Goal: Obtain resource: Download file/media

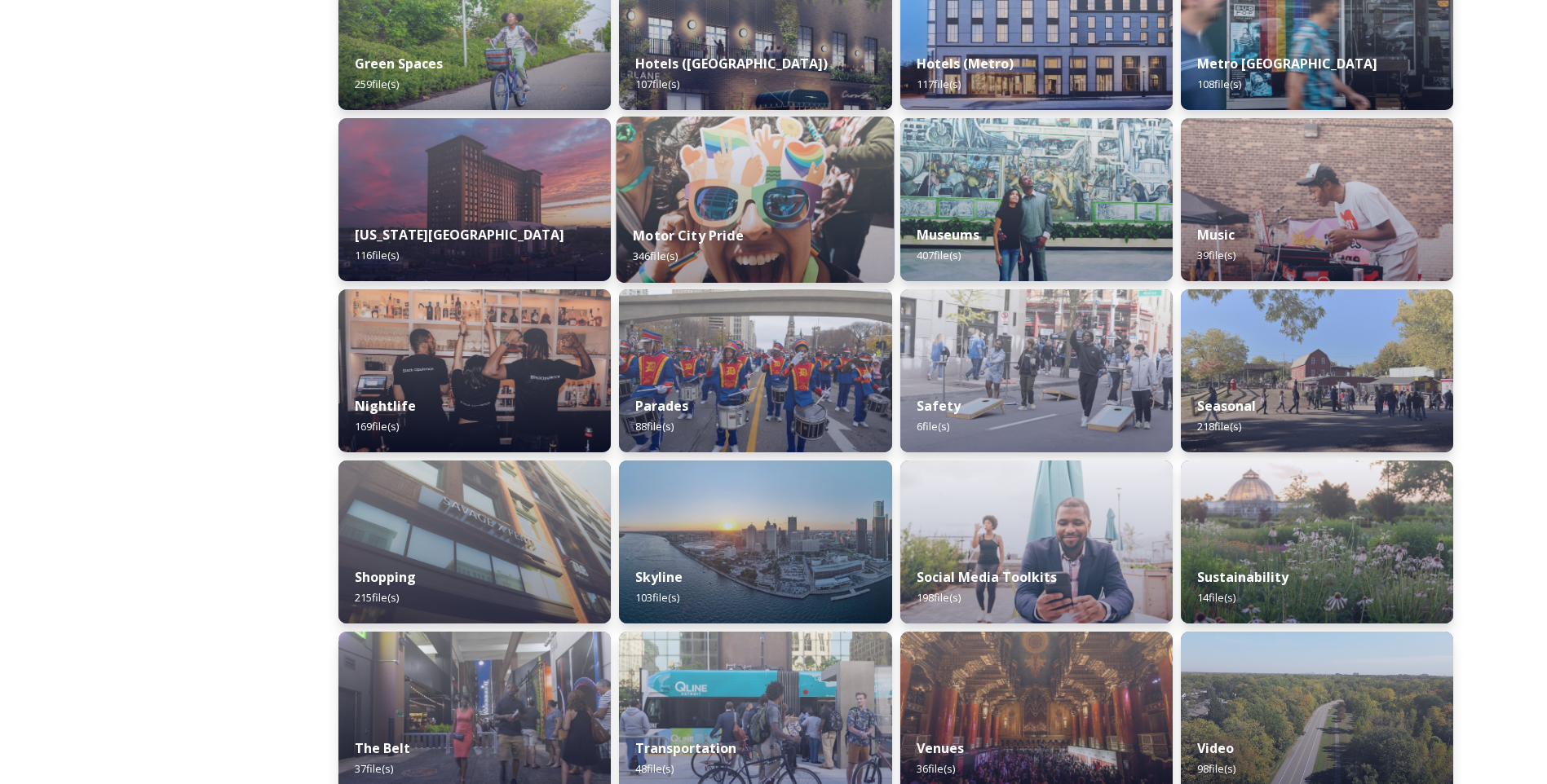
scroll to position [837, 0]
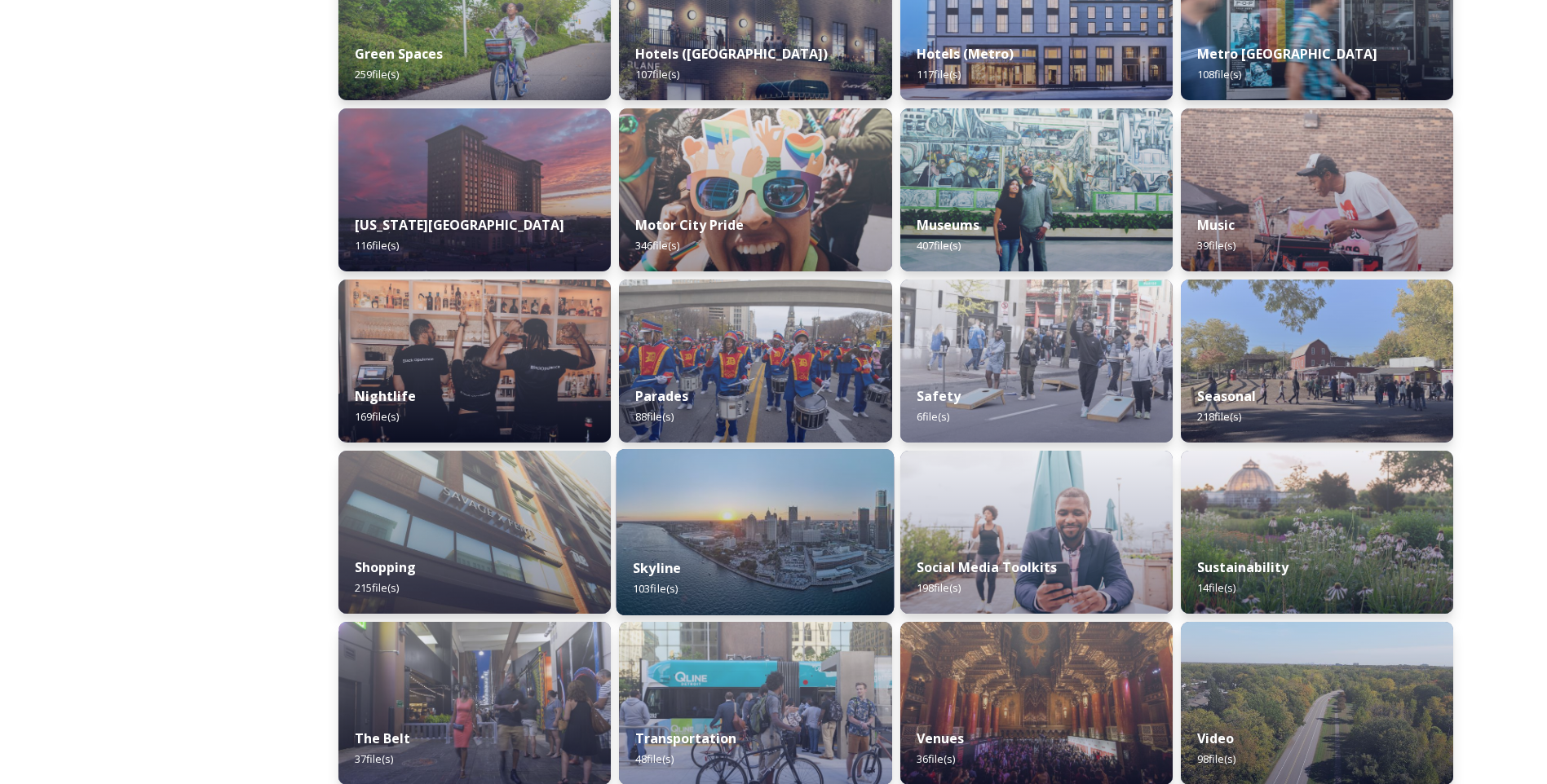
click at [723, 526] on img at bounding box center [755, 531] width 278 height 166
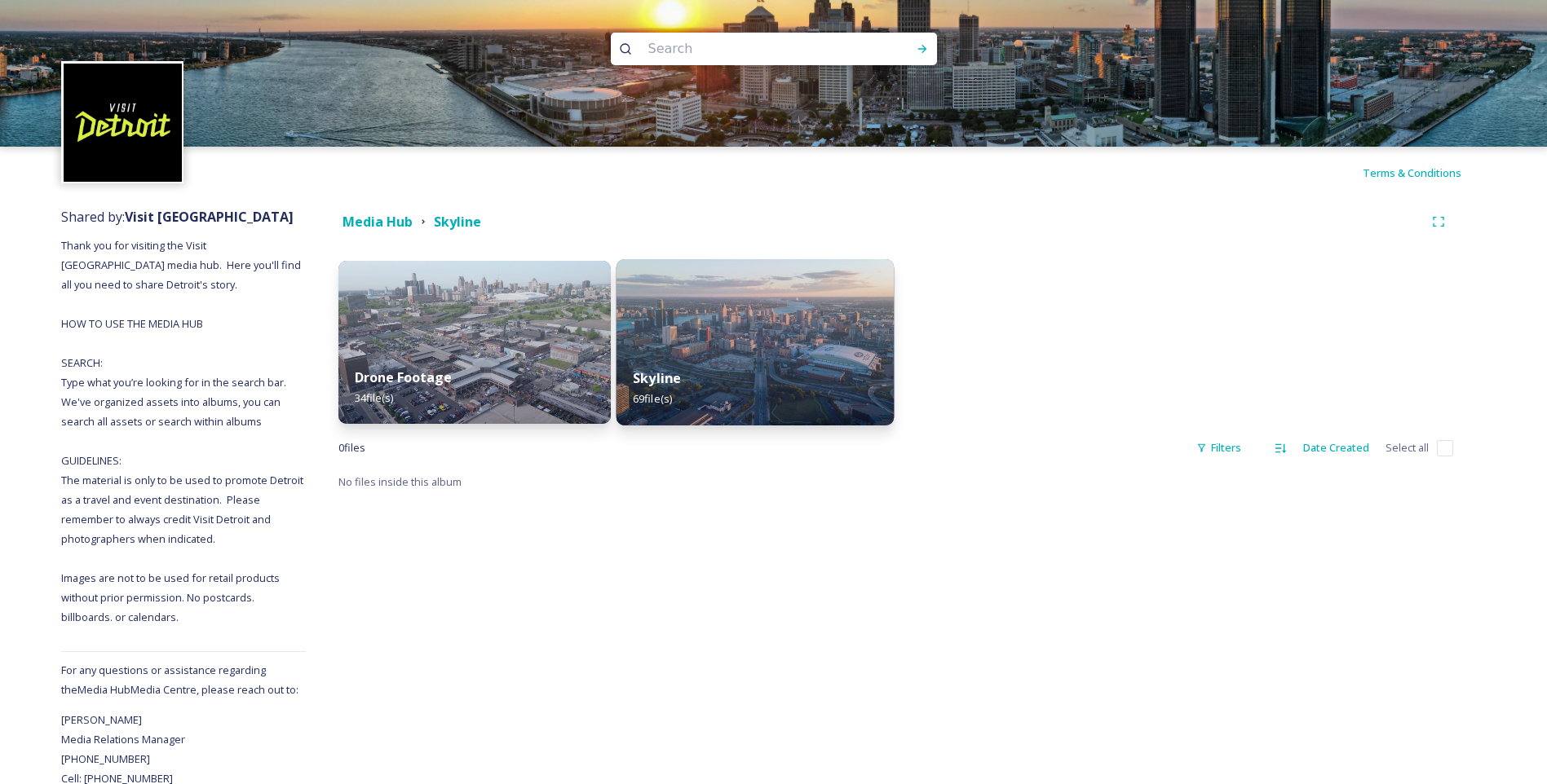
click at [684, 392] on div "Skyline 69 file(s)" at bounding box center [755, 389] width 278 height 74
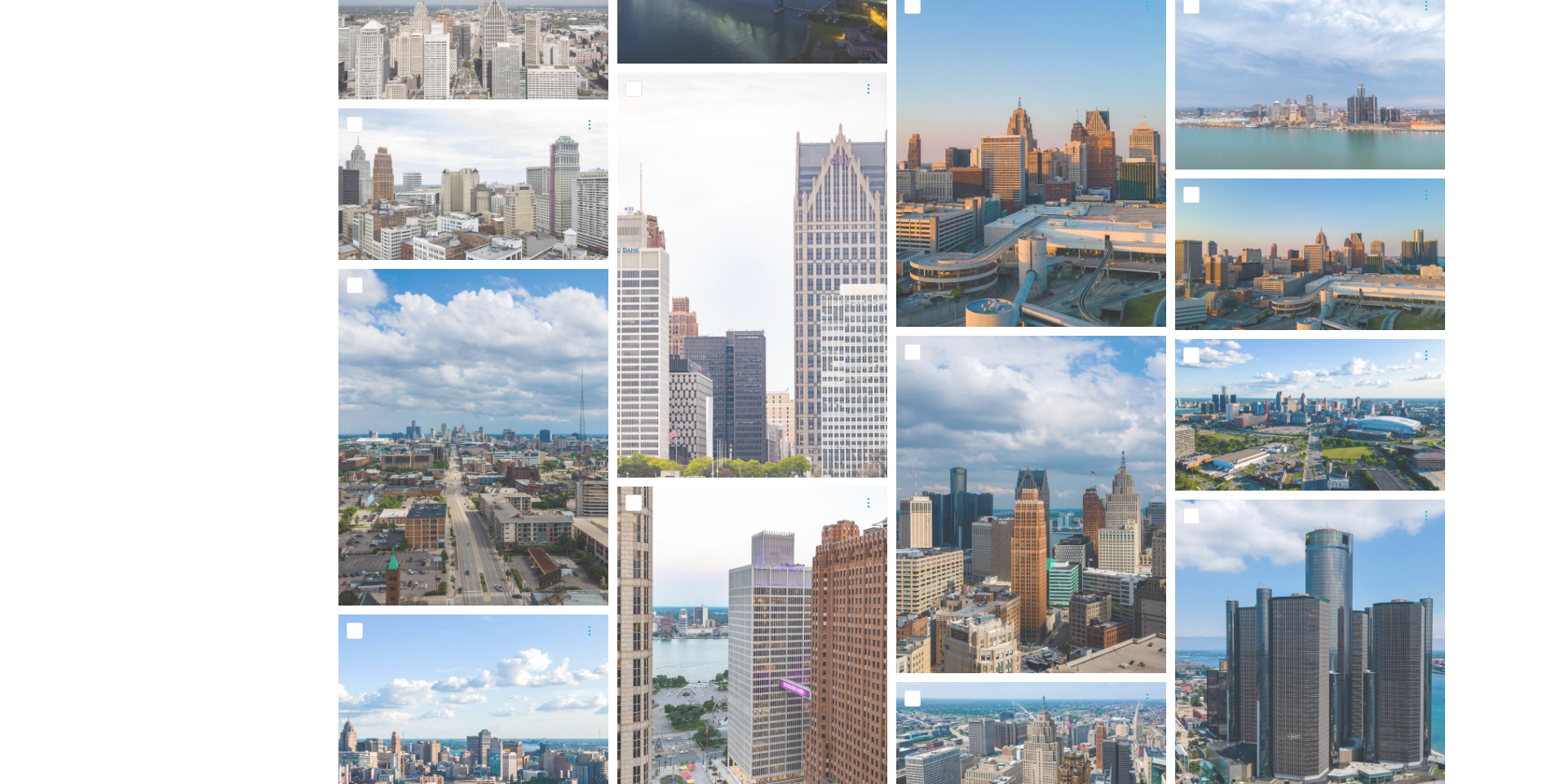
scroll to position [1911, 0]
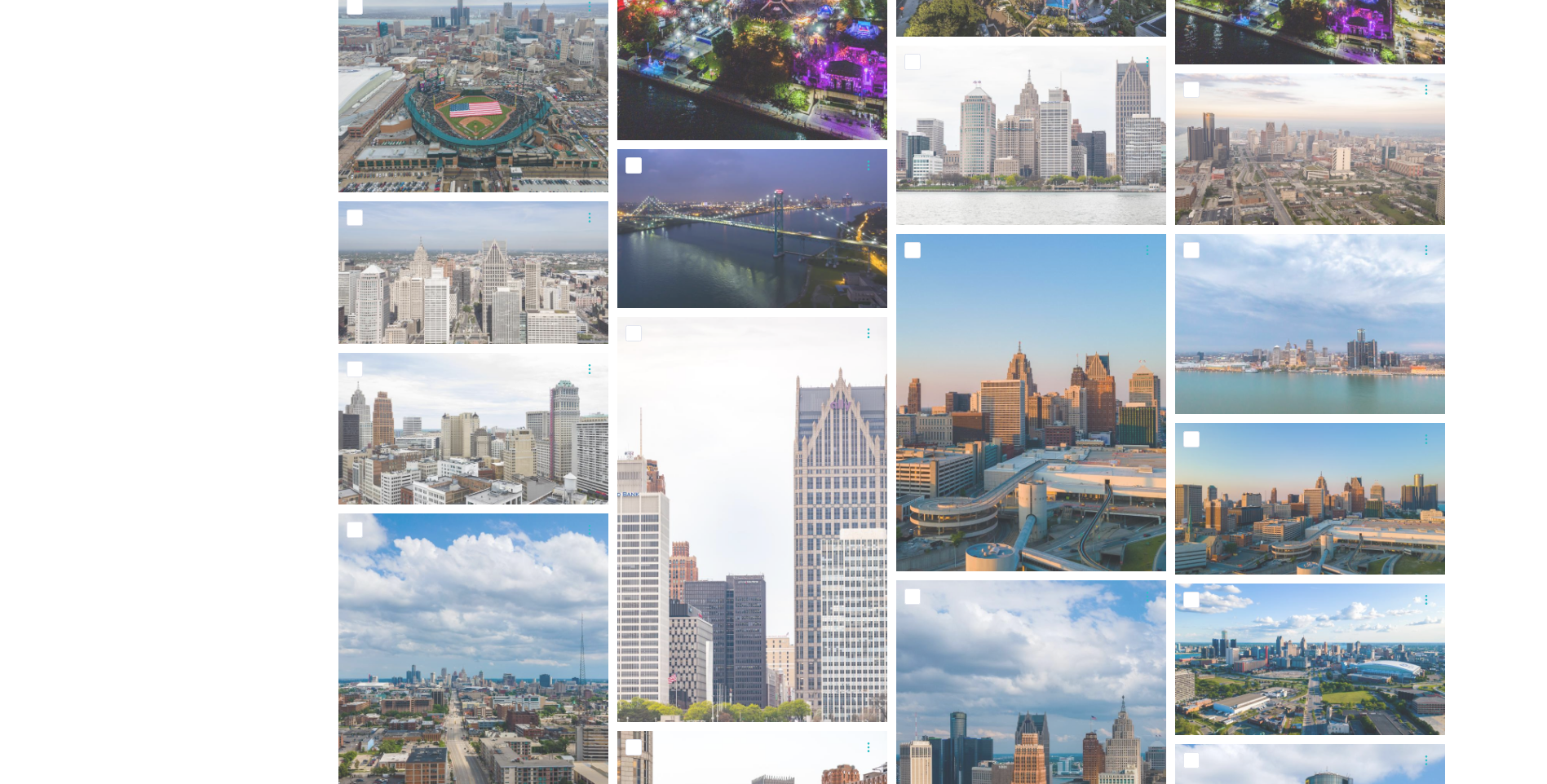
drag, startPoint x: 1475, startPoint y: 402, endPoint x: 1470, endPoint y: 373, distance: 29.4
click at [1470, 373] on div "Media Hub Skyline Skyline 69 file s Filters Date Created Select all You've reac…" at bounding box center [895, 594] width 1180 height 4616
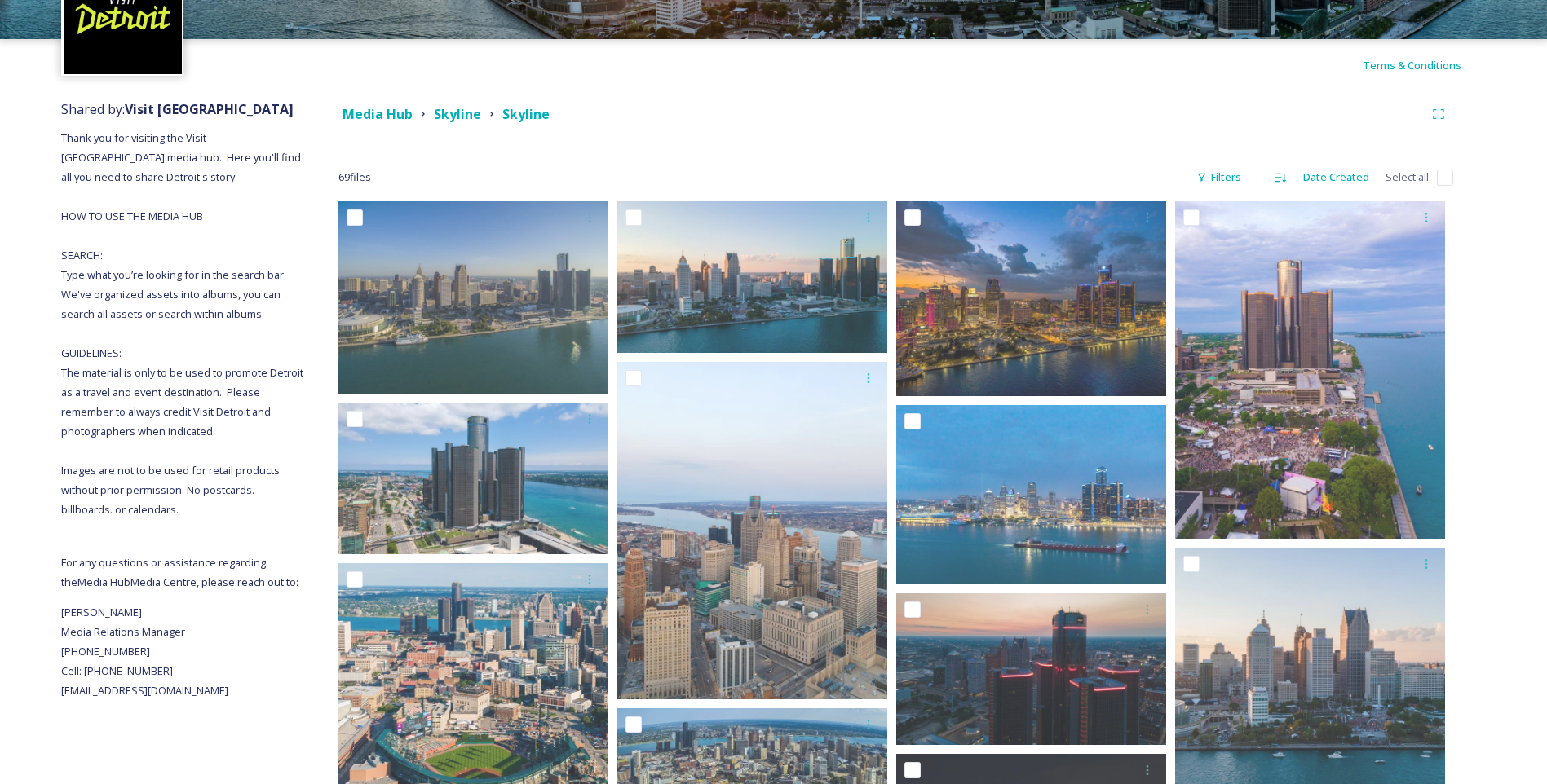
scroll to position [0, 0]
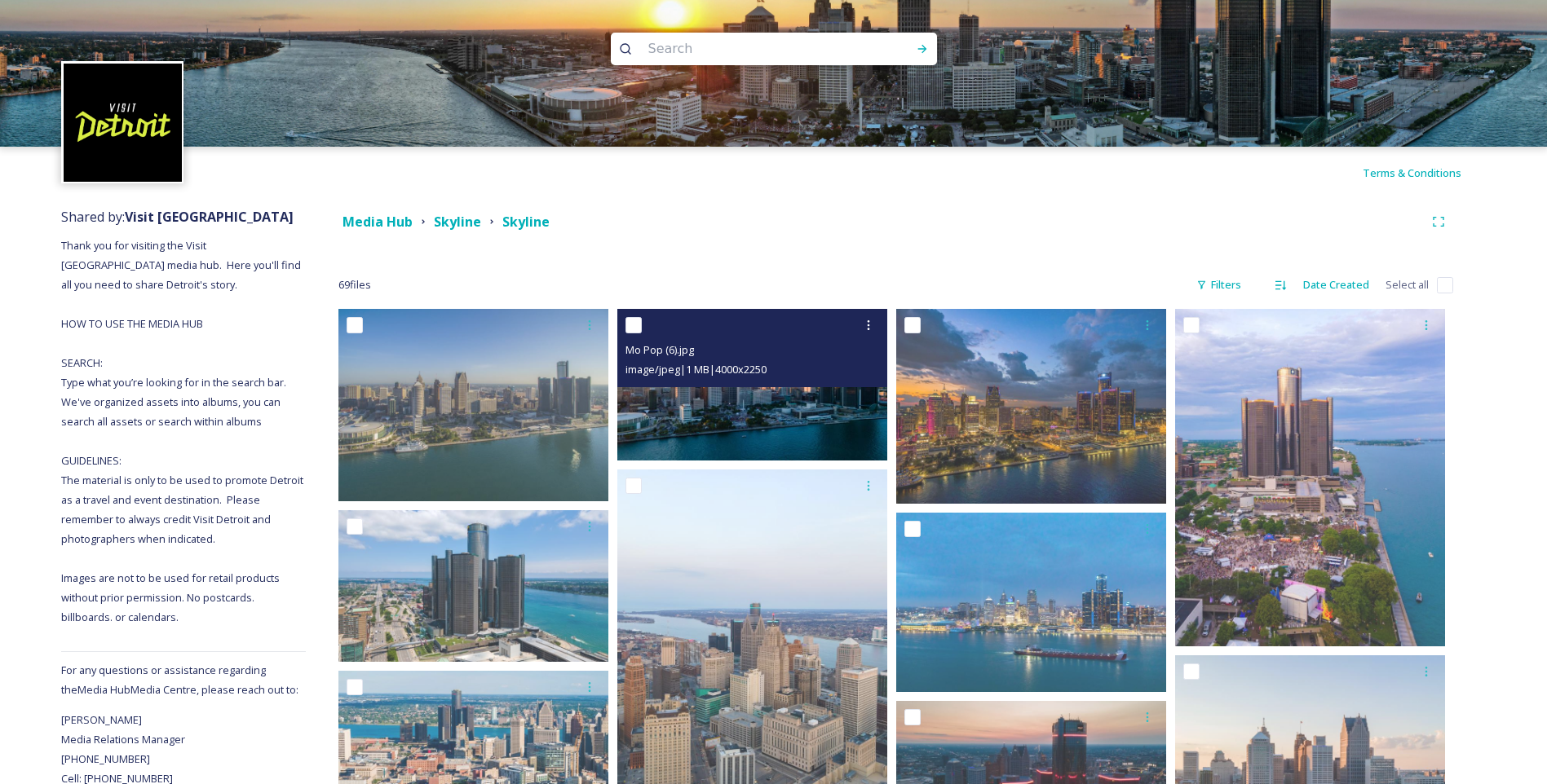
click at [764, 414] on img at bounding box center [752, 384] width 270 height 152
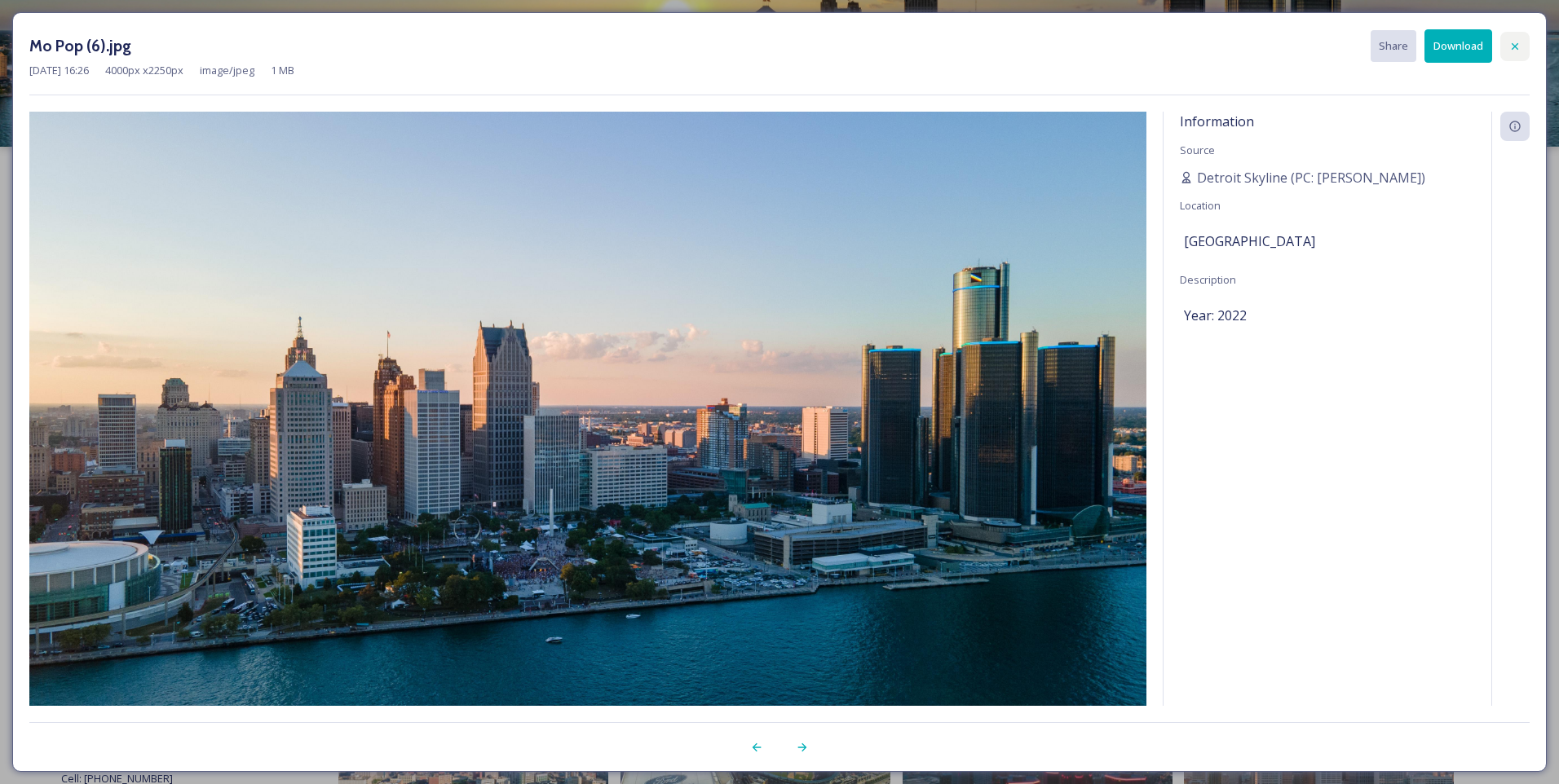
click at [1515, 40] on icon at bounding box center [1515, 46] width 13 height 13
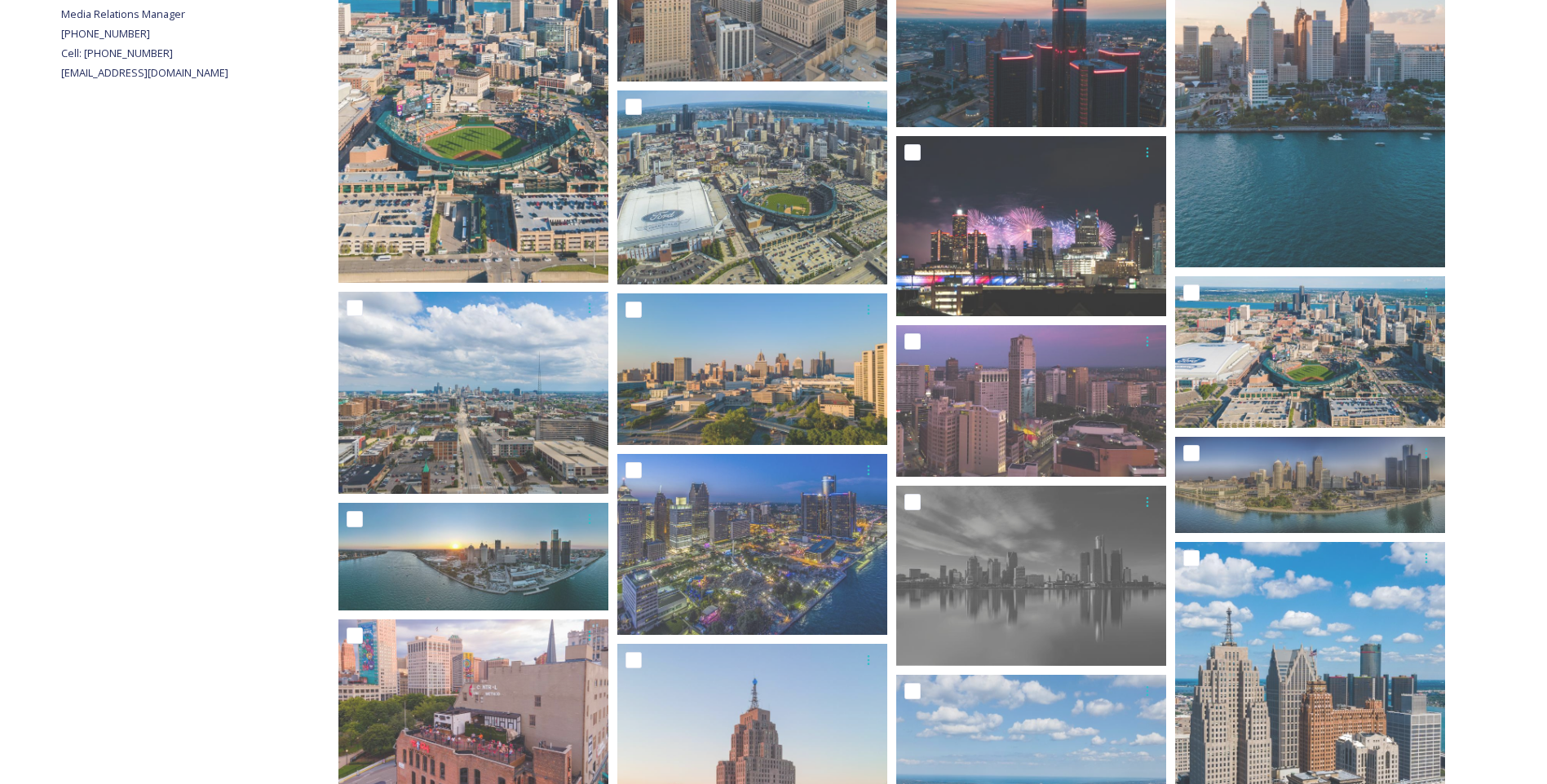
scroll to position [733, 0]
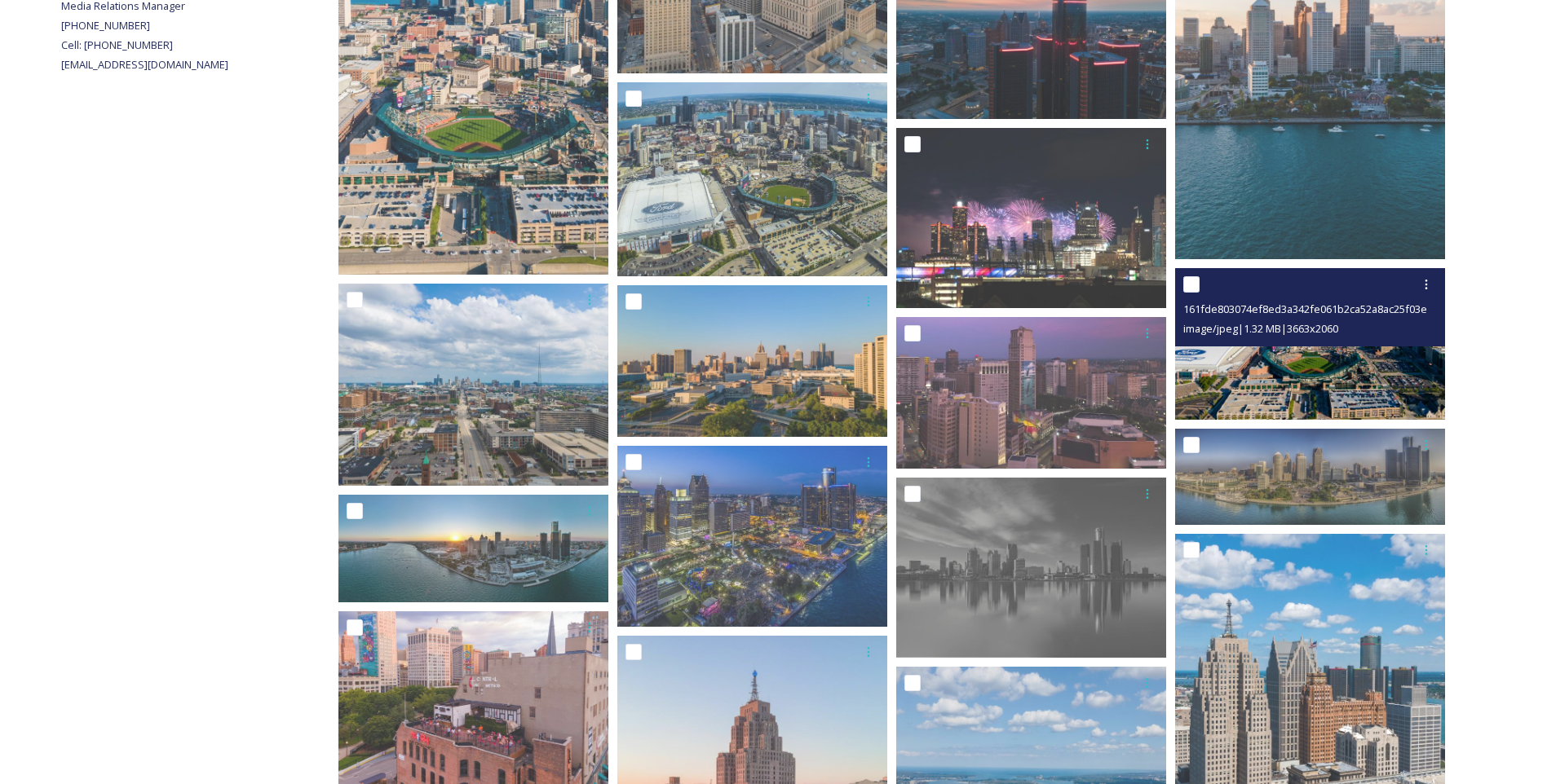
click at [1338, 373] on img at bounding box center [1310, 343] width 270 height 152
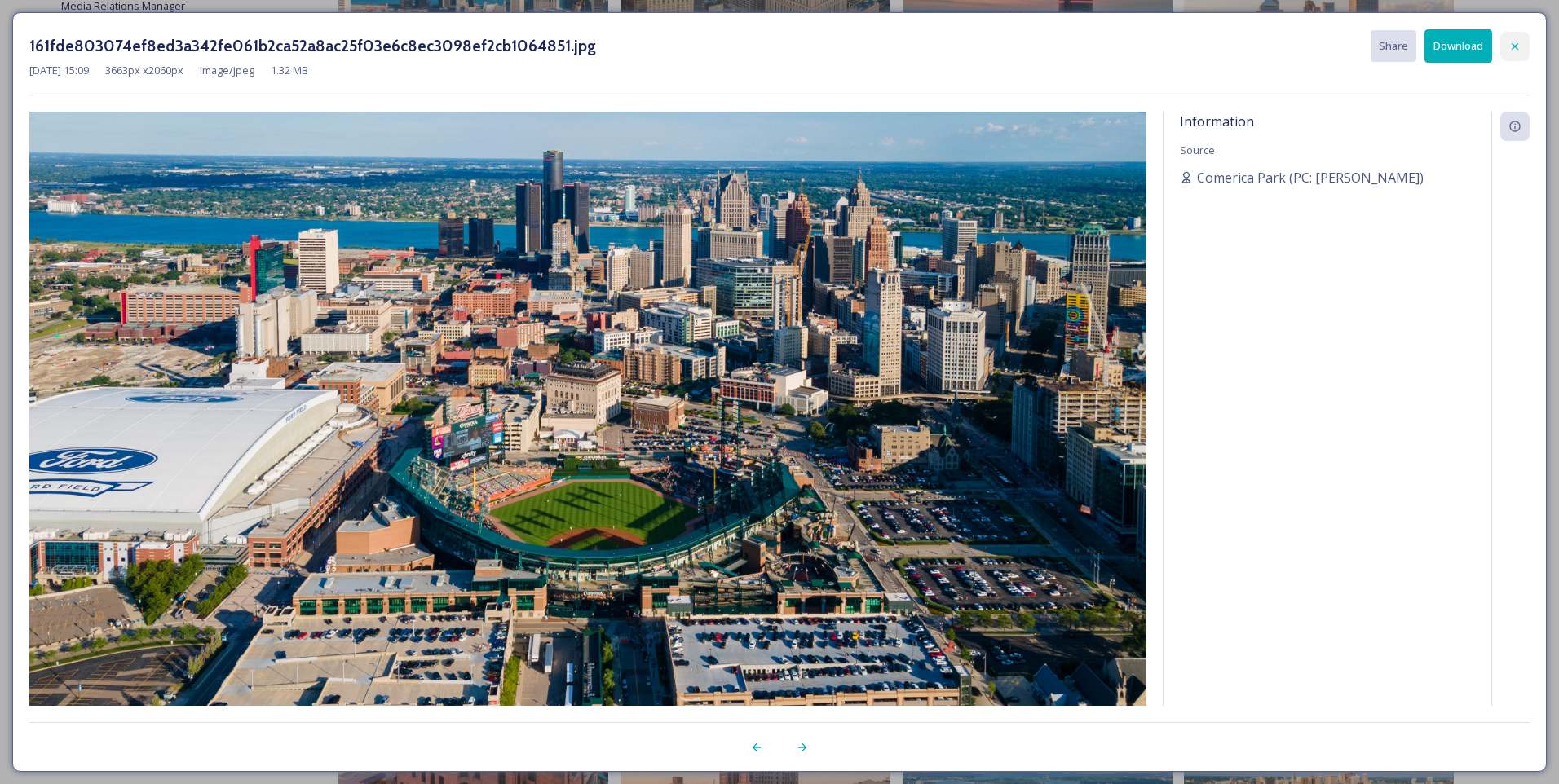
click at [1515, 40] on icon at bounding box center [1515, 46] width 13 height 13
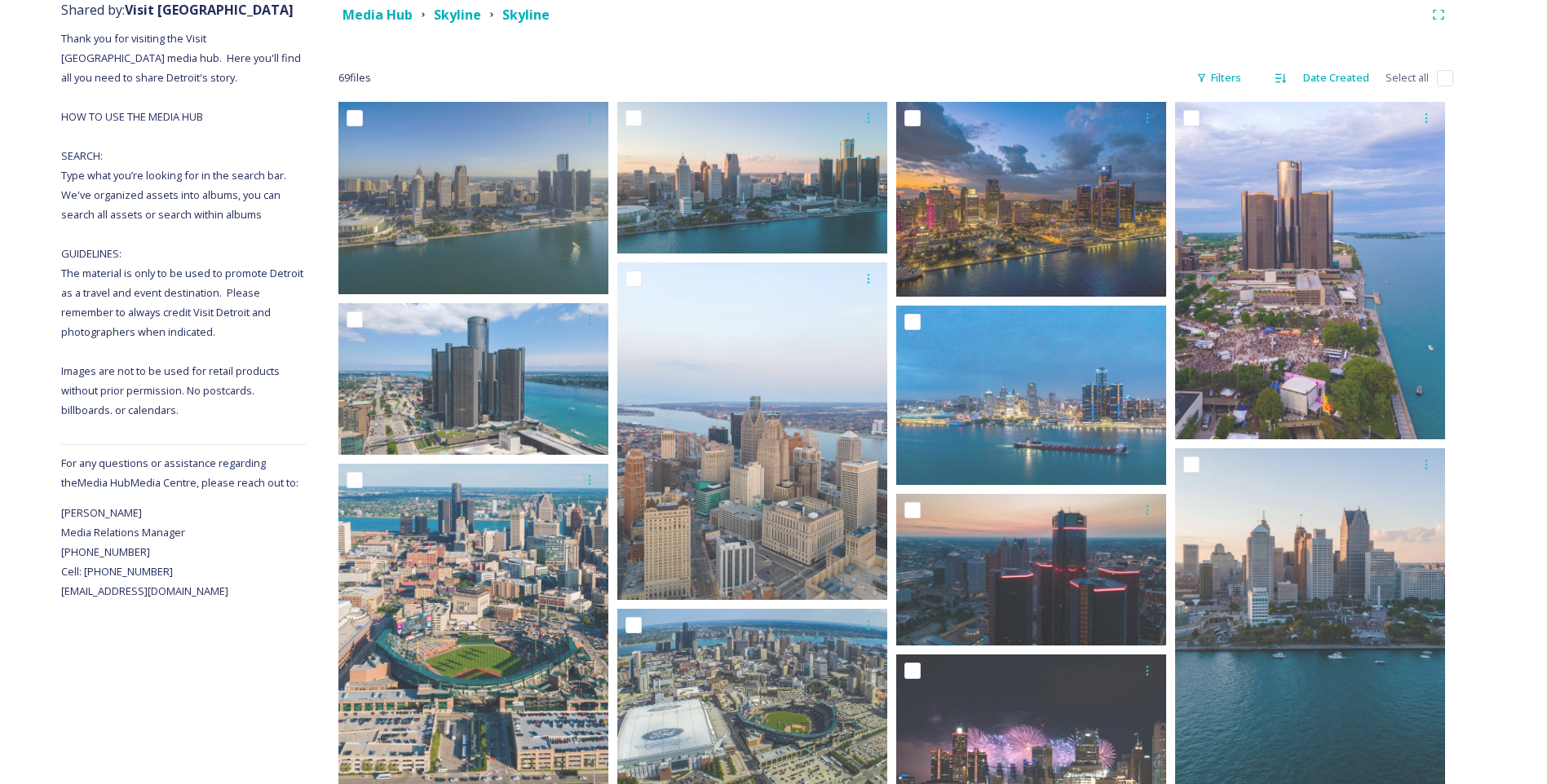
scroll to position [82, 0]
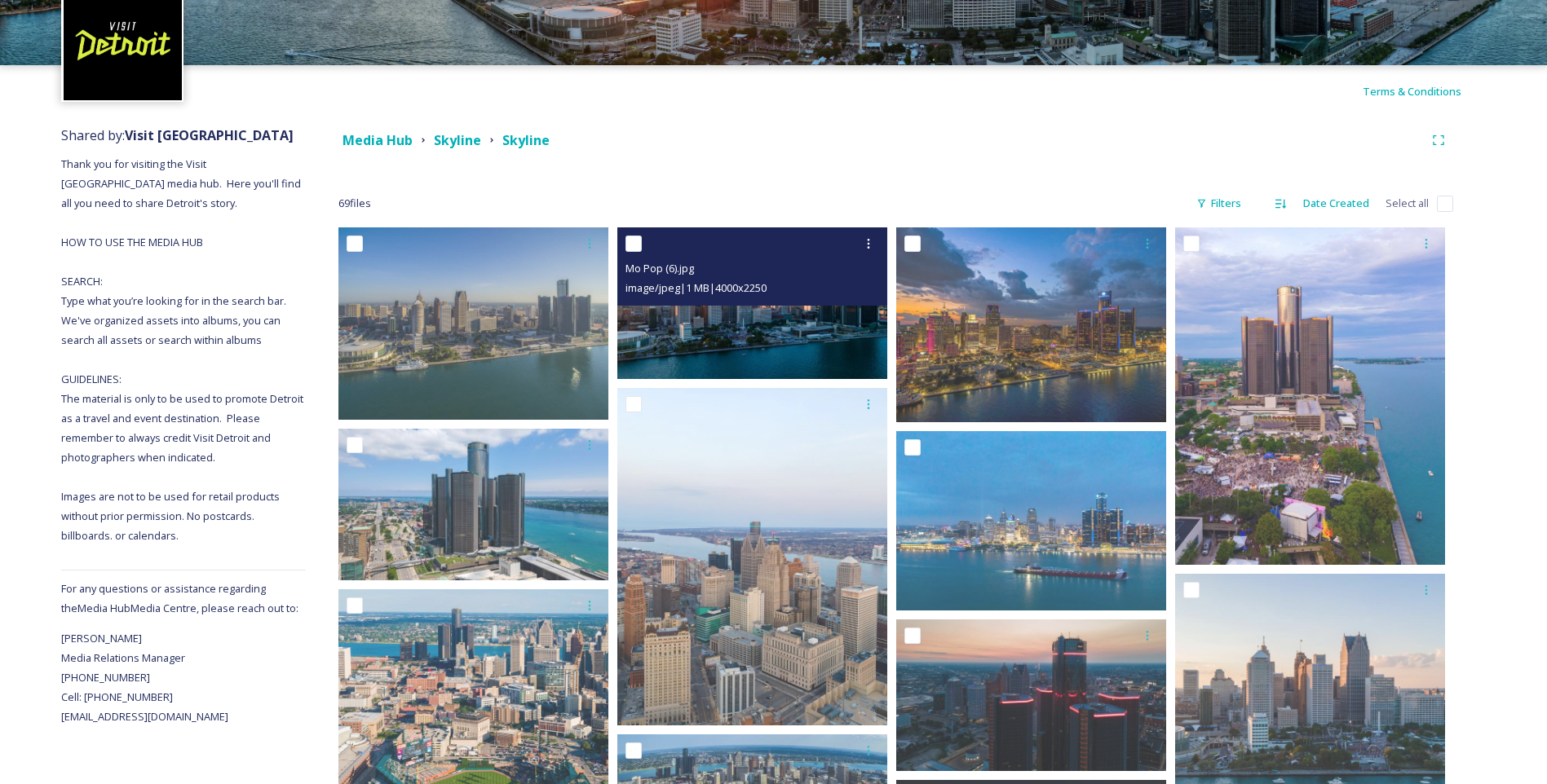
click at [766, 323] on img at bounding box center [752, 303] width 270 height 152
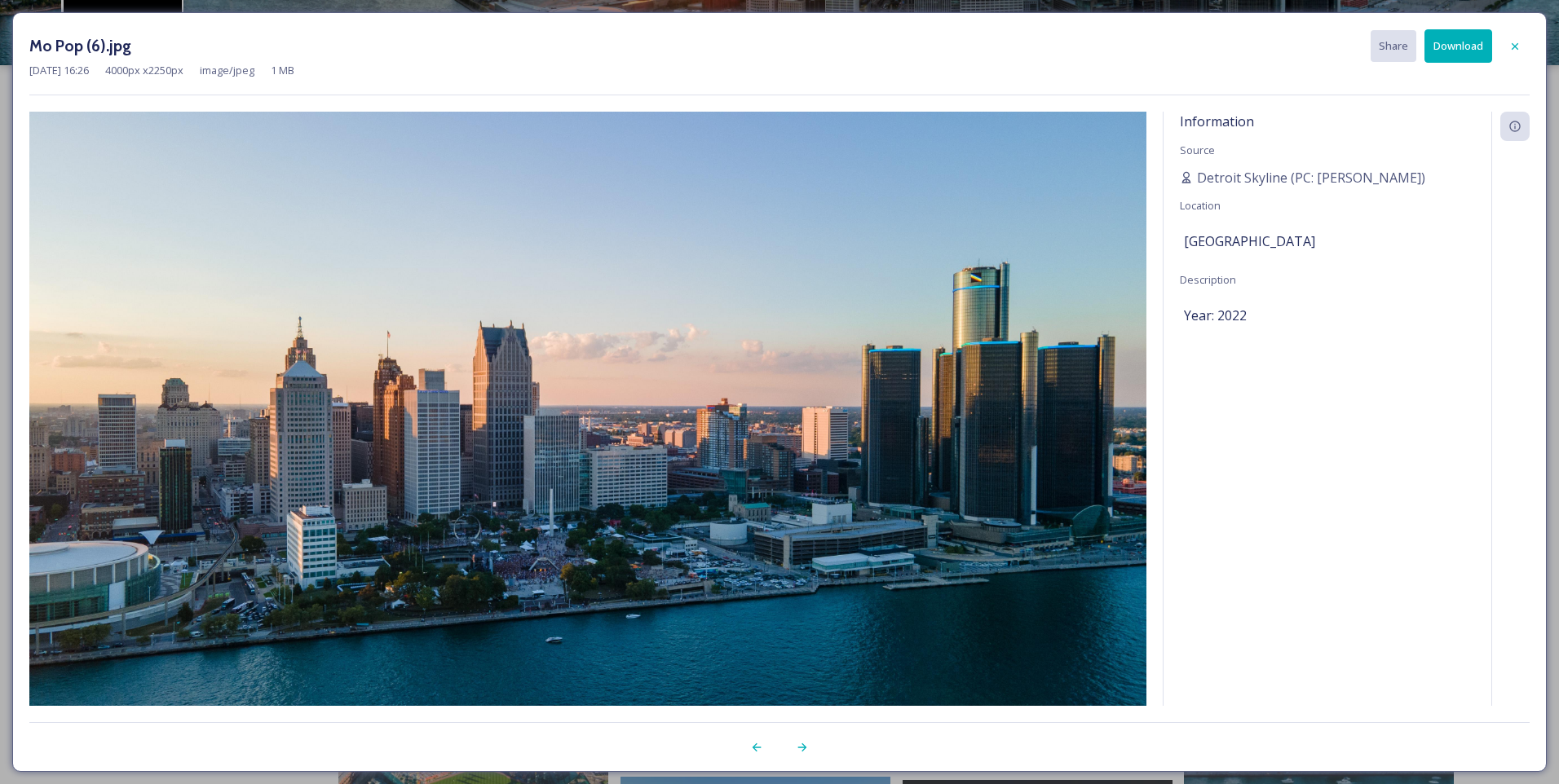
click at [1454, 56] on button "Download" at bounding box center [1458, 45] width 67 height 34
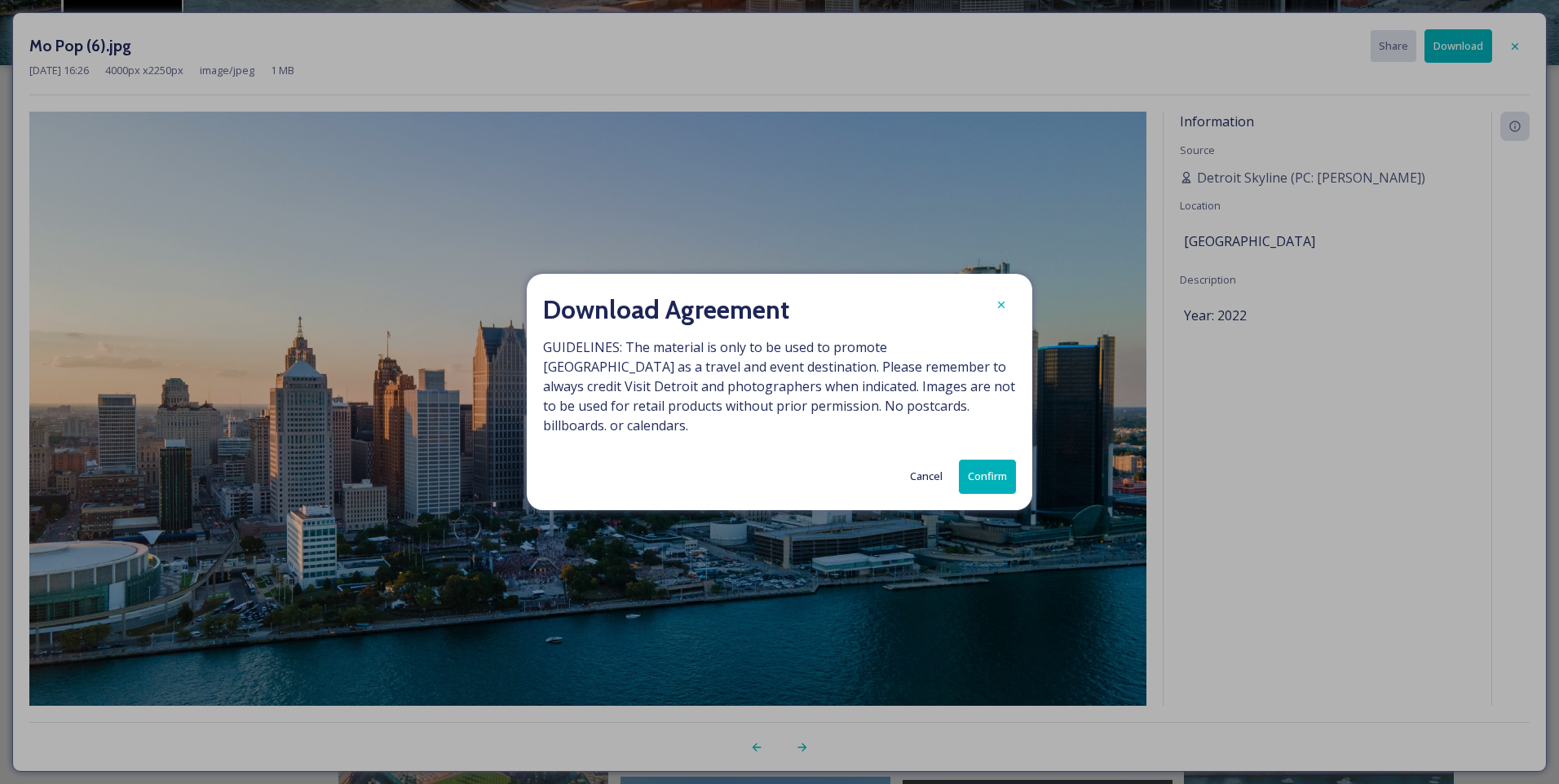
click at [986, 471] on button "Confirm" at bounding box center [987, 476] width 57 height 34
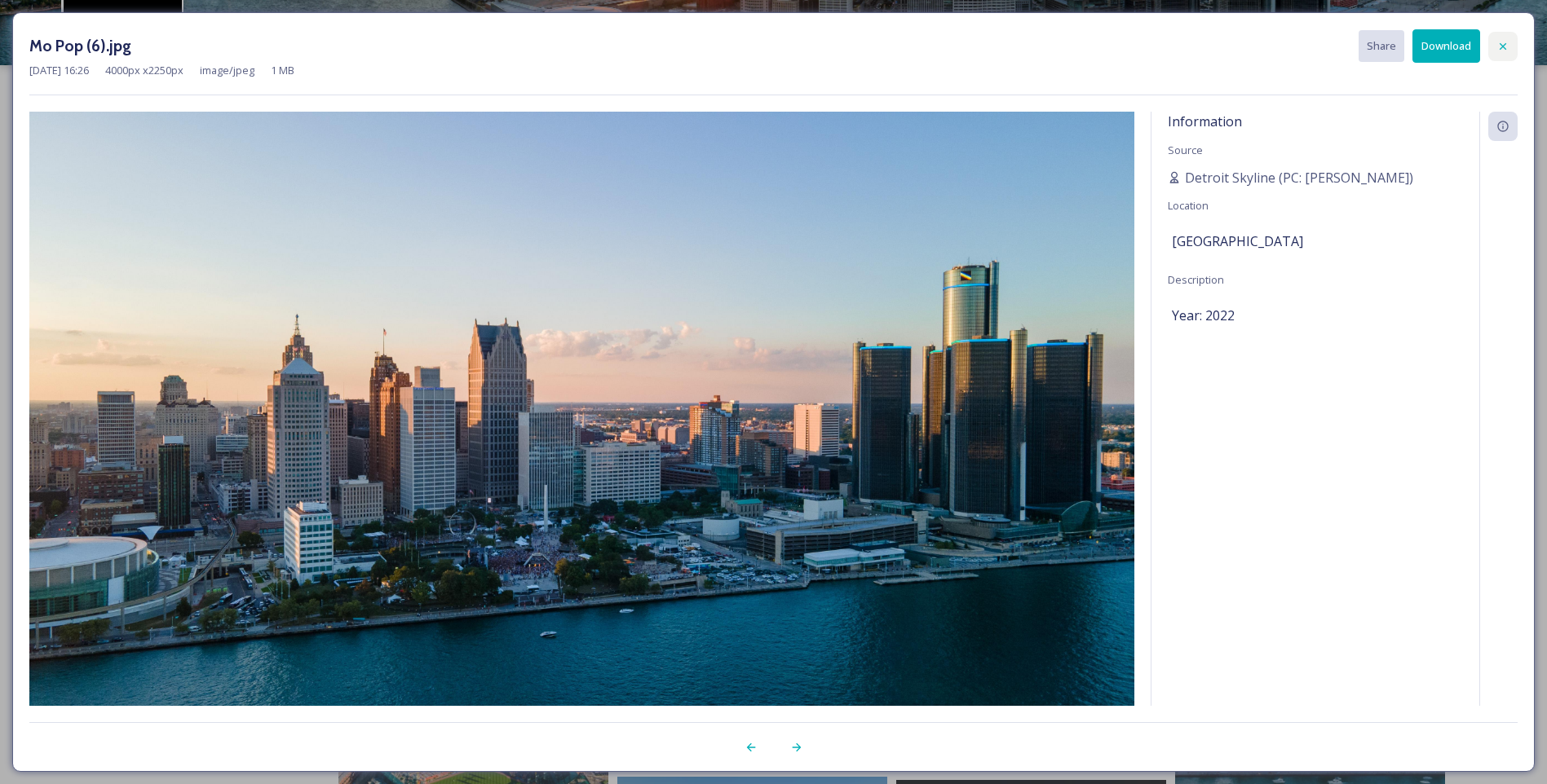
click at [1500, 40] on icon at bounding box center [1502, 46] width 13 height 13
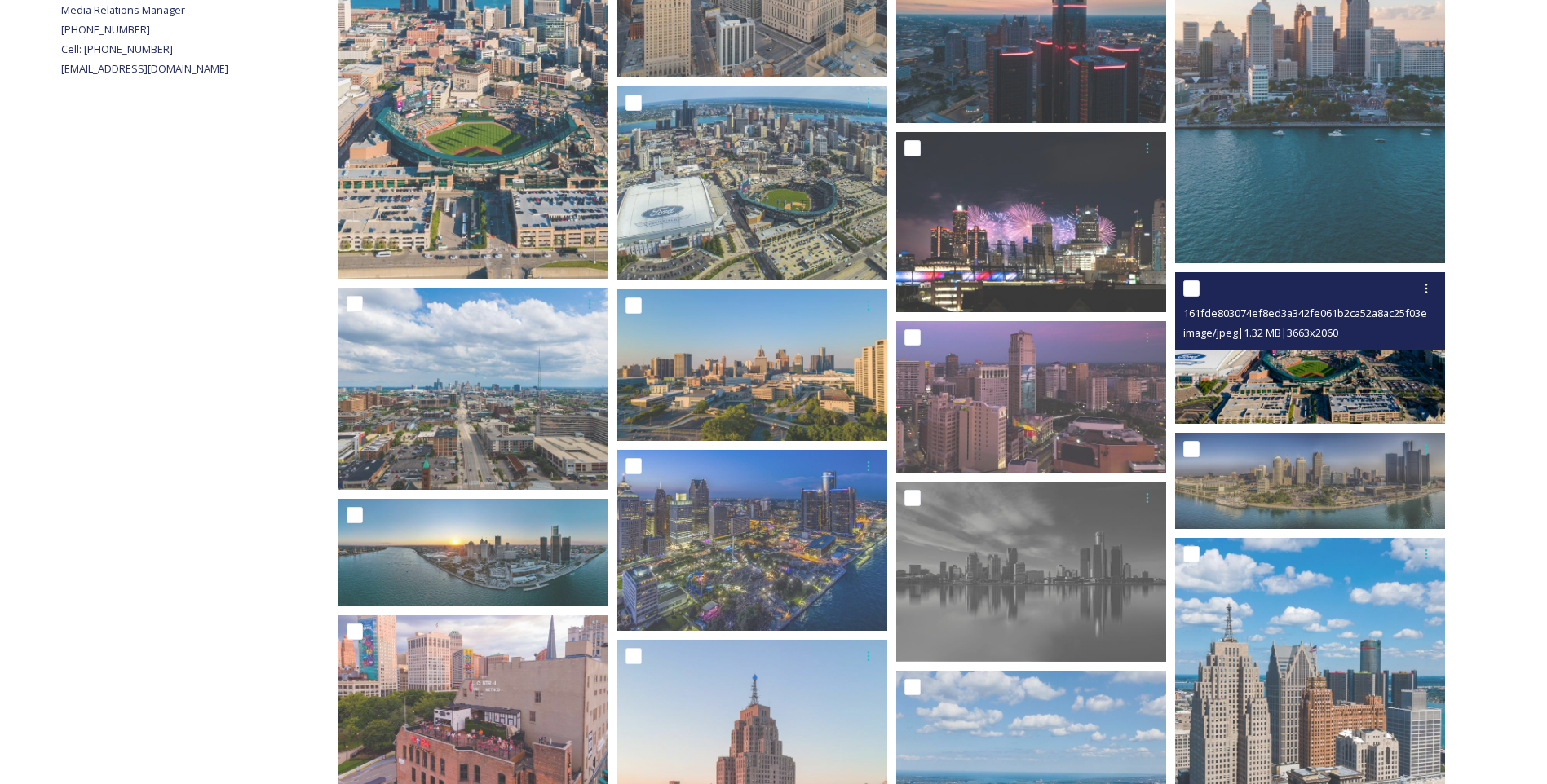
scroll to position [733, 0]
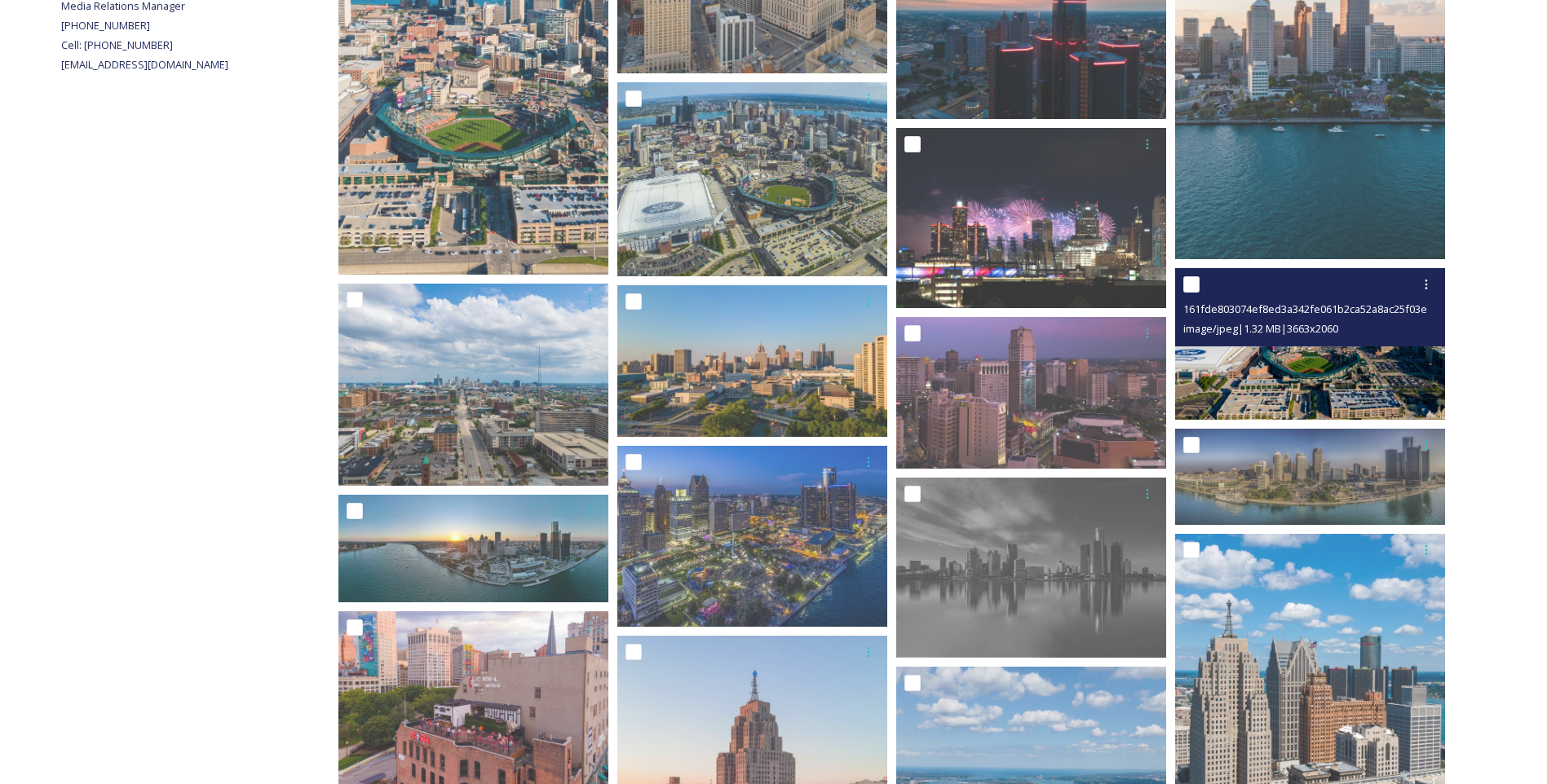
click at [1270, 393] on img at bounding box center [1310, 343] width 270 height 152
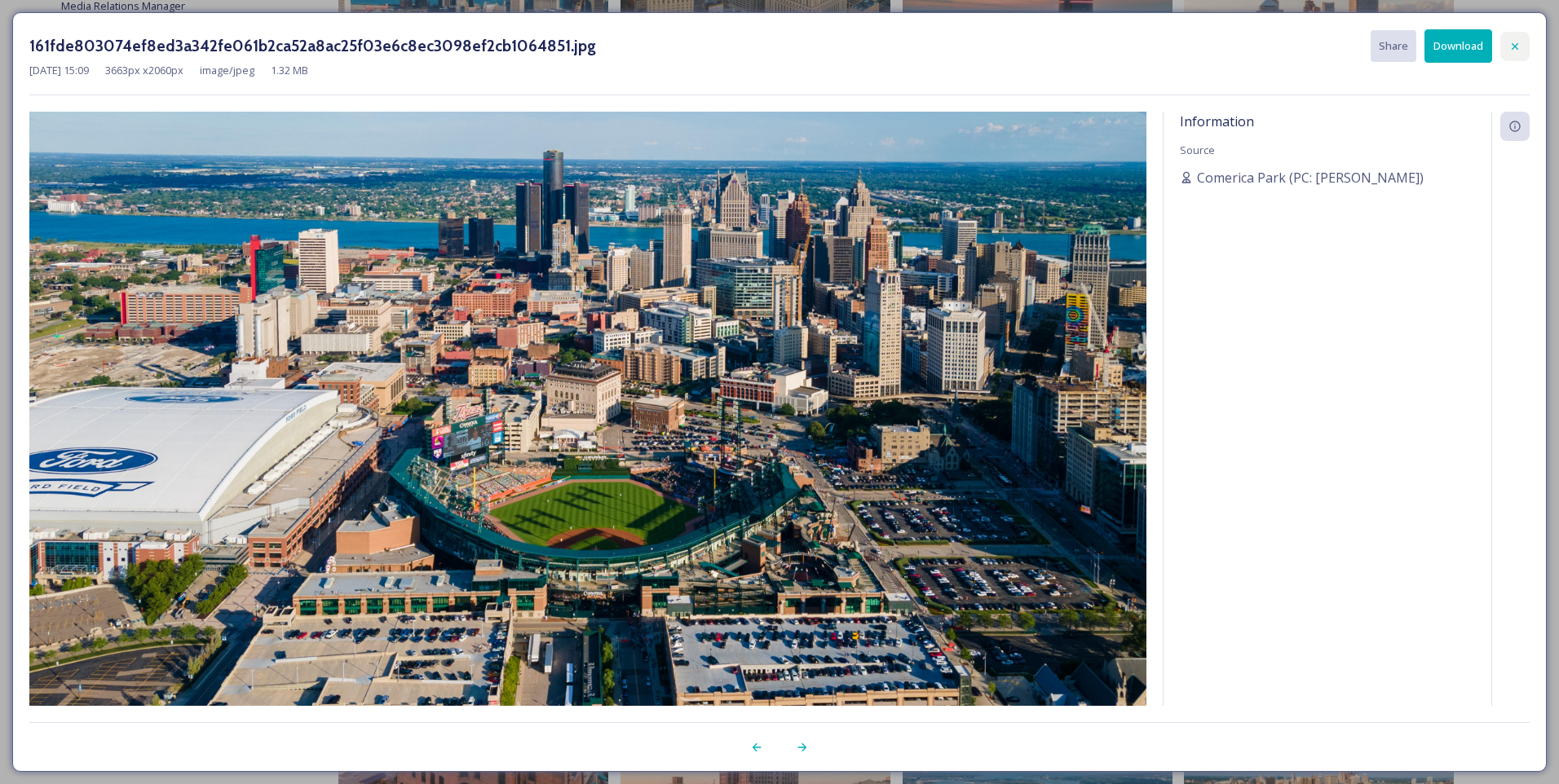
click at [1516, 44] on icon at bounding box center [1515, 46] width 13 height 13
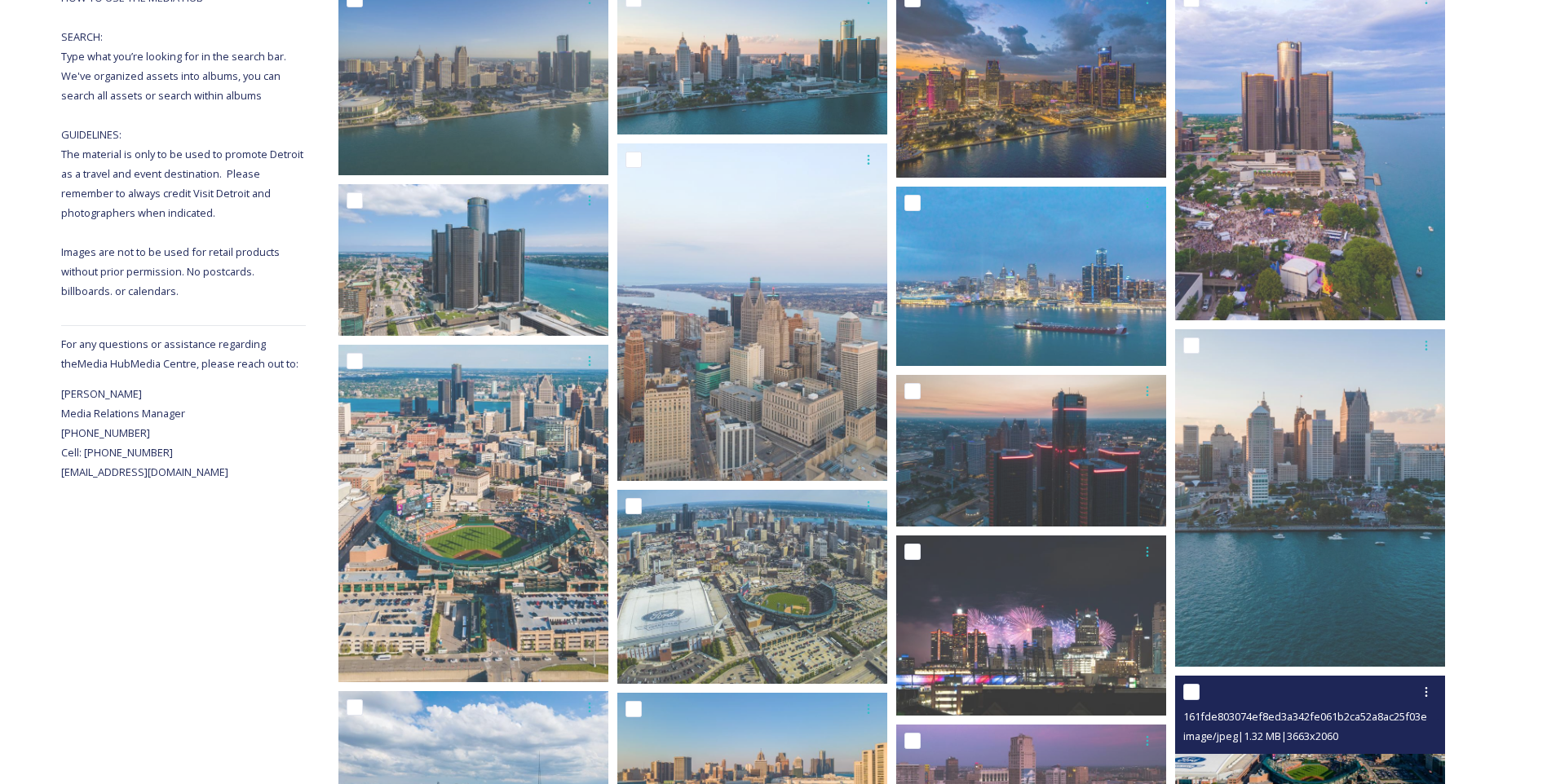
scroll to position [0, 0]
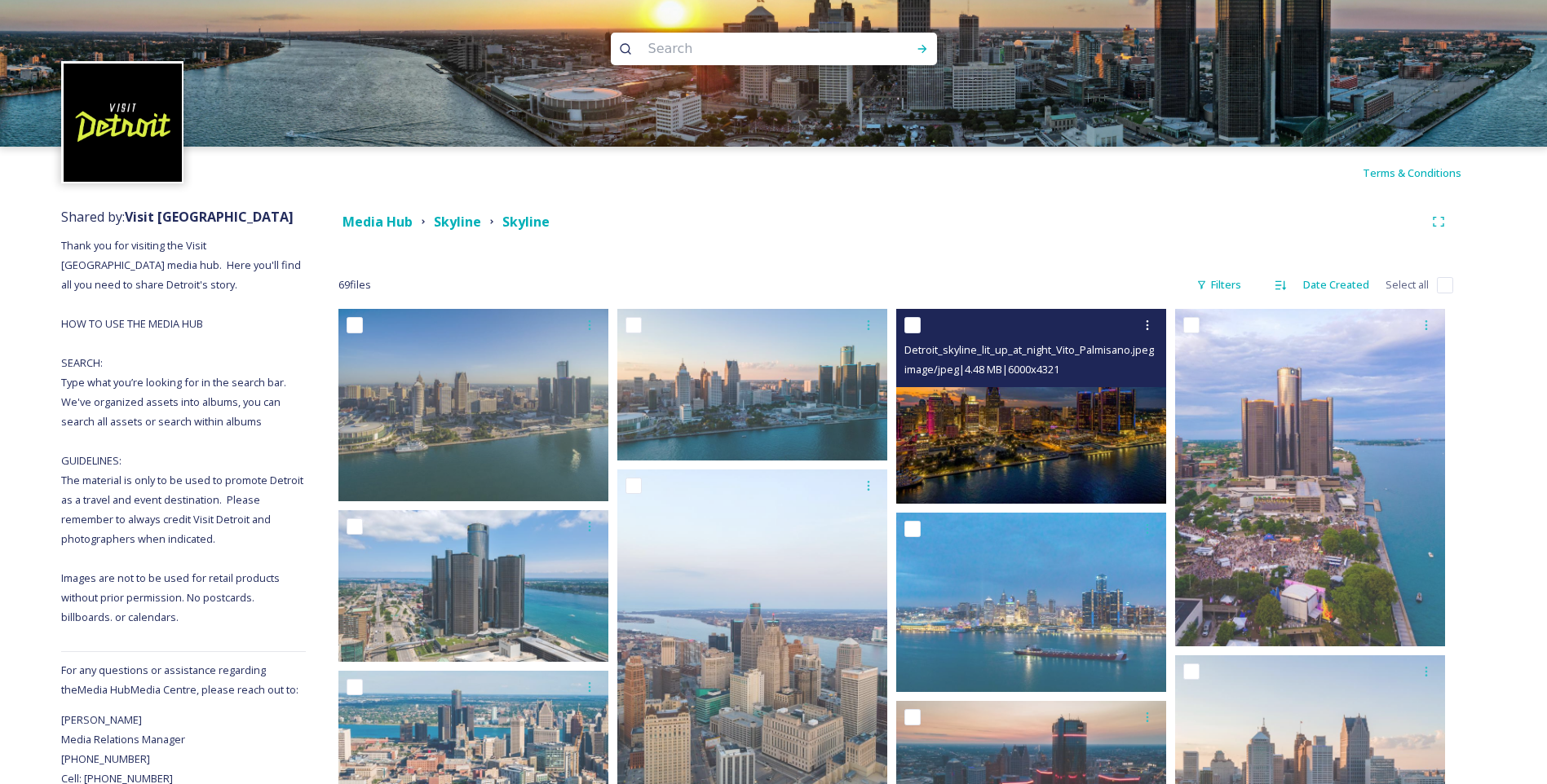
click at [1037, 452] on img at bounding box center [1031, 405] width 270 height 194
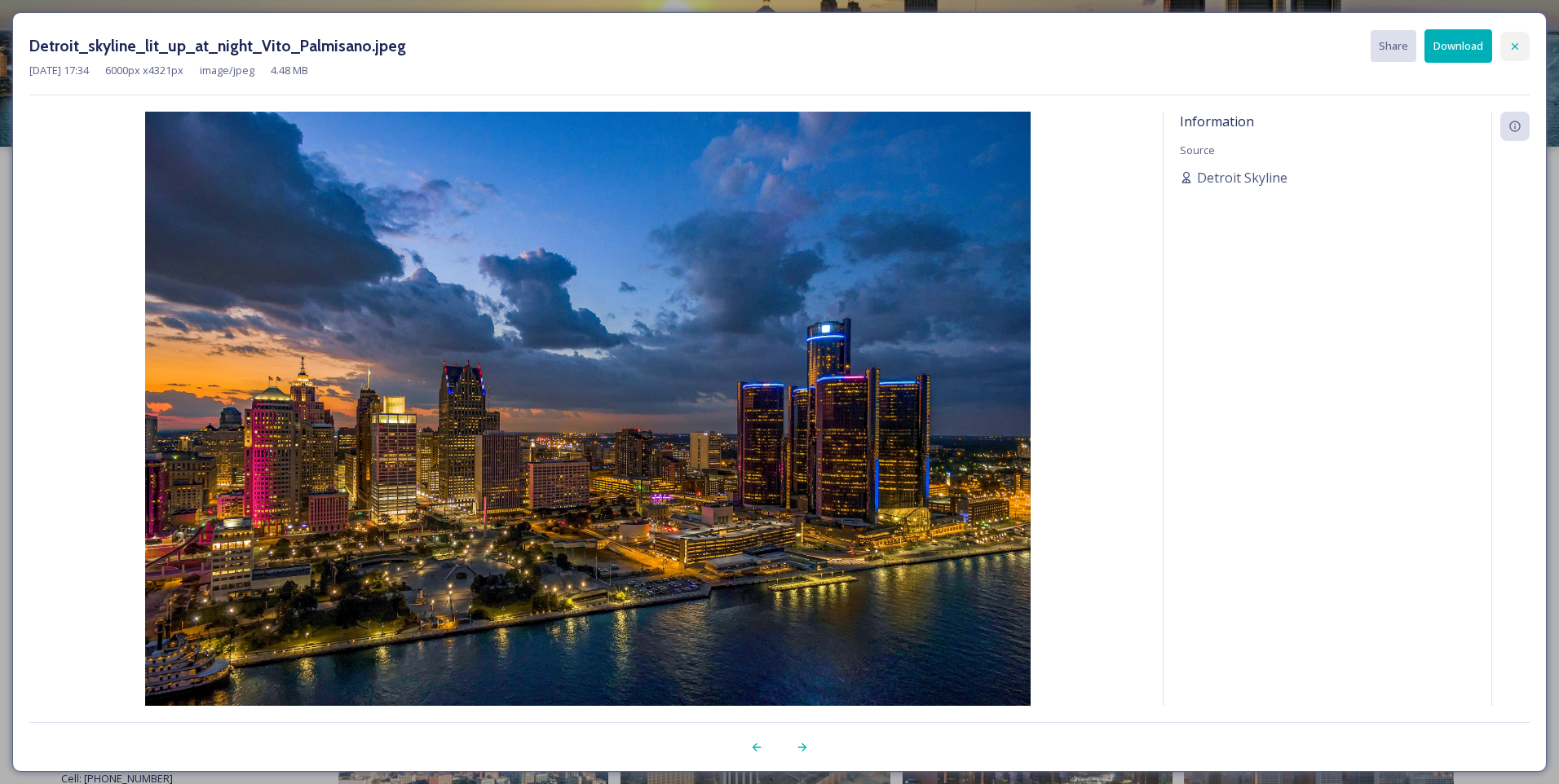
click at [1517, 42] on icon at bounding box center [1515, 46] width 13 height 13
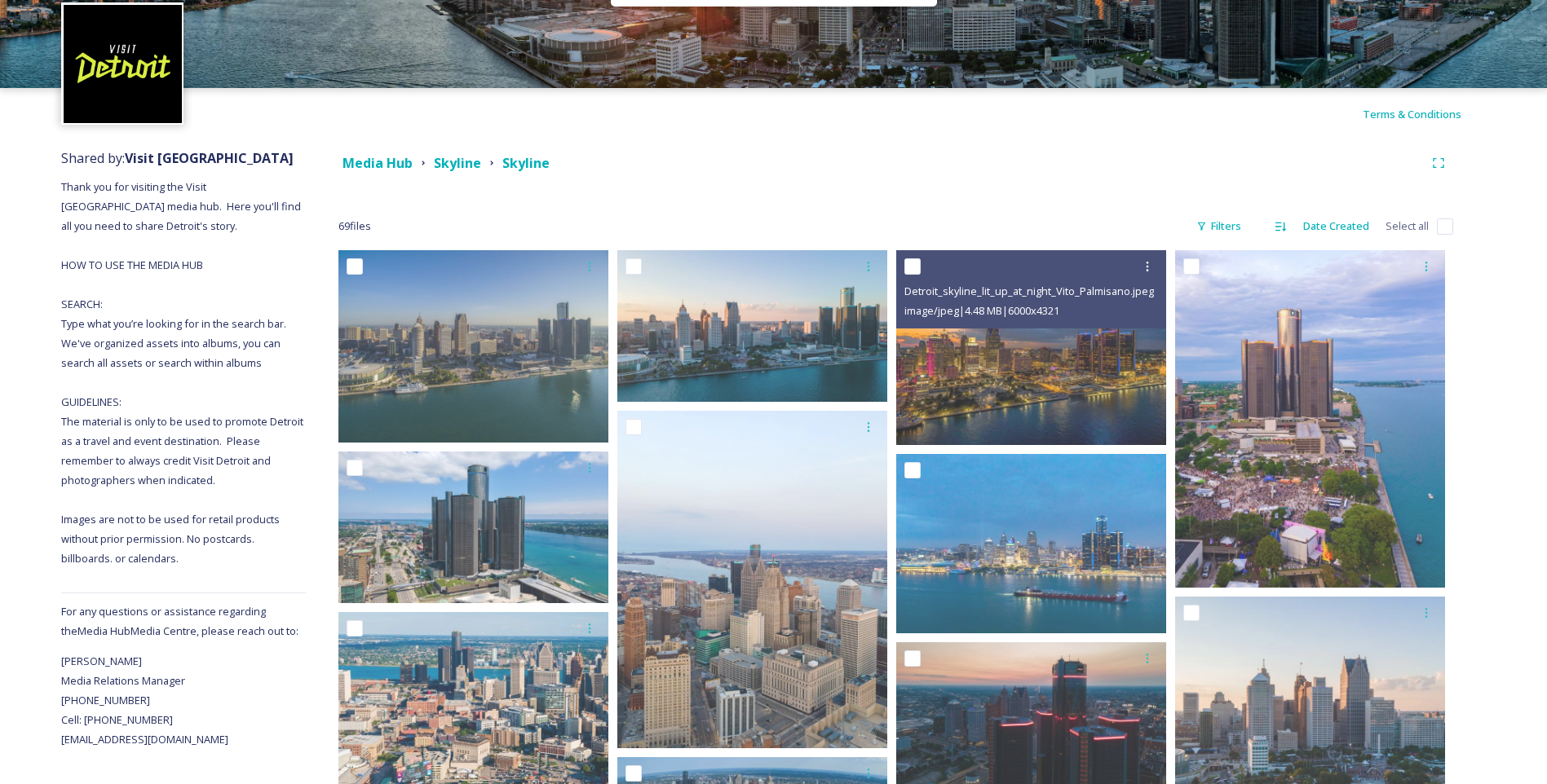
scroll to position [82, 0]
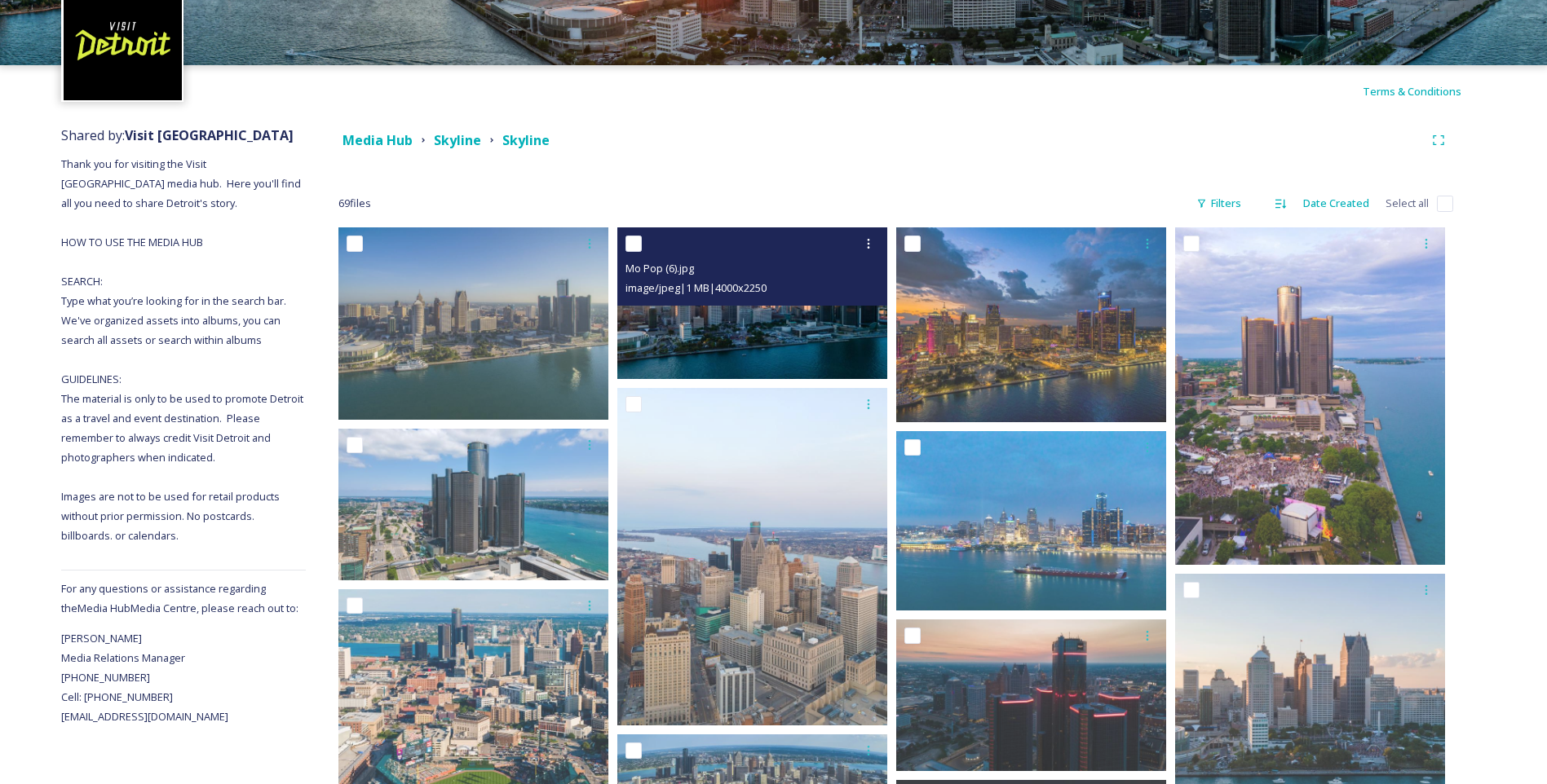
click at [788, 336] on img at bounding box center [752, 303] width 270 height 152
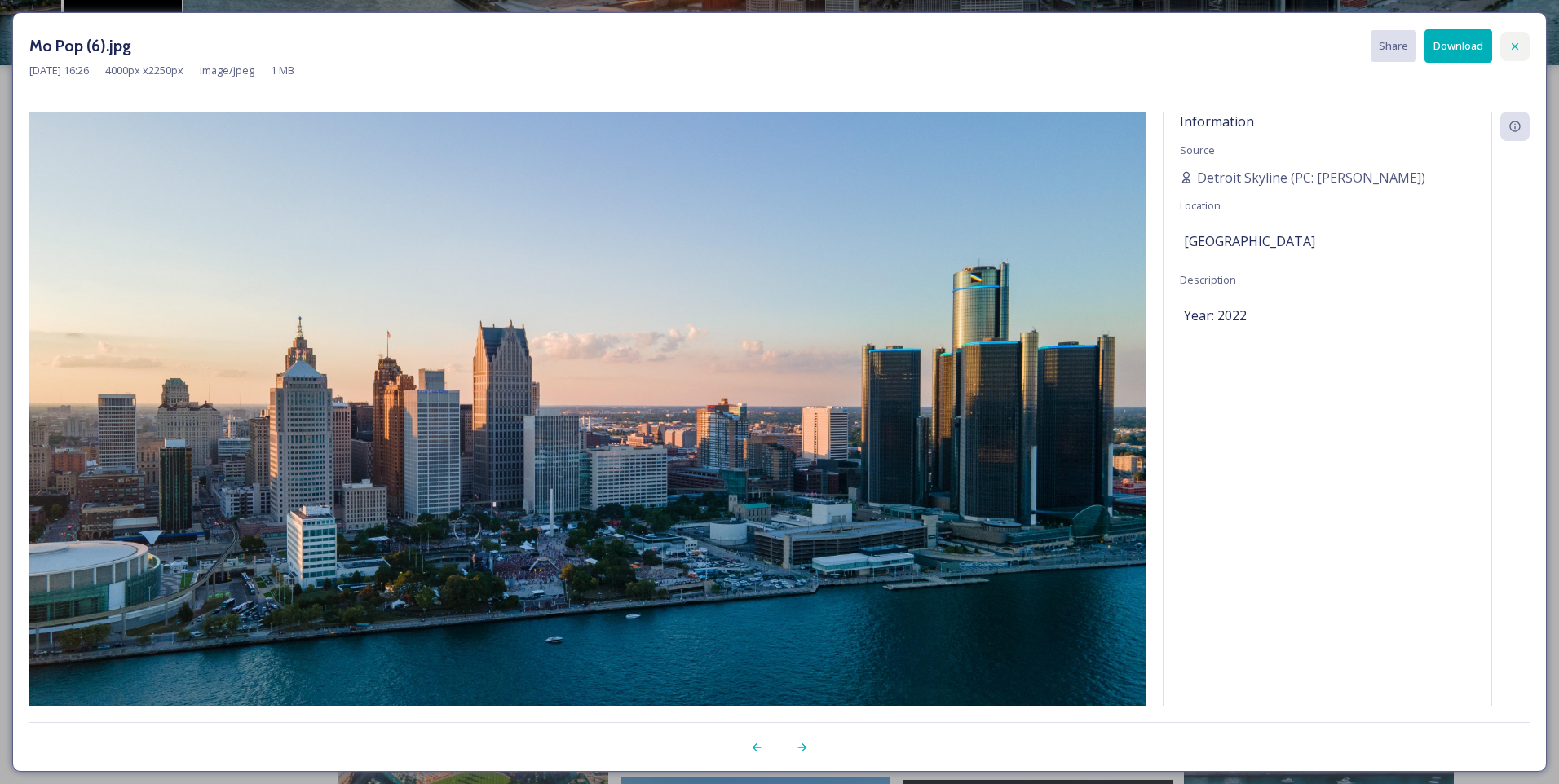
click at [1517, 45] on icon at bounding box center [1515, 46] width 13 height 13
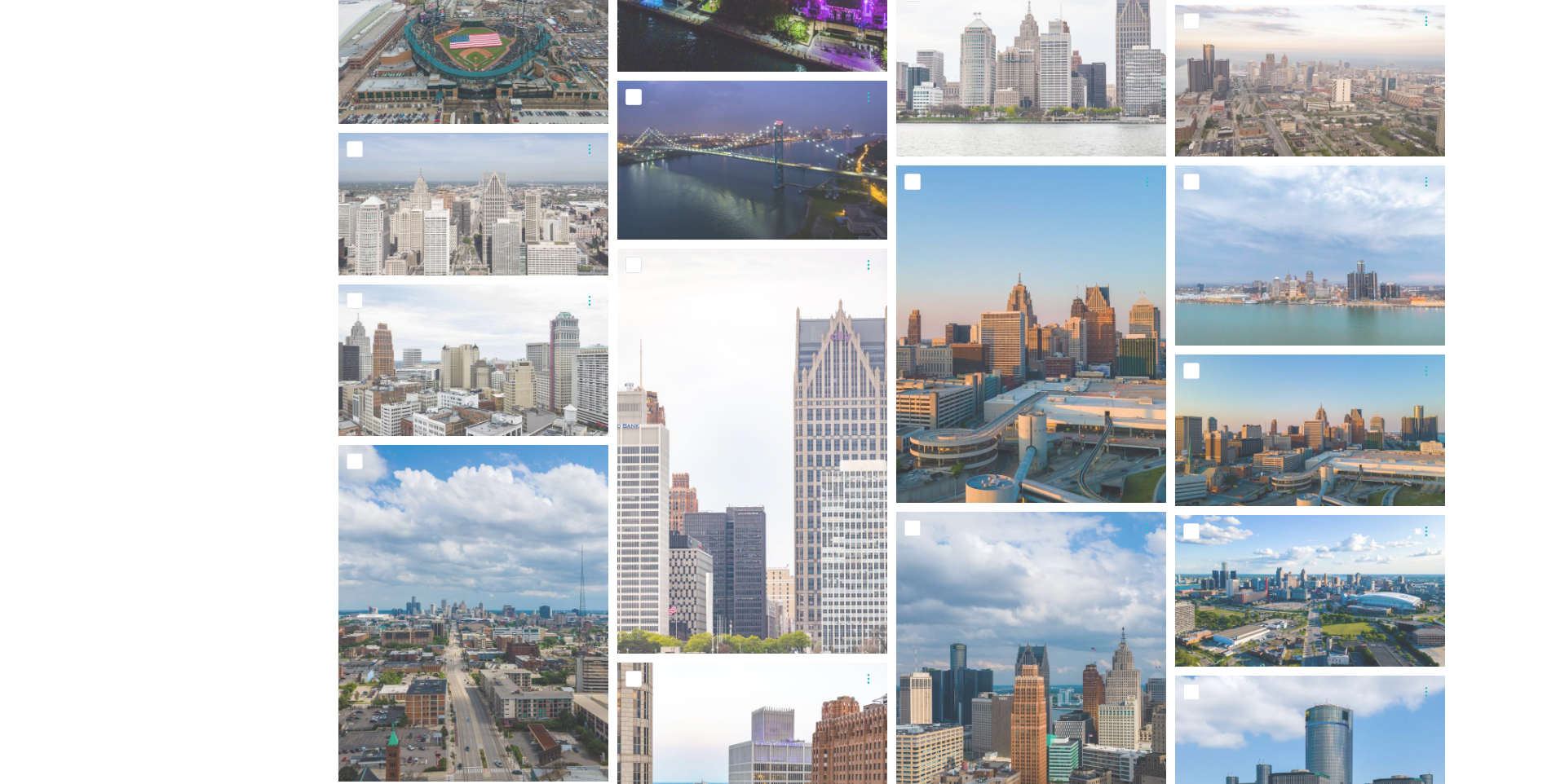
scroll to position [2038, 0]
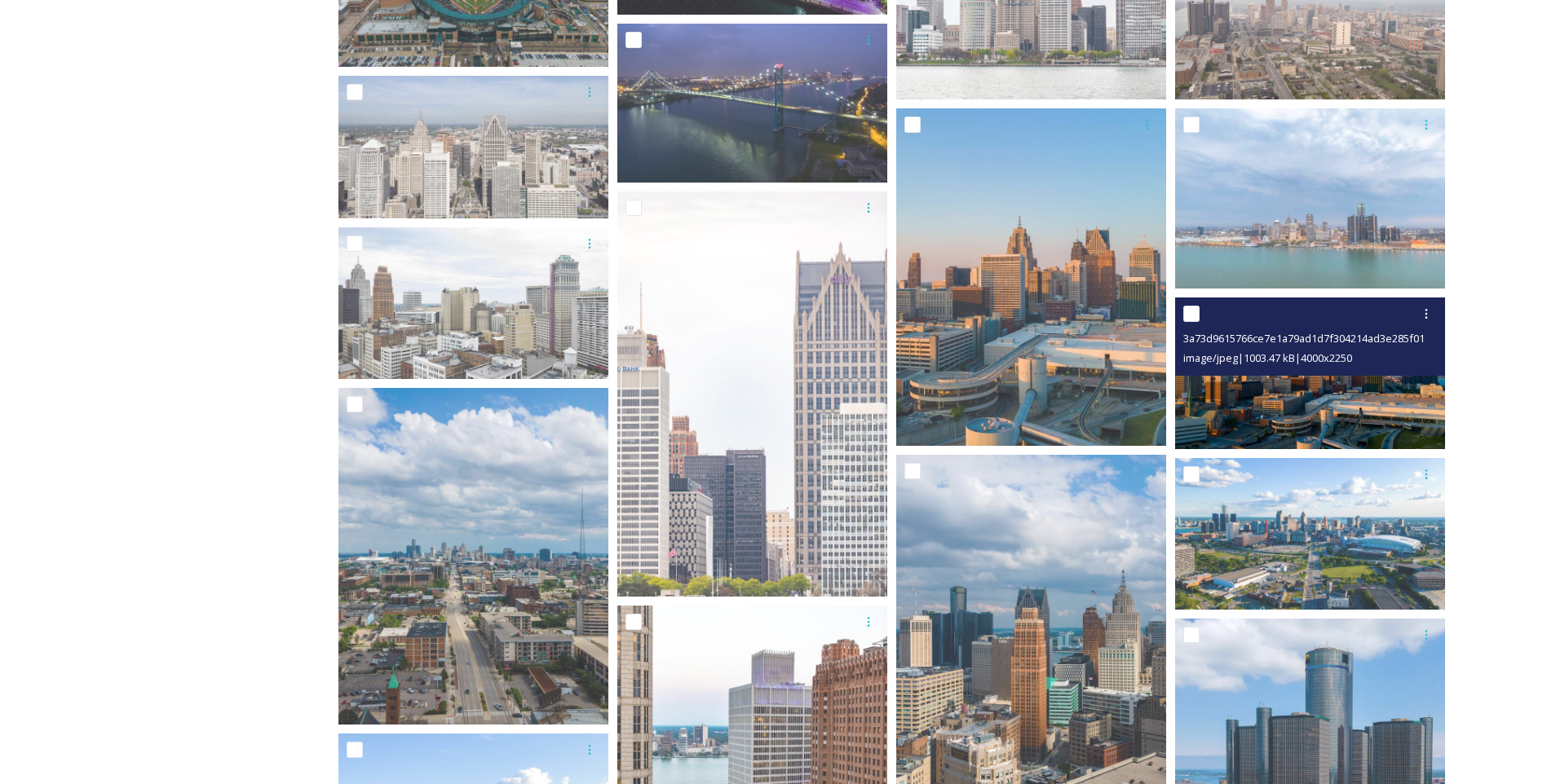
click at [1316, 377] on img at bounding box center [1310, 372] width 270 height 152
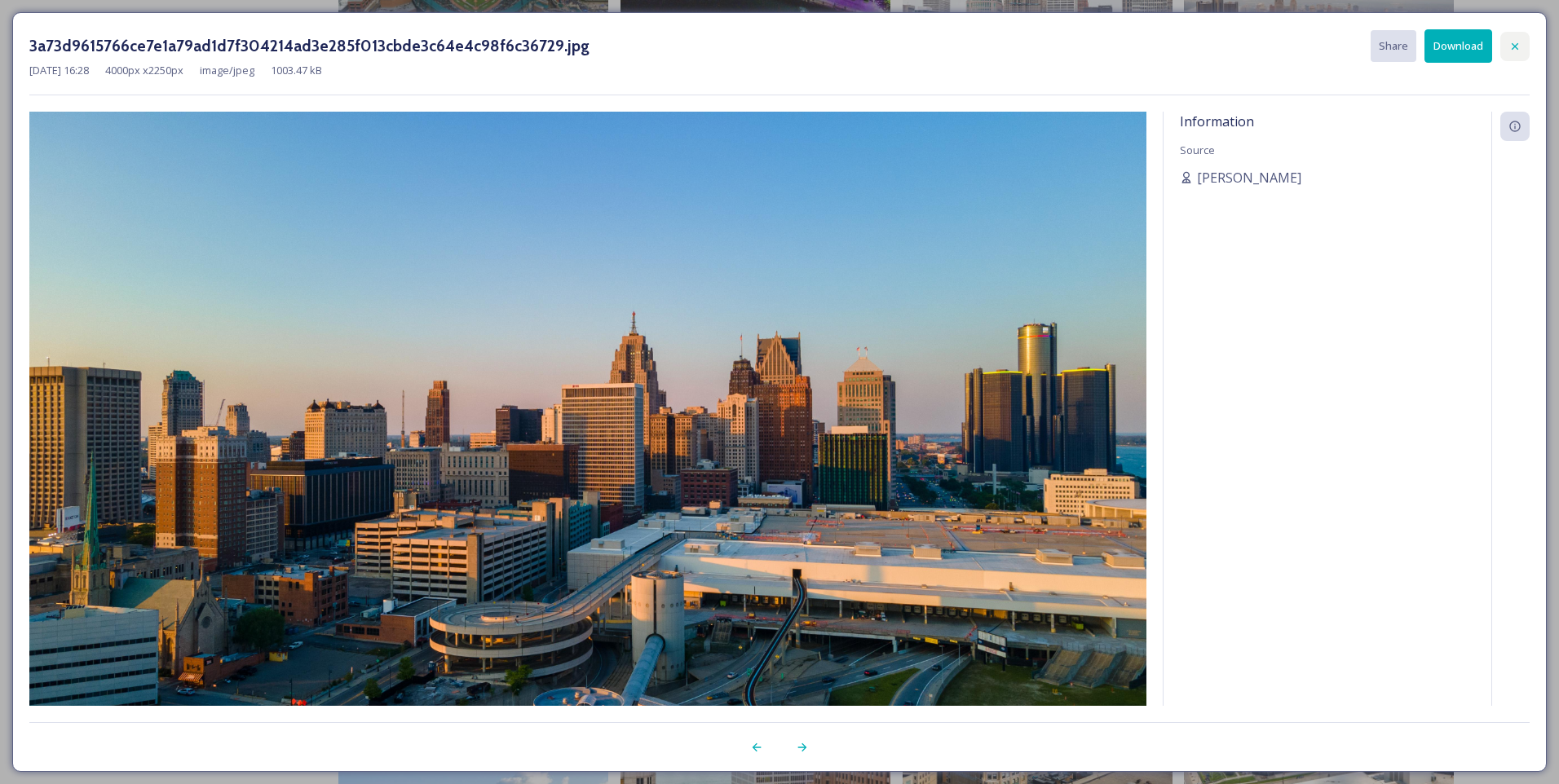
click at [1516, 42] on icon at bounding box center [1515, 46] width 13 height 13
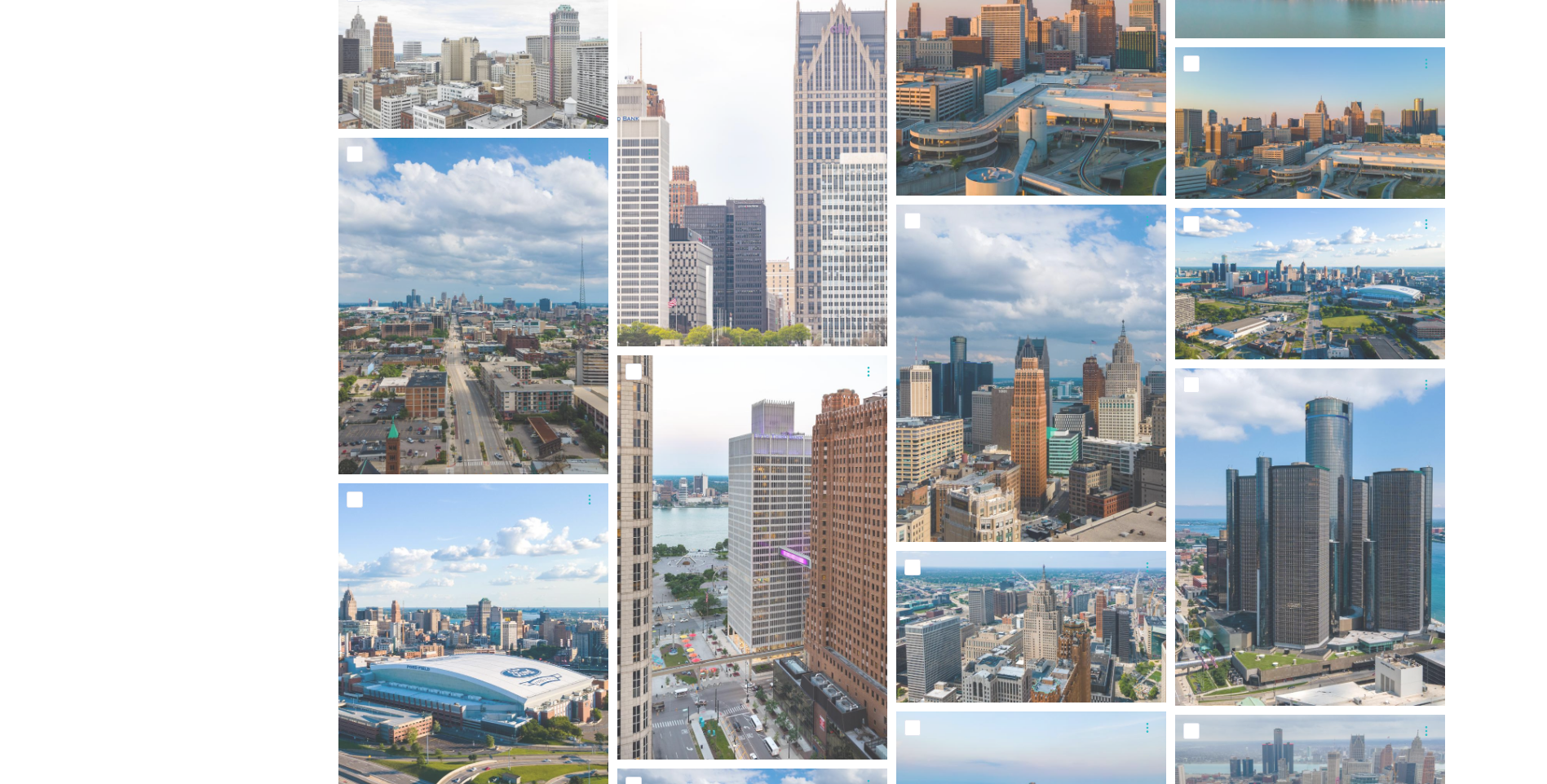
scroll to position [2363, 0]
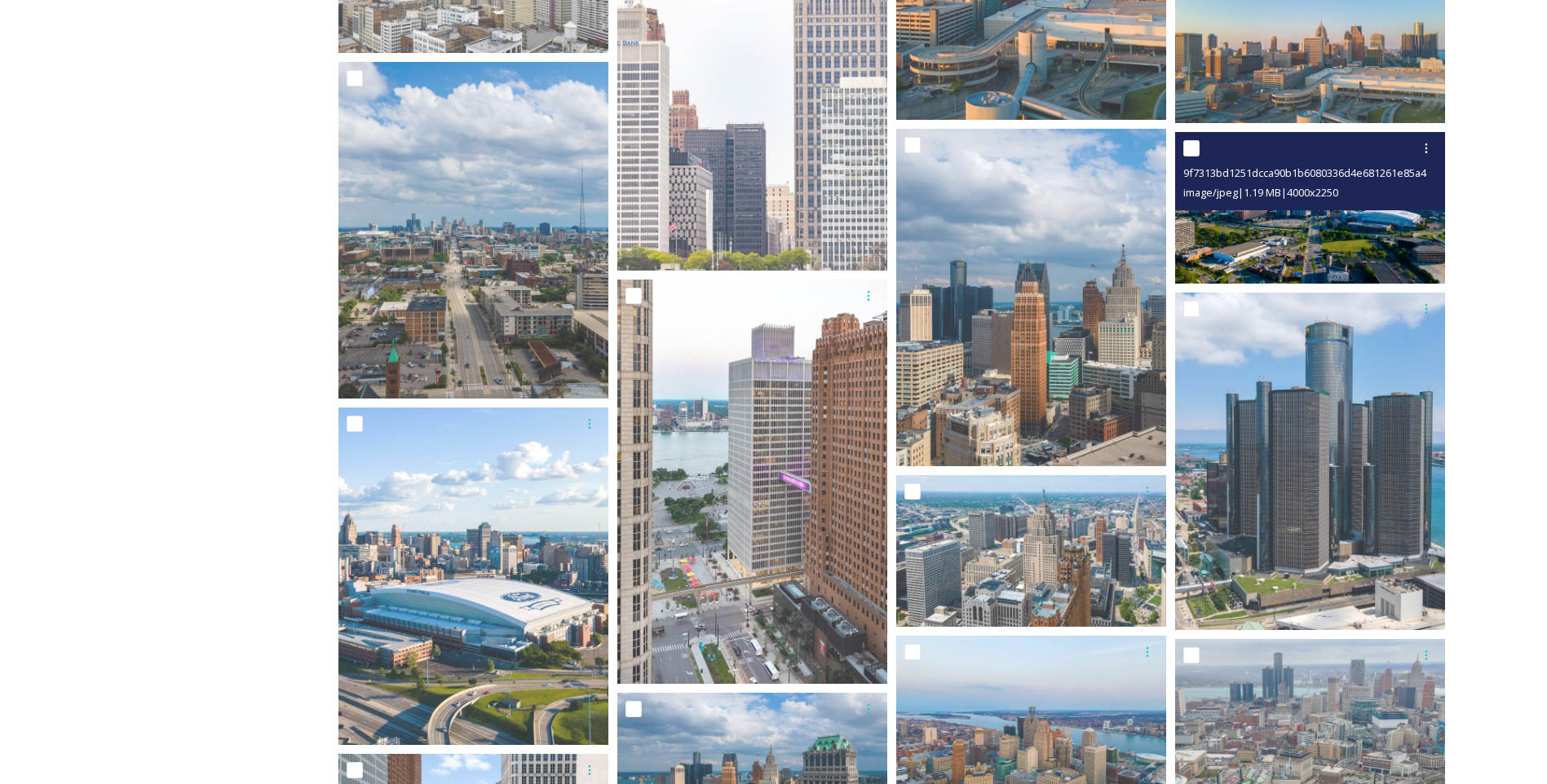
click at [1294, 242] on img at bounding box center [1310, 207] width 270 height 152
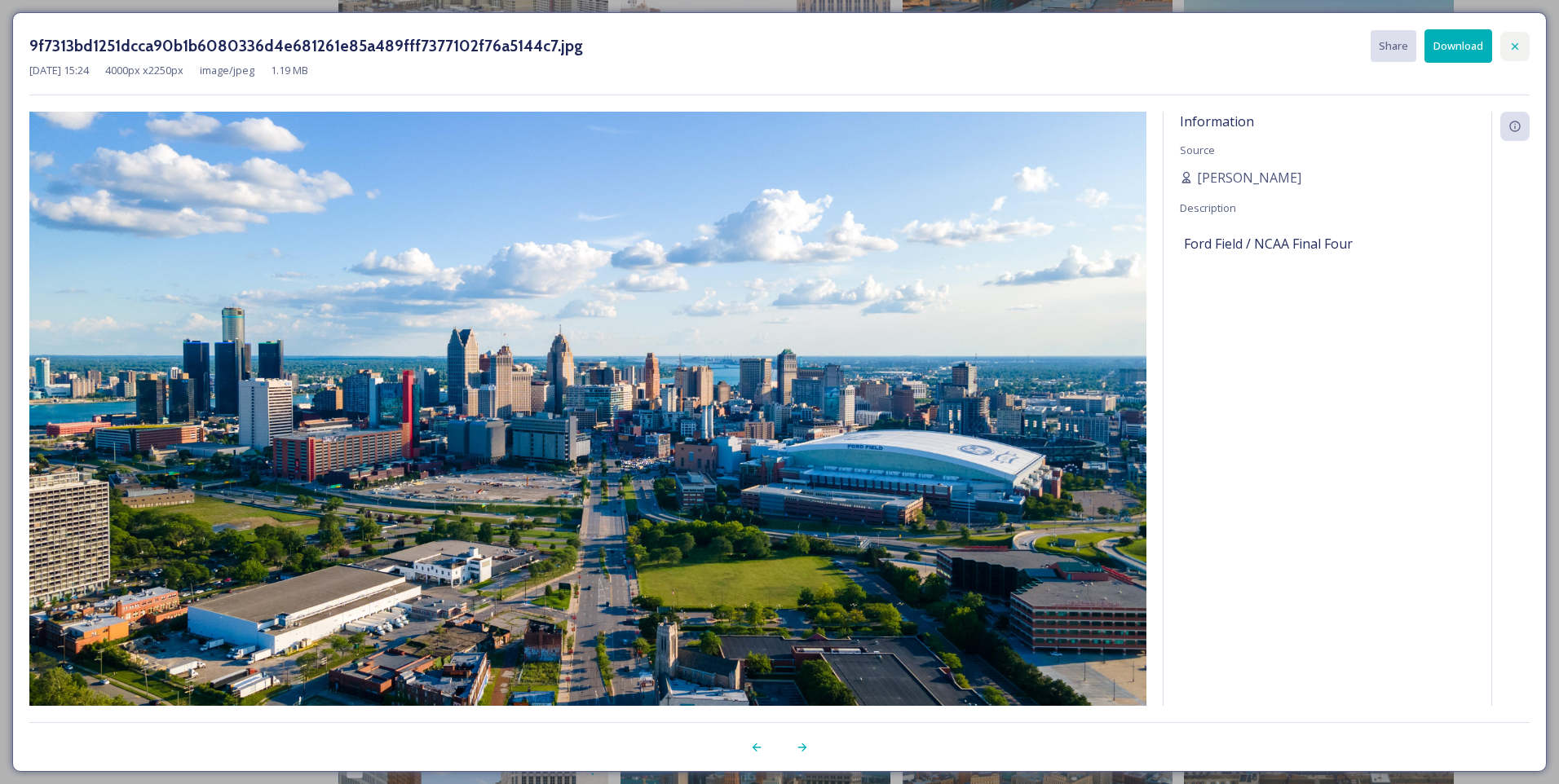
click at [1515, 42] on icon at bounding box center [1515, 46] width 13 height 13
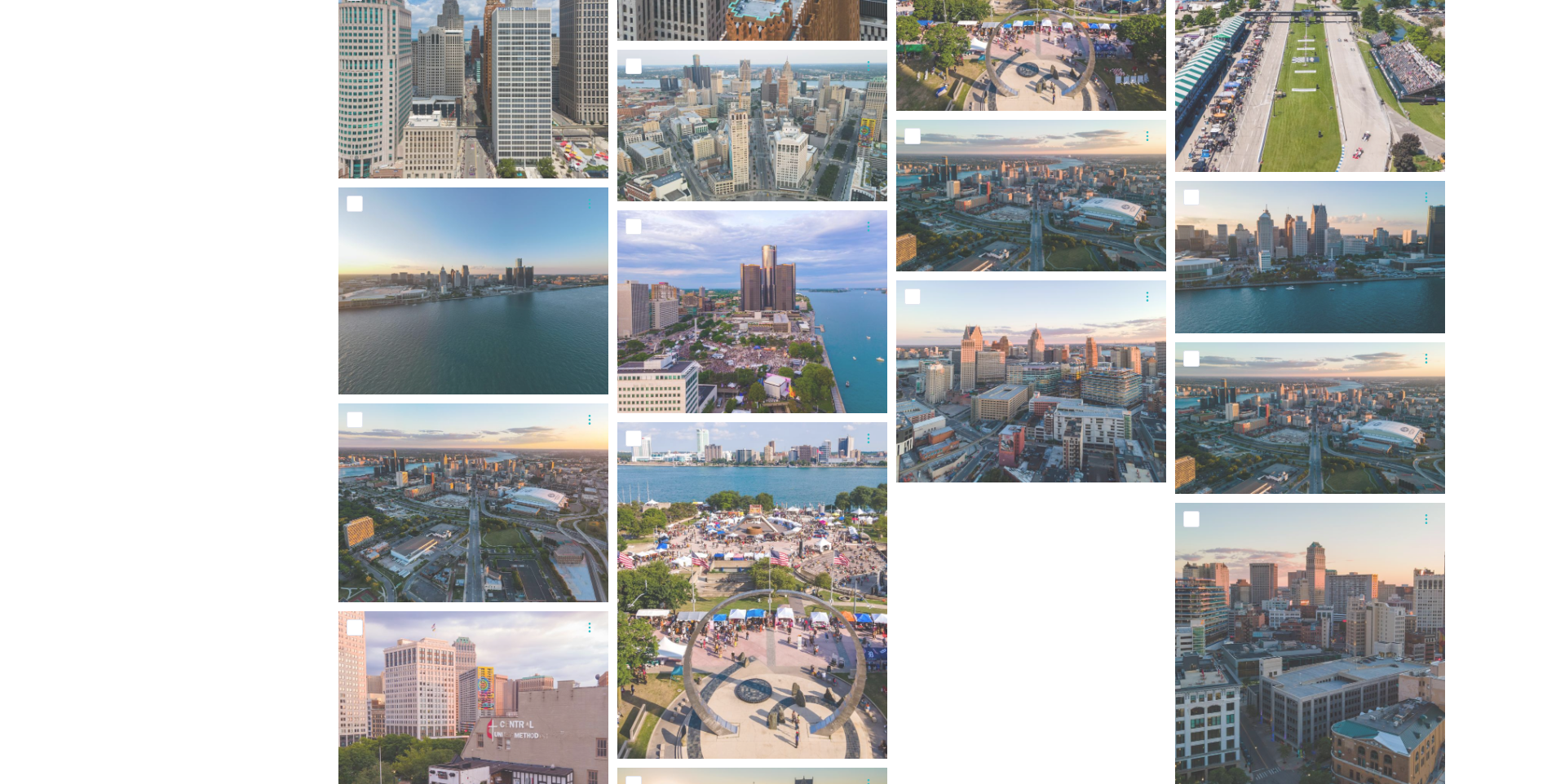
scroll to position [3423, 0]
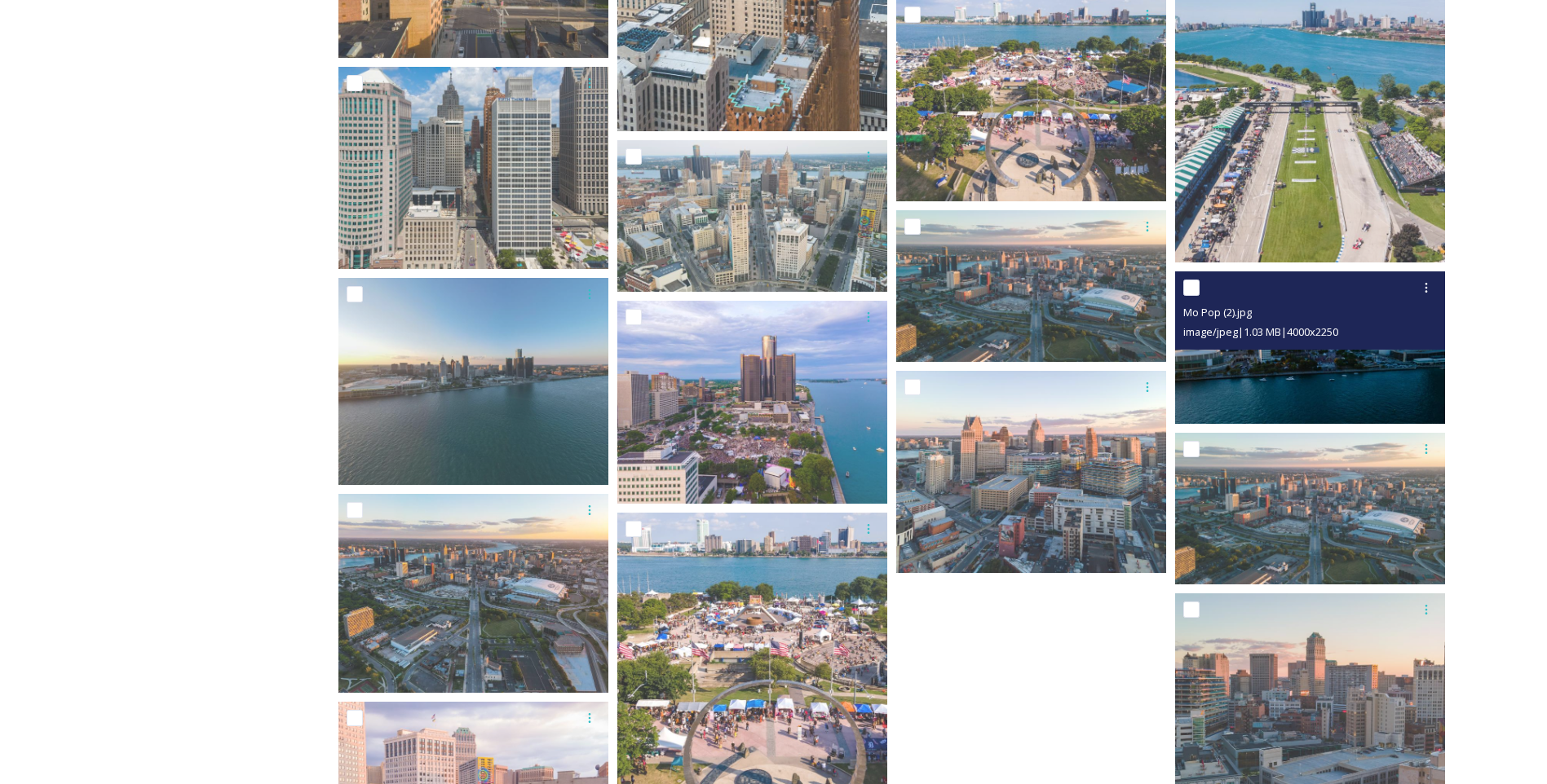
click at [1319, 384] on img at bounding box center [1310, 347] width 270 height 152
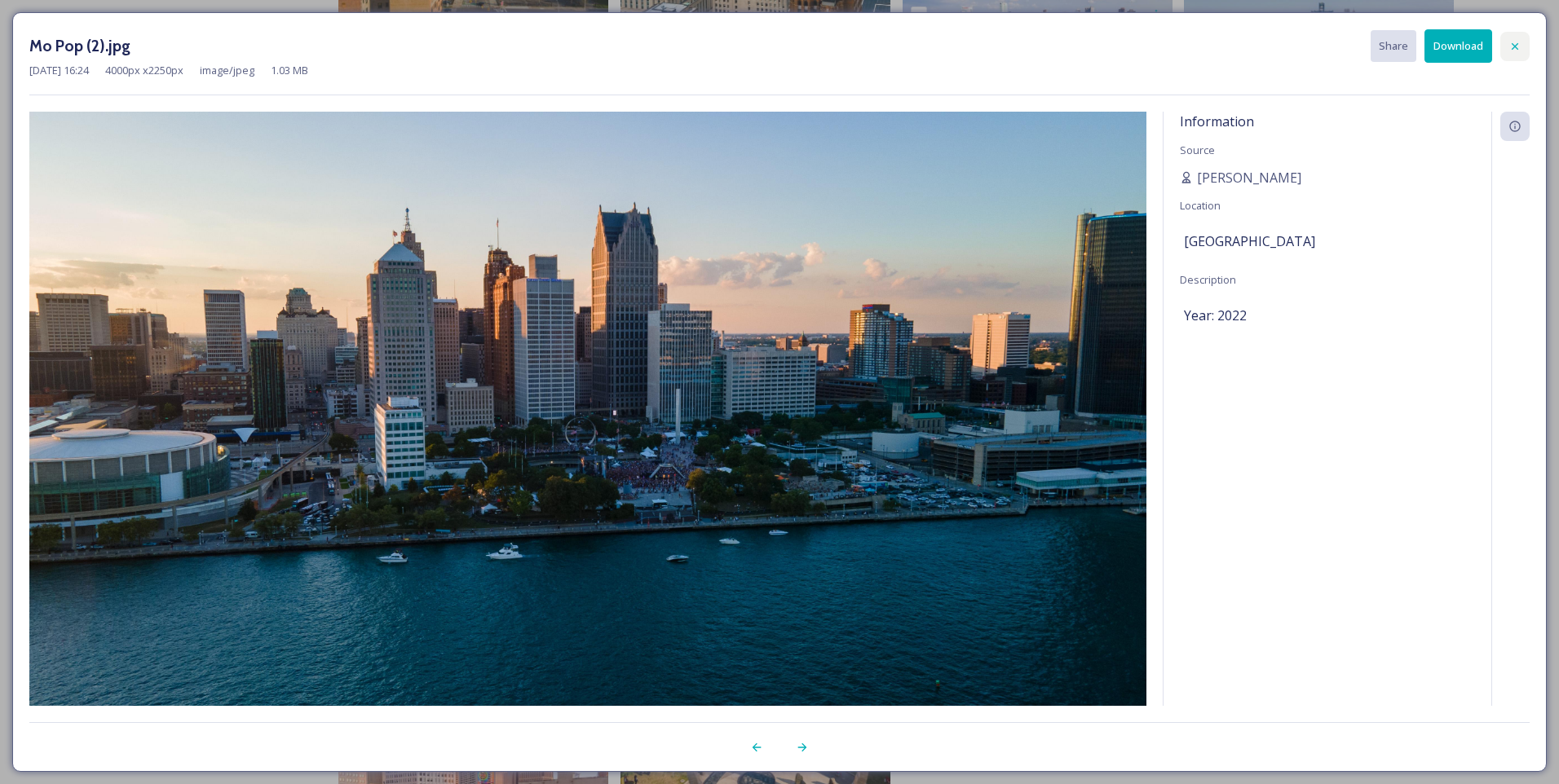
click at [1515, 44] on icon at bounding box center [1515, 46] width 13 height 13
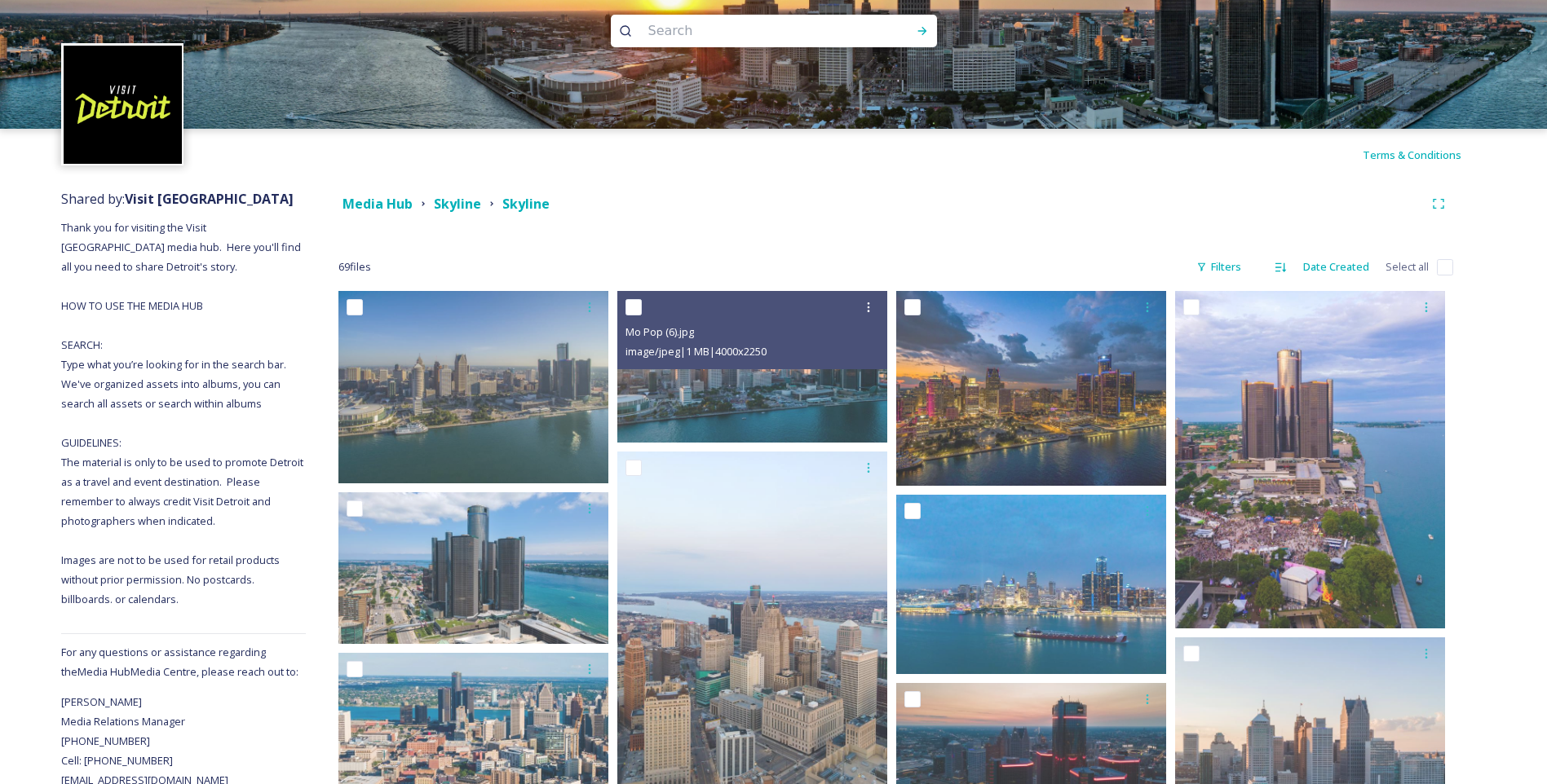
scroll to position [0, 0]
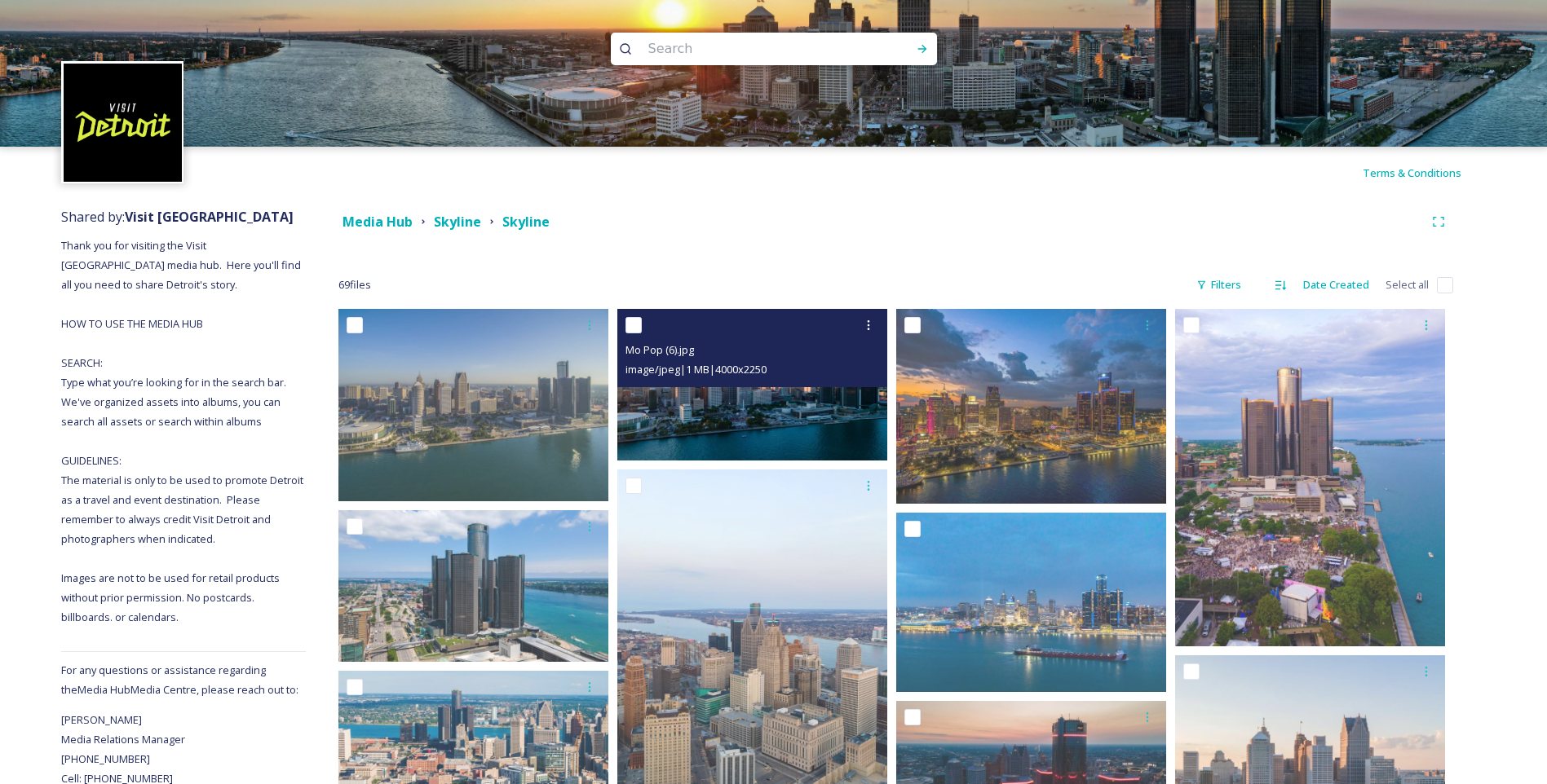
click at [728, 412] on img at bounding box center [752, 384] width 270 height 152
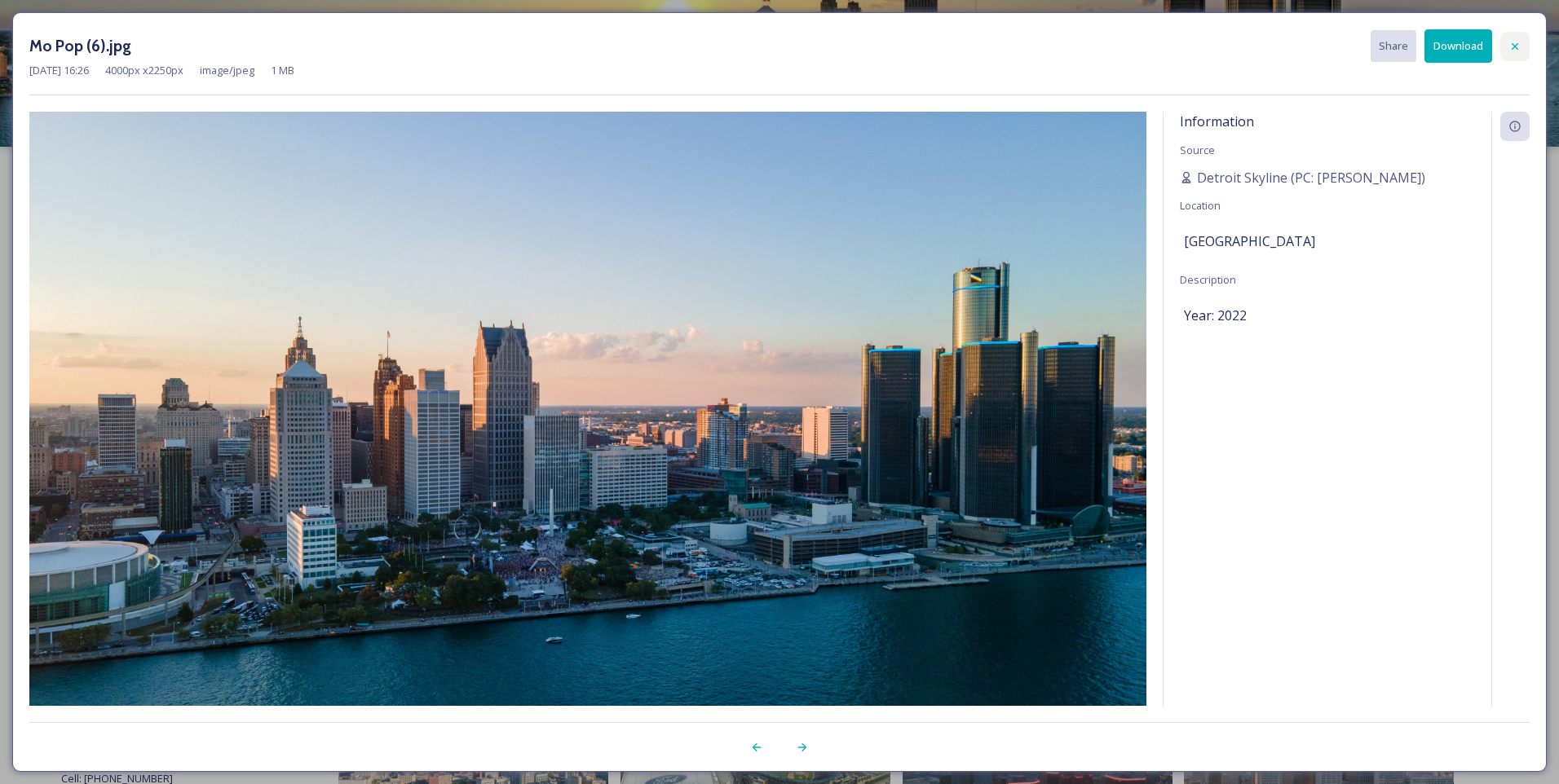
click at [1522, 45] on div at bounding box center [1515, 46] width 29 height 29
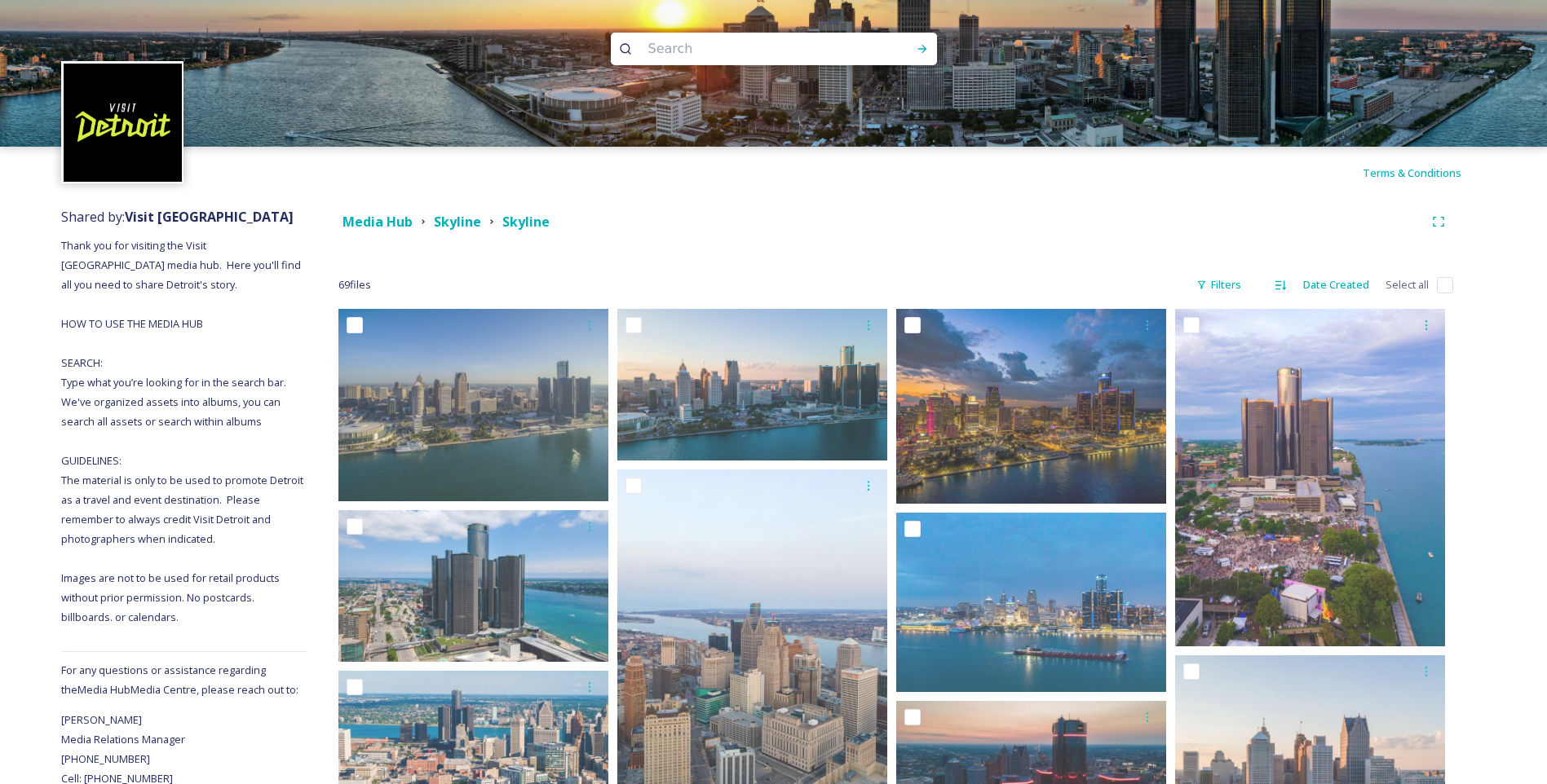
click at [733, 62] on input at bounding box center [752, 48] width 224 height 35
type input "huntington place"
click at [929, 45] on div "Run Search" at bounding box center [922, 49] width 29 height 29
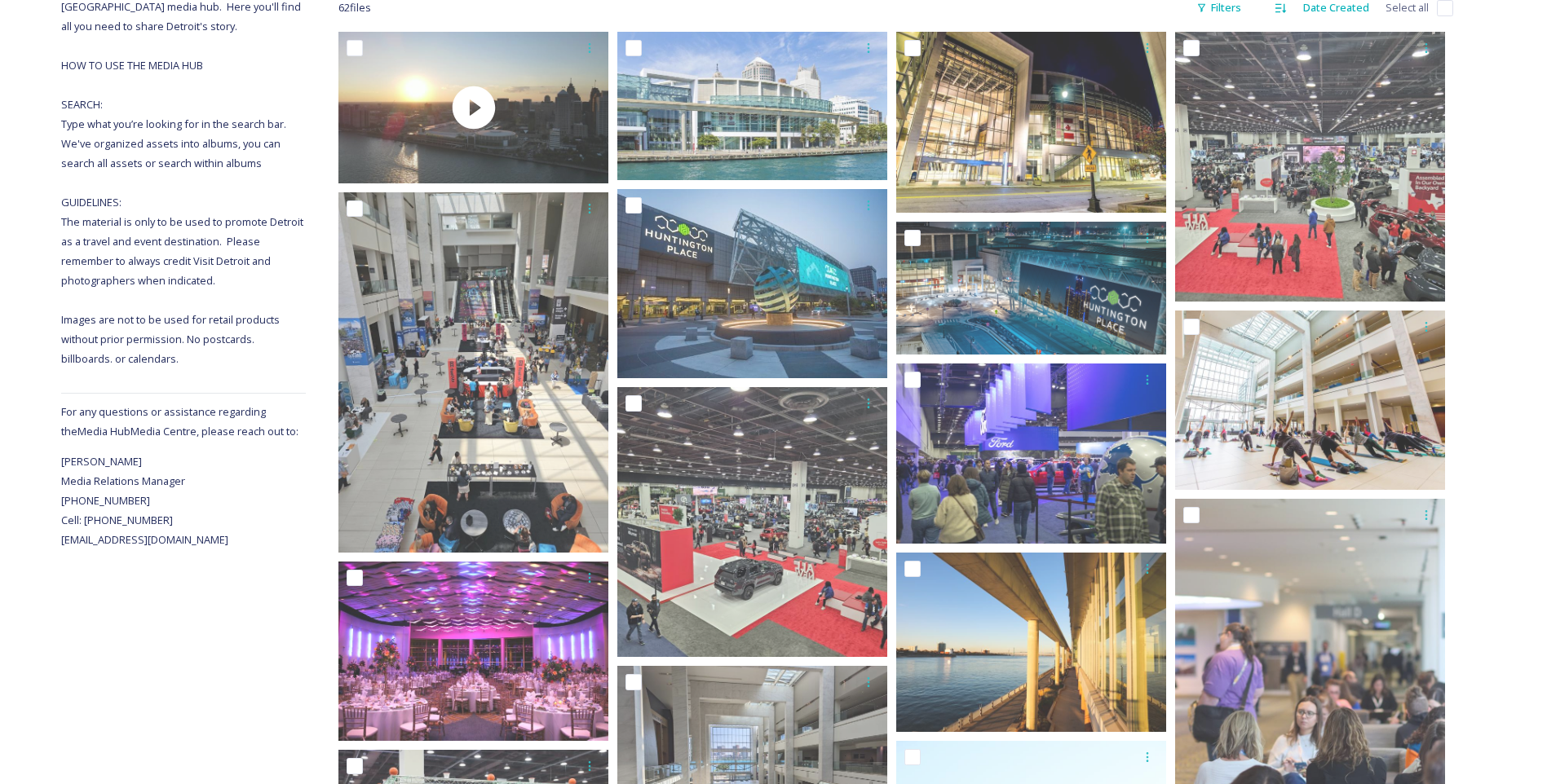
scroll to position [244, 0]
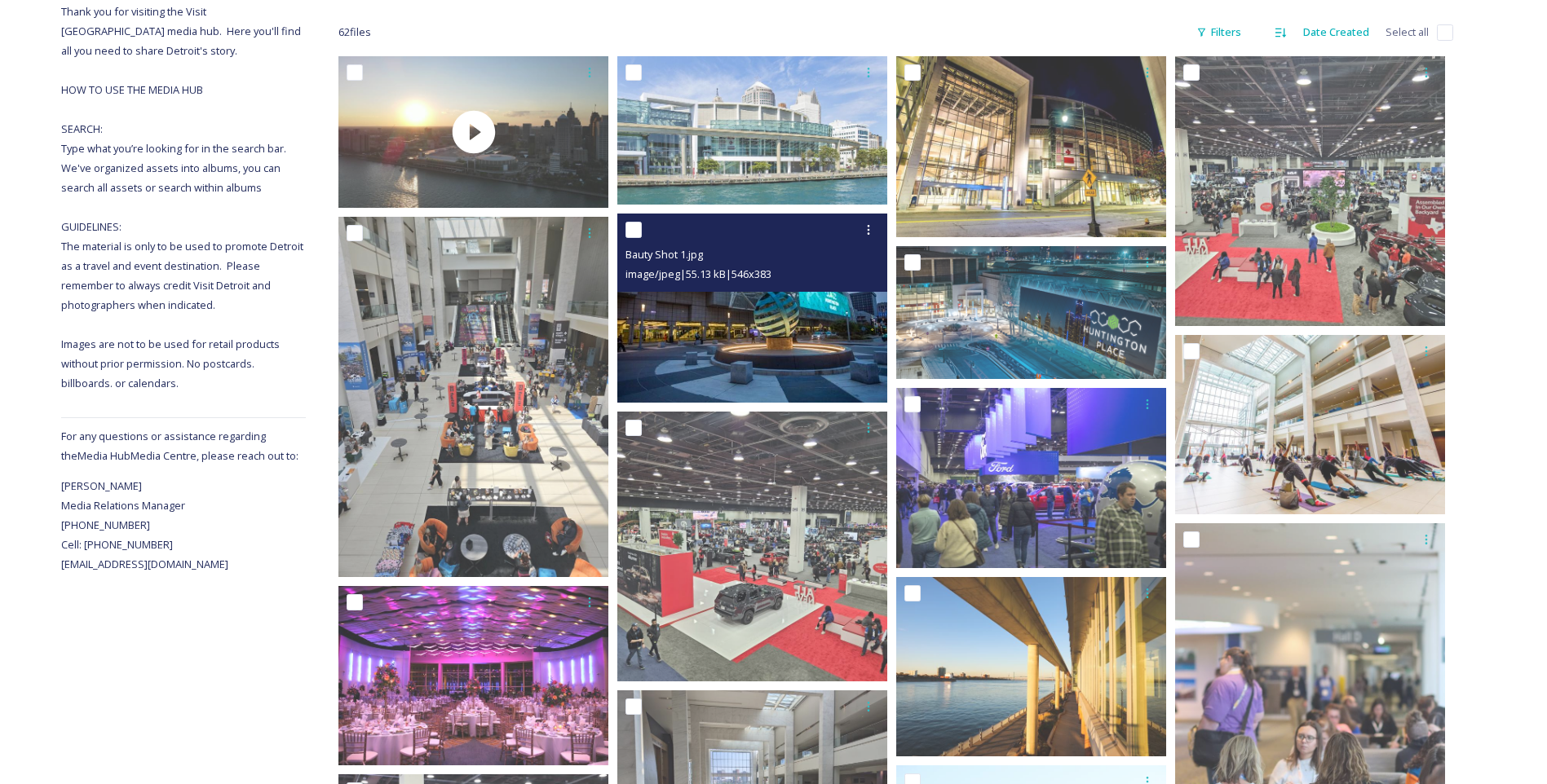
click at [799, 326] on img at bounding box center [752, 308] width 270 height 189
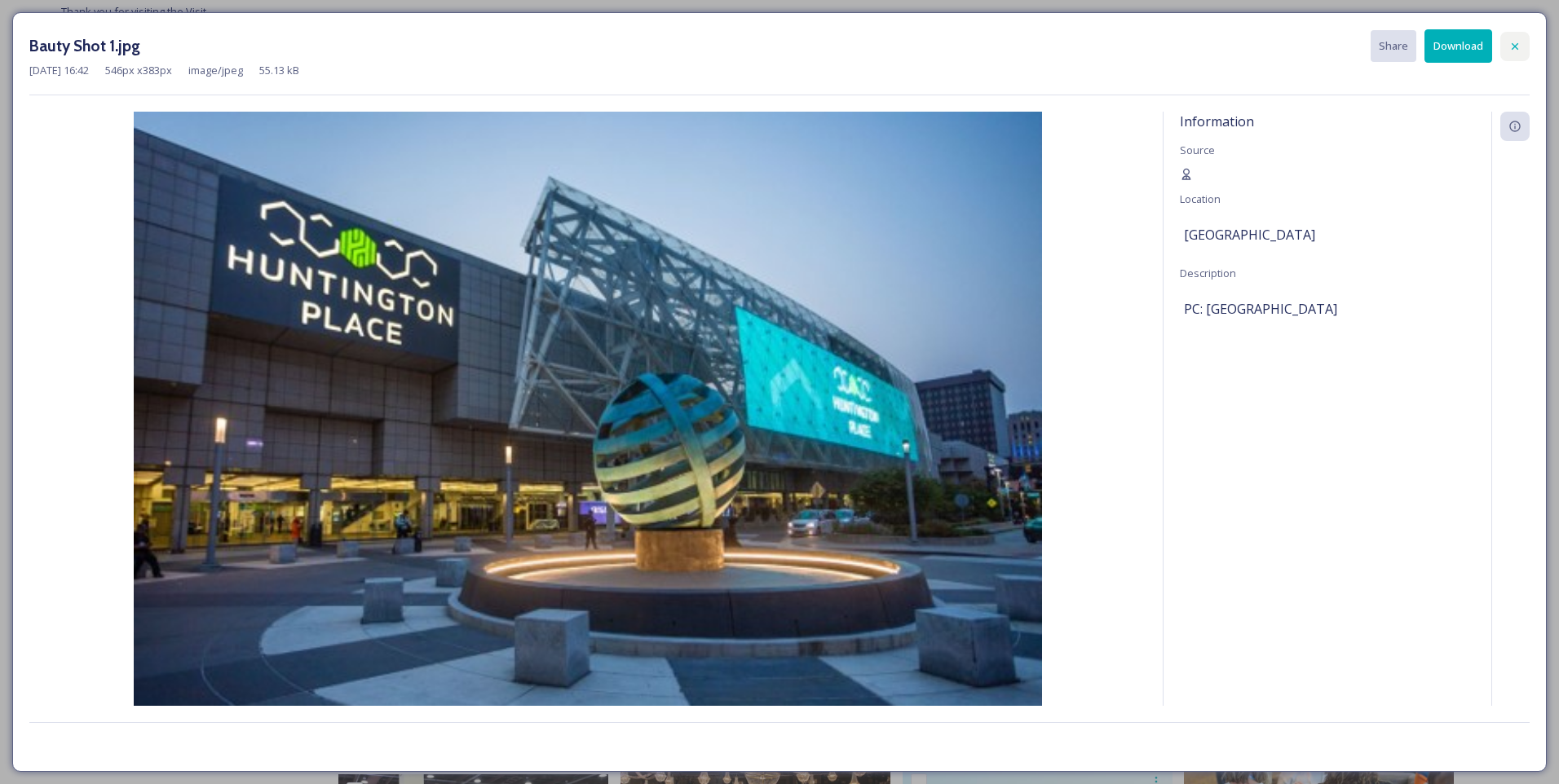
click at [1511, 45] on icon at bounding box center [1515, 46] width 13 height 13
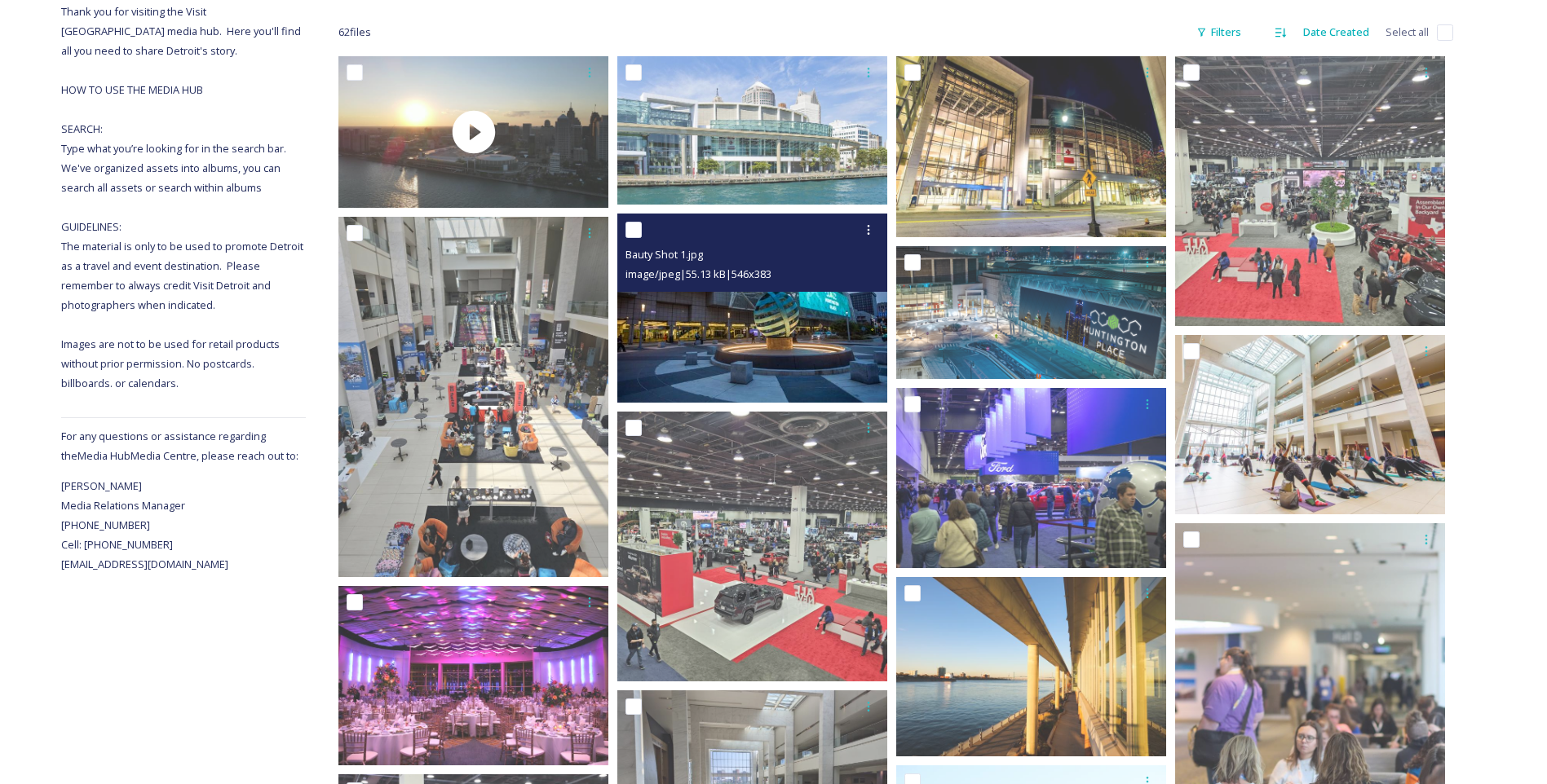
click at [701, 336] on img at bounding box center [752, 308] width 270 height 189
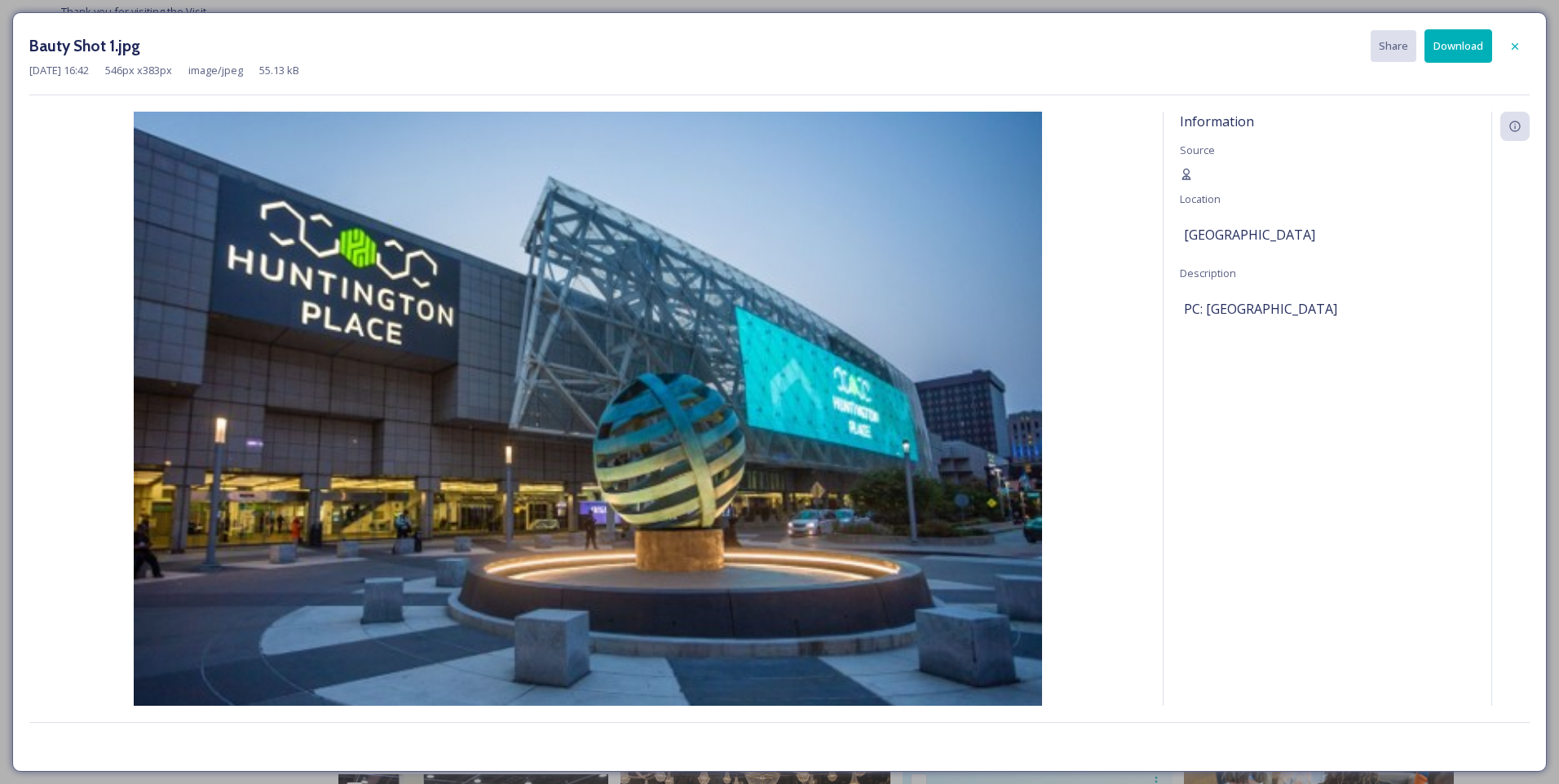
click at [1447, 57] on button "Download" at bounding box center [1458, 45] width 67 height 34
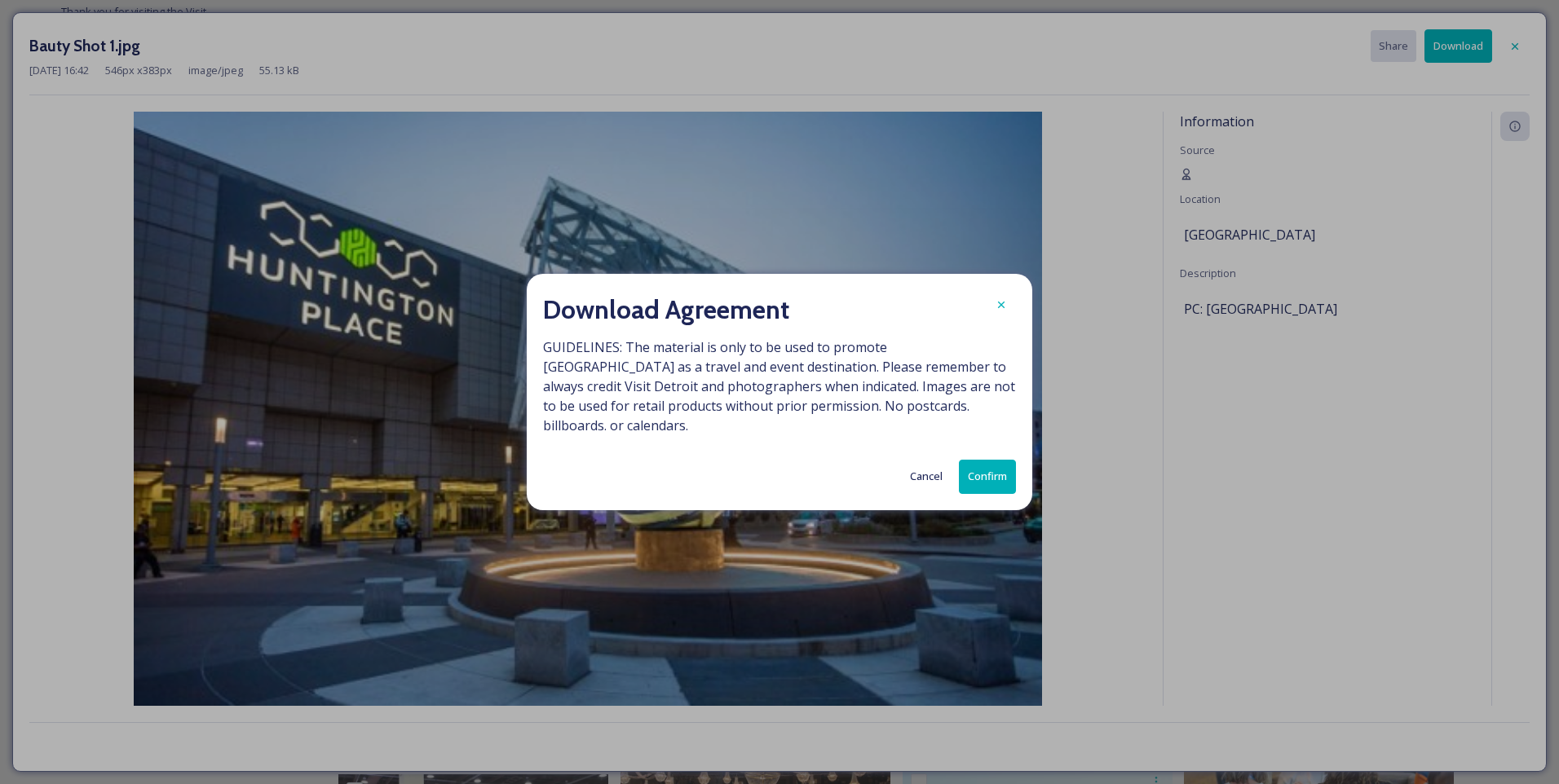
click at [962, 467] on button "Confirm" at bounding box center [987, 476] width 57 height 34
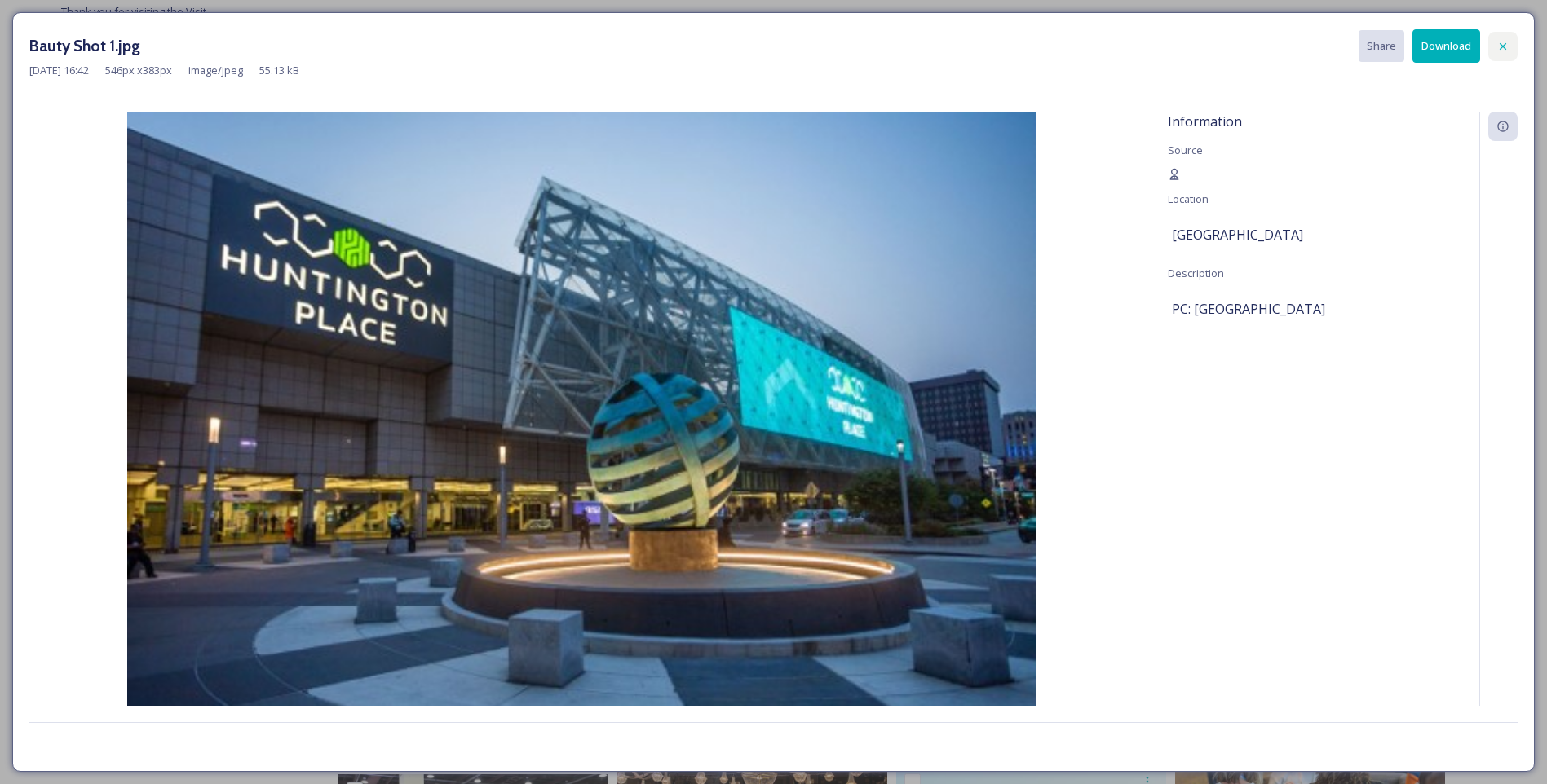
click at [1499, 45] on icon at bounding box center [1502, 46] width 13 height 13
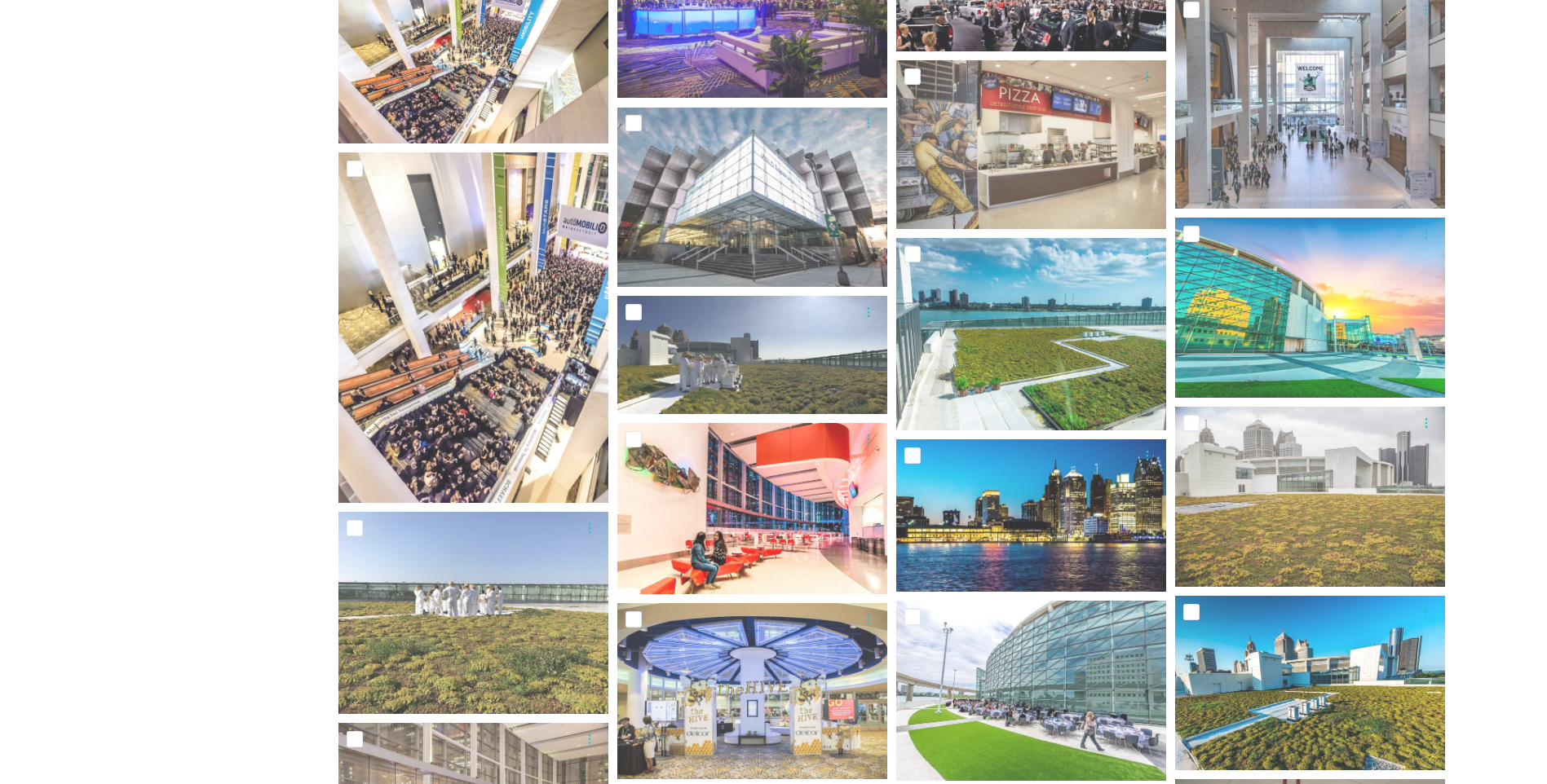
scroll to position [1564, 0]
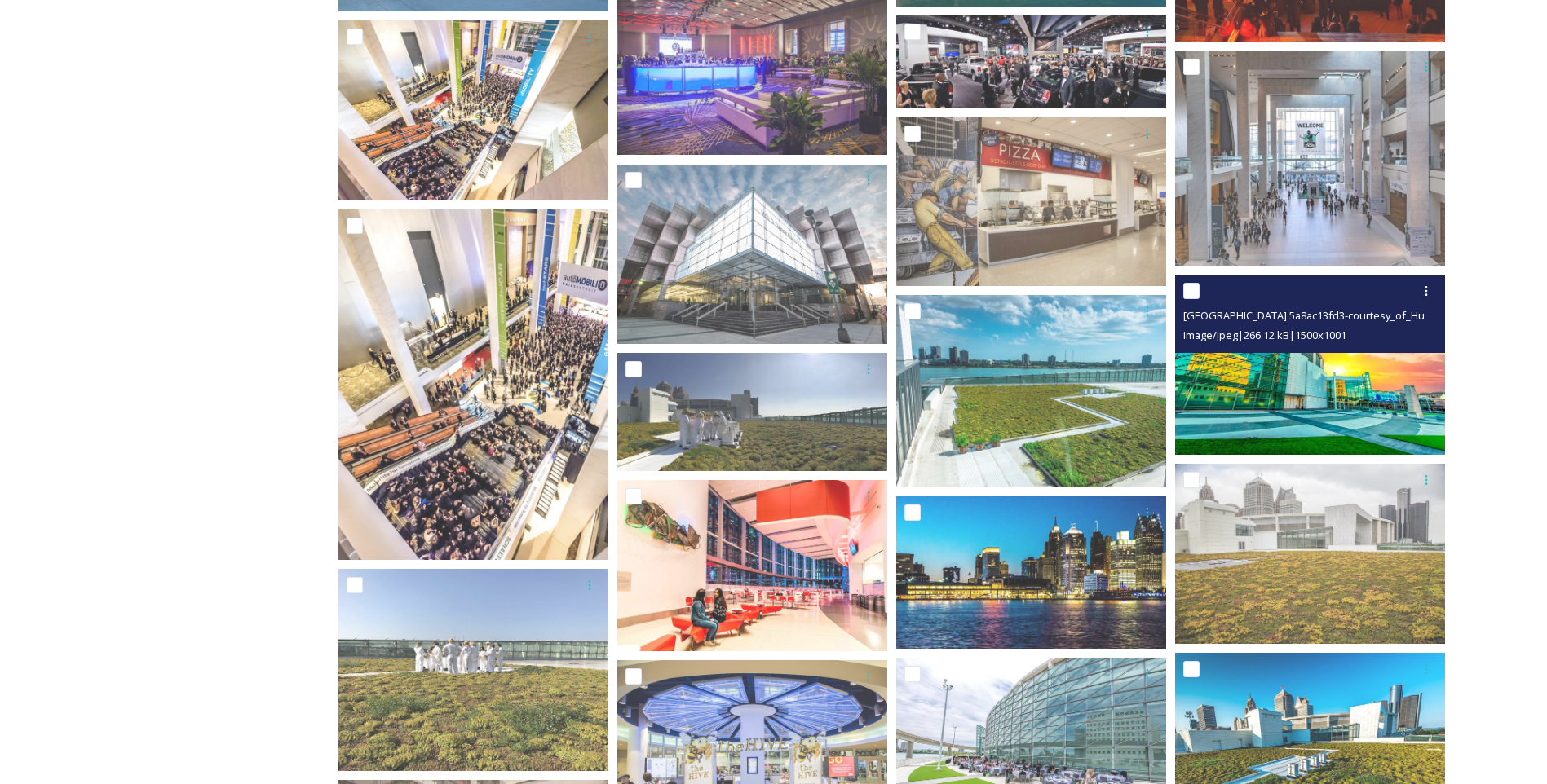
click at [1284, 400] on img at bounding box center [1310, 364] width 270 height 180
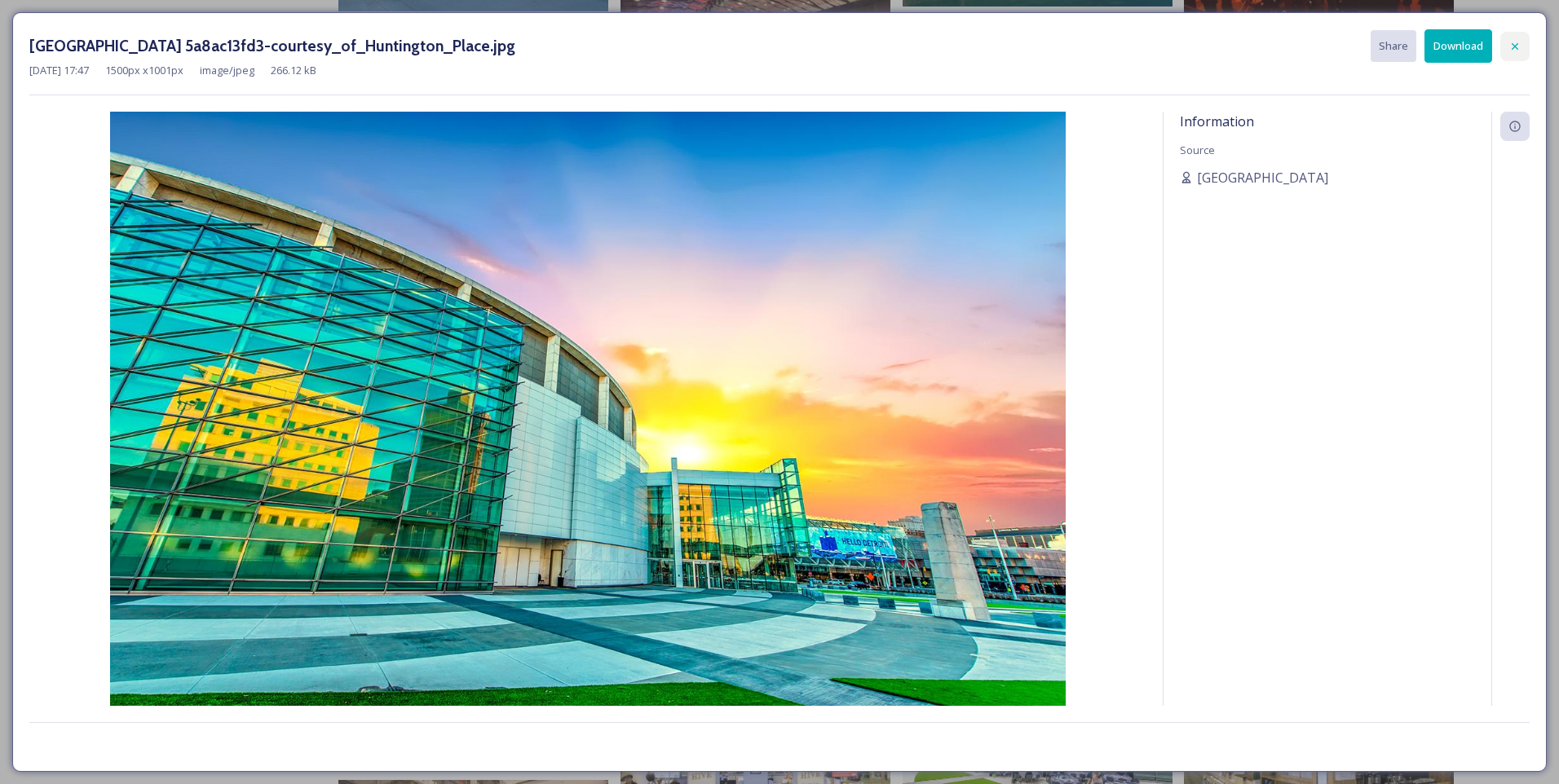
click at [1511, 49] on icon at bounding box center [1515, 46] width 13 height 13
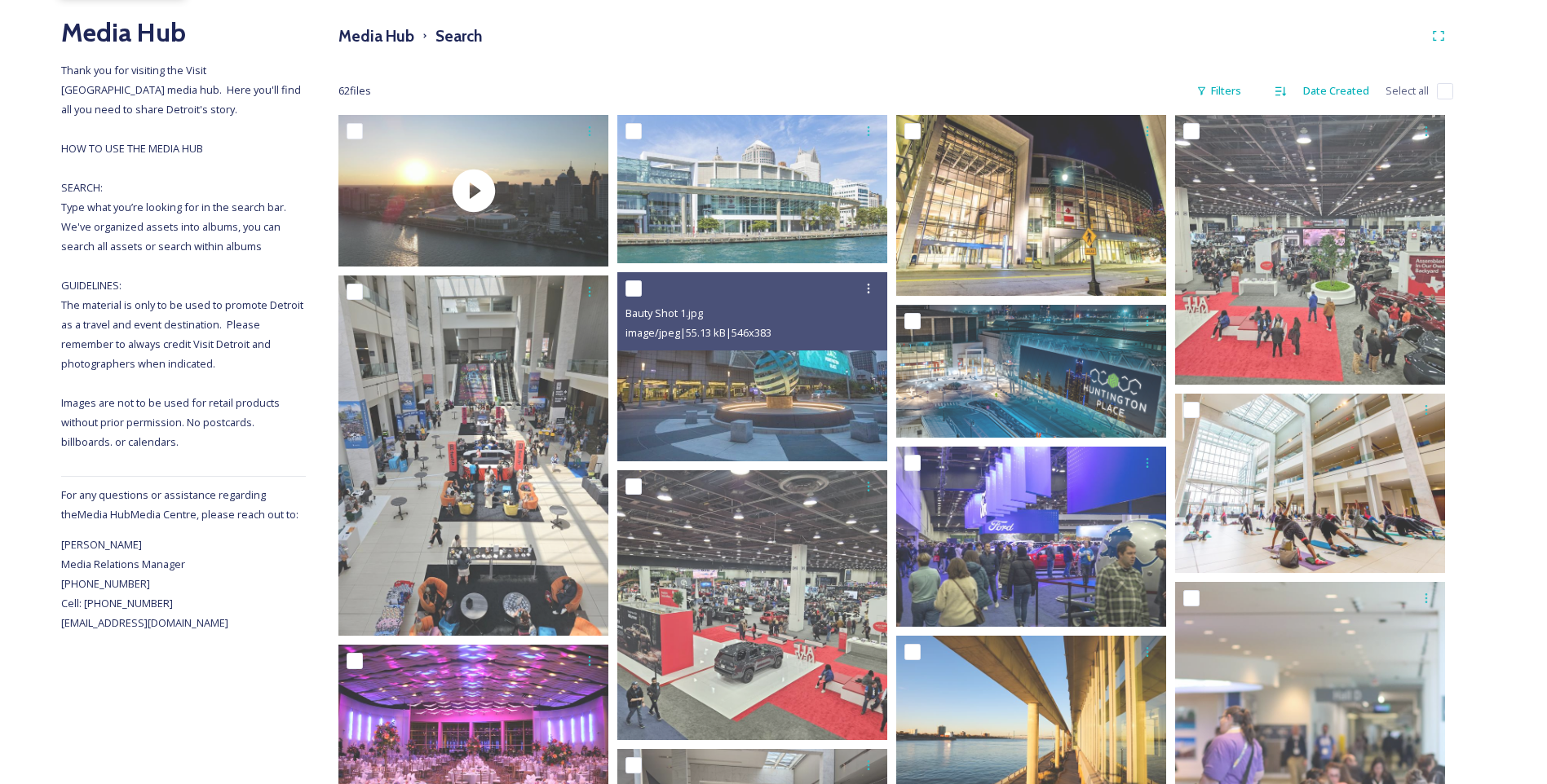
scroll to position [179, 0]
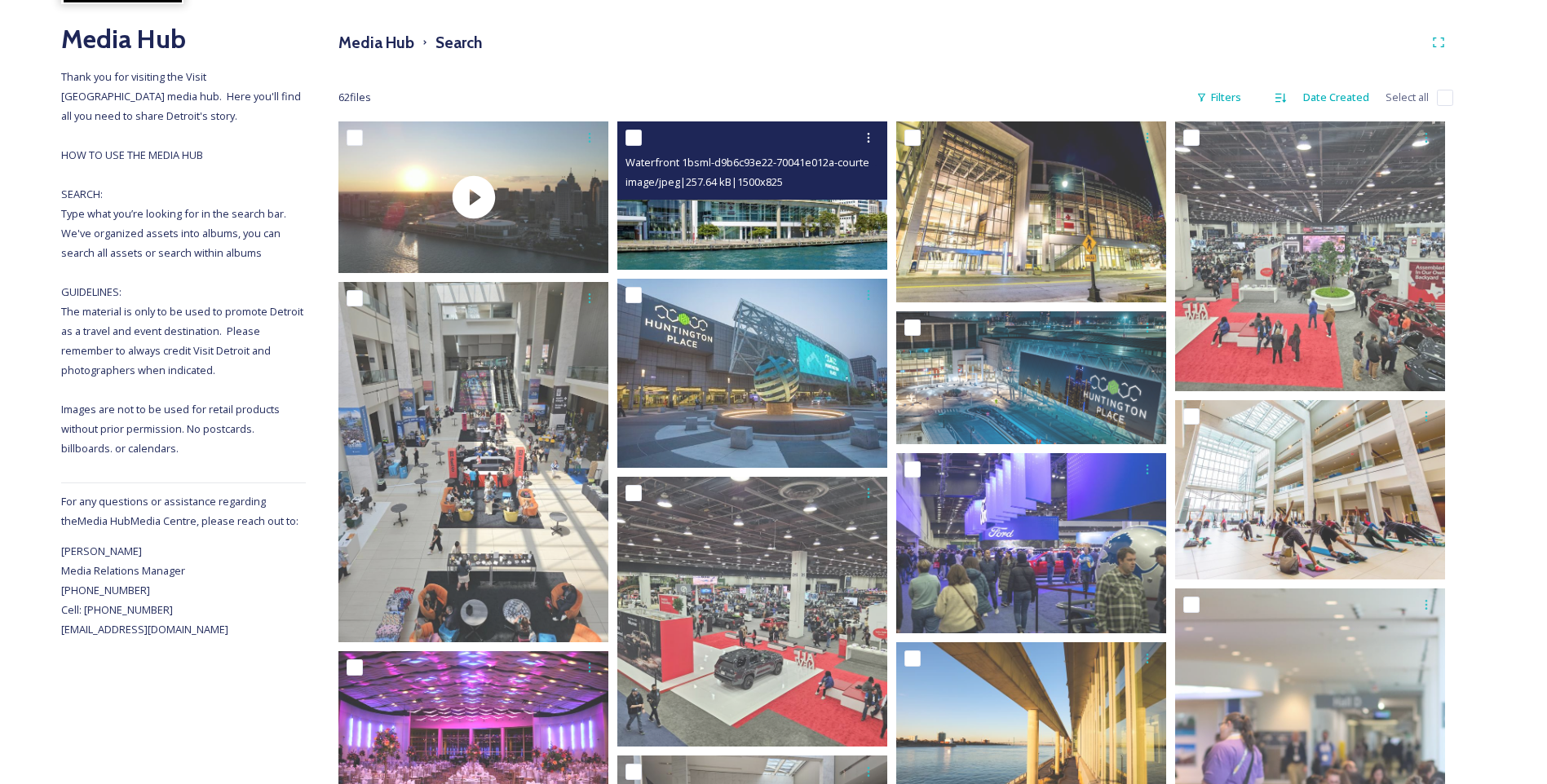
click at [736, 230] on img at bounding box center [752, 195] width 270 height 148
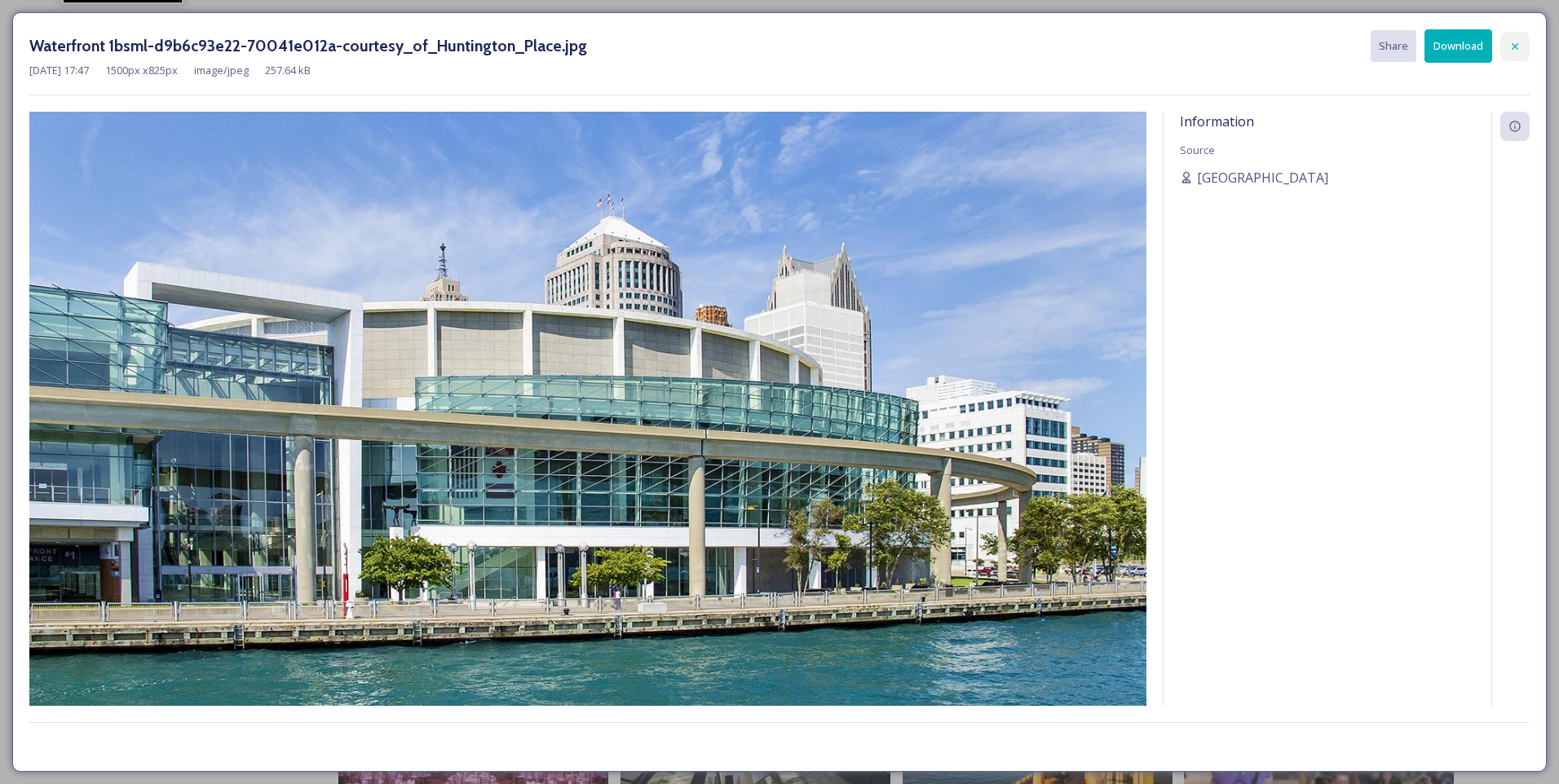
click at [1514, 36] on div at bounding box center [1515, 46] width 29 height 29
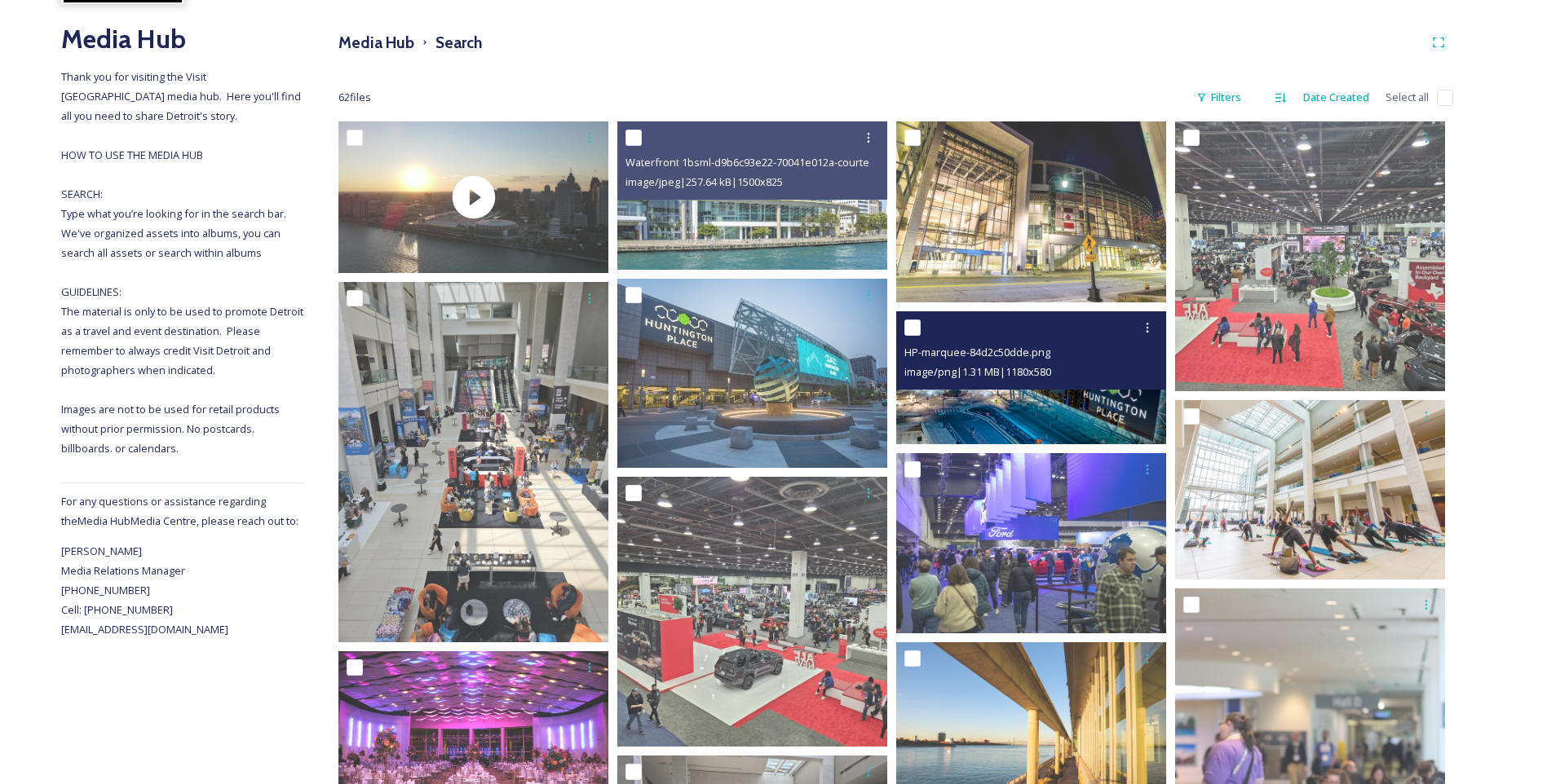
click at [1051, 396] on img at bounding box center [1031, 378] width 270 height 133
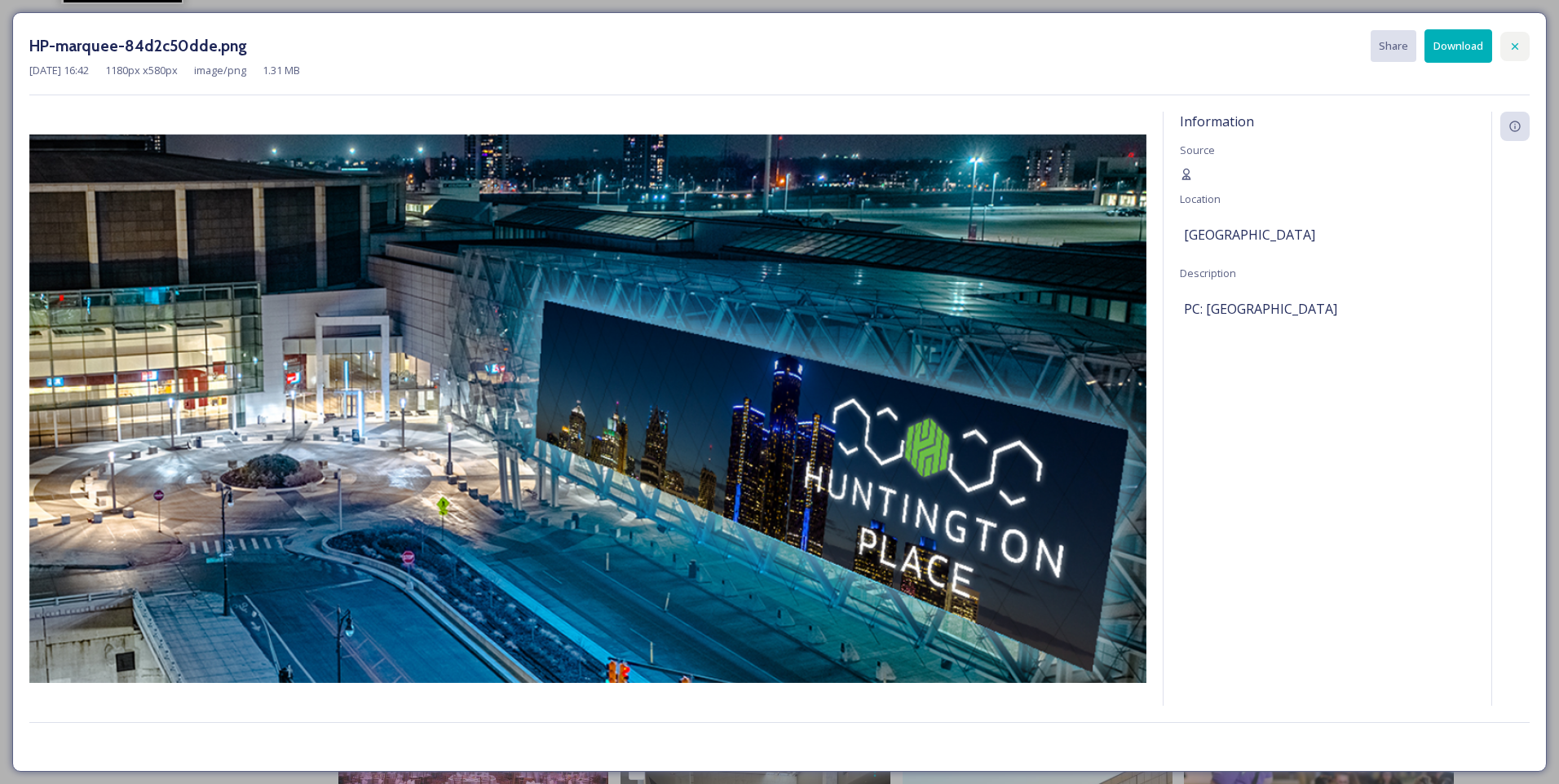
click at [1517, 47] on icon at bounding box center [1514, 45] width 6 height 6
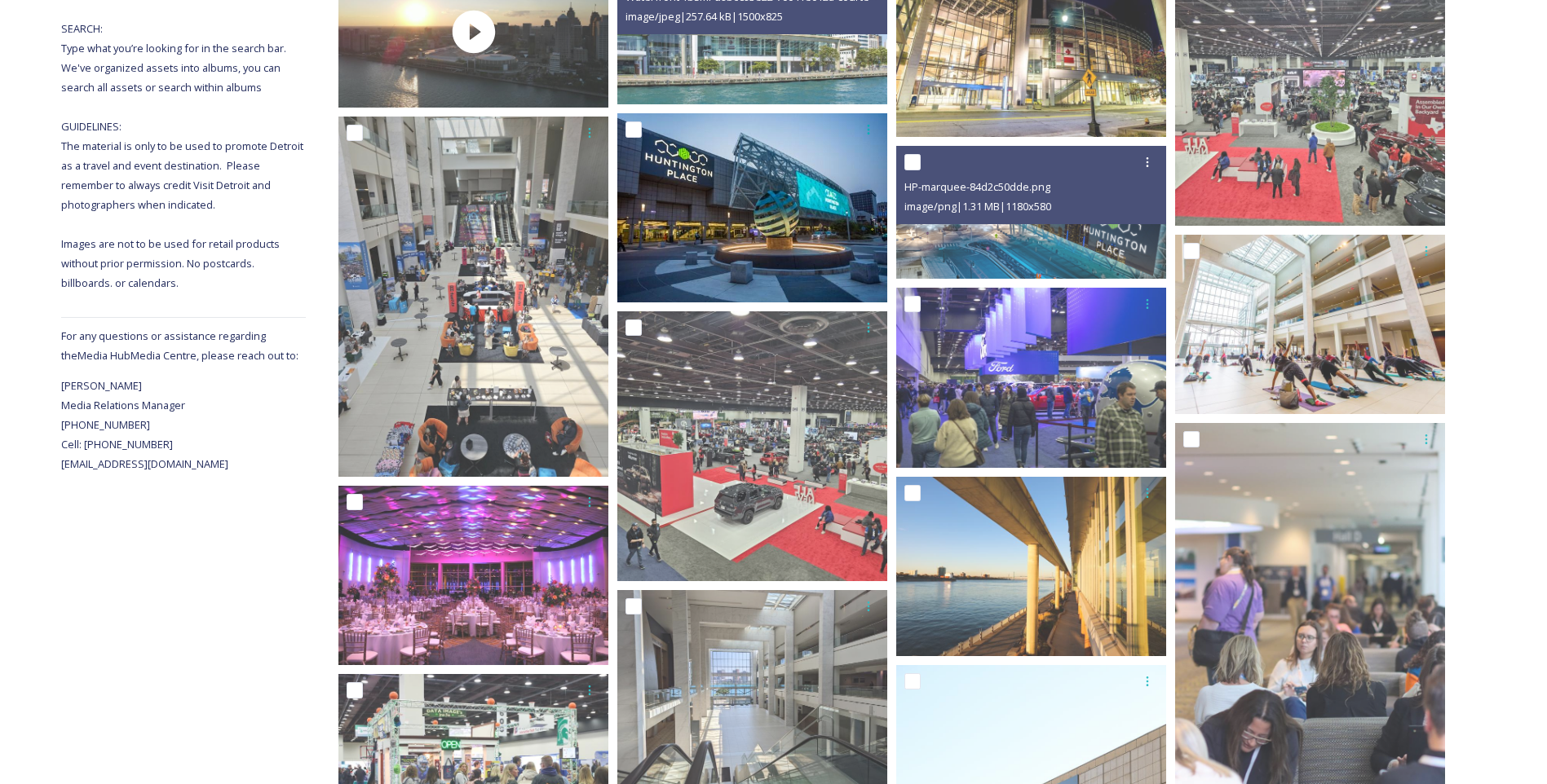
scroll to position [342, 0]
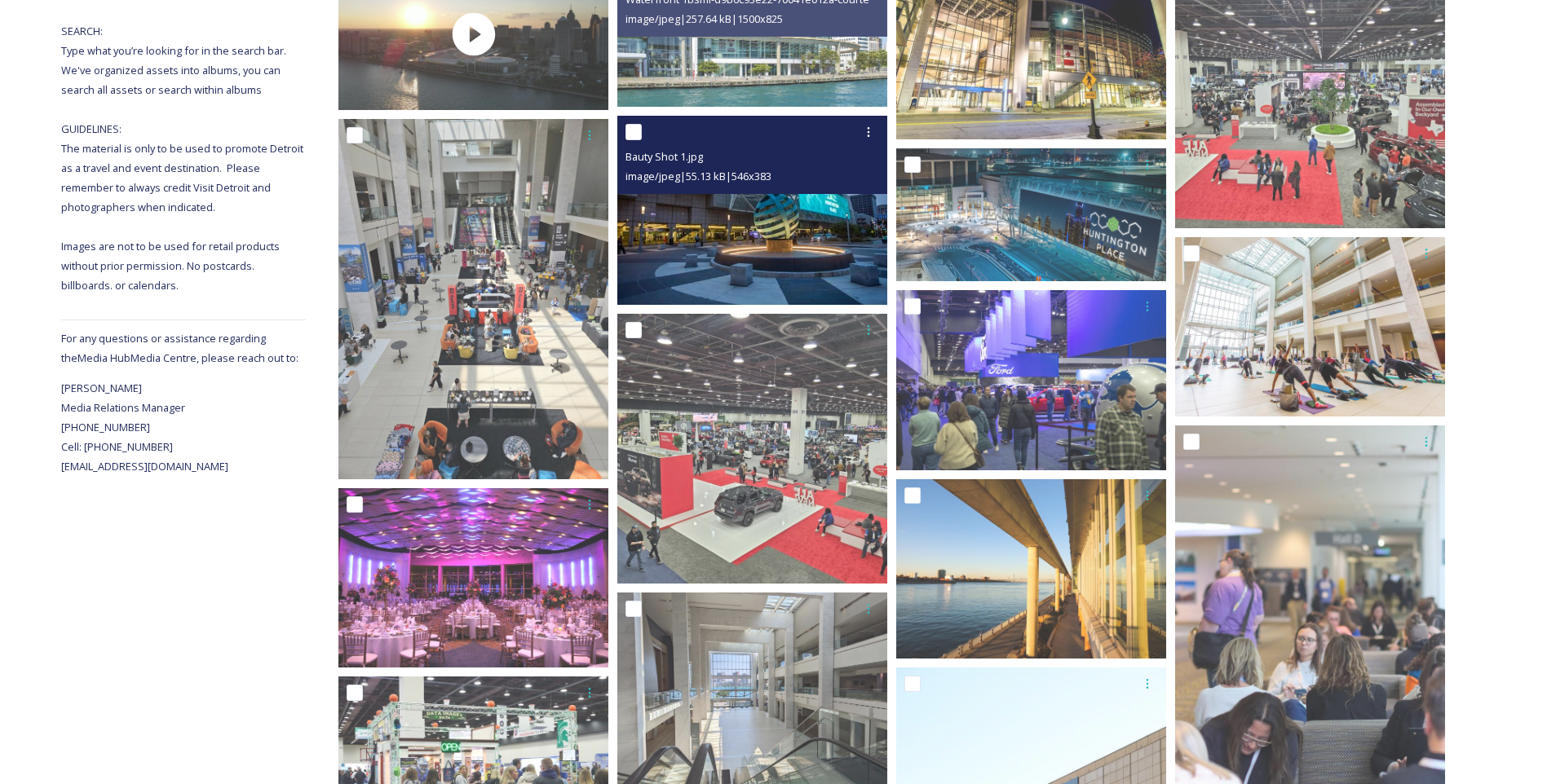
click at [720, 224] on img at bounding box center [752, 210] width 270 height 189
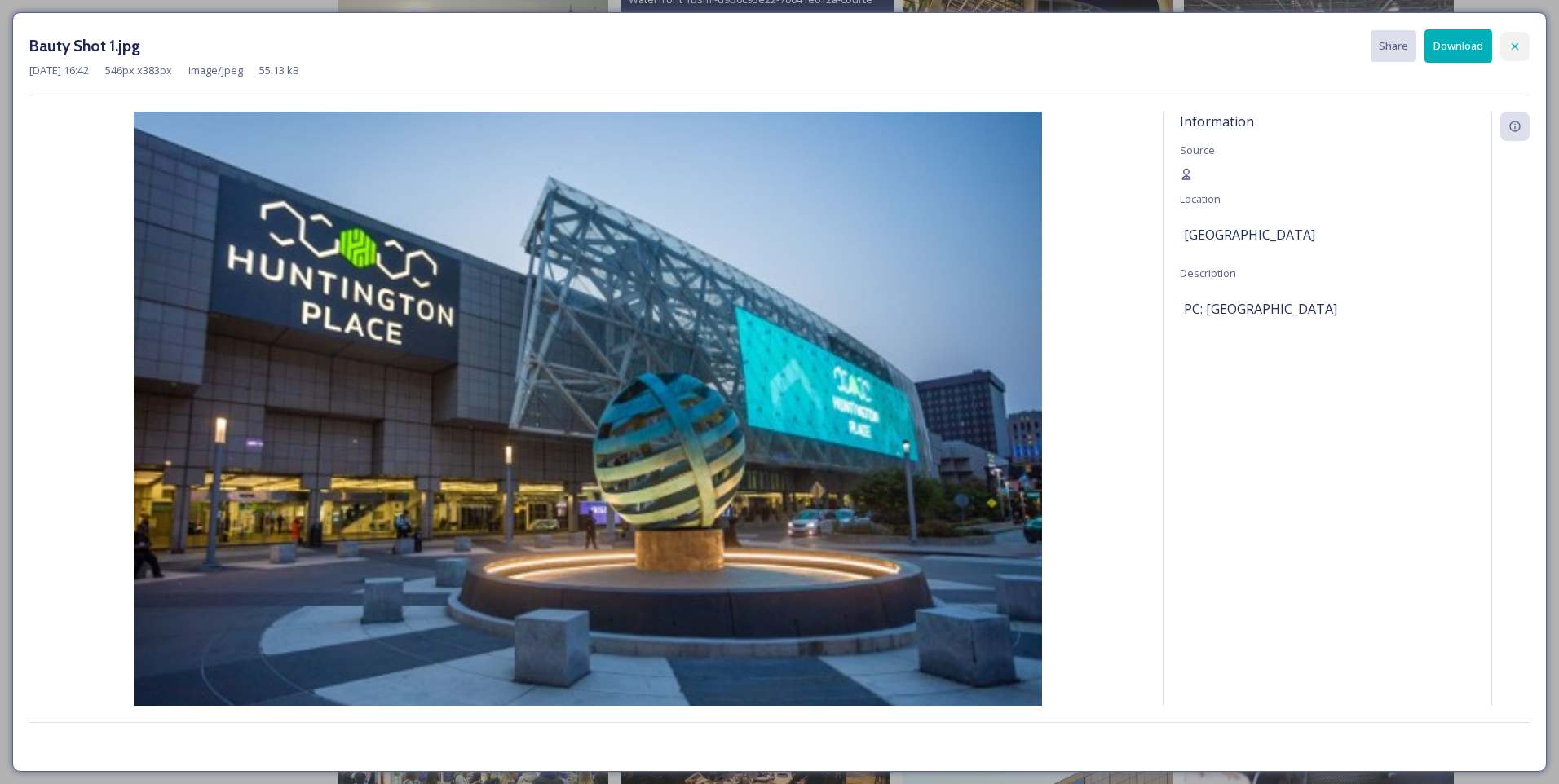
click at [1514, 52] on icon at bounding box center [1515, 46] width 13 height 13
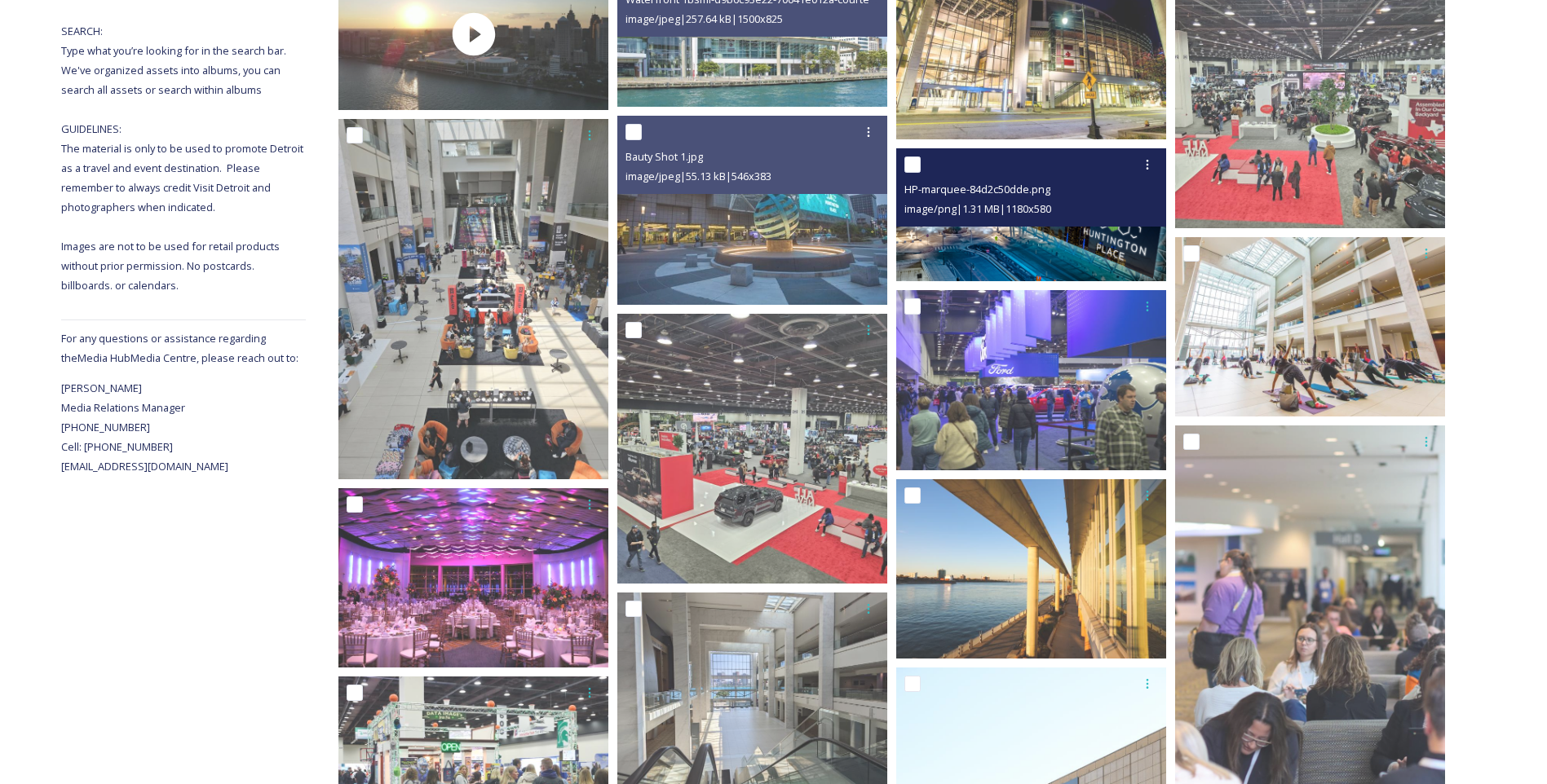
click at [1073, 253] on img at bounding box center [1031, 214] width 270 height 133
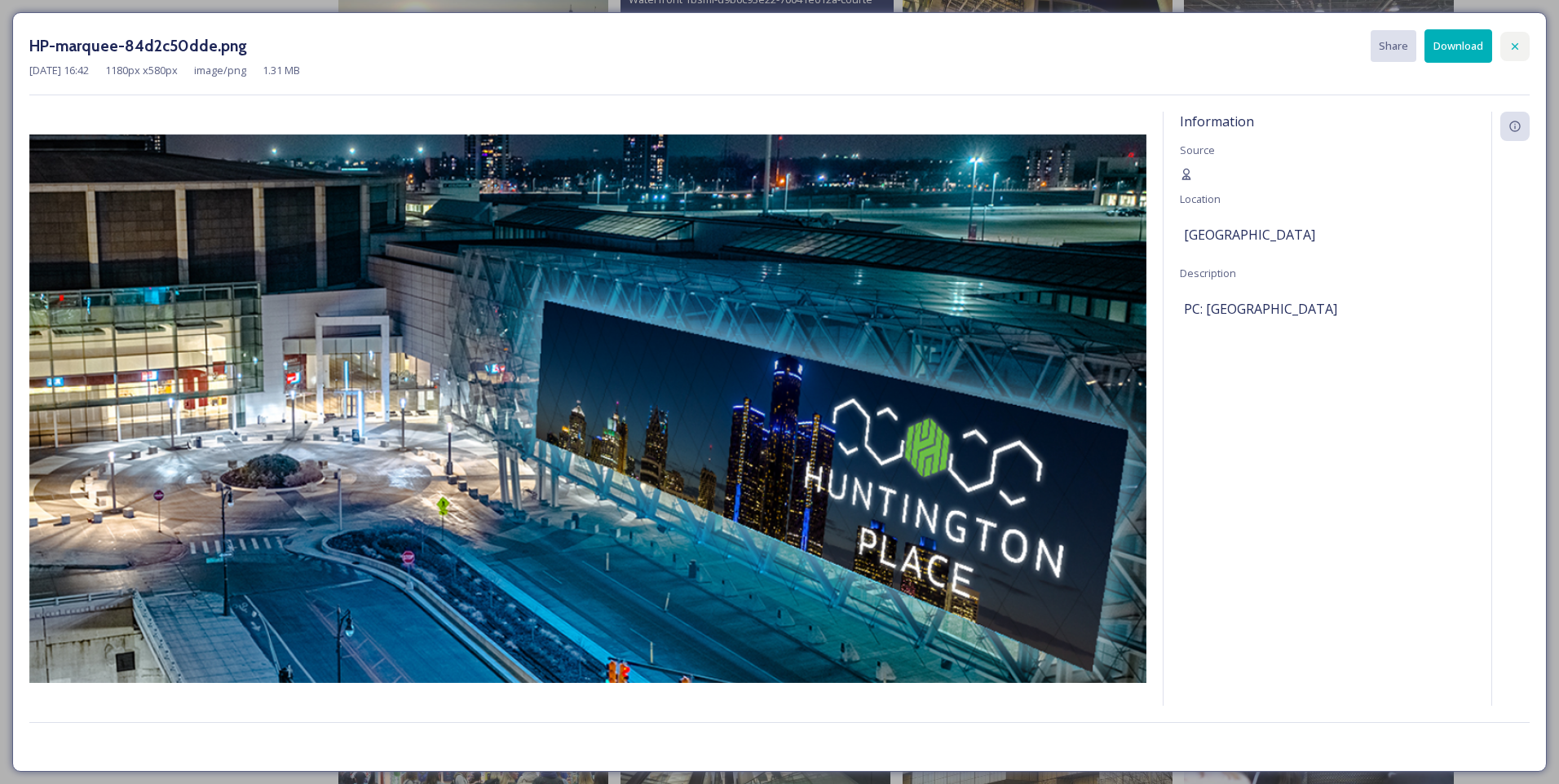
click at [1503, 53] on div at bounding box center [1515, 46] width 29 height 29
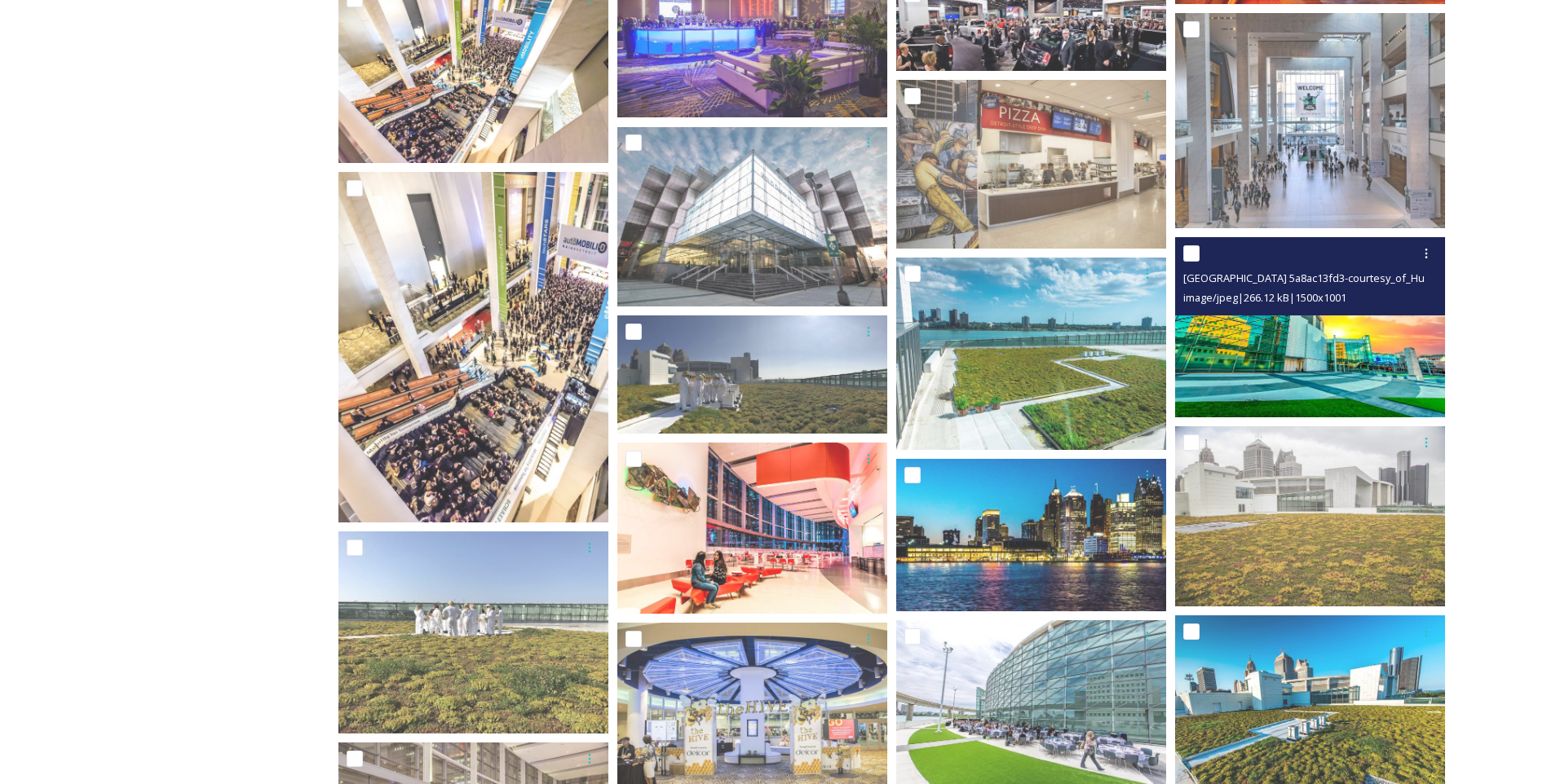
scroll to position [1630, 0]
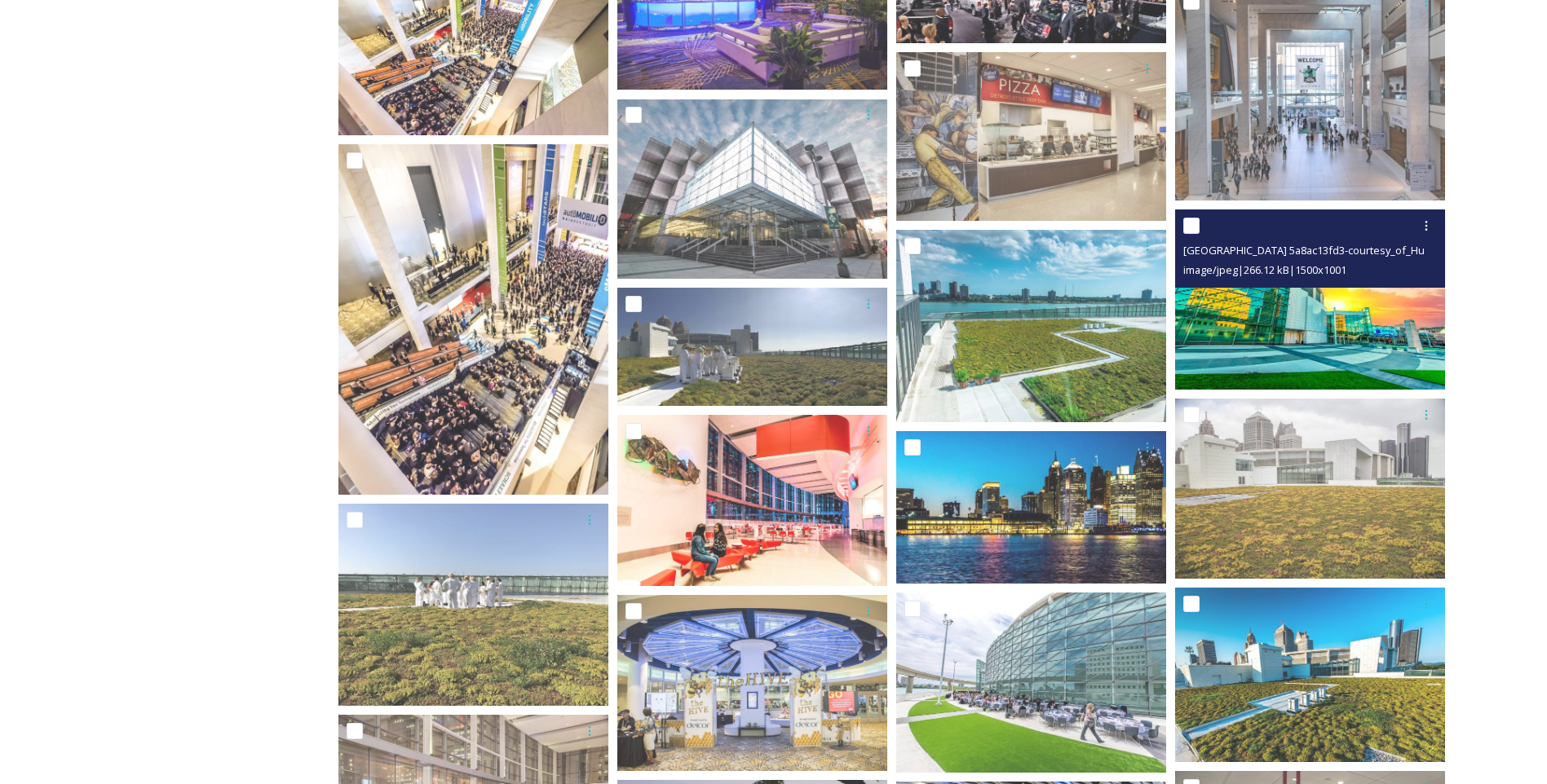
click at [1263, 333] on img at bounding box center [1310, 300] width 270 height 180
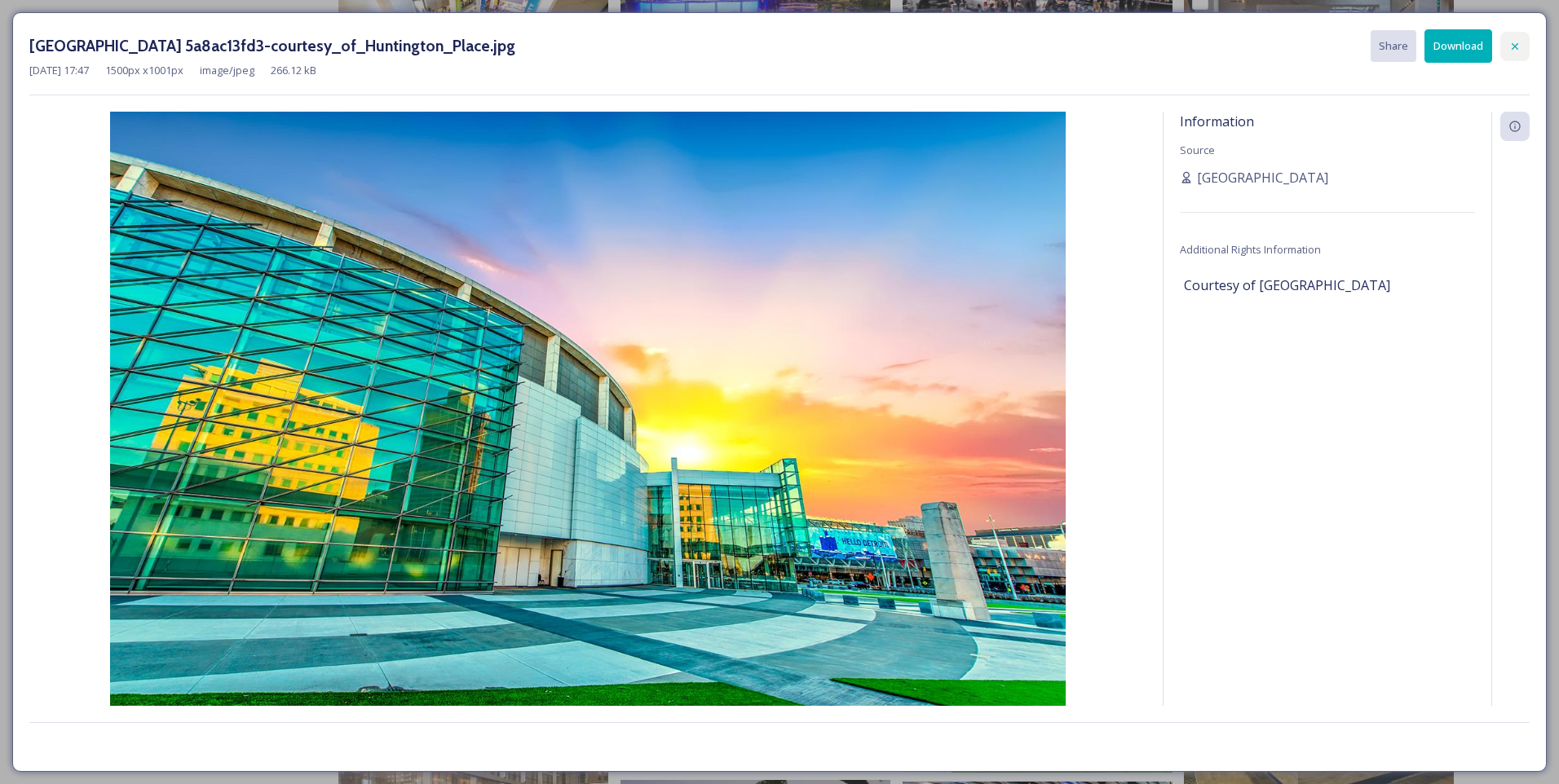
click at [1520, 44] on icon at bounding box center [1515, 46] width 13 height 13
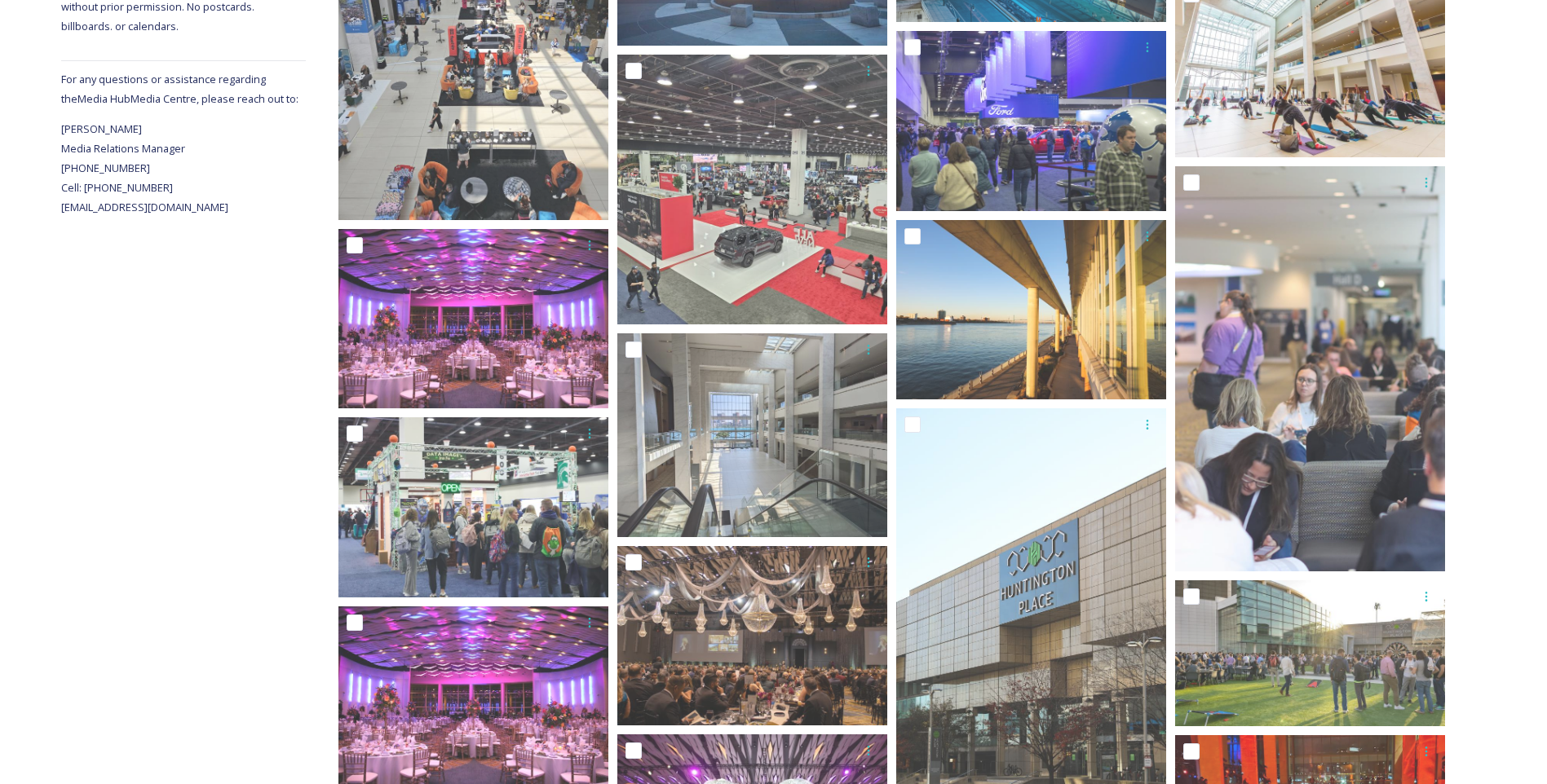
scroll to position [436, 0]
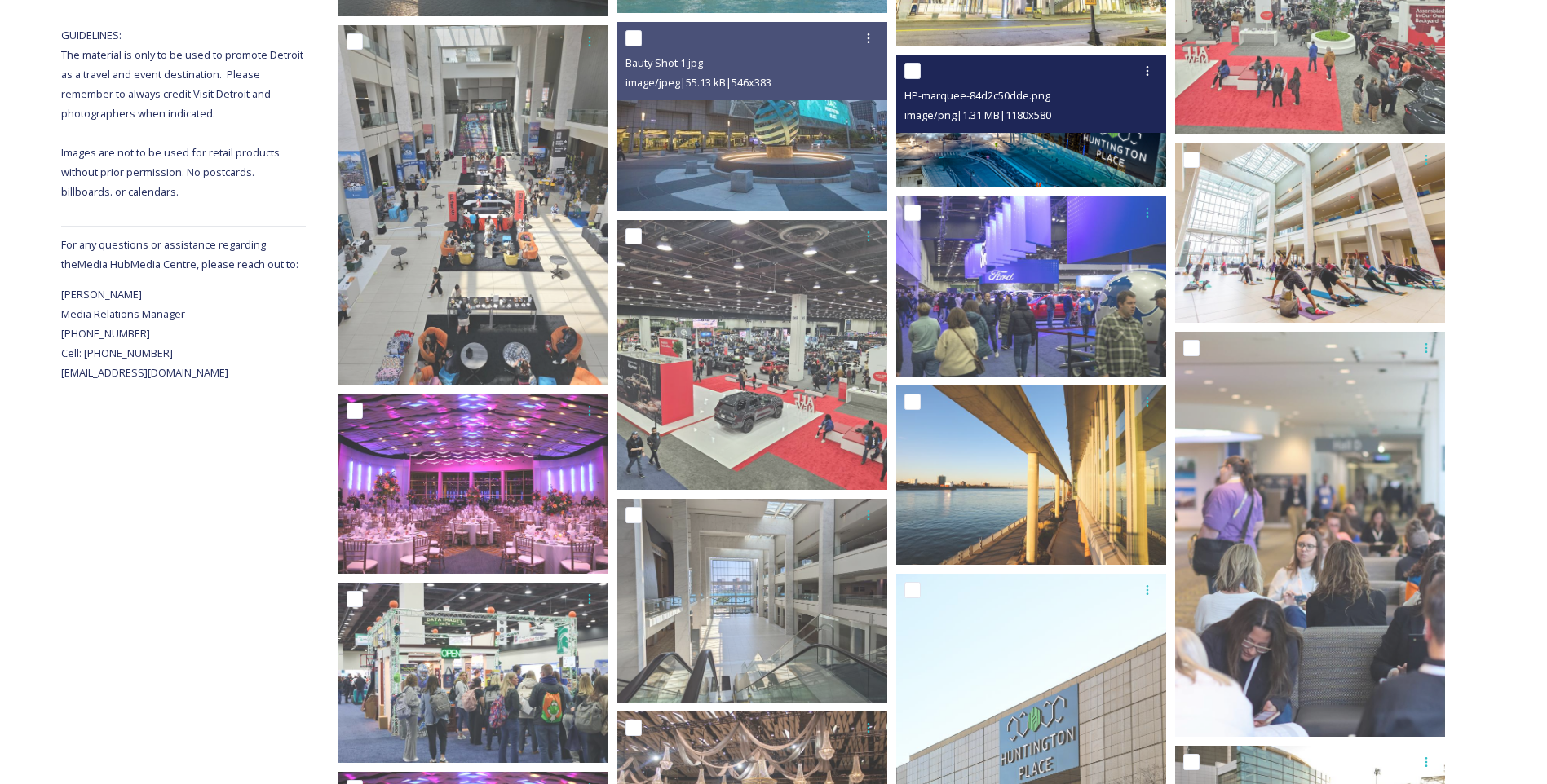
click at [1067, 166] on img at bounding box center [1031, 121] width 270 height 133
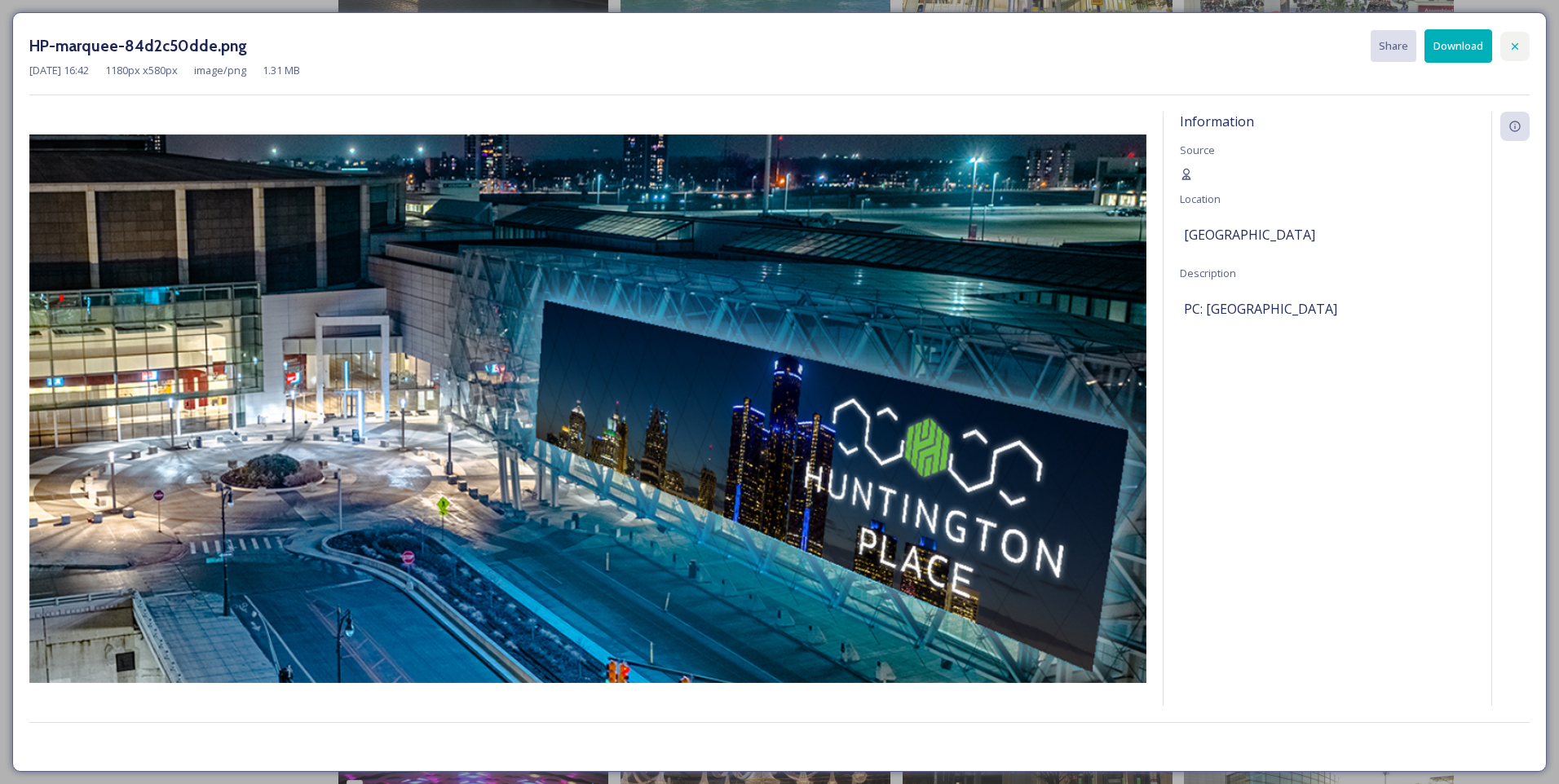
click at [1516, 43] on icon at bounding box center [1515, 46] width 13 height 13
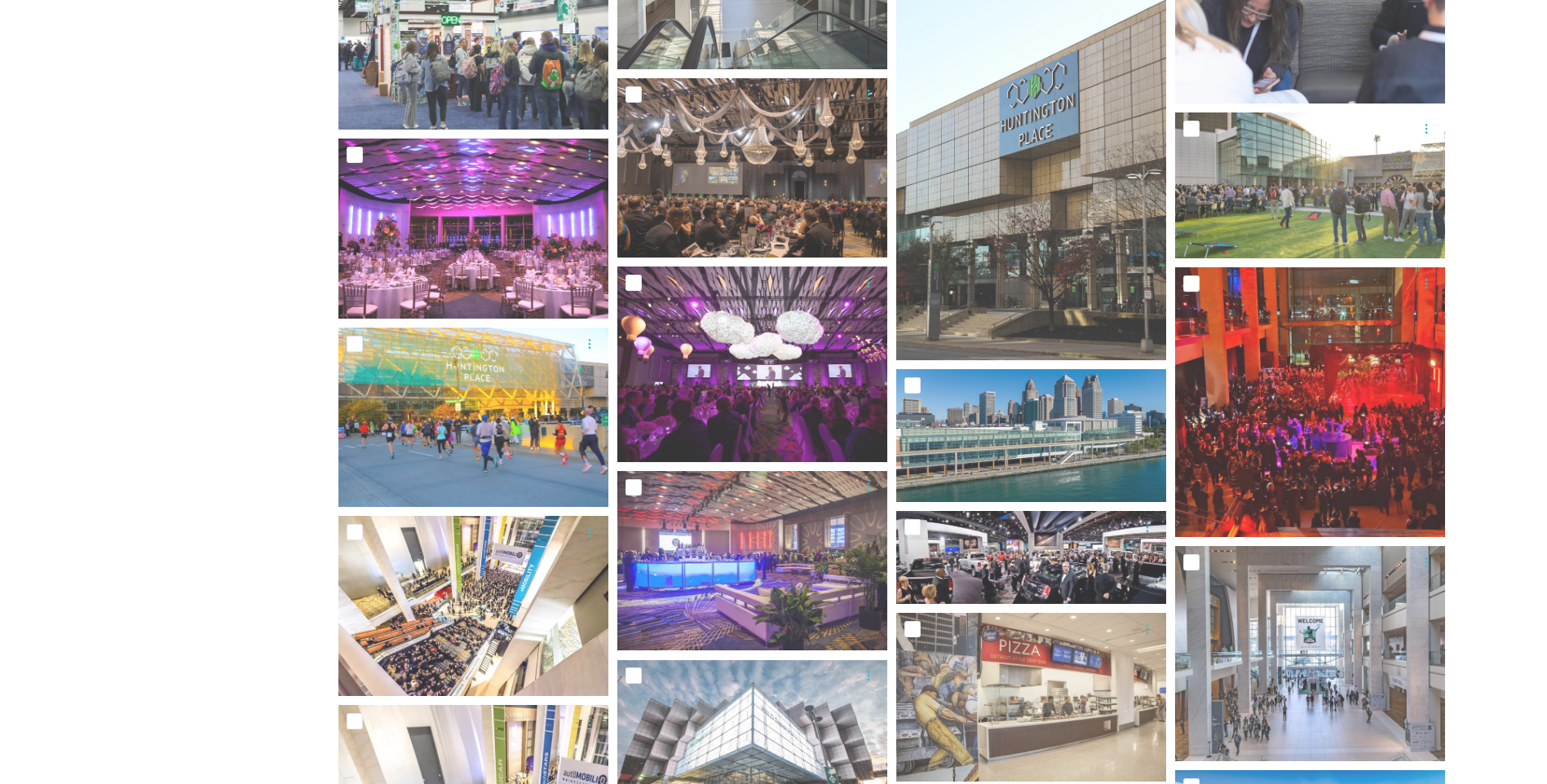
scroll to position [1169, 0]
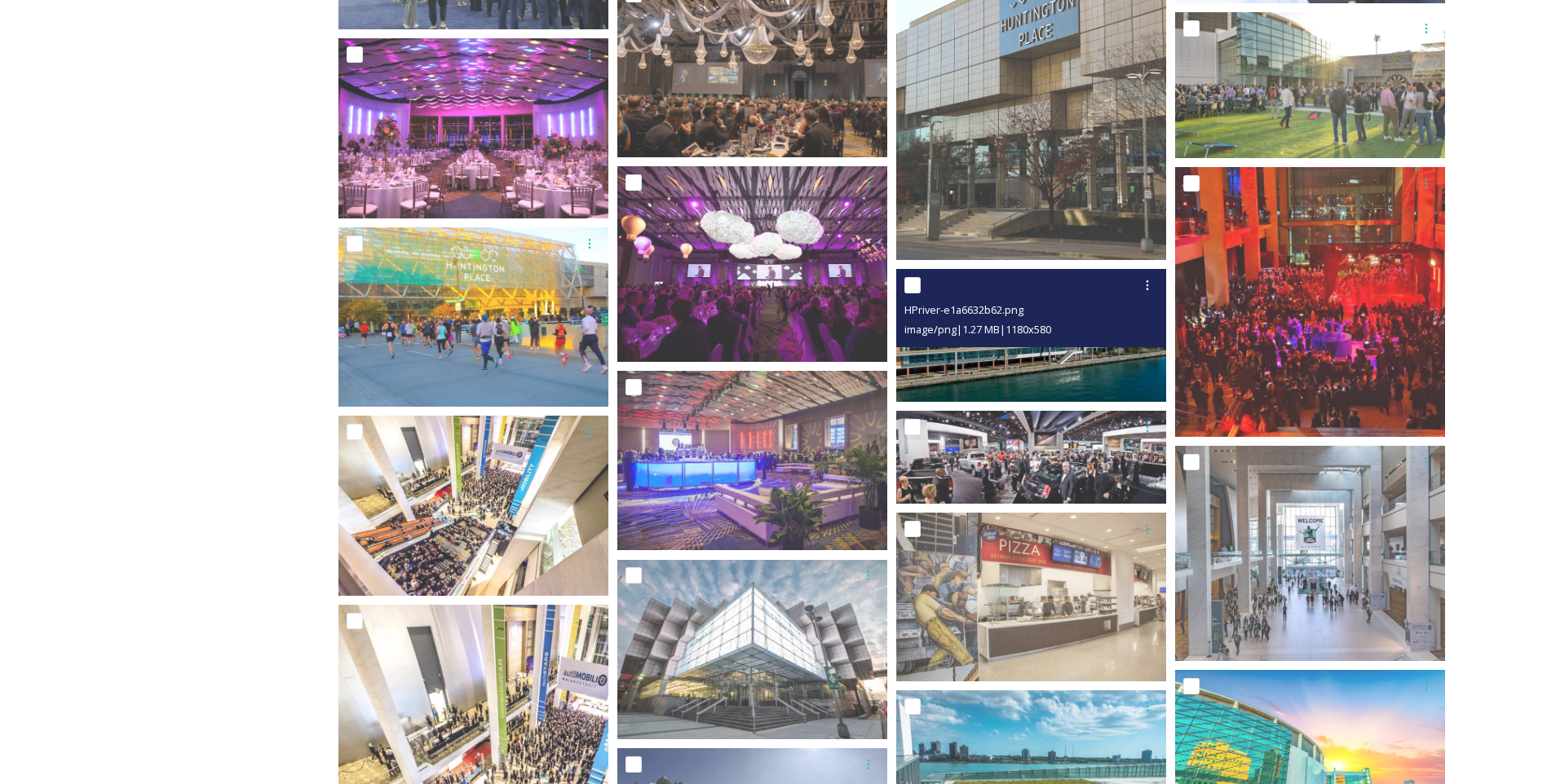
click at [1033, 373] on img at bounding box center [1031, 335] width 270 height 133
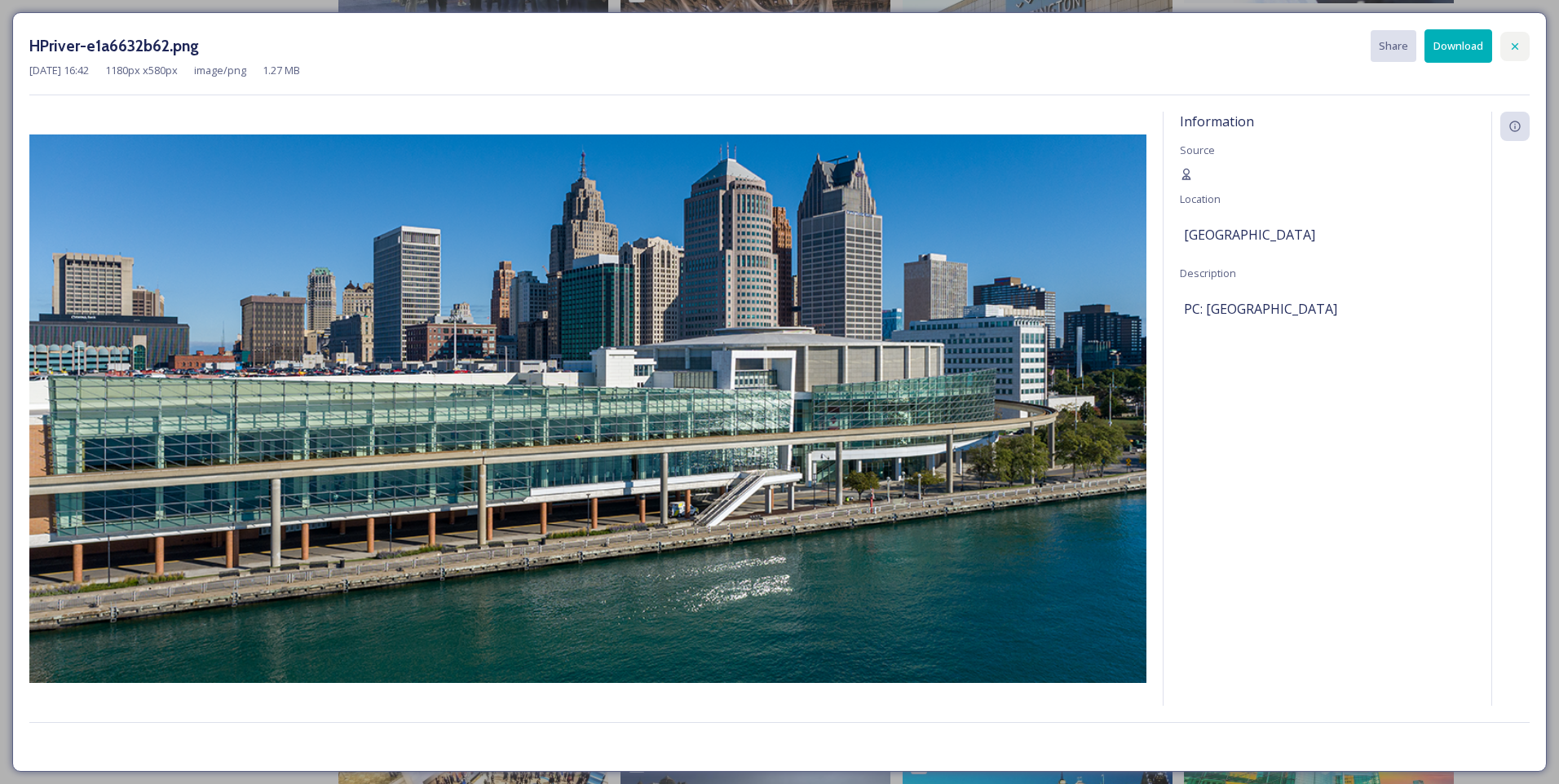
click at [1516, 48] on icon at bounding box center [1515, 46] width 13 height 13
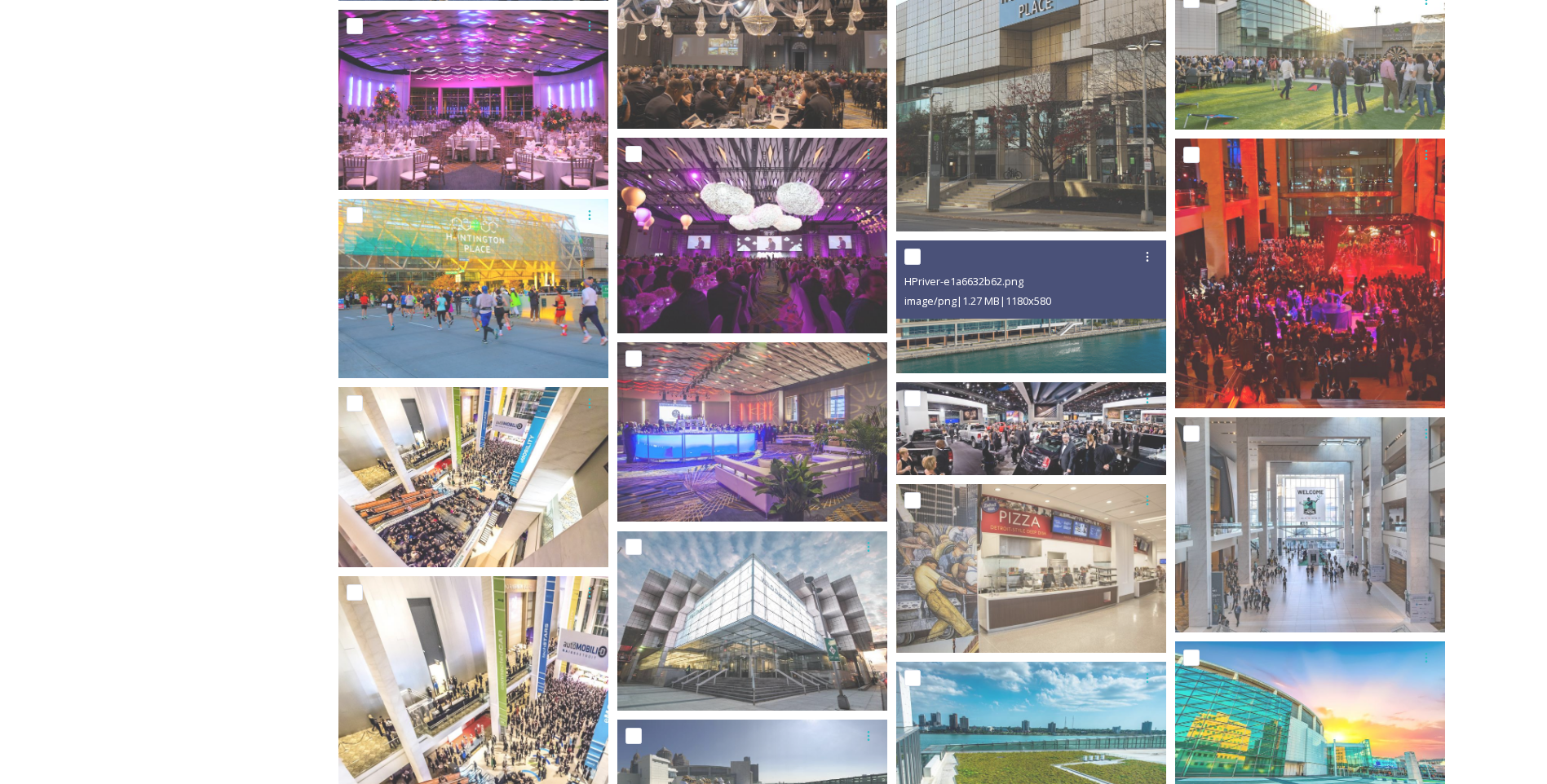
scroll to position [1169, 0]
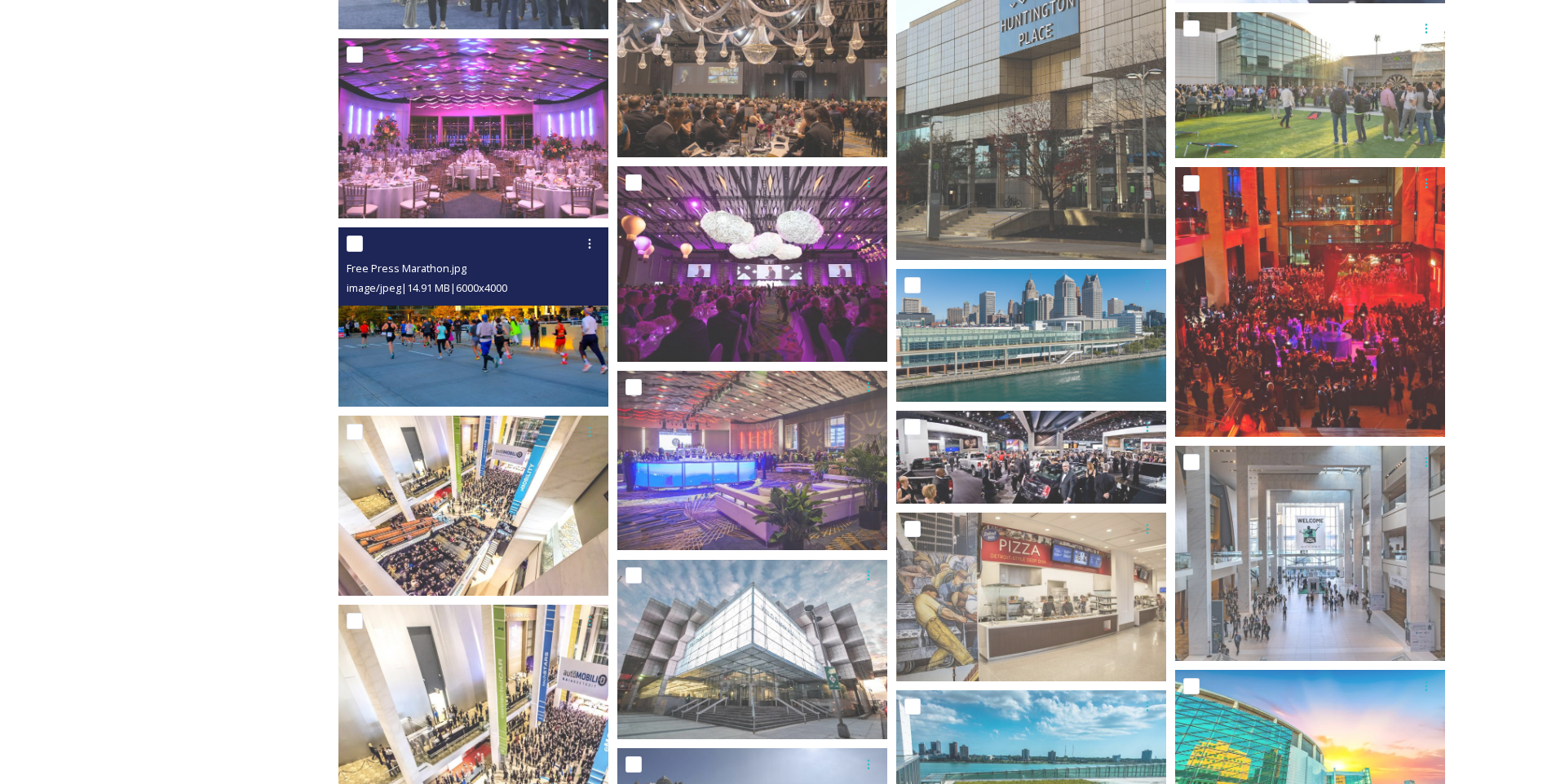
click at [490, 369] on img at bounding box center [473, 317] width 270 height 180
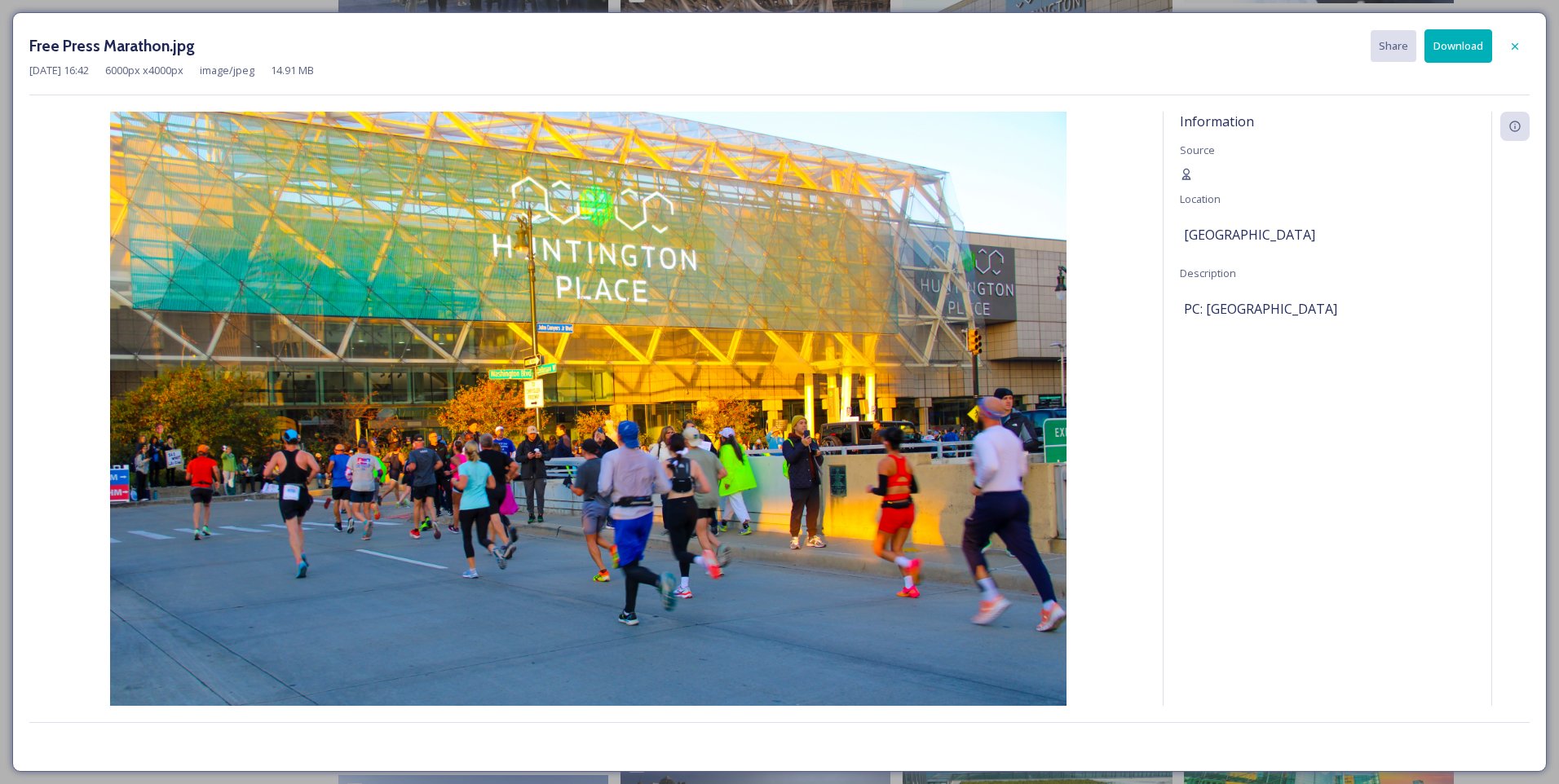
drag, startPoint x: 1512, startPoint y: 45, endPoint x: 1474, endPoint y: 37, distance: 38.8
click at [1511, 45] on icon at bounding box center [1515, 46] width 13 height 13
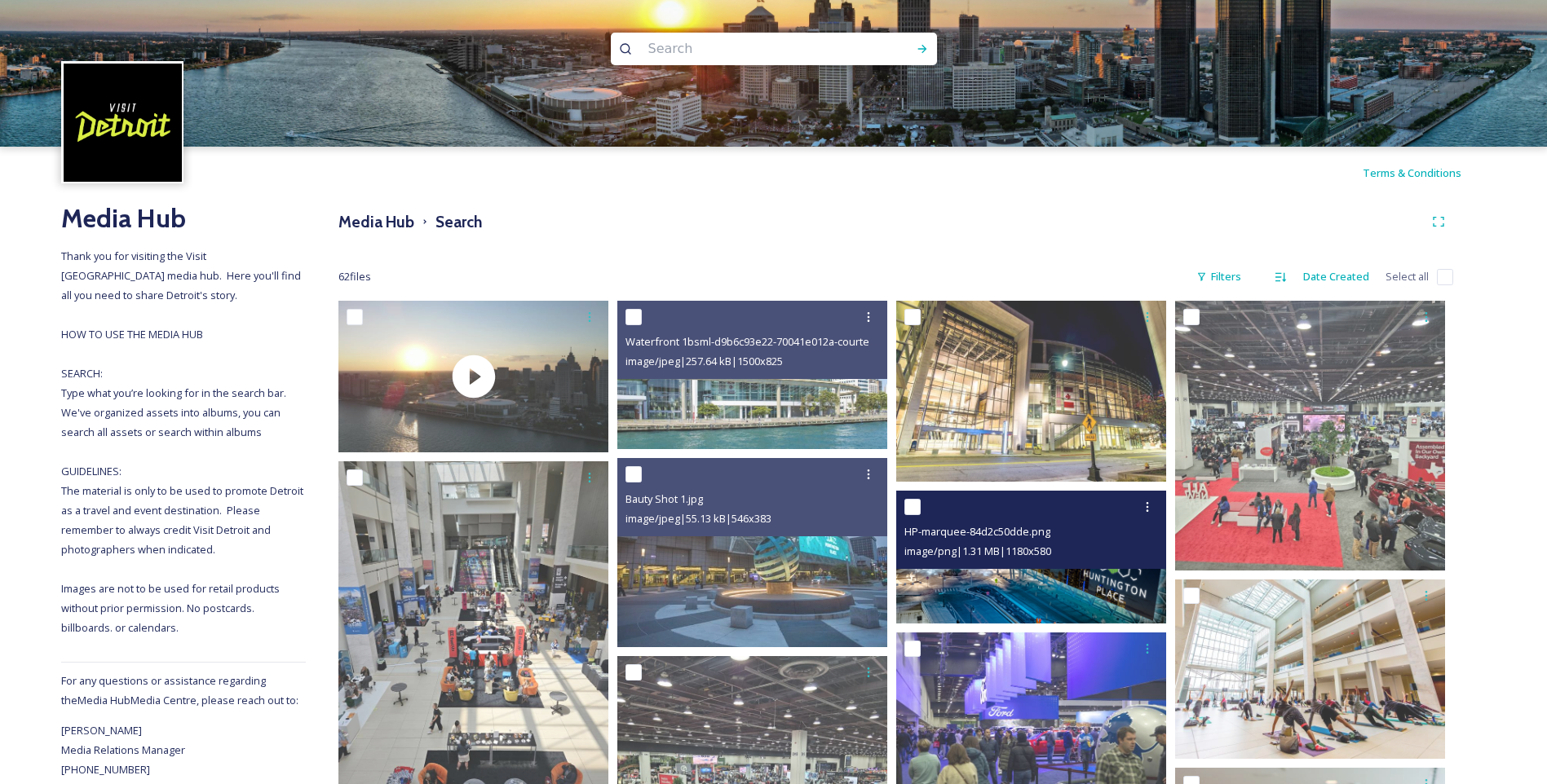
click at [1049, 587] on img at bounding box center [1031, 557] width 270 height 133
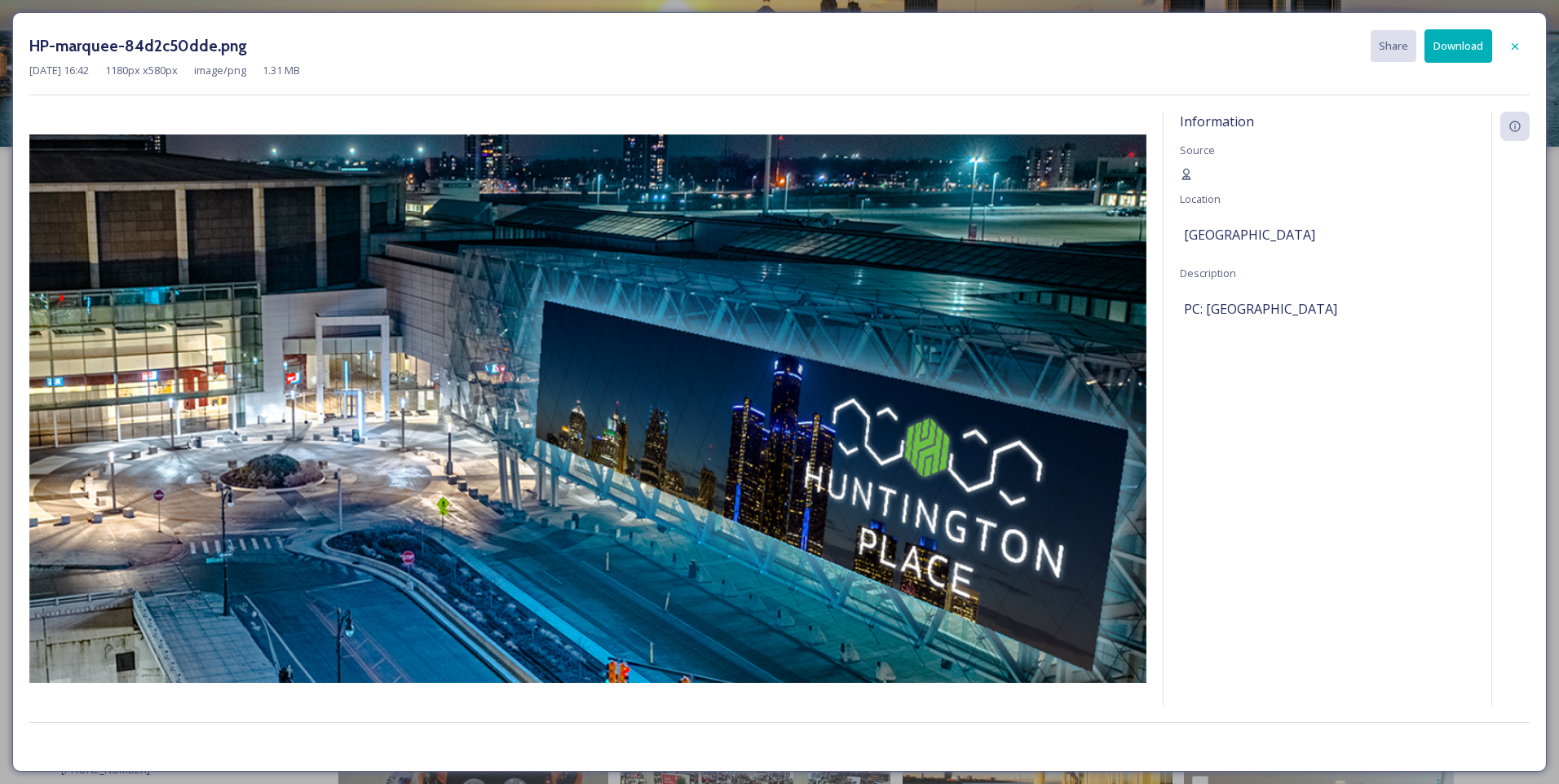
click at [1464, 47] on button "Download" at bounding box center [1458, 45] width 67 height 34
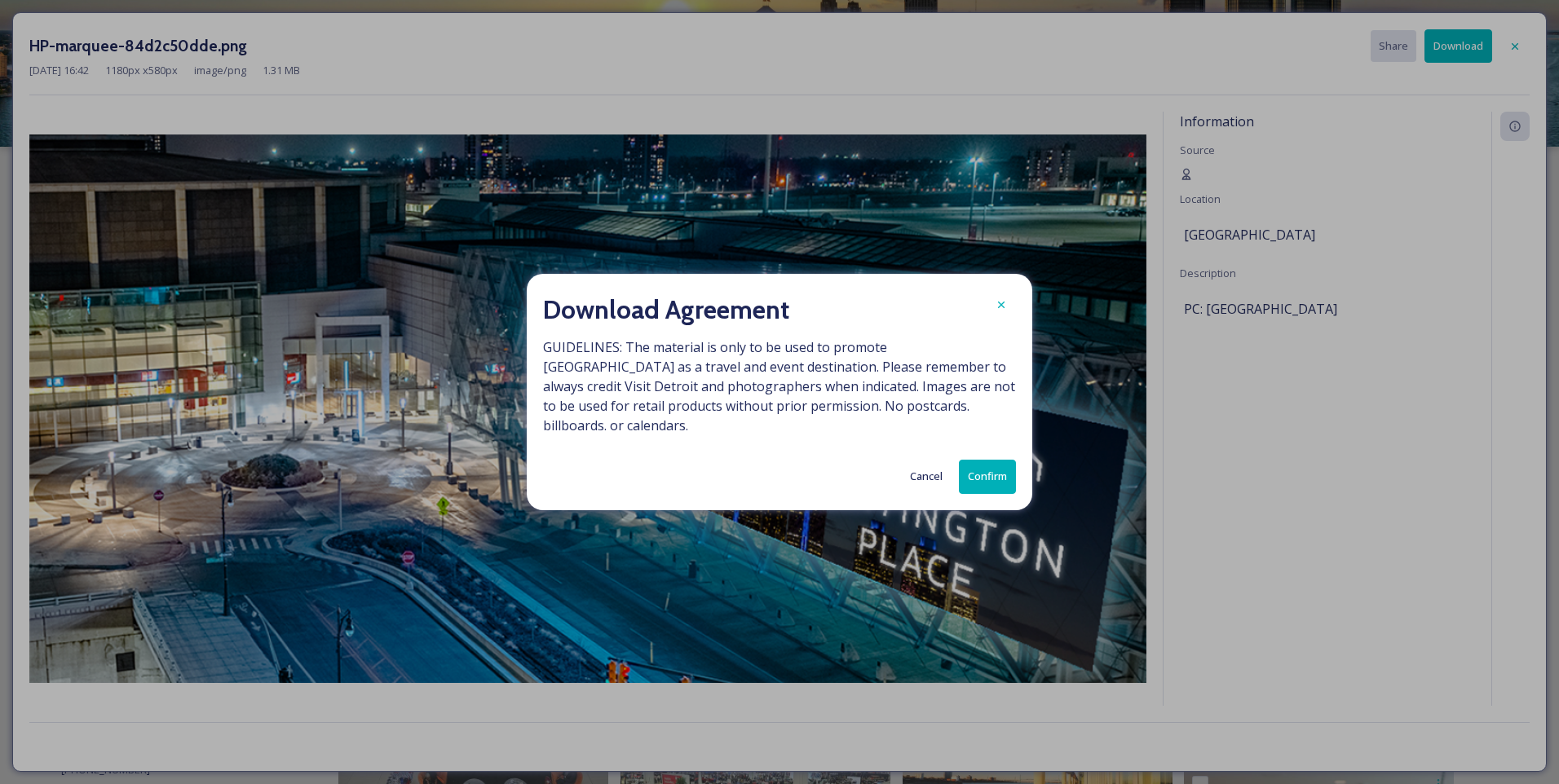
click at [990, 463] on button "Confirm" at bounding box center [987, 476] width 57 height 34
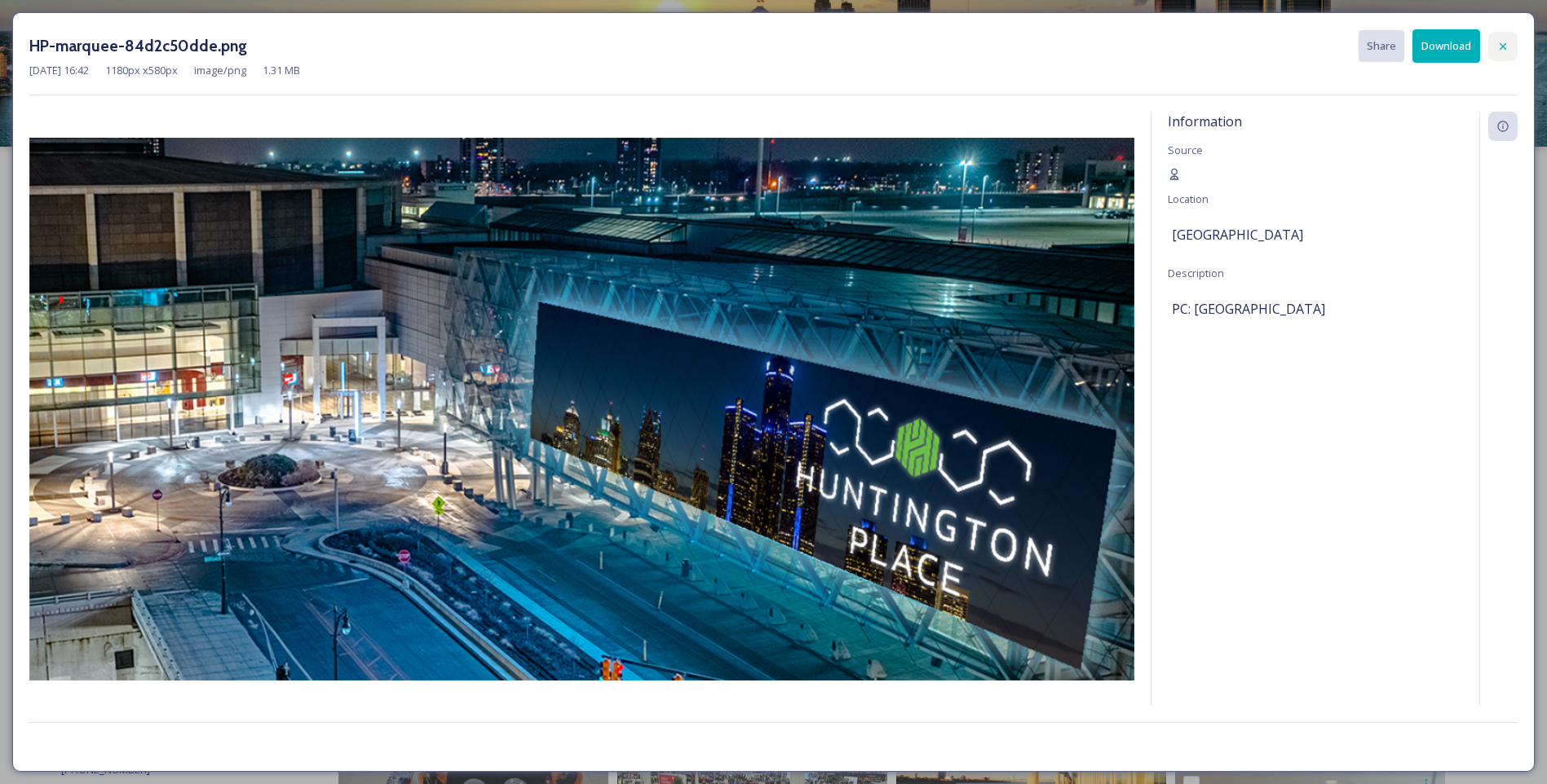
click at [1505, 51] on icon at bounding box center [1502, 46] width 13 height 13
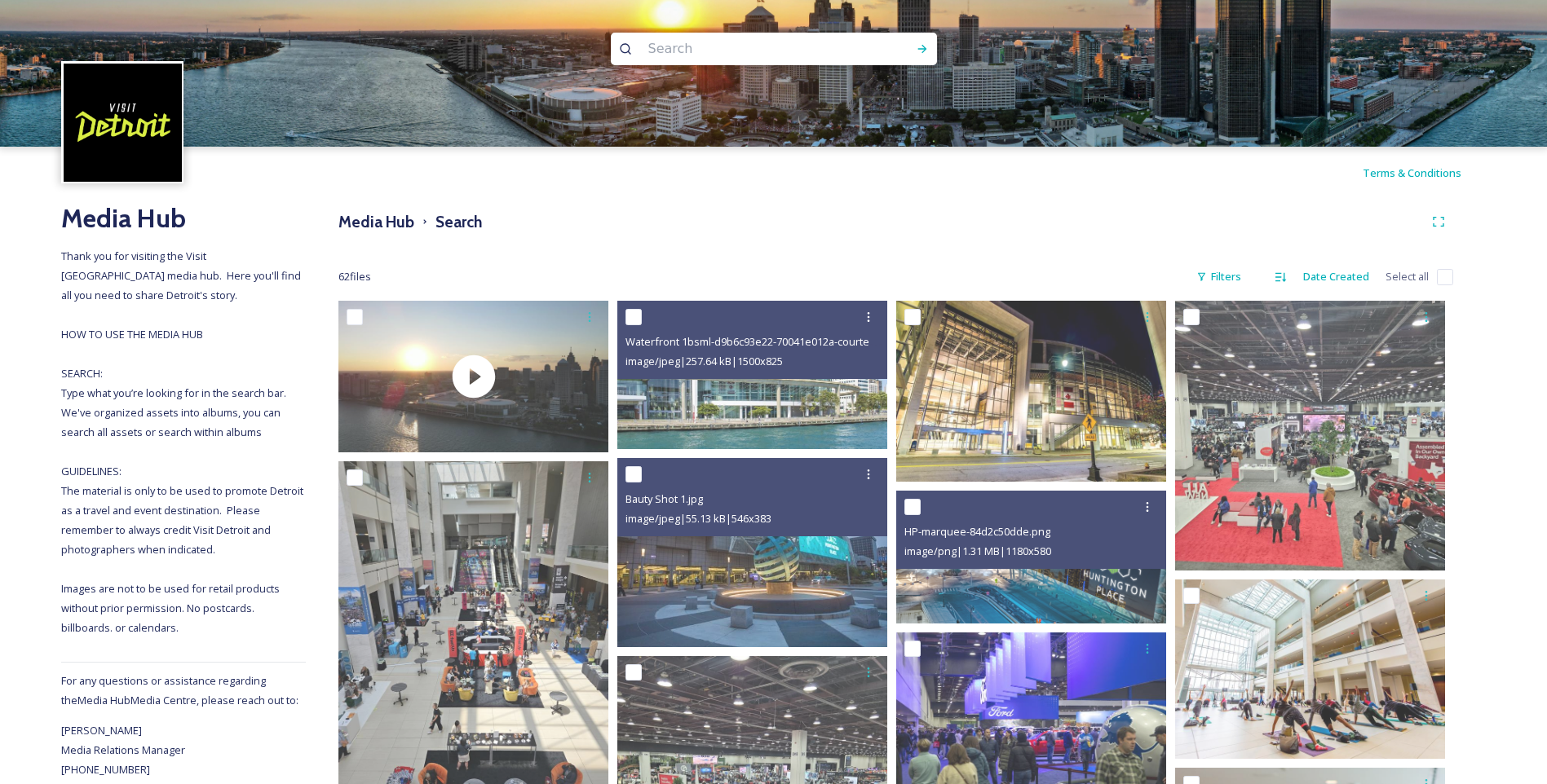
click at [711, 49] on input at bounding box center [752, 48] width 224 height 35
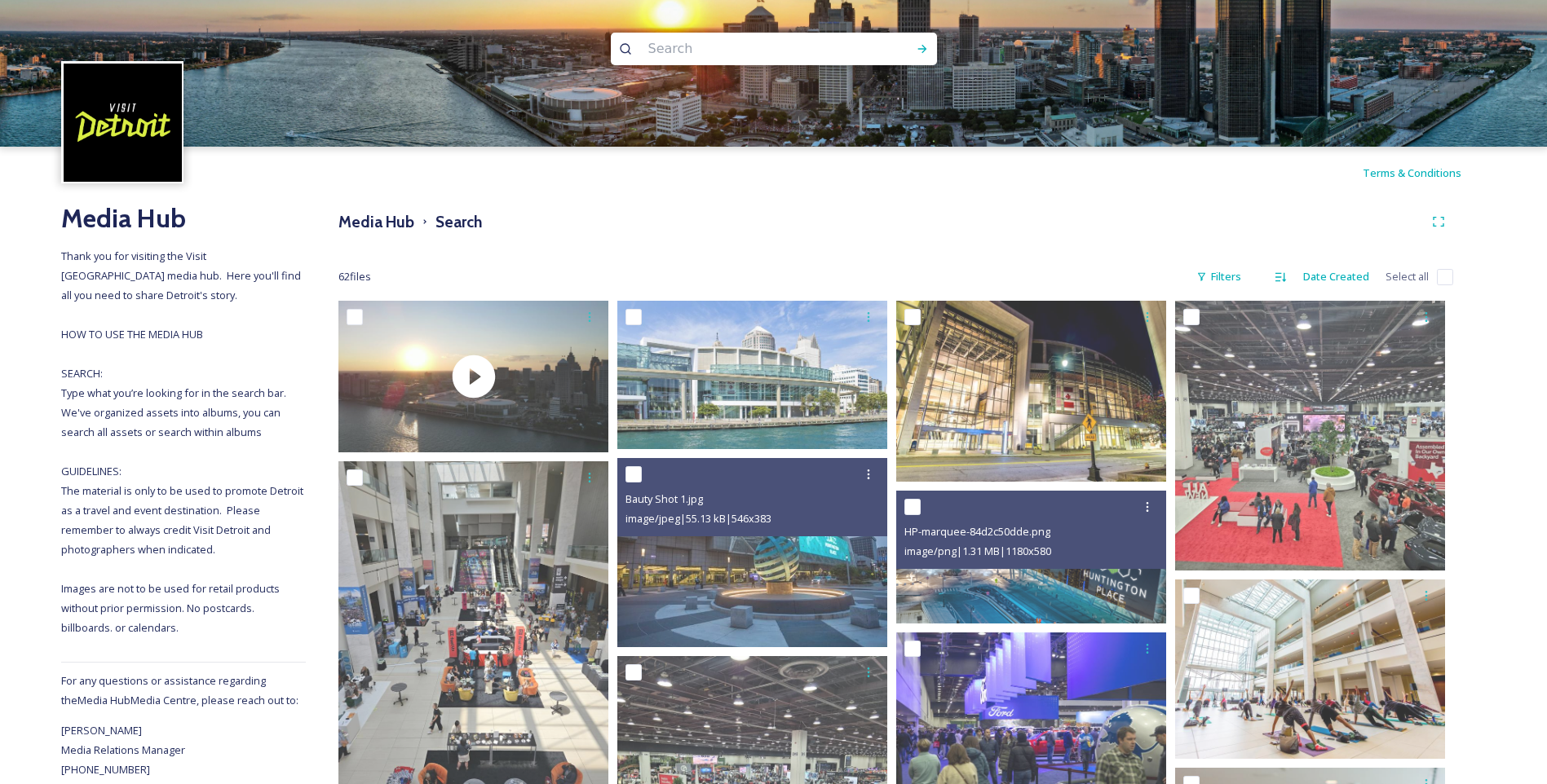
click at [737, 54] on input at bounding box center [752, 48] width 224 height 35
click at [918, 45] on icon at bounding box center [922, 49] width 13 height 13
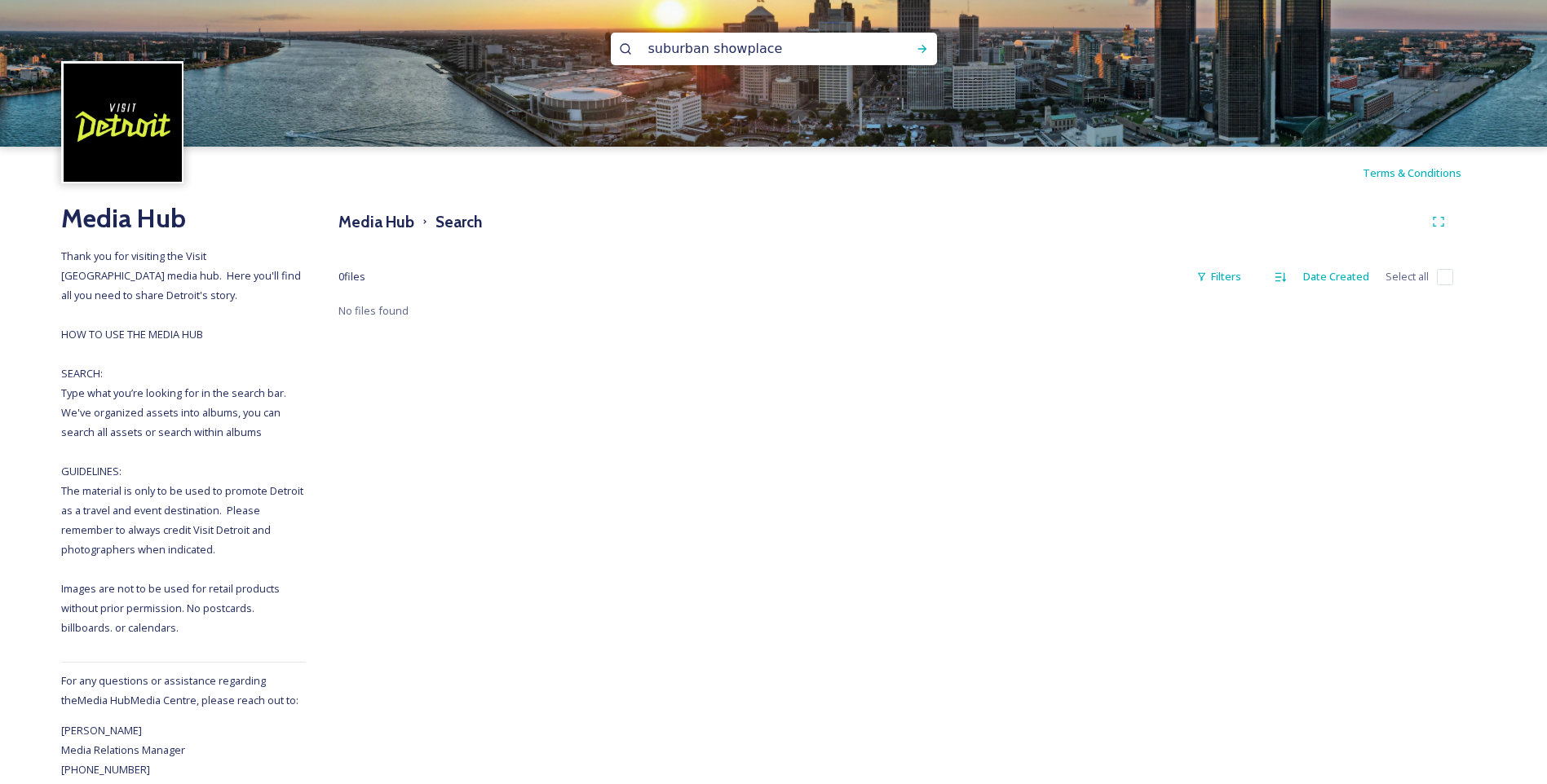
scroll to position [2, 0]
drag, startPoint x: 778, startPoint y: 45, endPoint x: 703, endPoint y: 50, distance: 75.2
click at [703, 50] on input "suburban showplace" at bounding box center [752, 46] width 224 height 35
type input "suburban"
click at [917, 47] on icon at bounding box center [922, 49] width 13 height 13
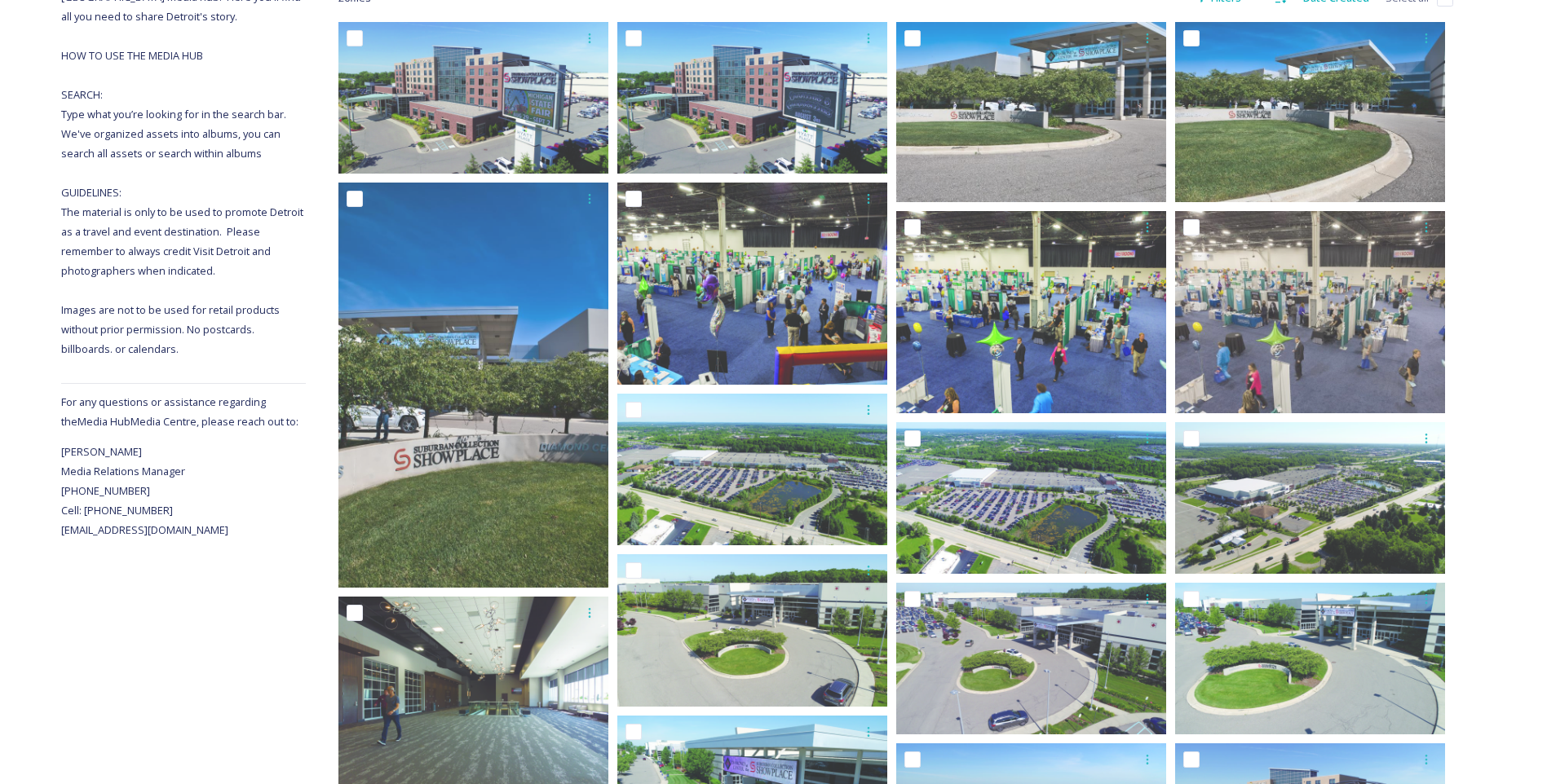
scroll to position [144, 0]
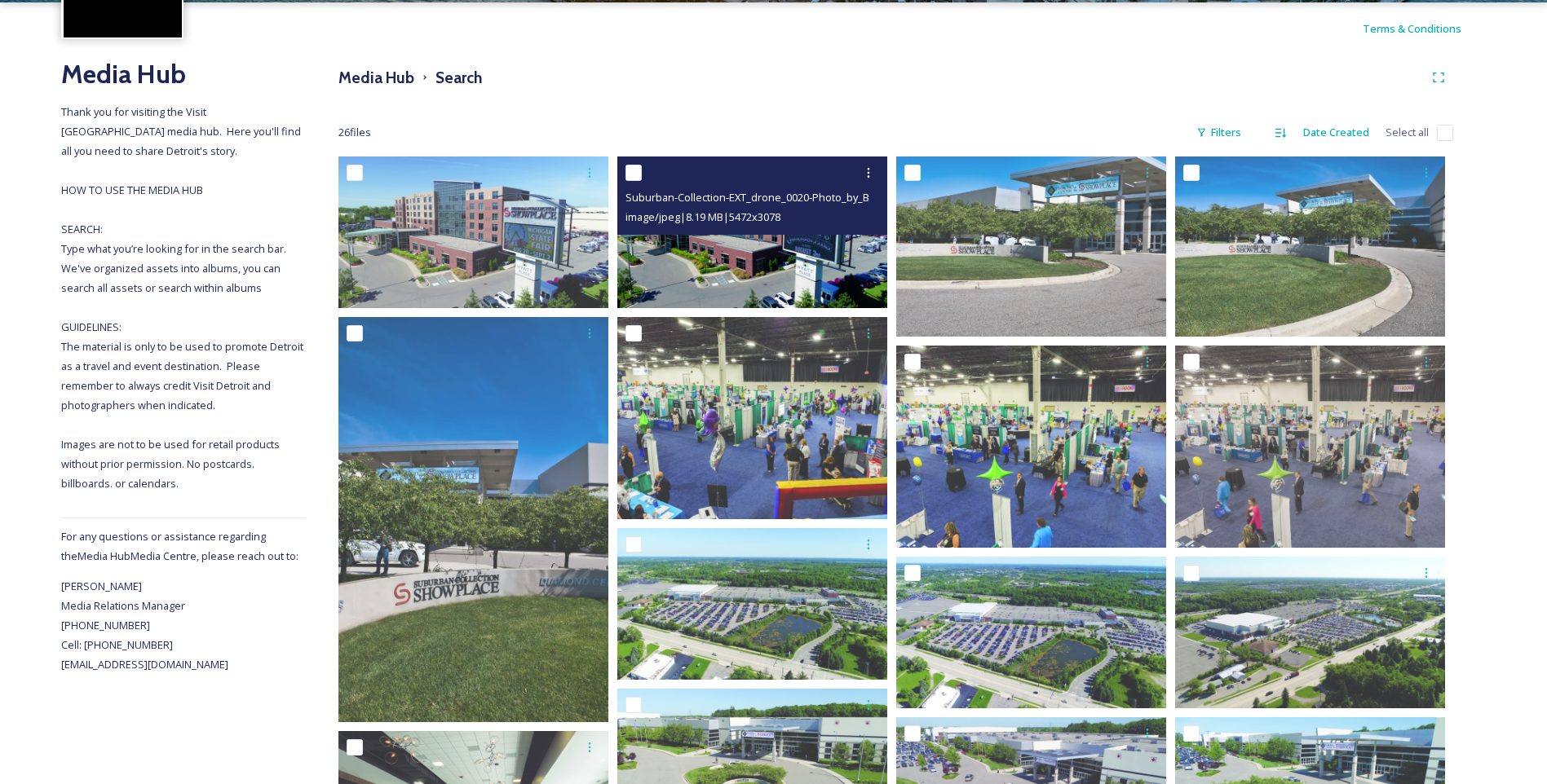
click at [746, 263] on img at bounding box center [752, 232] width 270 height 152
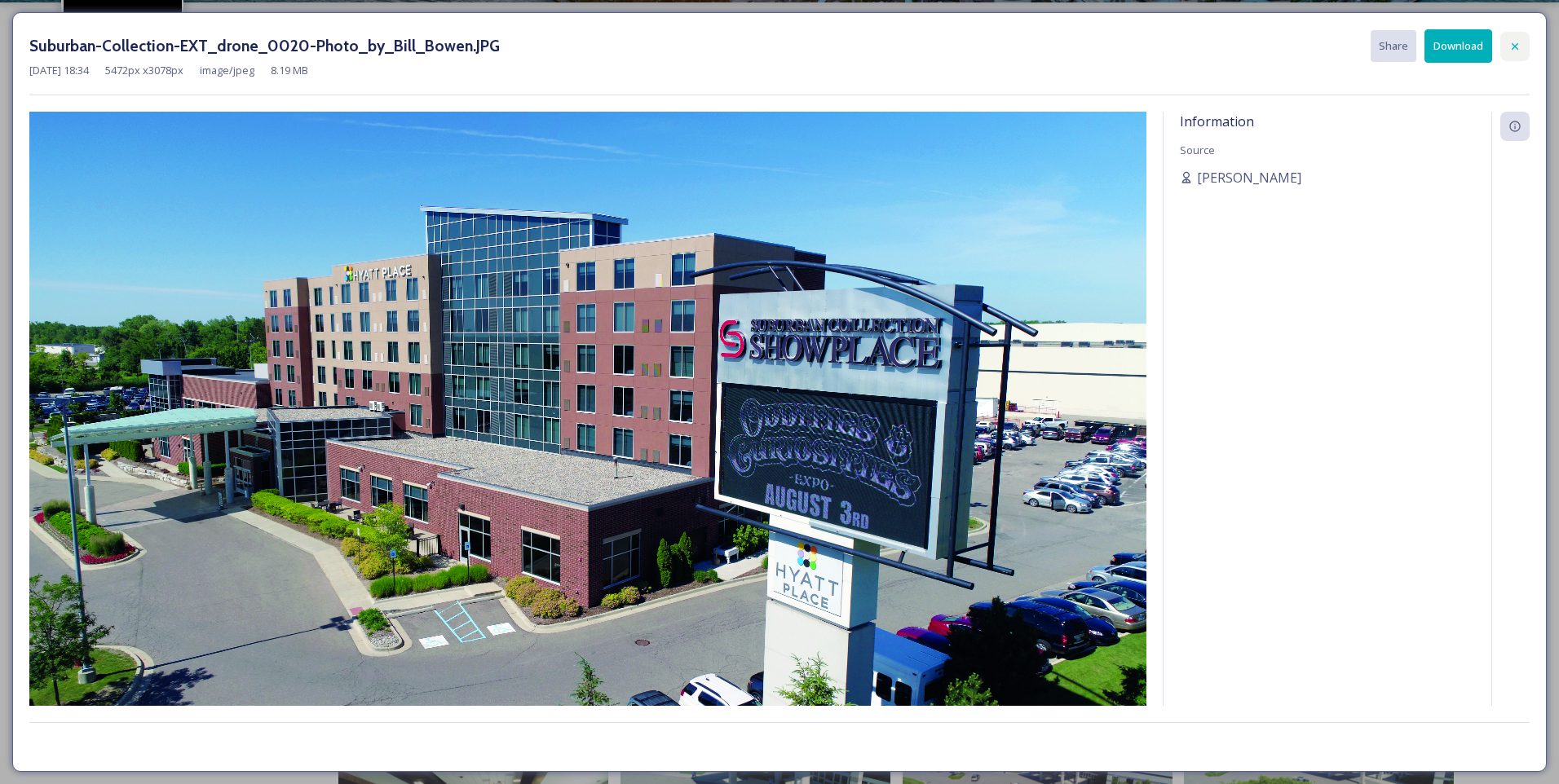
click at [1518, 48] on icon at bounding box center [1515, 46] width 13 height 13
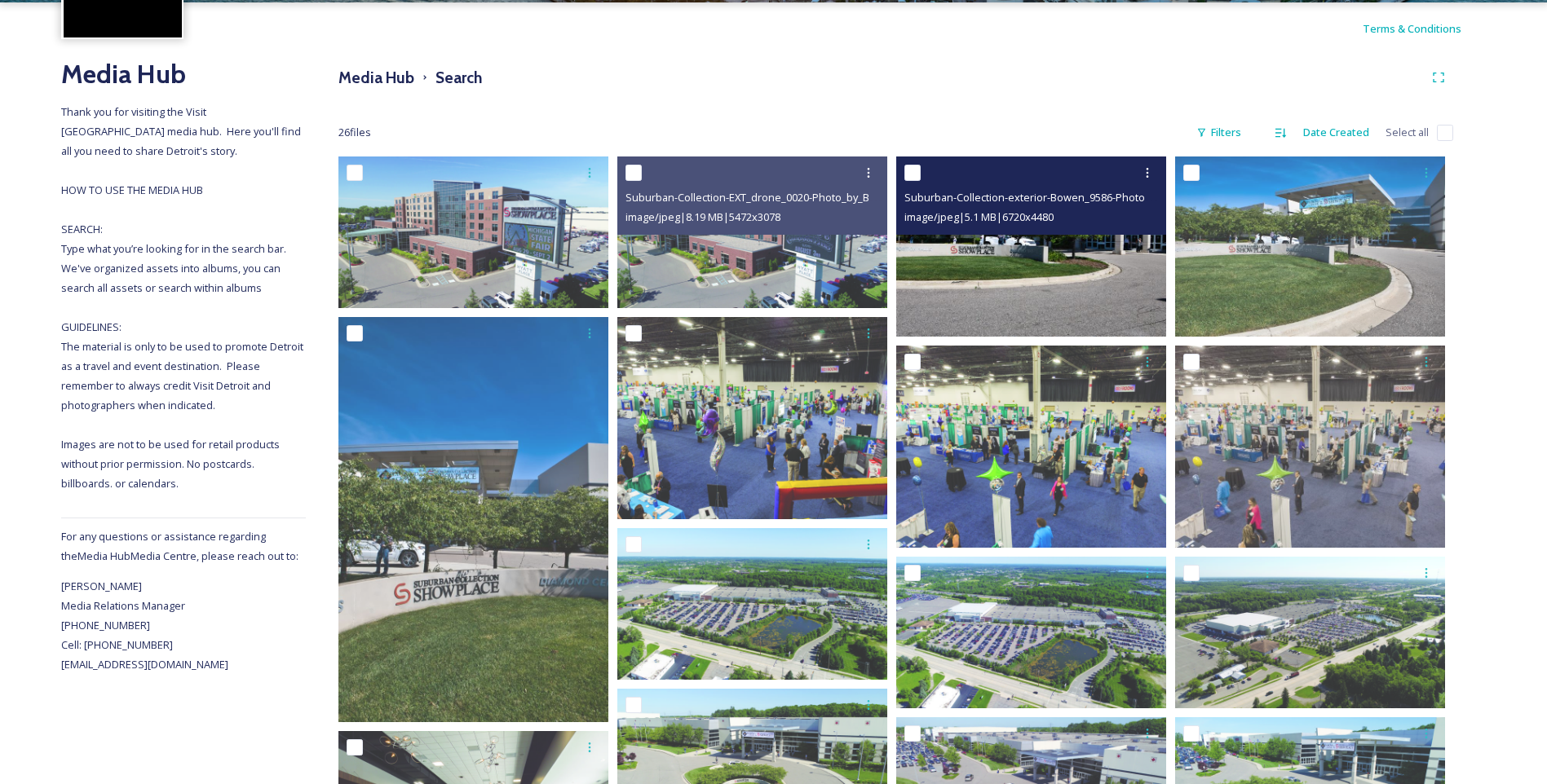
click at [1073, 270] on img at bounding box center [1031, 246] width 270 height 180
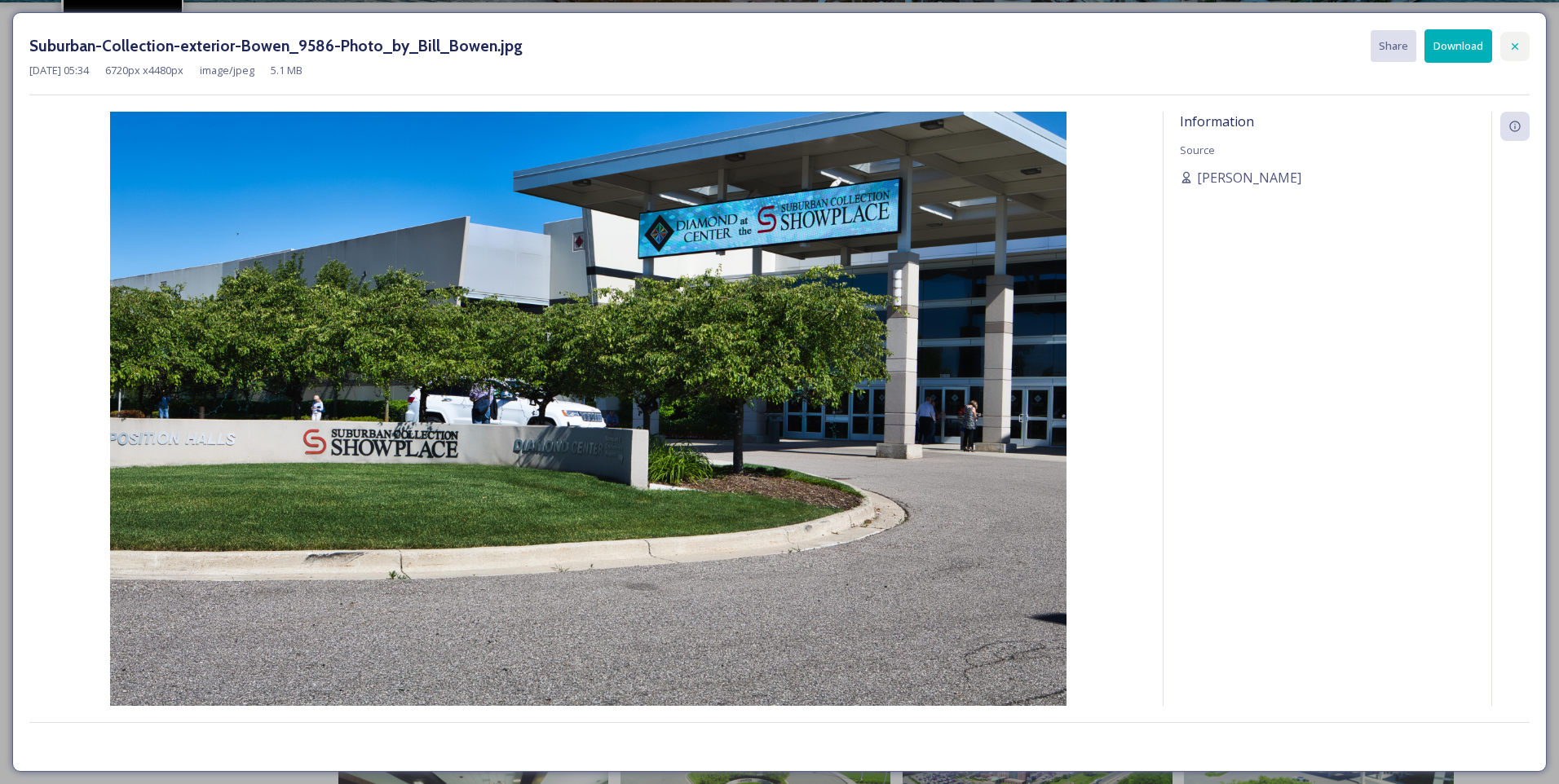
click at [1521, 41] on icon at bounding box center [1515, 46] width 13 height 13
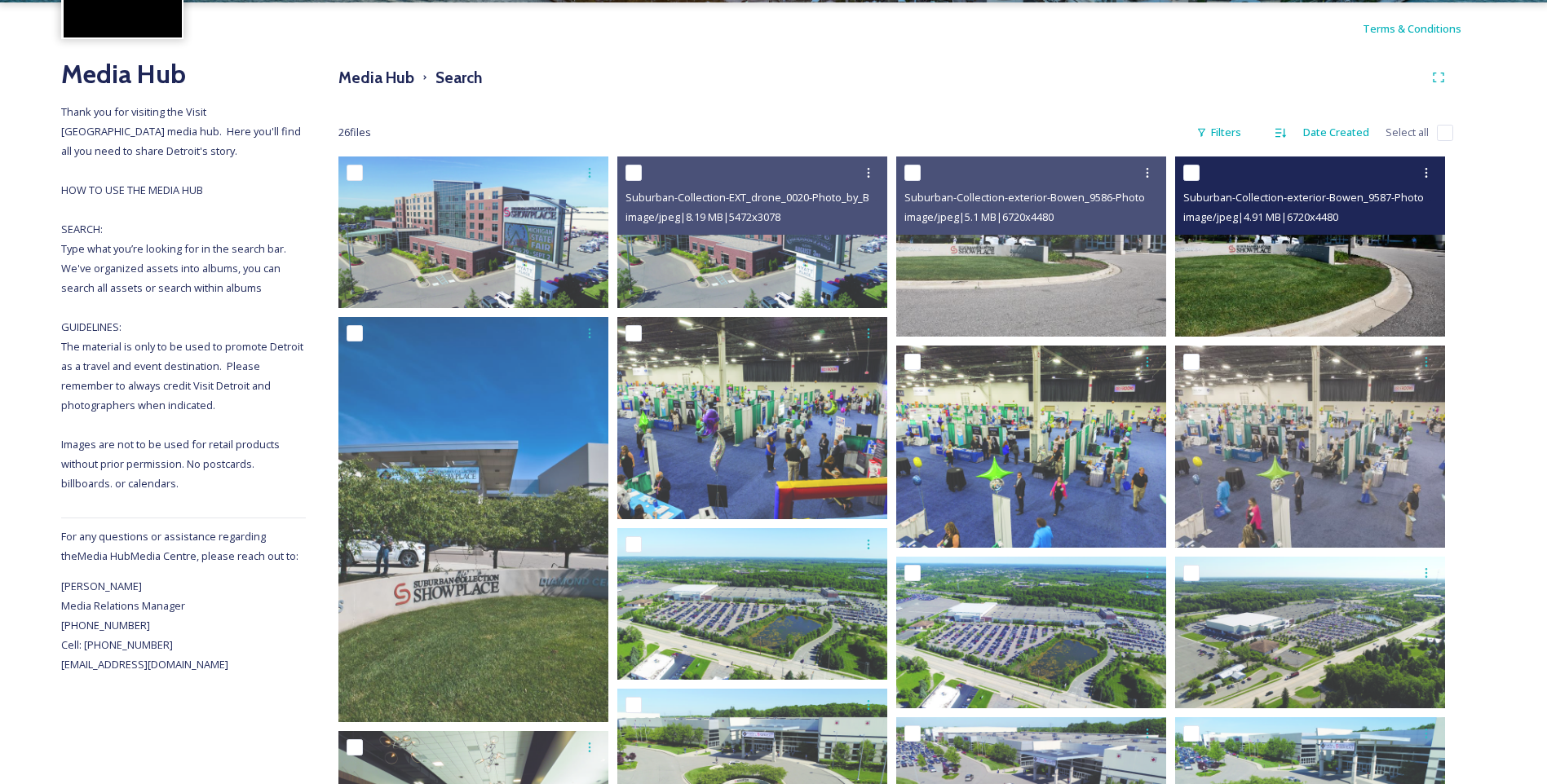
click at [1368, 276] on img at bounding box center [1310, 246] width 270 height 180
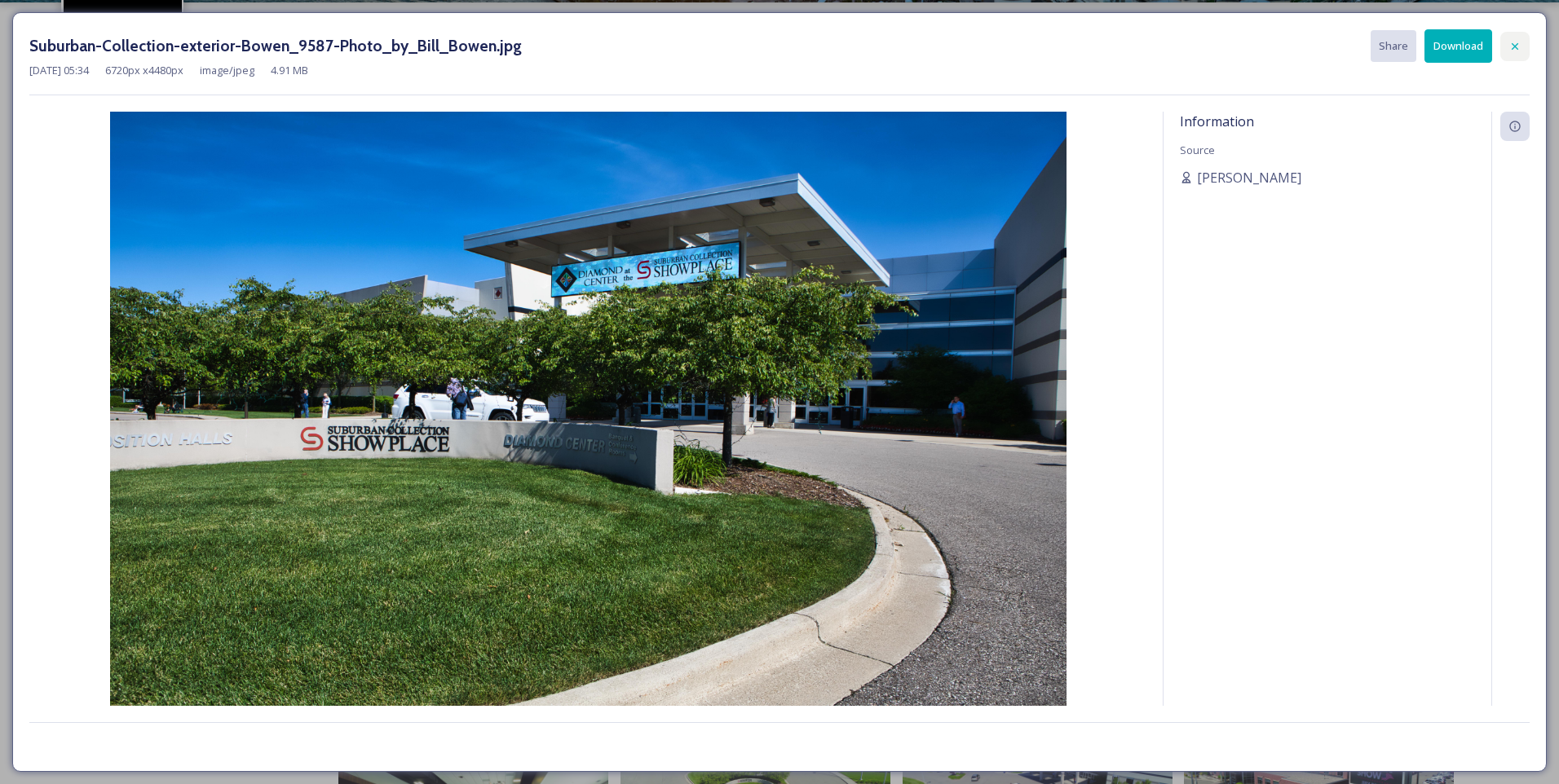
click at [1521, 48] on icon at bounding box center [1515, 46] width 13 height 13
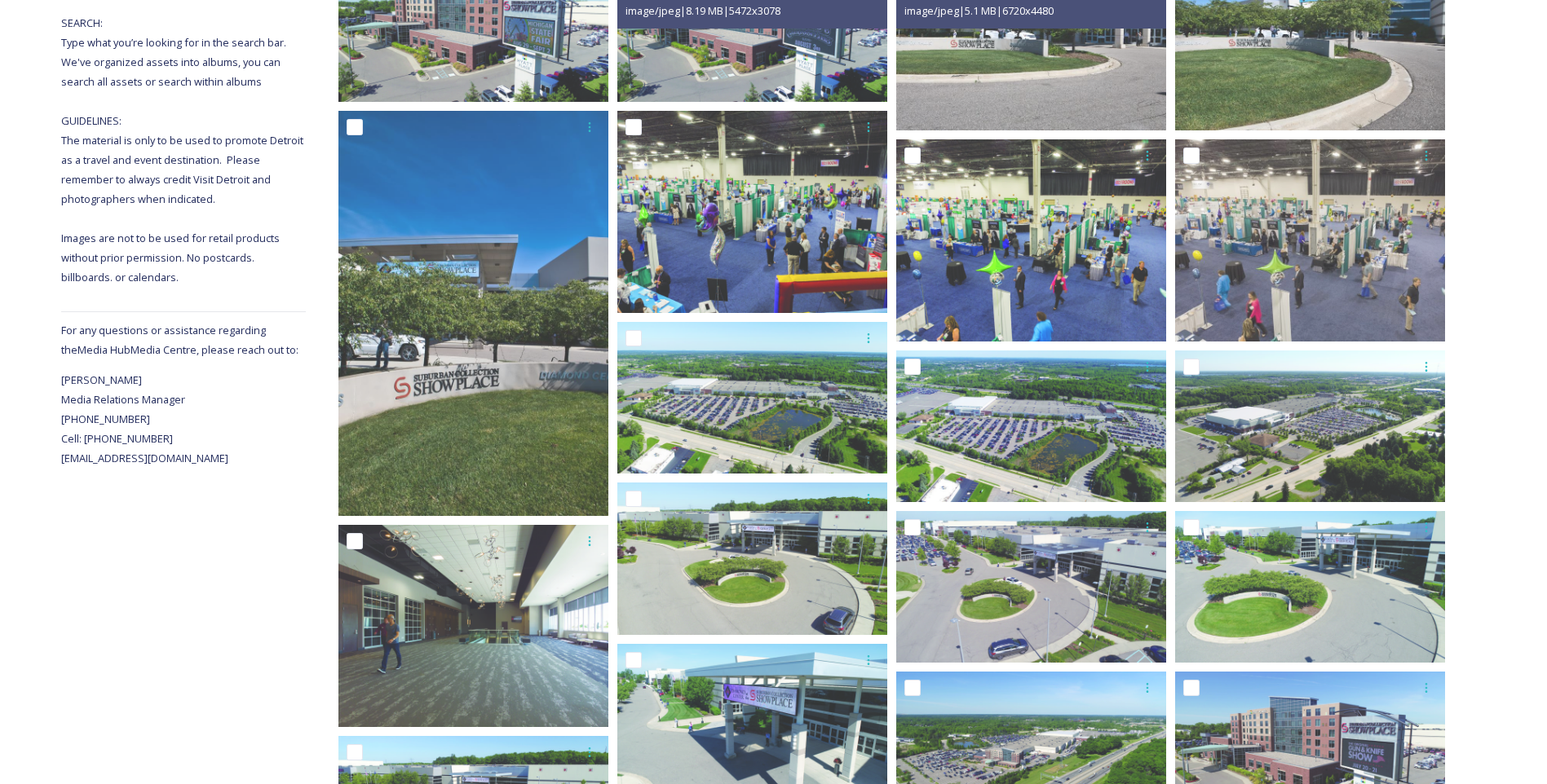
scroll to position [225, 0]
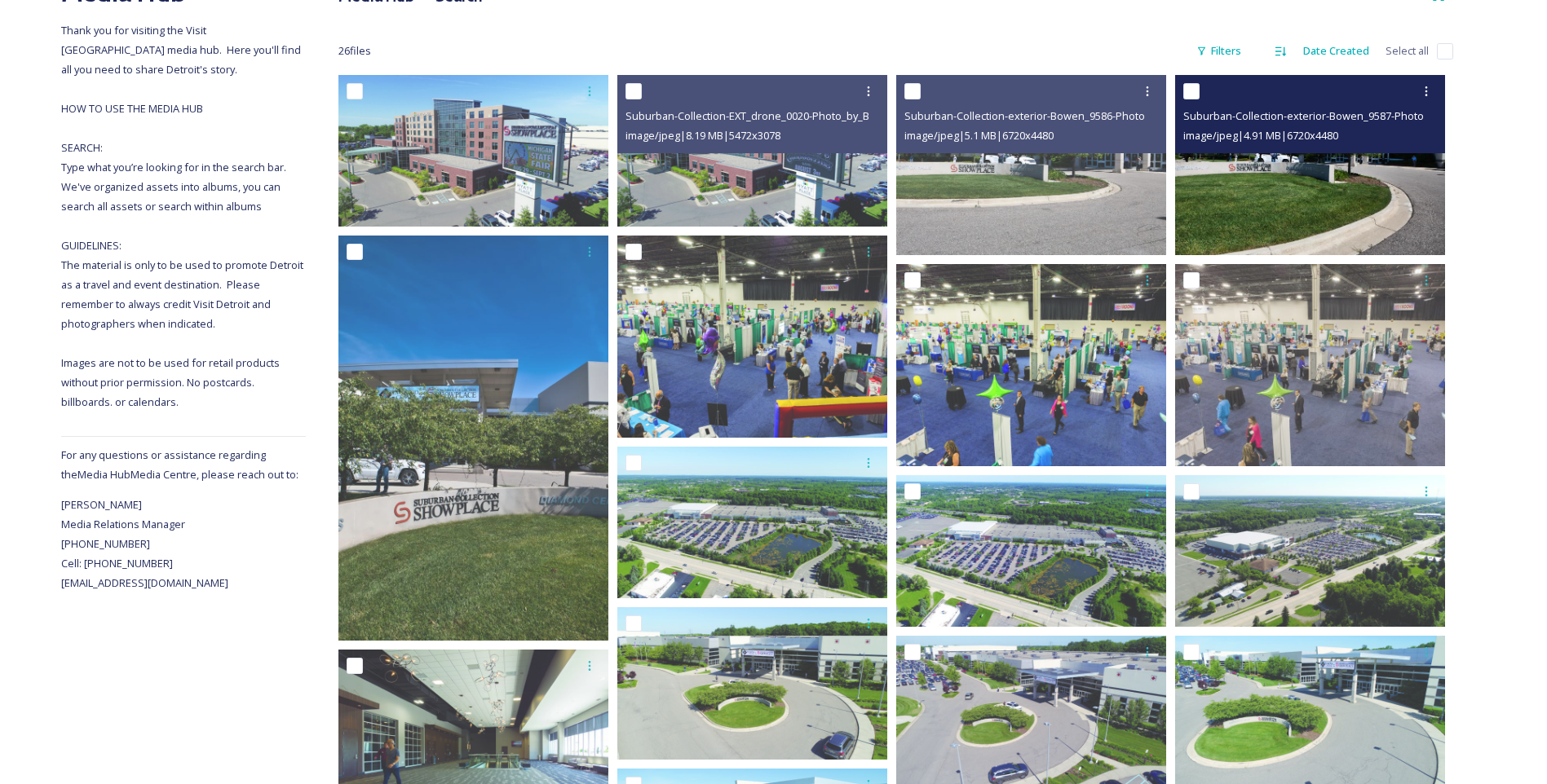
click at [1340, 176] on img at bounding box center [1310, 165] width 270 height 180
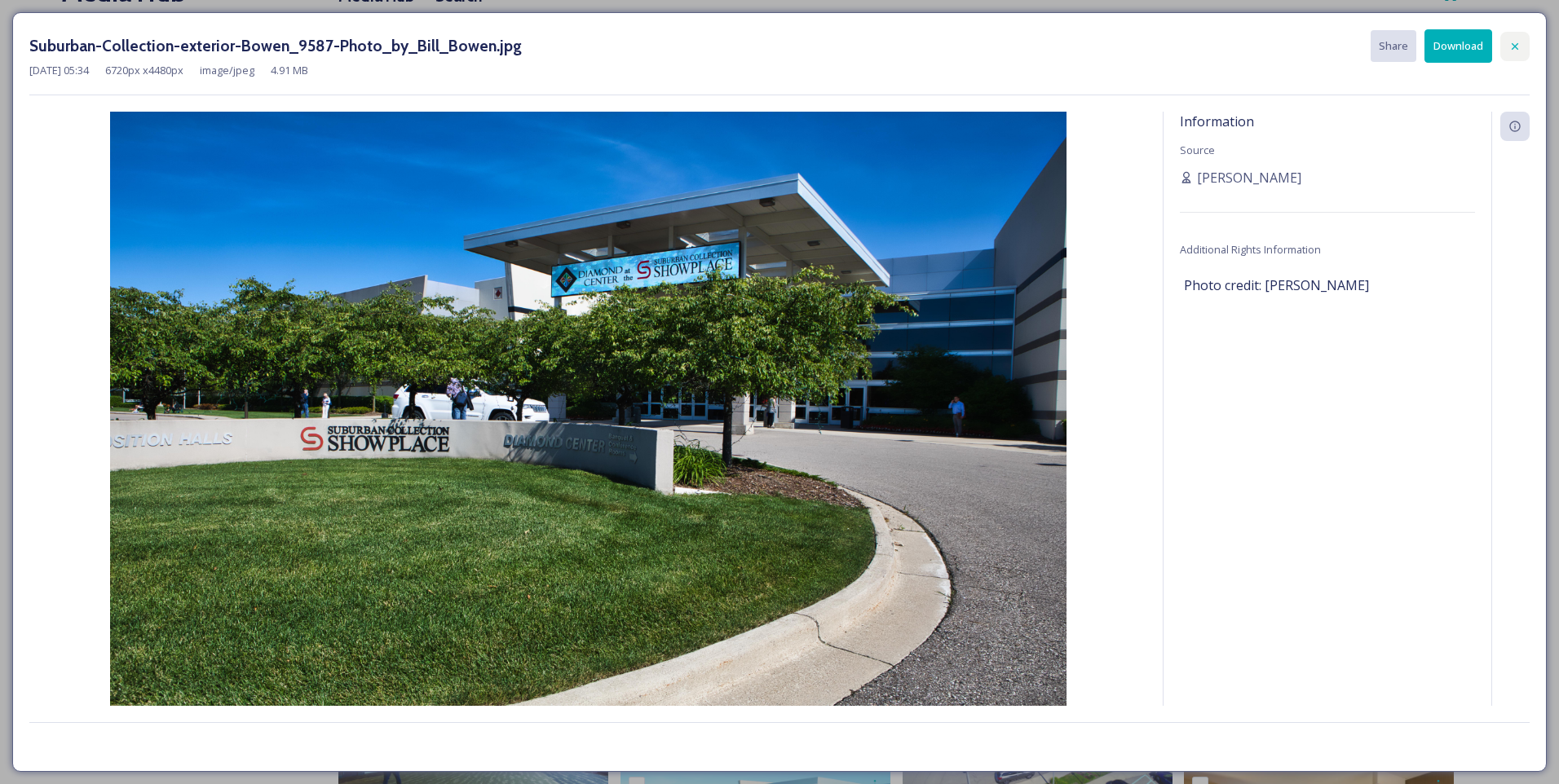
click at [1514, 40] on icon at bounding box center [1515, 46] width 13 height 13
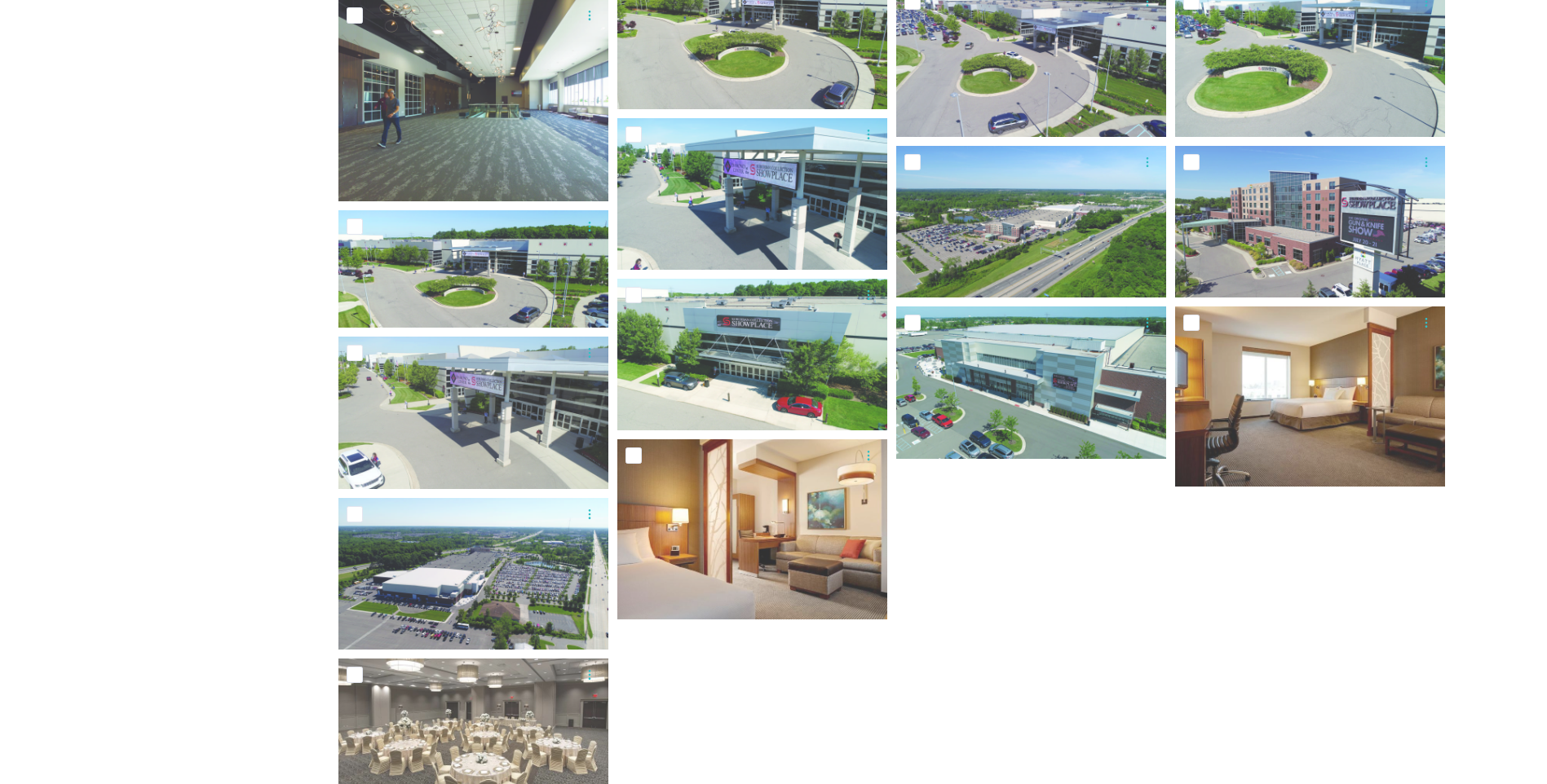
scroll to position [878, 0]
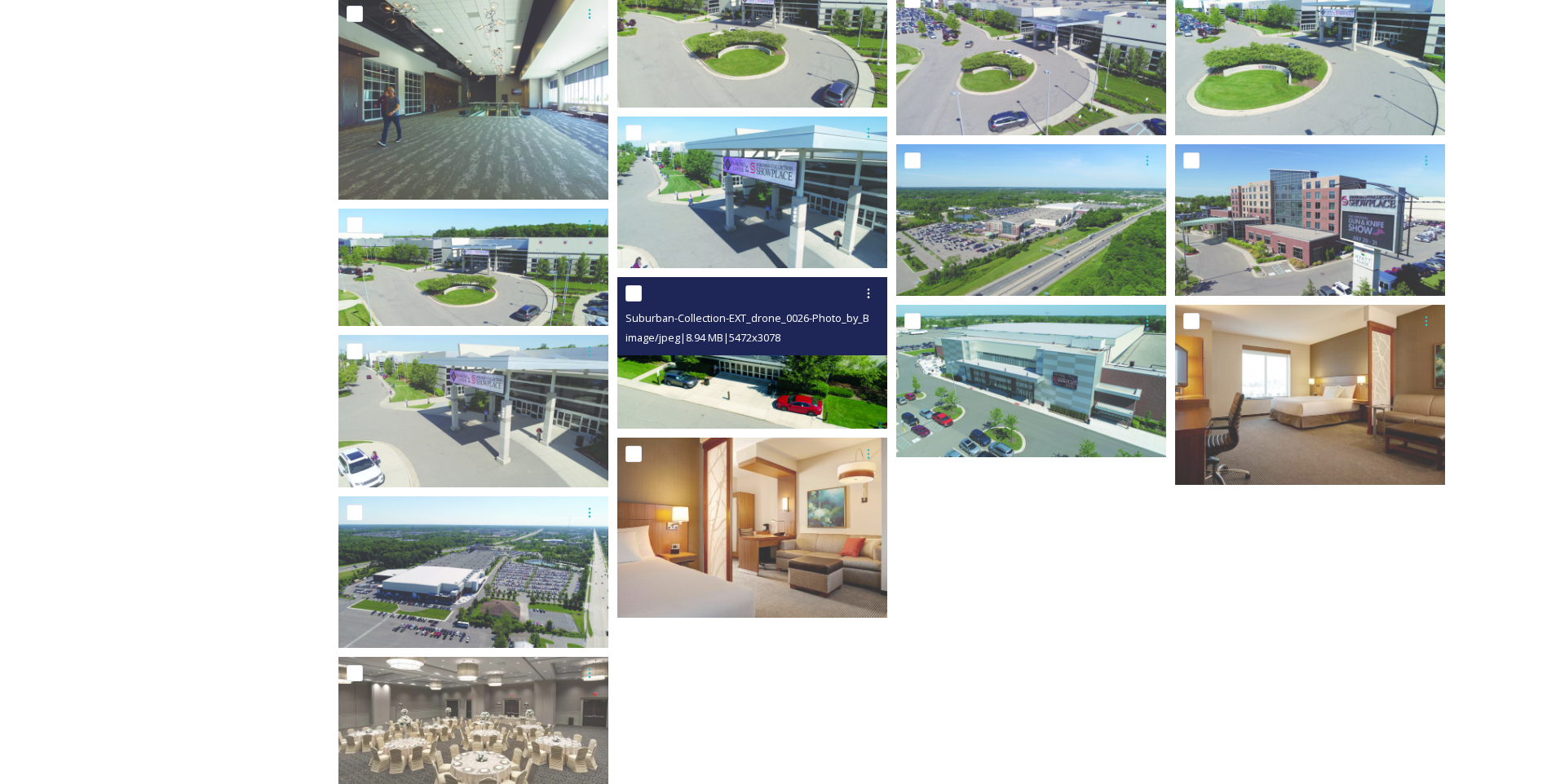
click at [782, 382] on img at bounding box center [752, 352] width 270 height 152
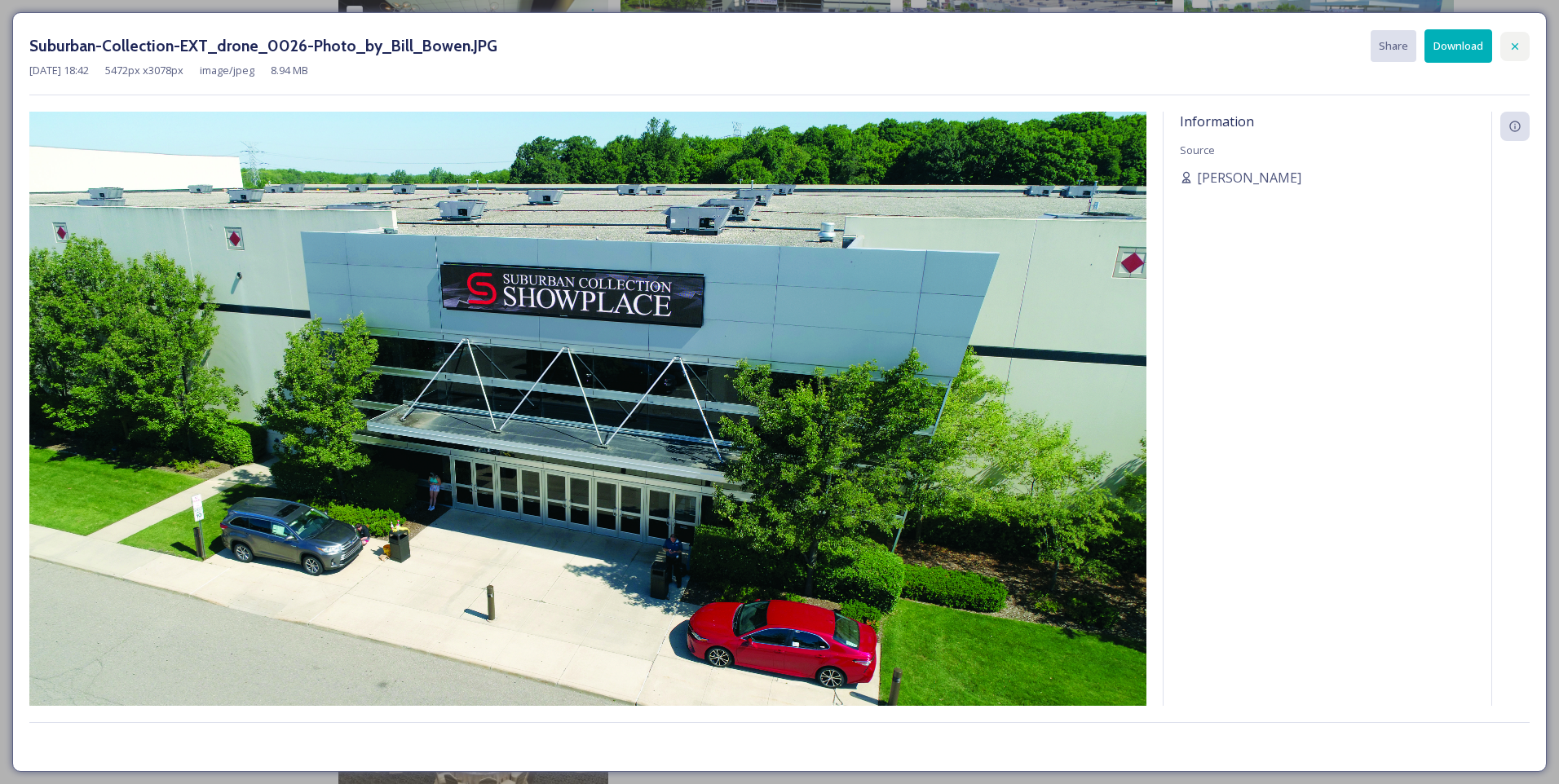
click at [1510, 44] on icon at bounding box center [1515, 46] width 13 height 13
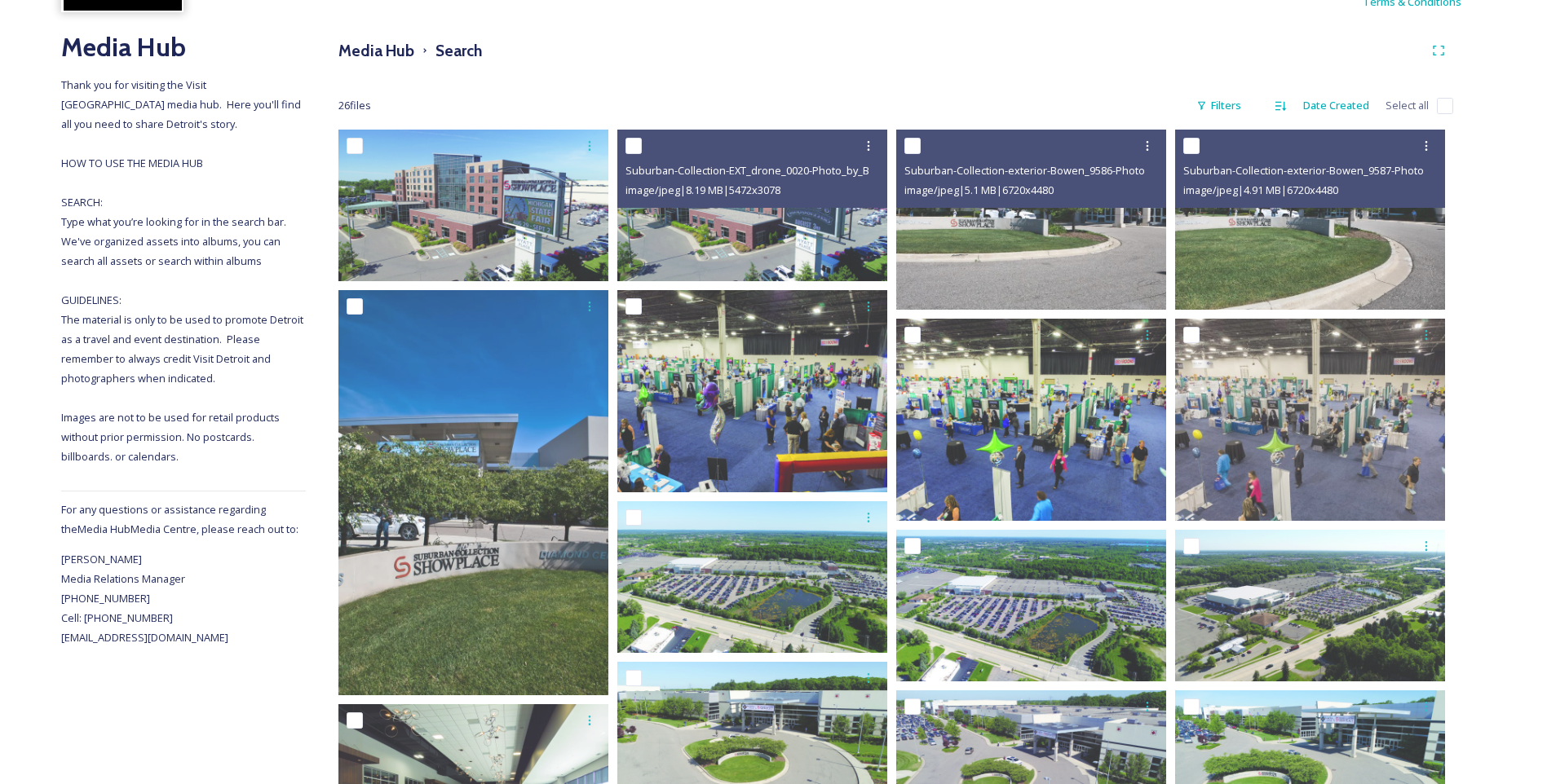
scroll to position [144, 0]
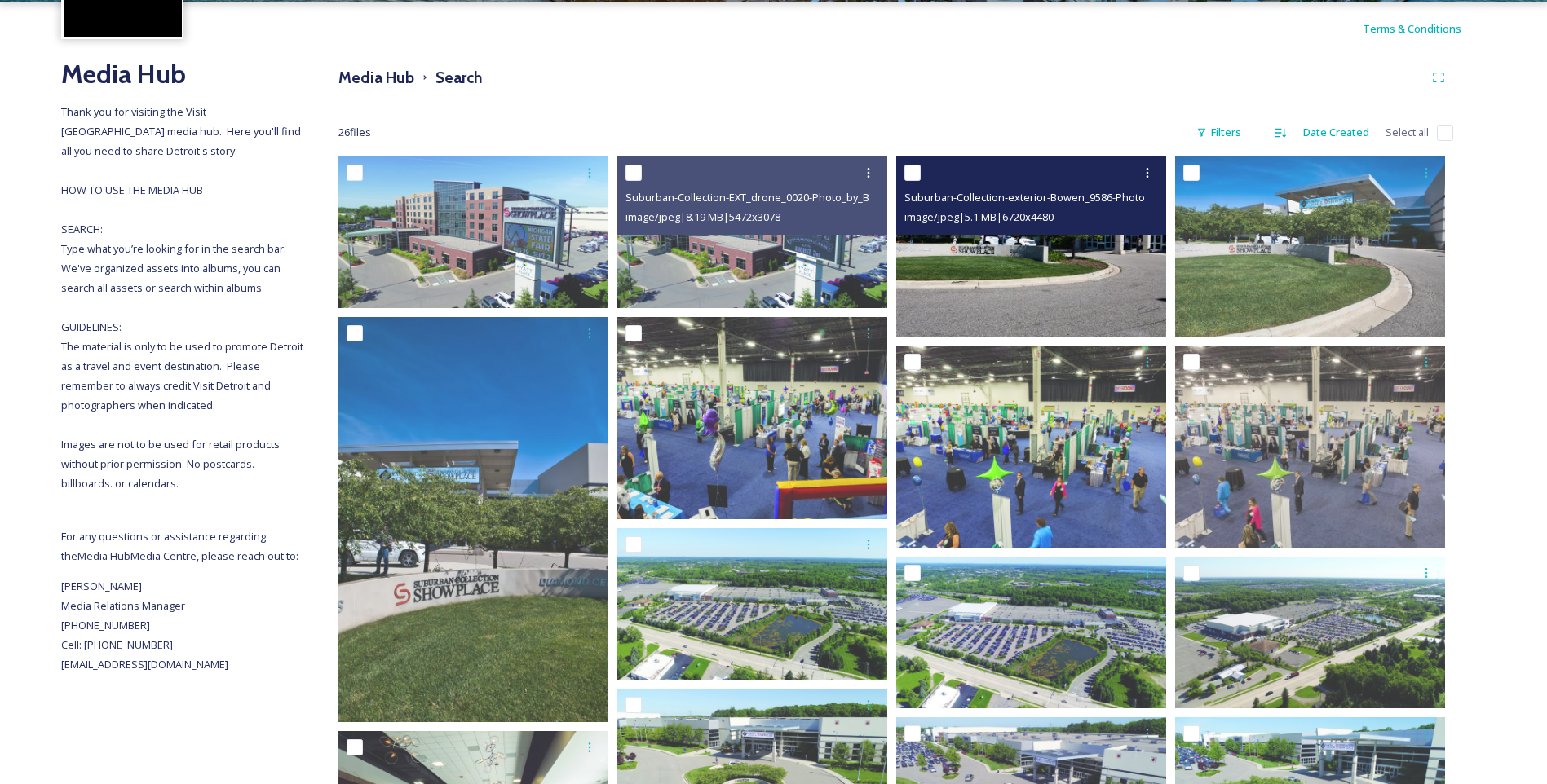
click at [1133, 282] on img at bounding box center [1031, 246] width 270 height 180
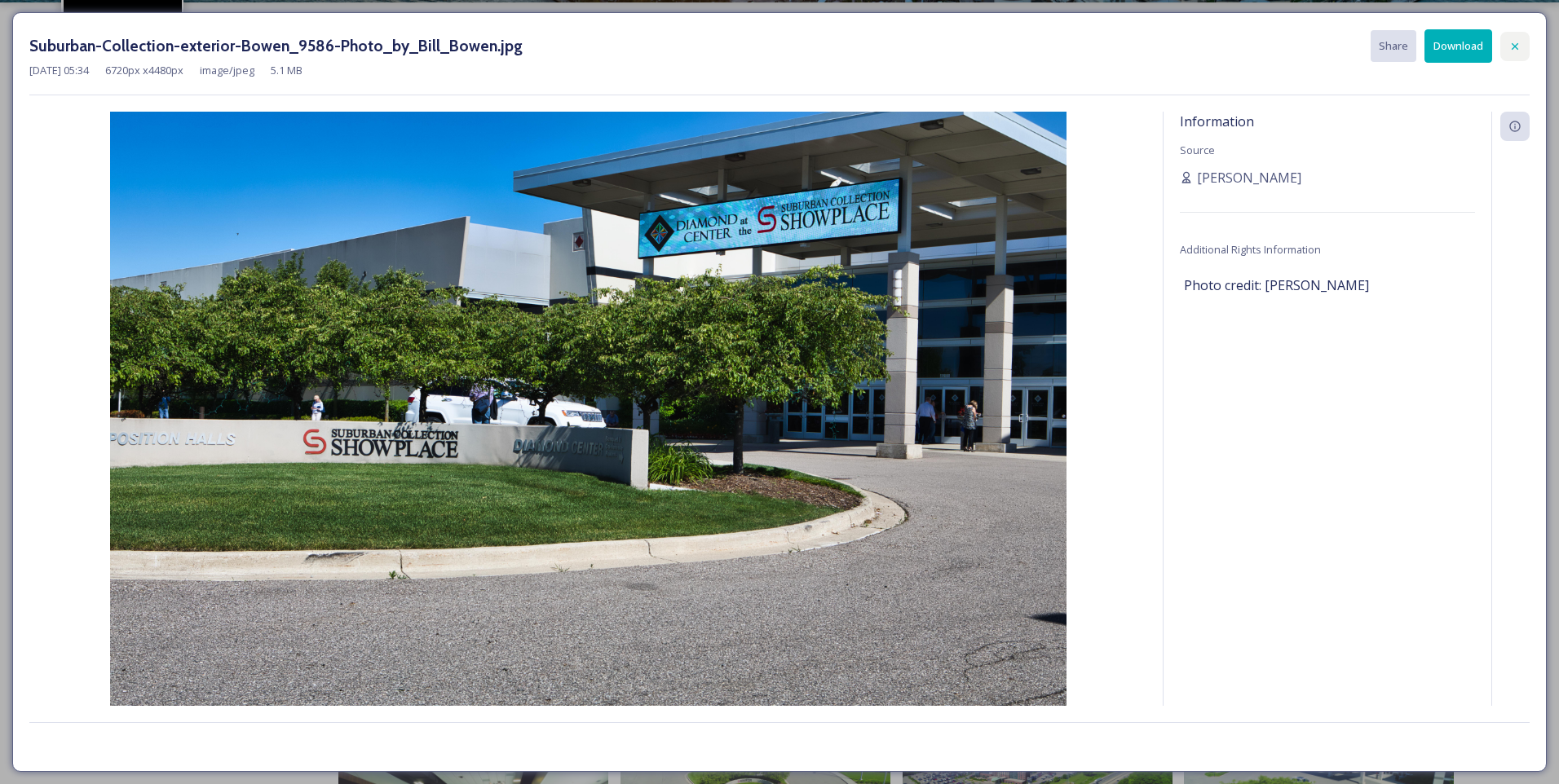
click at [1513, 41] on icon at bounding box center [1515, 46] width 13 height 13
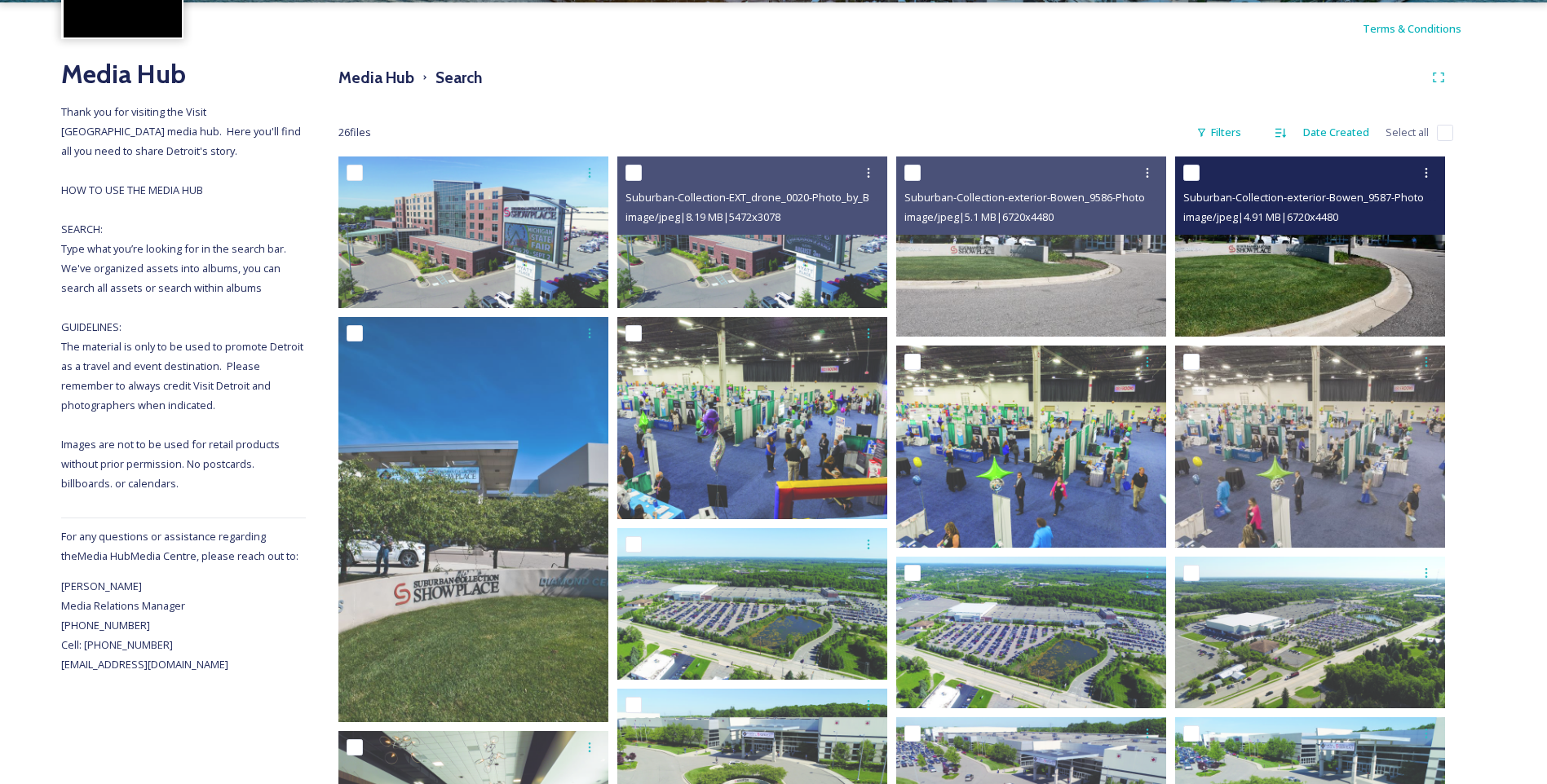
click at [1310, 281] on img at bounding box center [1310, 246] width 270 height 180
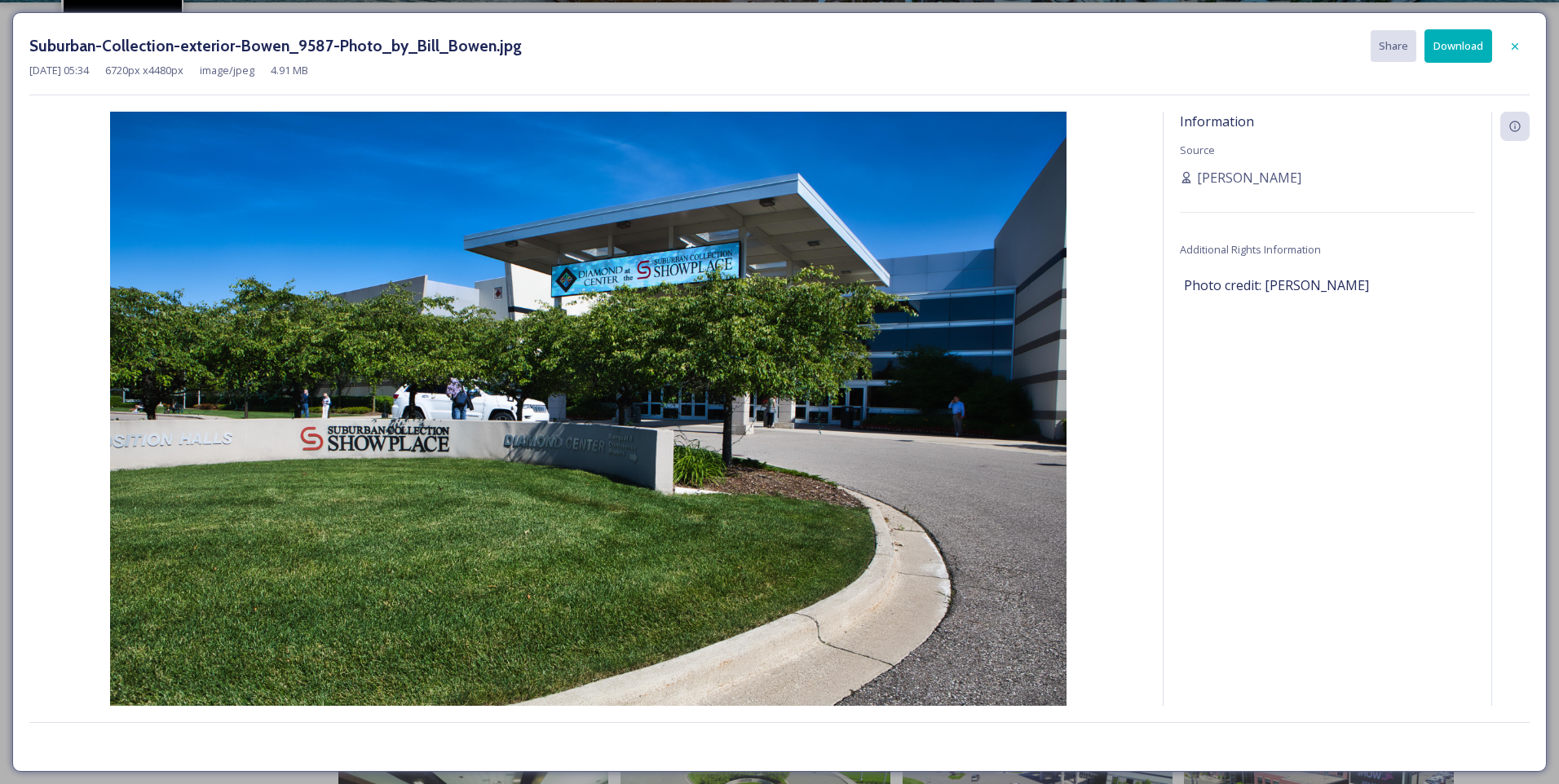
click at [1450, 41] on button "Download" at bounding box center [1458, 45] width 67 height 34
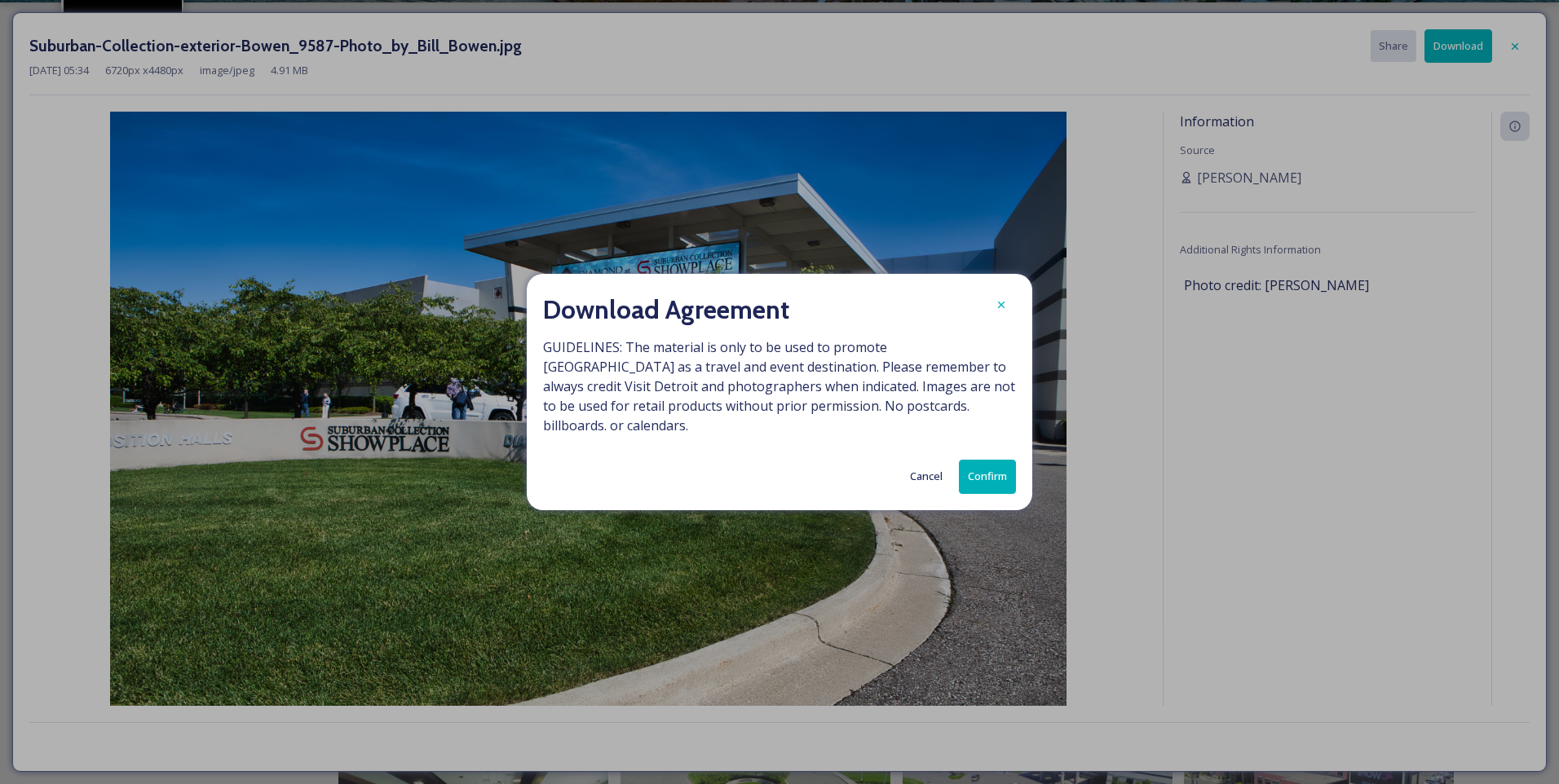
click at [986, 460] on button "Confirm" at bounding box center [987, 476] width 57 height 34
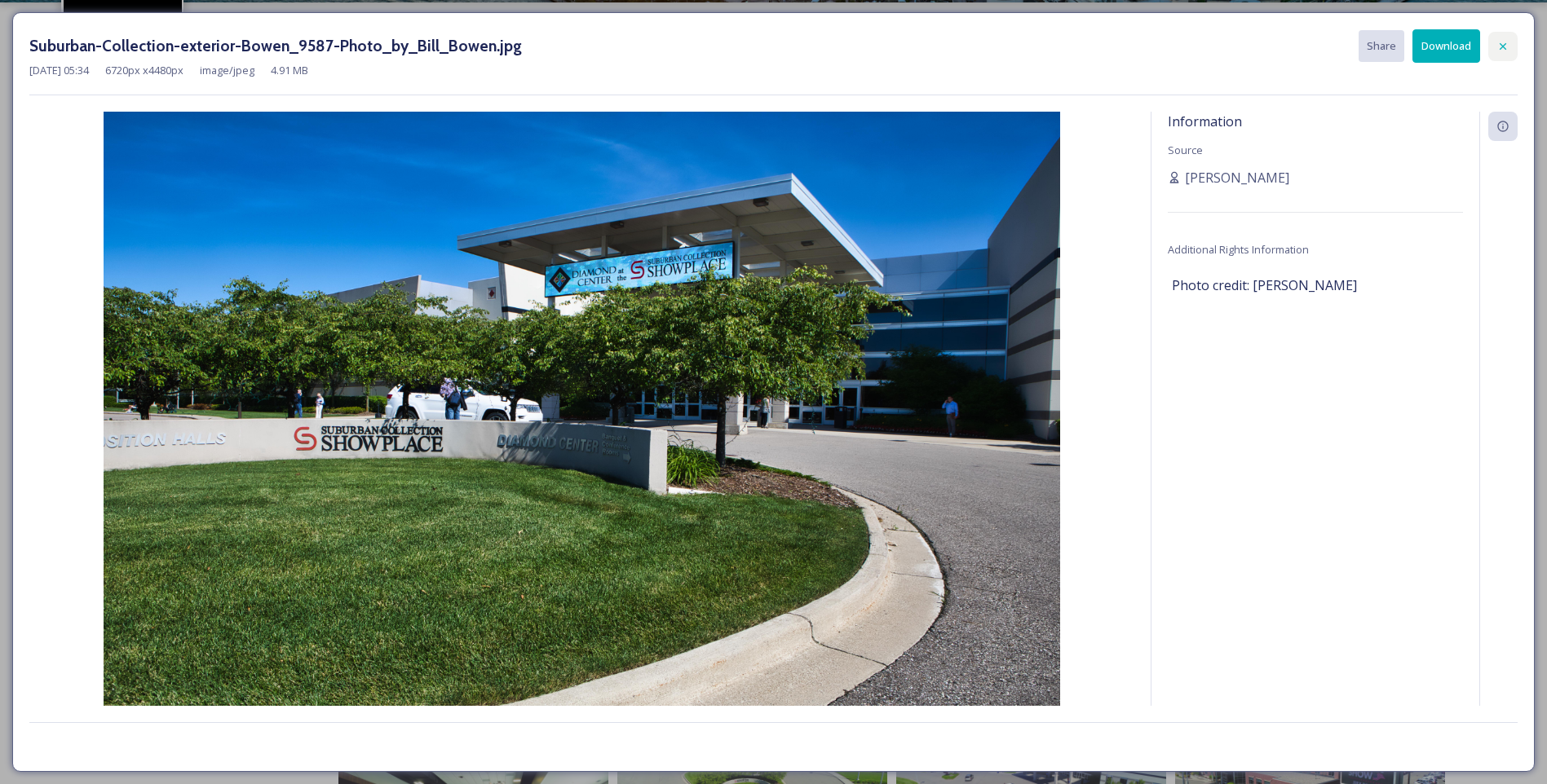
click at [1505, 38] on div at bounding box center [1502, 46] width 29 height 29
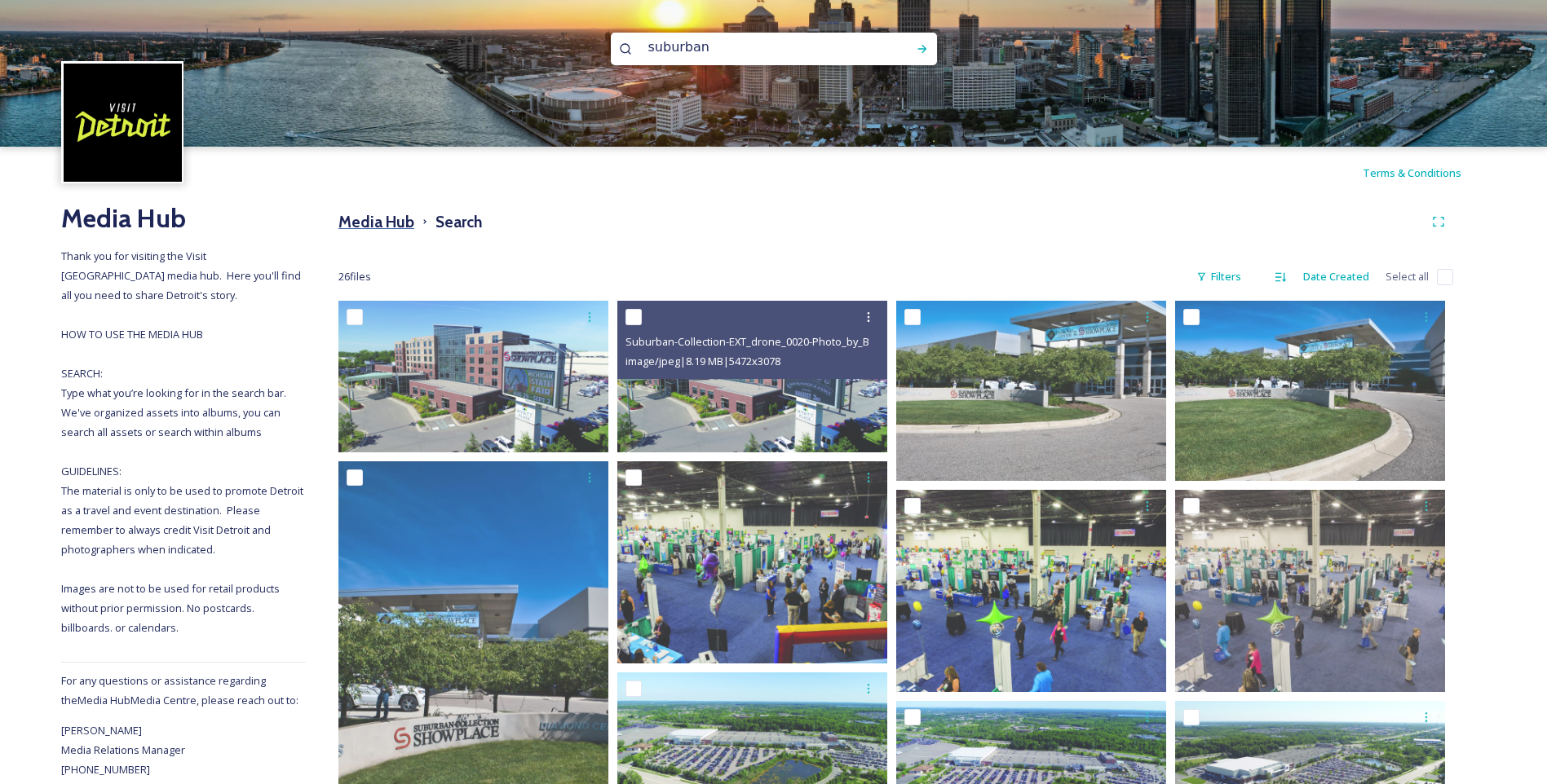
click at [375, 213] on h3 "Media Hub" at bounding box center [375, 222] width 75 height 24
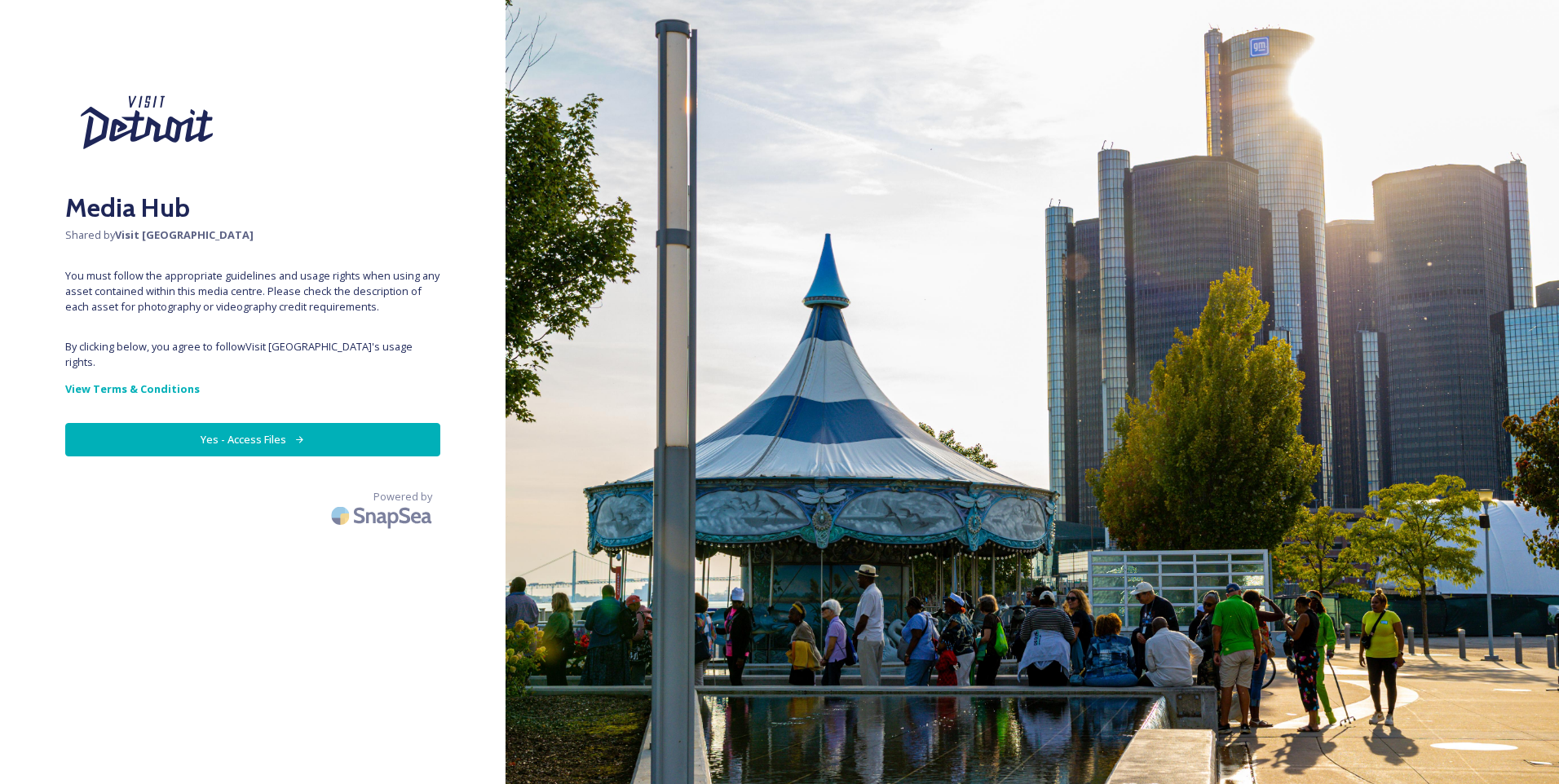
click at [255, 423] on button "Yes - Access Files" at bounding box center [253, 440] width 375 height 34
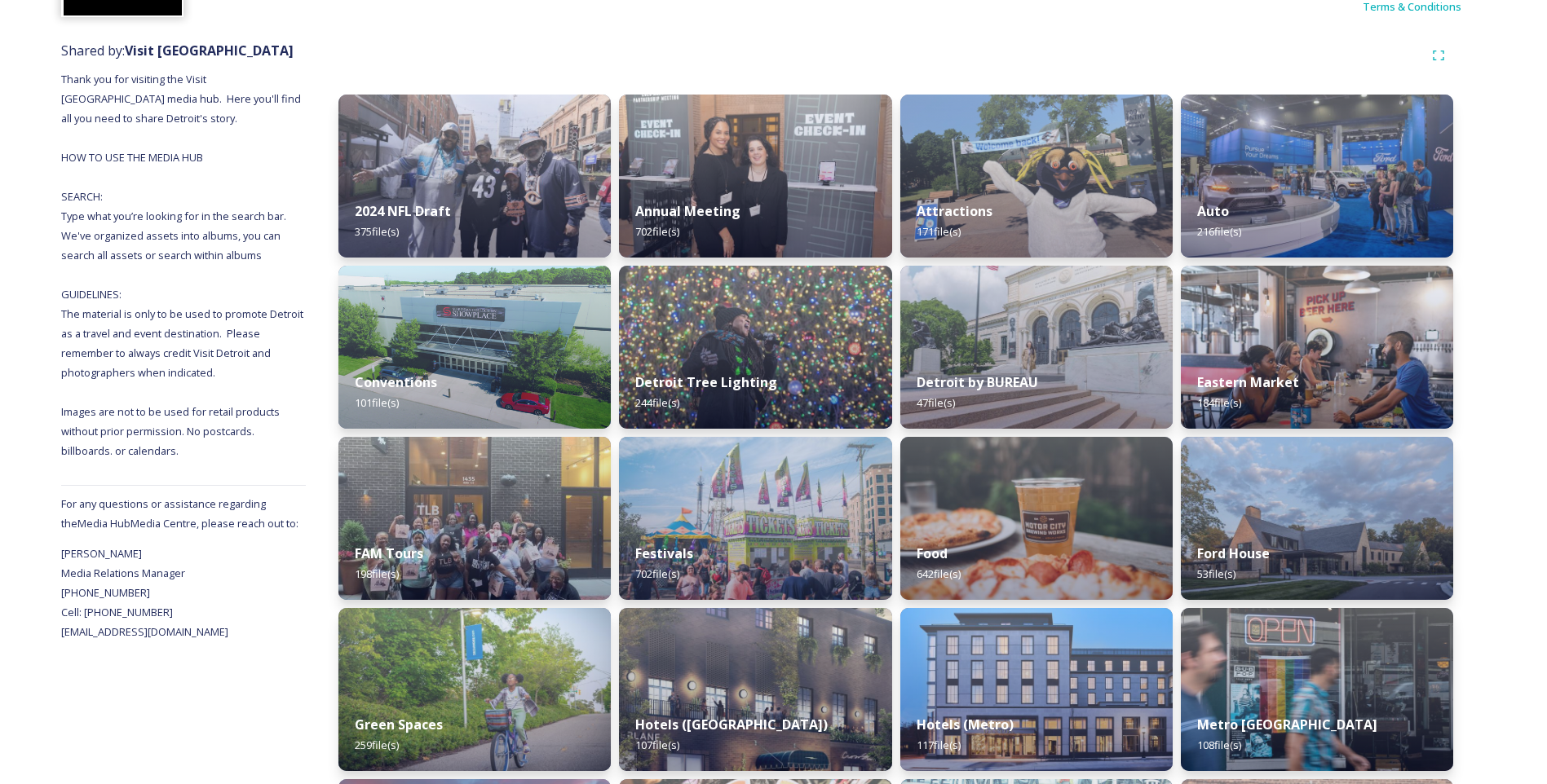
scroll to position [163, 0]
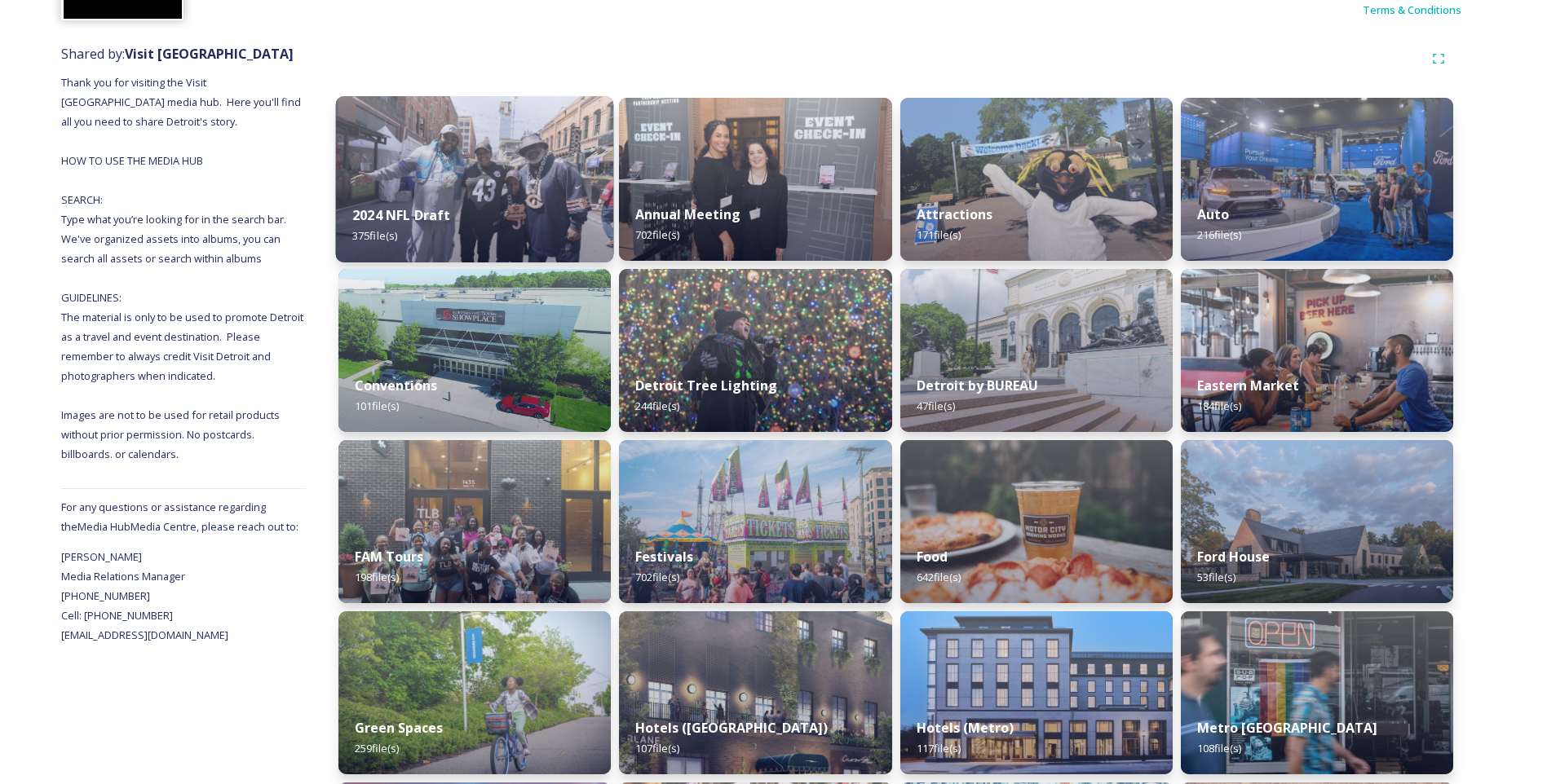
click at [406, 213] on strong "2024 NFL Draft" at bounding box center [402, 215] width 98 height 18
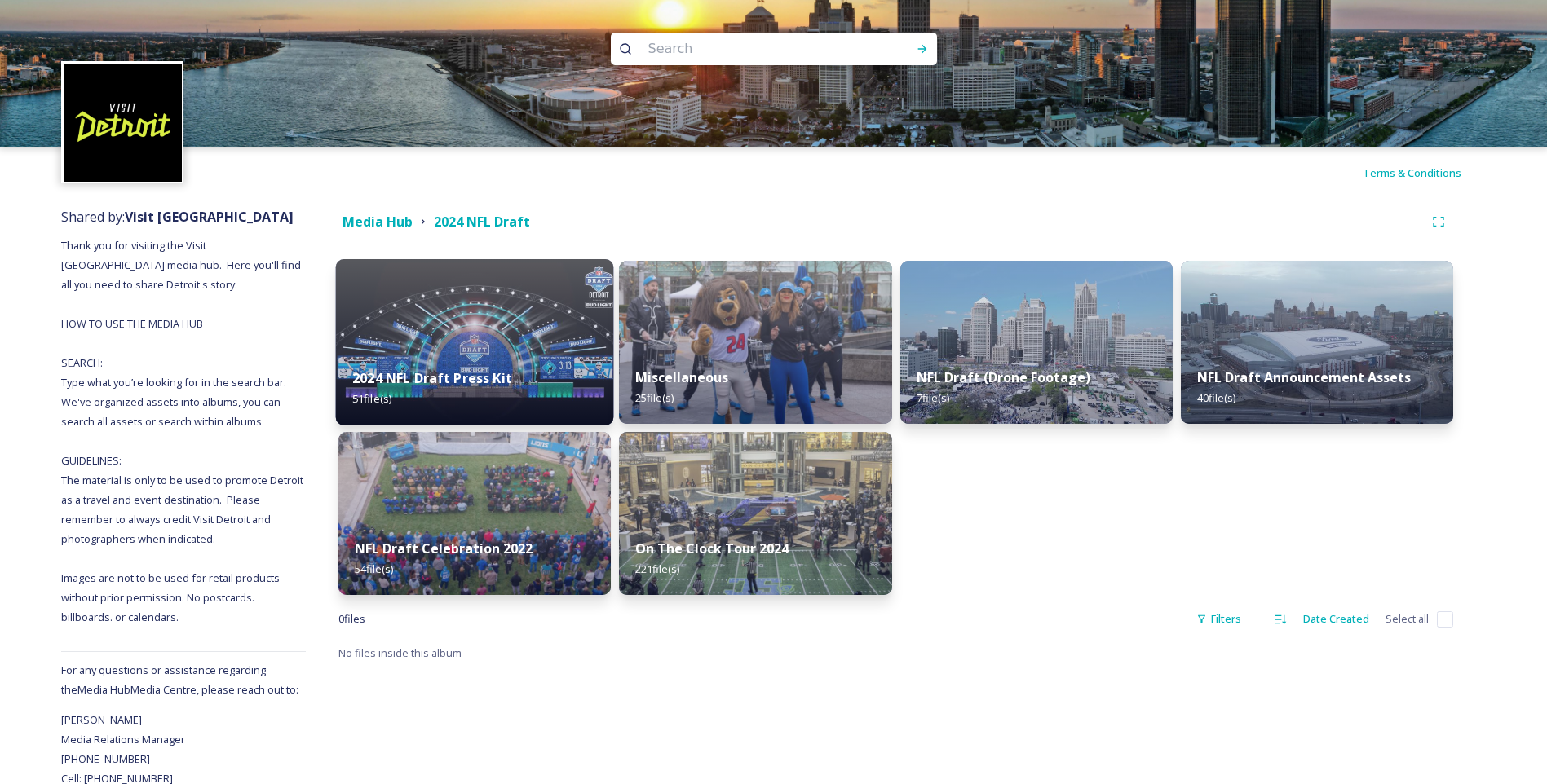
click at [496, 363] on div "2024 NFL Draft Press Kit 51 file(s)" at bounding box center [475, 389] width 278 height 74
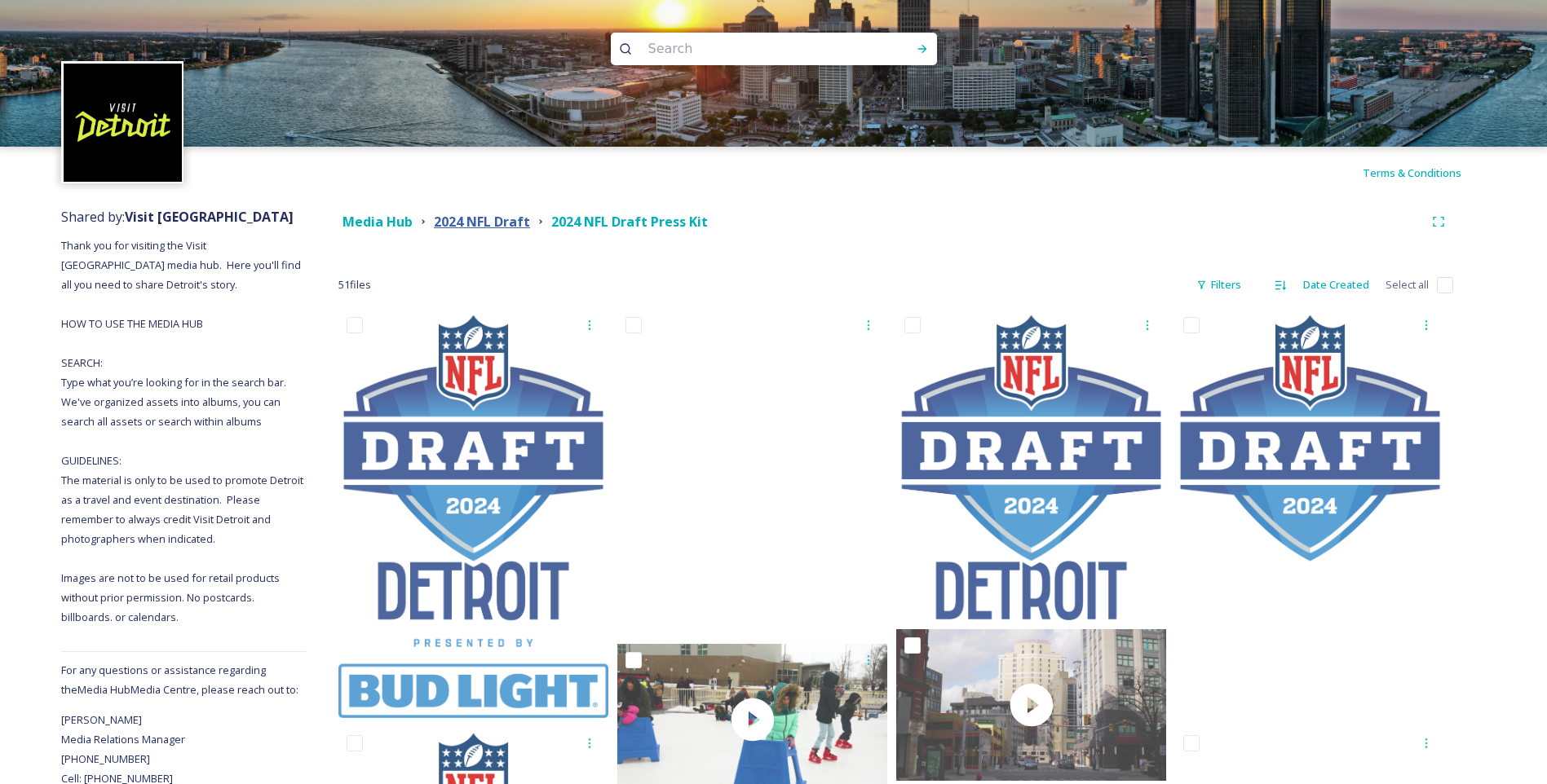
click at [483, 219] on strong "2024 NFL Draft" at bounding box center [482, 222] width 96 height 18
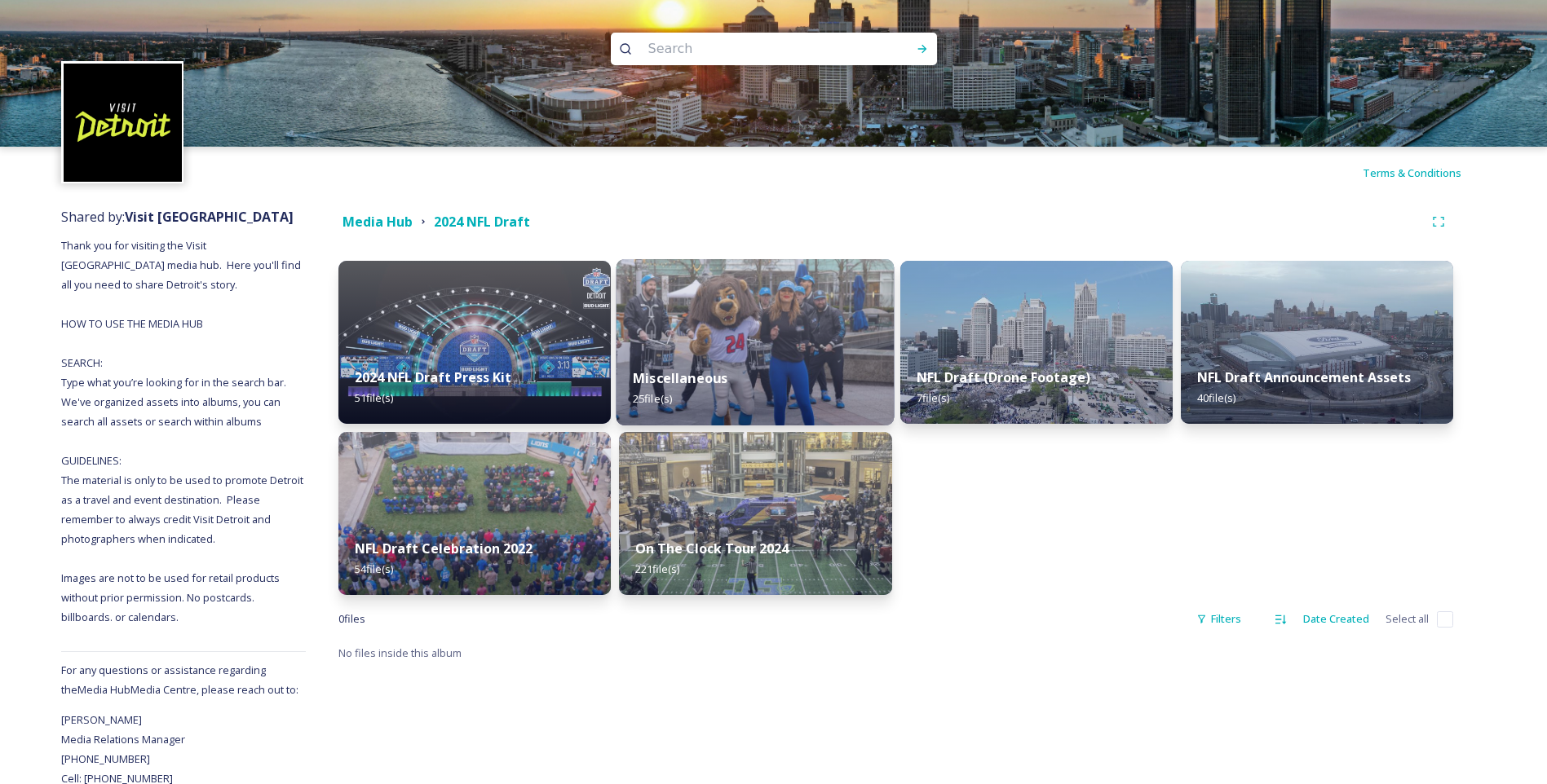
click at [817, 359] on div "Miscellaneous 25 file(s)" at bounding box center [755, 389] width 278 height 74
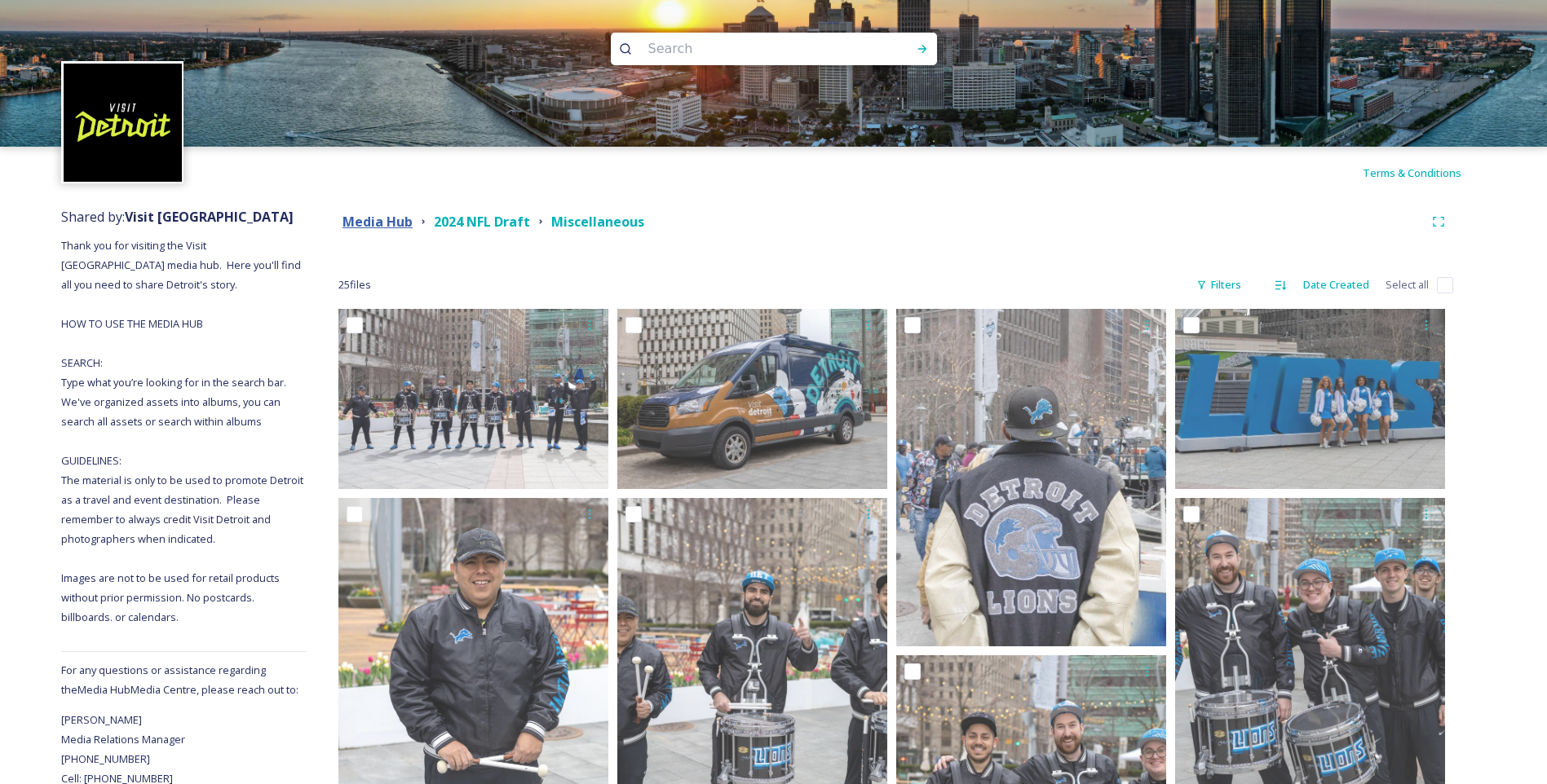
click at [369, 229] on strong "Media Hub" at bounding box center [377, 222] width 70 height 18
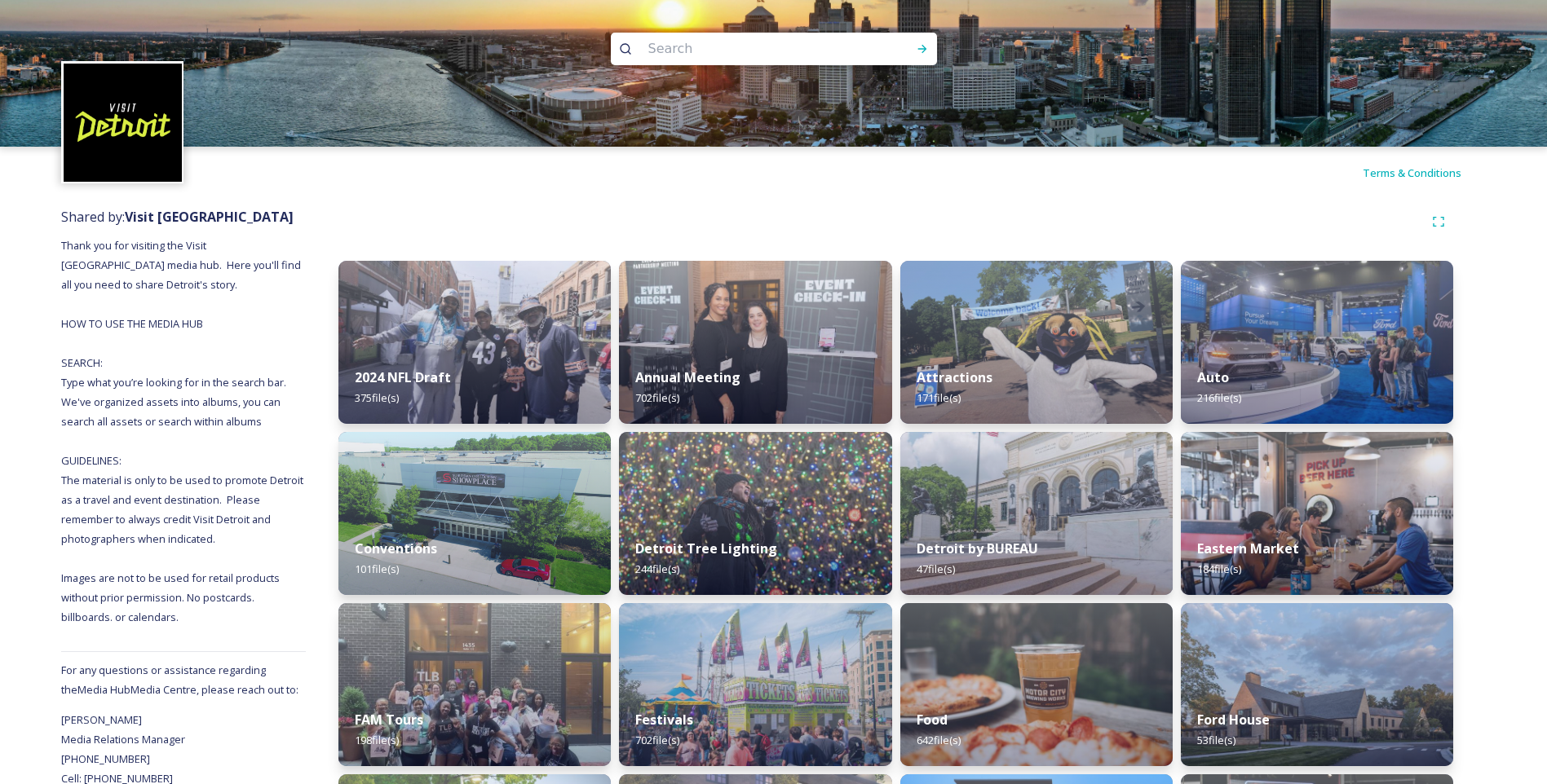
scroll to position [163, 0]
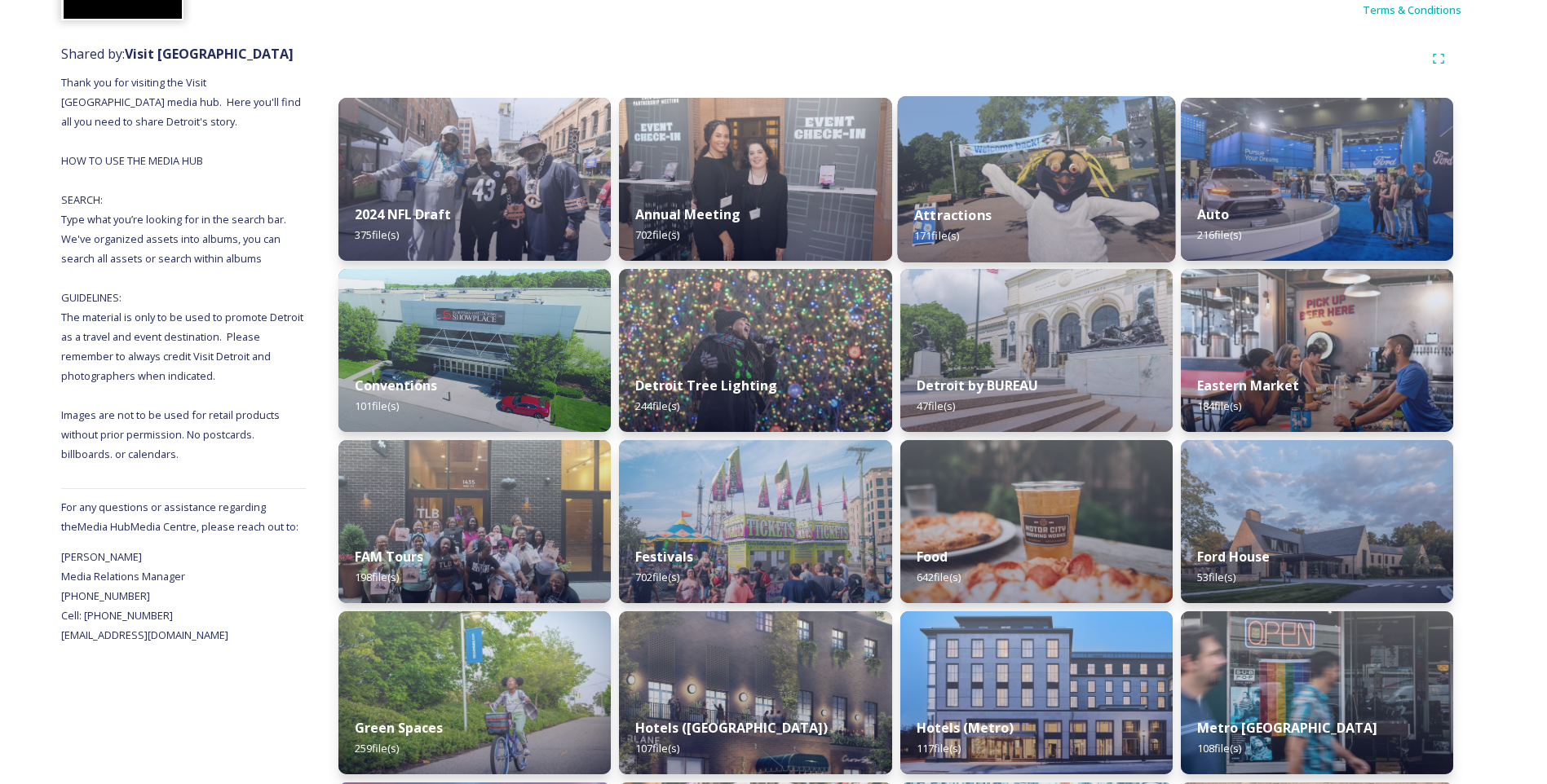
click at [1020, 220] on div "Attractions 171 file(s)" at bounding box center [1036, 225] width 278 height 74
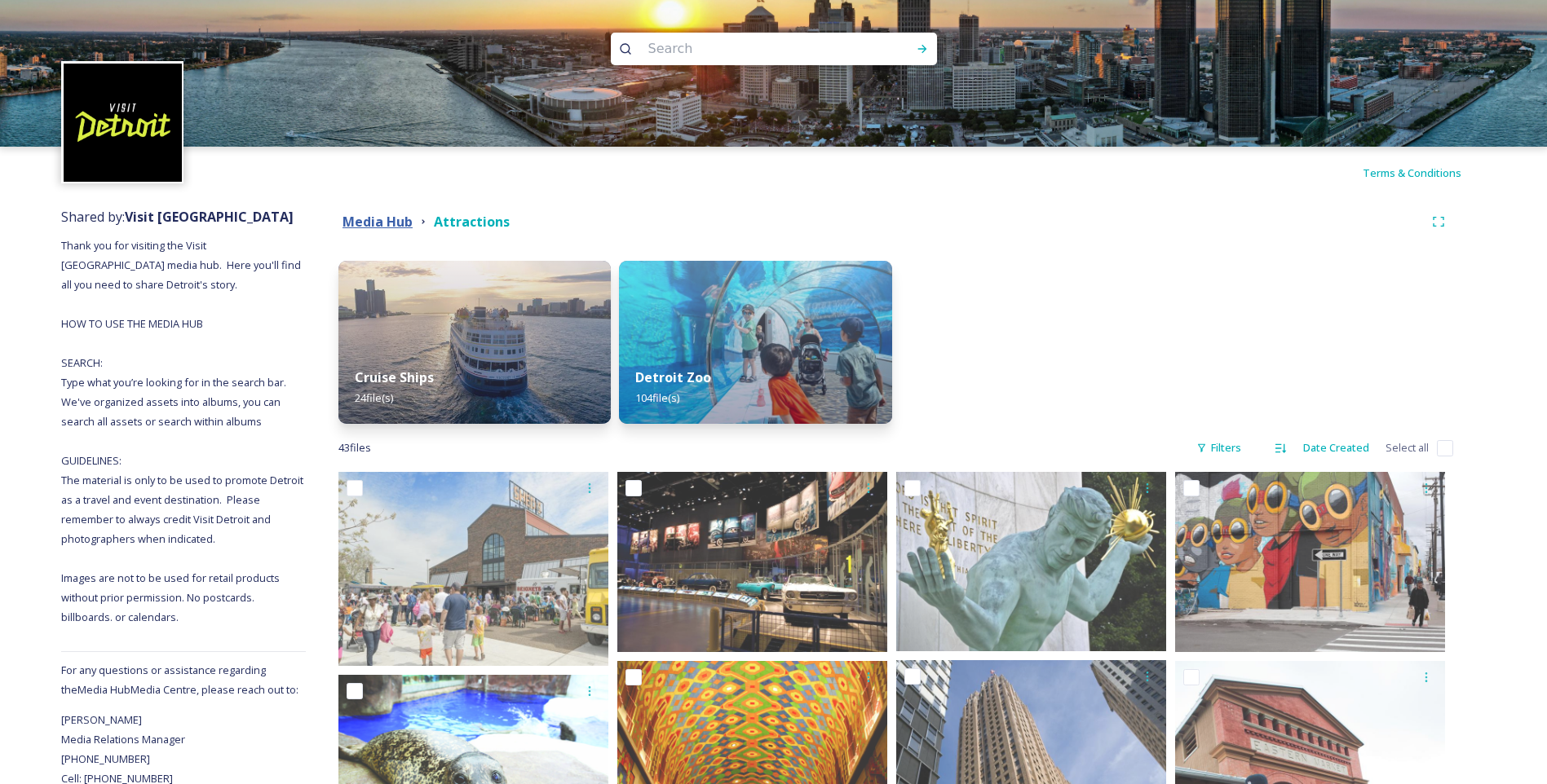
click at [370, 224] on strong "Media Hub" at bounding box center [377, 222] width 70 height 18
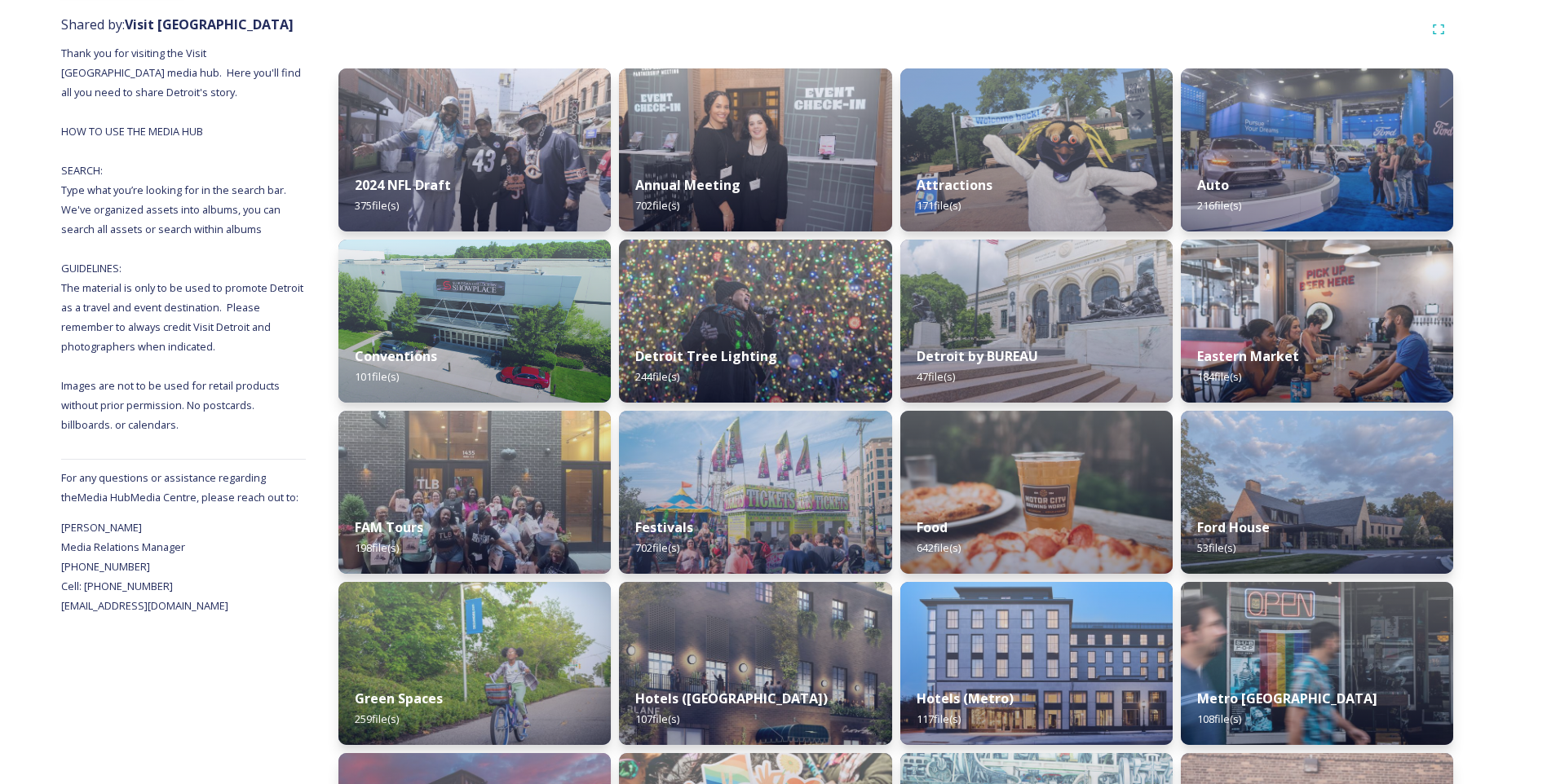
scroll to position [326, 0]
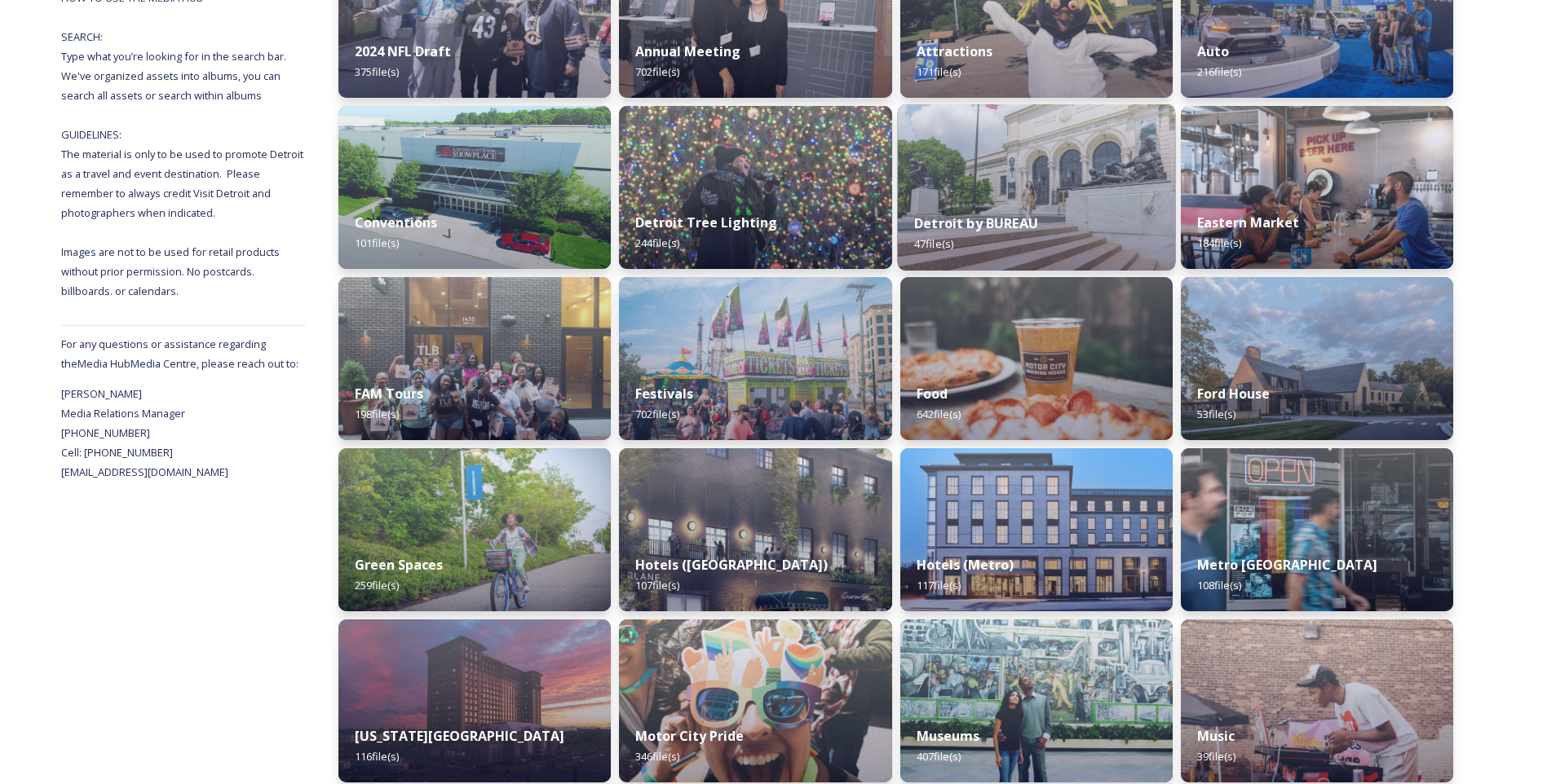
click at [1038, 238] on div "Detroit by BUREAU 47 file(s)" at bounding box center [1036, 233] width 278 height 74
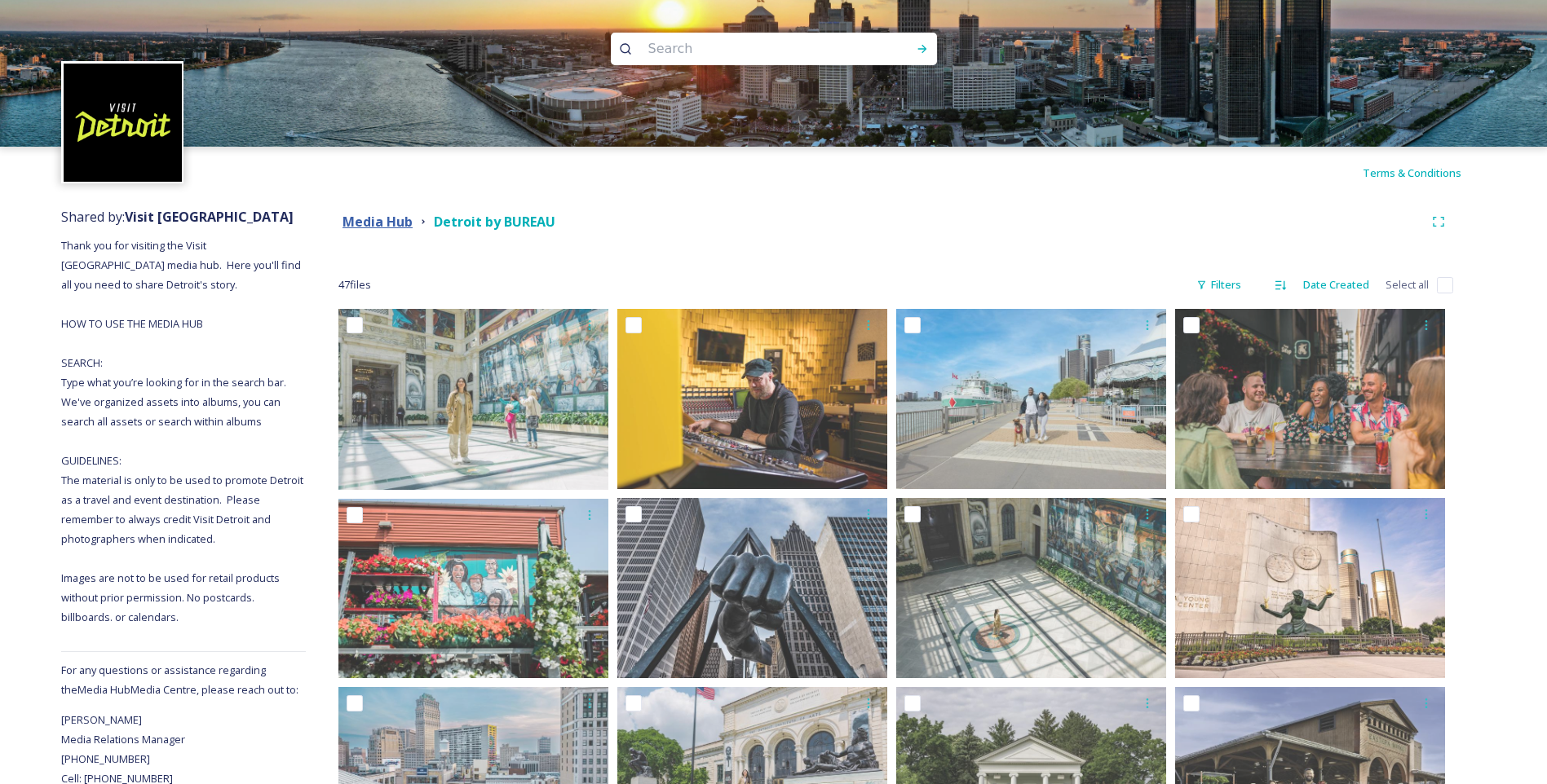
click at [350, 225] on strong "Media Hub" at bounding box center [377, 222] width 70 height 18
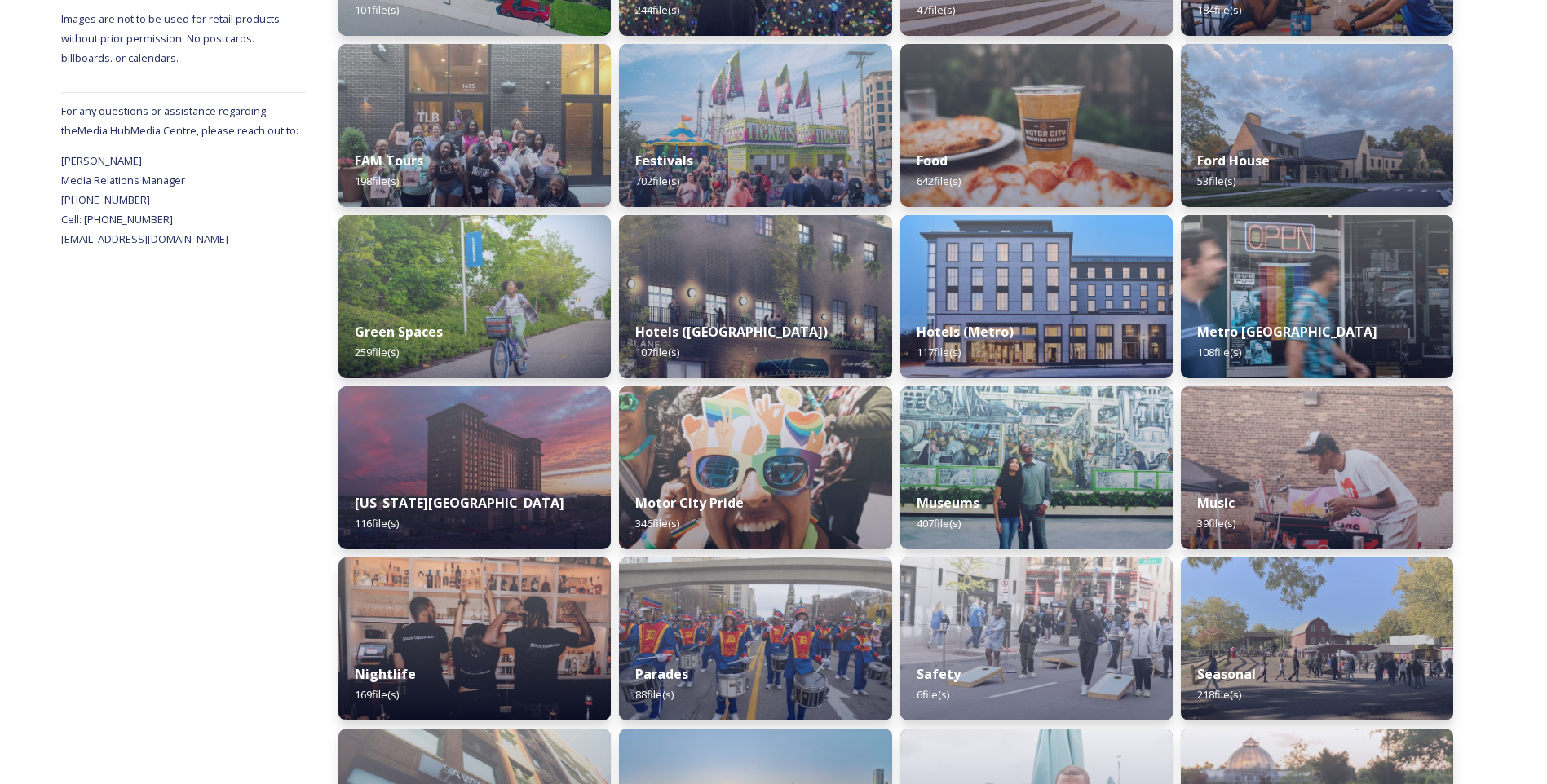
scroll to position [652, 0]
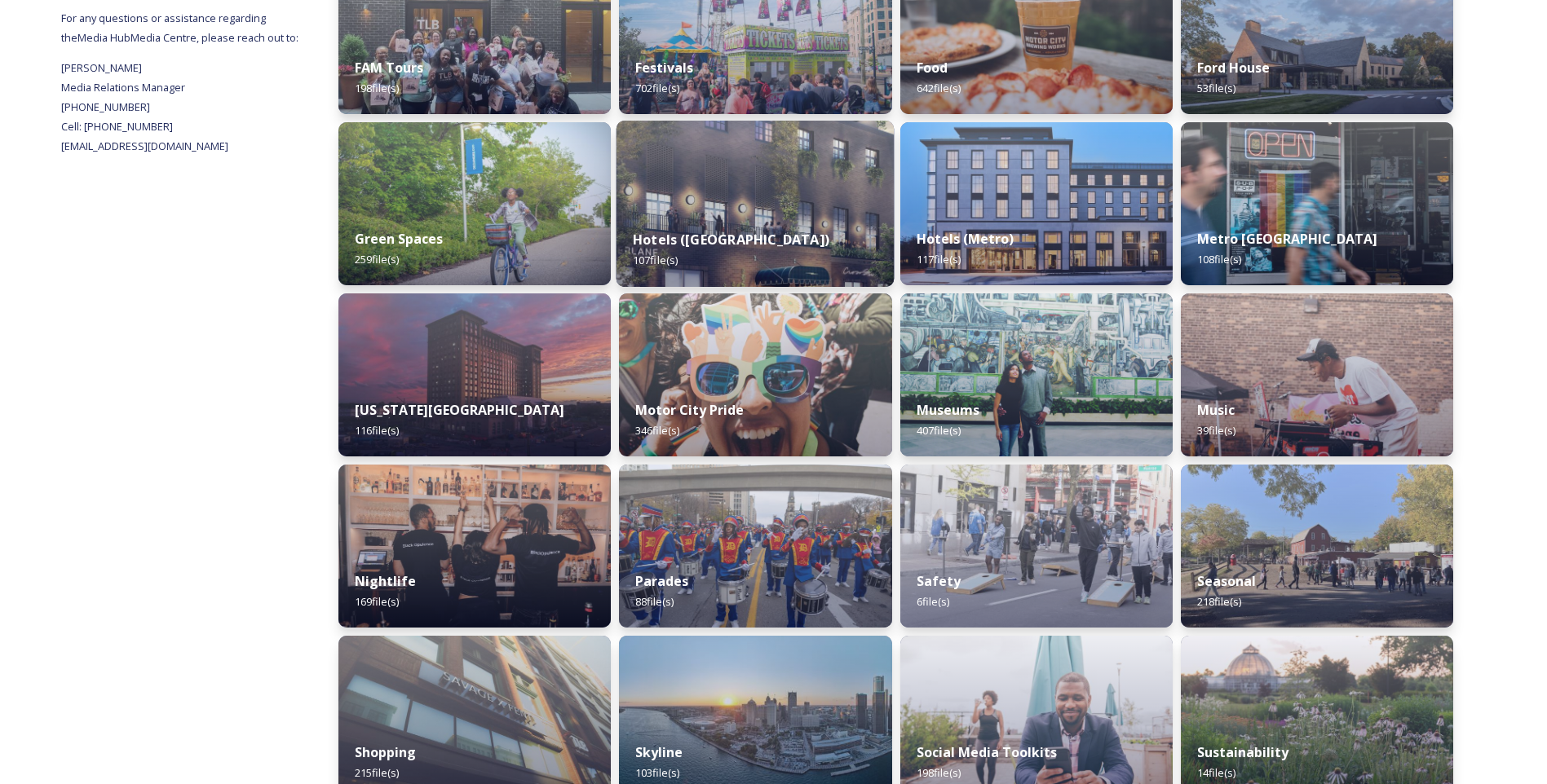
click at [813, 217] on div "Hotels ([GEOGRAPHIC_DATA]) 107 file(s)" at bounding box center [755, 250] width 278 height 74
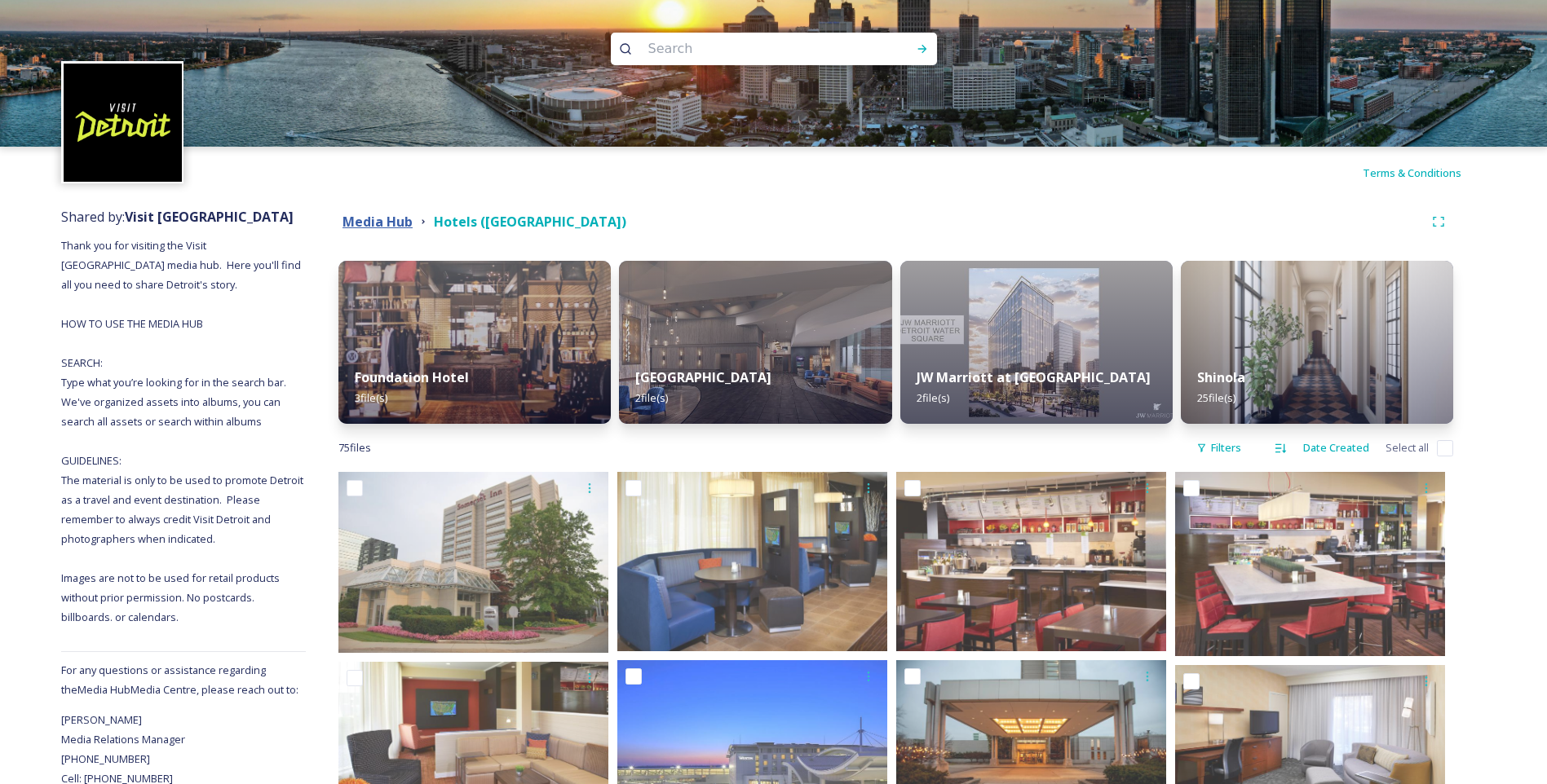
click at [375, 227] on strong "Media Hub" at bounding box center [377, 222] width 70 height 18
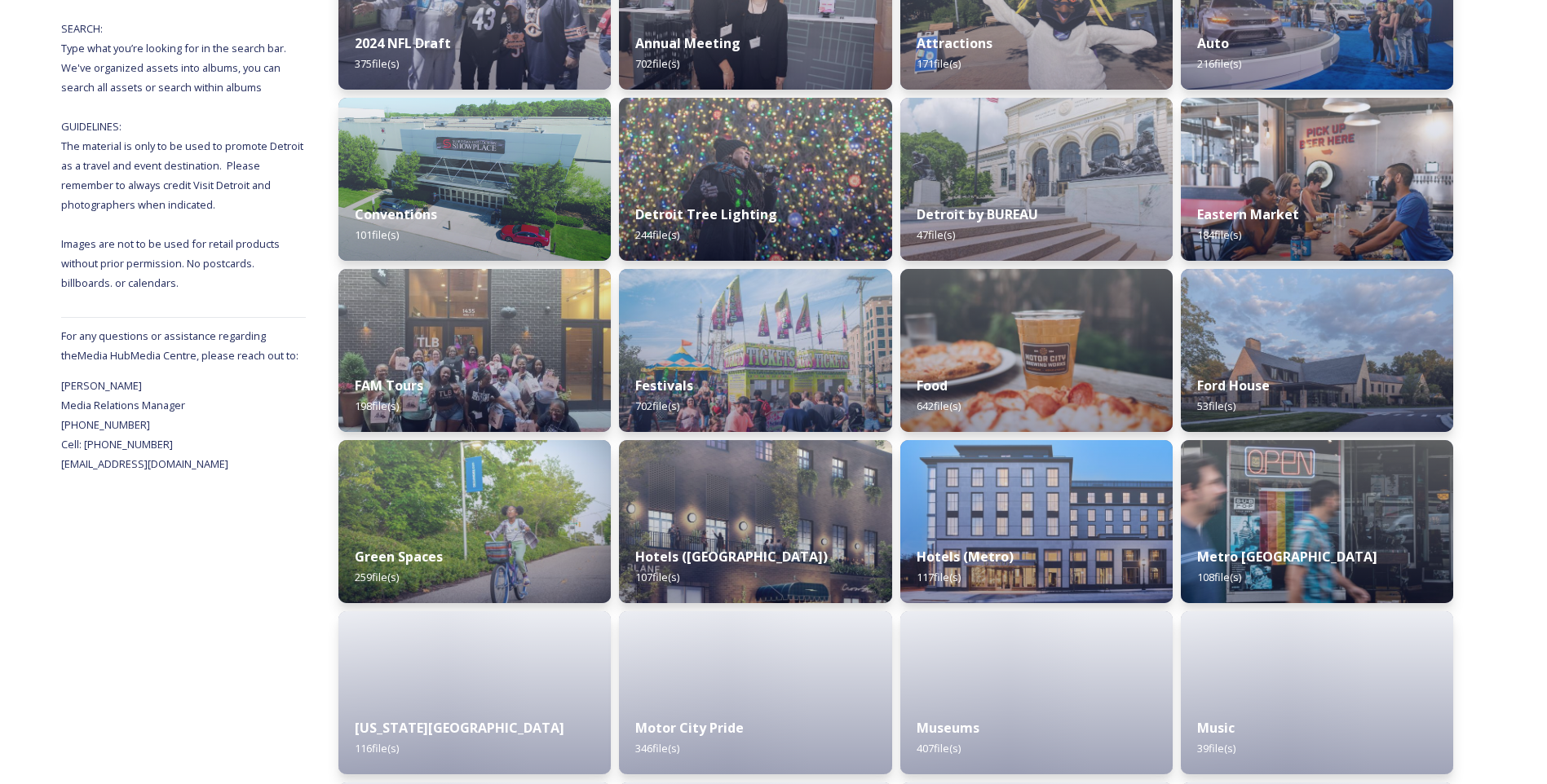
scroll to position [408, 0]
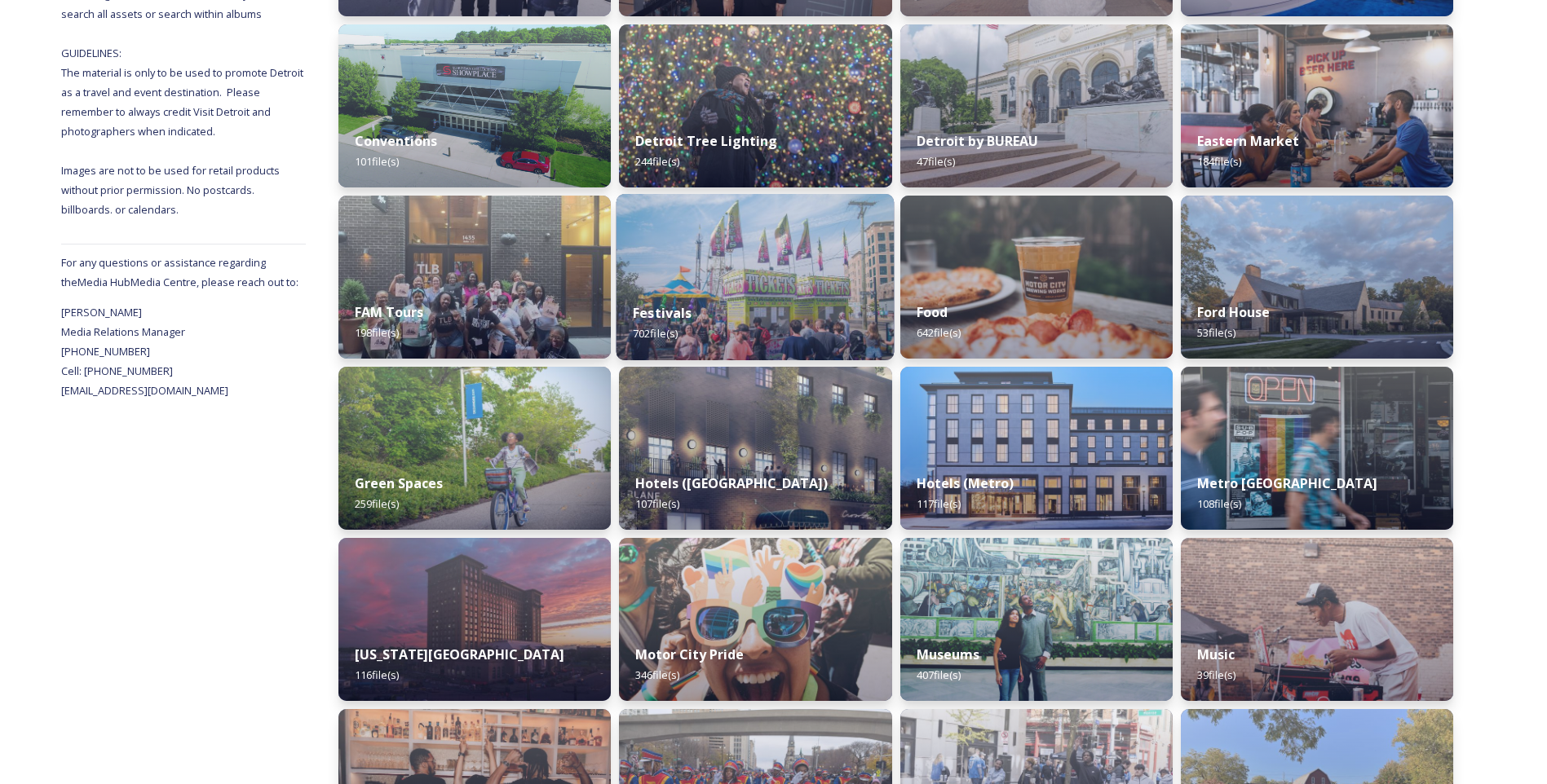
click at [695, 310] on div "Festivals 702 file(s)" at bounding box center [755, 323] width 278 height 74
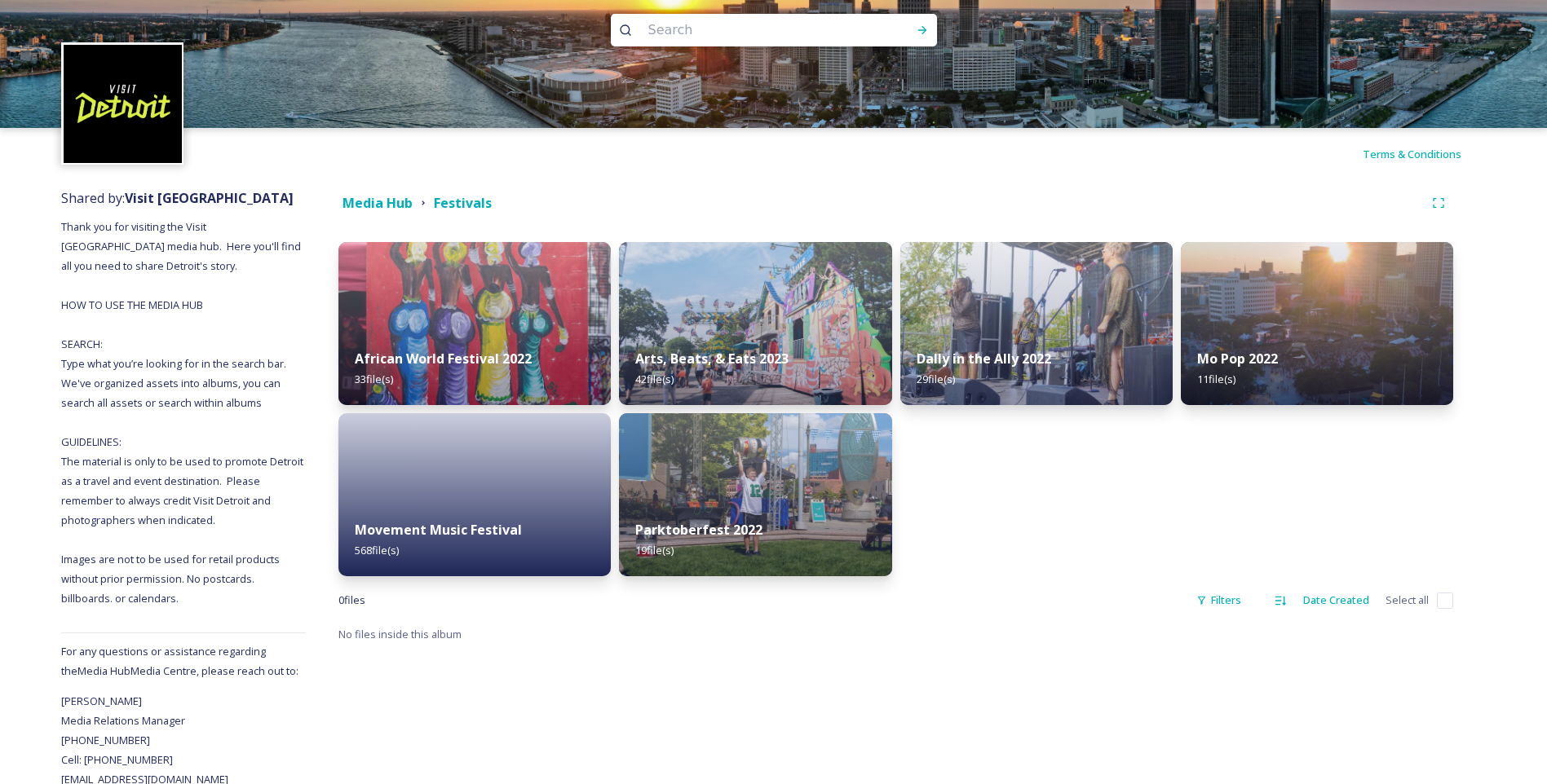
scroll to position [23, 0]
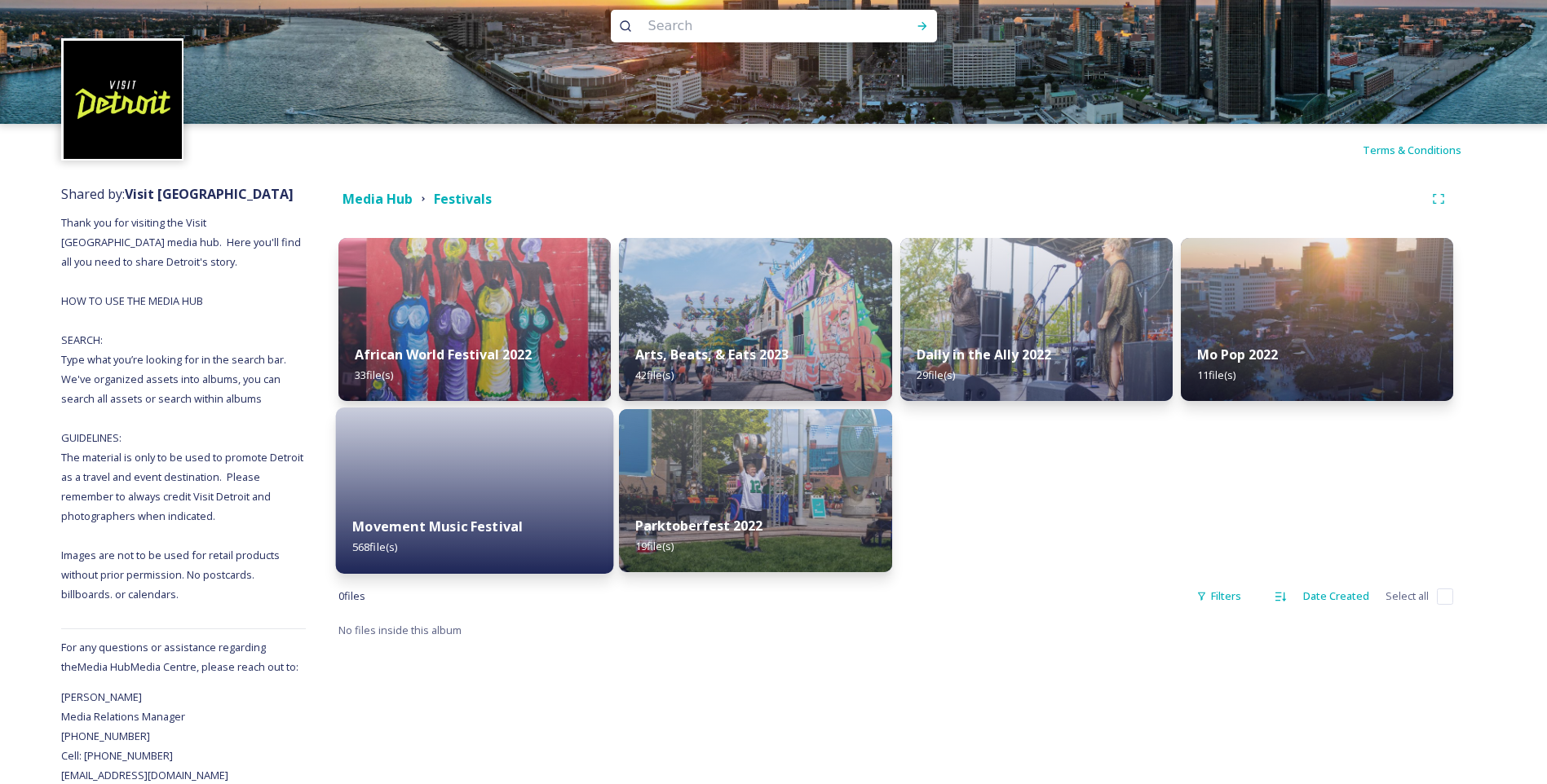
click at [458, 520] on strong "Movement Music Festival" at bounding box center [437, 527] width 170 height 18
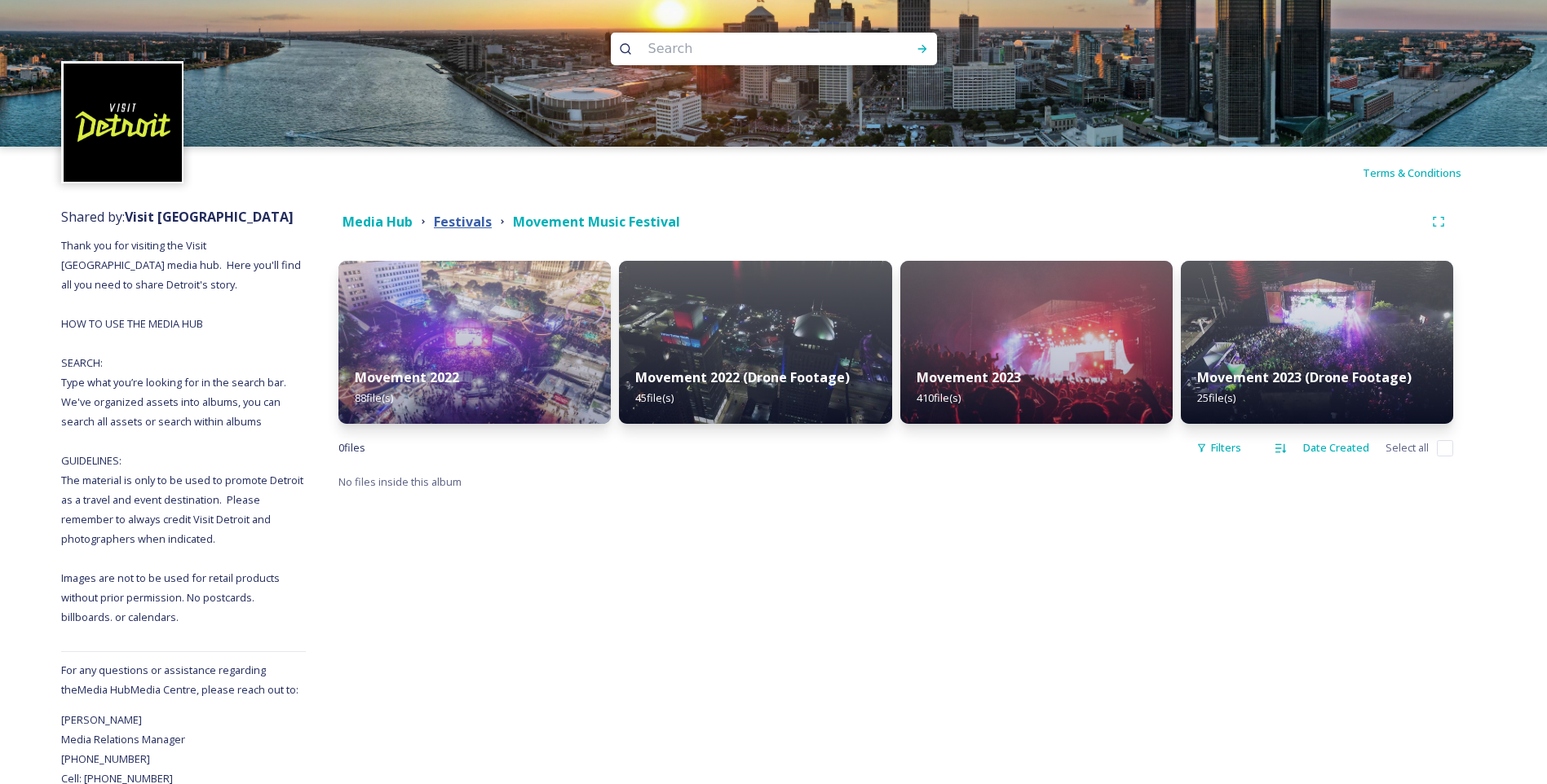
click at [444, 222] on strong "Festivals" at bounding box center [463, 222] width 58 height 18
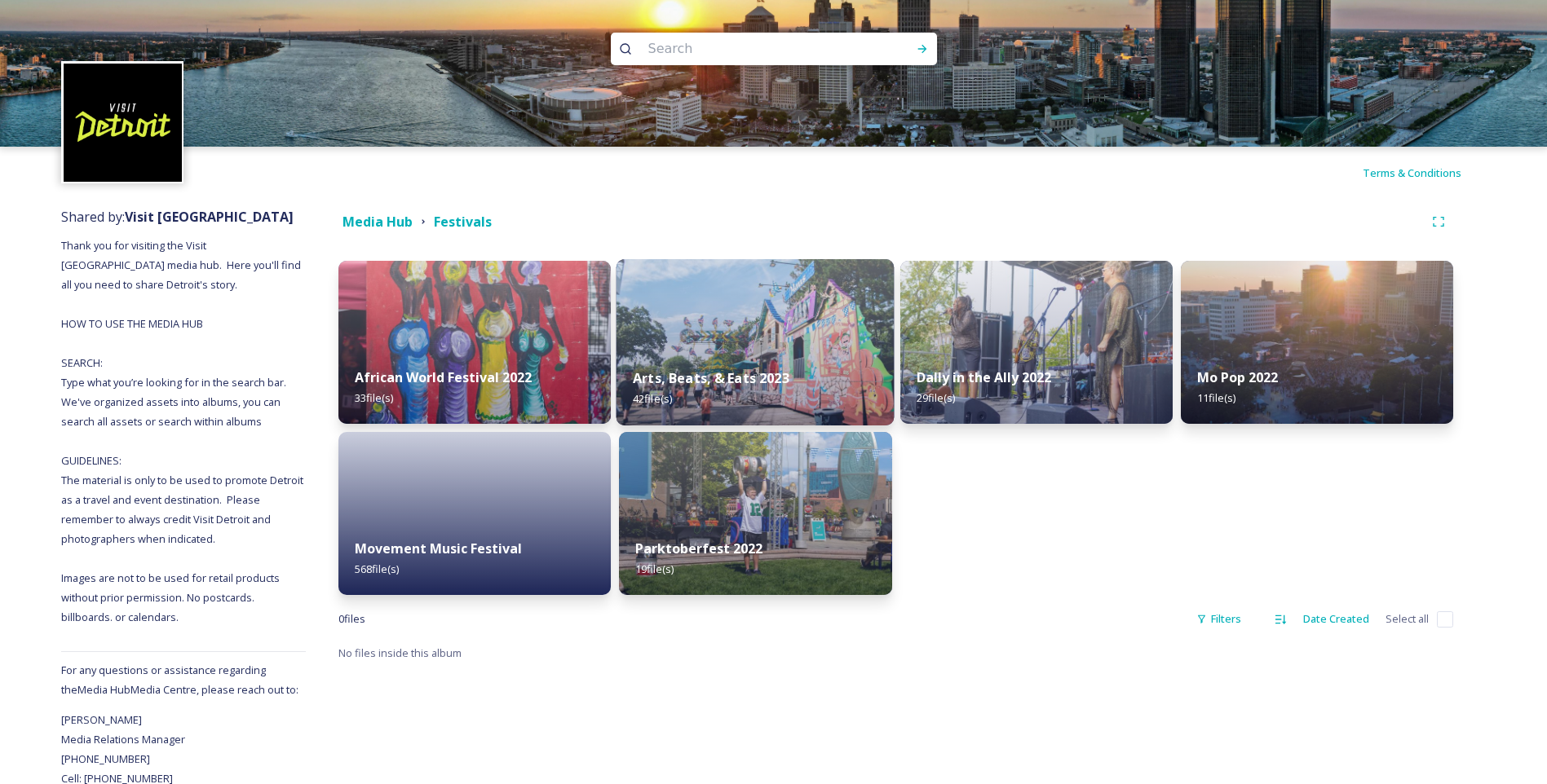
click at [673, 334] on img at bounding box center [755, 342] width 278 height 166
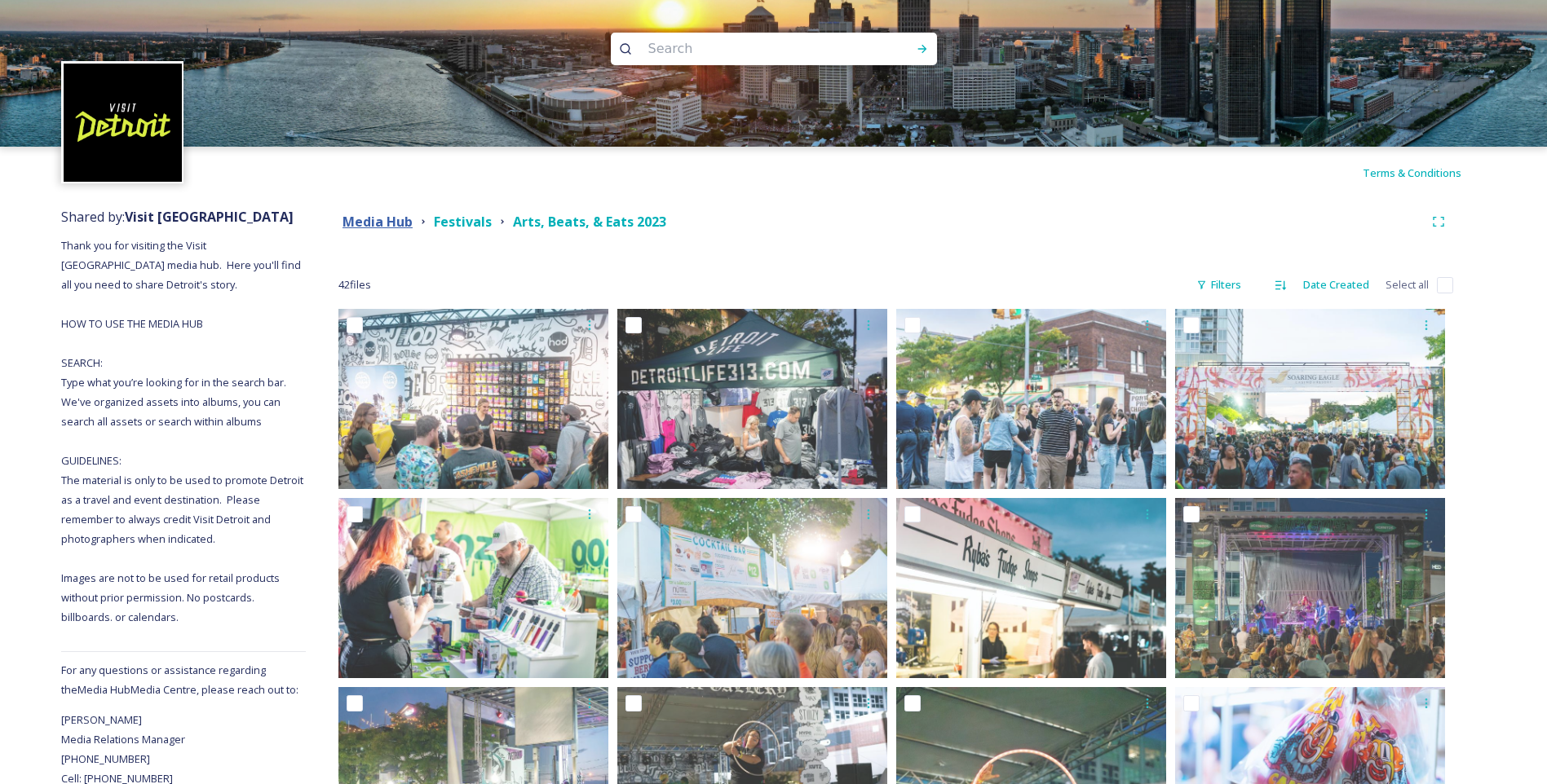
click at [389, 218] on strong "Media Hub" at bounding box center [377, 222] width 70 height 18
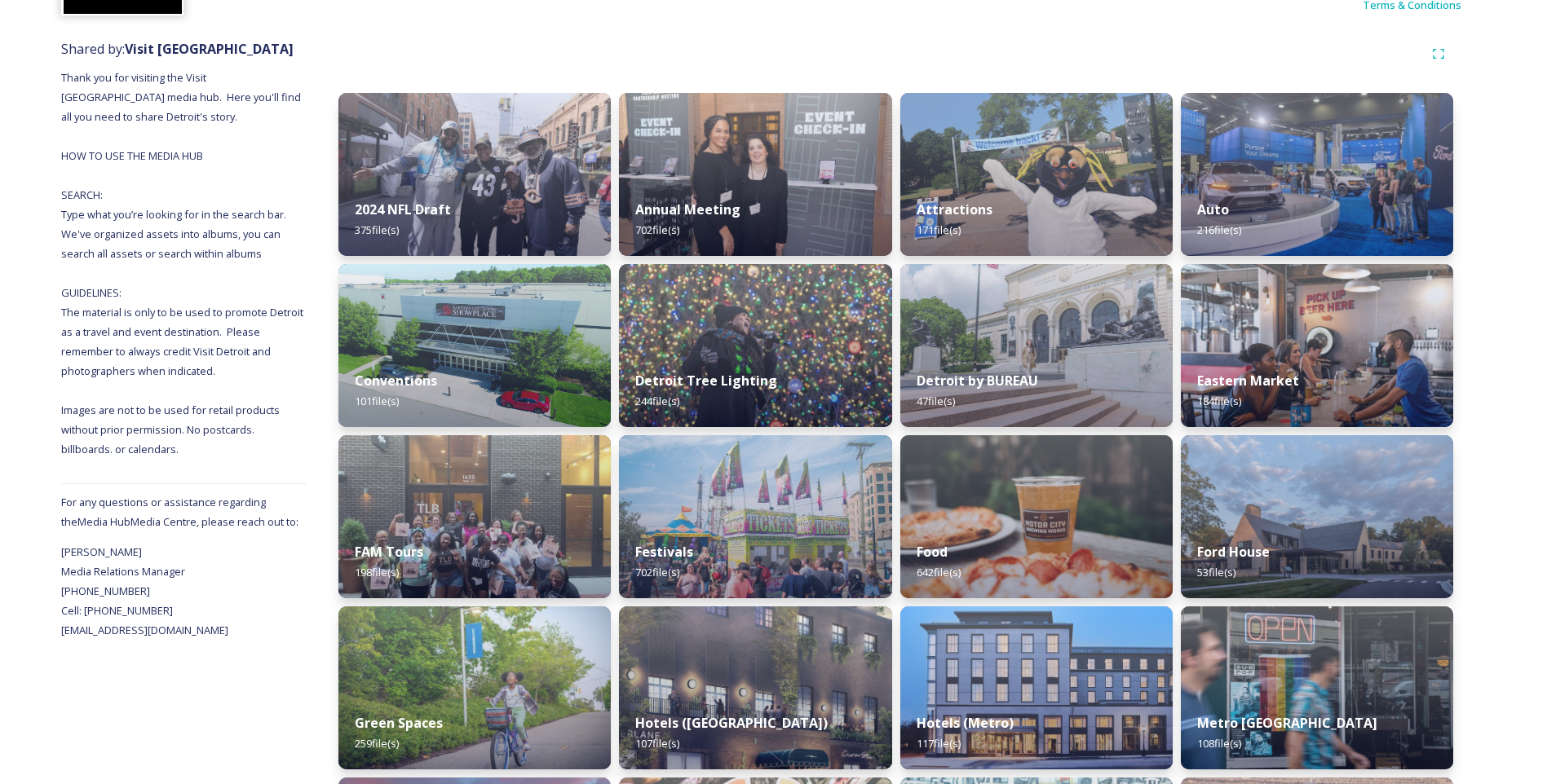
scroll to position [244, 0]
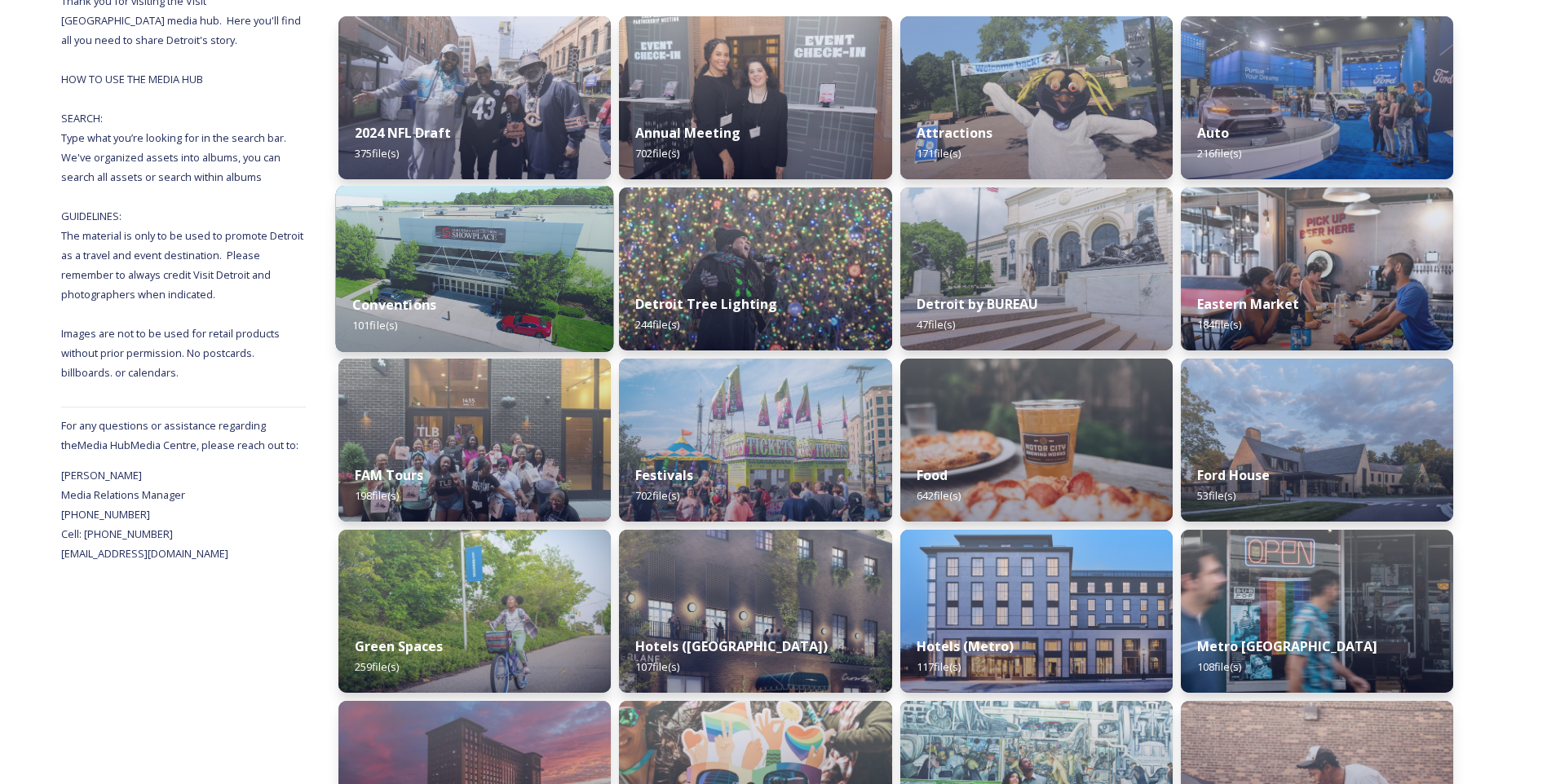
click at [477, 311] on div "Conventions 101 file(s)" at bounding box center [475, 315] width 278 height 74
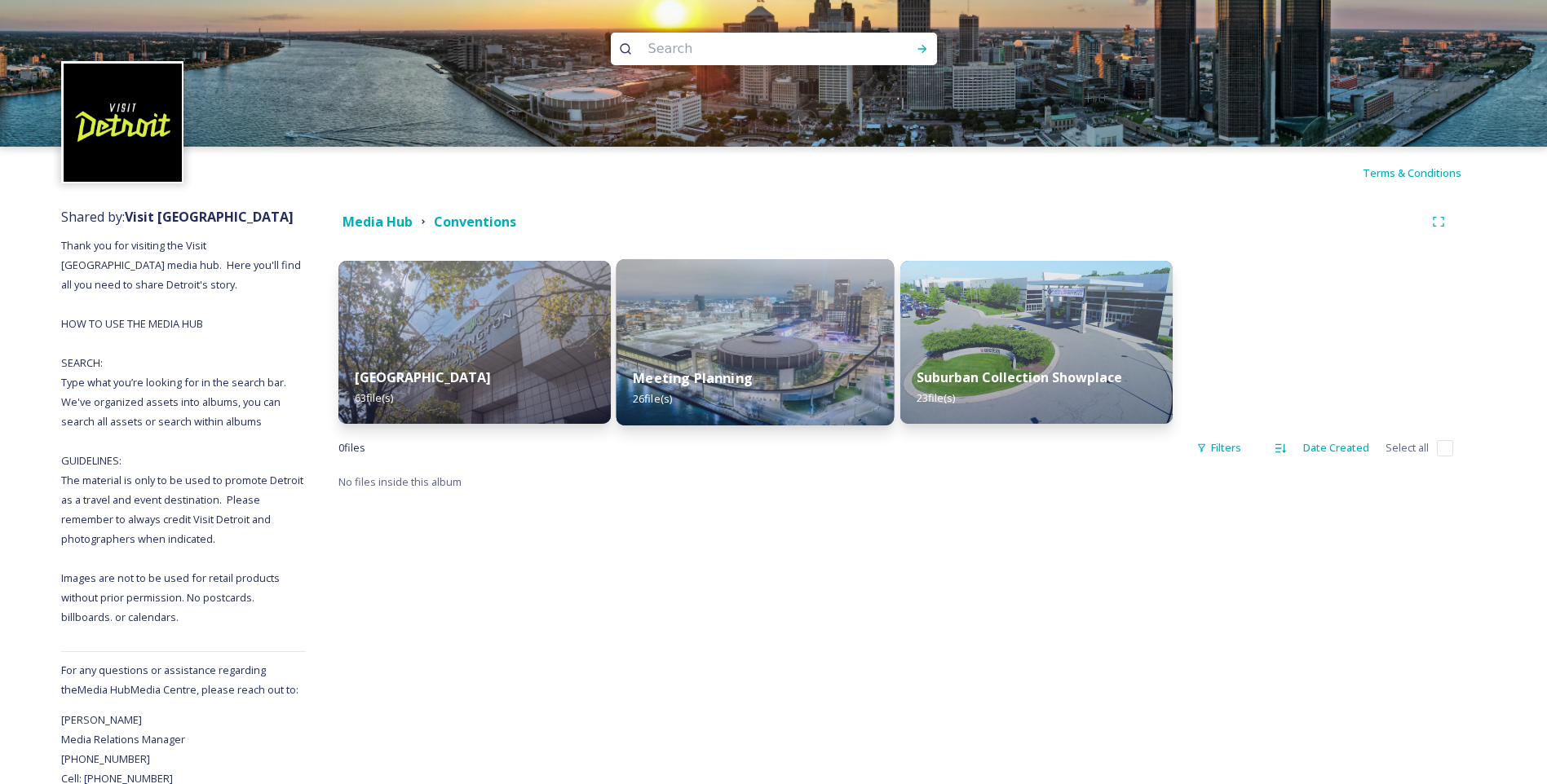
click at [682, 342] on img at bounding box center [755, 342] width 278 height 166
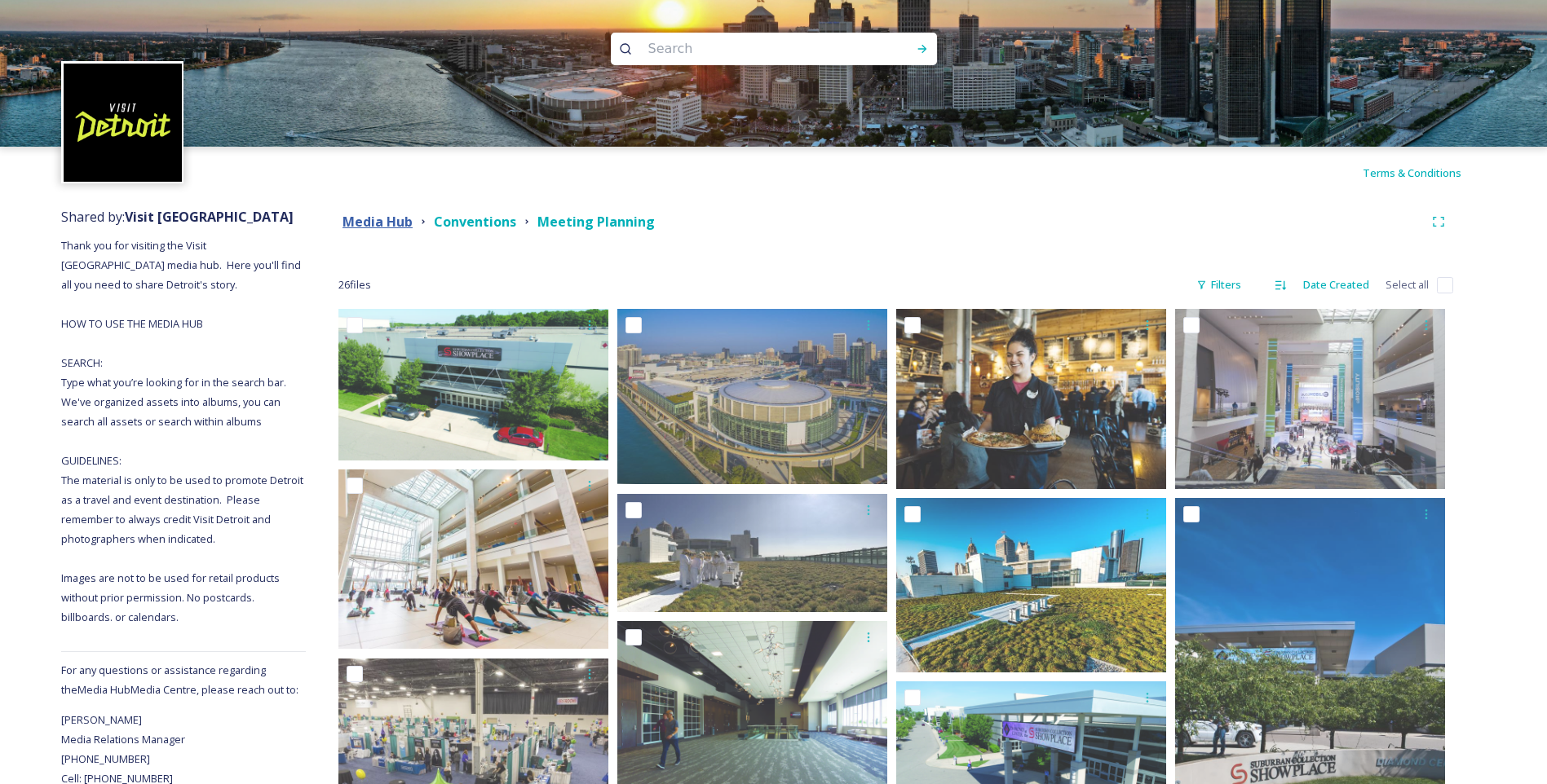
click at [379, 221] on strong "Media Hub" at bounding box center [377, 222] width 70 height 18
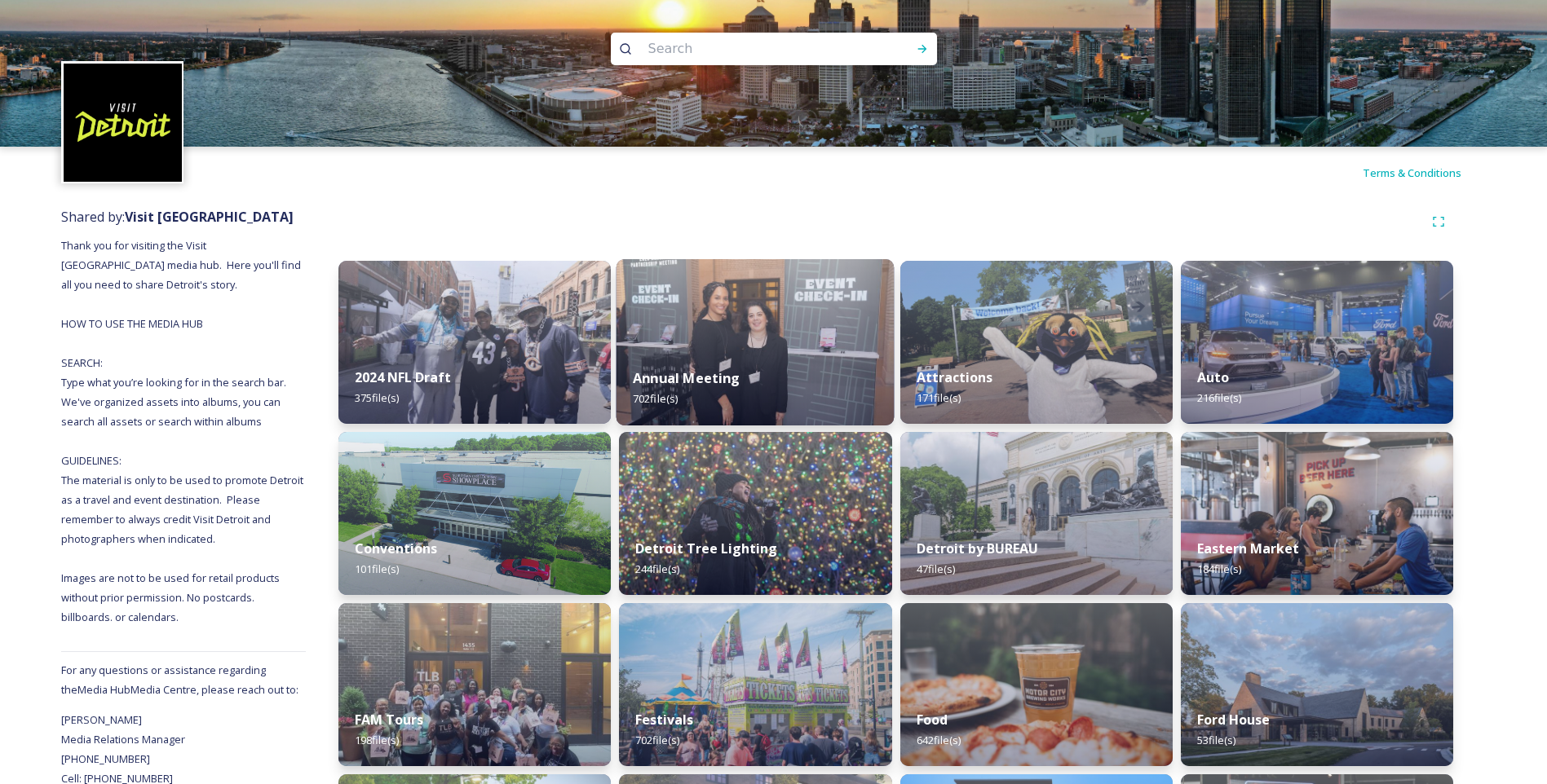
click at [789, 348] on img at bounding box center [755, 342] width 278 height 166
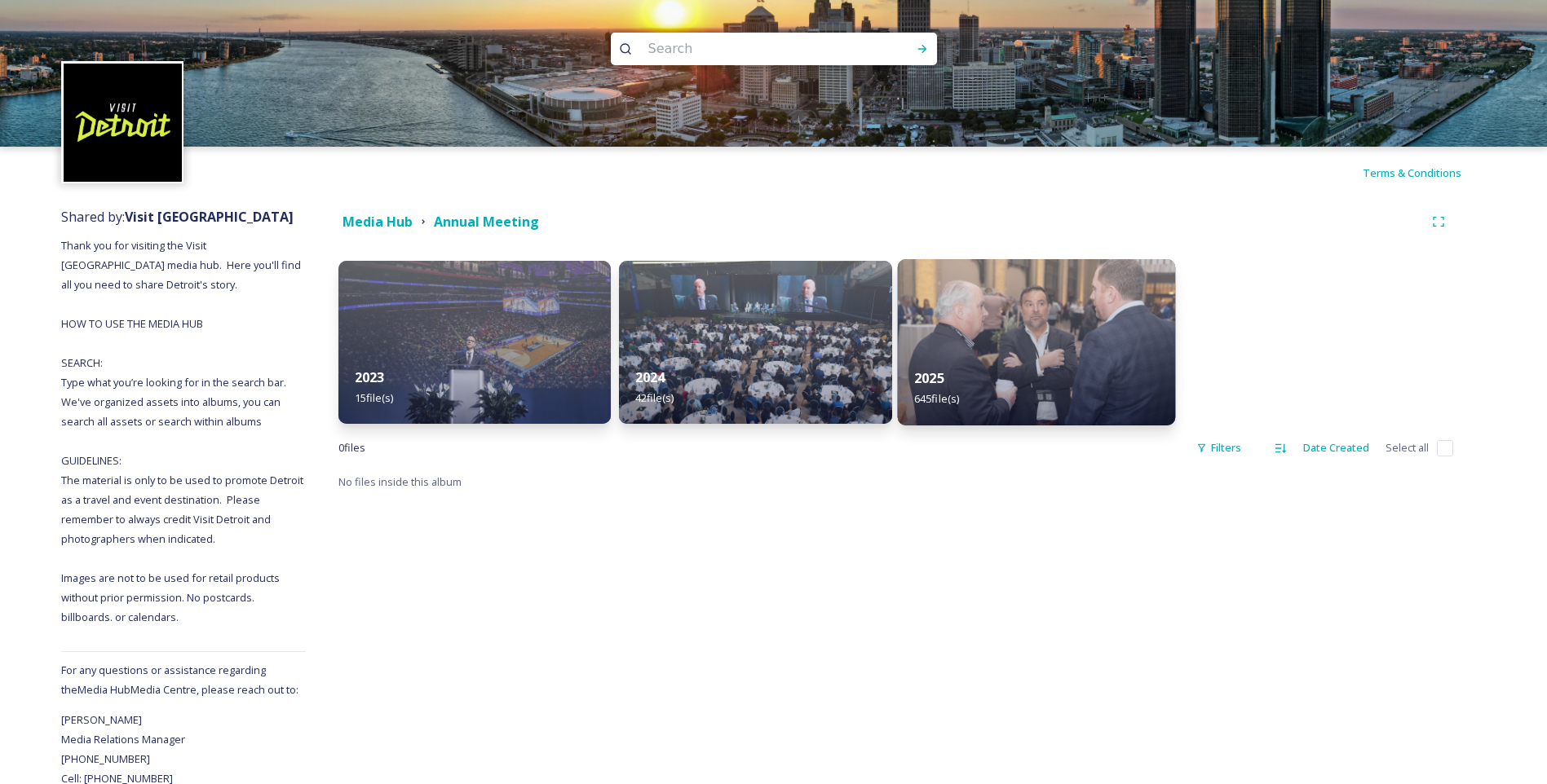
click at [1081, 350] on img at bounding box center [1036, 342] width 278 height 166
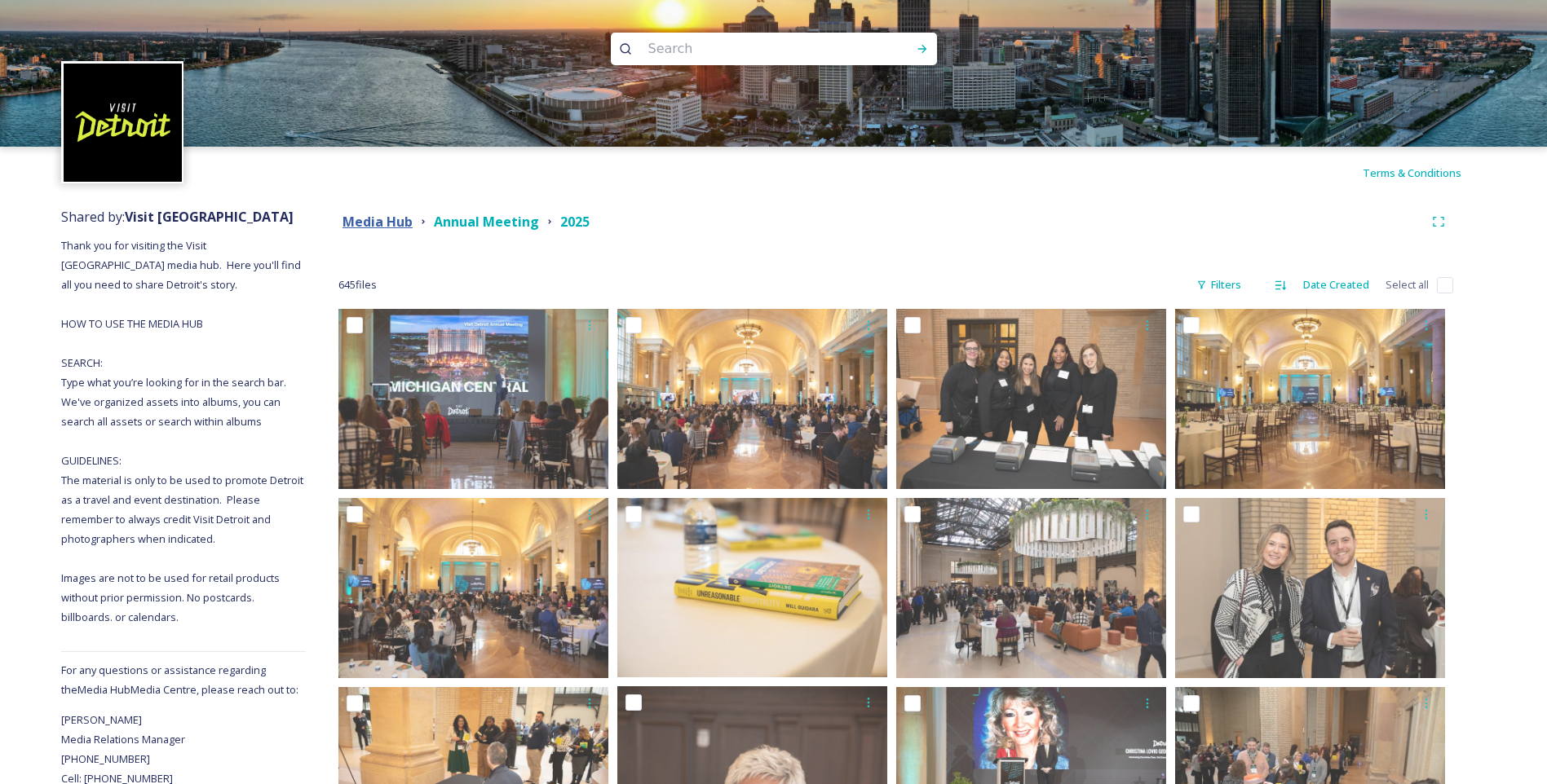
click at [376, 230] on strong "Media Hub" at bounding box center [377, 222] width 70 height 18
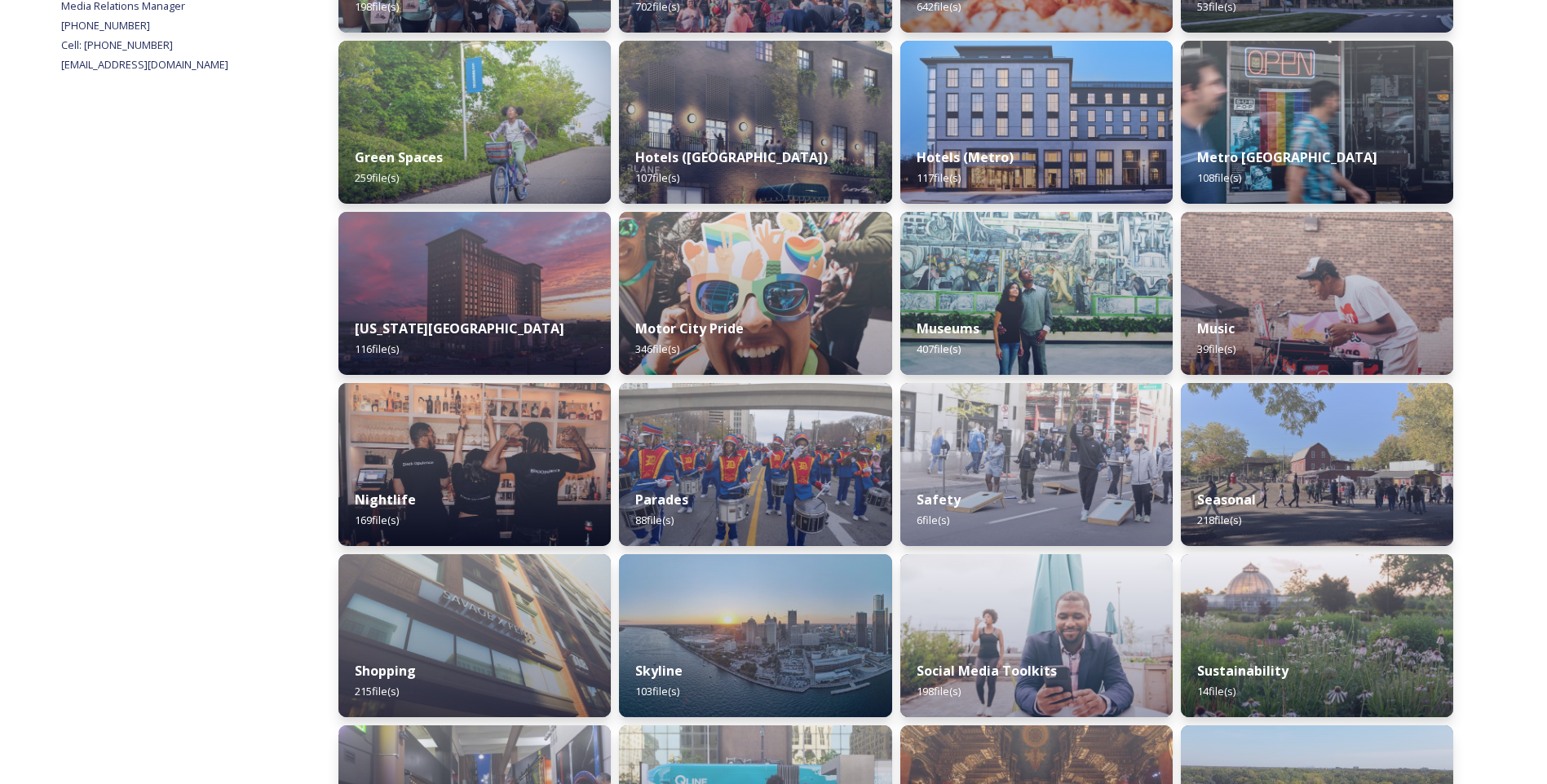
scroll to position [854, 0]
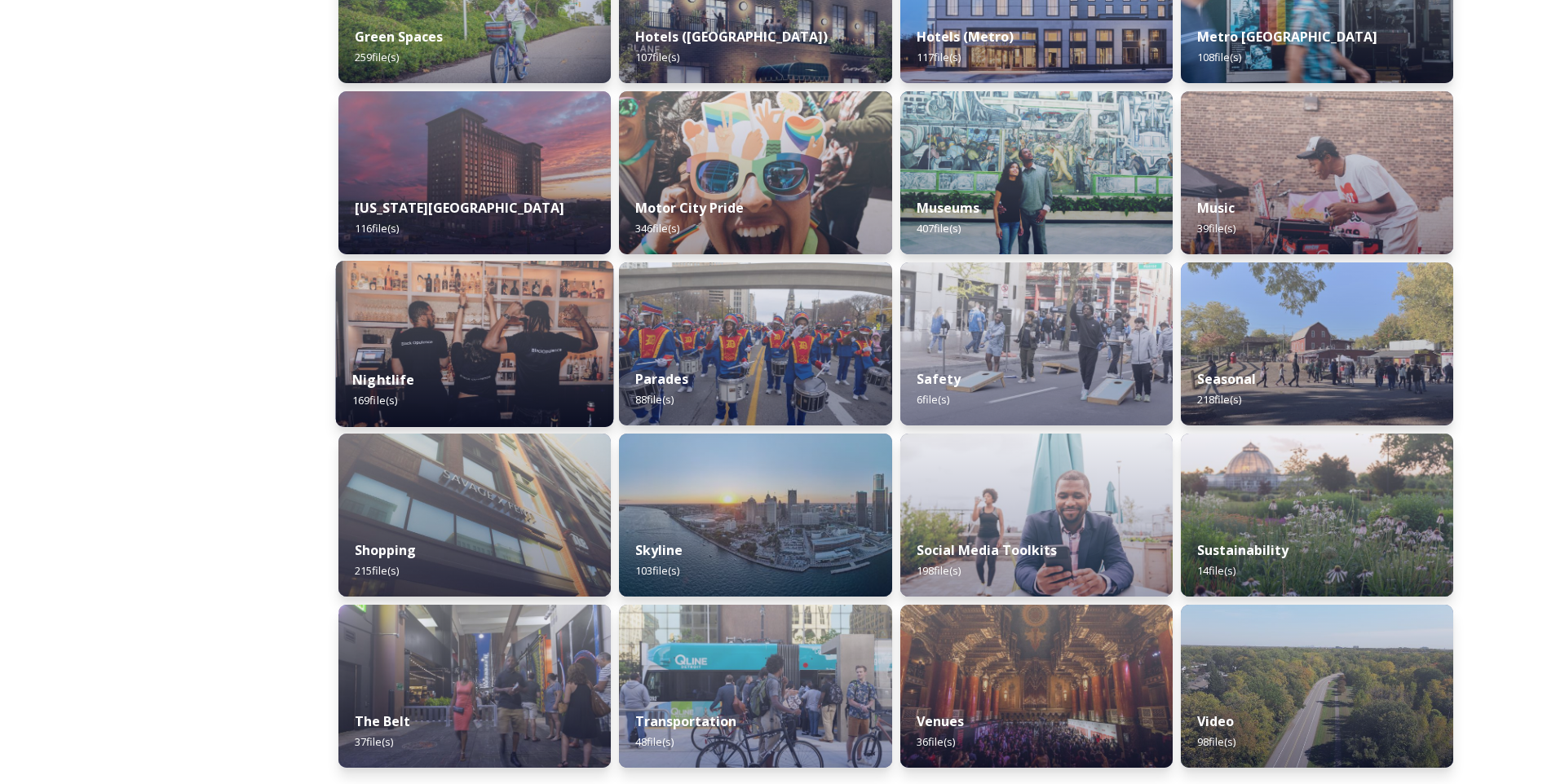
click at [438, 369] on div "Nightlife 169 file(s)" at bounding box center [475, 390] width 278 height 74
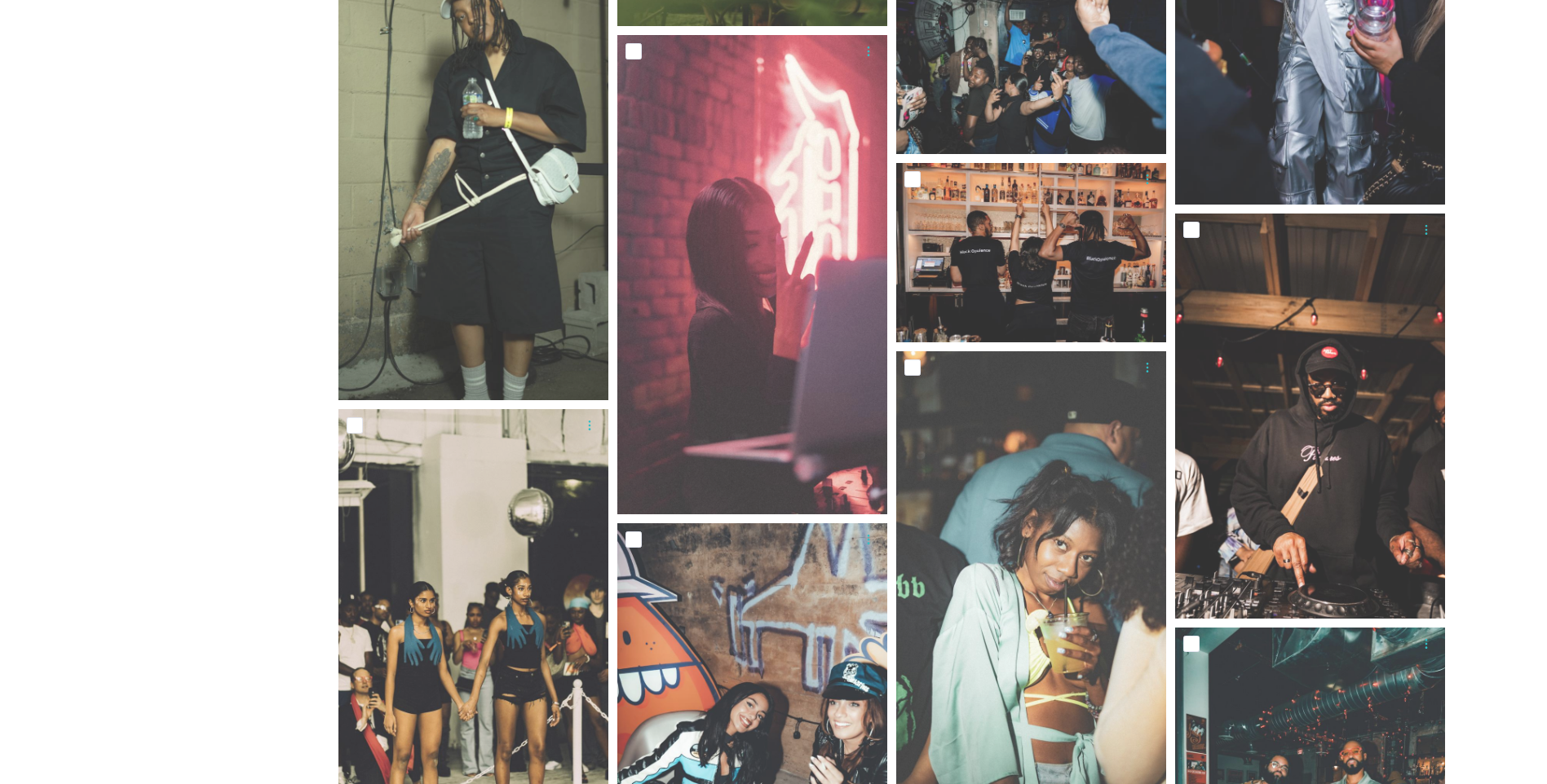
scroll to position [2608, 0]
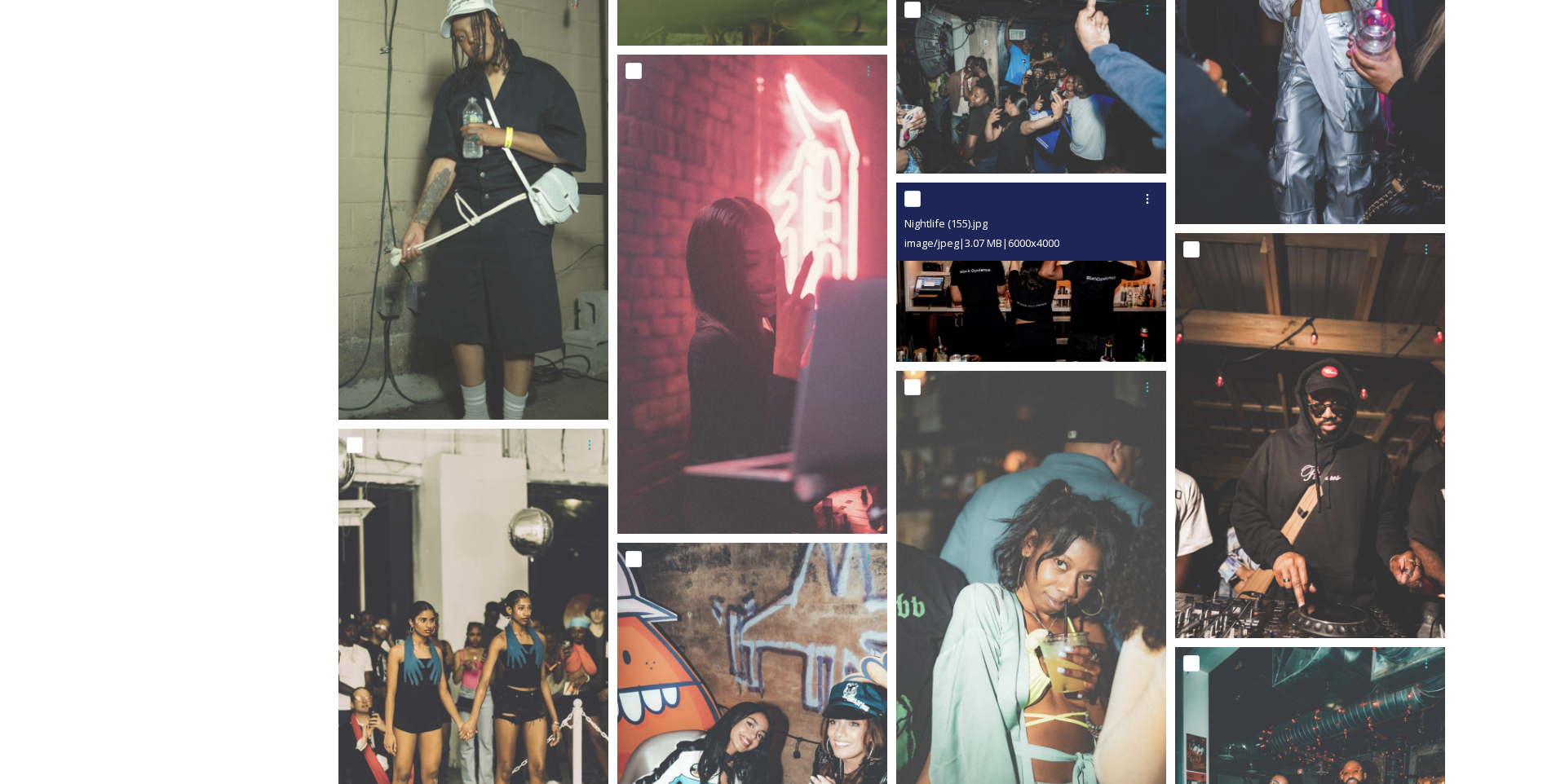
click at [1007, 291] on img at bounding box center [1031, 273] width 270 height 180
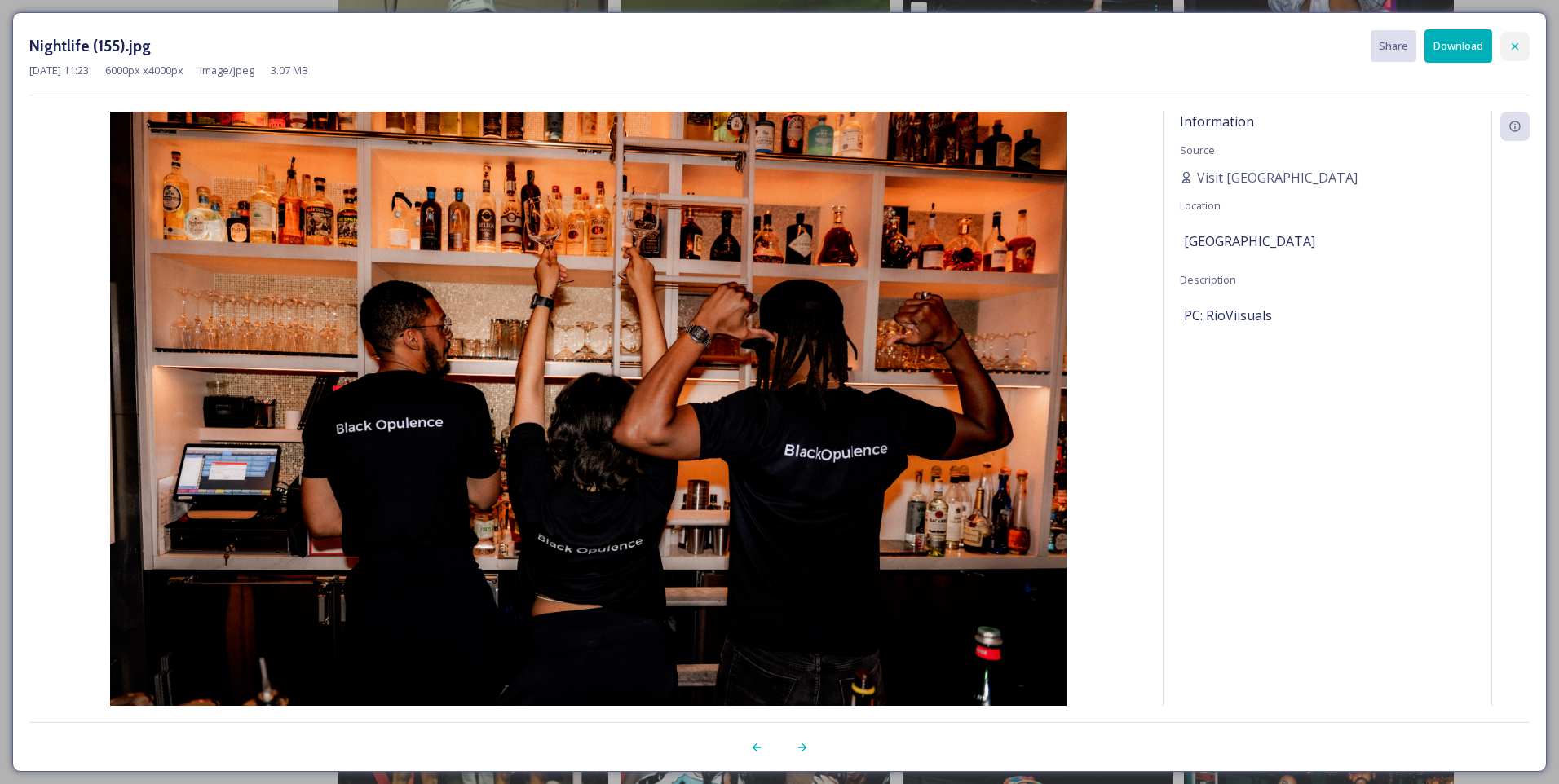
click at [1509, 40] on icon at bounding box center [1515, 46] width 13 height 13
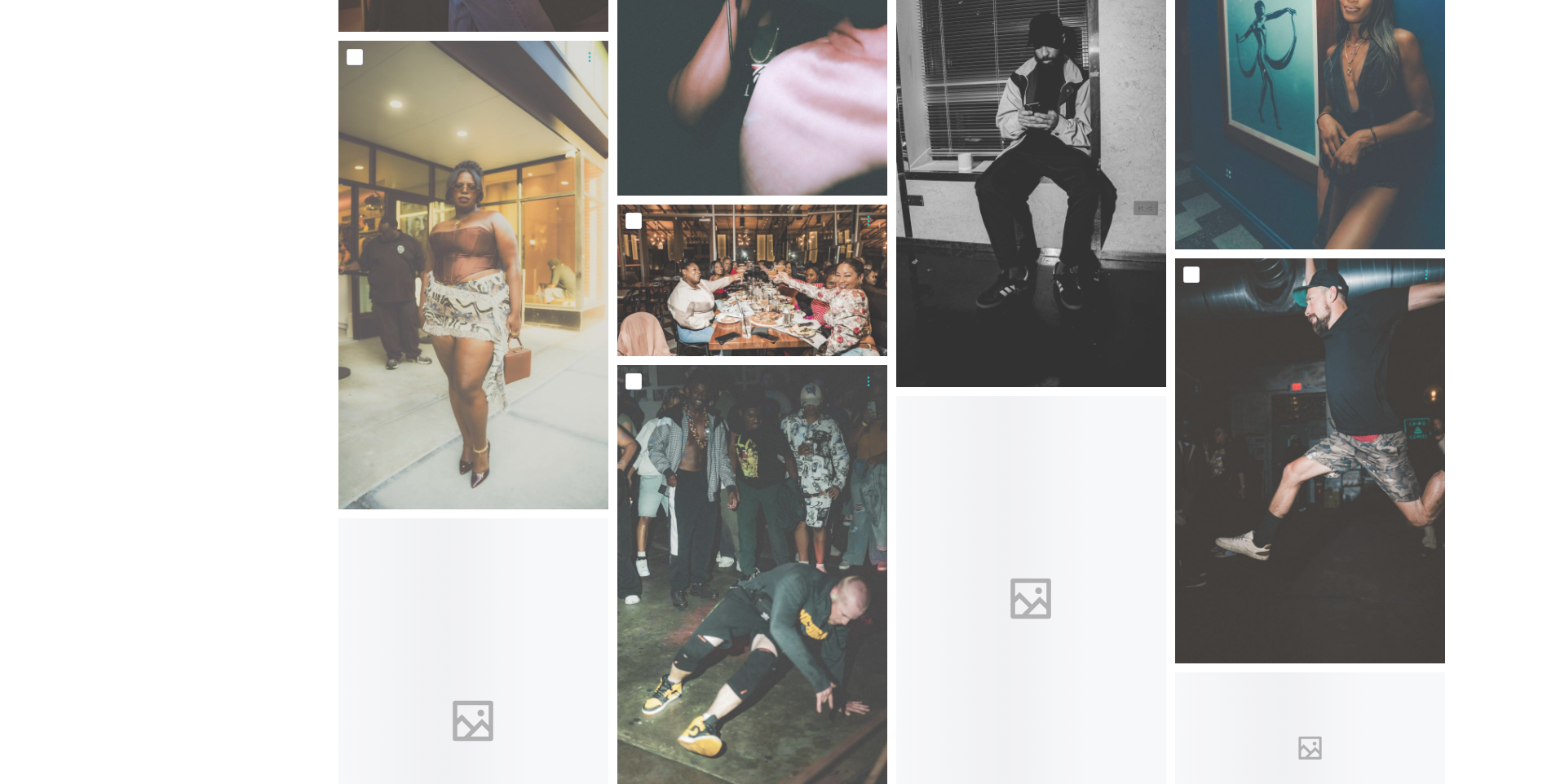
scroll to position [4808, 0]
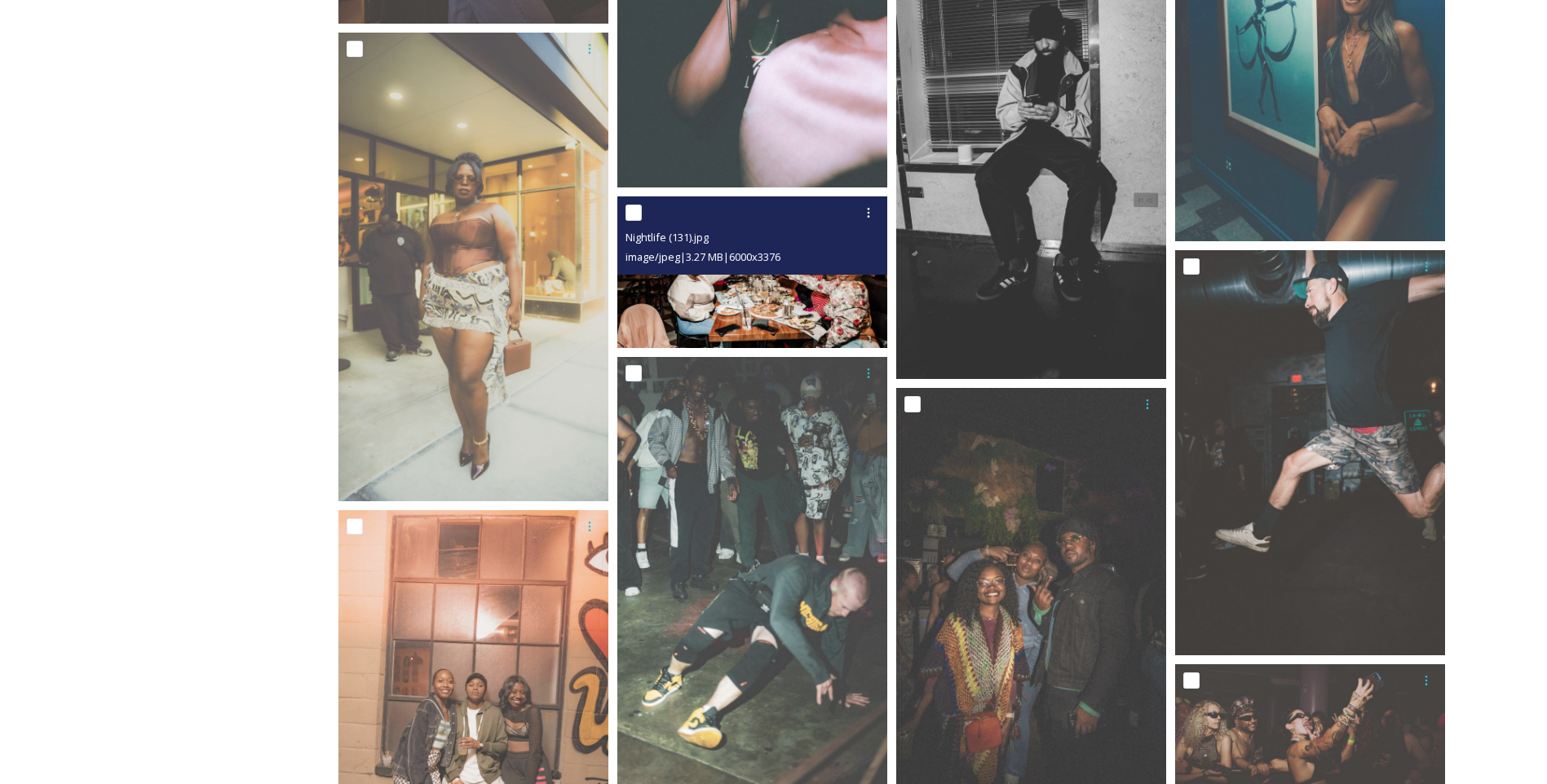
click at [808, 303] on img at bounding box center [752, 272] width 270 height 152
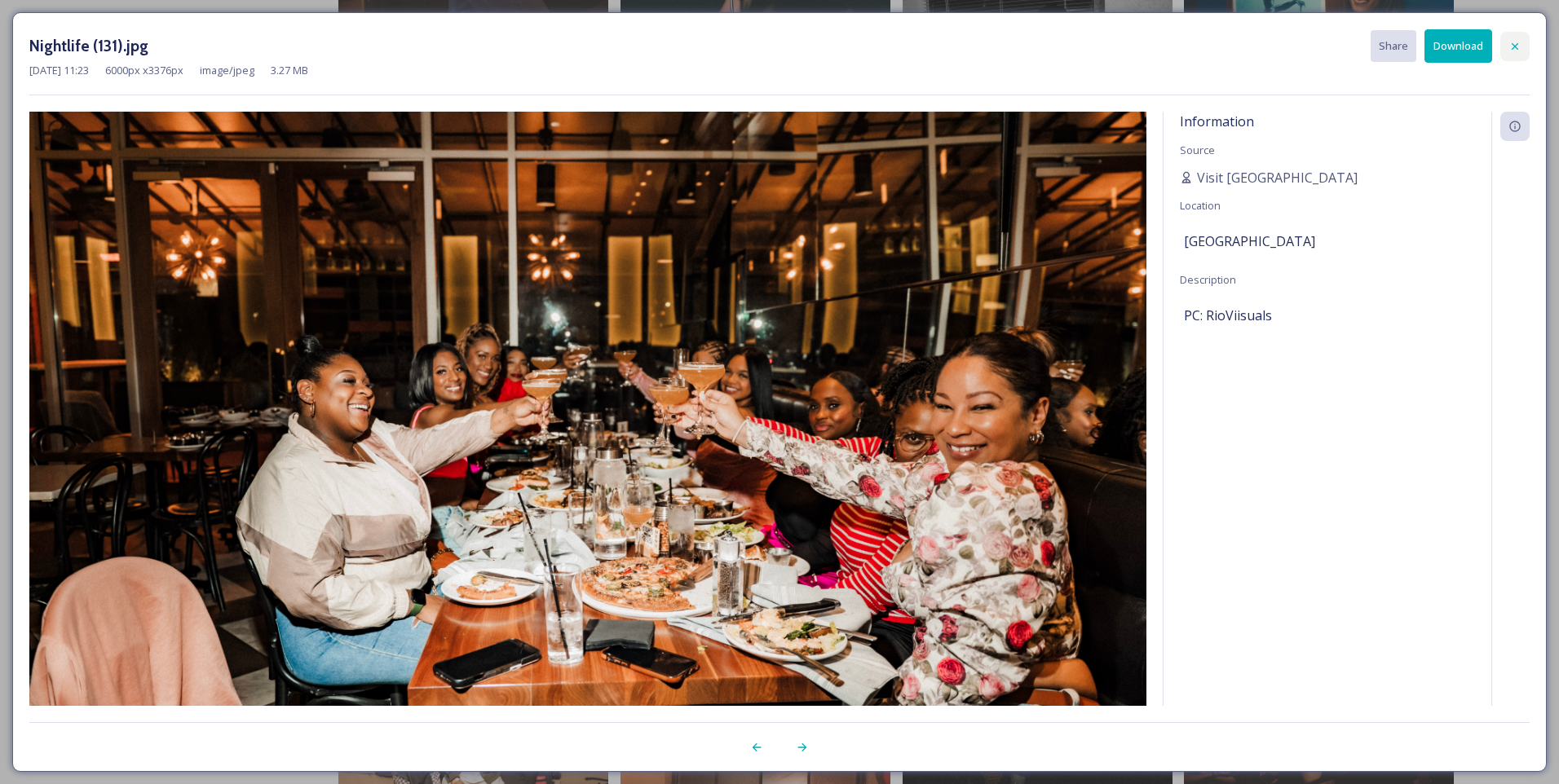
click at [1516, 41] on icon at bounding box center [1515, 46] width 13 height 13
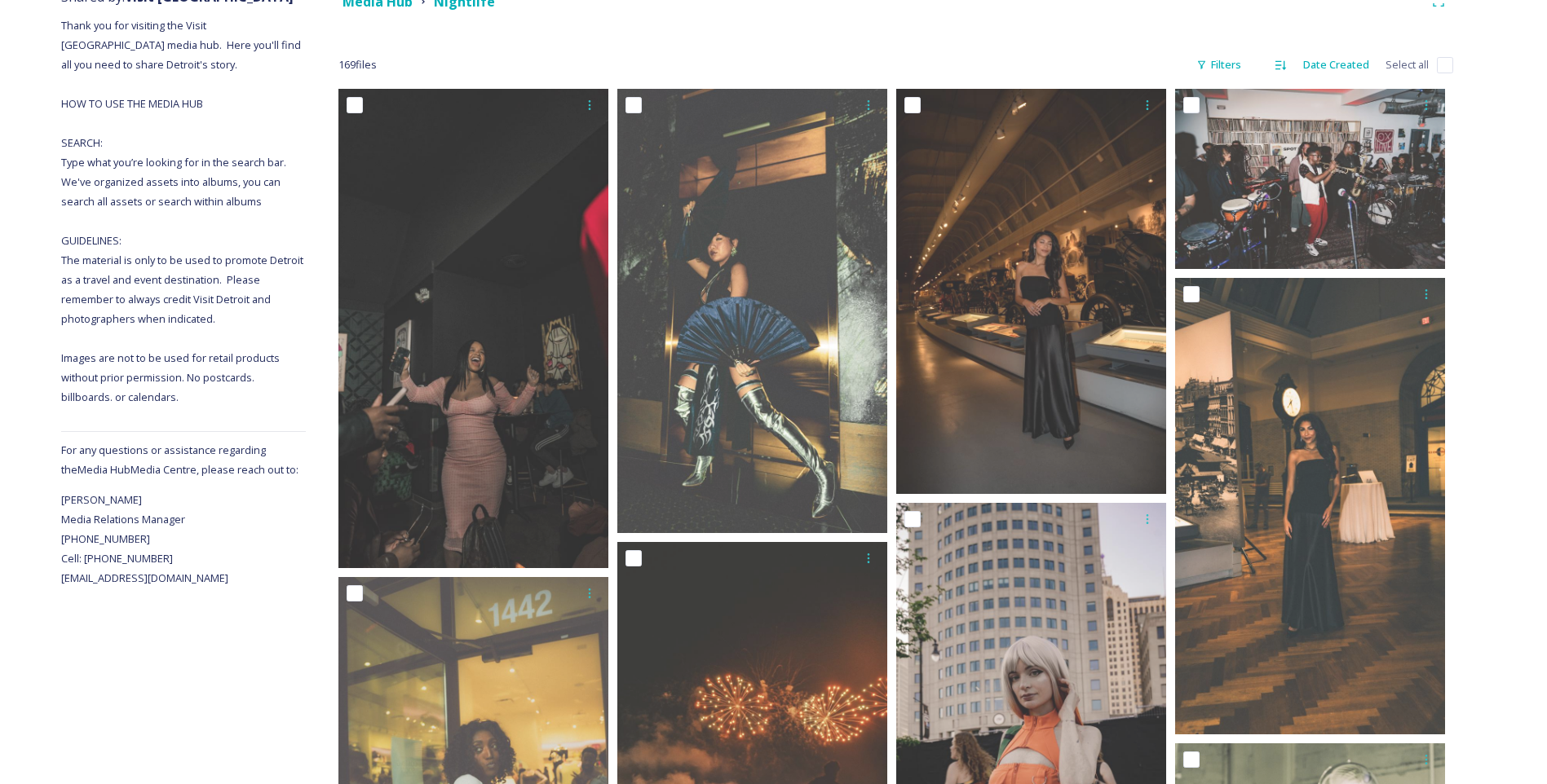
scroll to position [0, 0]
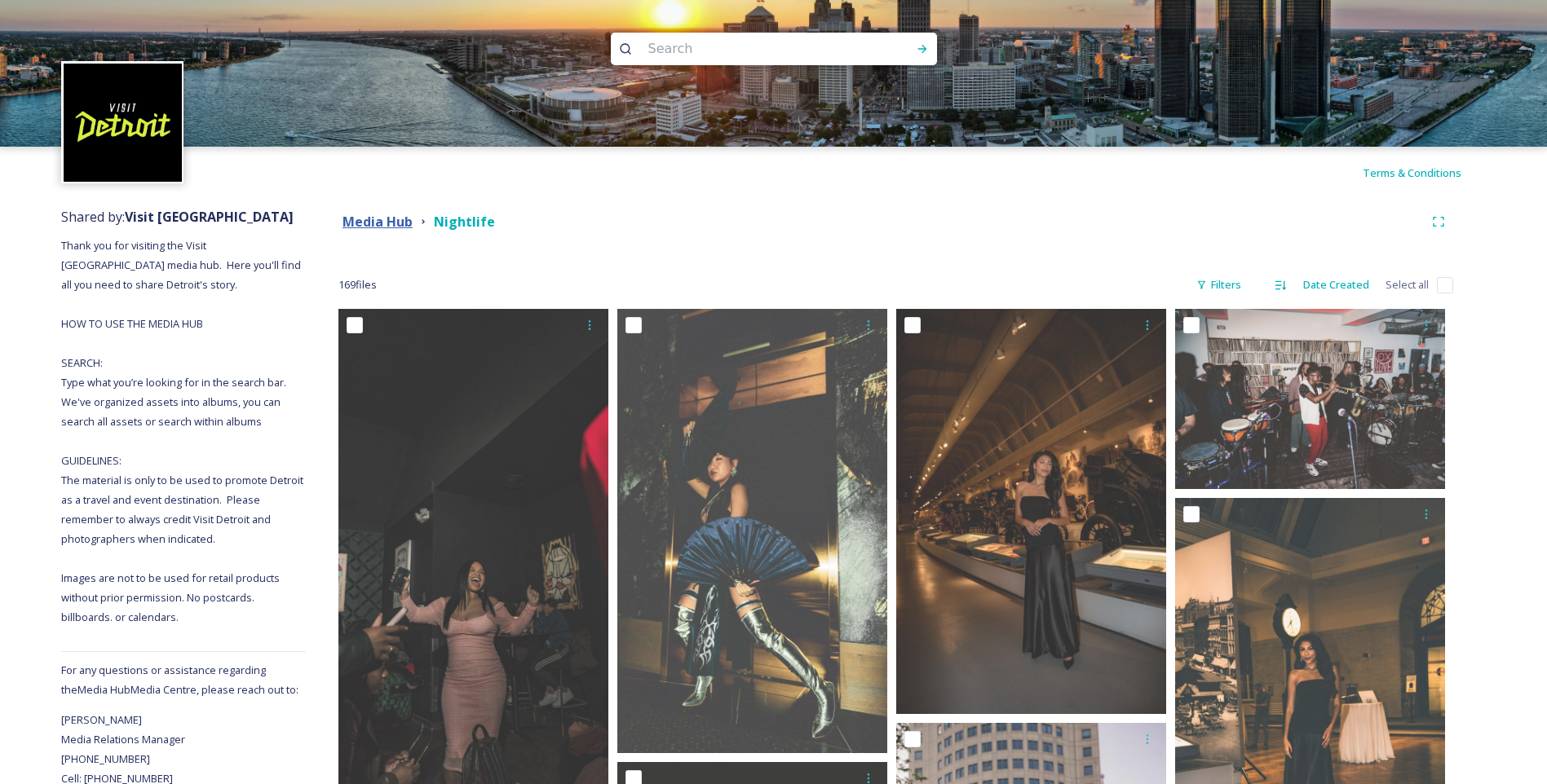
click at [353, 218] on strong "Media Hub" at bounding box center [377, 222] width 70 height 18
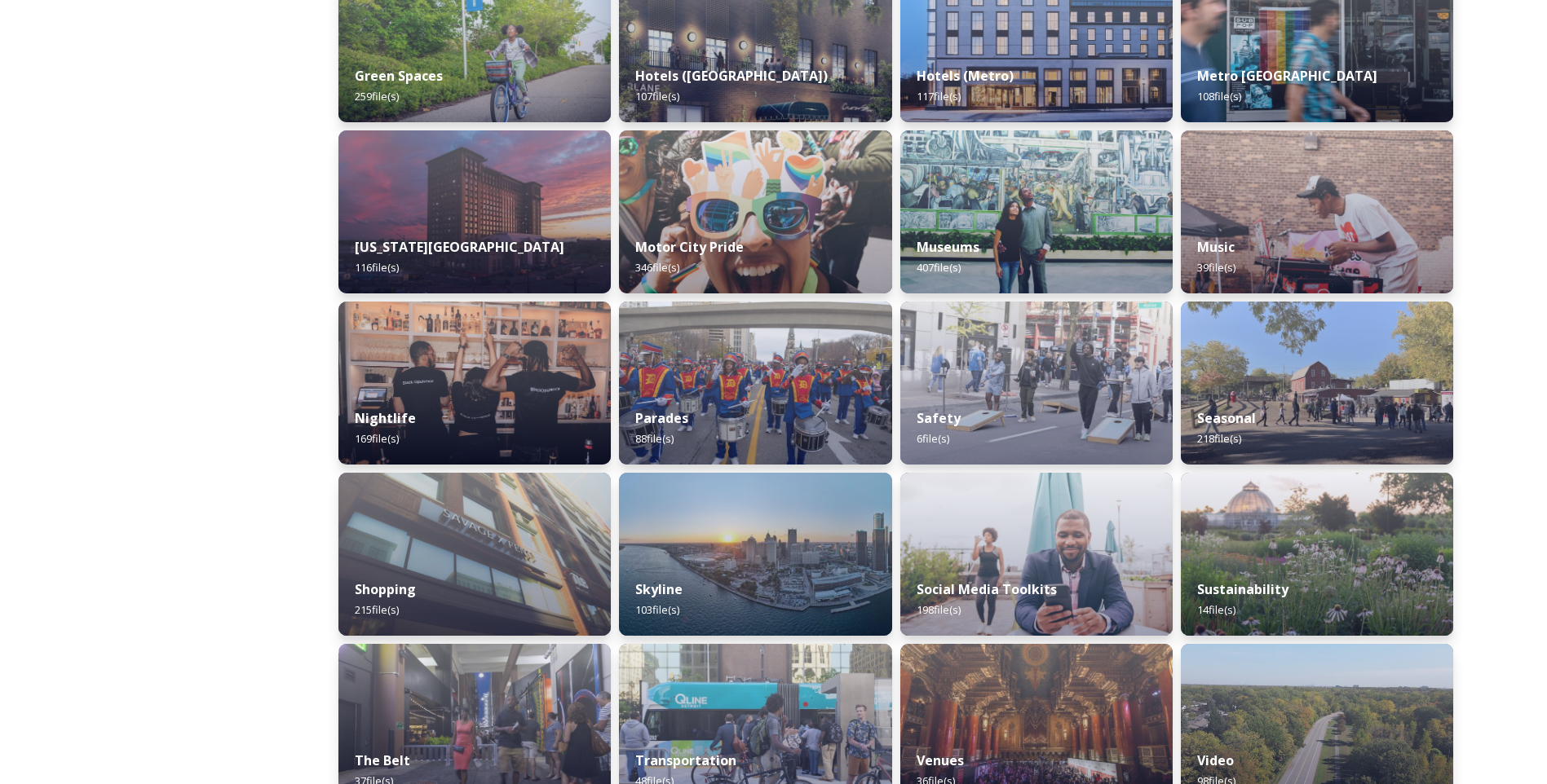
scroll to position [854, 0]
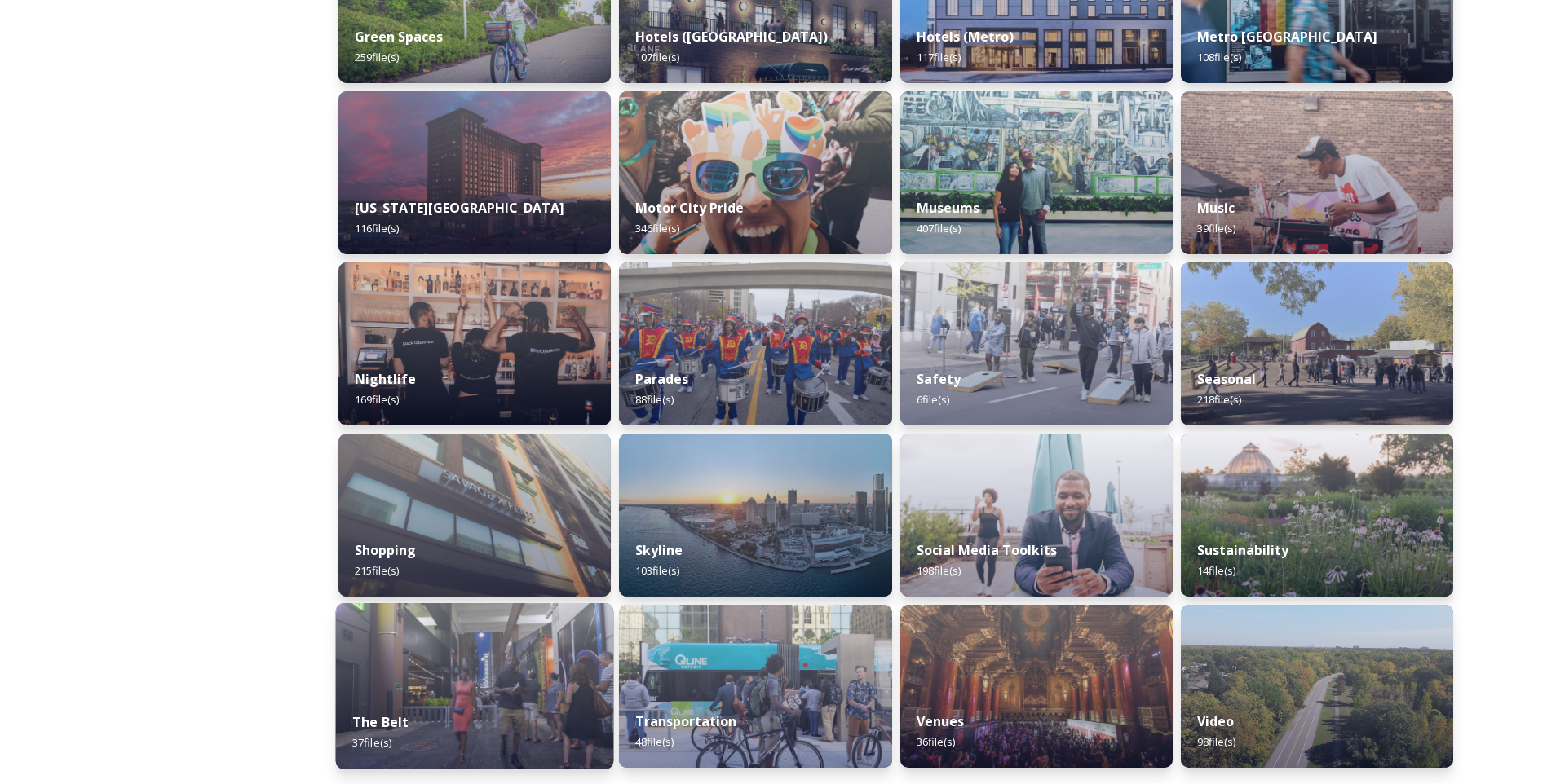
click at [466, 699] on div "The Belt 37 file(s)" at bounding box center [475, 732] width 278 height 74
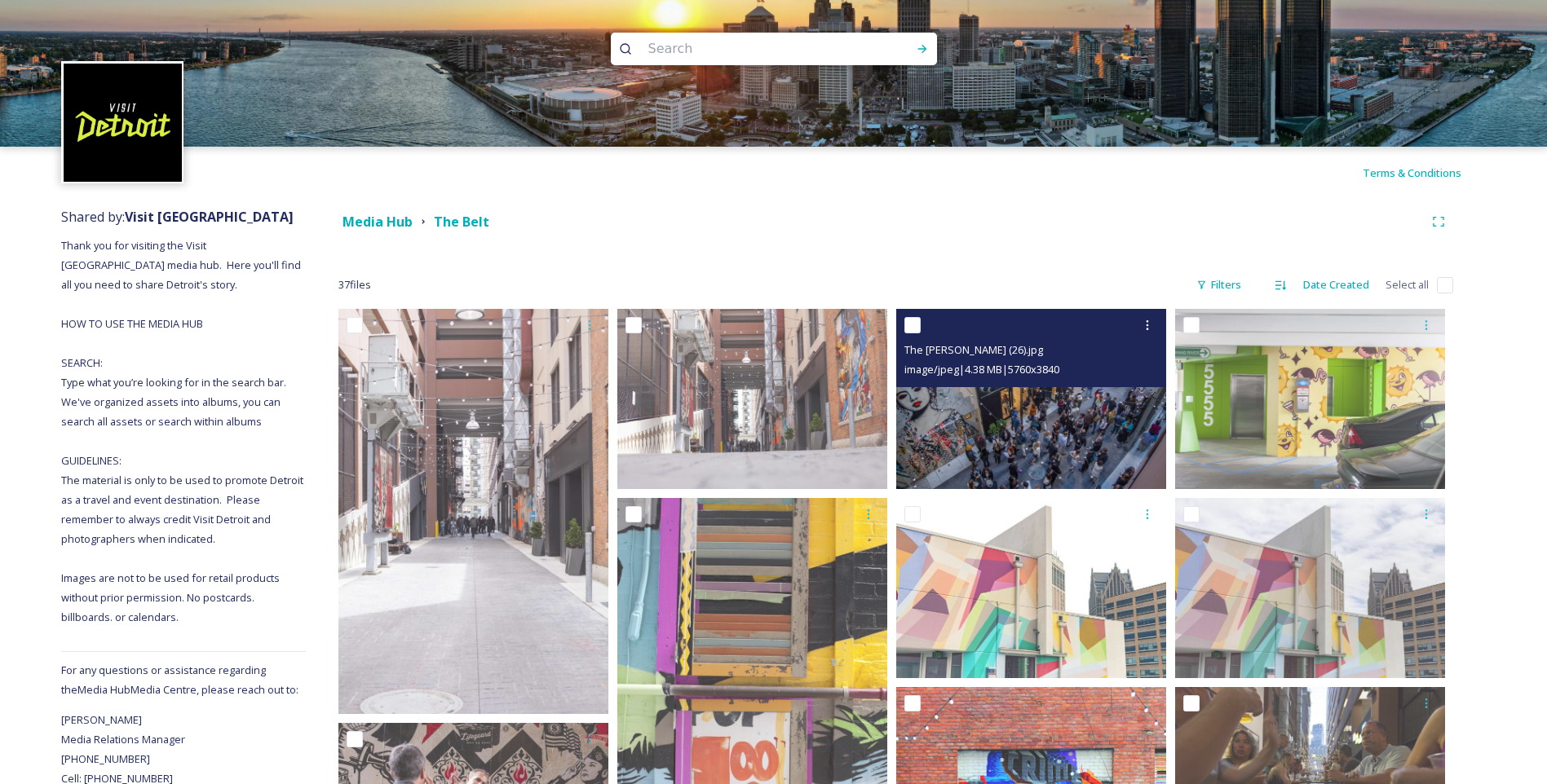
click at [978, 415] on img at bounding box center [1031, 399] width 270 height 180
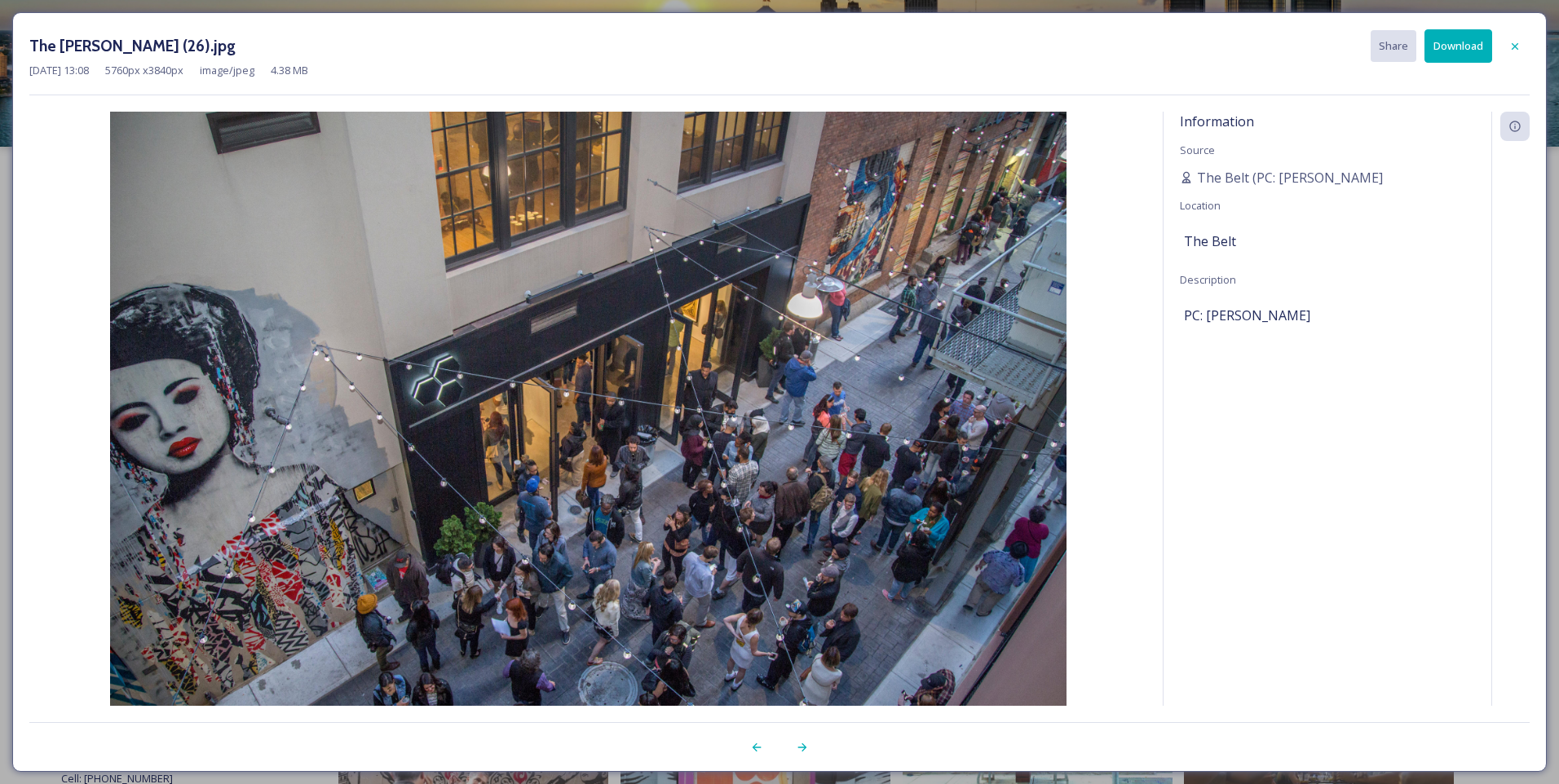
click at [1454, 44] on button "Download" at bounding box center [1458, 45] width 67 height 34
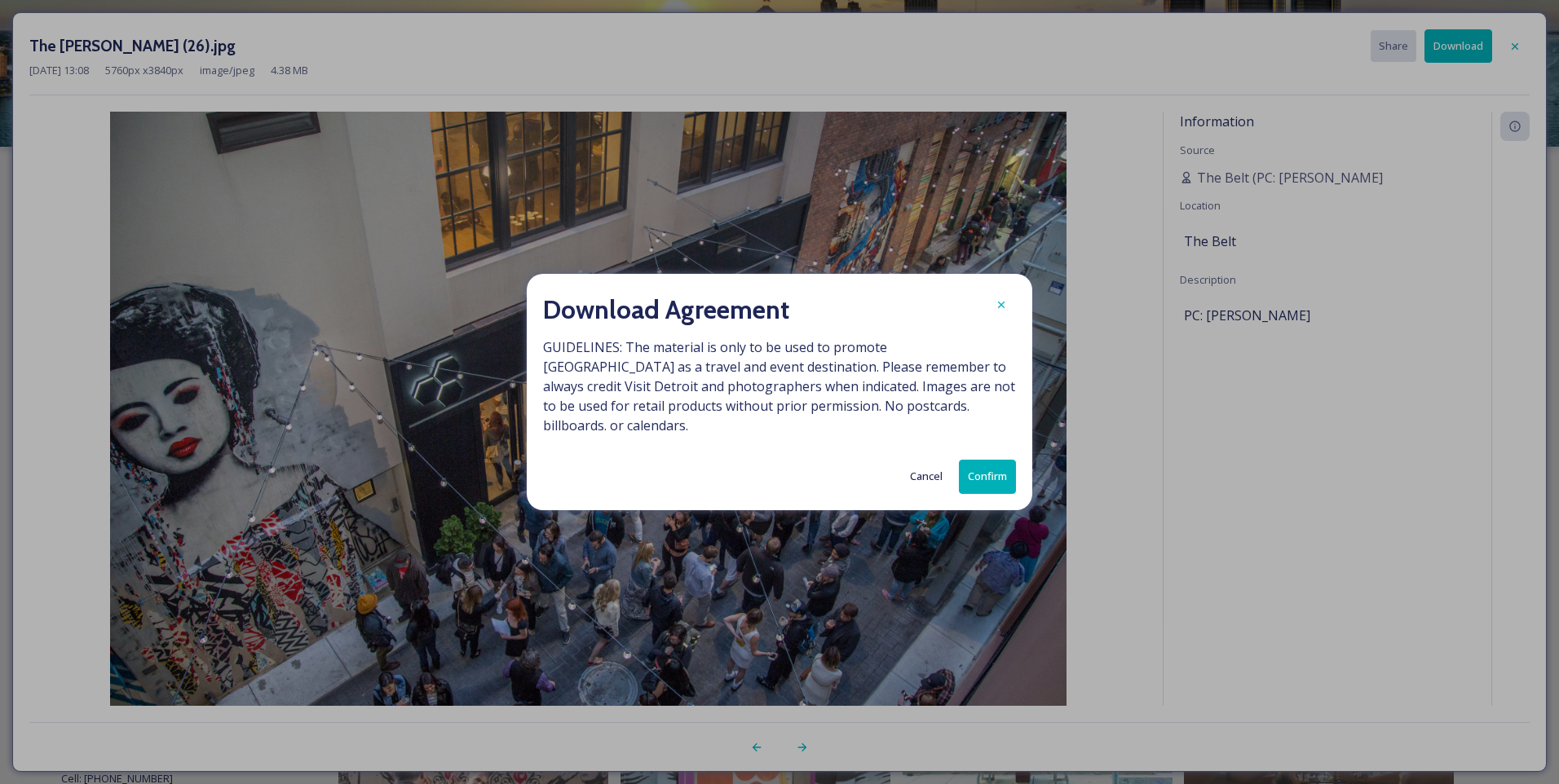
click at [976, 462] on button "Confirm" at bounding box center [987, 476] width 57 height 34
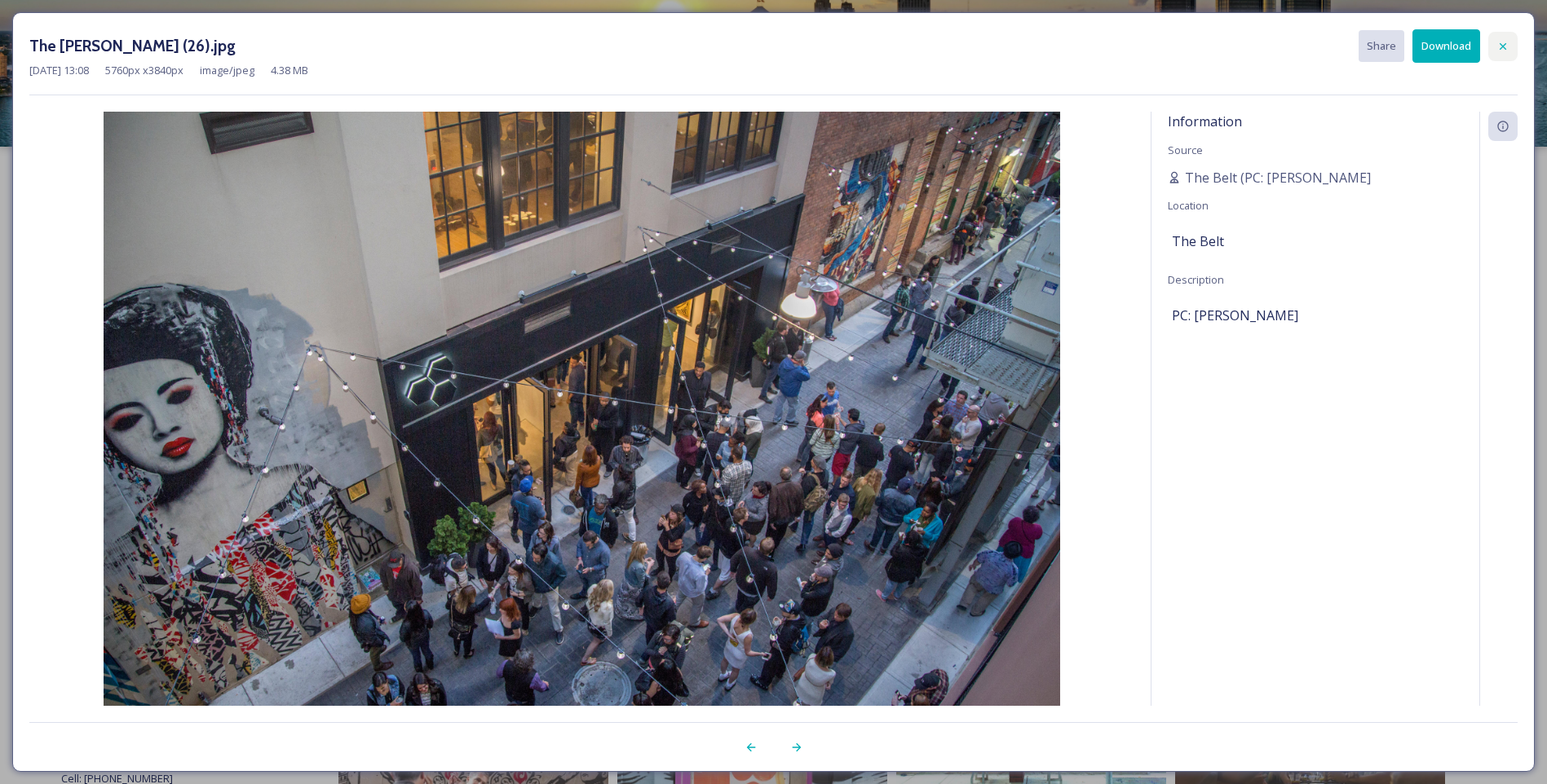
click at [1504, 46] on icon at bounding box center [1502, 46] width 13 height 13
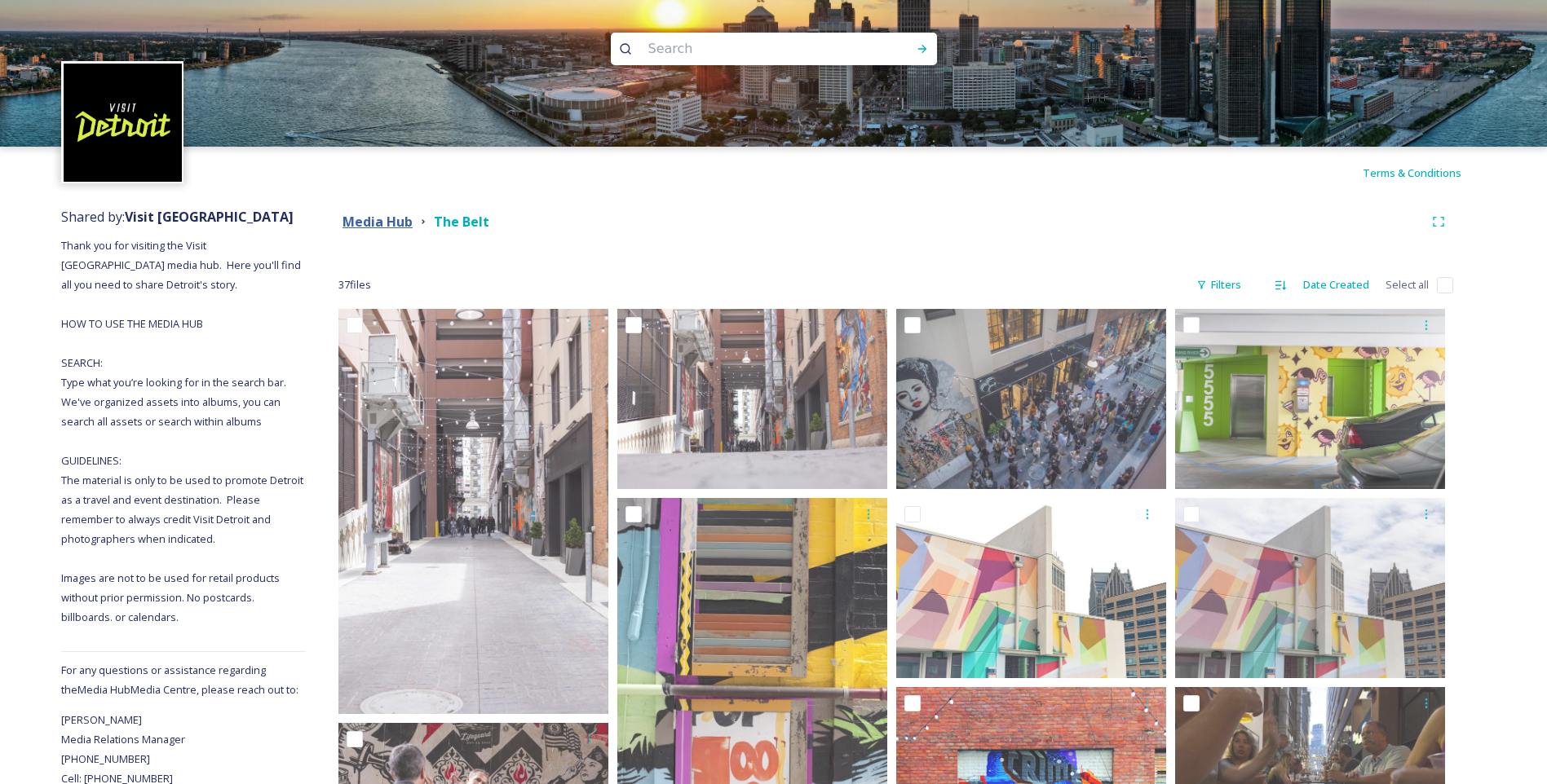
click at [369, 216] on strong "Media Hub" at bounding box center [377, 222] width 70 height 18
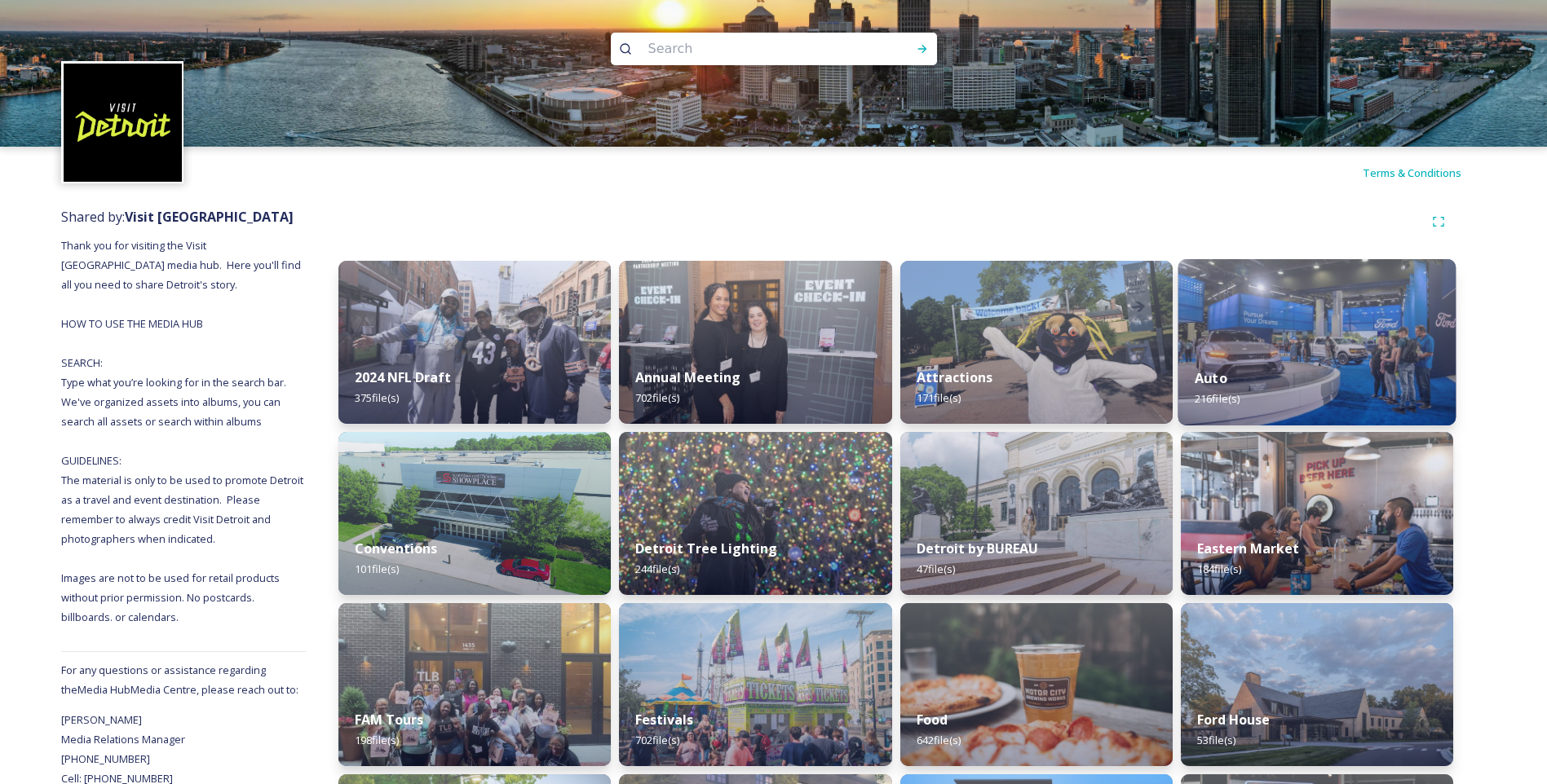
click at [1244, 355] on div "Auto 216 file(s)" at bounding box center [1316, 389] width 278 height 74
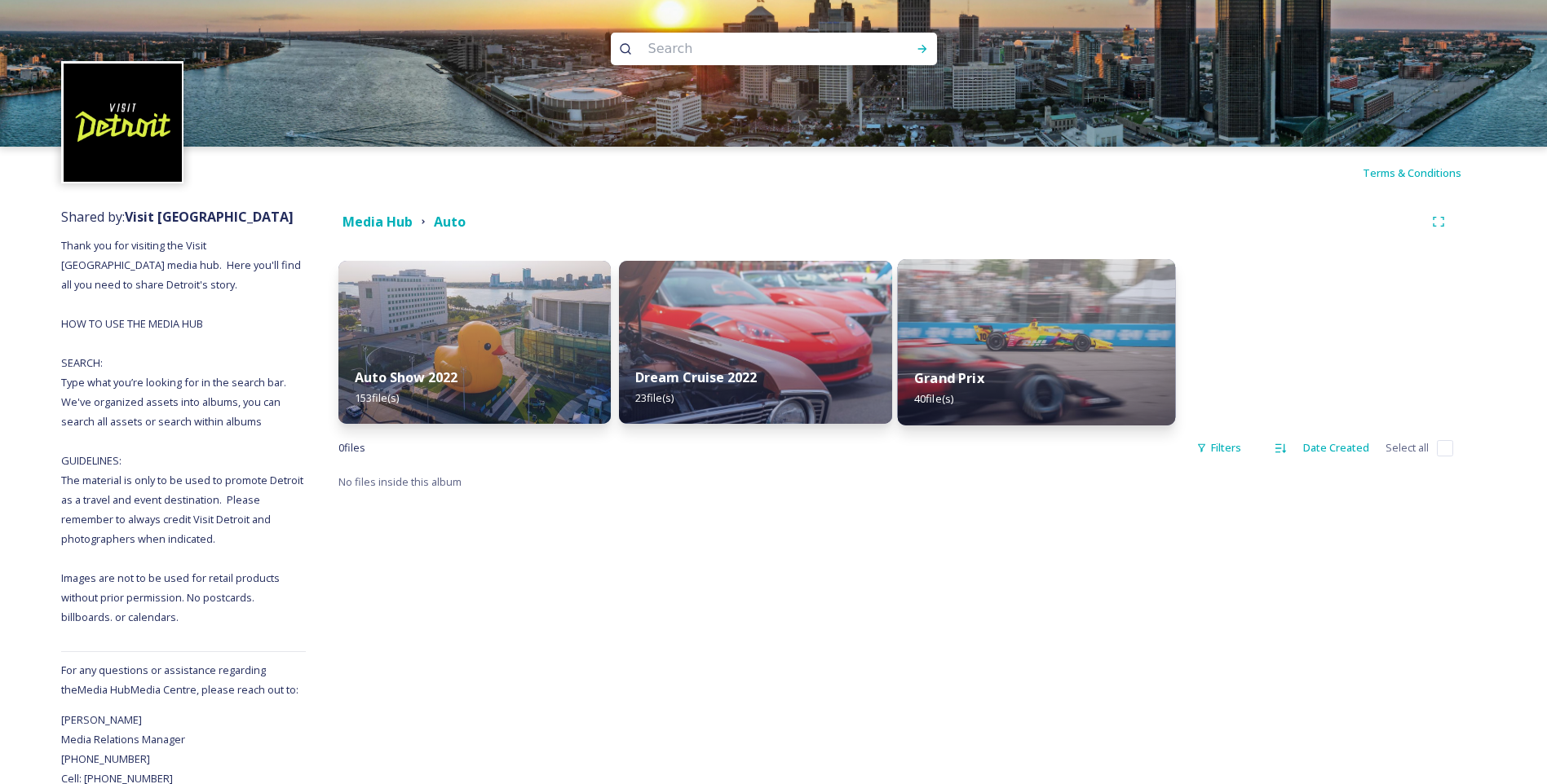
click at [978, 371] on strong "Grand Prix" at bounding box center [949, 378] width 70 height 18
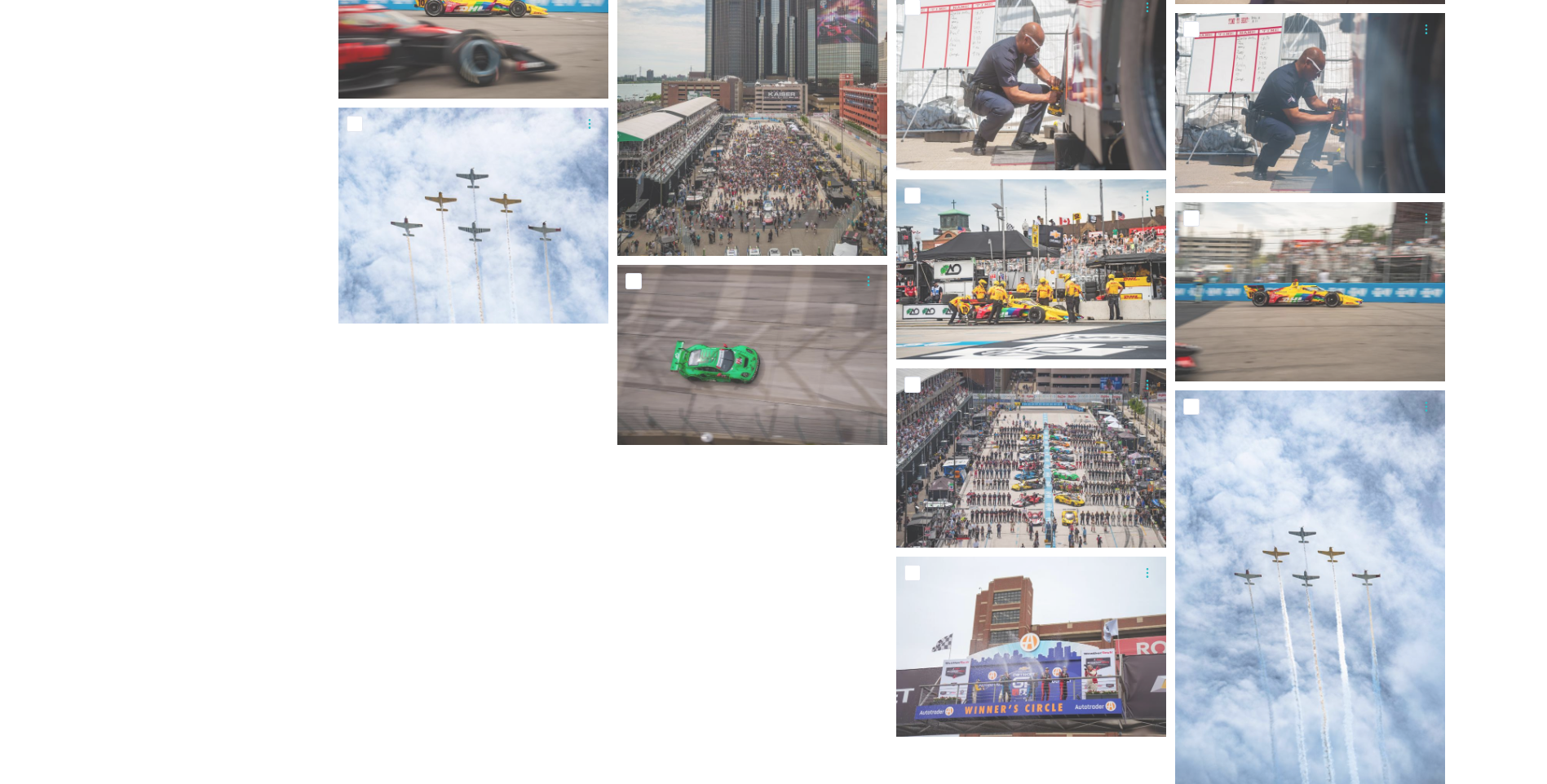
scroll to position [2342, 0]
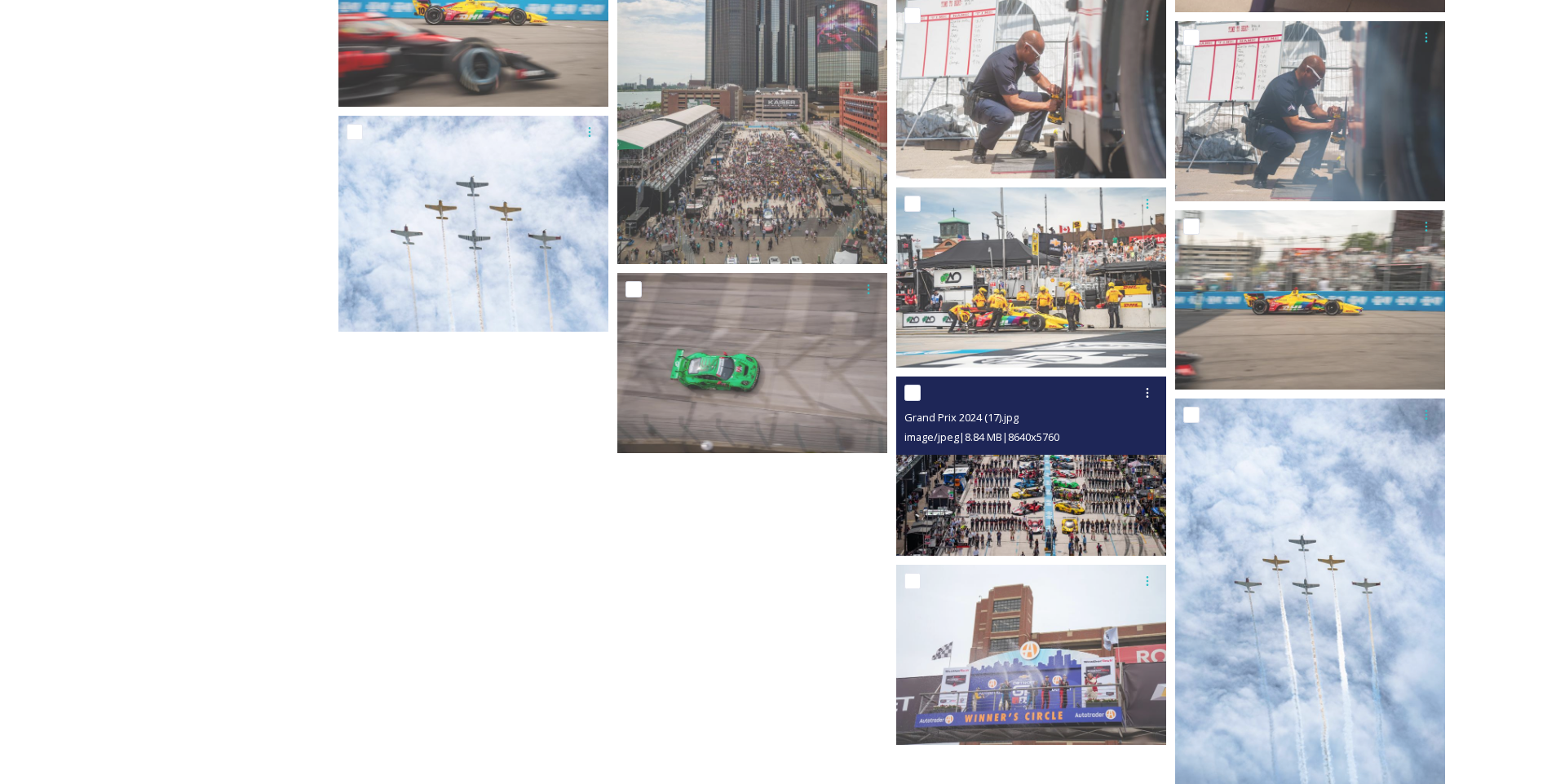
click at [1065, 487] on img at bounding box center [1031, 466] width 270 height 180
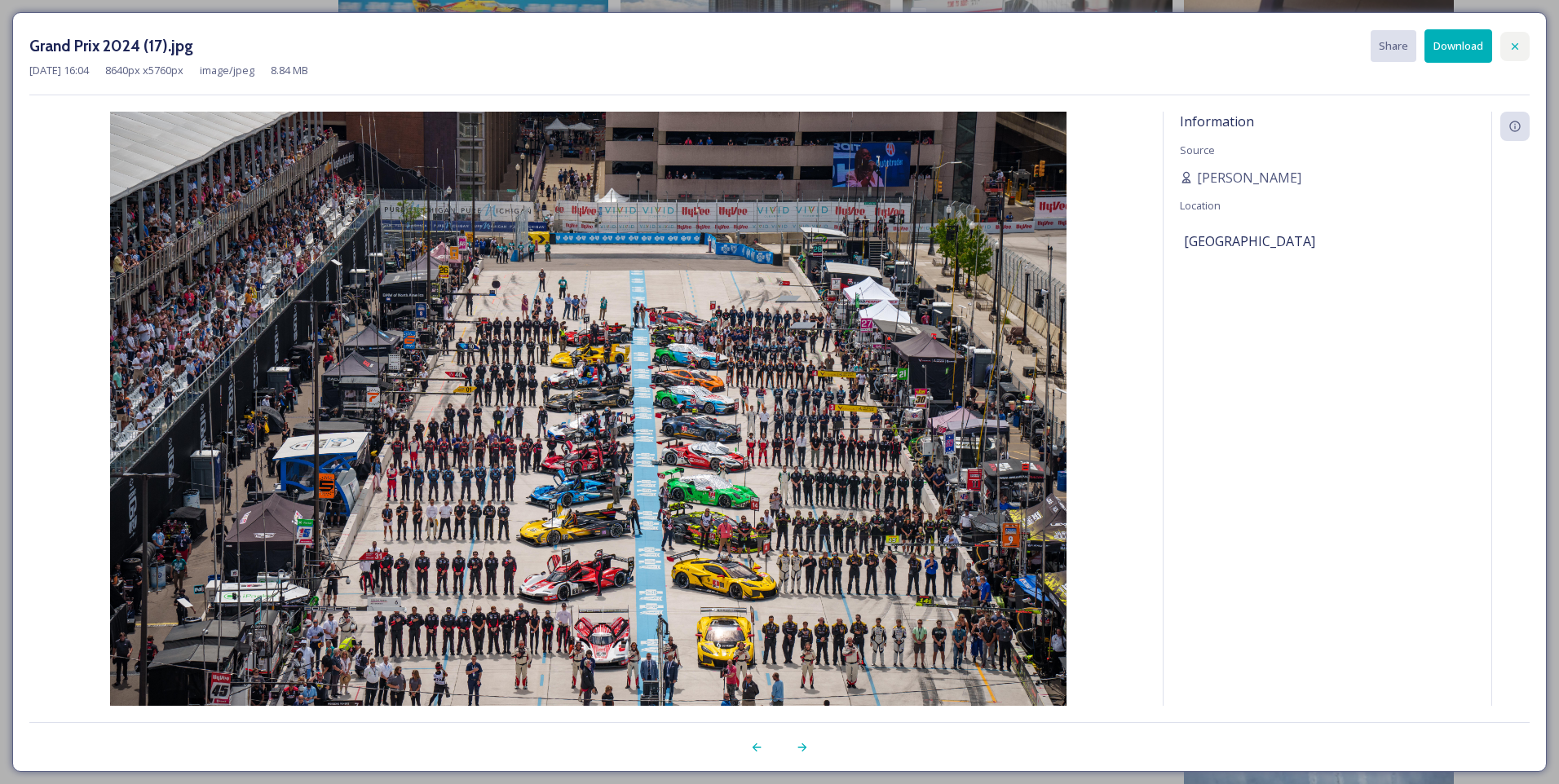
click at [1509, 49] on icon at bounding box center [1515, 46] width 13 height 13
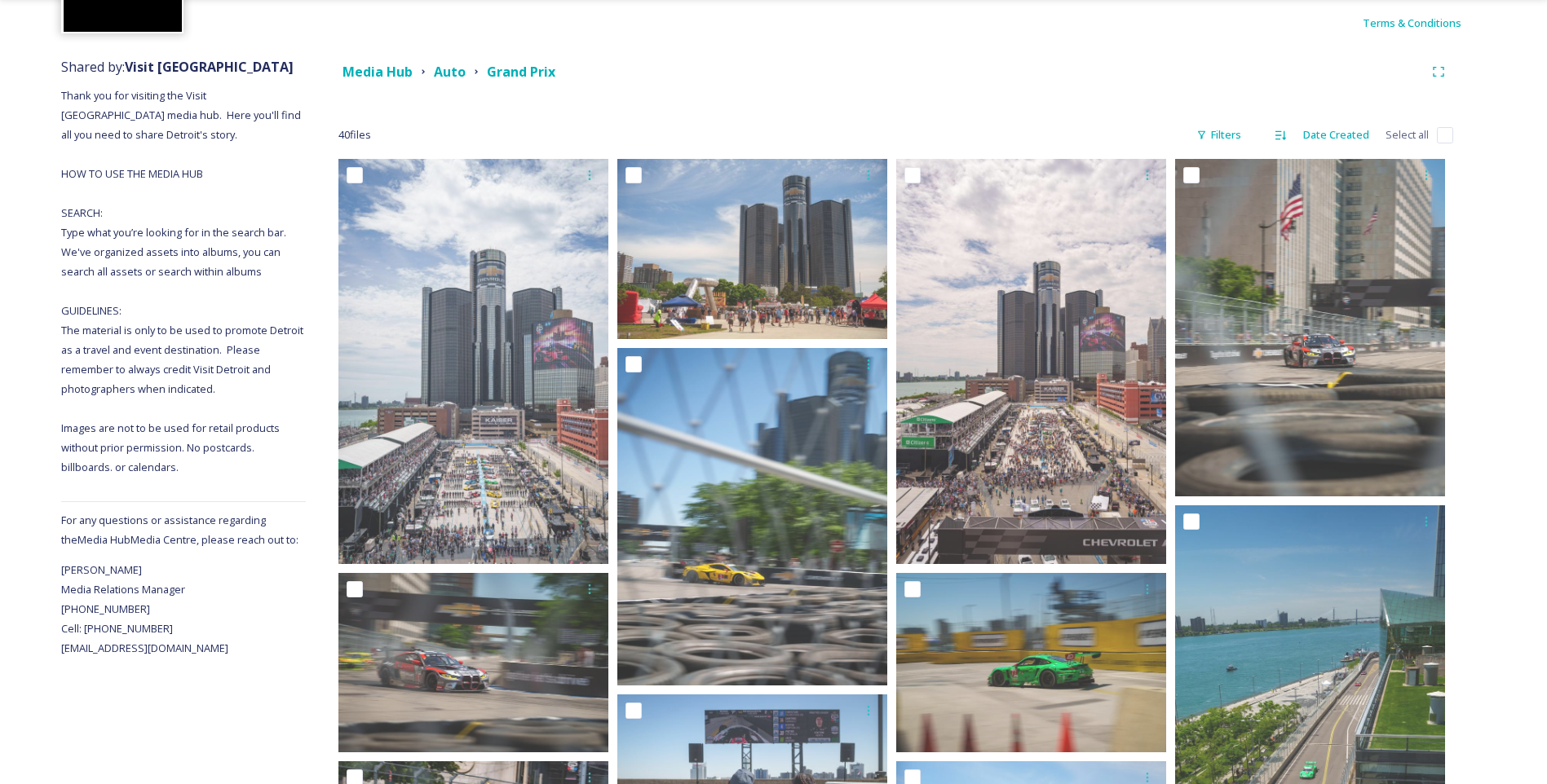
scroll to position [0, 0]
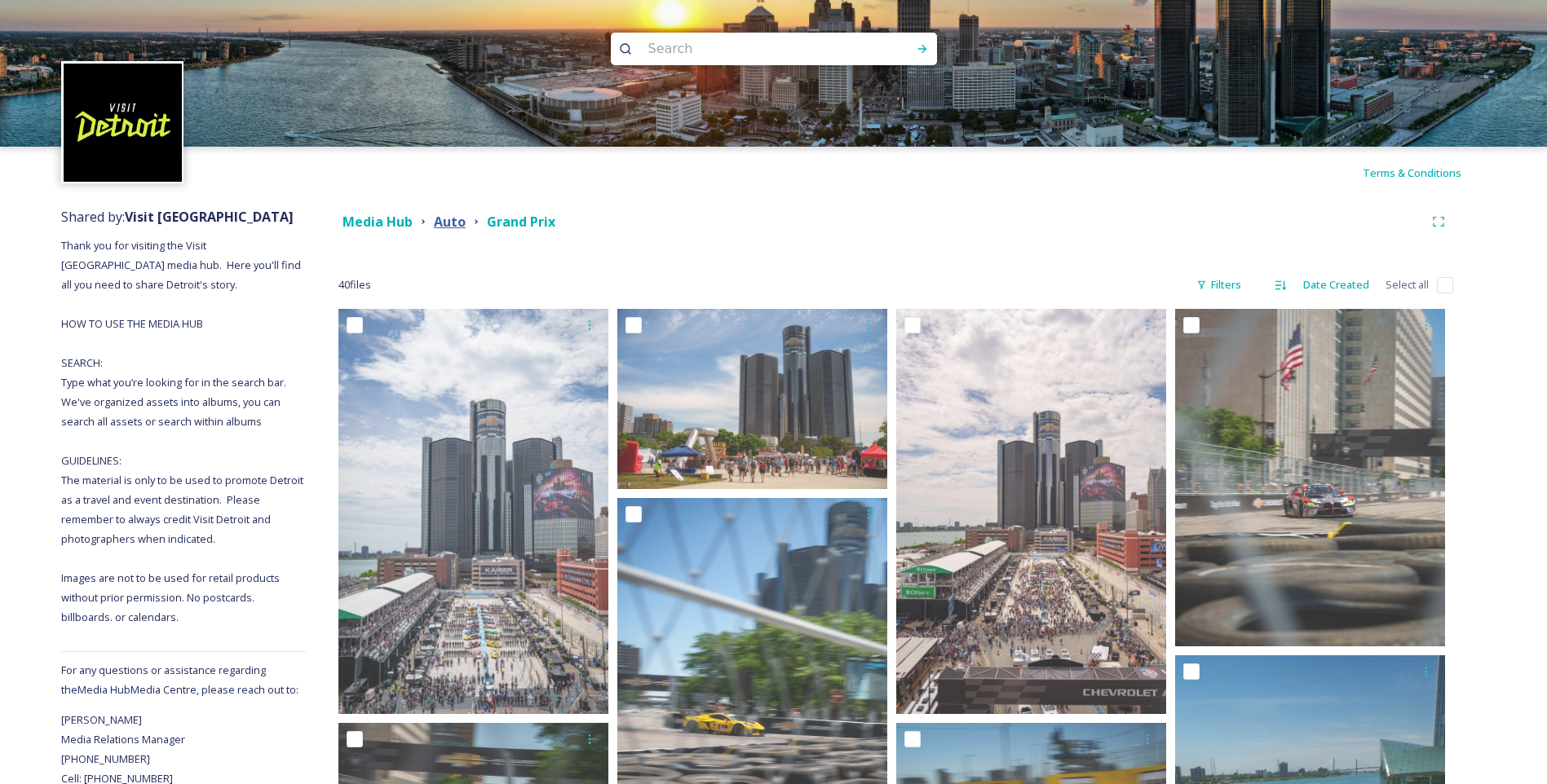
click at [447, 224] on strong "Auto" at bounding box center [449, 222] width 32 height 18
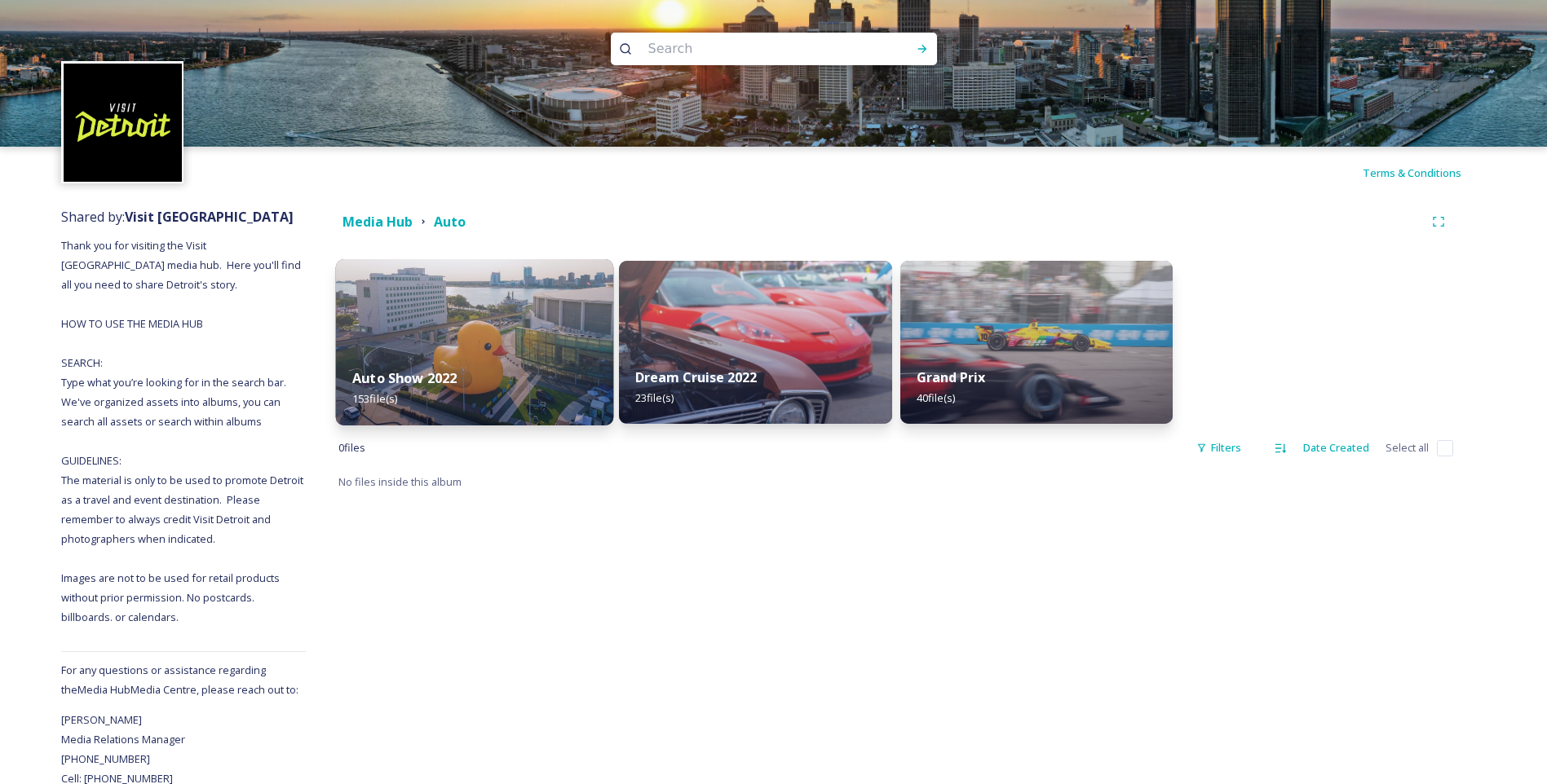
click at [464, 376] on div "Auto Show 2022 153 file(s)" at bounding box center [475, 389] width 278 height 74
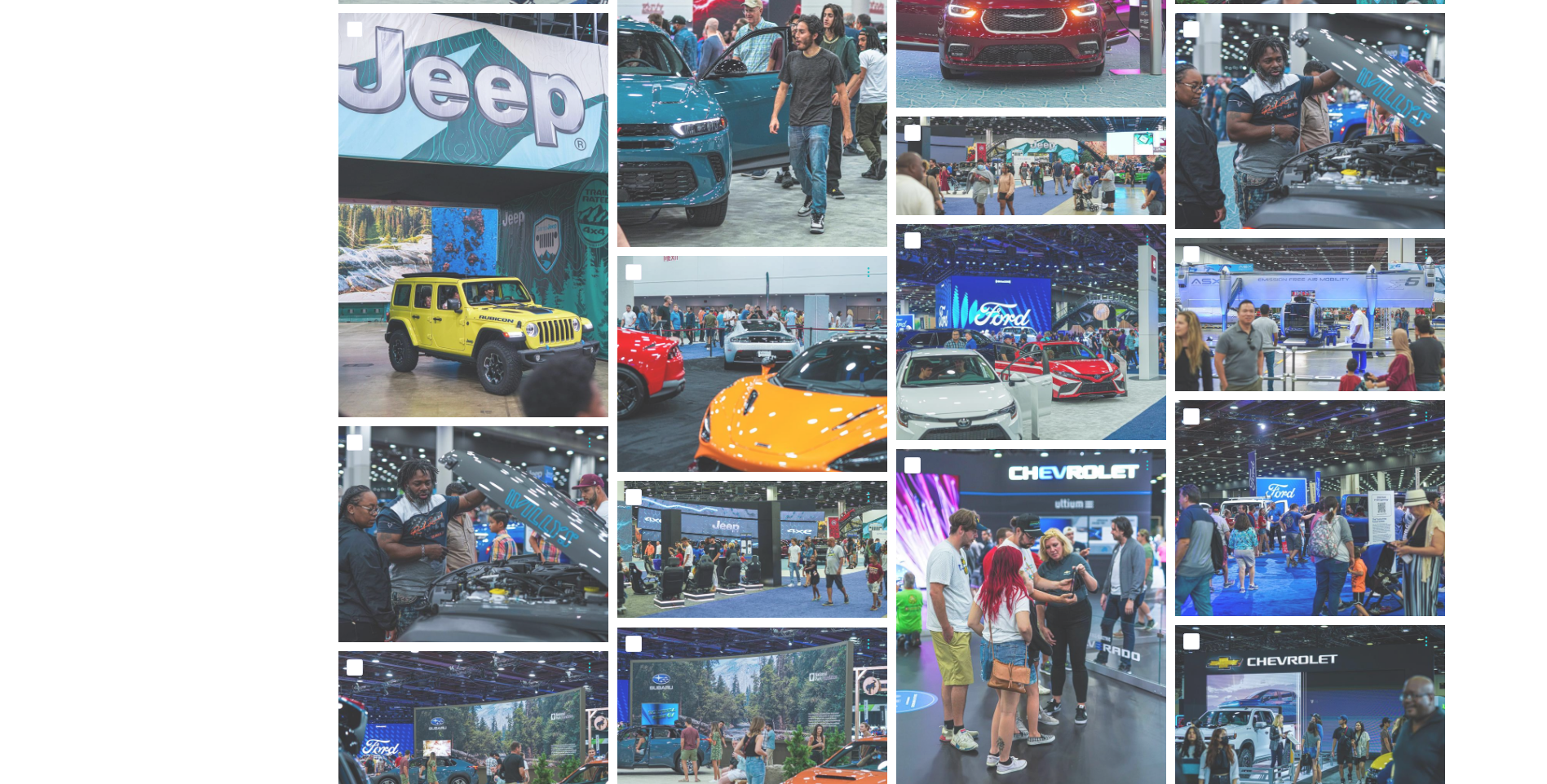
scroll to position [1956, 0]
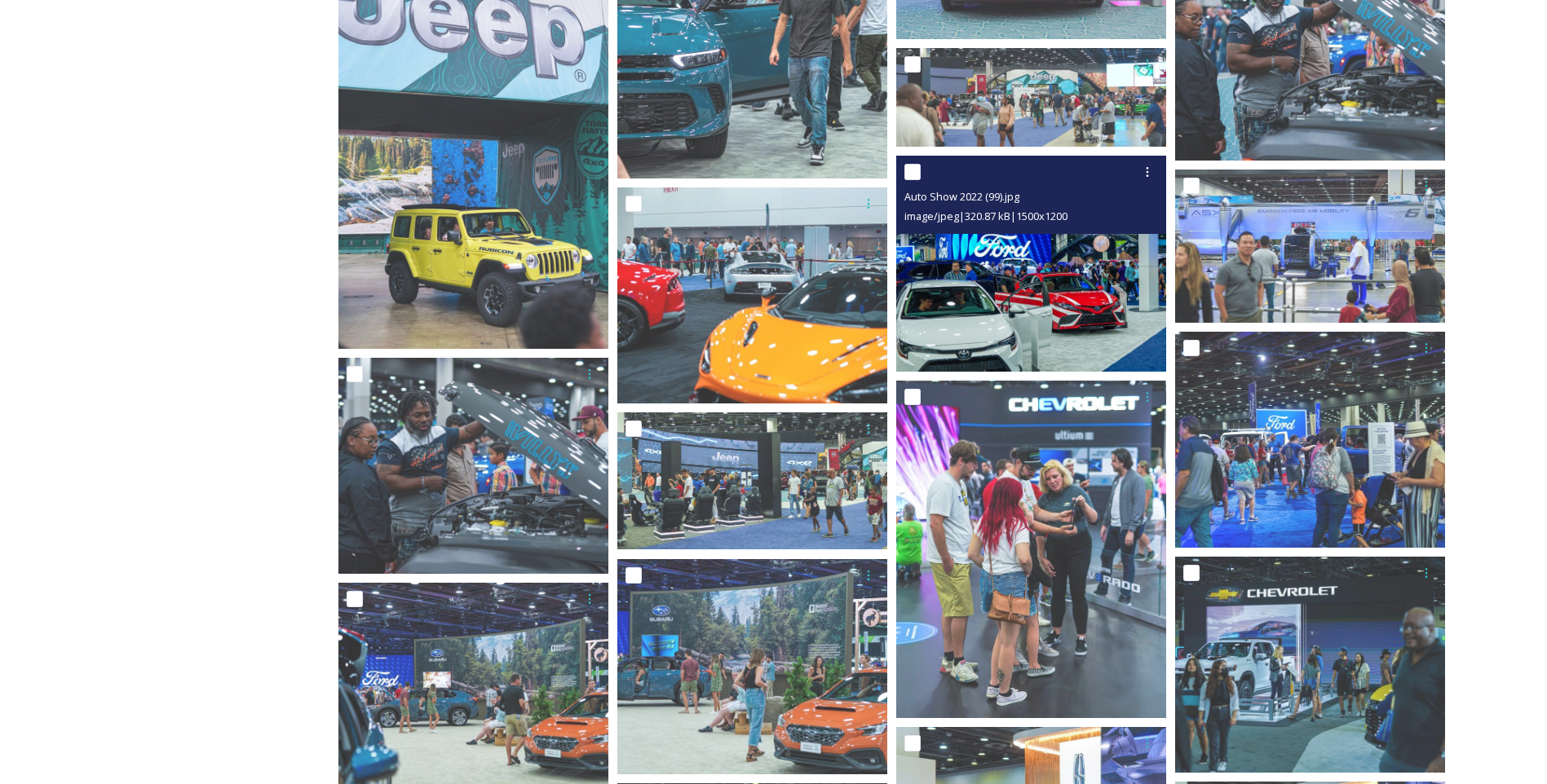
click at [1049, 302] on img at bounding box center [1031, 263] width 270 height 216
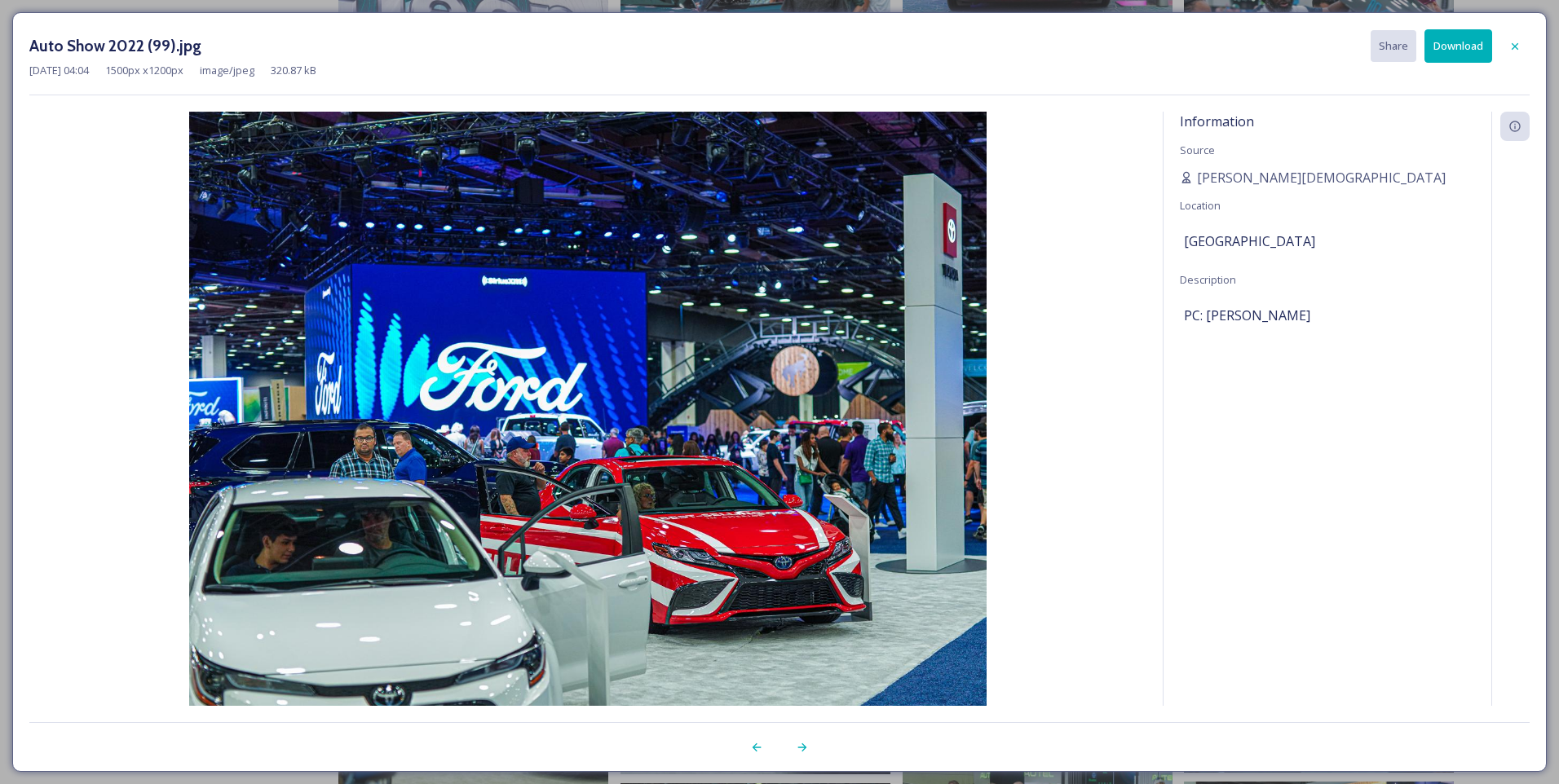
drag, startPoint x: 838, startPoint y: 379, endPoint x: 1452, endPoint y: 47, distance: 698.0
click at [1452, 47] on button "Download" at bounding box center [1458, 45] width 67 height 34
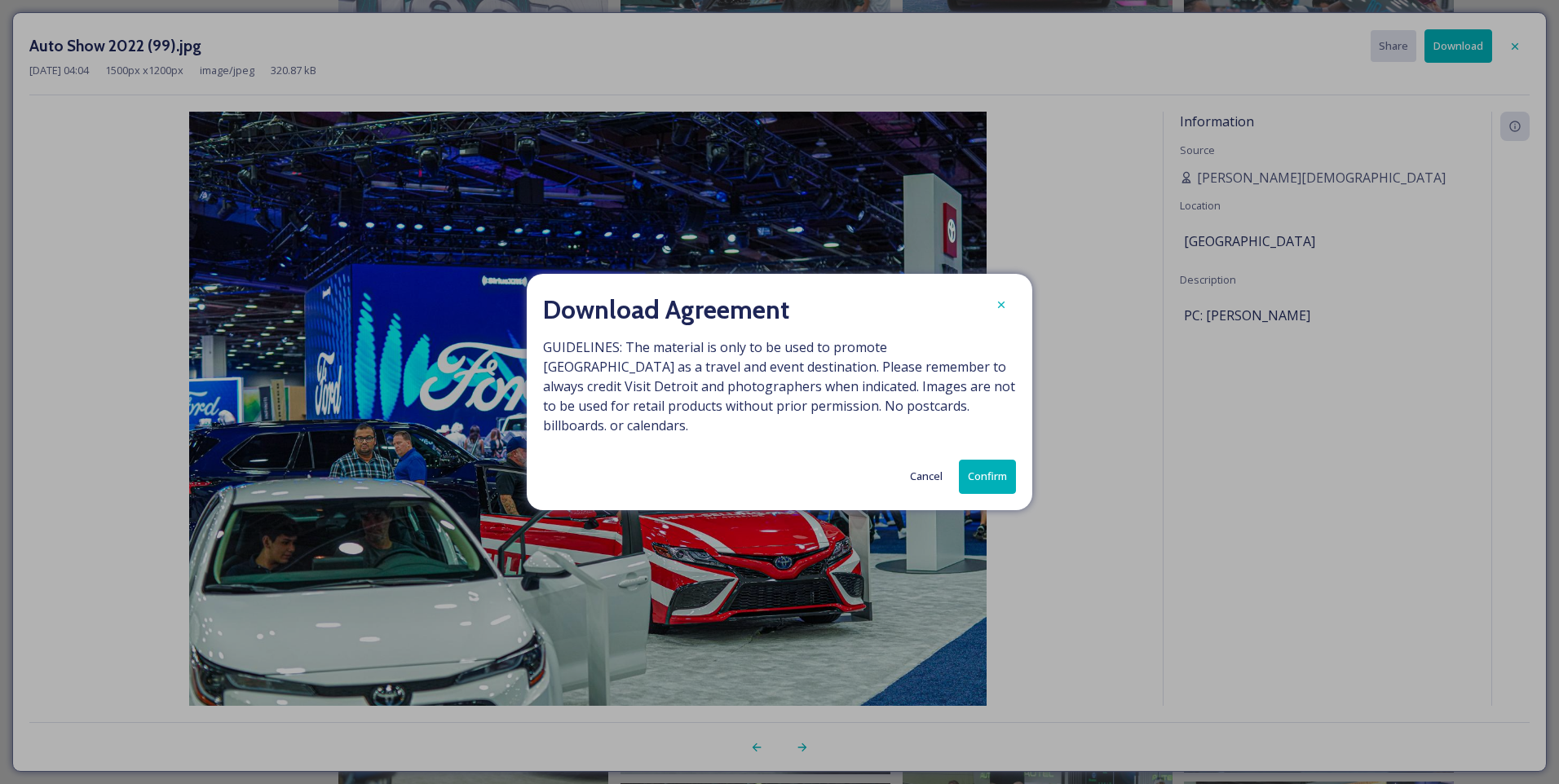
click at [974, 462] on button "Confirm" at bounding box center [987, 476] width 57 height 34
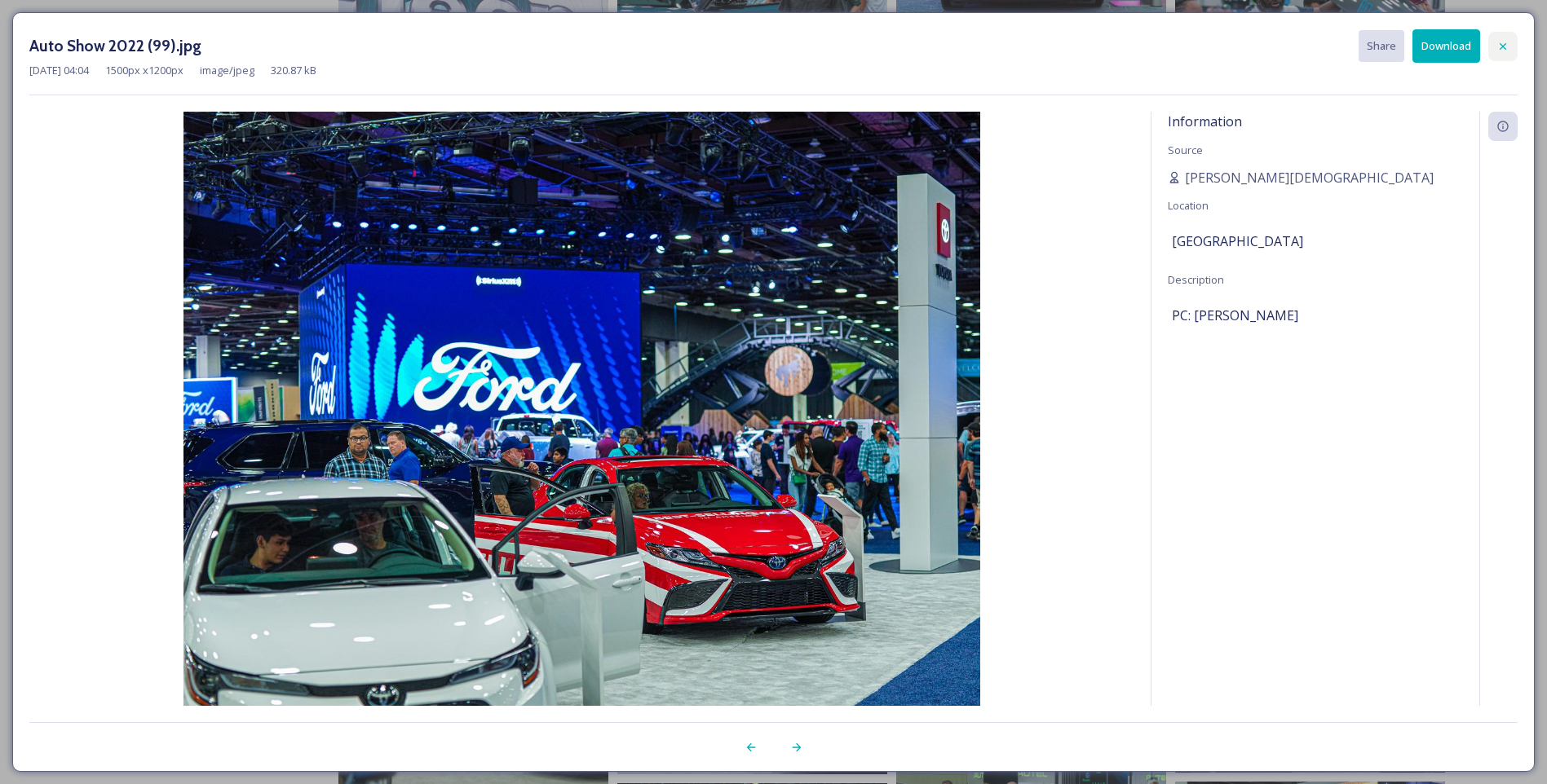
click at [1502, 44] on icon at bounding box center [1502, 46] width 13 height 13
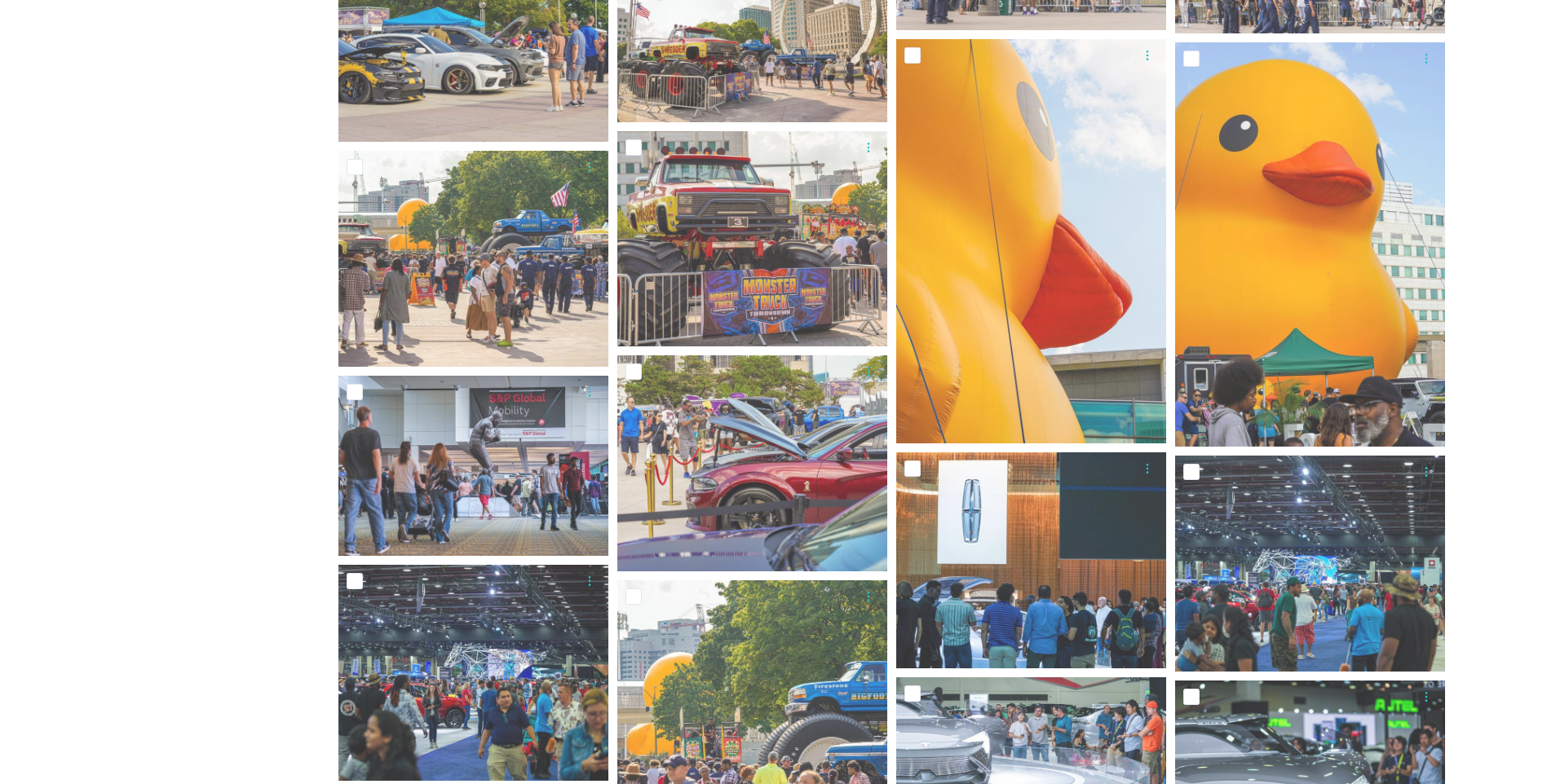
scroll to position [5460, 0]
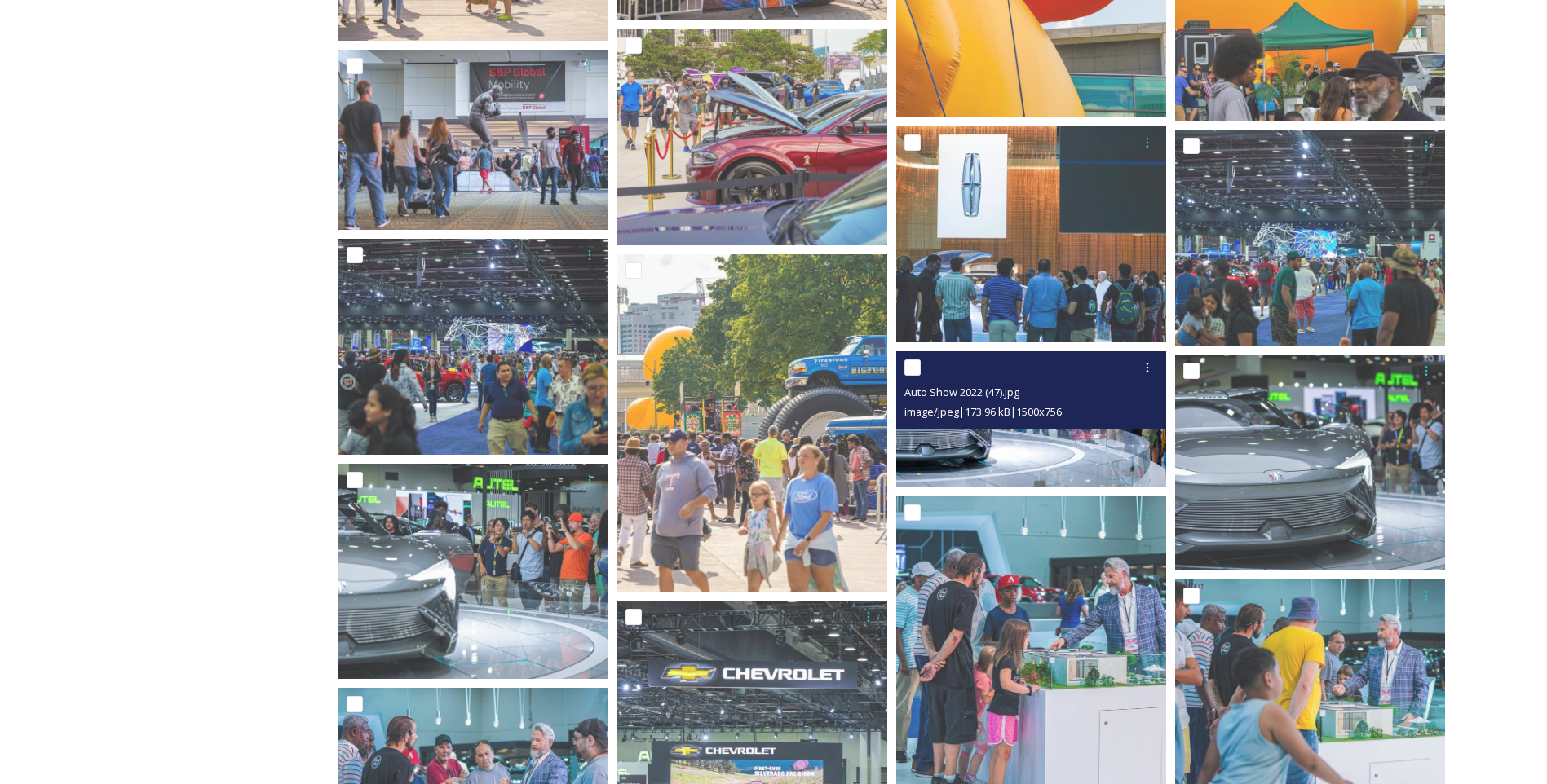
click at [1034, 455] on img at bounding box center [1031, 420] width 270 height 136
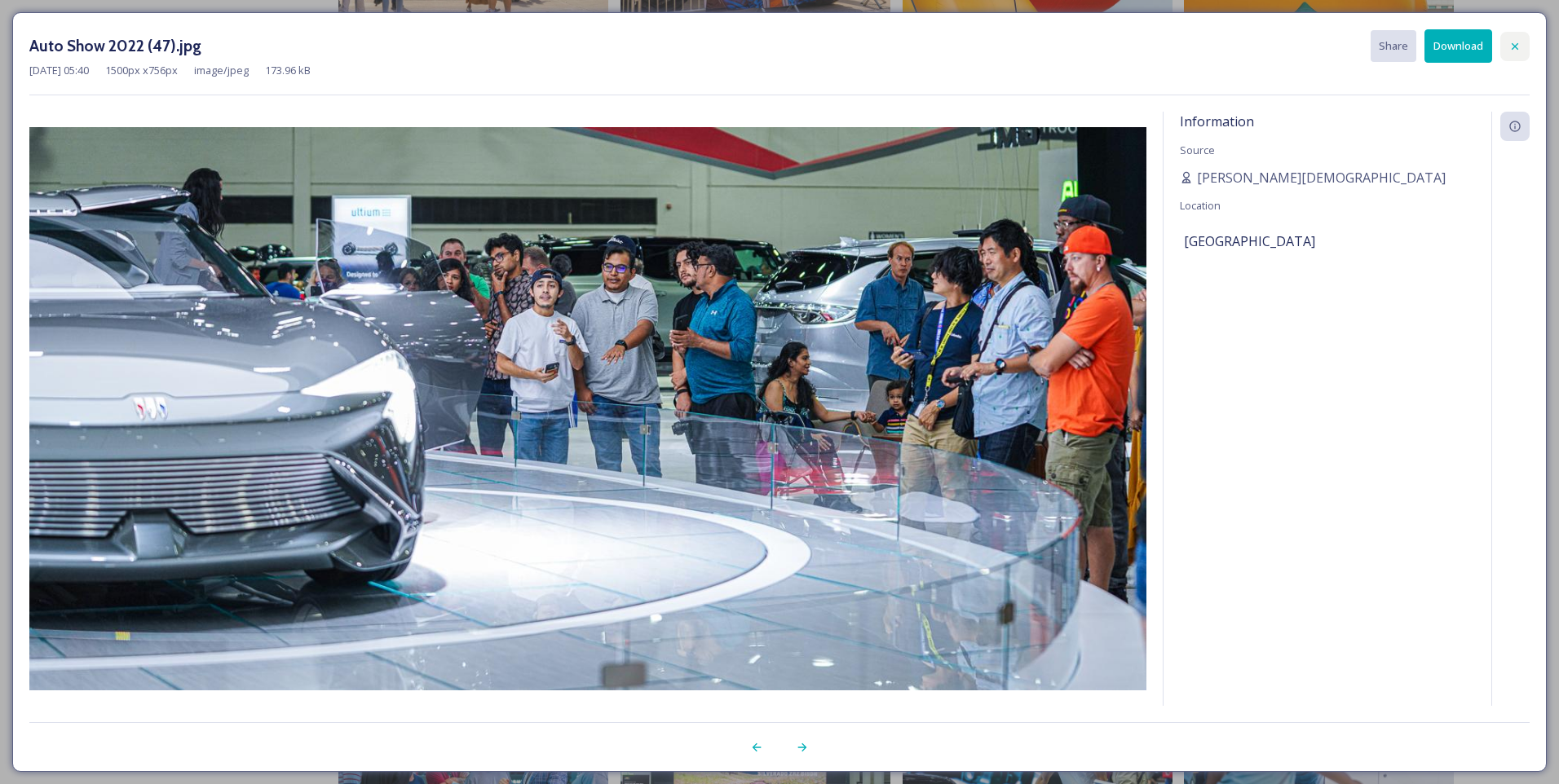
click at [1506, 49] on div at bounding box center [1515, 46] width 29 height 29
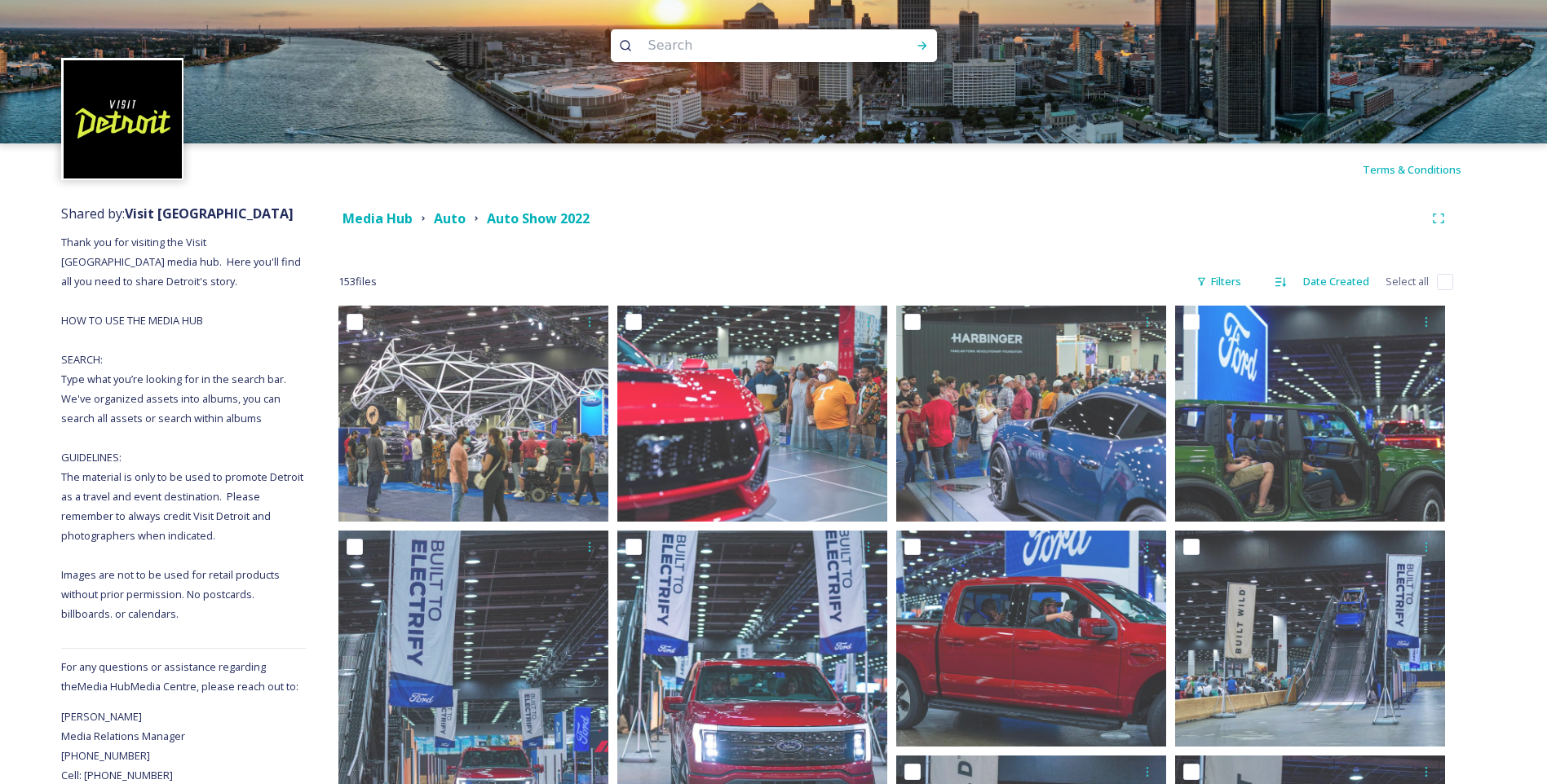
scroll to position [0, 0]
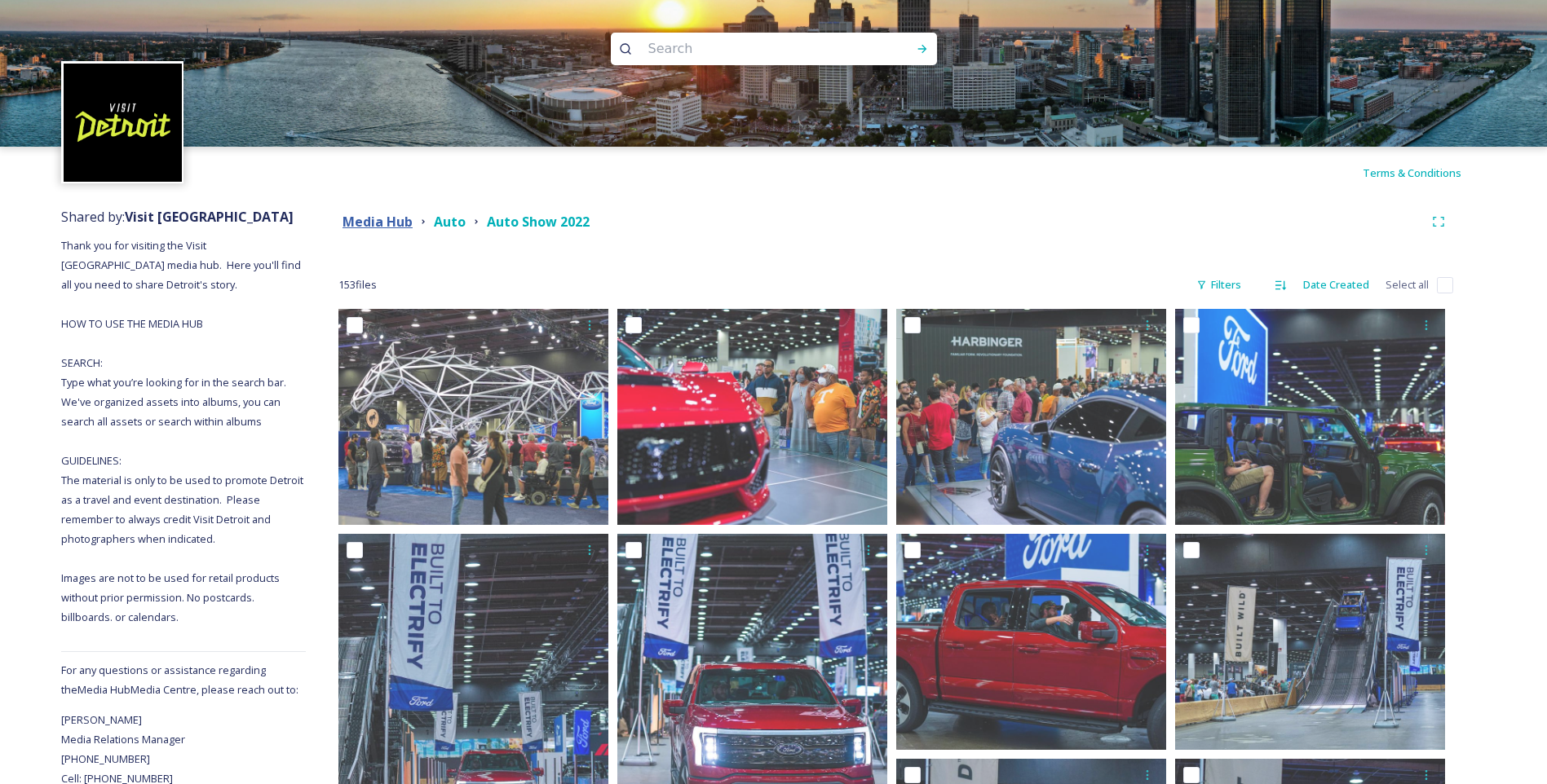
click at [388, 225] on strong "Media Hub" at bounding box center [377, 222] width 70 height 18
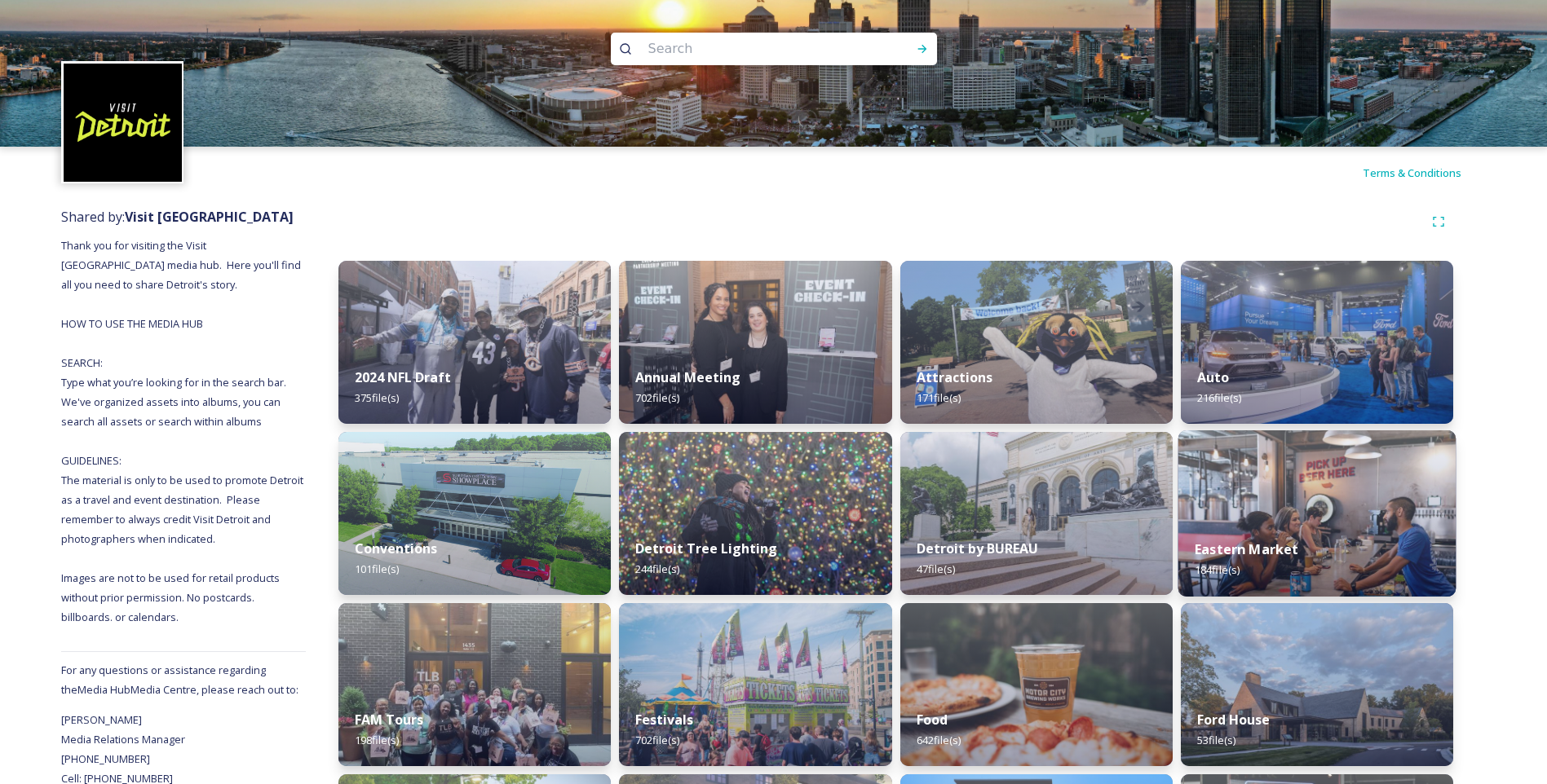
click at [1327, 531] on div "Eastern Market 184 file(s)" at bounding box center [1316, 560] width 278 height 74
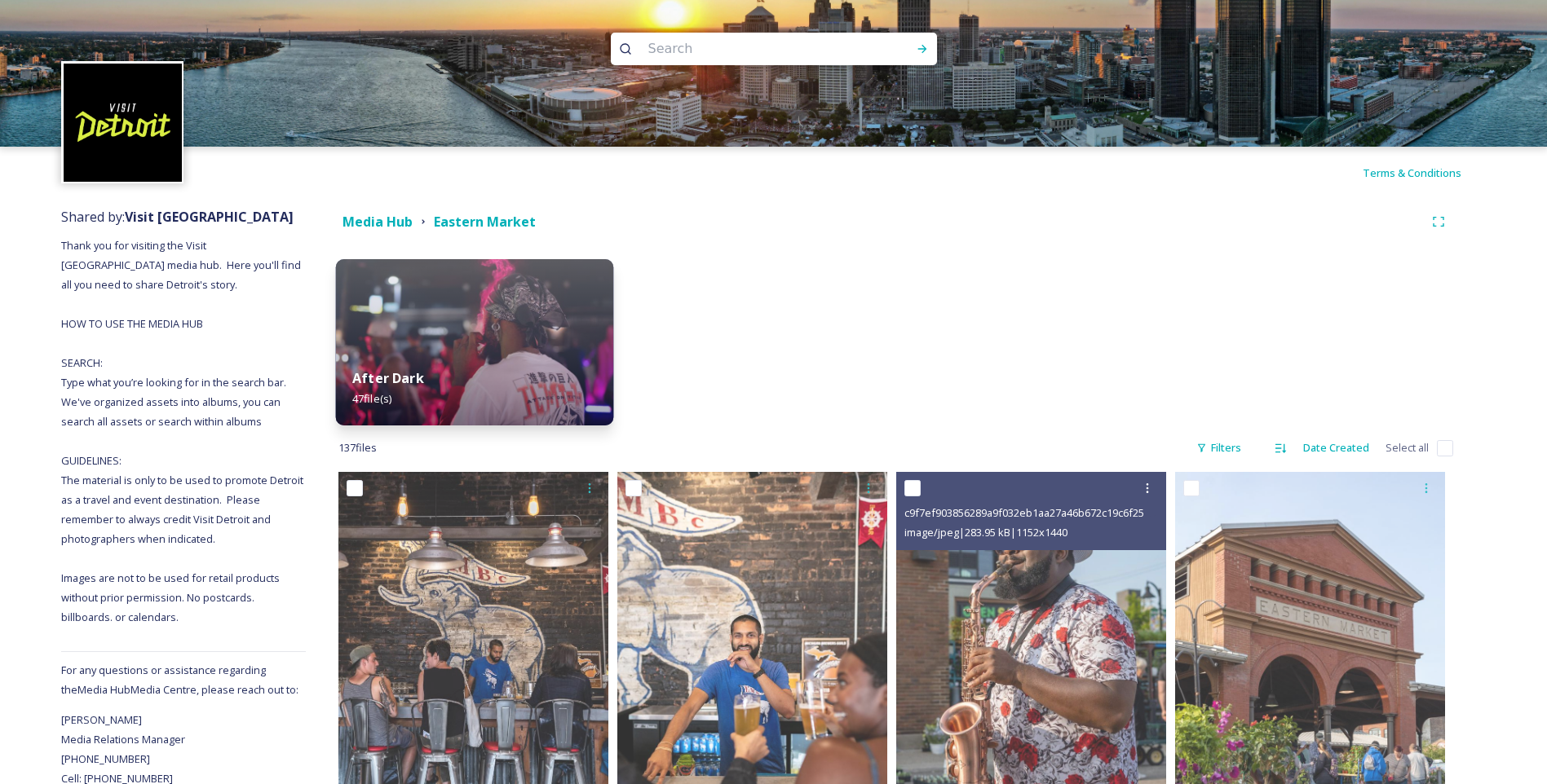
click at [422, 350] on img at bounding box center [475, 342] width 278 height 166
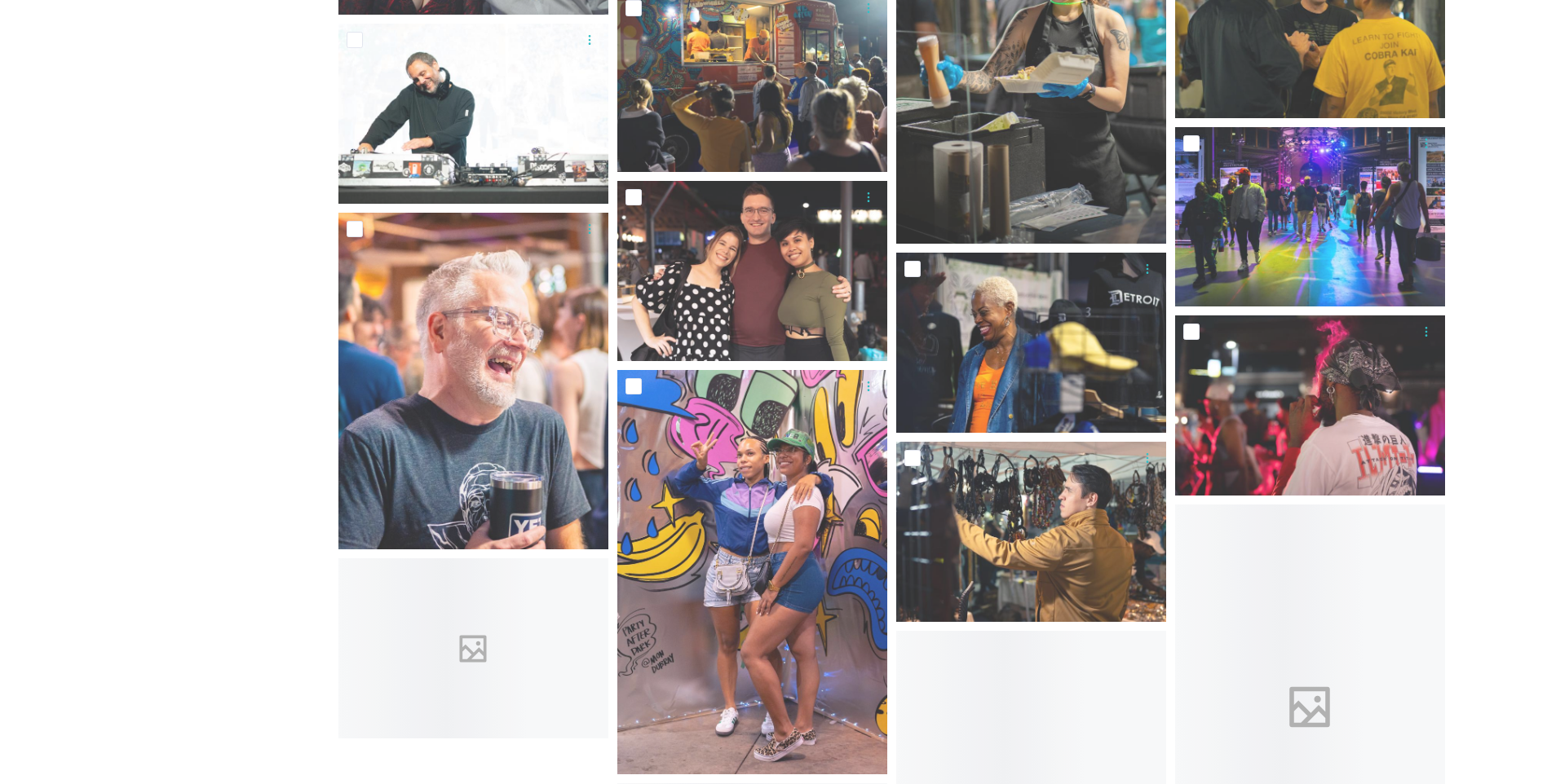
scroll to position [2608, 0]
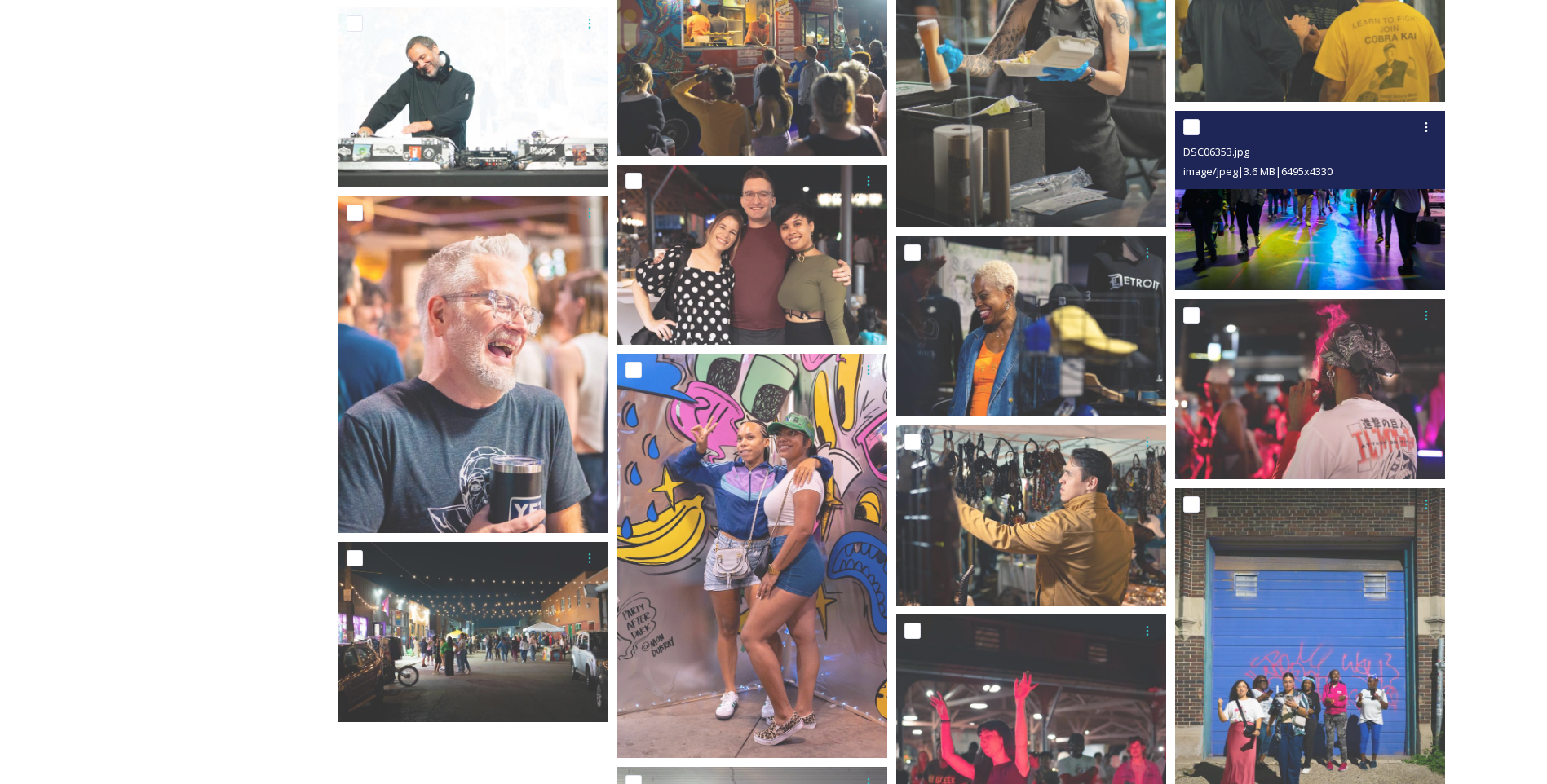
click at [1295, 203] on img at bounding box center [1310, 201] width 270 height 180
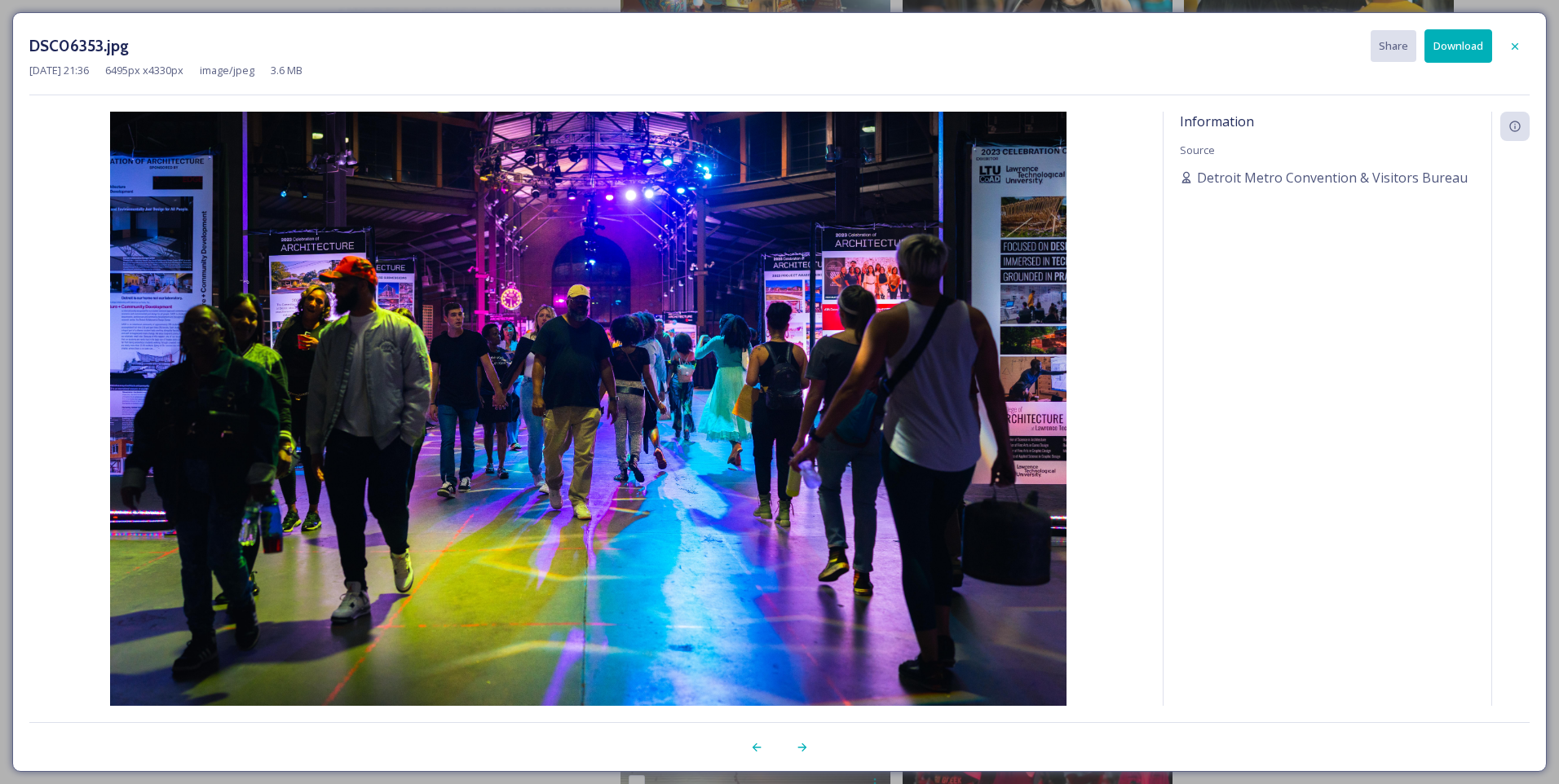
click at [1460, 47] on button "Download" at bounding box center [1458, 45] width 67 height 34
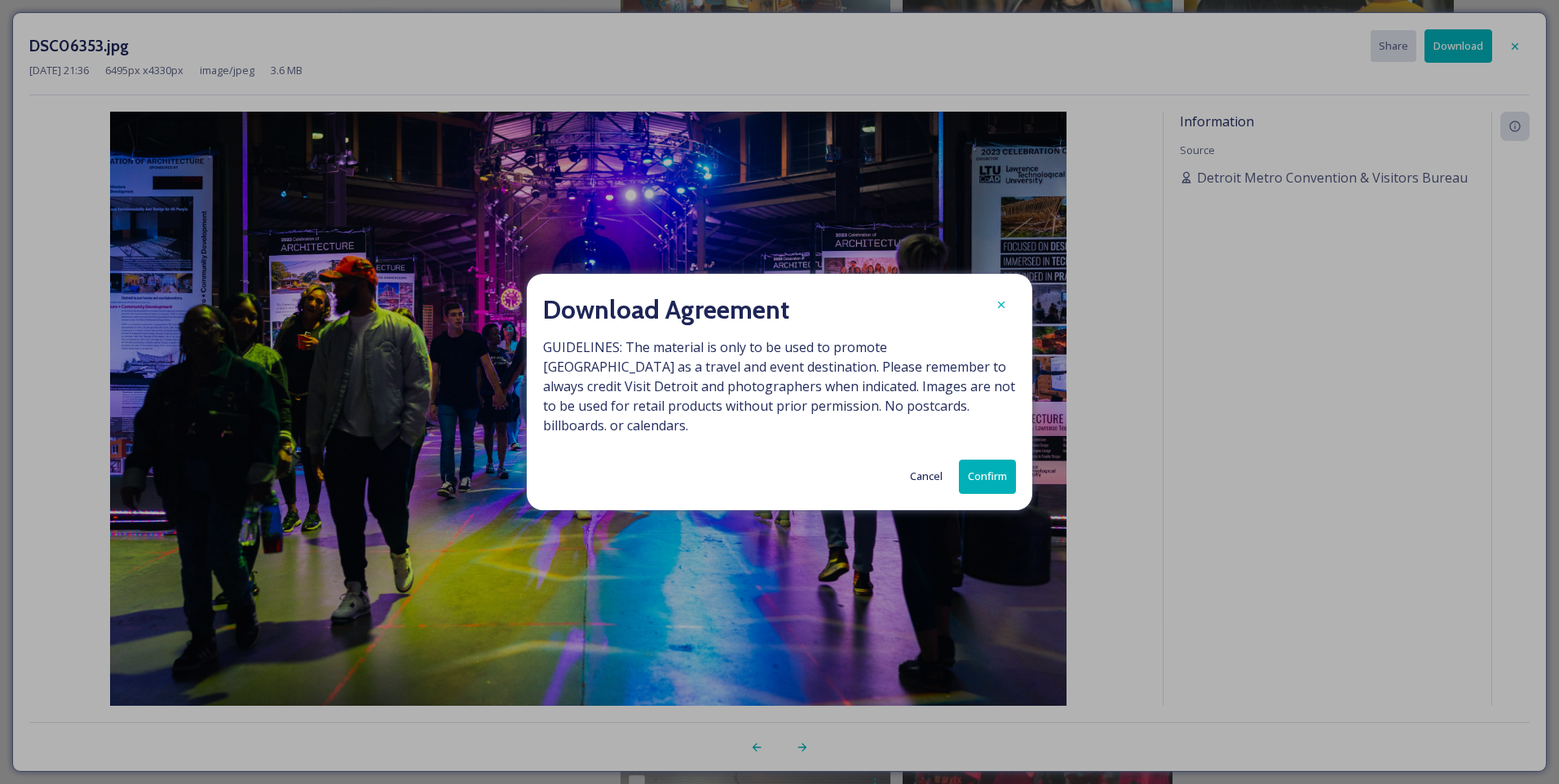
click at [1002, 470] on button "Confirm" at bounding box center [987, 476] width 57 height 34
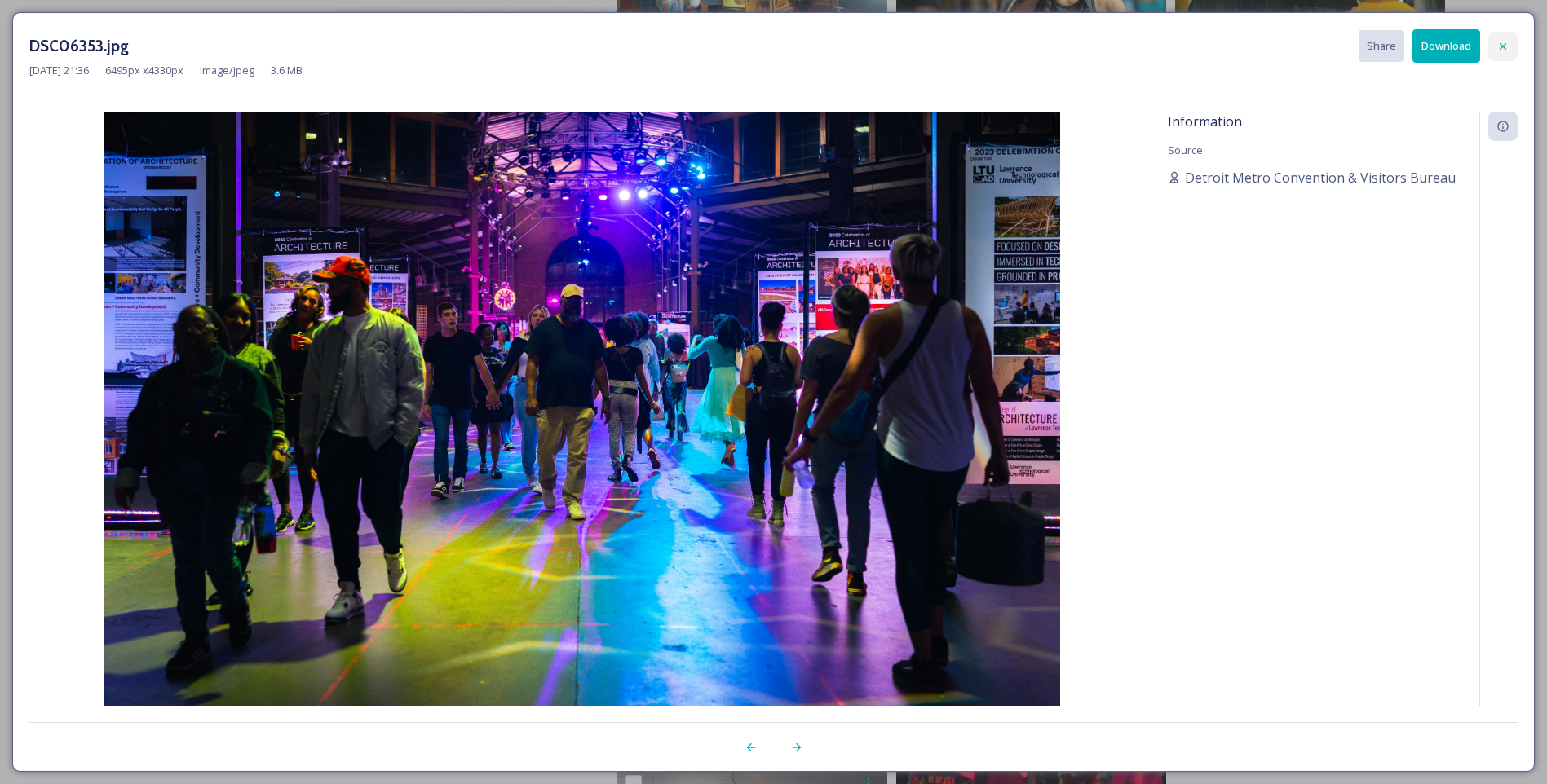
click at [1499, 43] on icon at bounding box center [1502, 46] width 13 height 13
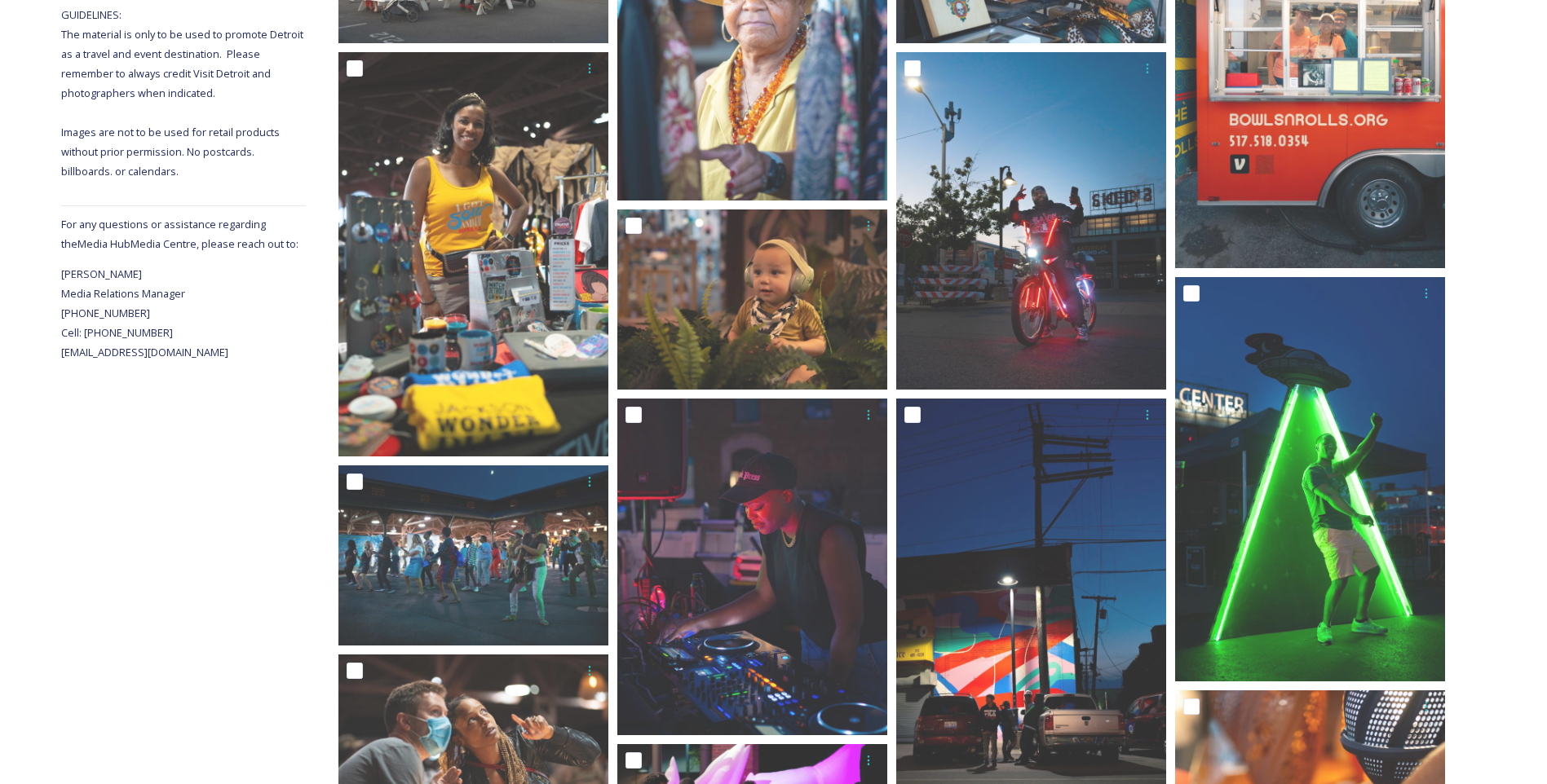
scroll to position [0, 0]
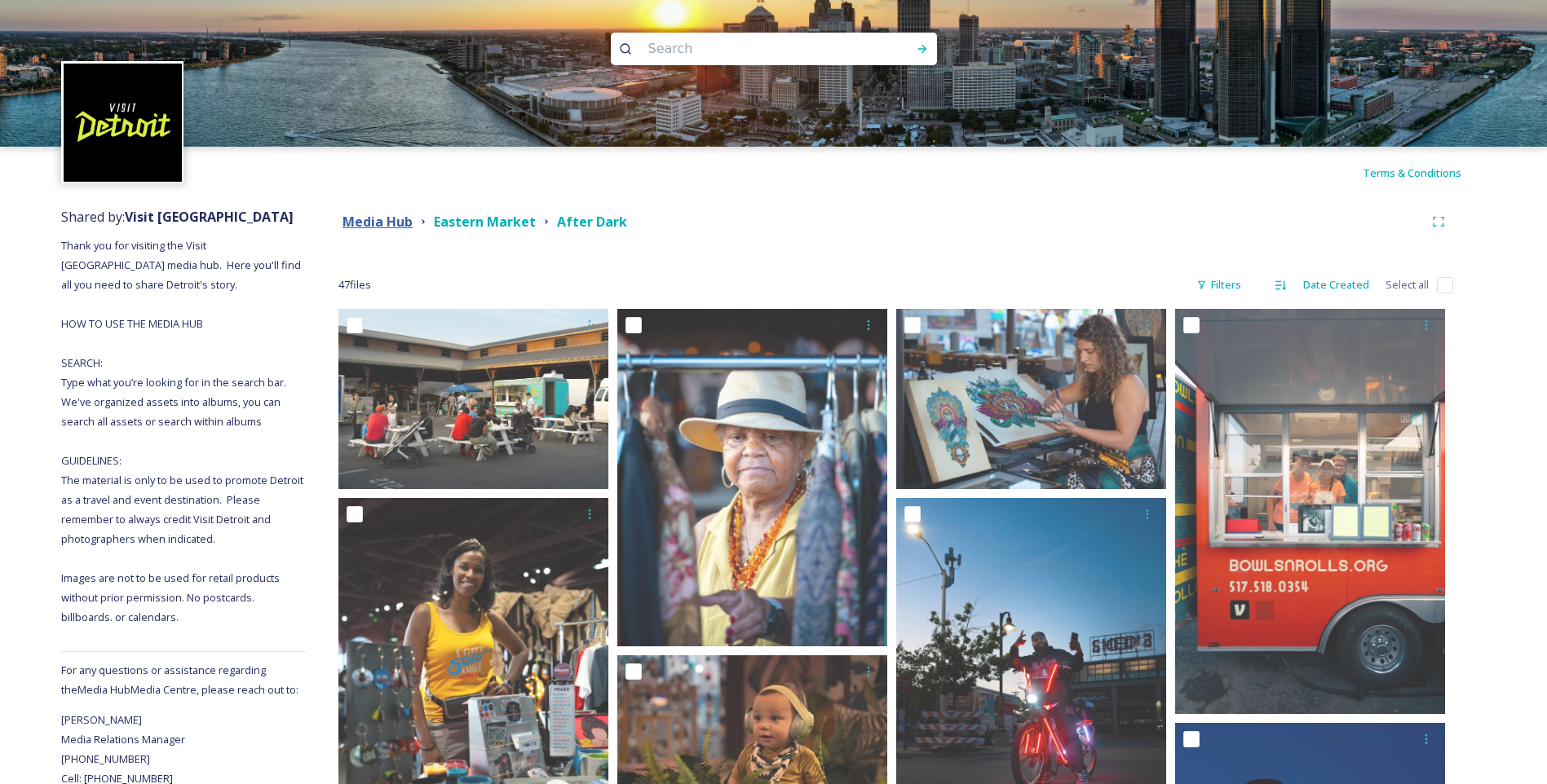
click at [392, 225] on strong "Media Hub" at bounding box center [377, 222] width 70 height 18
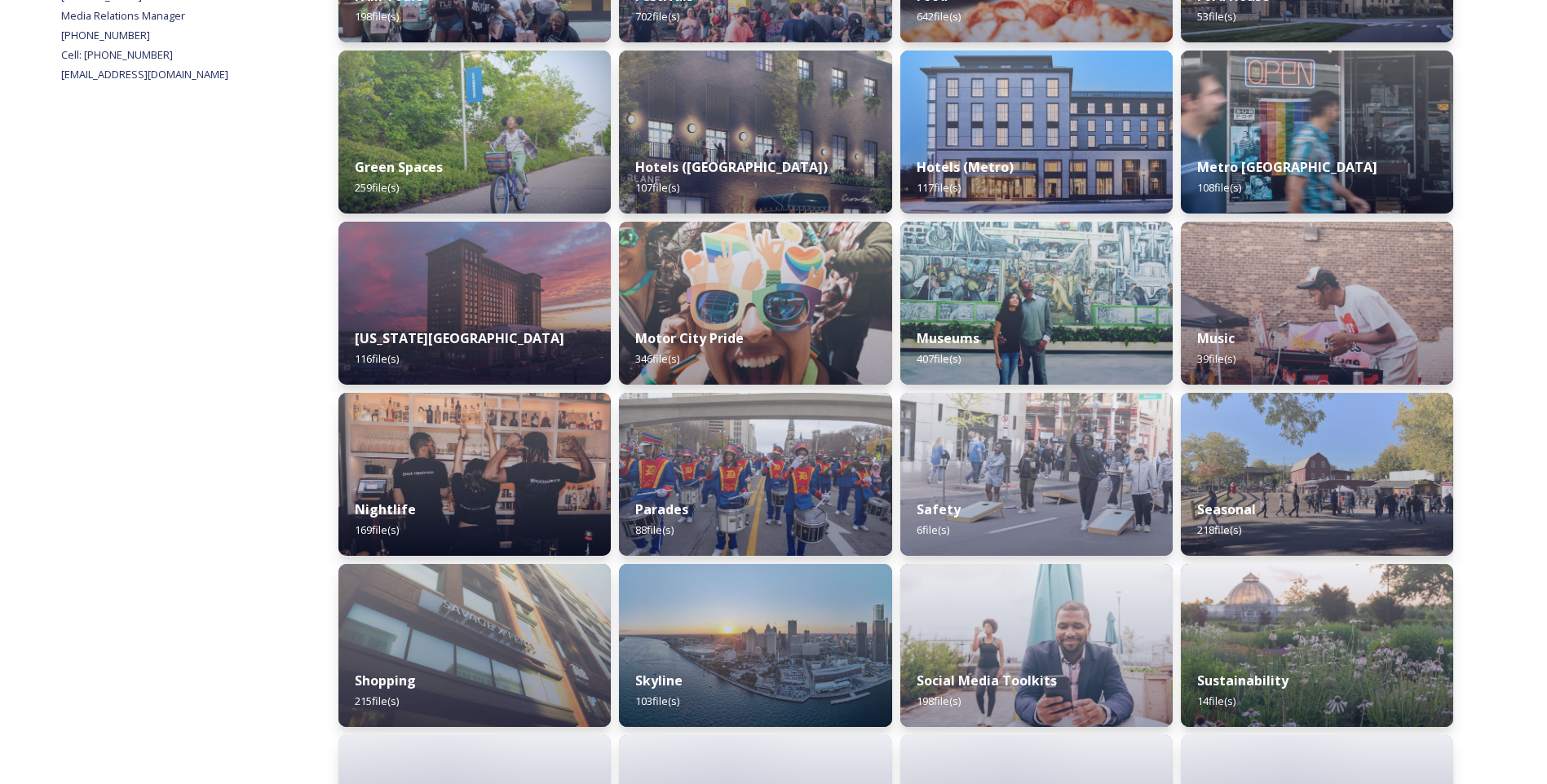
scroll to position [733, 0]
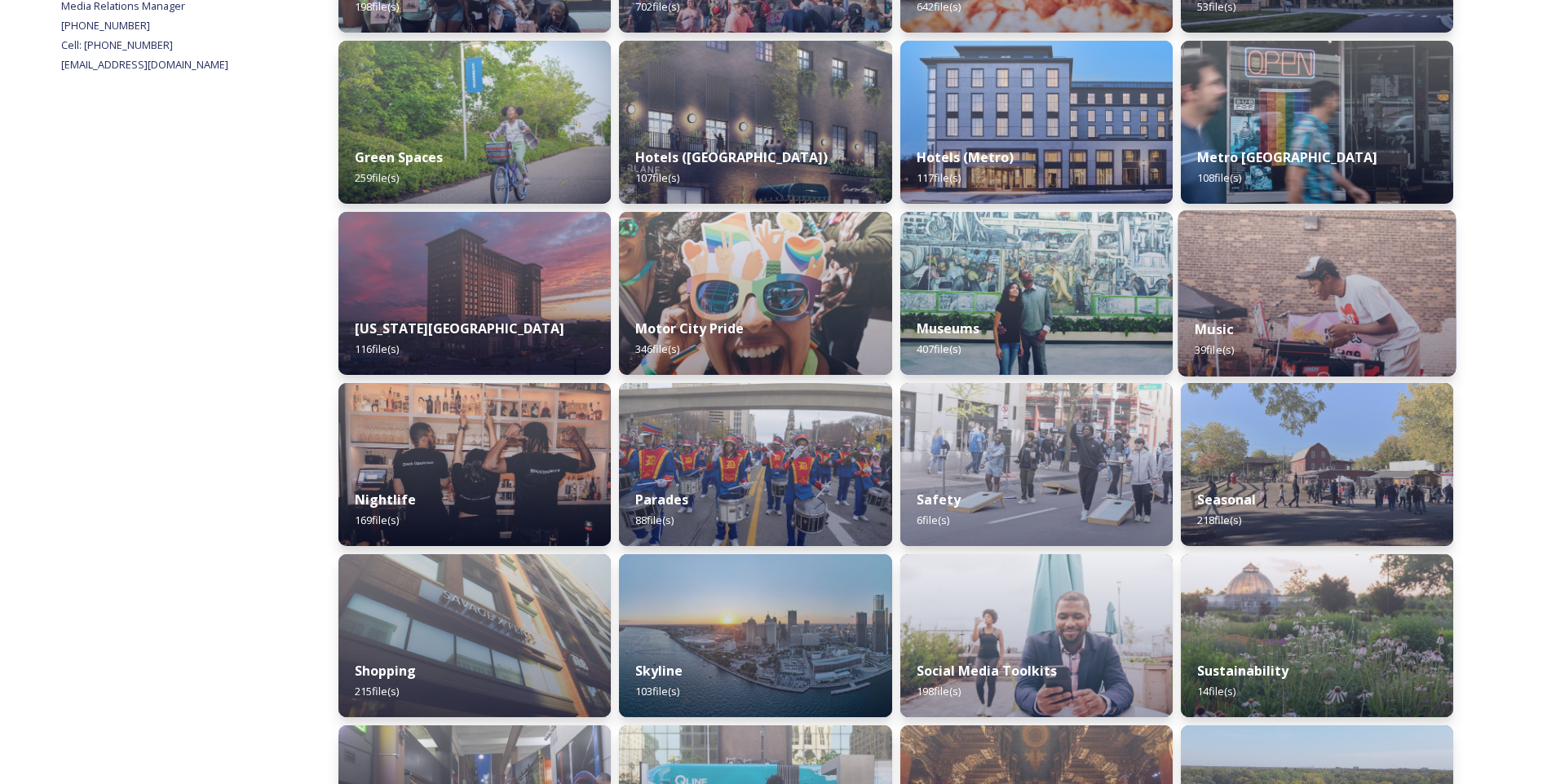
click at [1302, 325] on div "Music 39 file(s)" at bounding box center [1316, 340] width 278 height 74
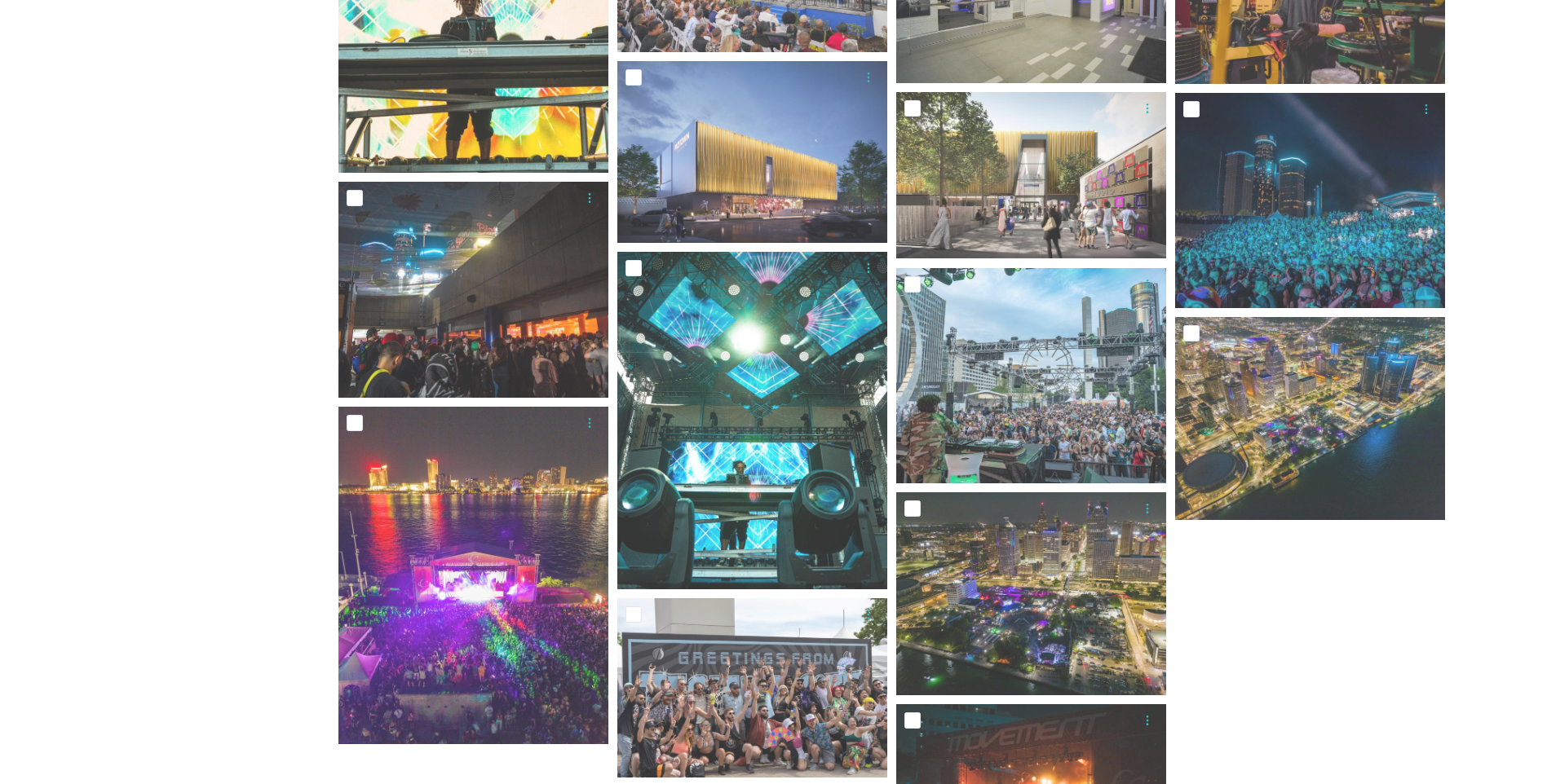
scroll to position [1874, 0]
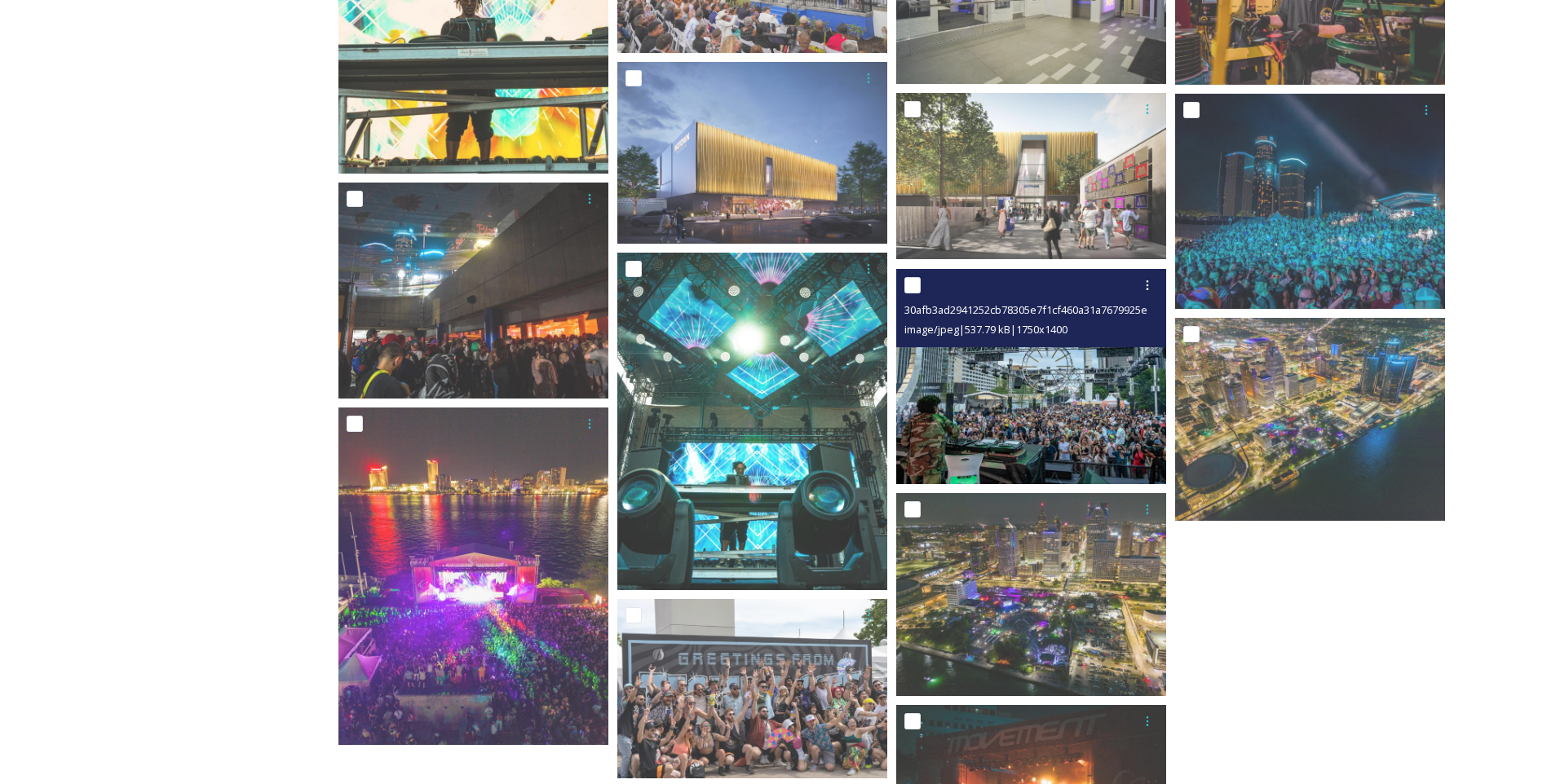
click at [1023, 386] on img at bounding box center [1031, 377] width 270 height 216
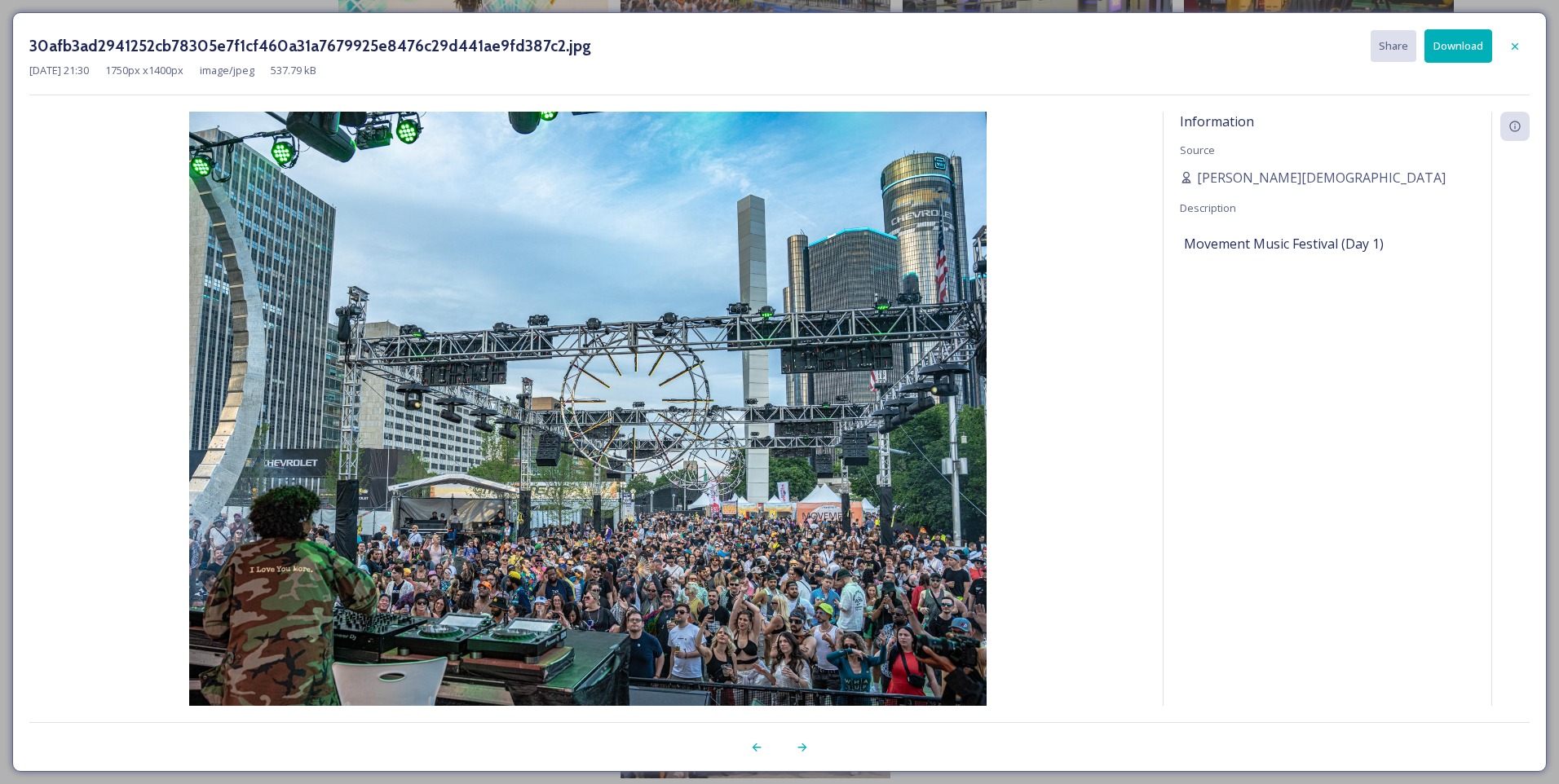
click at [1454, 55] on button "Download" at bounding box center [1458, 45] width 67 height 34
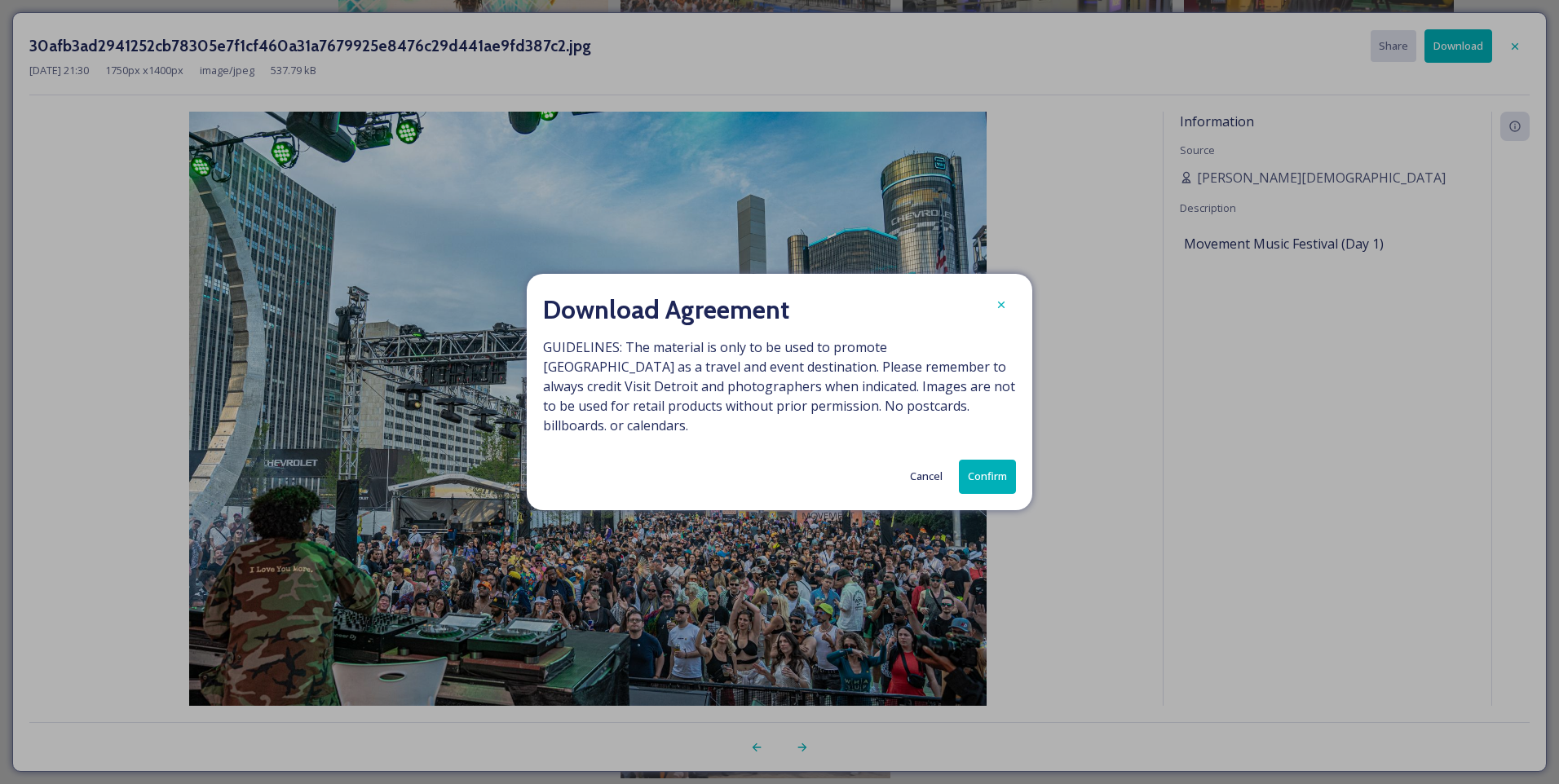
click at [981, 465] on button "Confirm" at bounding box center [987, 476] width 57 height 34
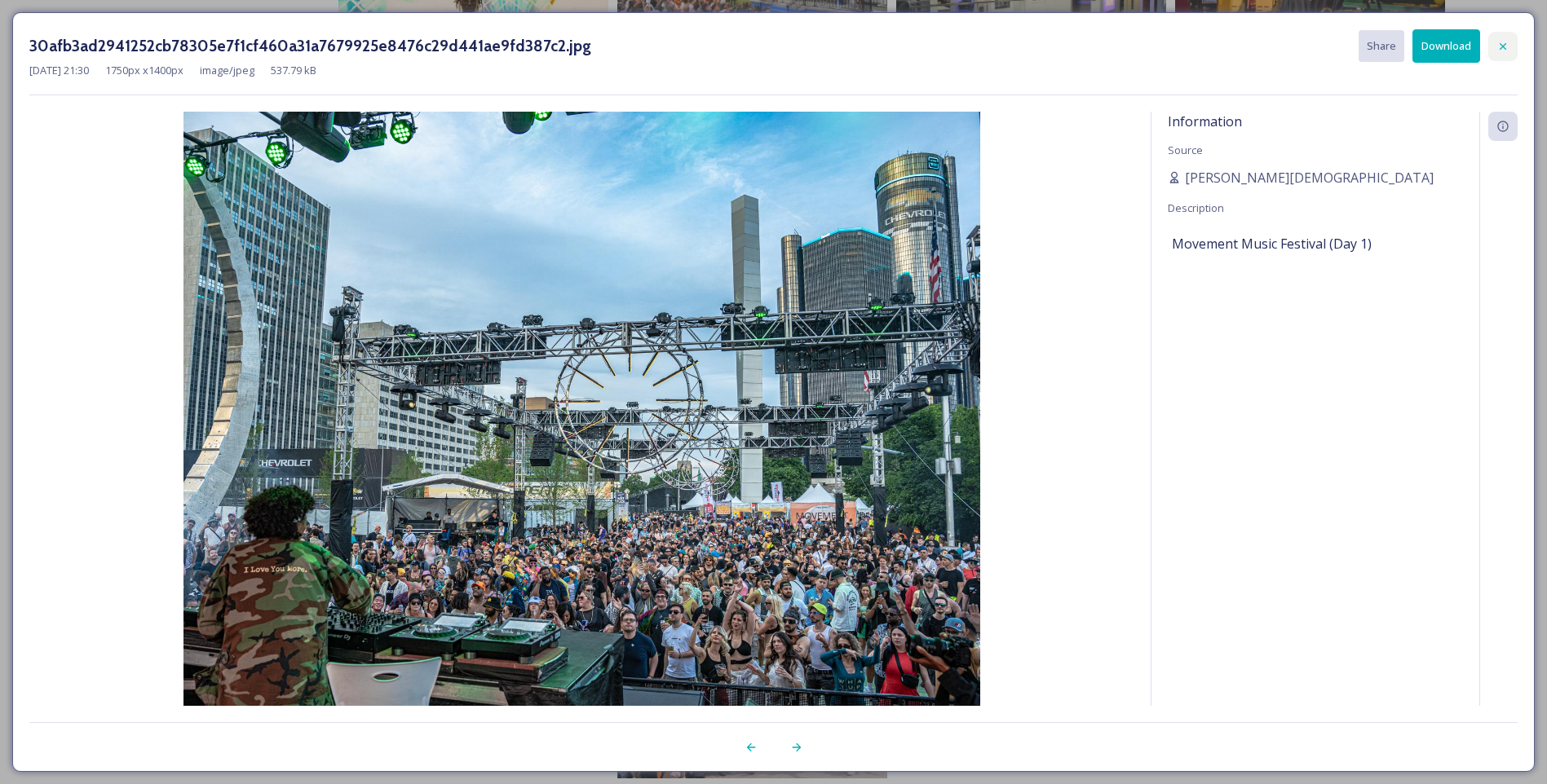
click at [1509, 42] on icon at bounding box center [1502, 46] width 13 height 13
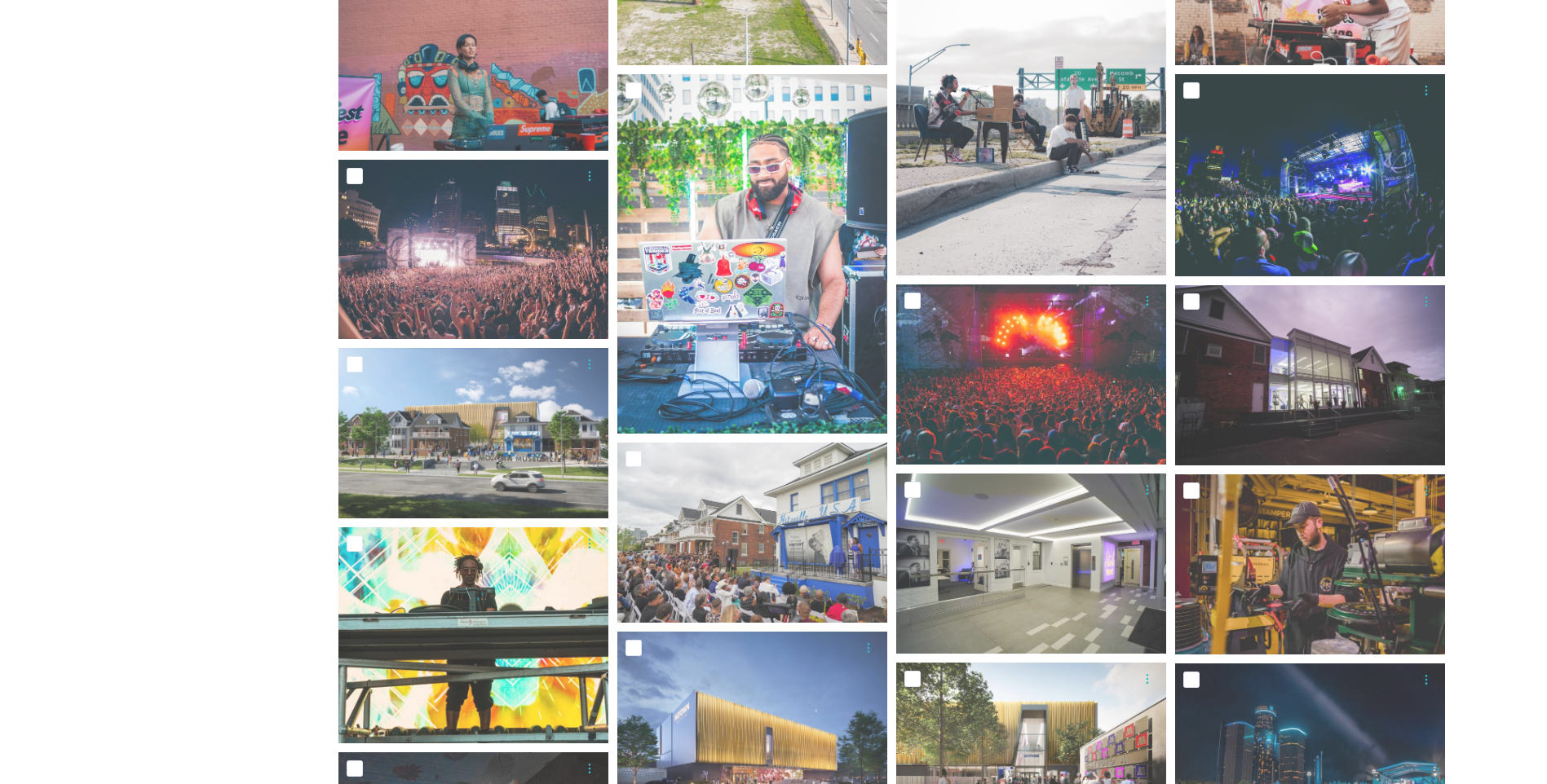
scroll to position [1304, 0]
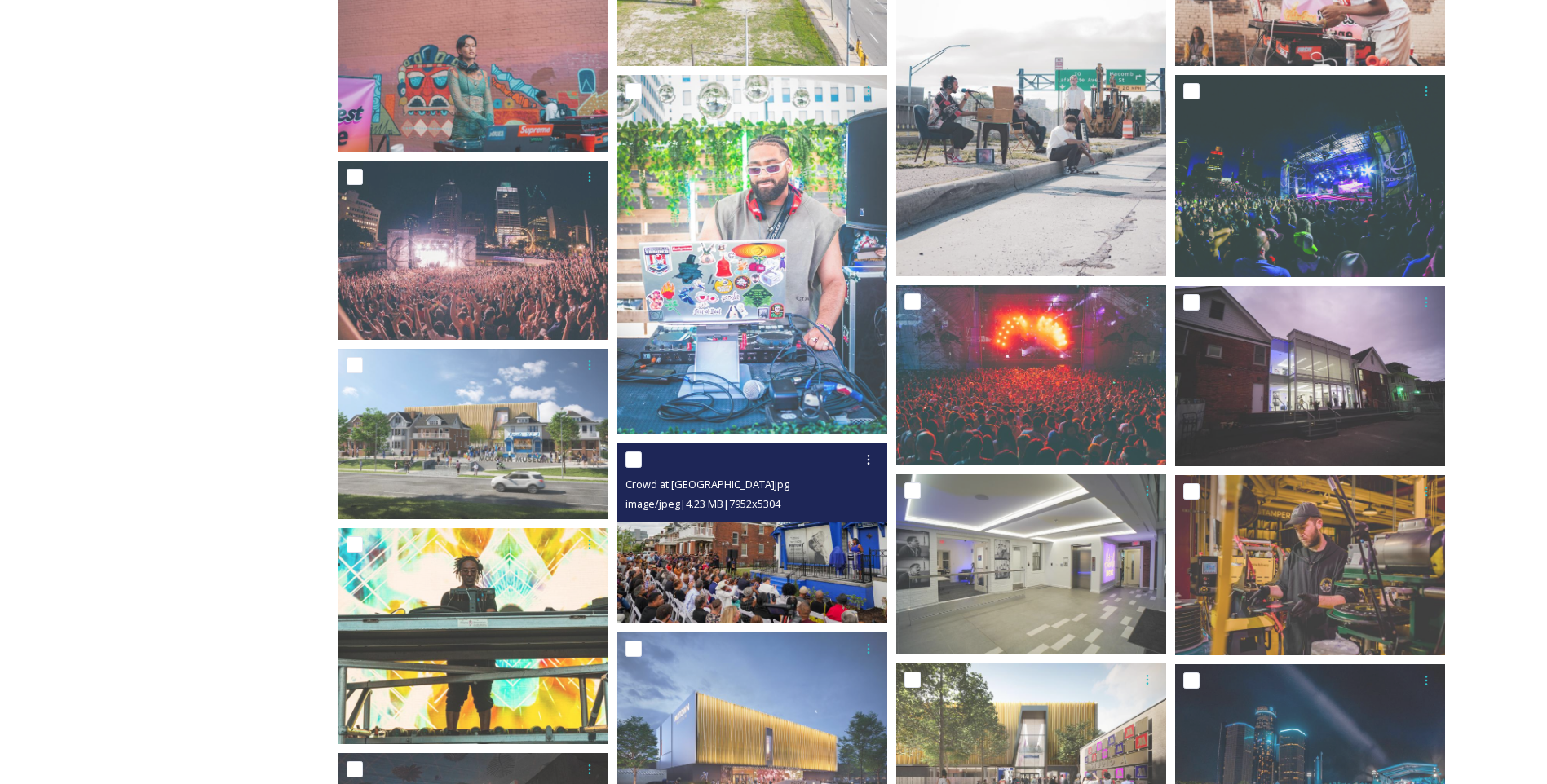
click at [807, 544] on img at bounding box center [752, 533] width 270 height 180
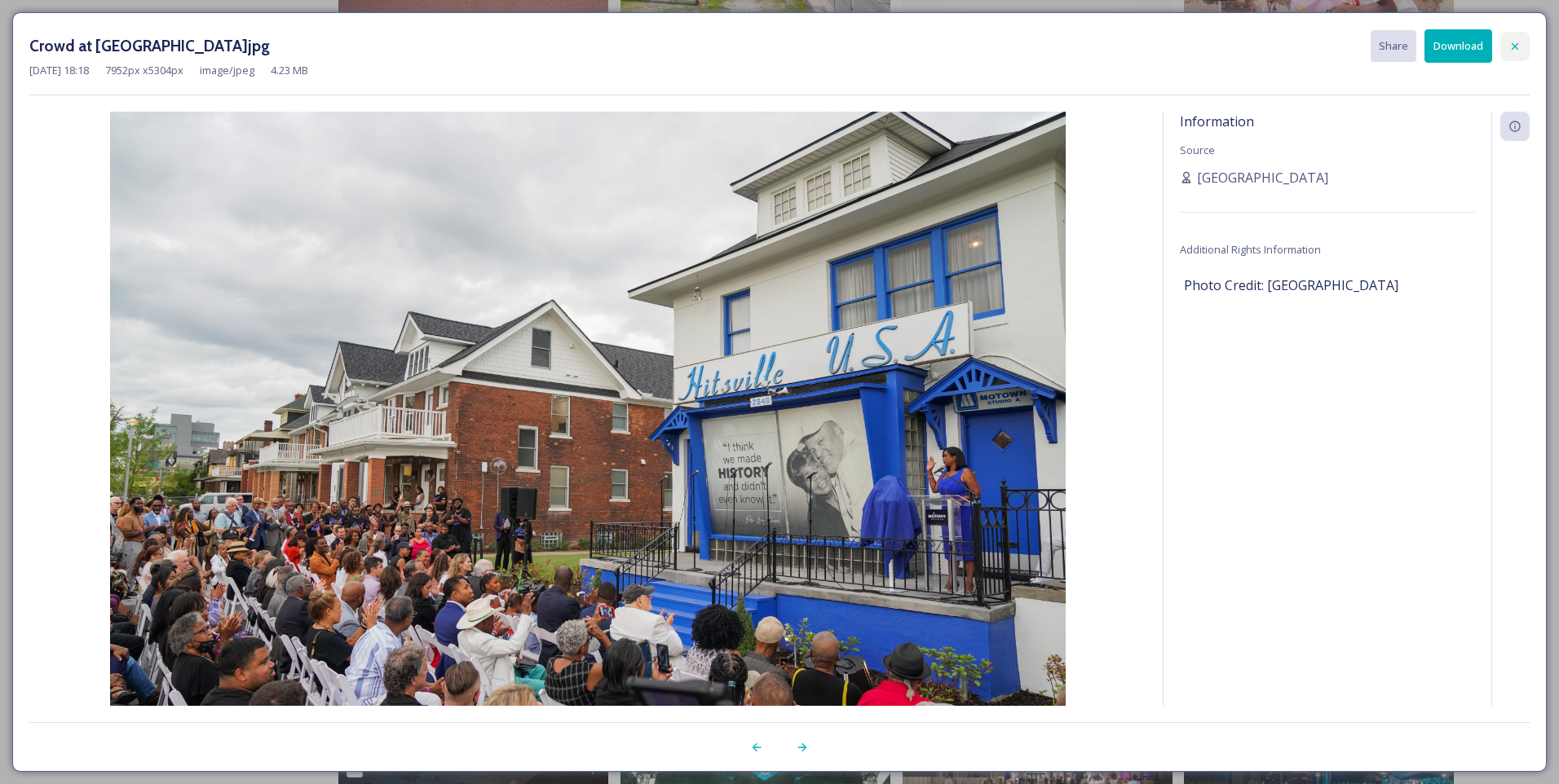
click at [1517, 43] on icon at bounding box center [1515, 46] width 13 height 13
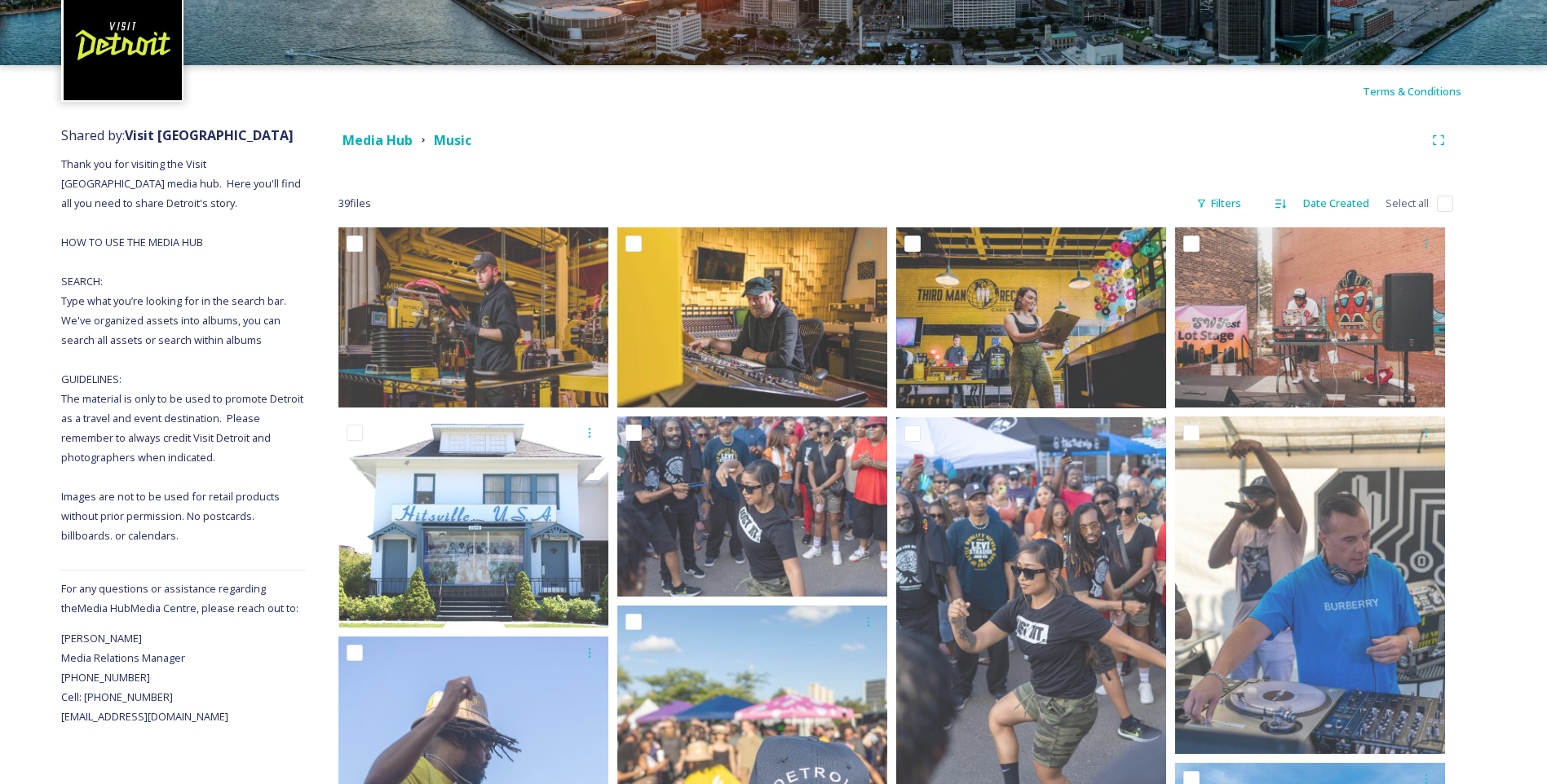
scroll to position [0, 0]
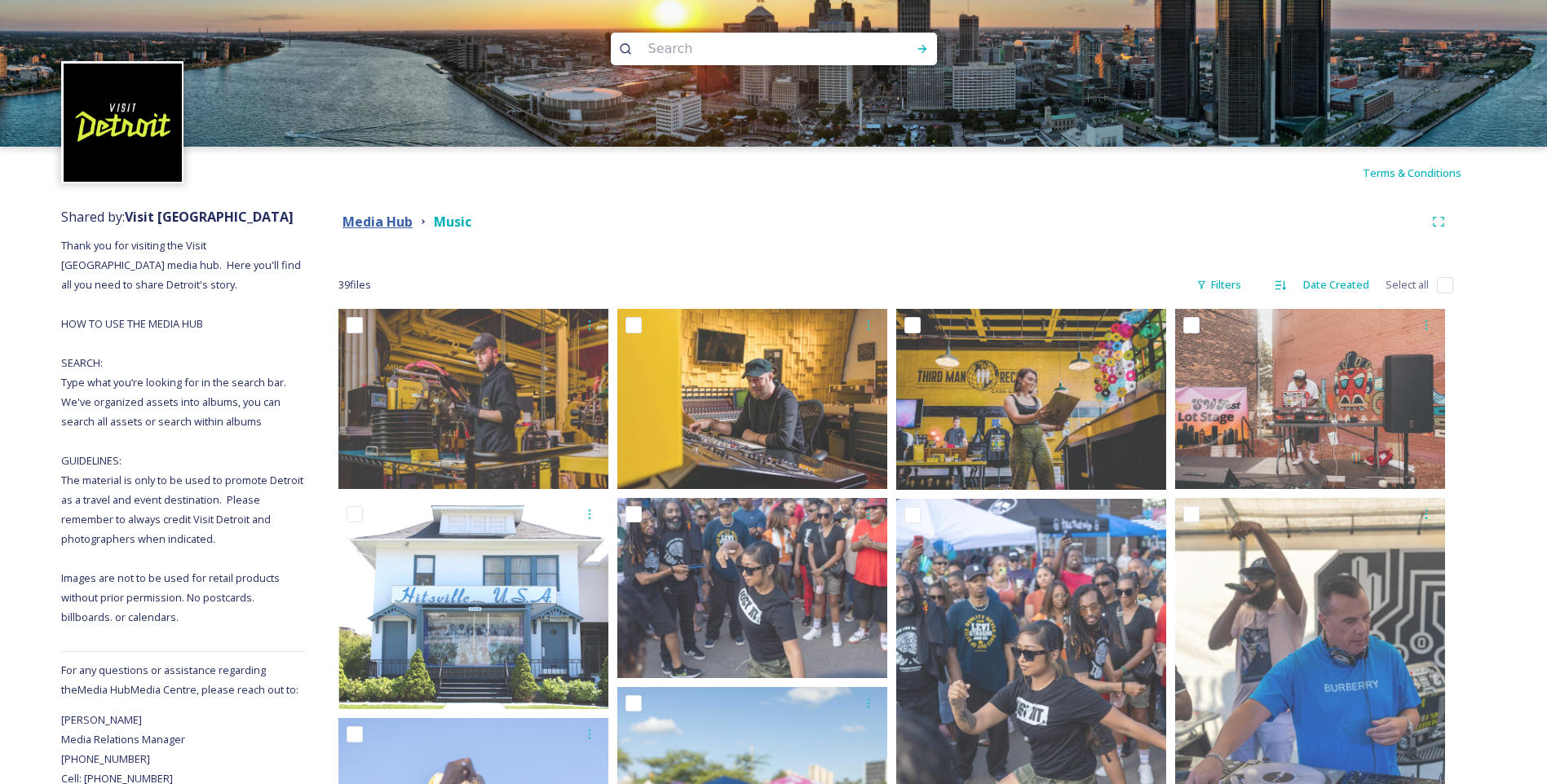
click at [384, 216] on strong "Media Hub" at bounding box center [377, 222] width 70 height 18
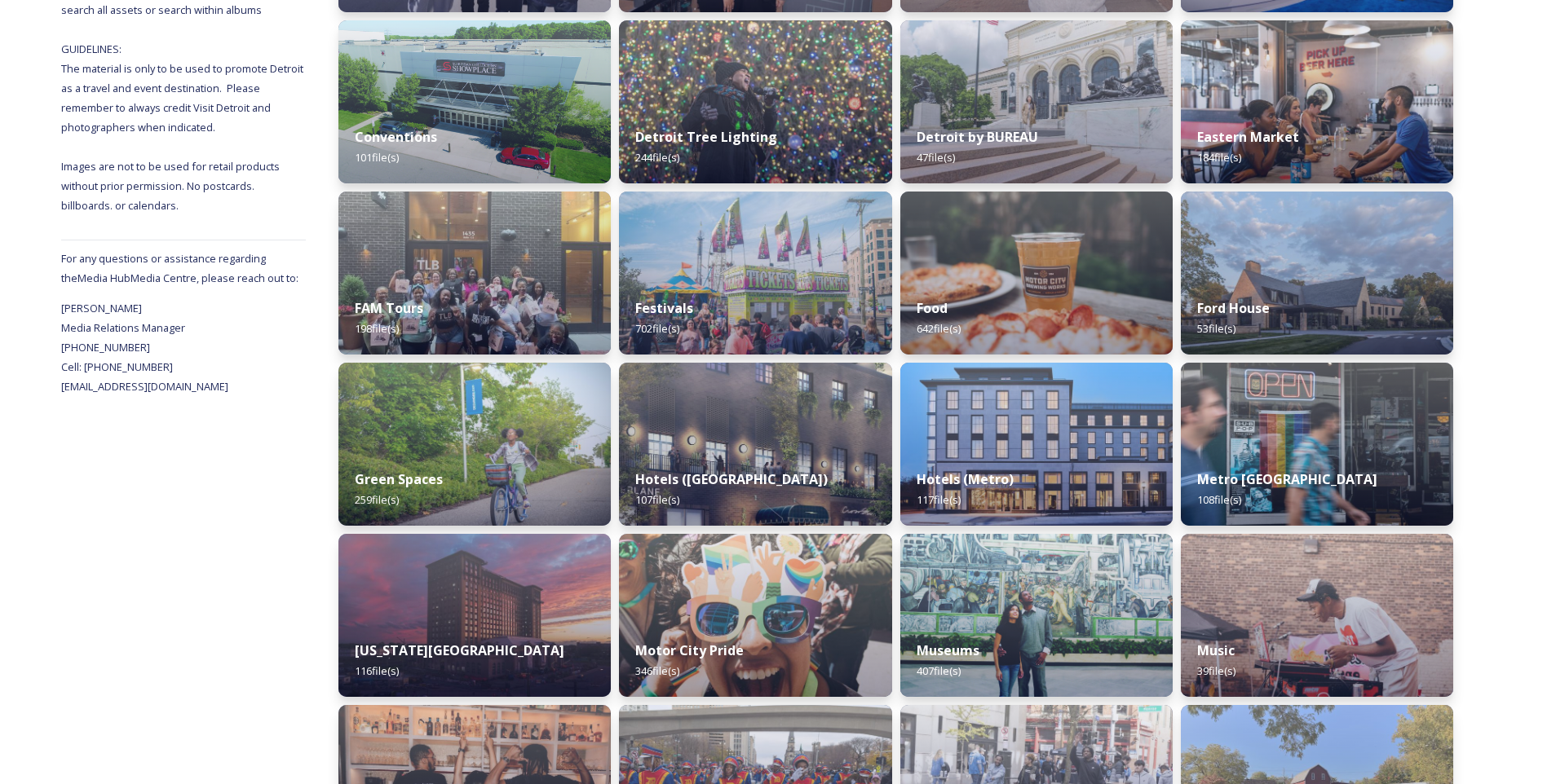
scroll to position [571, 0]
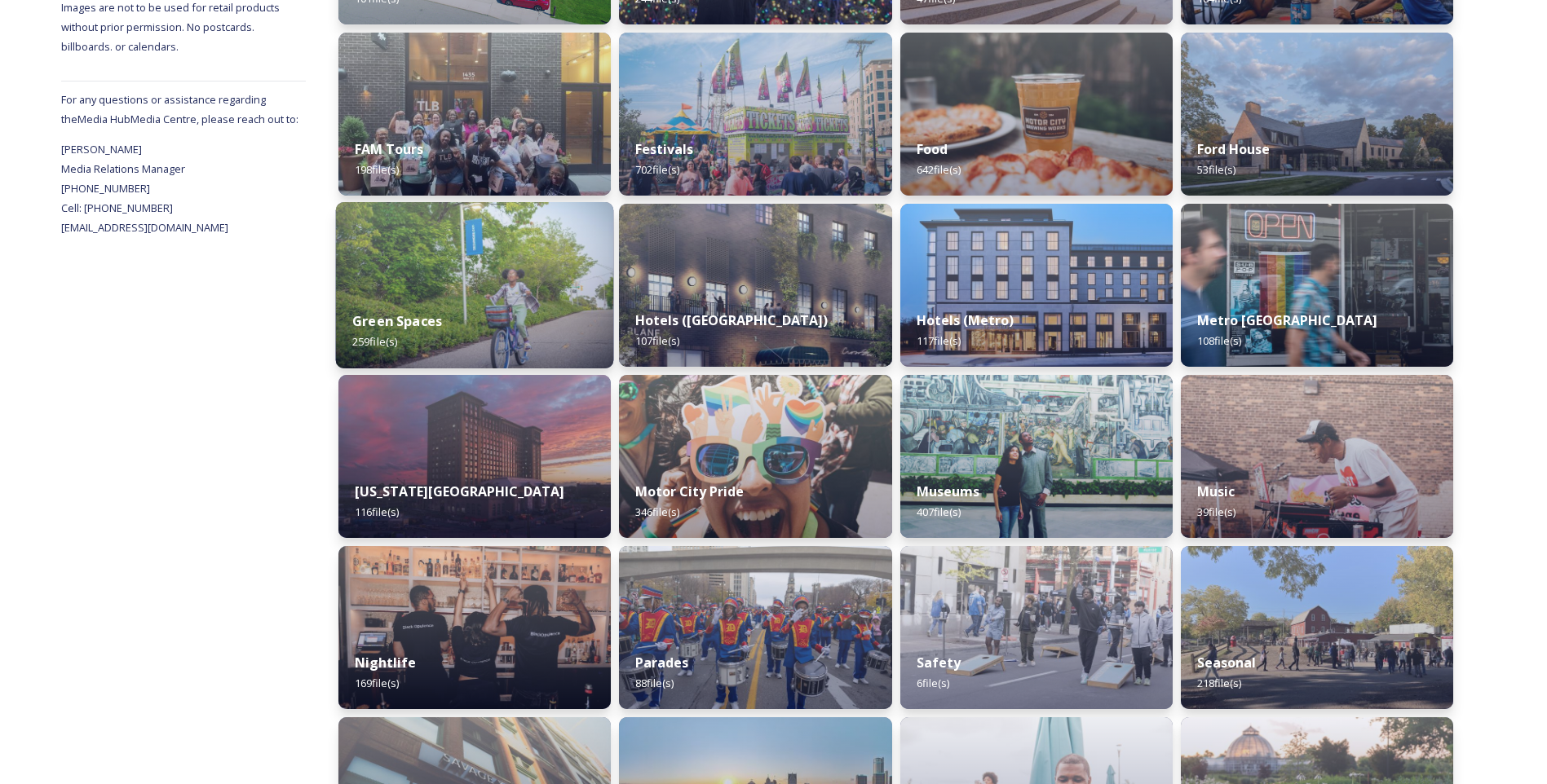
click at [380, 313] on strong "Green Spaces" at bounding box center [397, 322] width 90 height 18
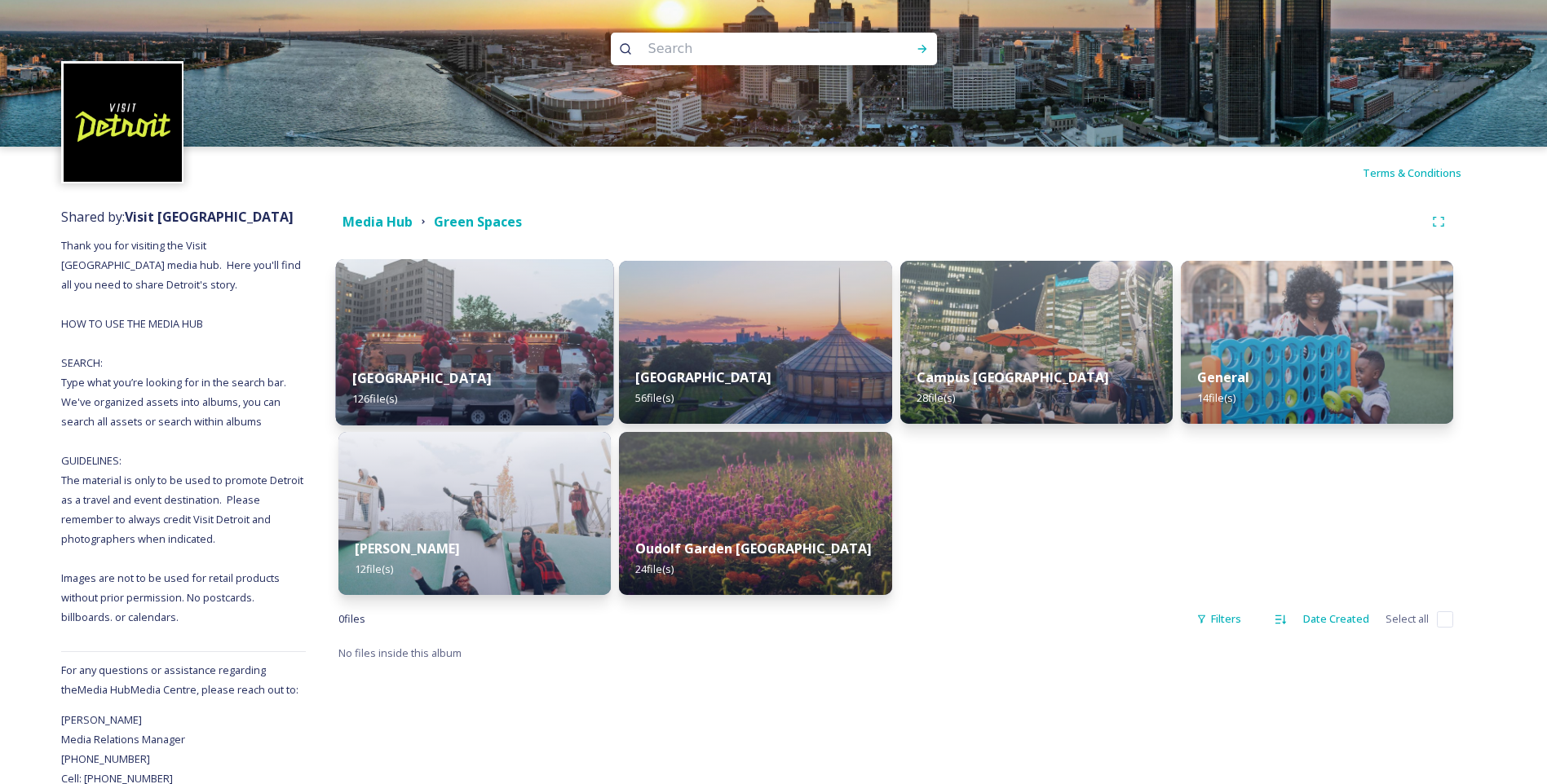
click at [497, 349] on img at bounding box center [475, 342] width 278 height 166
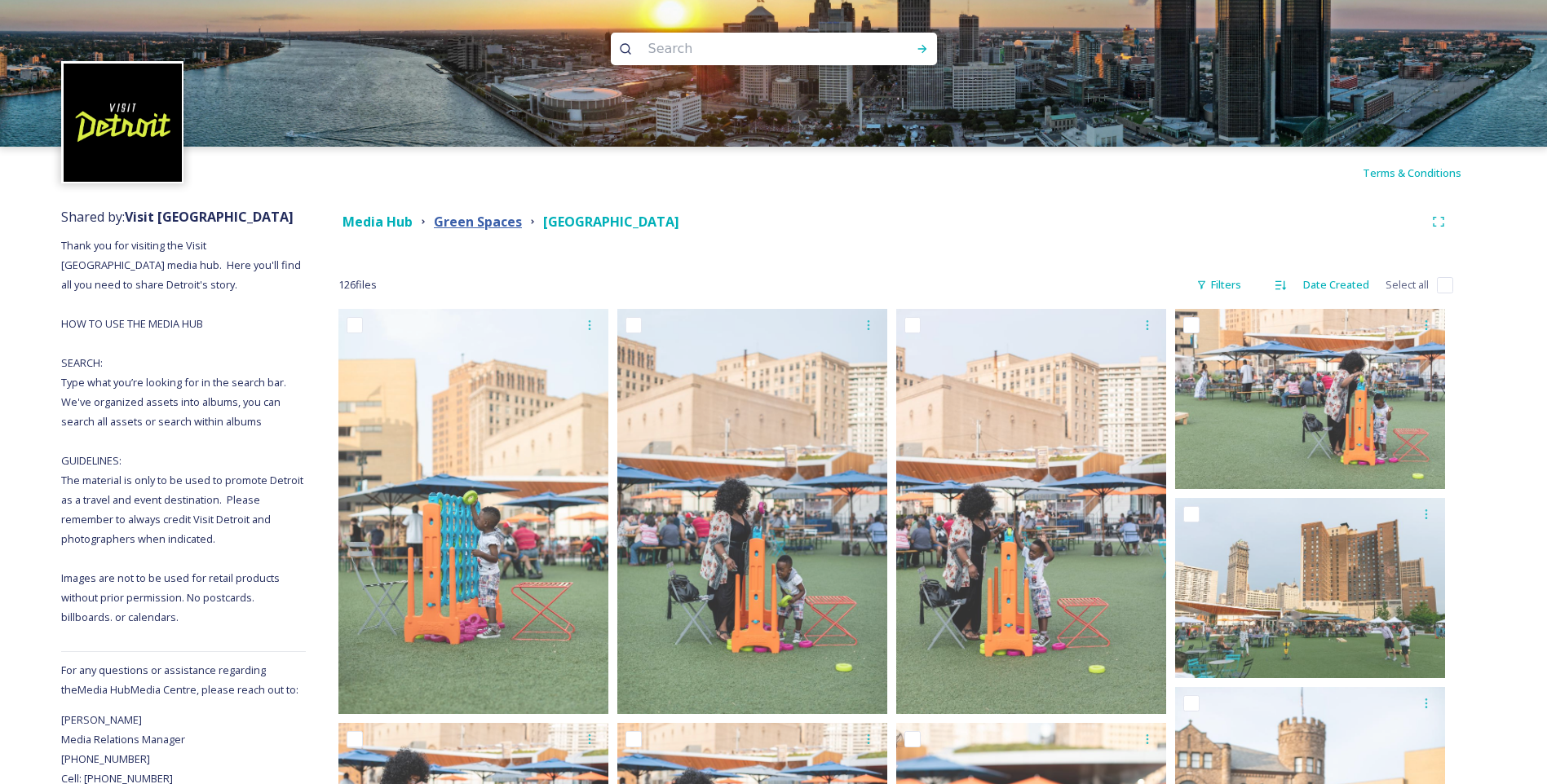
click at [474, 223] on strong "Green Spaces" at bounding box center [477, 222] width 88 height 18
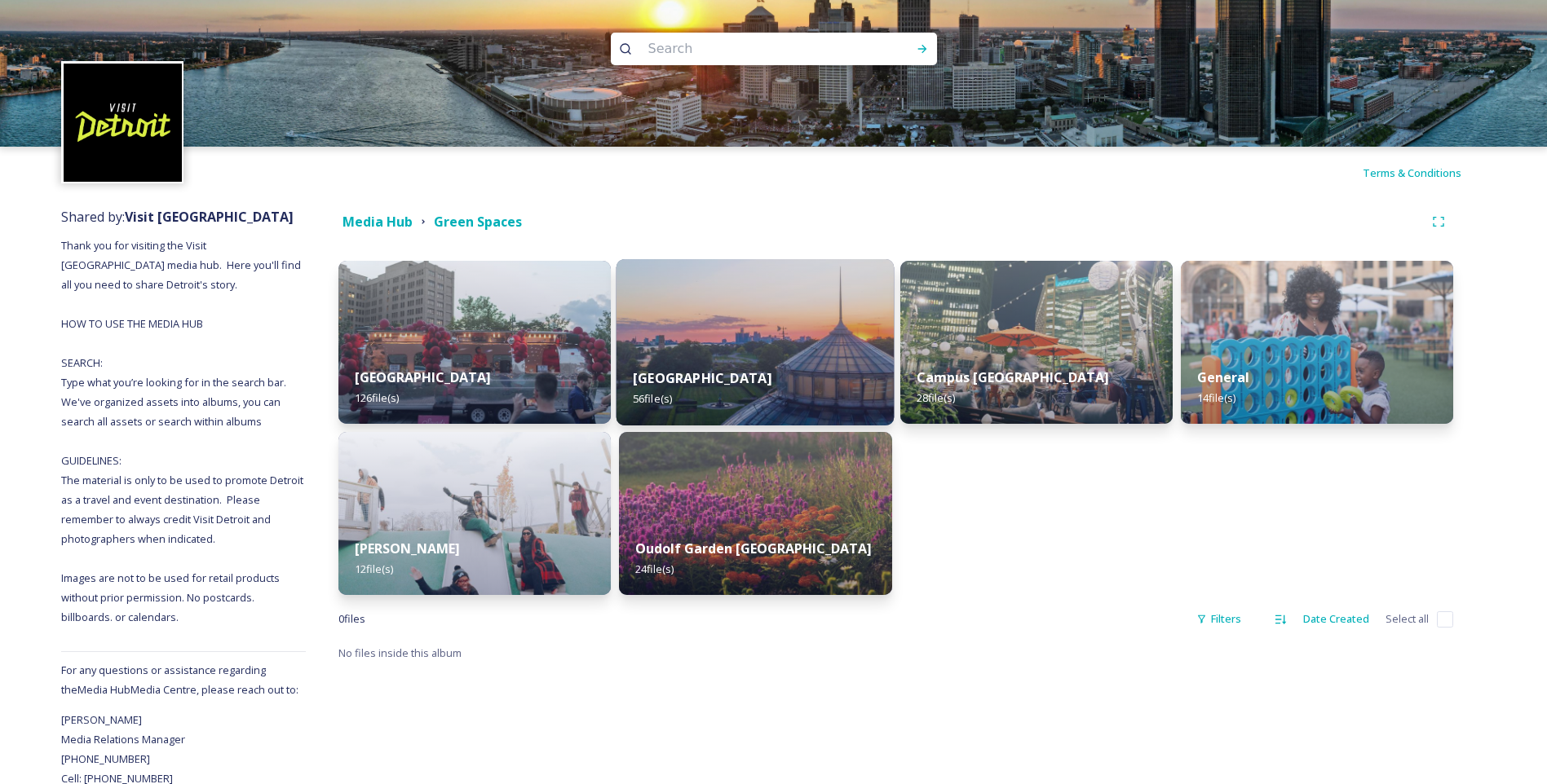
click at [764, 387] on div "[GEOGRAPHIC_DATA] 56 file(s)" at bounding box center [755, 389] width 278 height 74
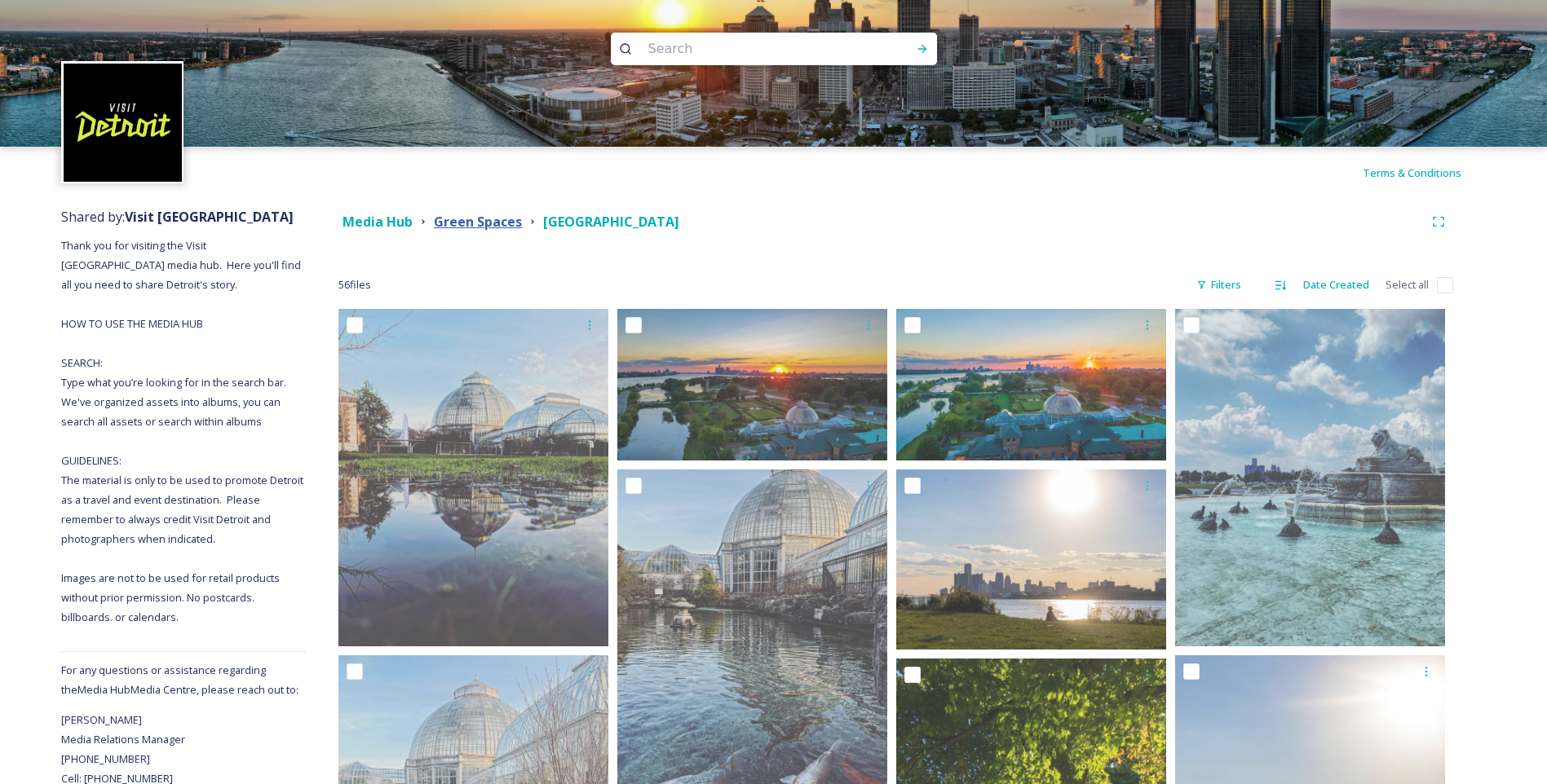
click at [497, 221] on strong "Green Spaces" at bounding box center [477, 222] width 88 height 18
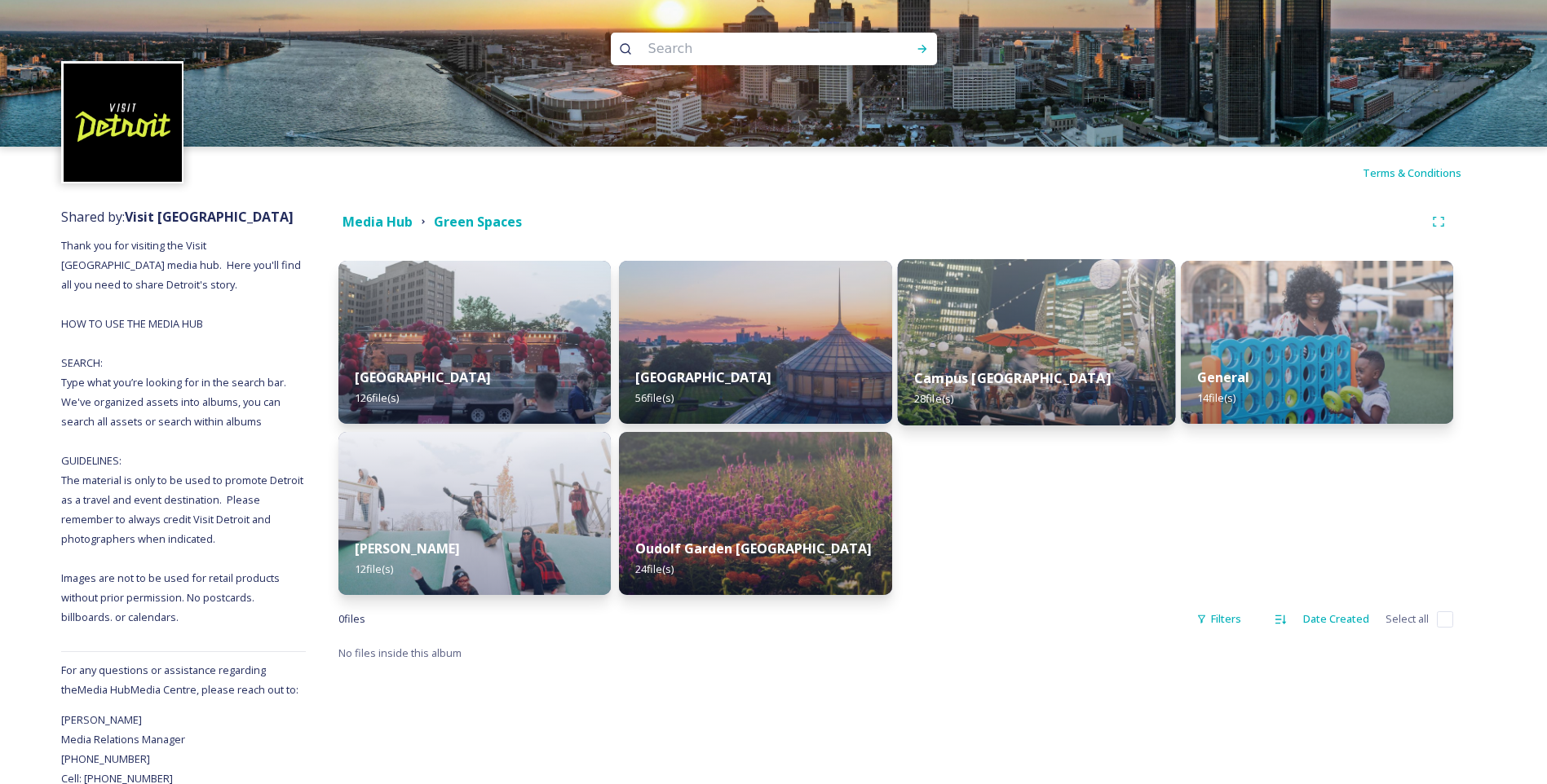
click at [1081, 352] on div "Campus [GEOGRAPHIC_DATA] 28 file(s)" at bounding box center [1036, 389] width 278 height 74
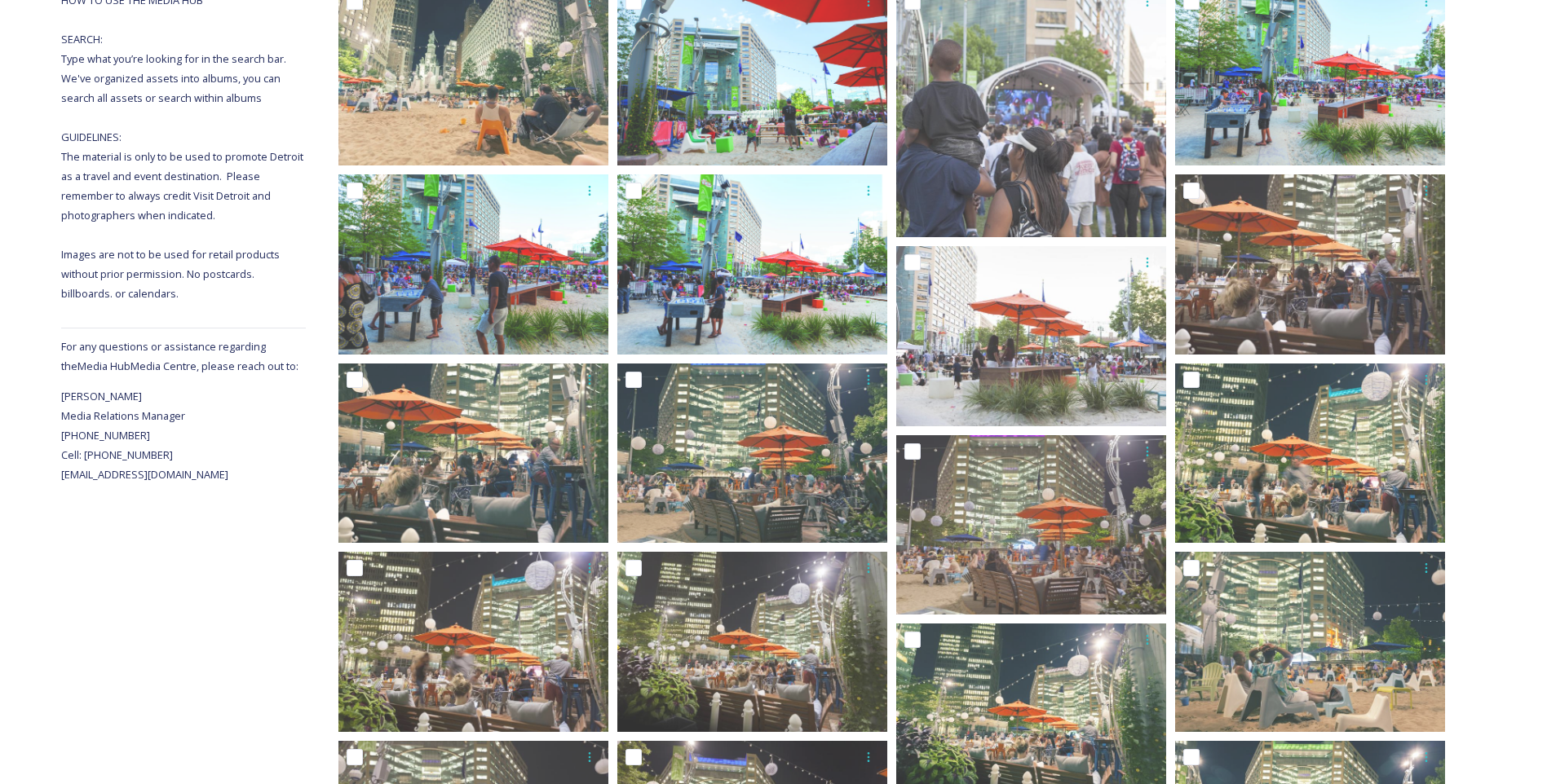
scroll to position [326, 0]
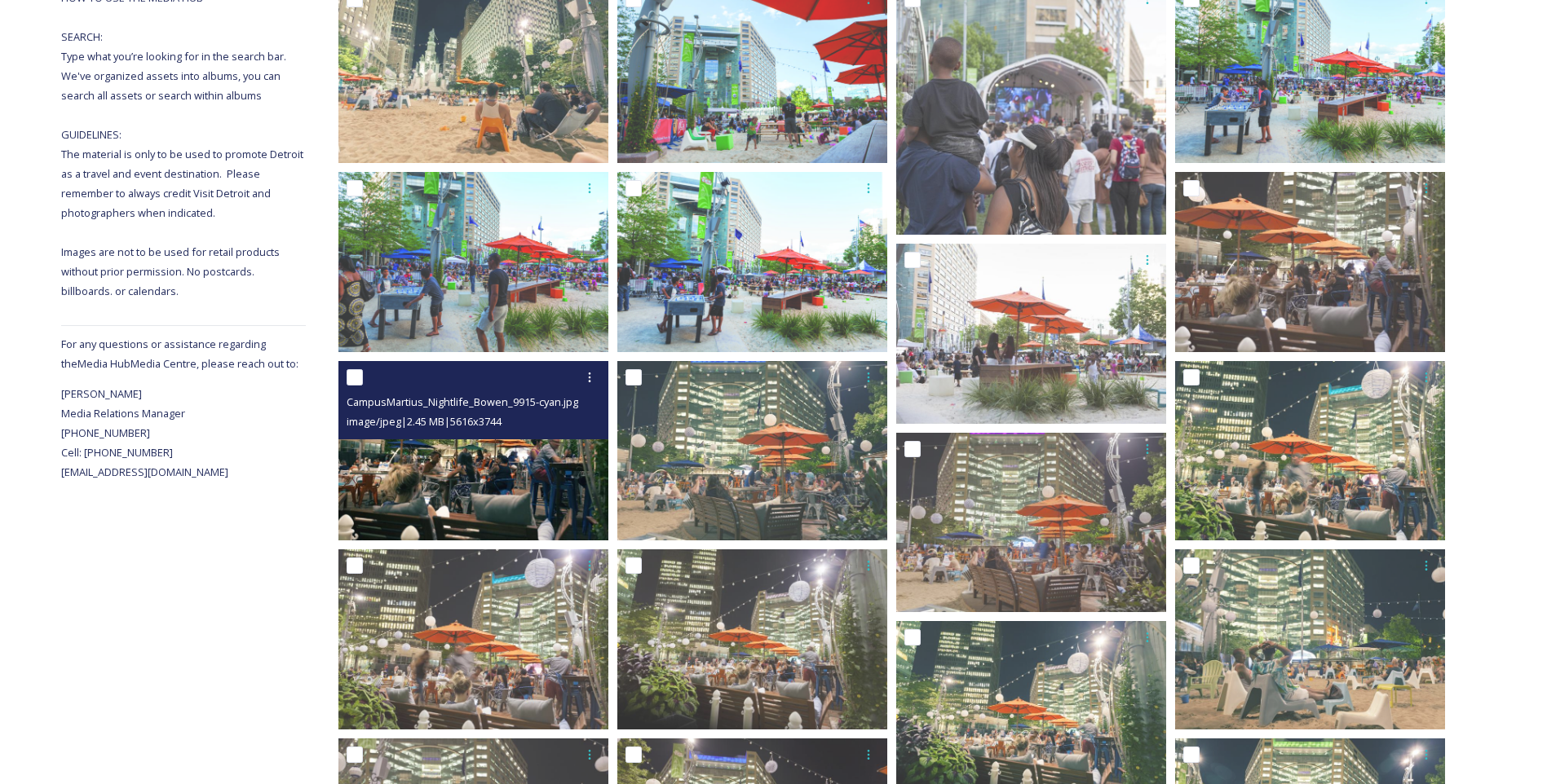
click at [474, 470] on img at bounding box center [473, 450] width 270 height 180
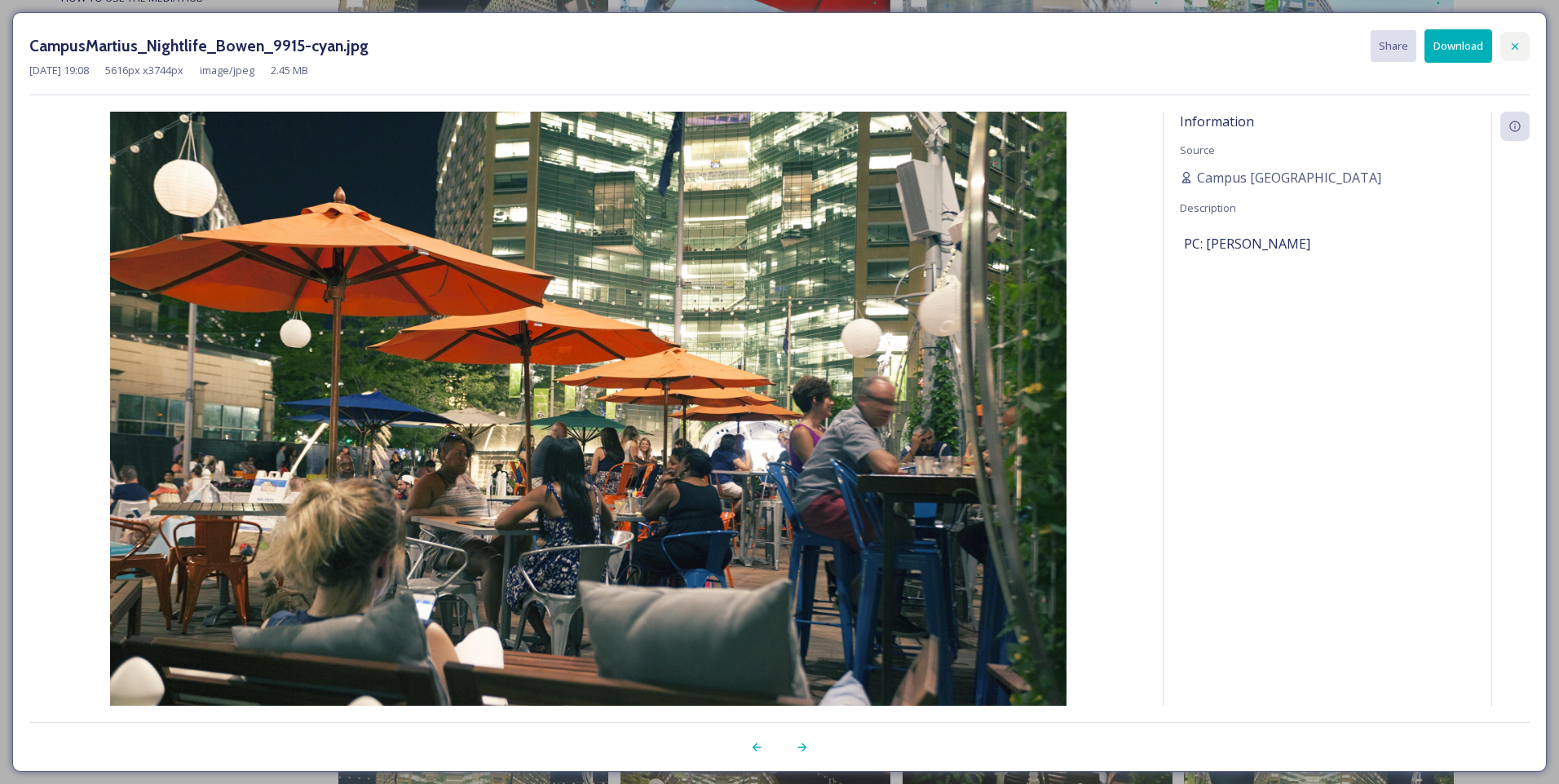
click at [1514, 41] on icon at bounding box center [1515, 46] width 13 height 13
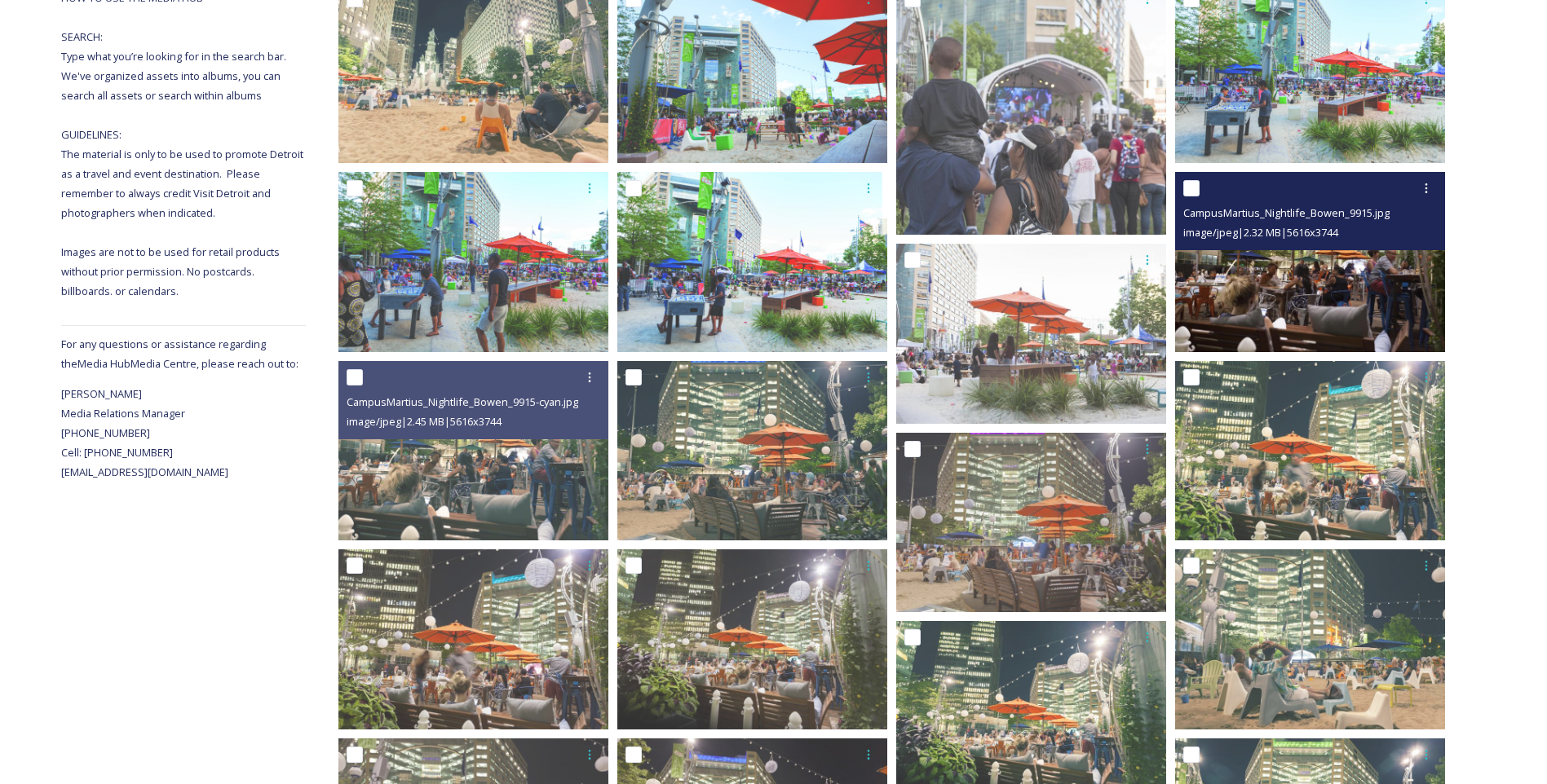
click at [1316, 249] on div "CampusMartius_Nightlife_Bowen_9915.jpg image/jpeg | 2.32 MB | 5616 x 3744" at bounding box center [1310, 211] width 270 height 78
click at [1312, 316] on img at bounding box center [1310, 262] width 270 height 180
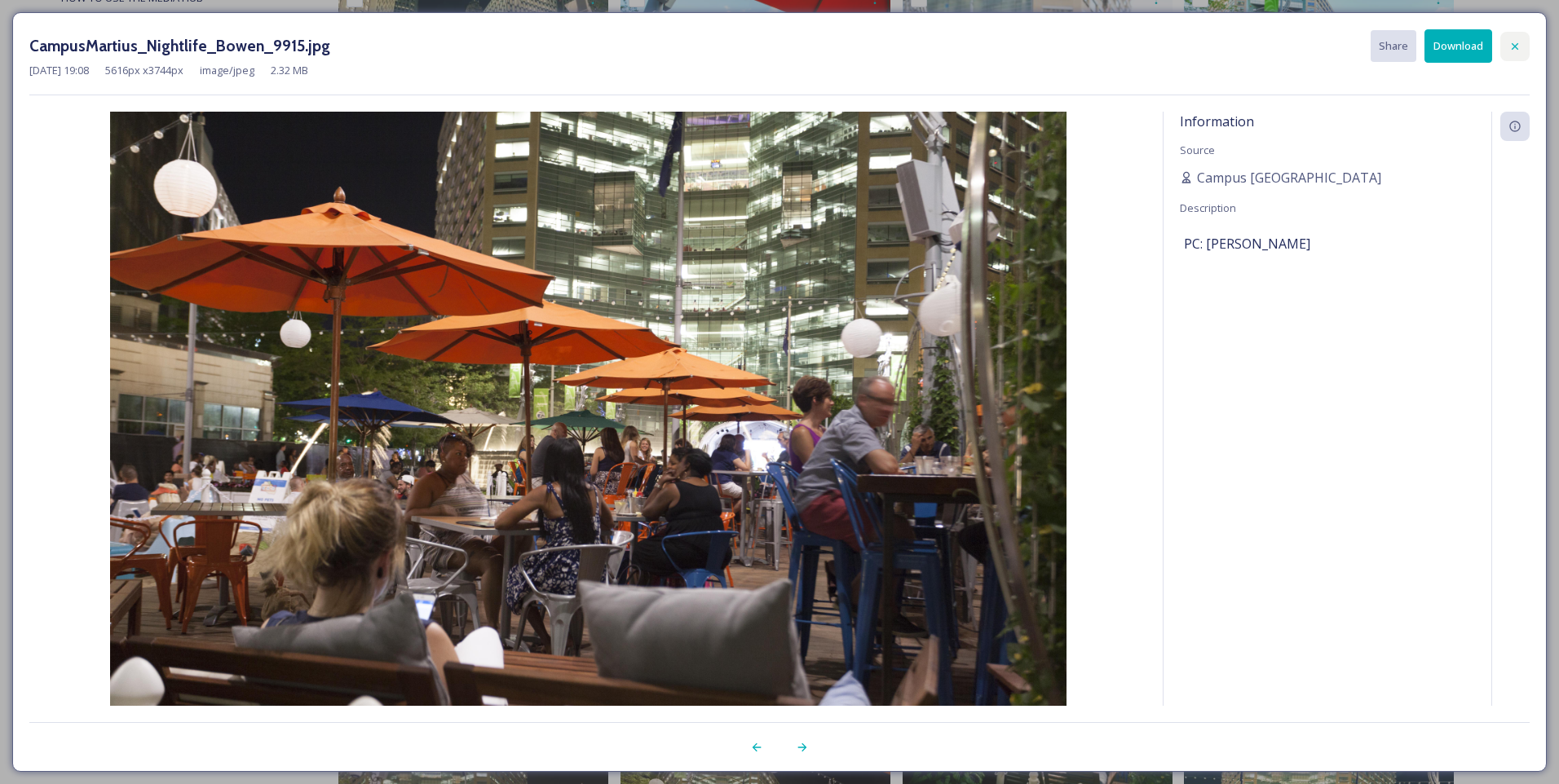
click at [1514, 41] on icon at bounding box center [1515, 46] width 13 height 13
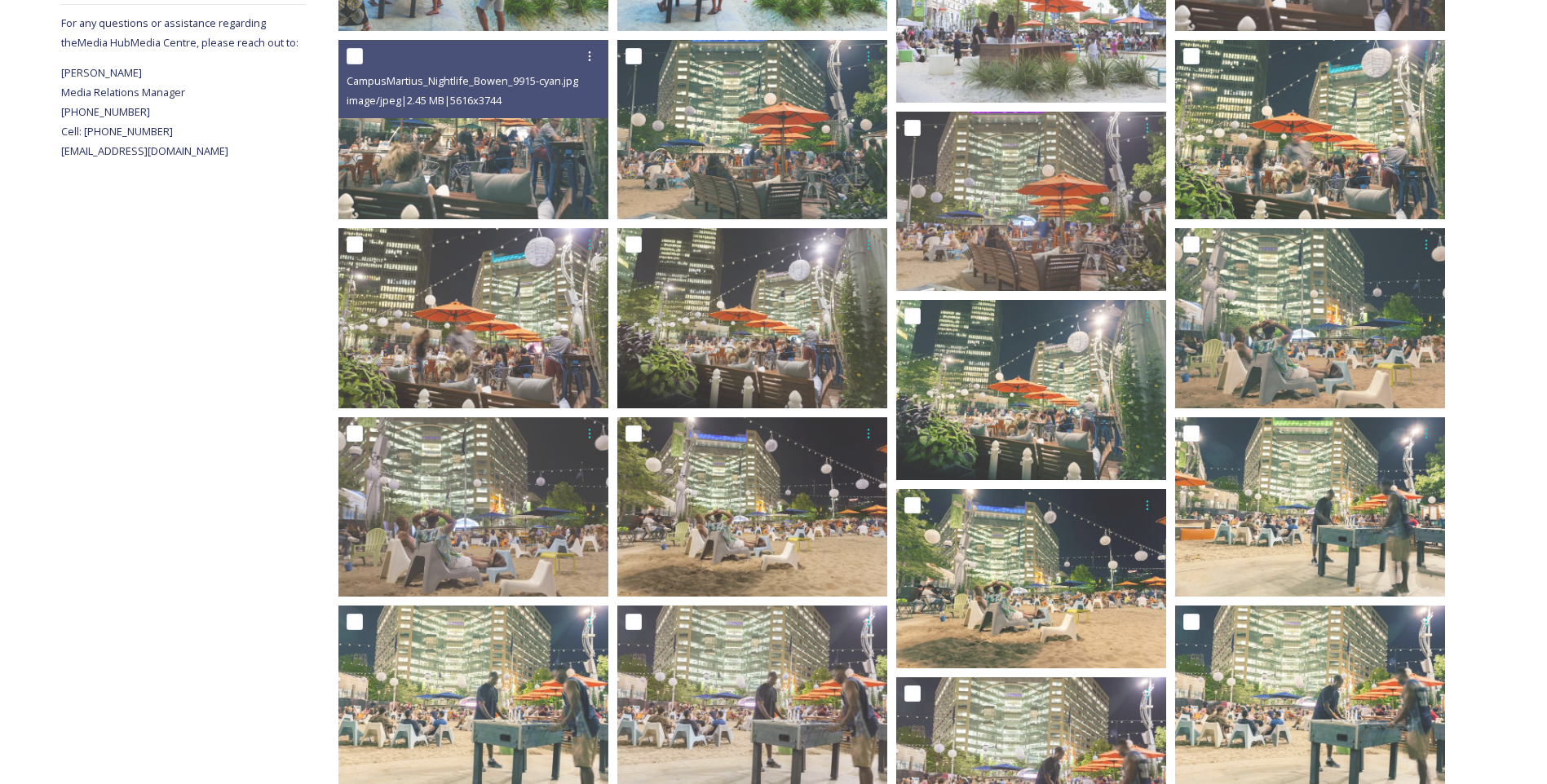
scroll to position [538, 0]
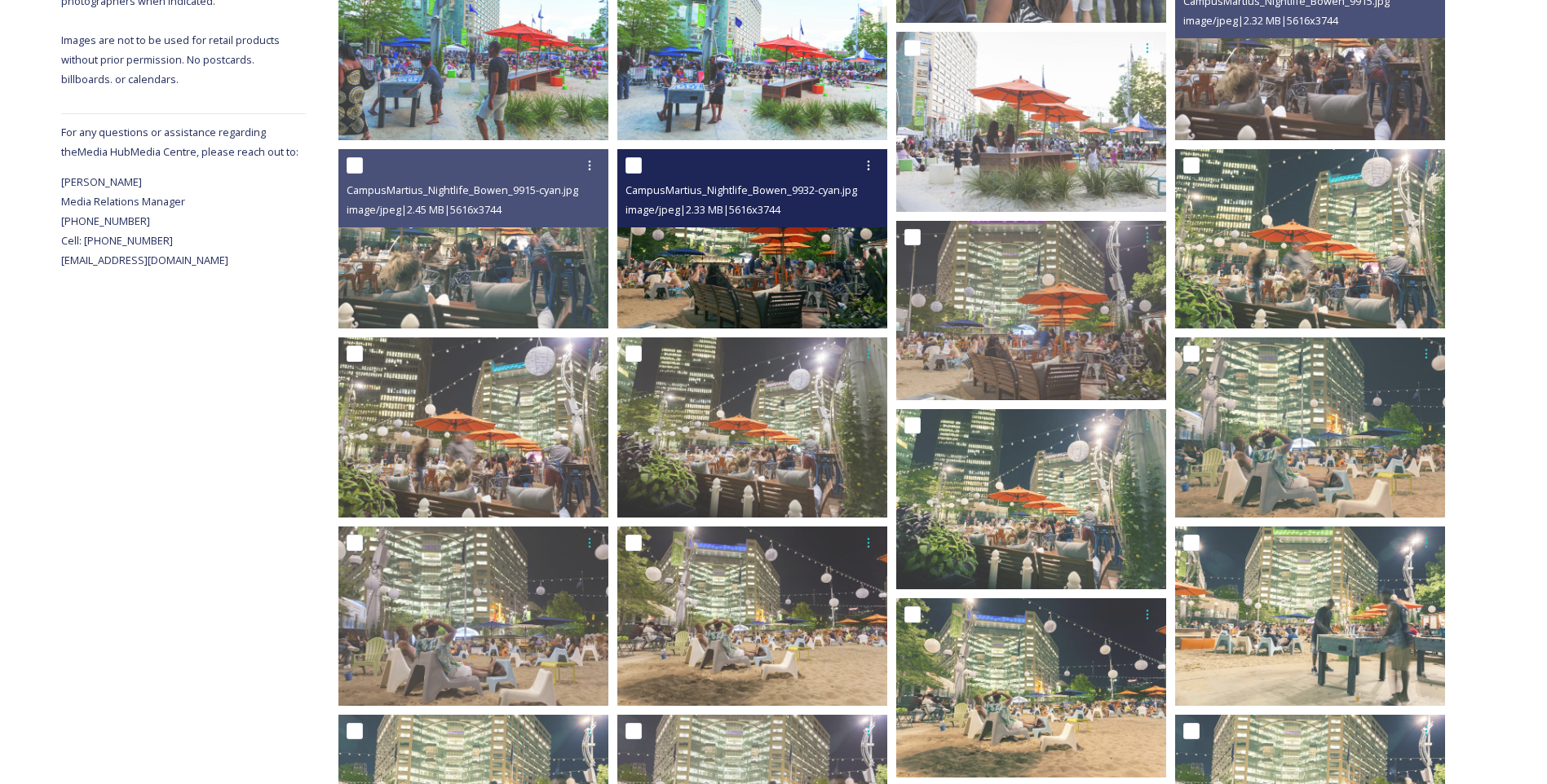
click at [790, 289] on img at bounding box center [752, 238] width 270 height 180
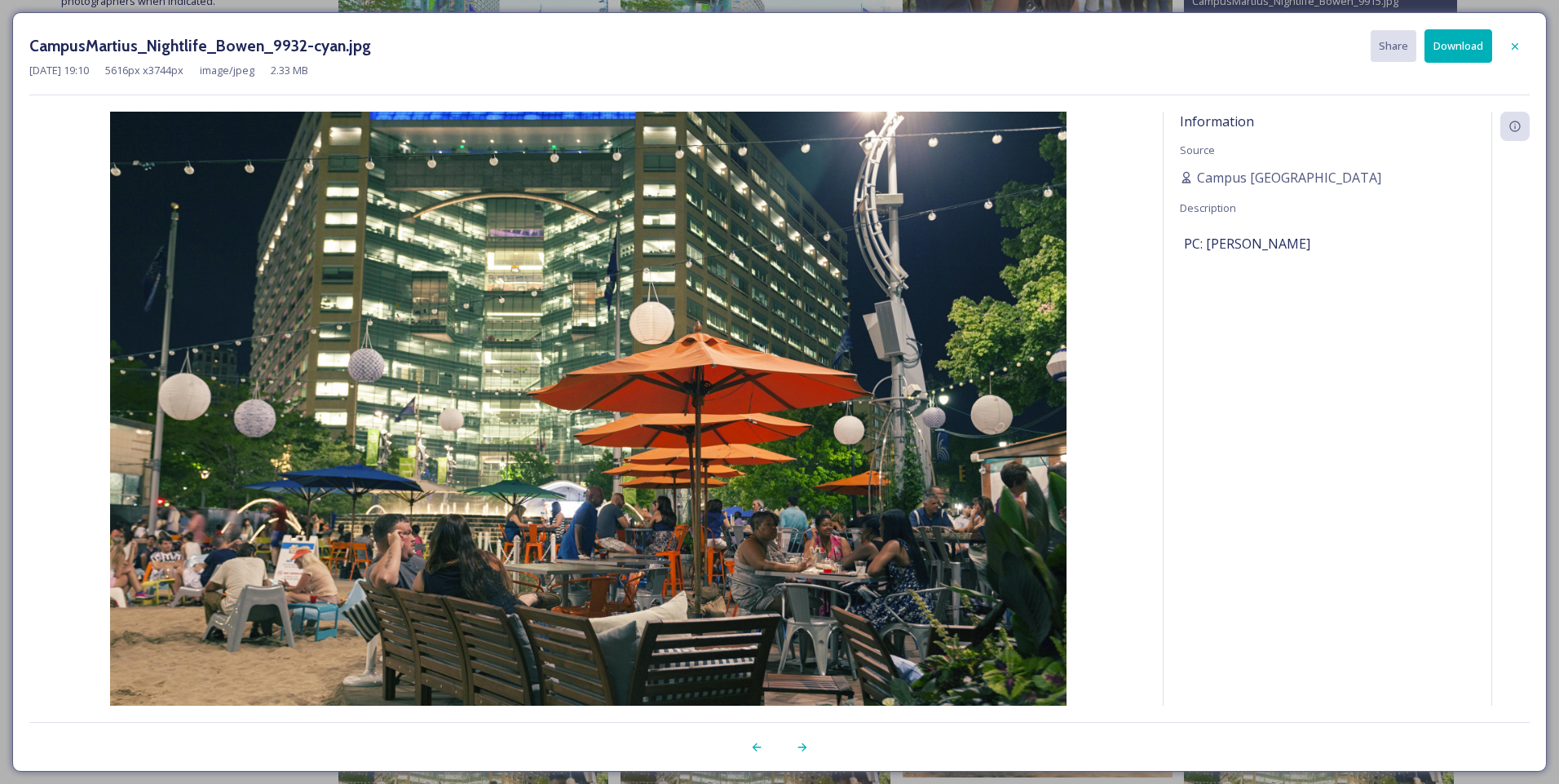
click at [1457, 35] on button "Download" at bounding box center [1458, 45] width 67 height 34
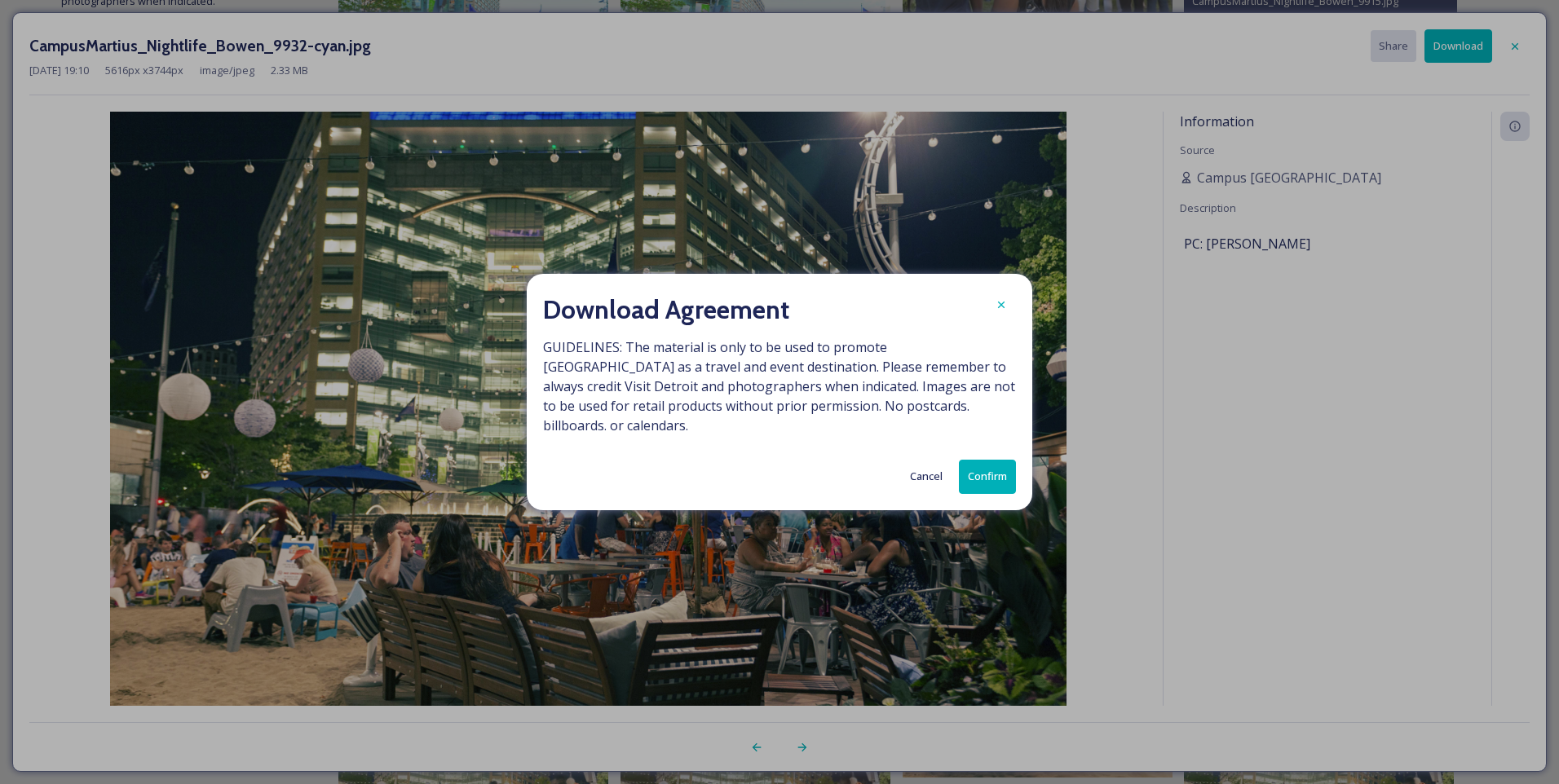
click at [994, 460] on button "Confirm" at bounding box center [987, 476] width 57 height 34
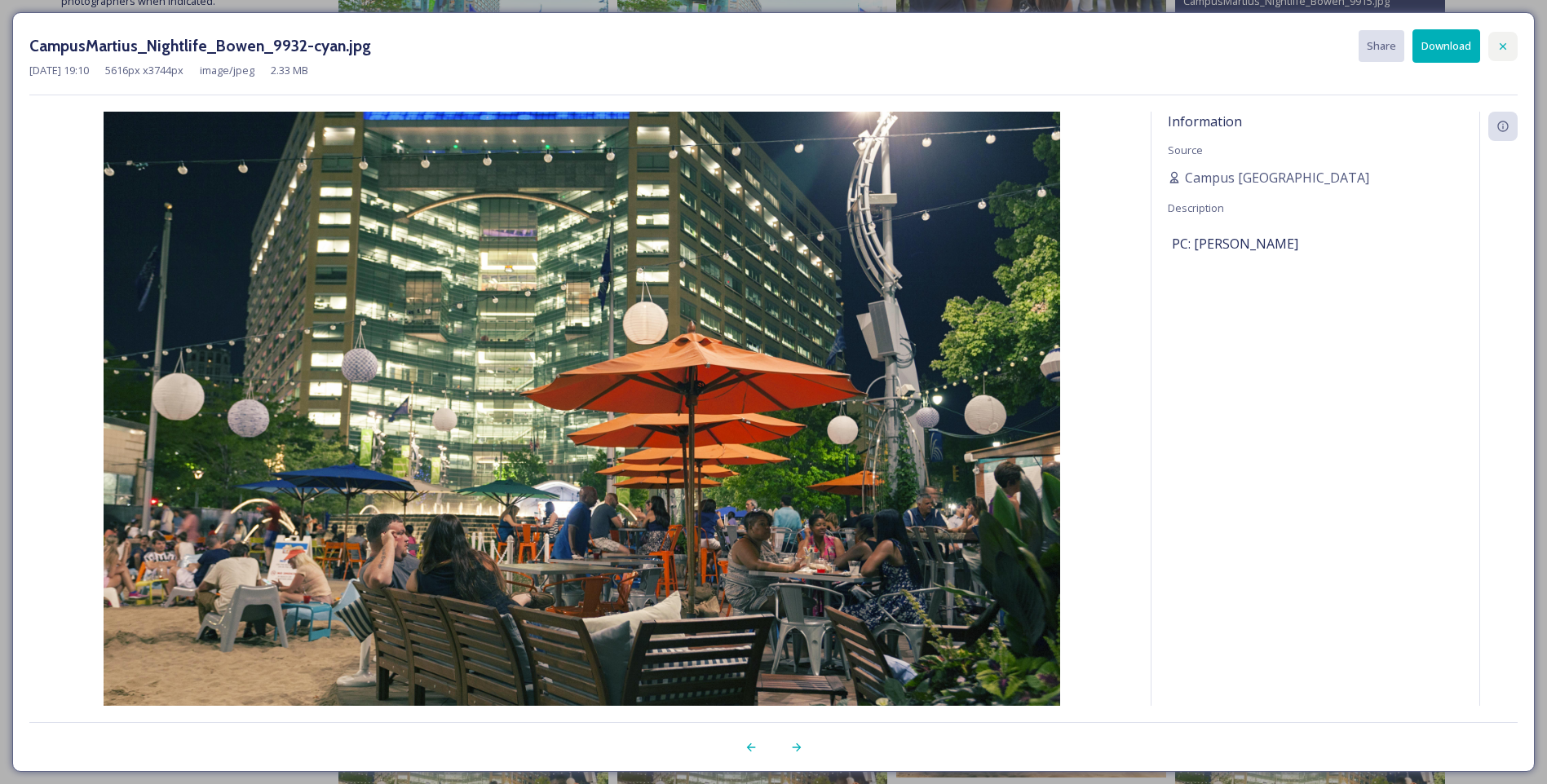
click at [1506, 45] on icon at bounding box center [1502, 46] width 13 height 13
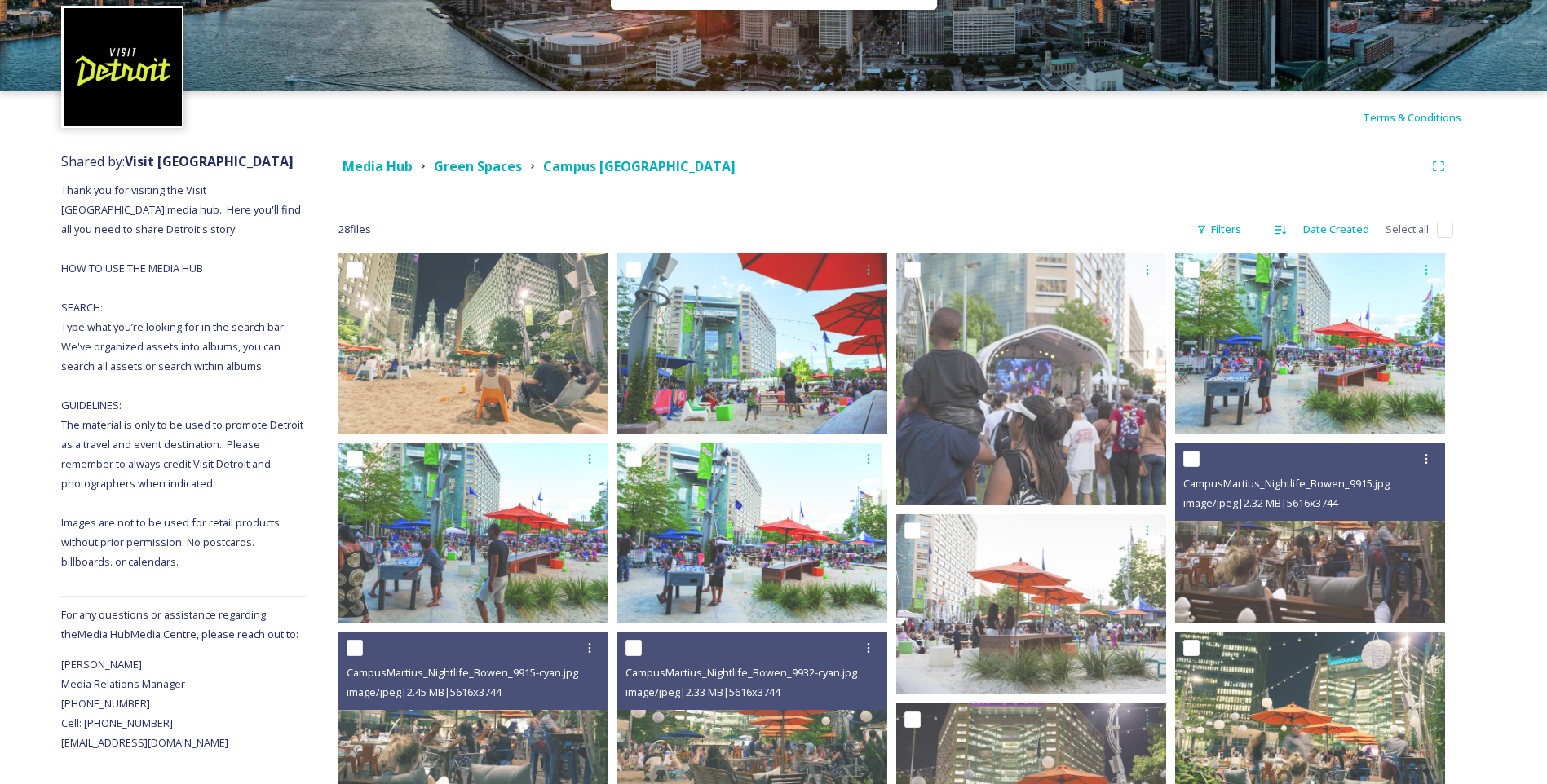
scroll to position [0, 0]
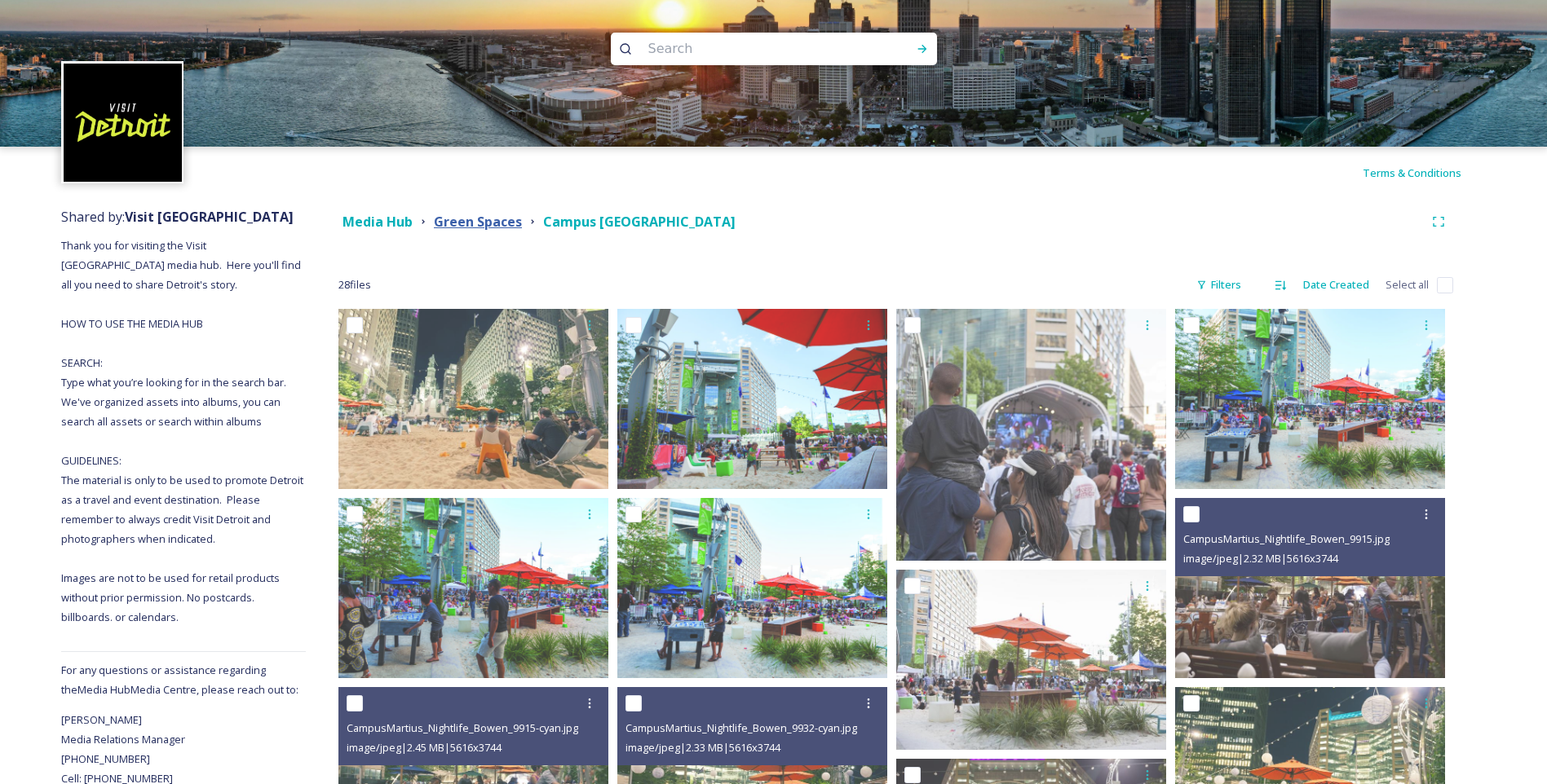
click at [502, 216] on strong "Green Spaces" at bounding box center [477, 222] width 88 height 18
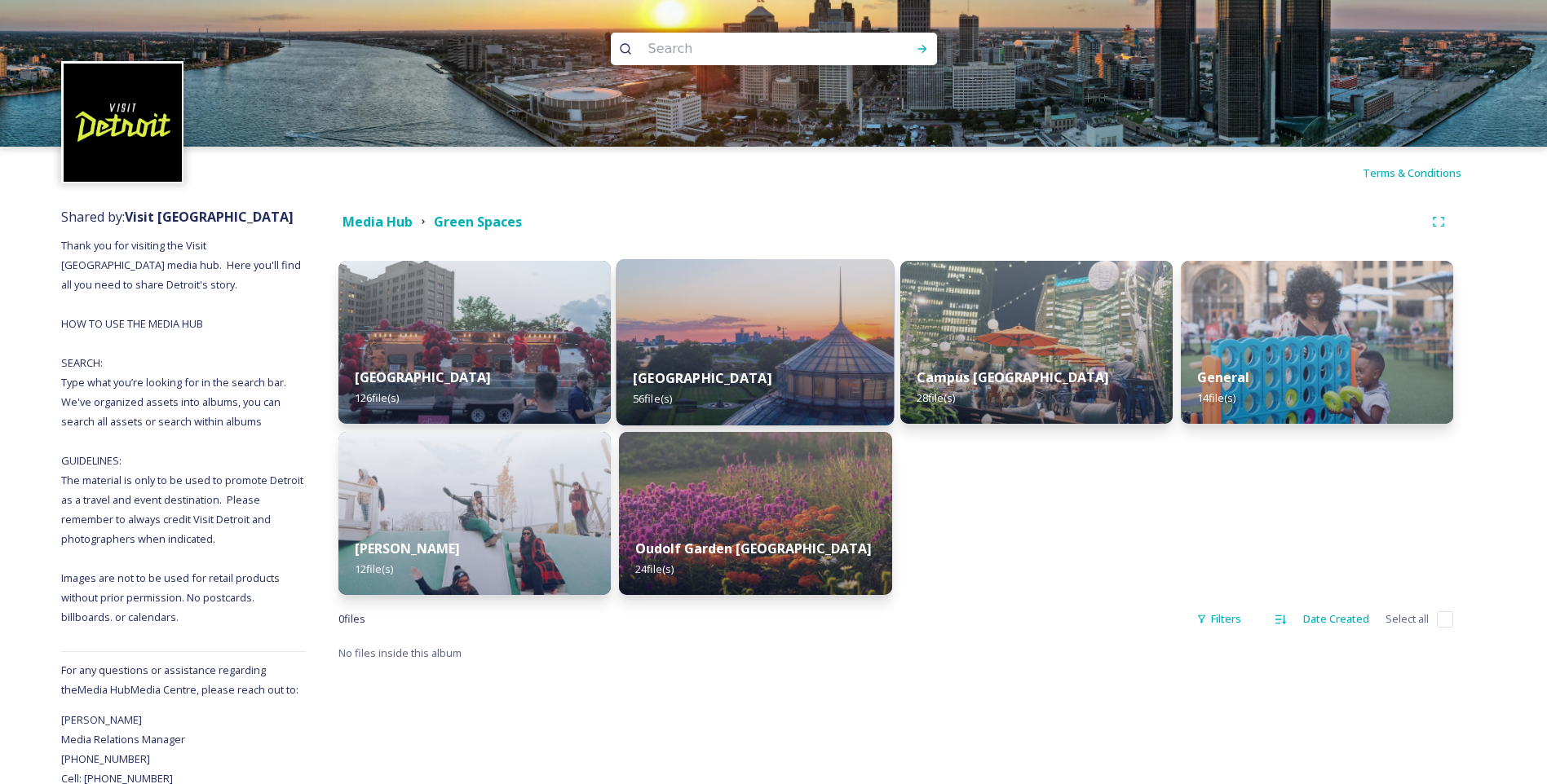
click at [754, 356] on div "[GEOGRAPHIC_DATA] 56 file(s)" at bounding box center [755, 389] width 278 height 74
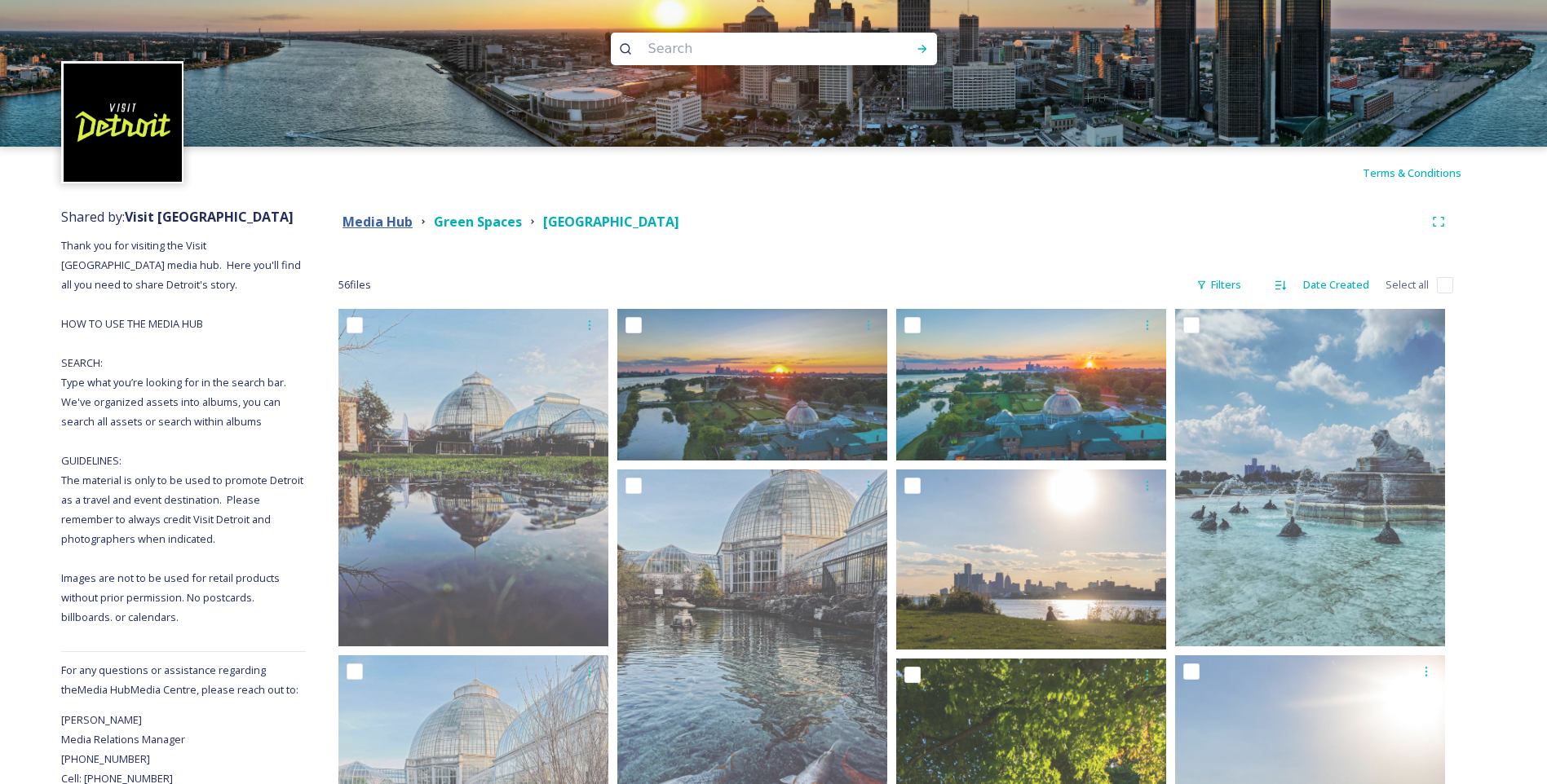
click at [394, 221] on strong "Media Hub" at bounding box center [377, 222] width 70 height 18
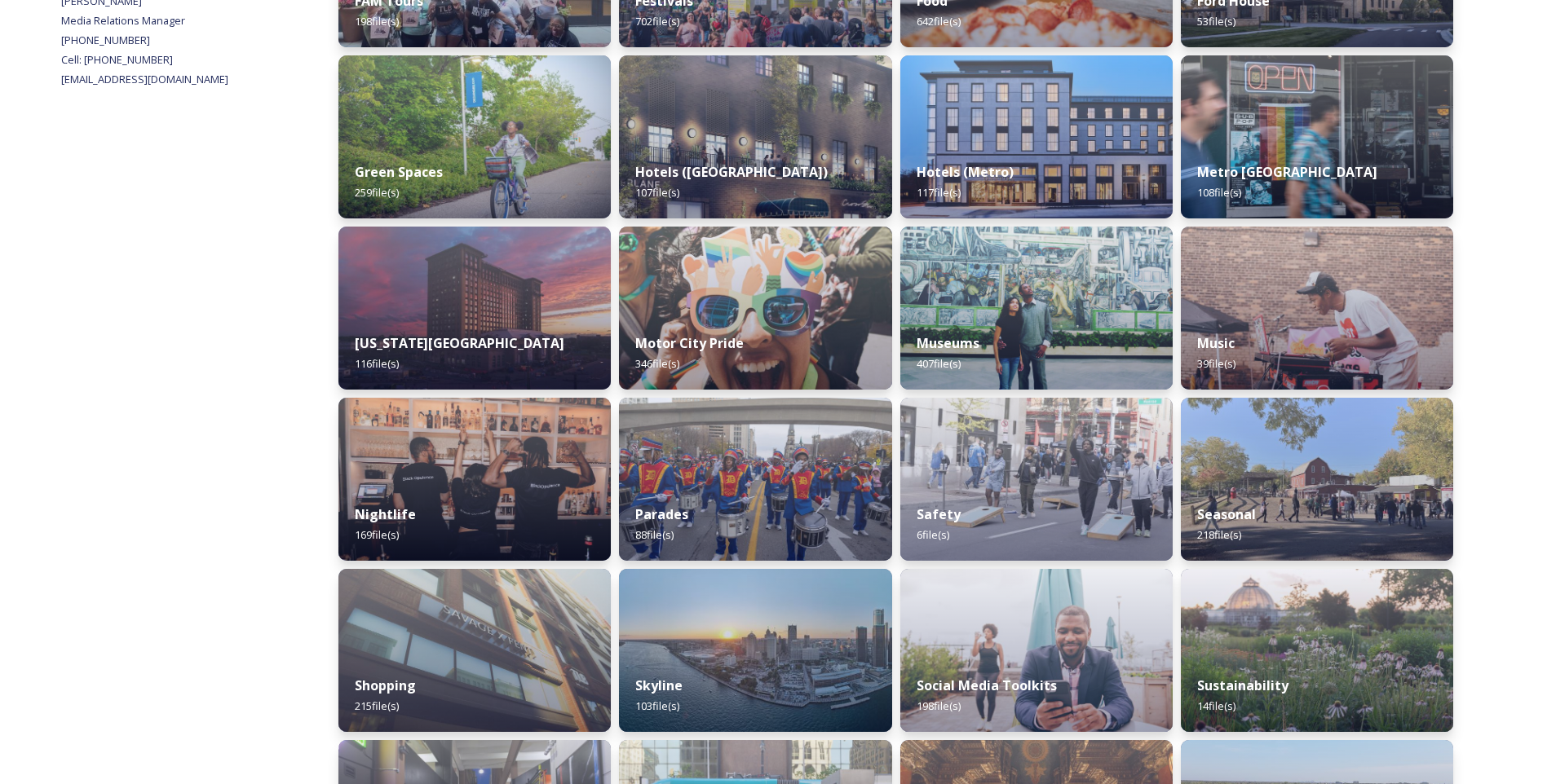
scroll to position [733, 0]
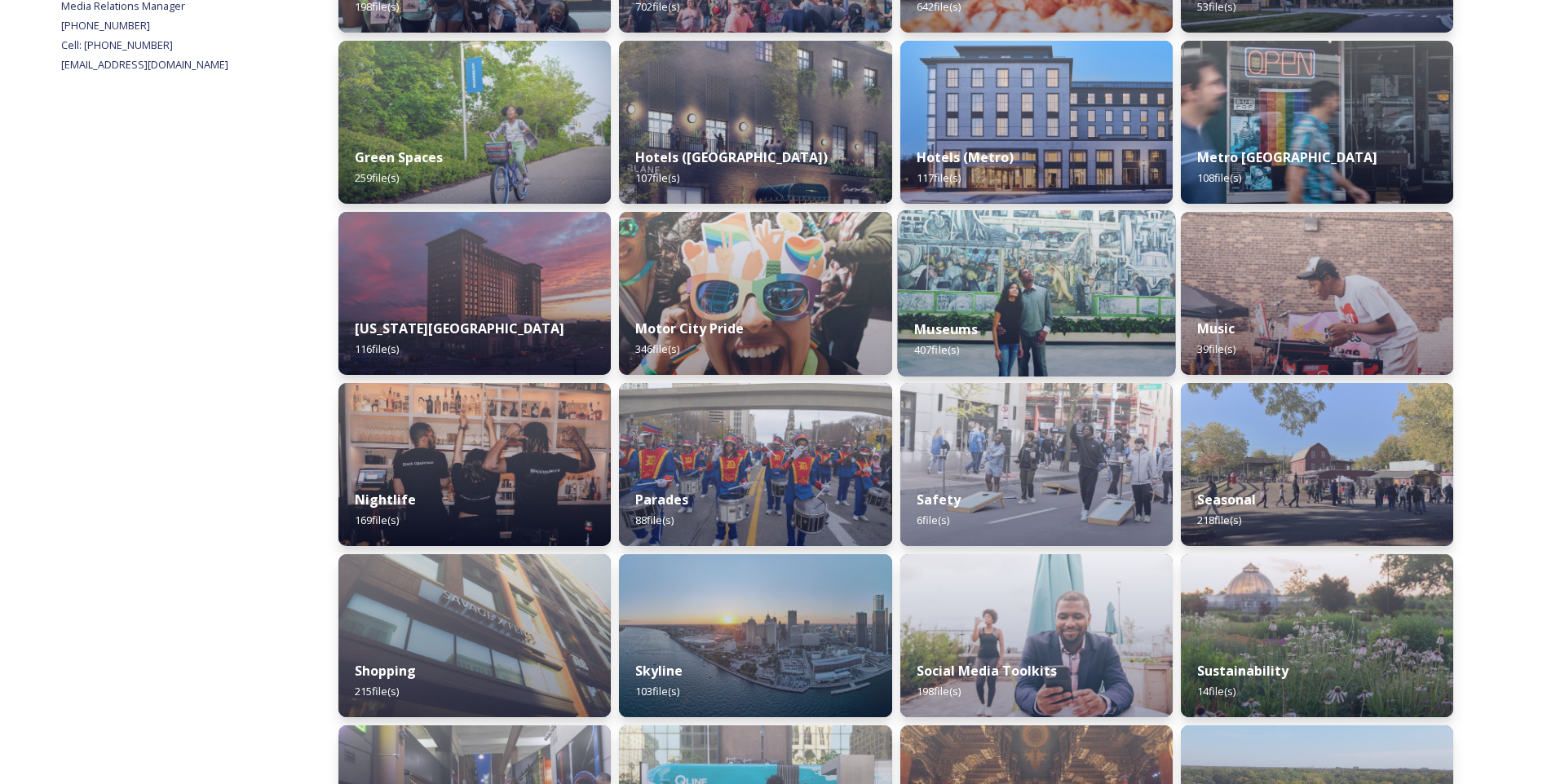
click at [1029, 296] on img at bounding box center [1036, 293] width 278 height 166
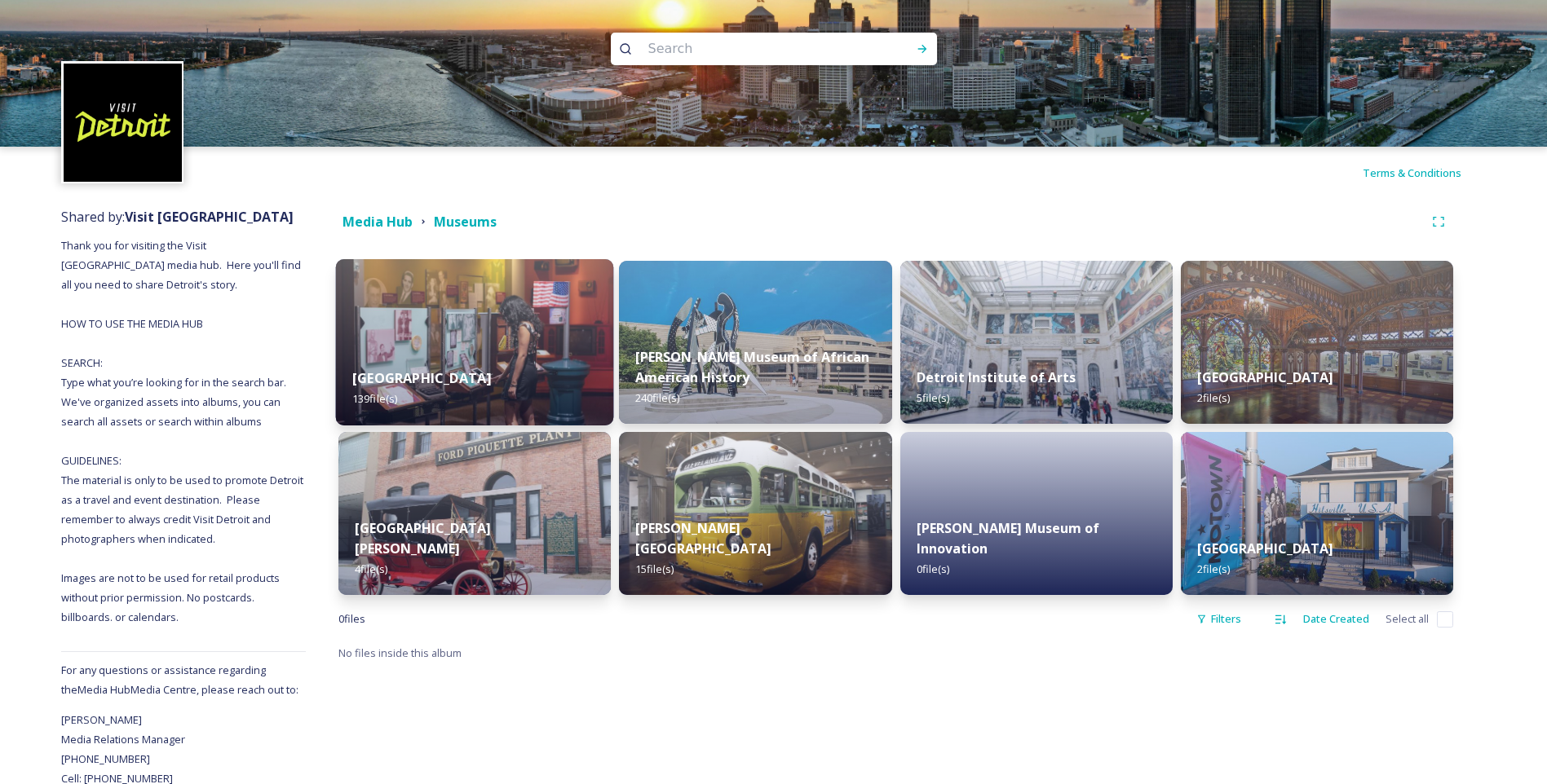
click at [511, 352] on div "Arab American Museum 139 file(s)" at bounding box center [475, 389] width 278 height 74
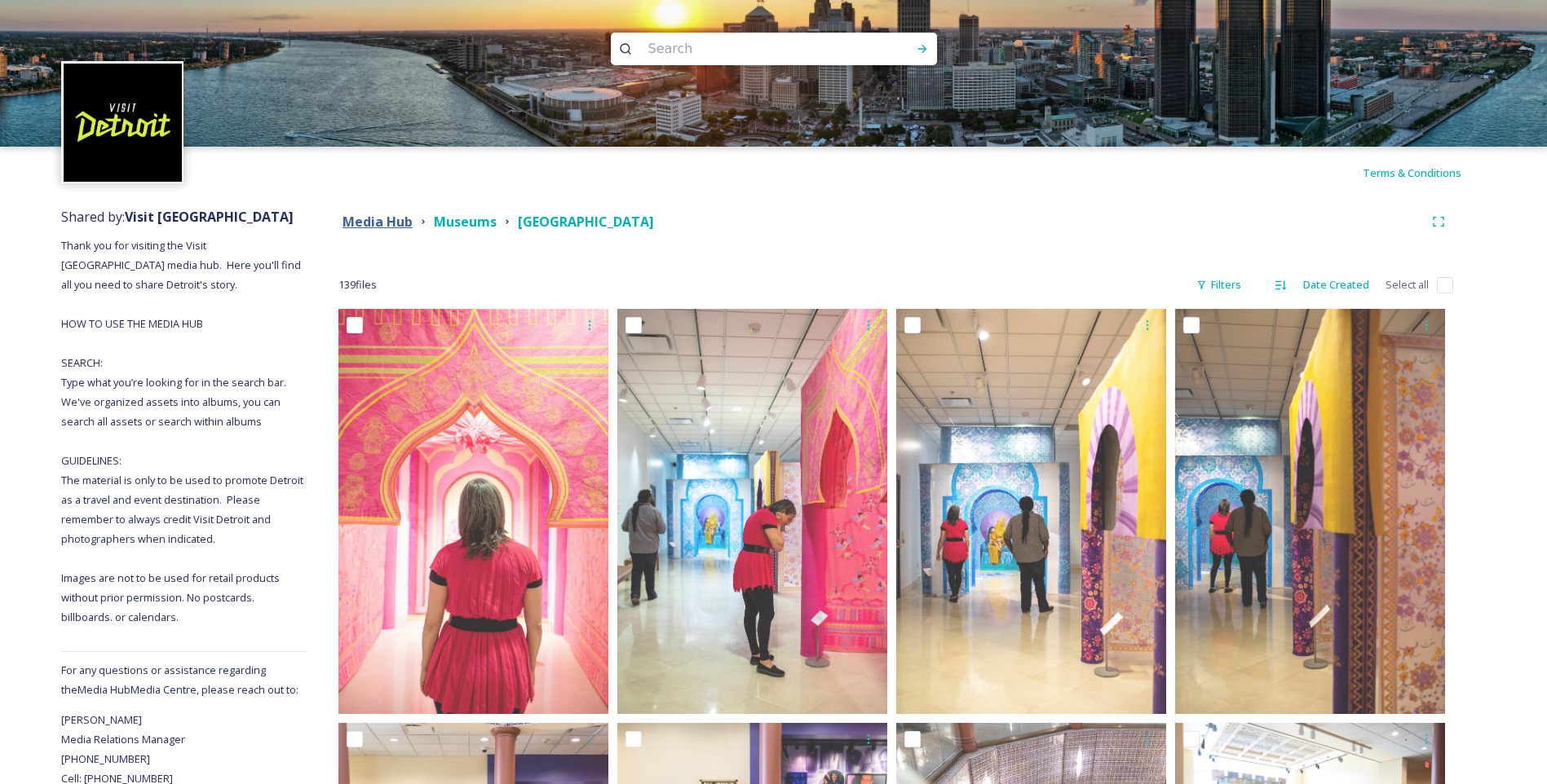
click at [381, 221] on strong "Media Hub" at bounding box center [377, 222] width 70 height 18
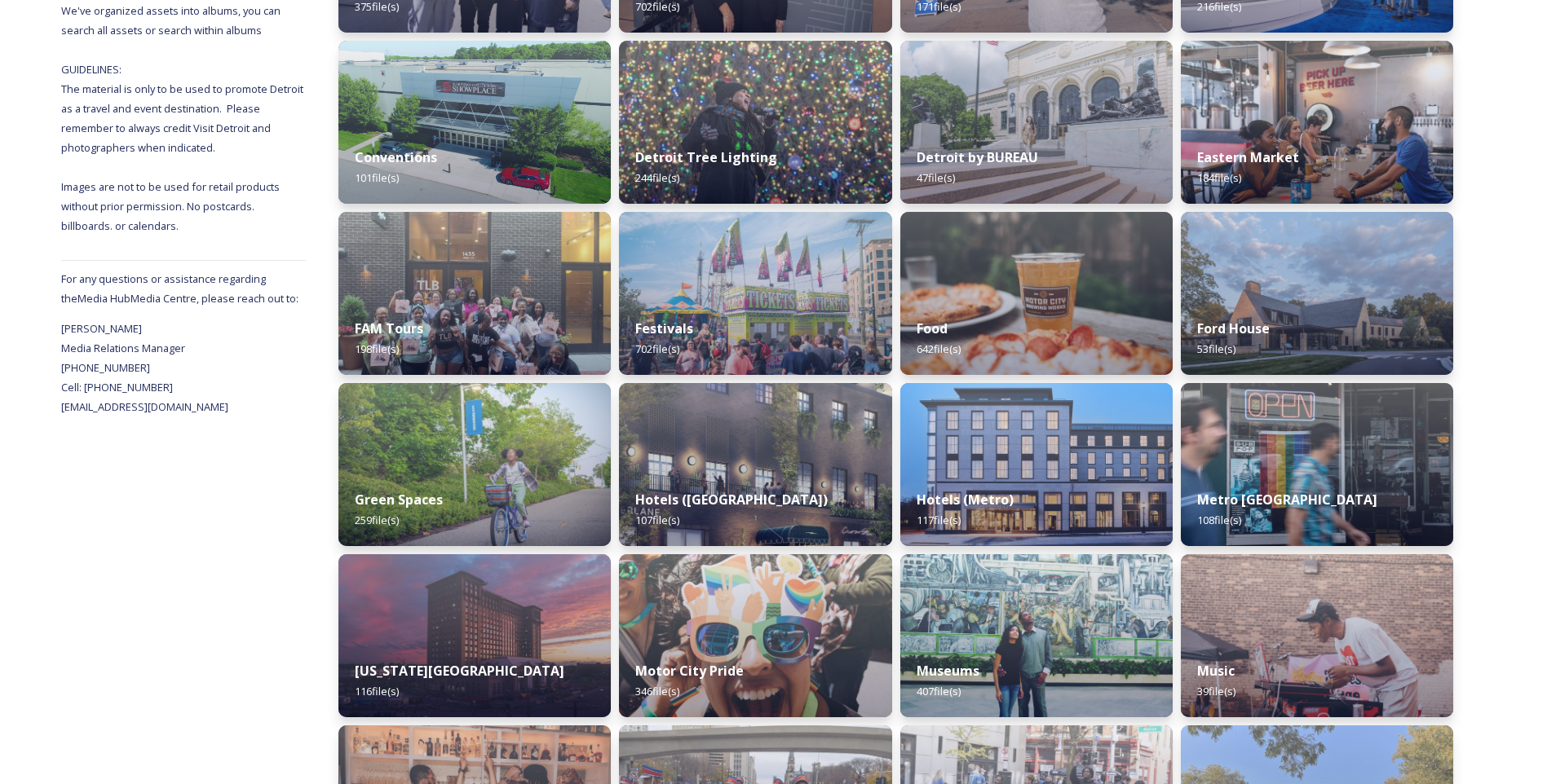
scroll to position [489, 0]
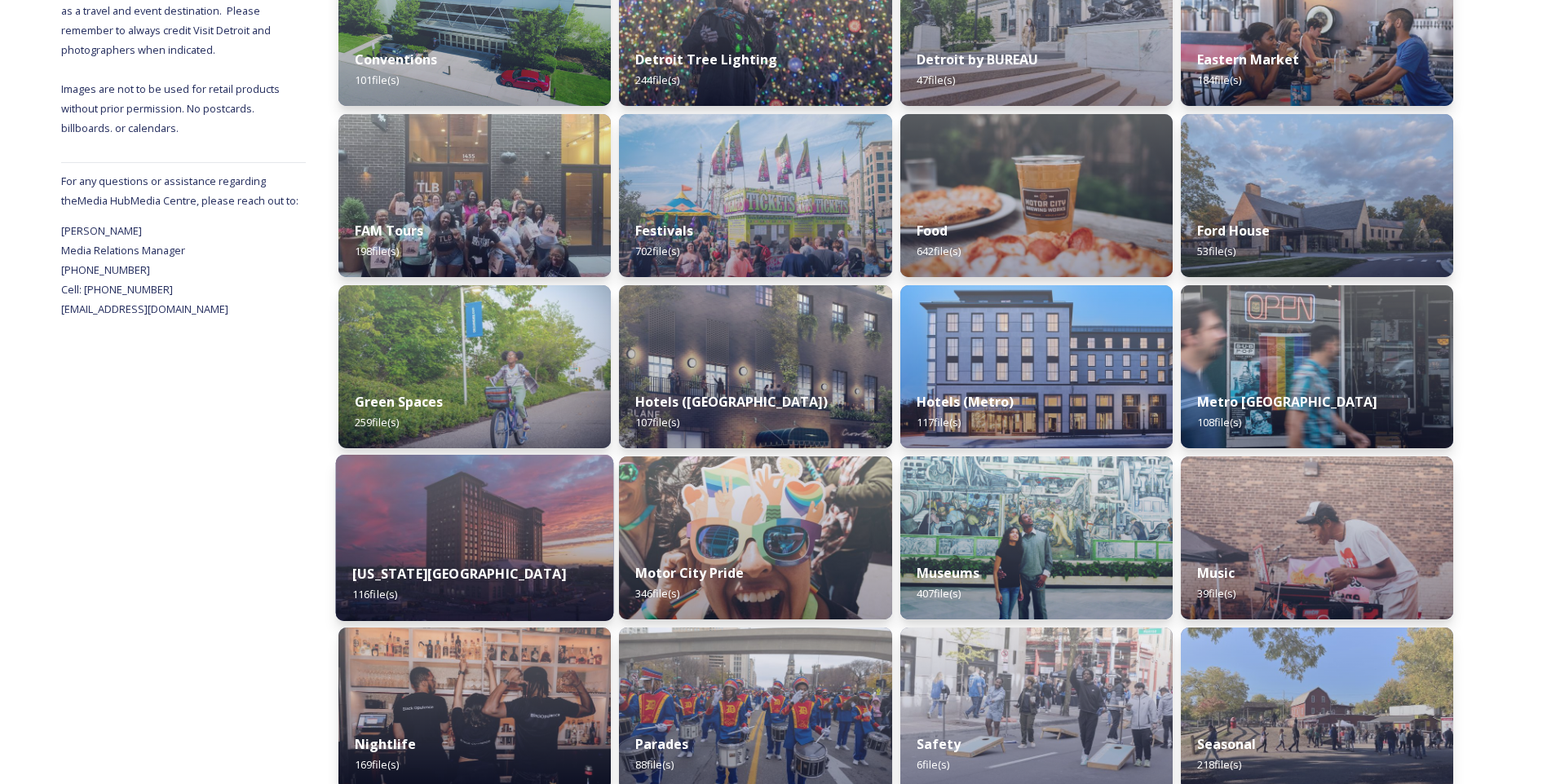
click at [452, 536] on img at bounding box center [475, 538] width 278 height 166
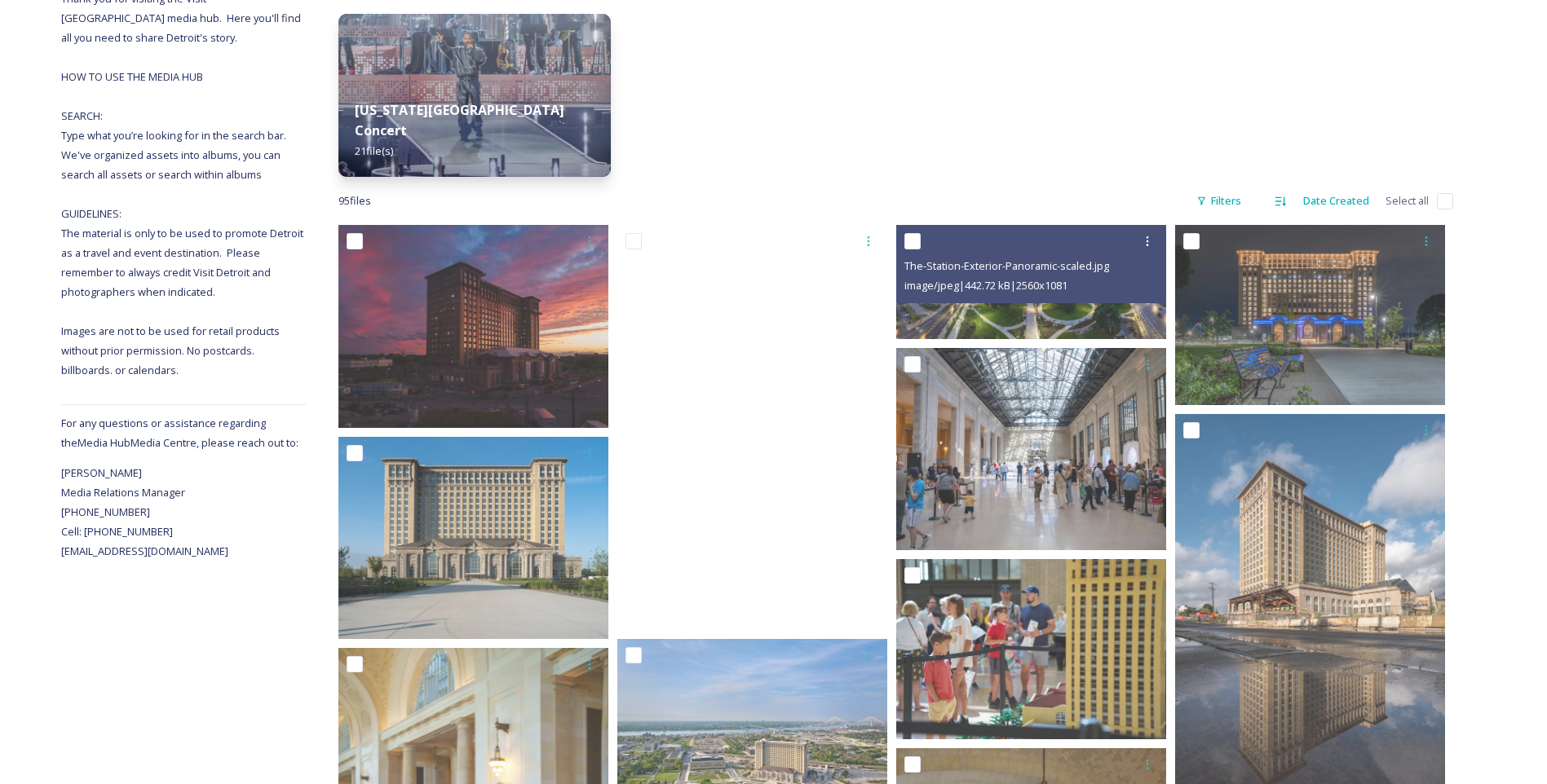
scroll to position [244, 0]
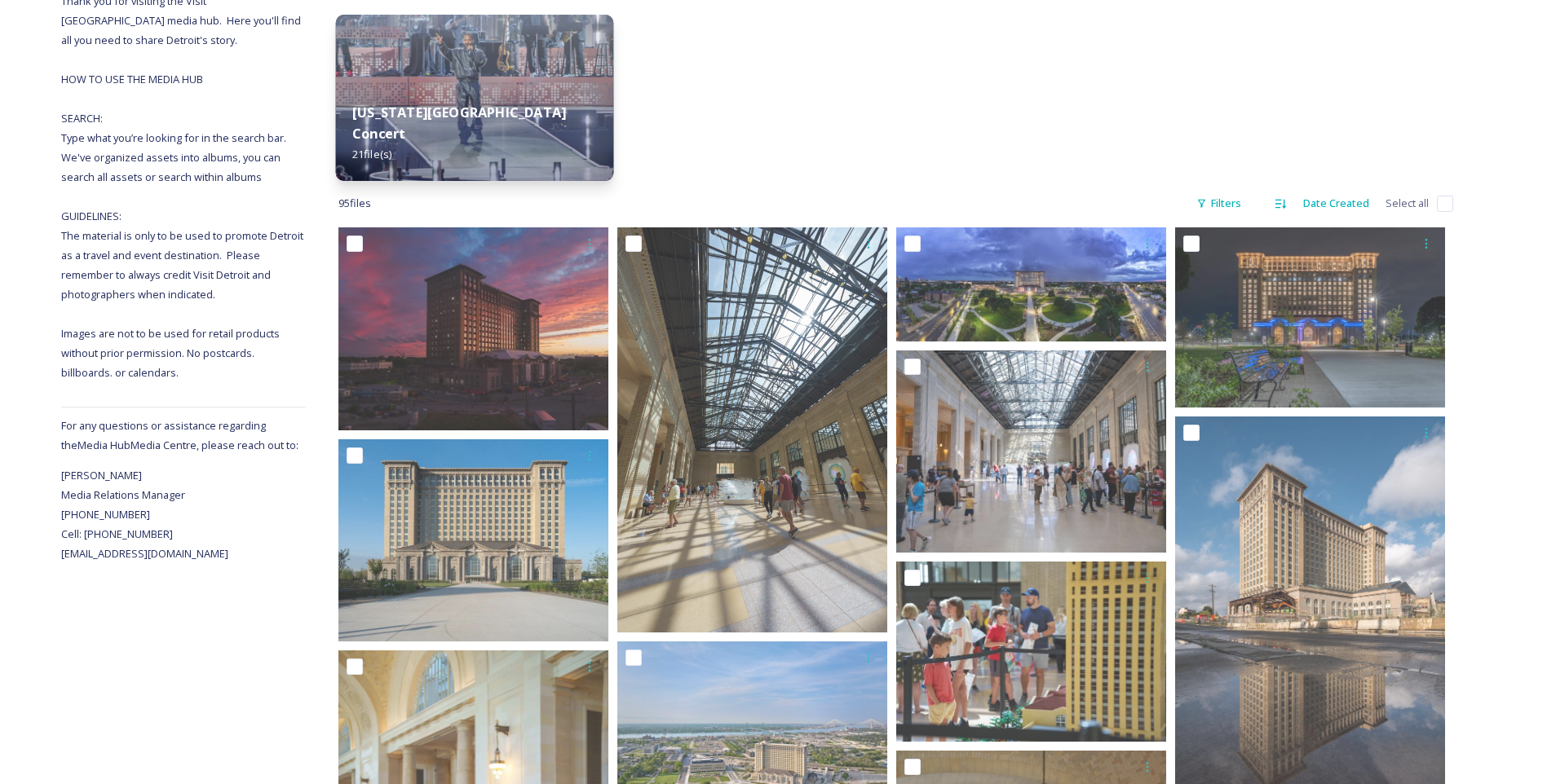
click at [485, 126] on strong "[US_STATE][GEOGRAPHIC_DATA] Concert" at bounding box center [459, 123] width 214 height 39
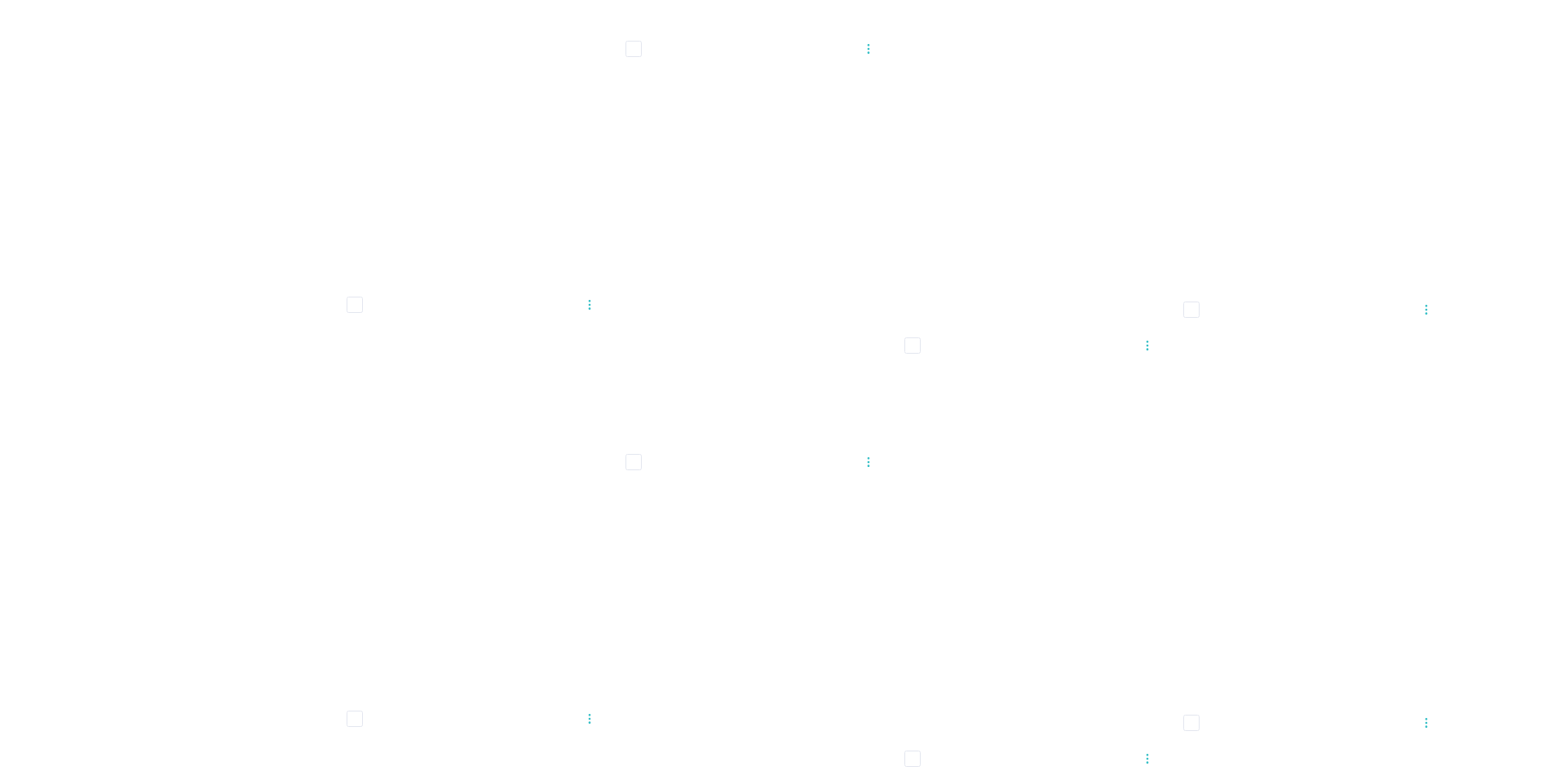
scroll to position [3912, 0]
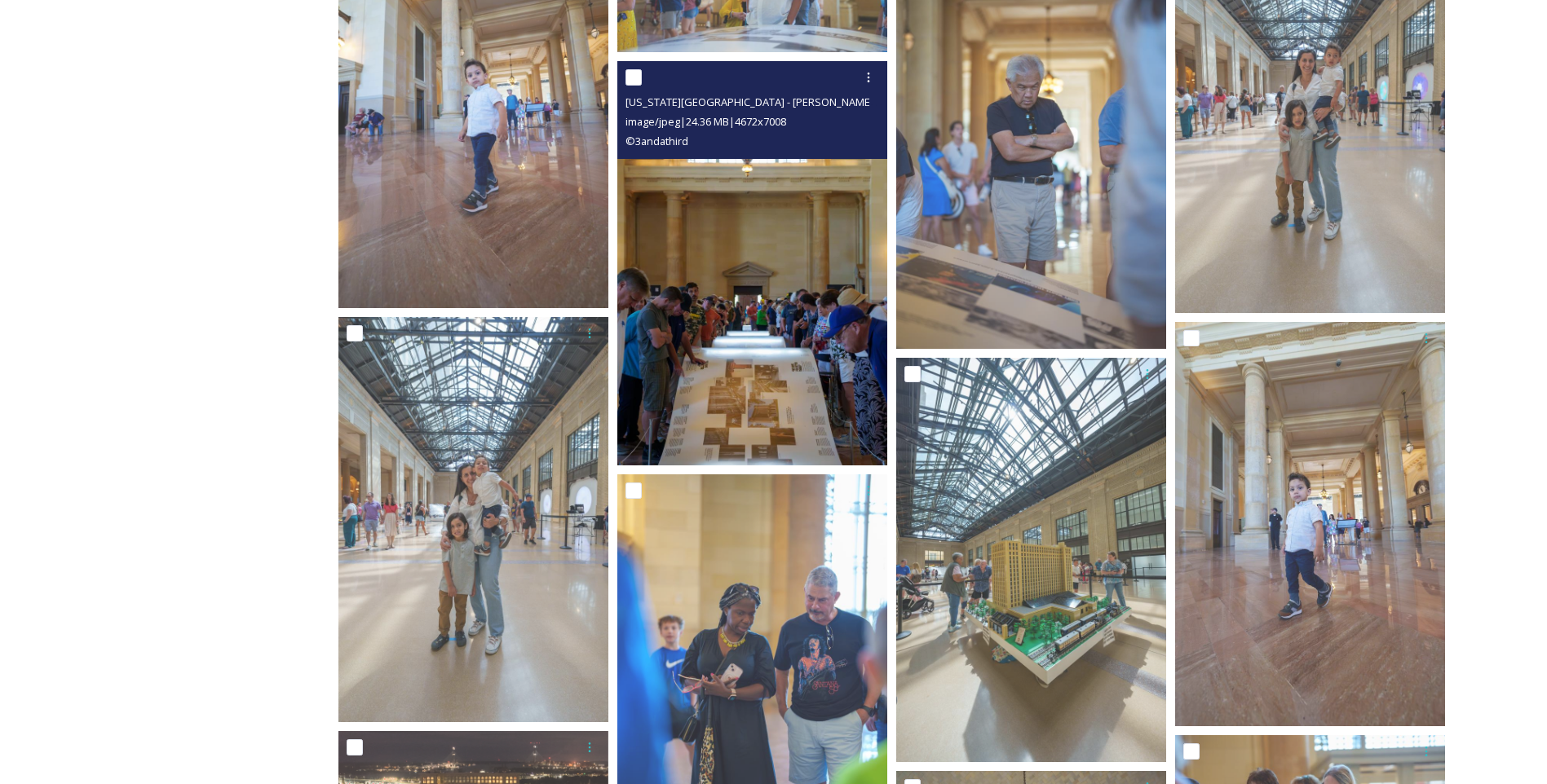
click at [747, 328] on img at bounding box center [752, 263] width 270 height 405
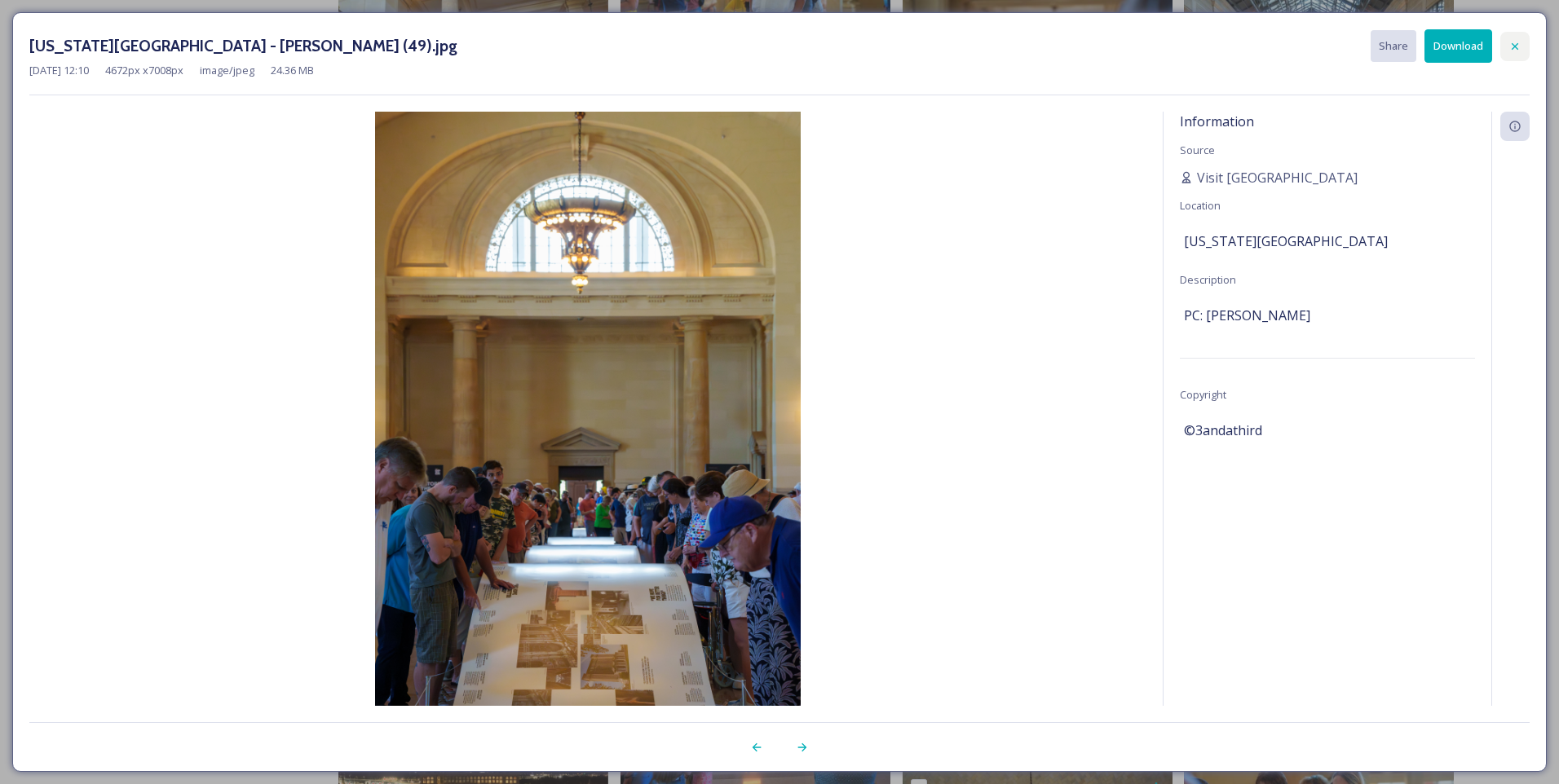
click at [1519, 44] on icon at bounding box center [1515, 46] width 13 height 13
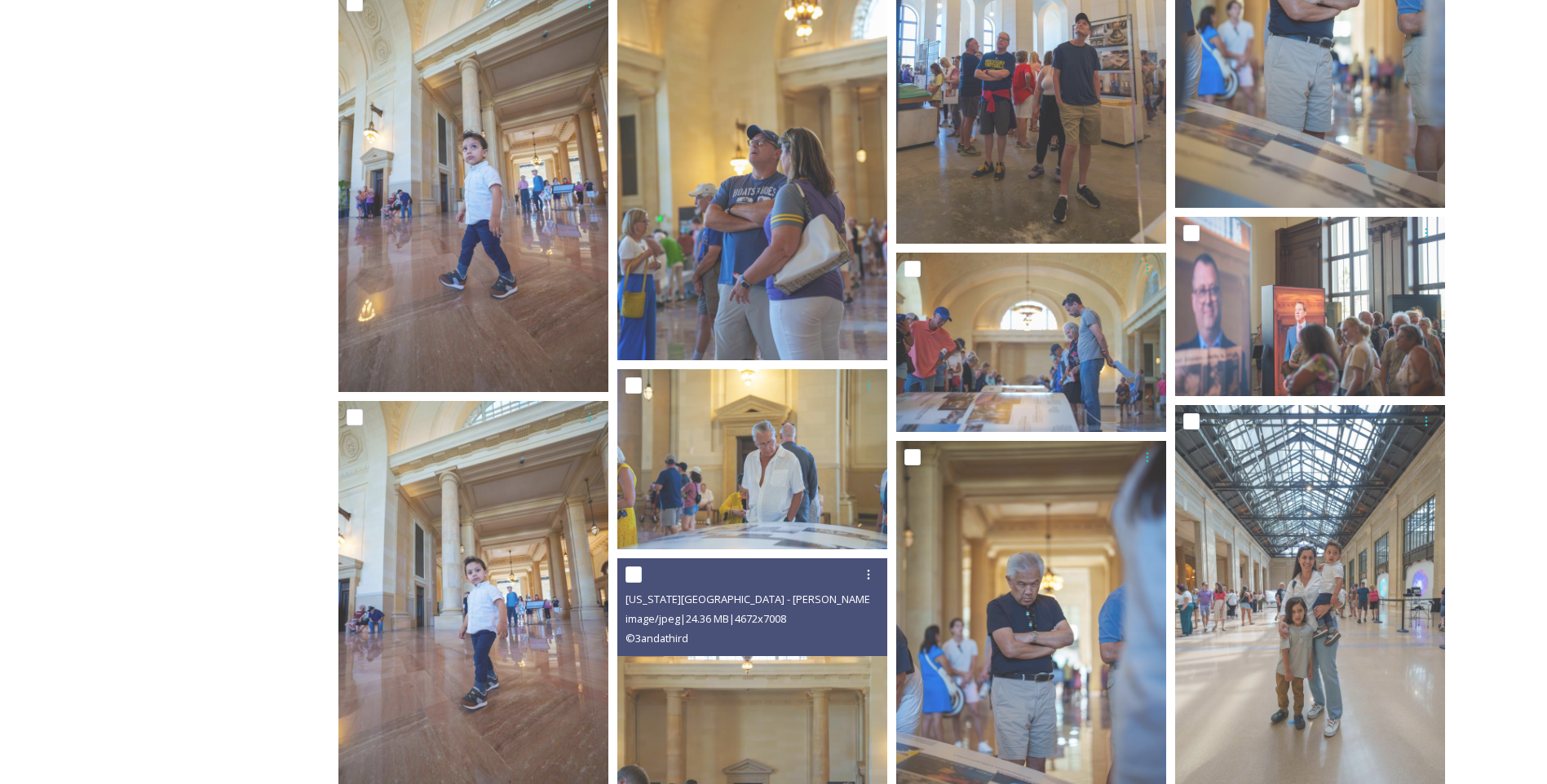
scroll to position [3386, 0]
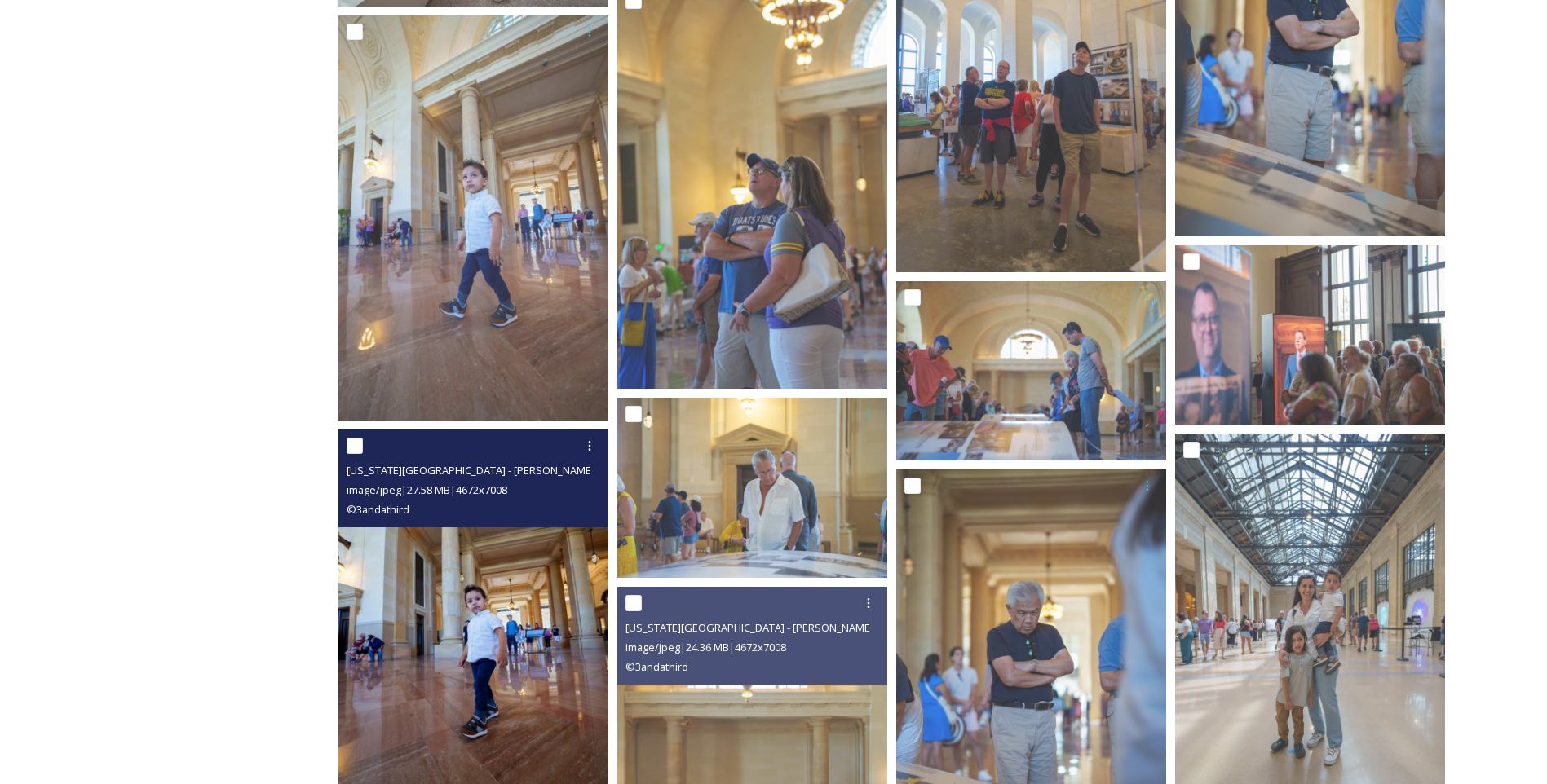
click at [503, 632] on img at bounding box center [473, 632] width 270 height 405
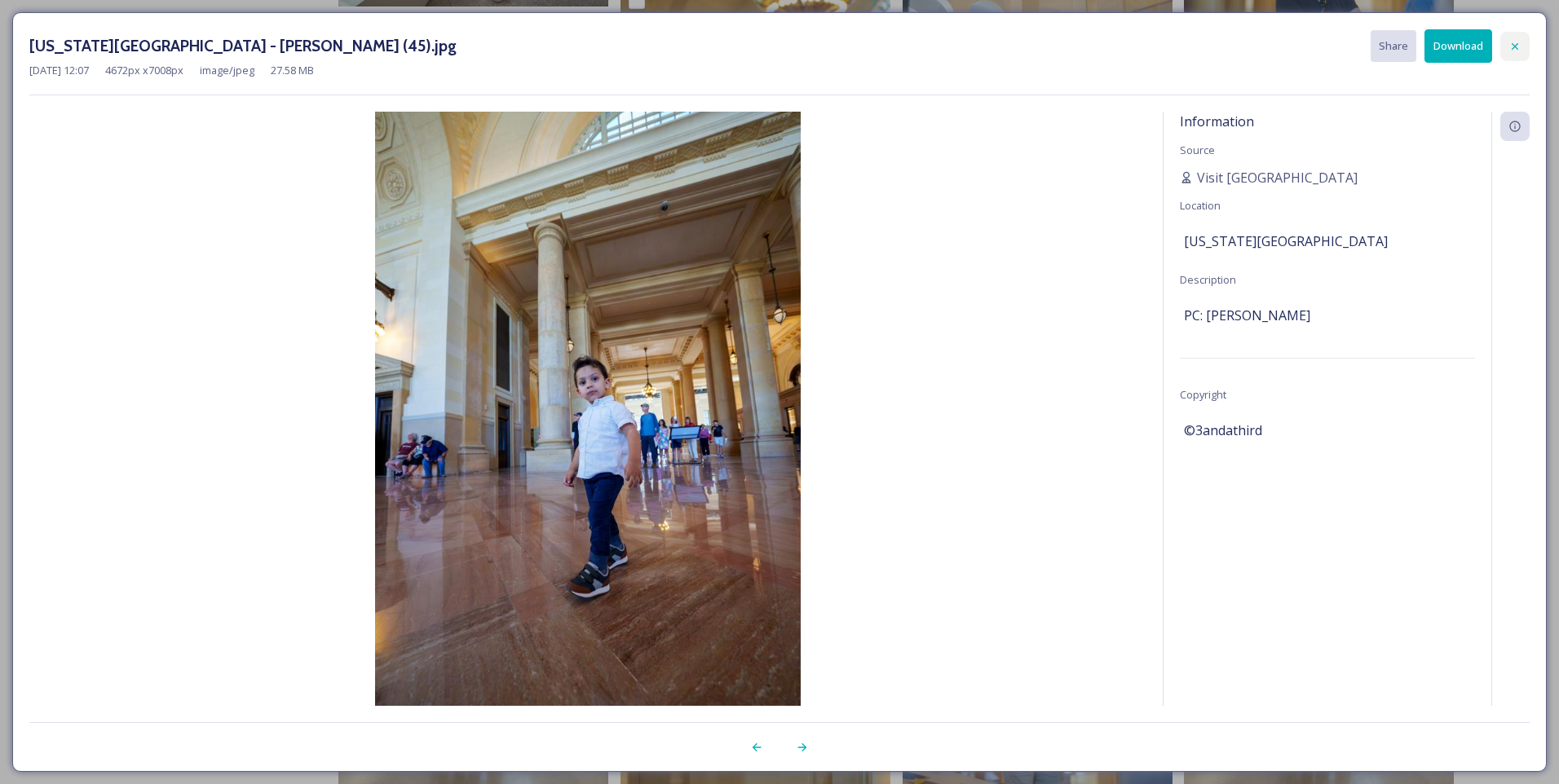
click at [1511, 38] on div at bounding box center [1515, 46] width 29 height 29
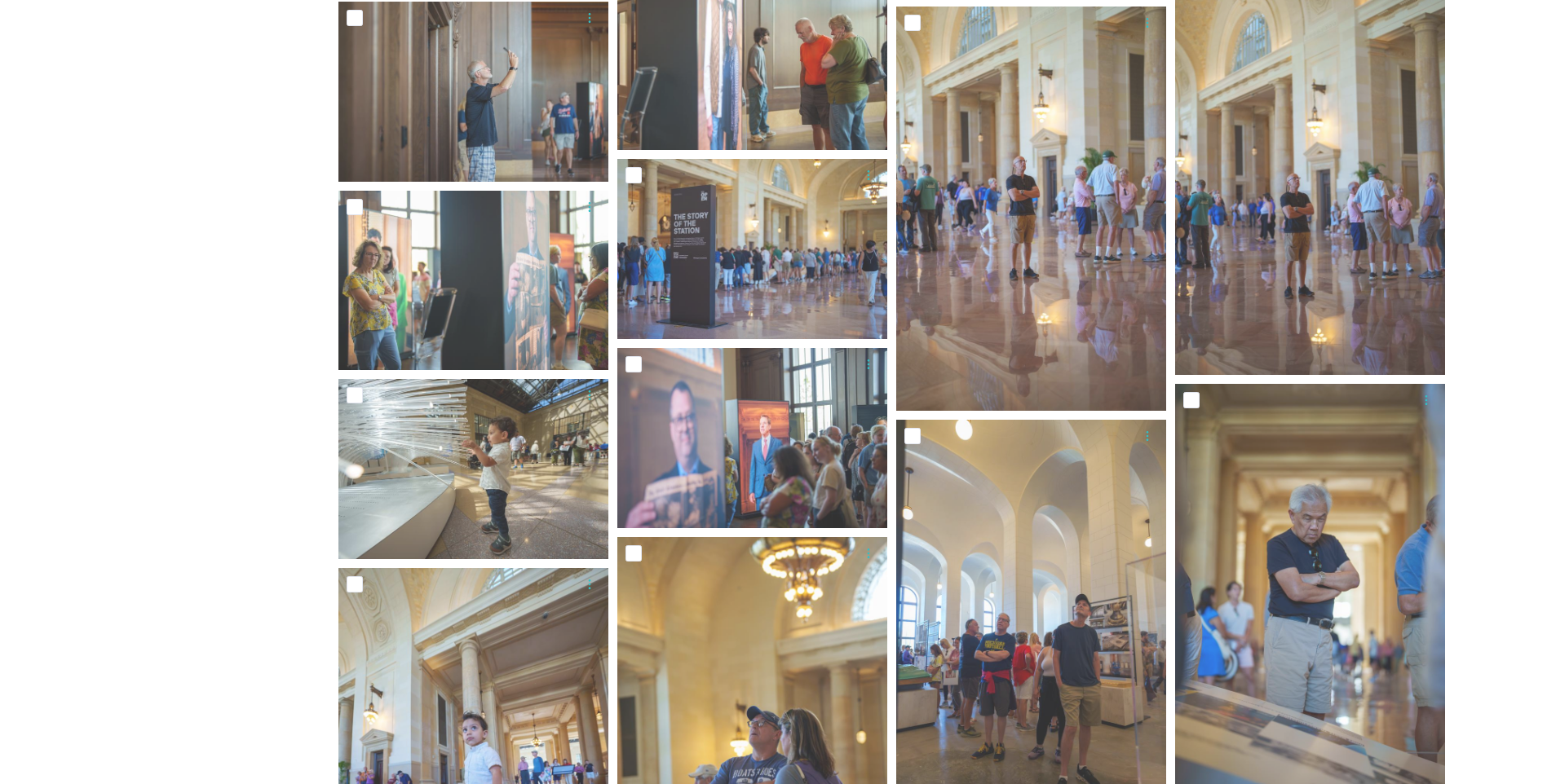
scroll to position [2815, 0]
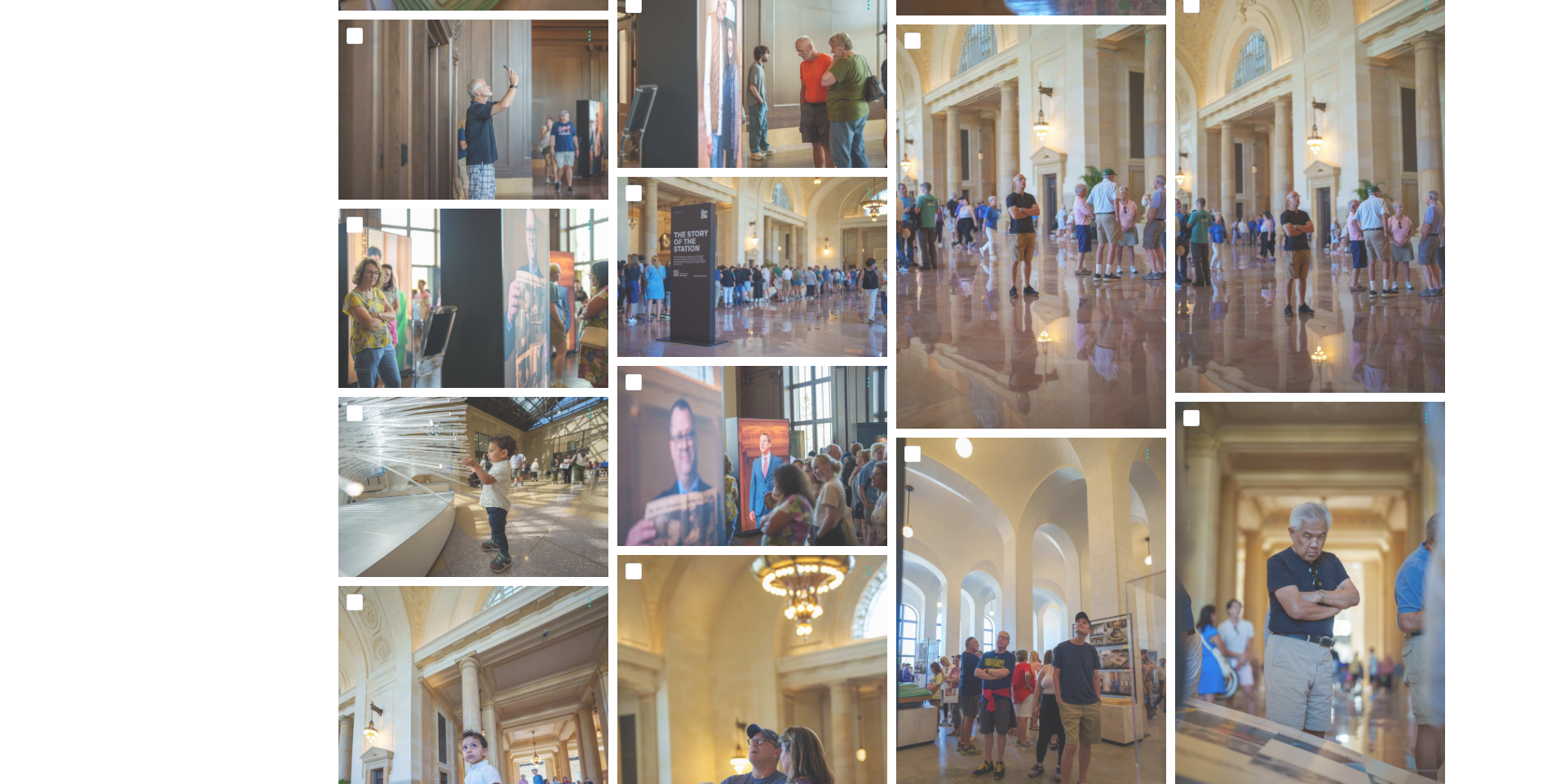
click at [1485, 253] on div "Media Hub [US_STATE][GEOGRAPHIC_DATA] [US_STATE][GEOGRAPHIC_DATA] Concert 21 fi…" at bounding box center [895, 347] width 1180 height 5927
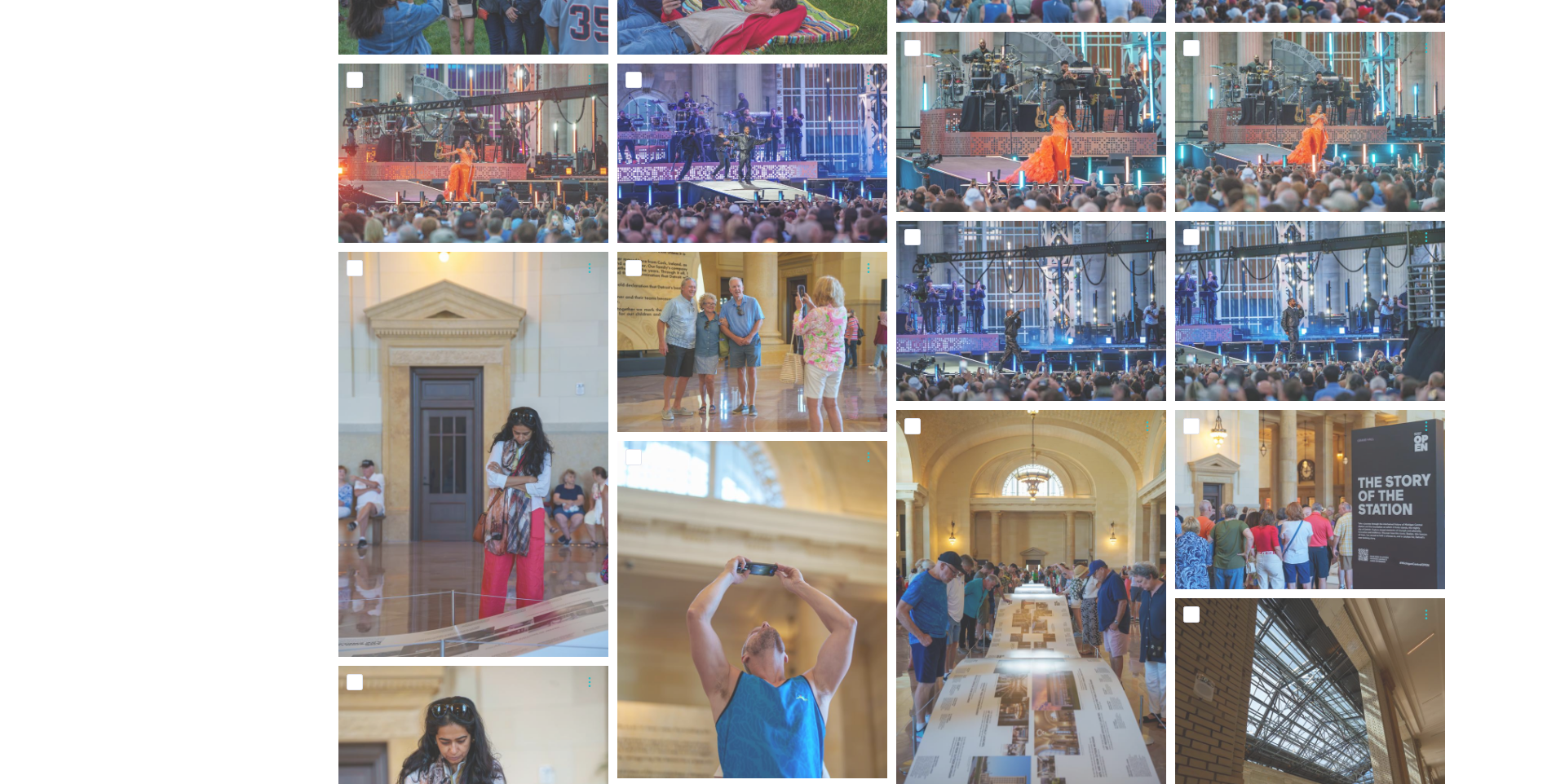
scroll to position [859, 0]
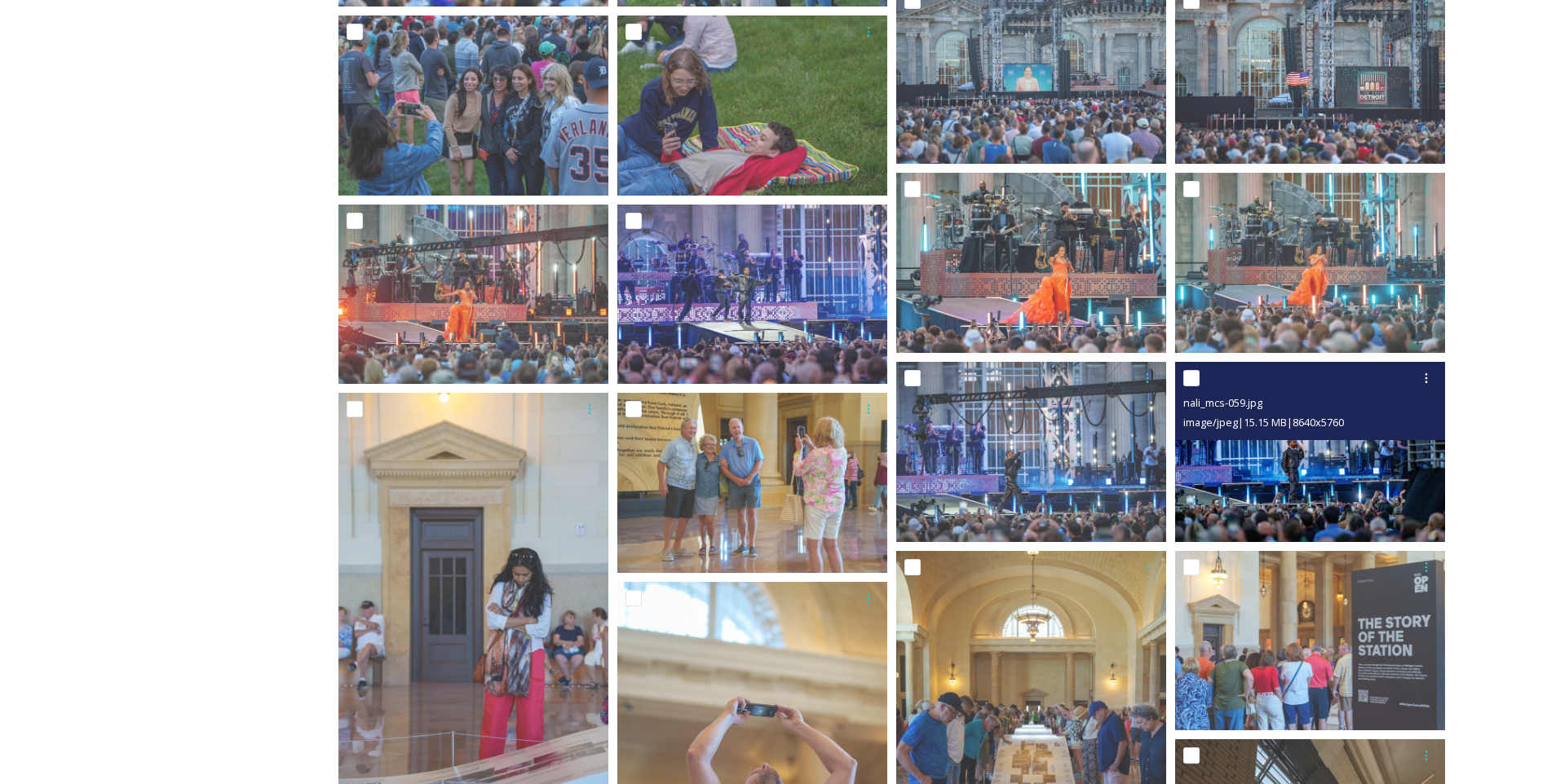
click at [1294, 428] on span "image/jpeg | 15.15 MB | 8640 x 5760" at bounding box center [1263, 422] width 161 height 15
click at [1270, 484] on img at bounding box center [1310, 452] width 270 height 180
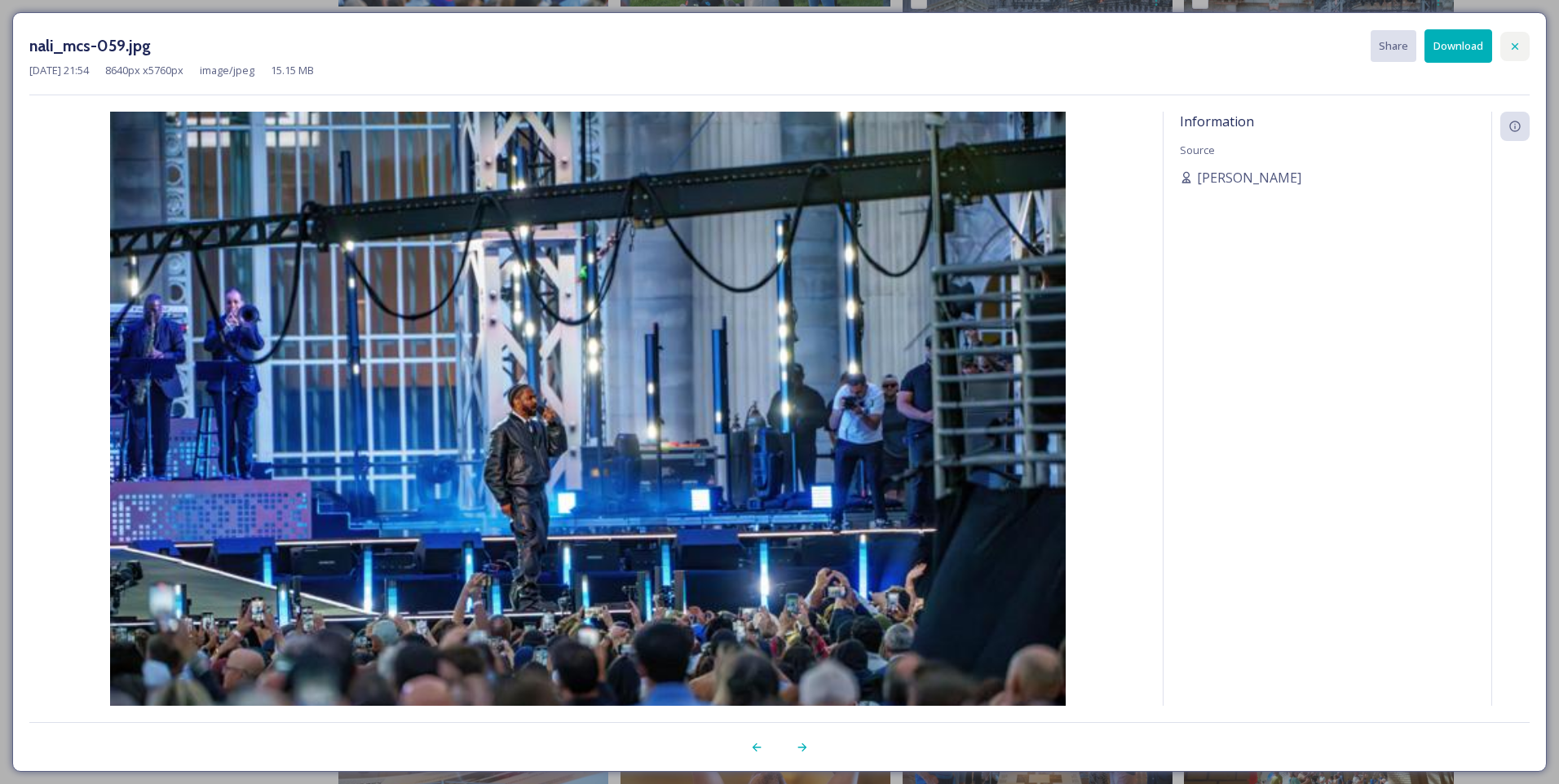
click at [1508, 43] on div at bounding box center [1515, 46] width 29 height 29
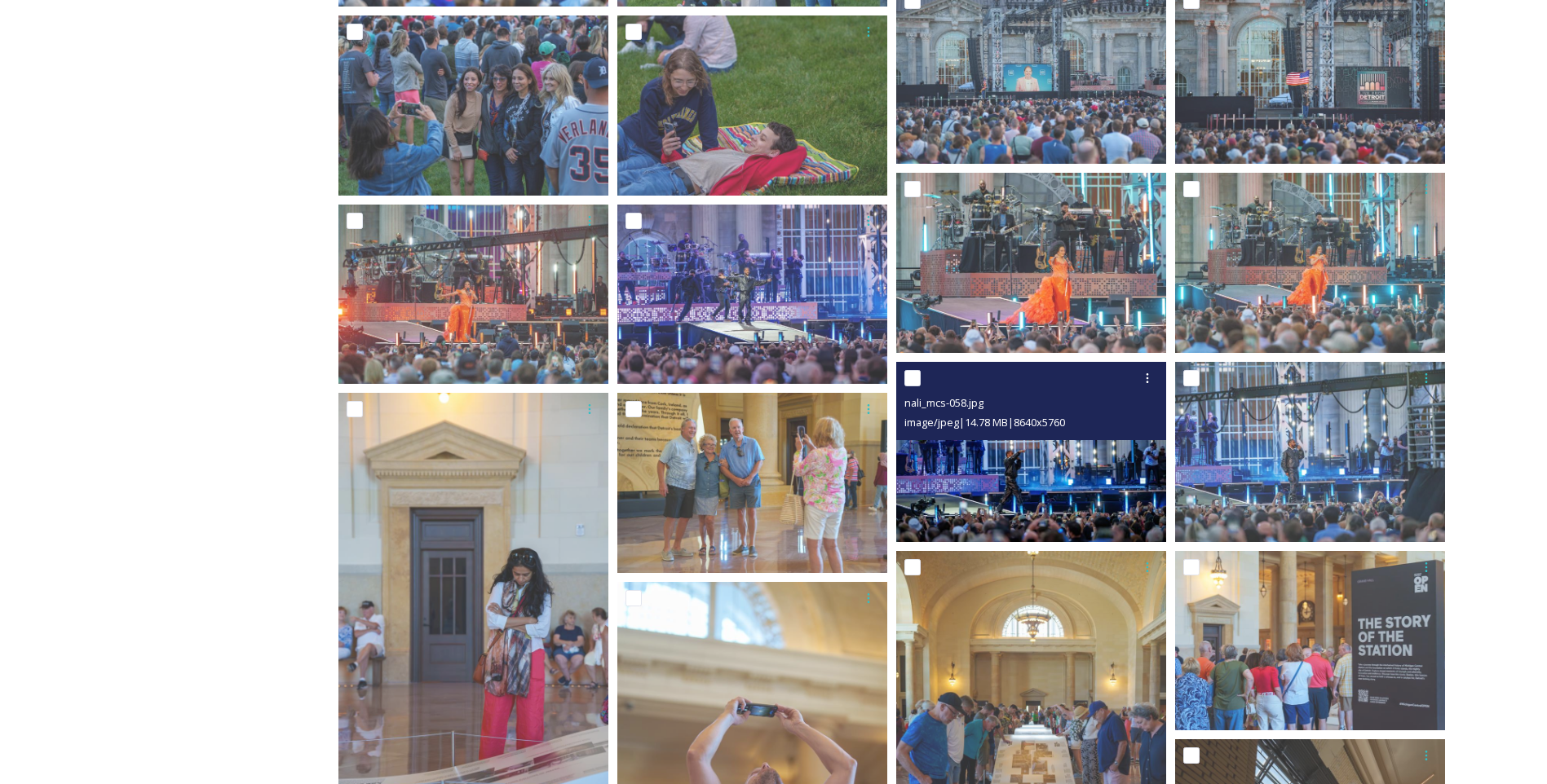
click at [1040, 483] on img at bounding box center [1031, 452] width 270 height 180
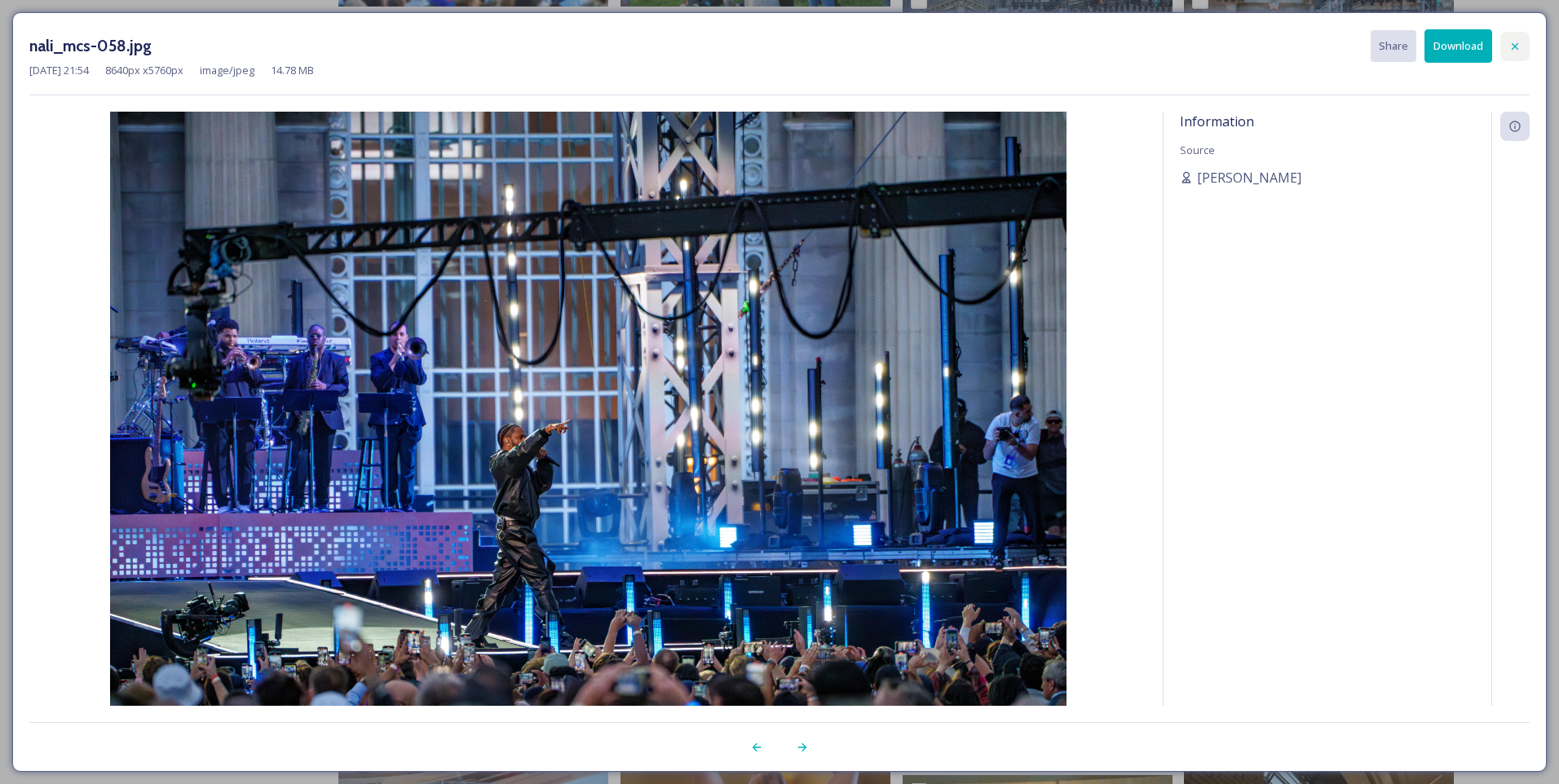
click at [1515, 42] on icon at bounding box center [1515, 46] width 13 height 13
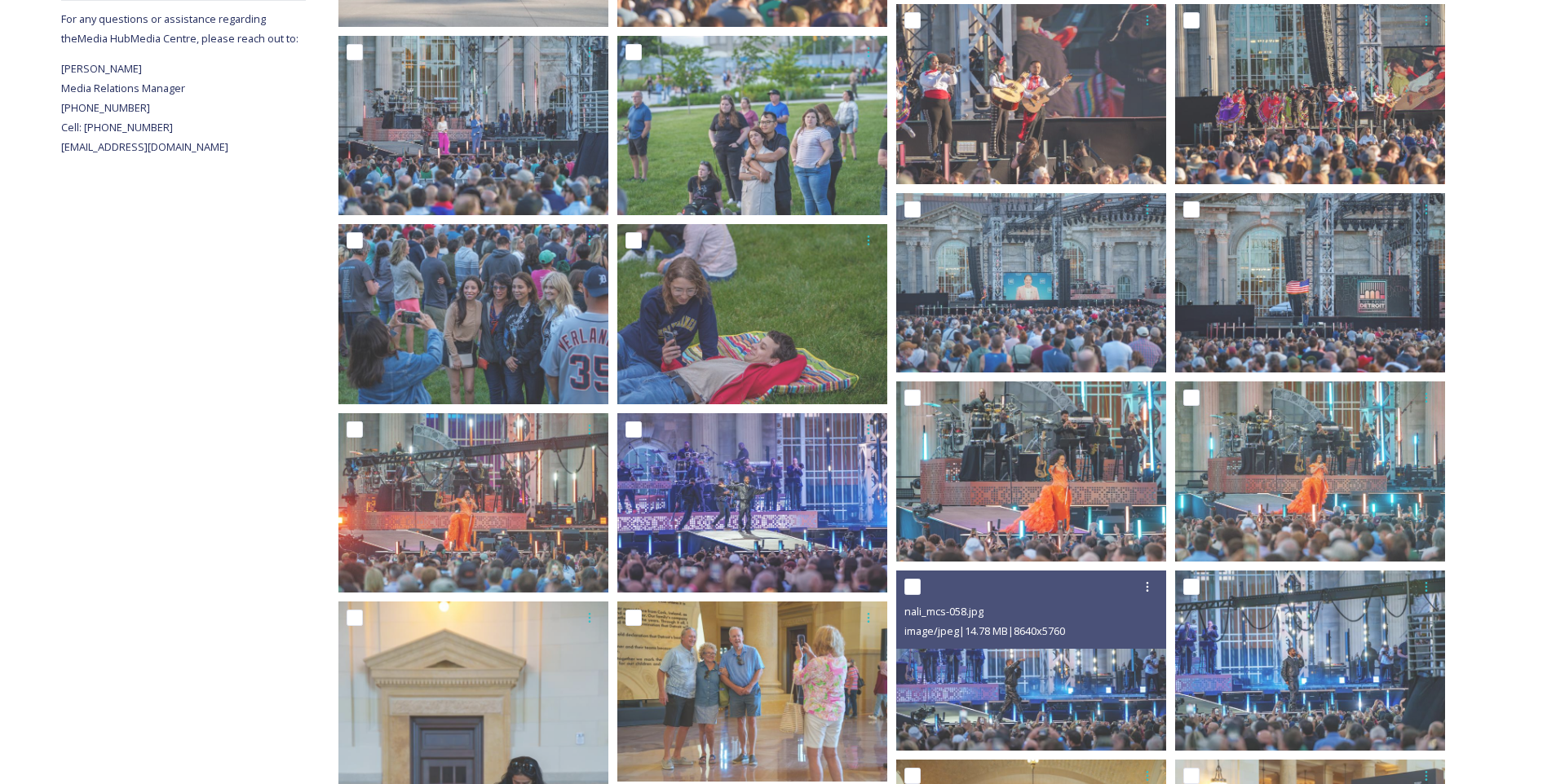
scroll to position [615, 0]
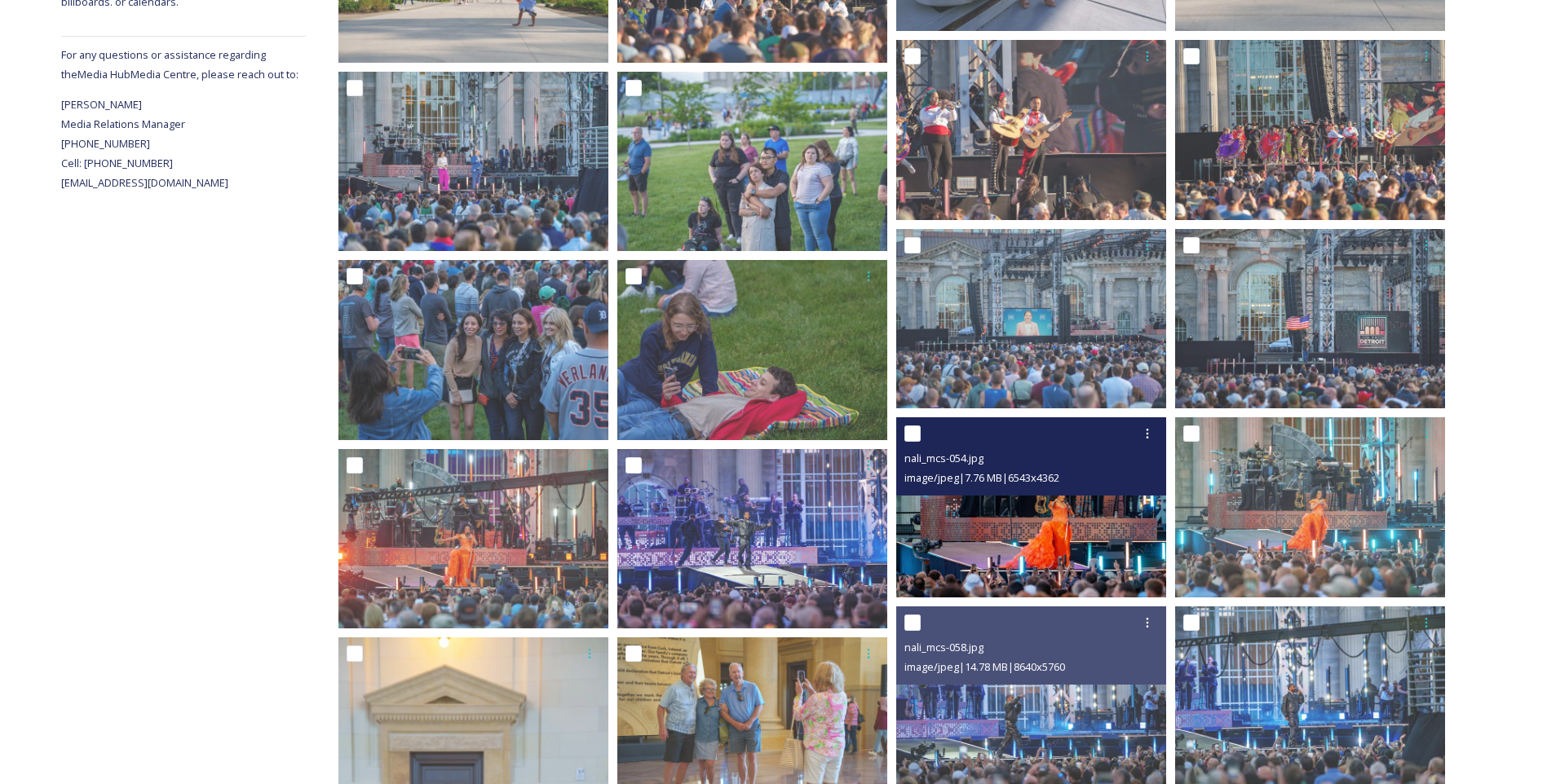
click at [1006, 538] on img at bounding box center [1031, 507] width 270 height 180
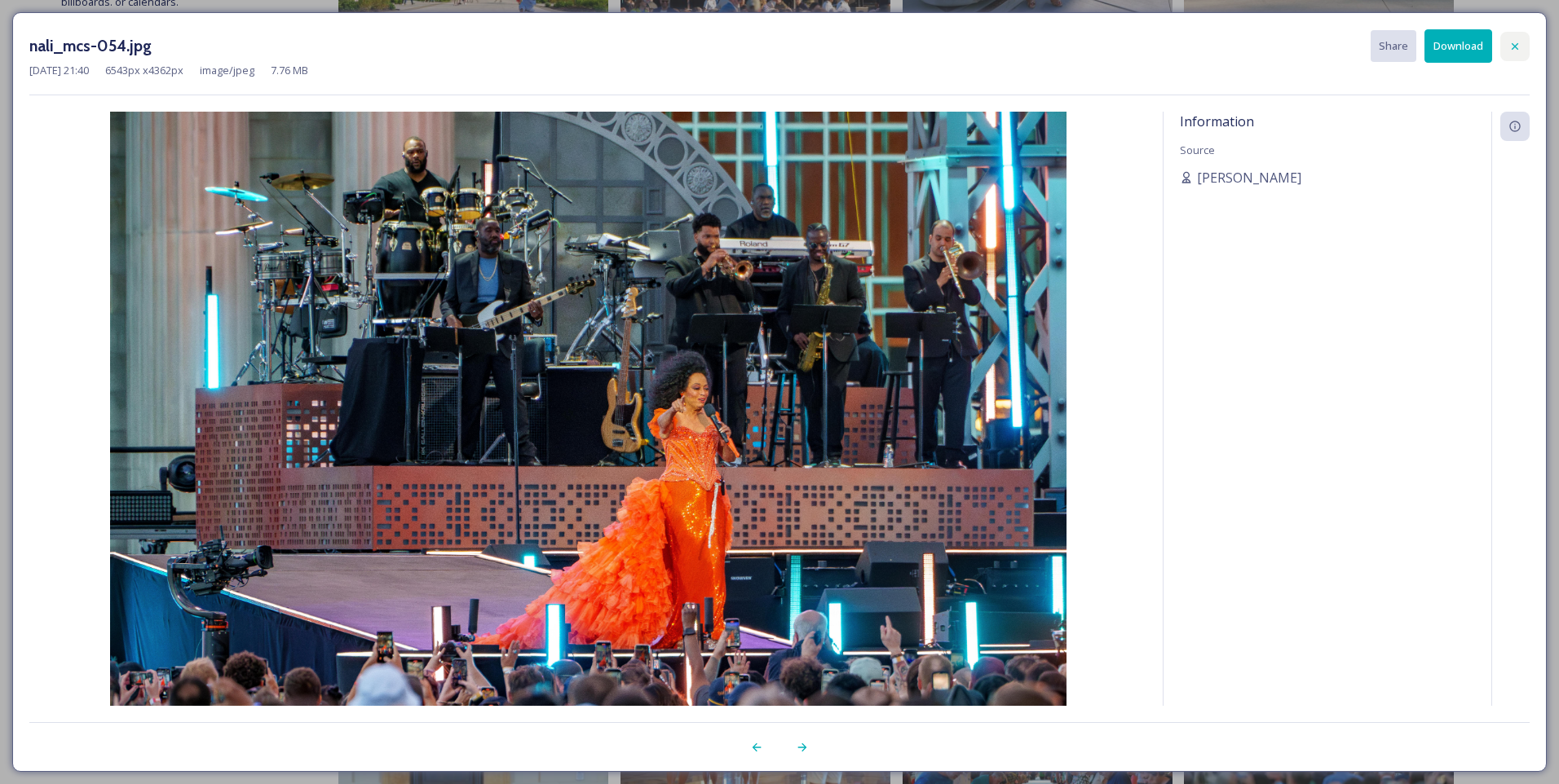
click at [1512, 44] on icon at bounding box center [1515, 46] width 13 height 13
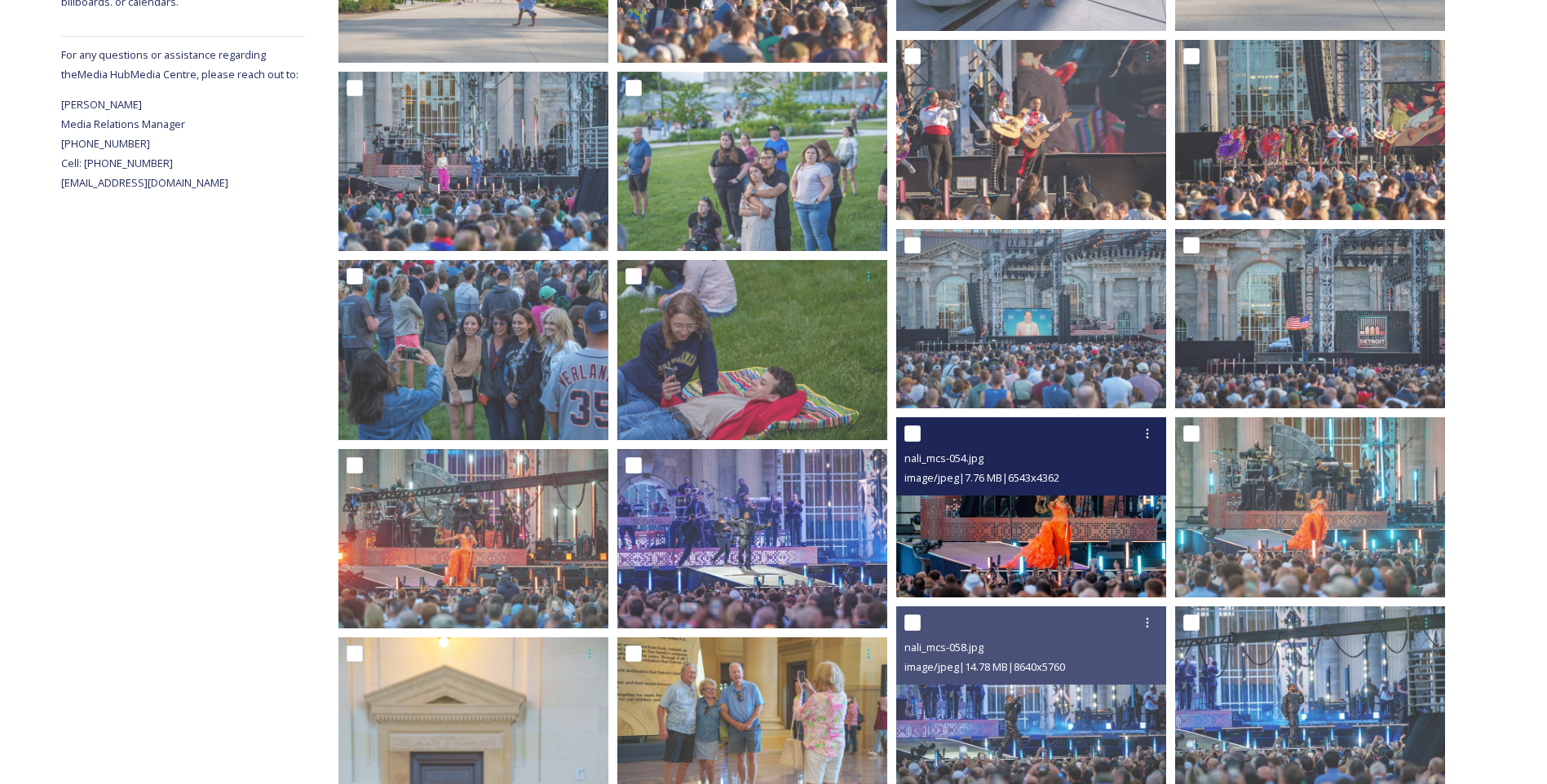
click at [1025, 541] on img at bounding box center [1031, 507] width 270 height 180
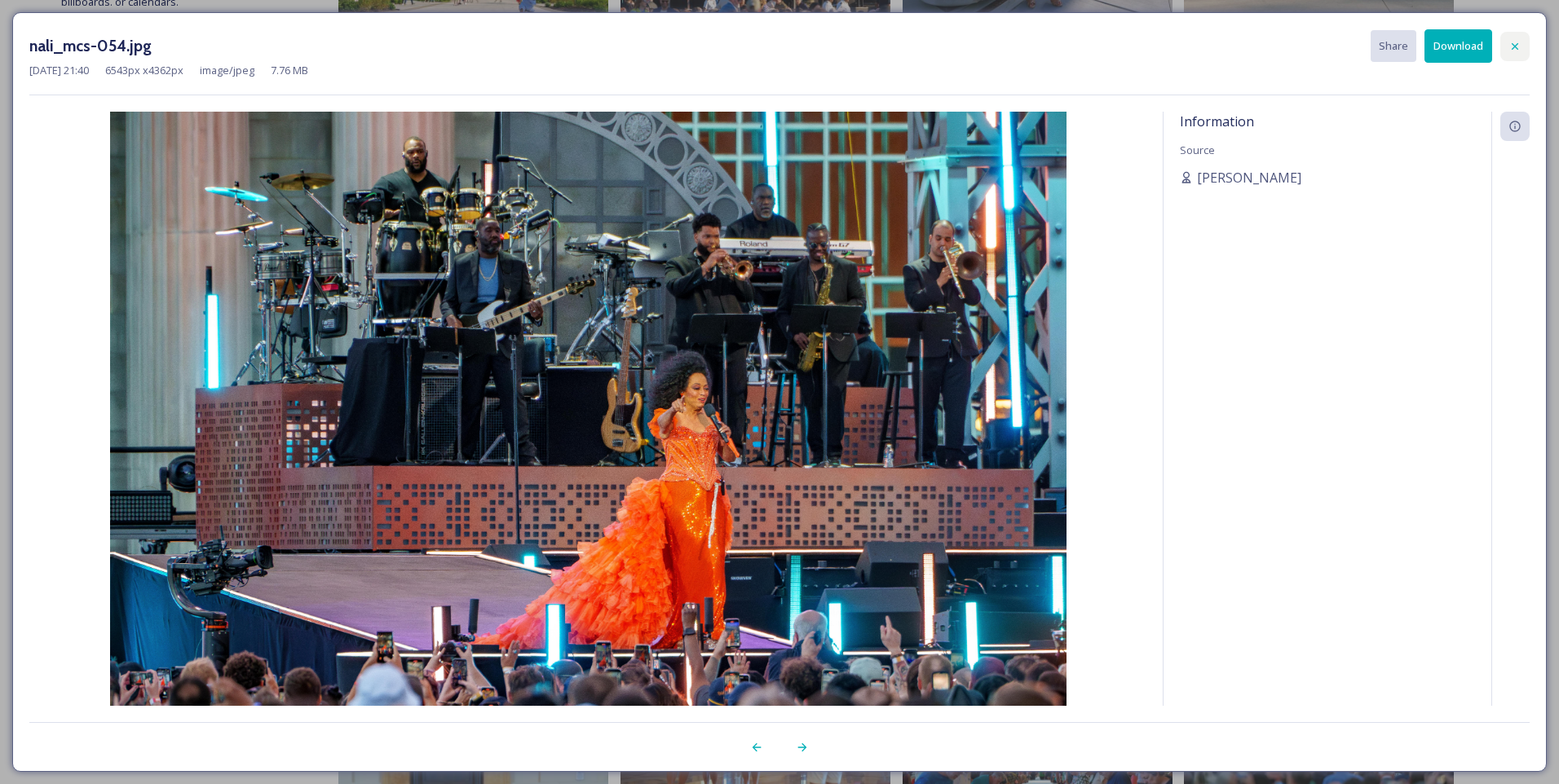
click at [1518, 42] on icon at bounding box center [1515, 46] width 13 height 13
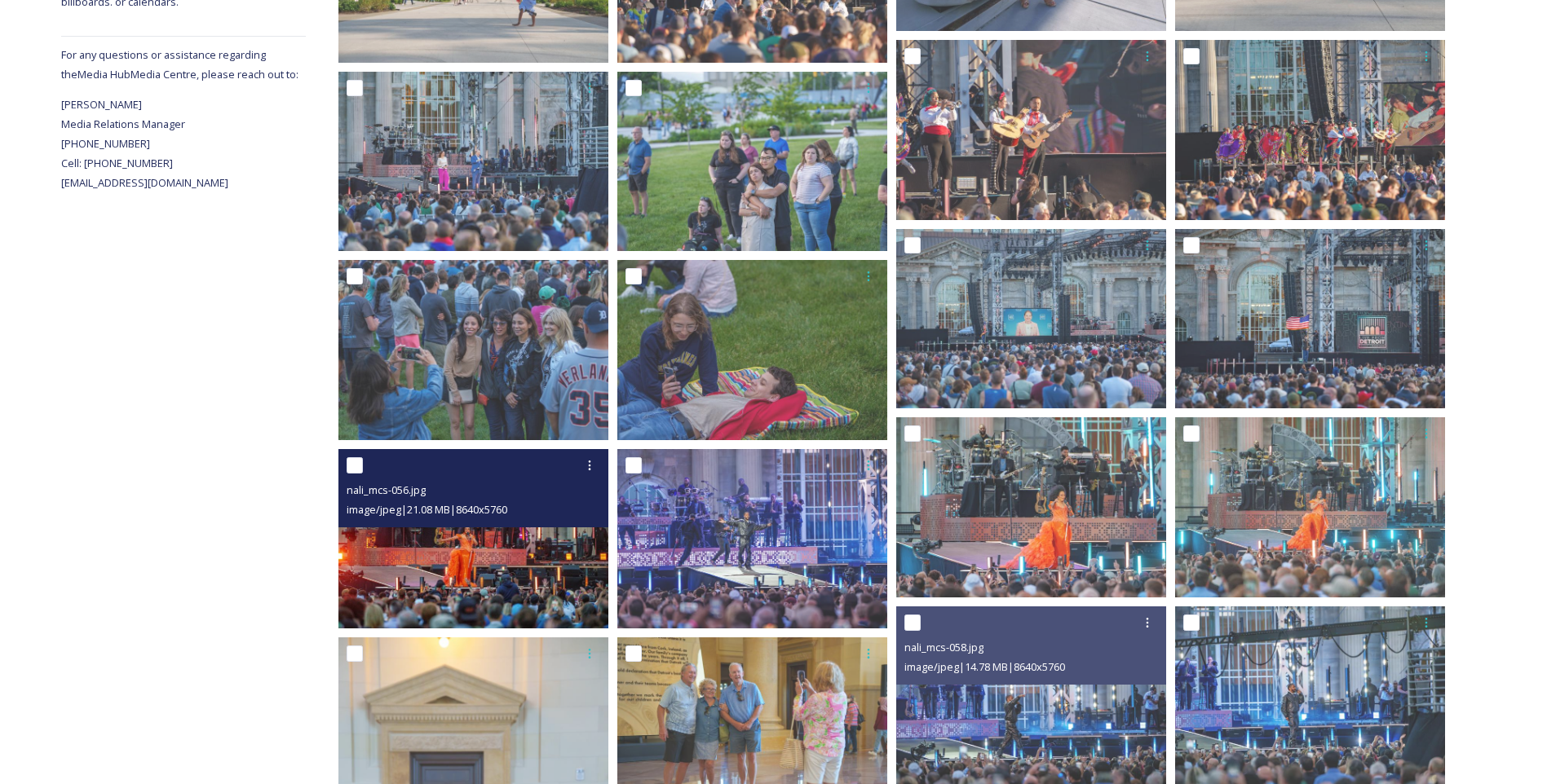
click at [444, 583] on img at bounding box center [473, 539] width 270 height 180
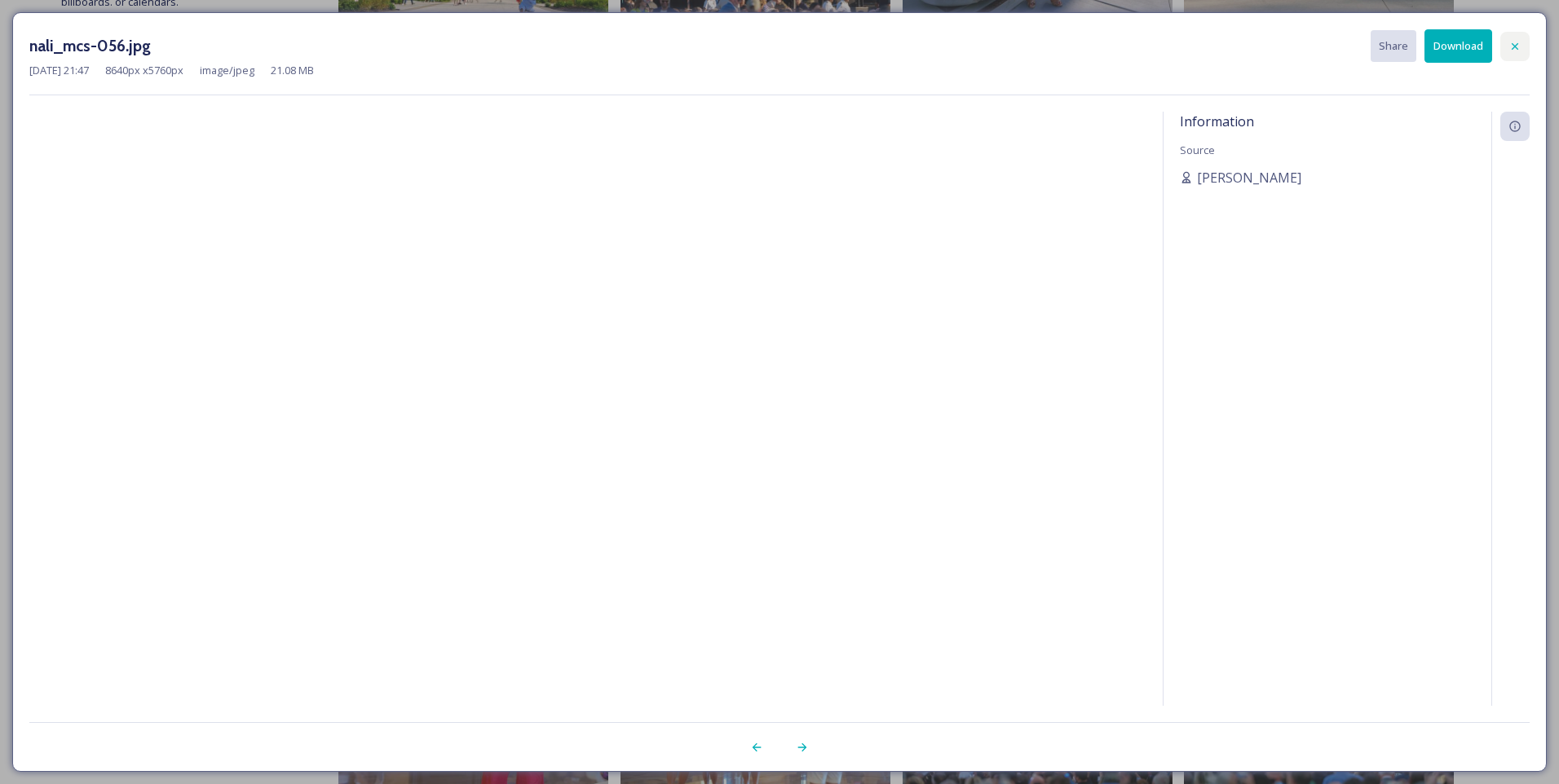
click at [1518, 34] on div at bounding box center [1515, 46] width 29 height 29
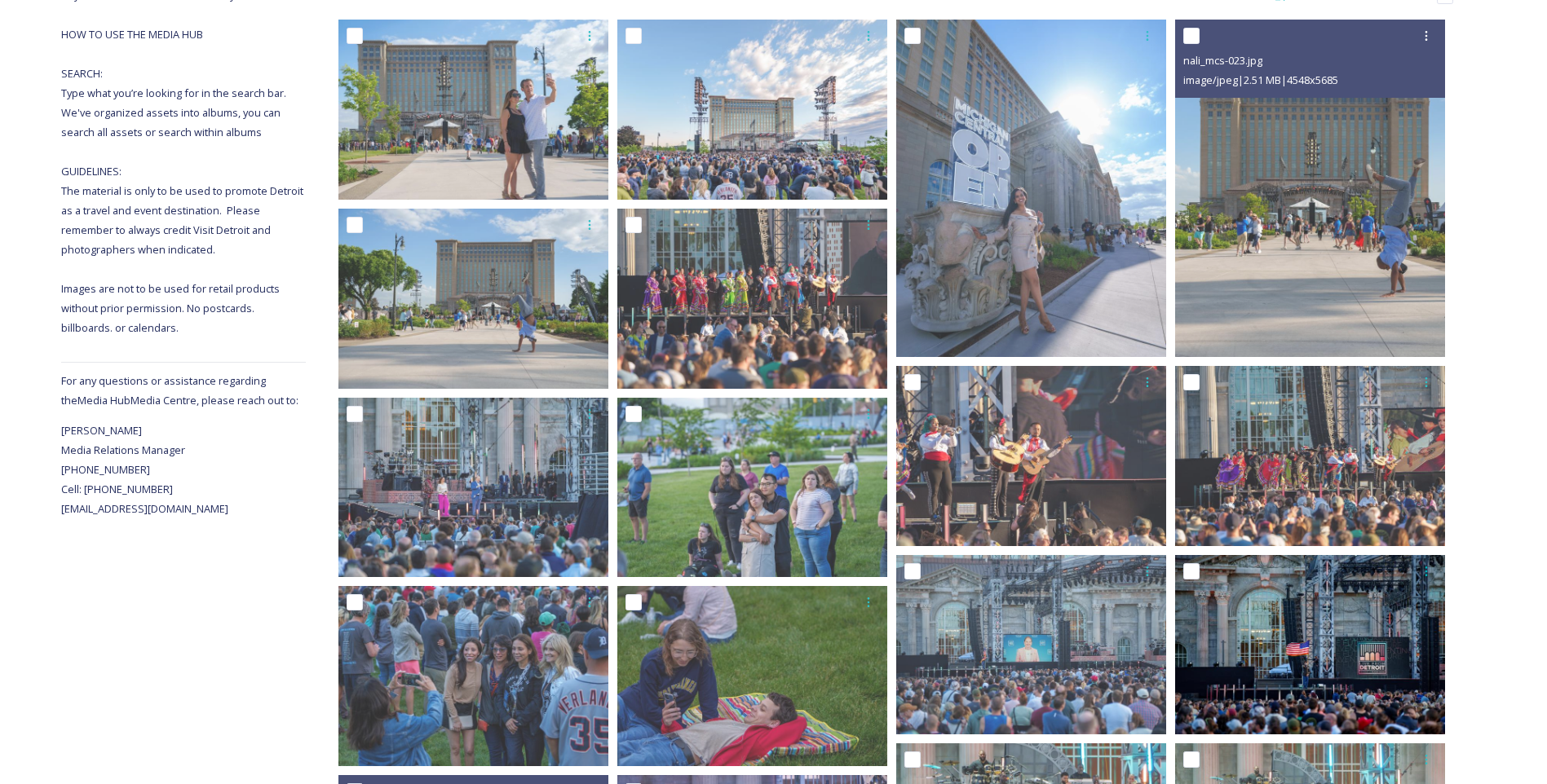
scroll to position [208, 0]
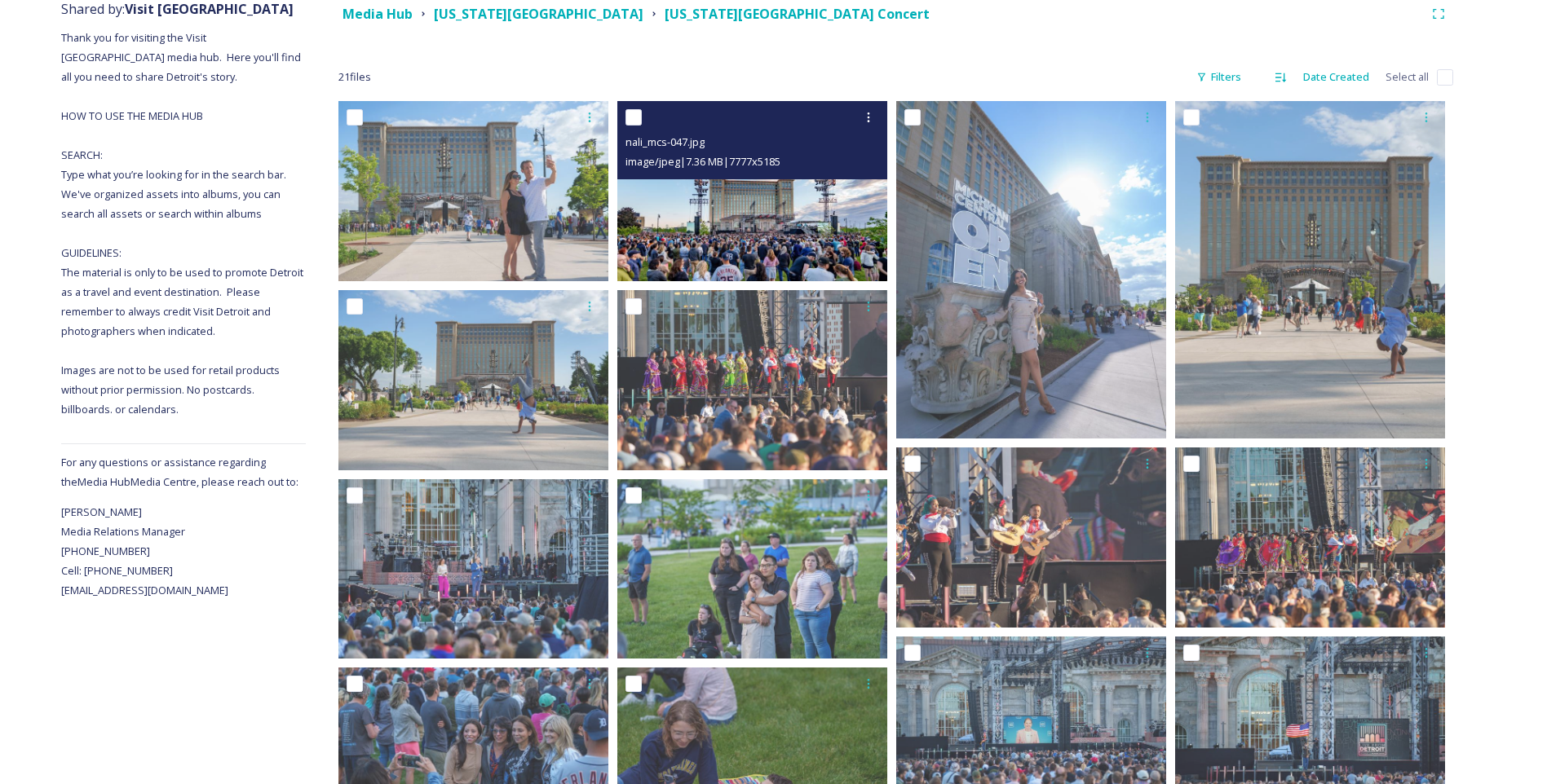
click at [757, 241] on img at bounding box center [752, 191] width 270 height 180
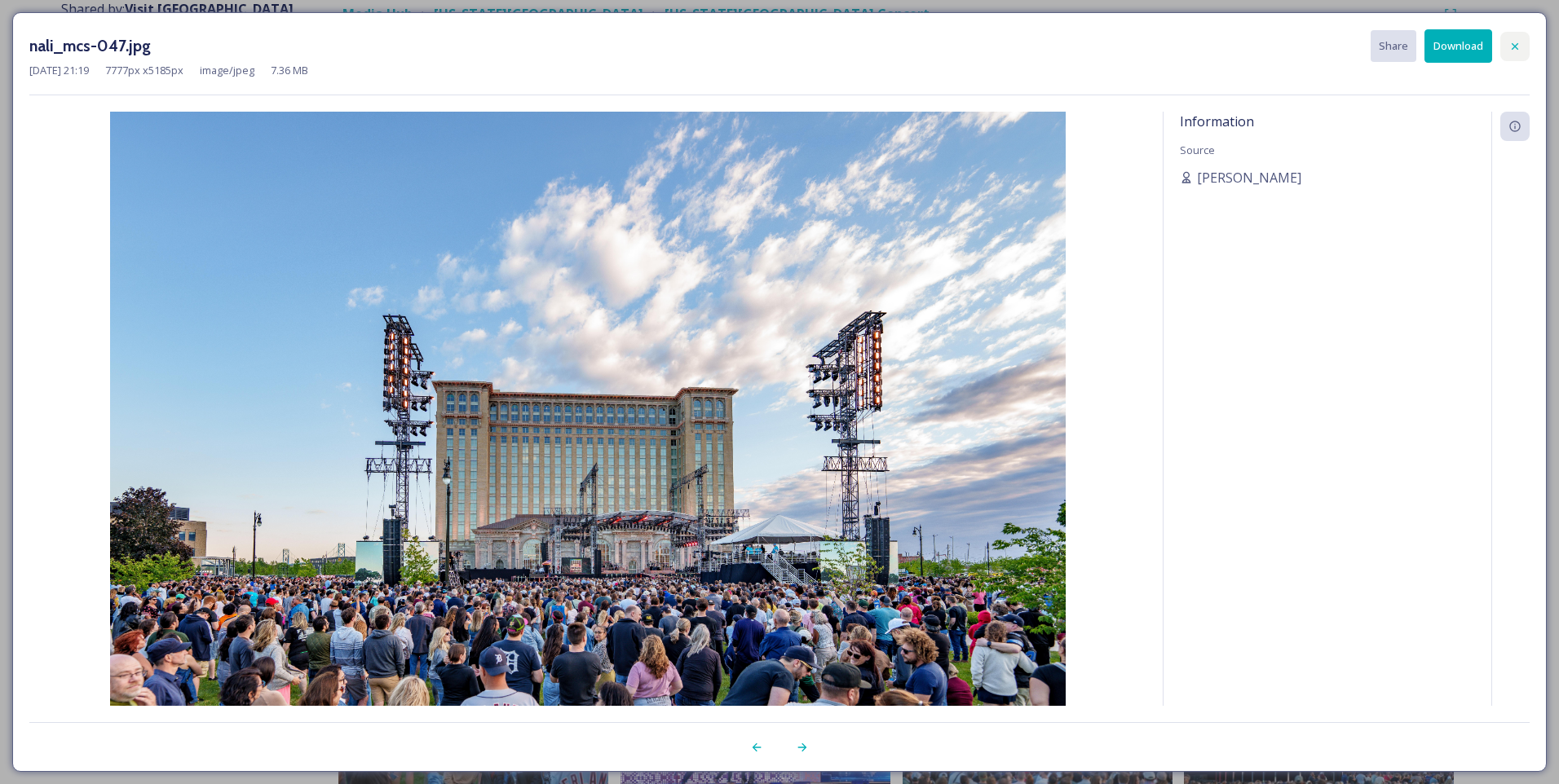
click at [1514, 42] on icon at bounding box center [1515, 46] width 13 height 13
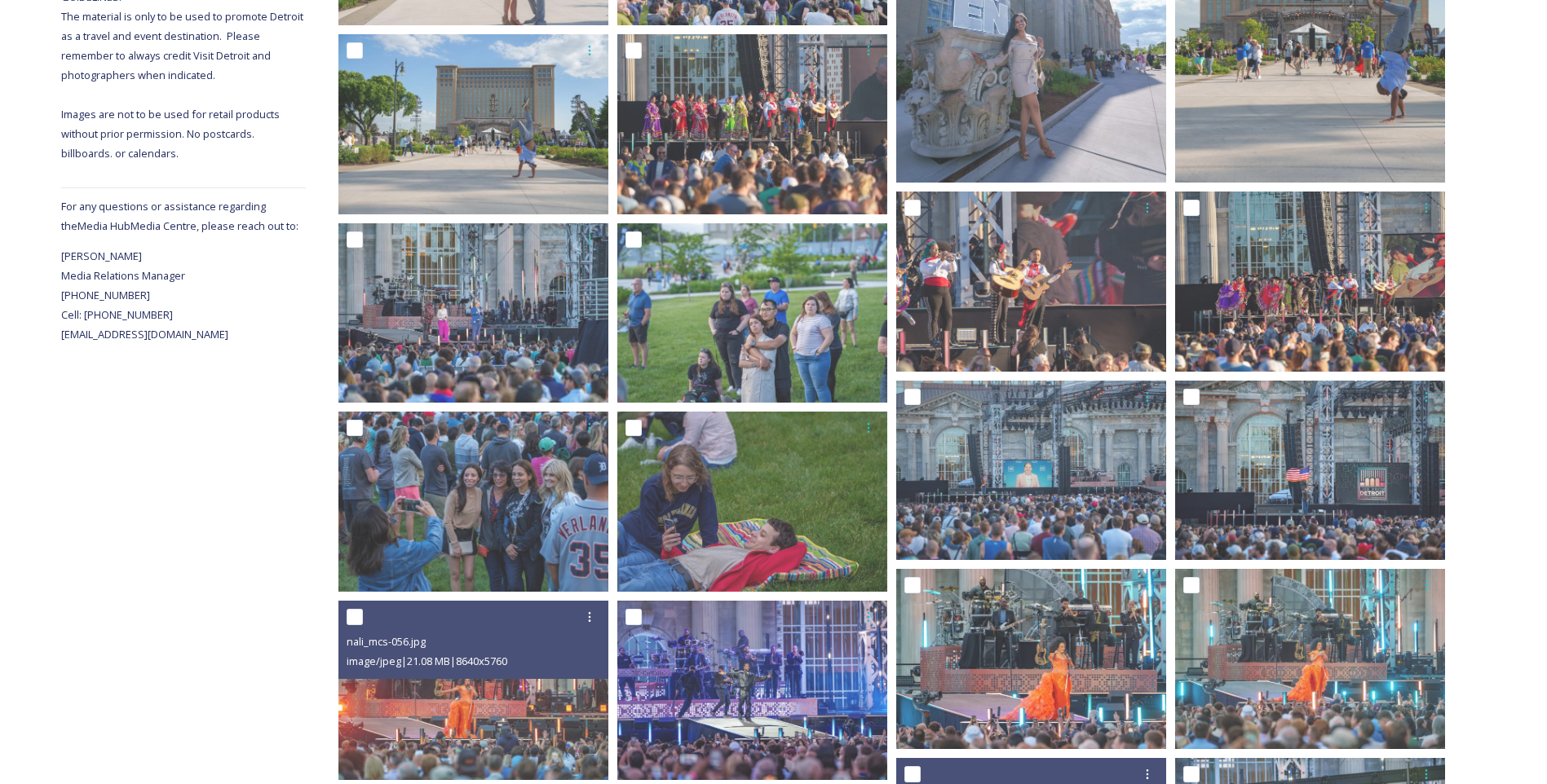
scroll to position [534, 0]
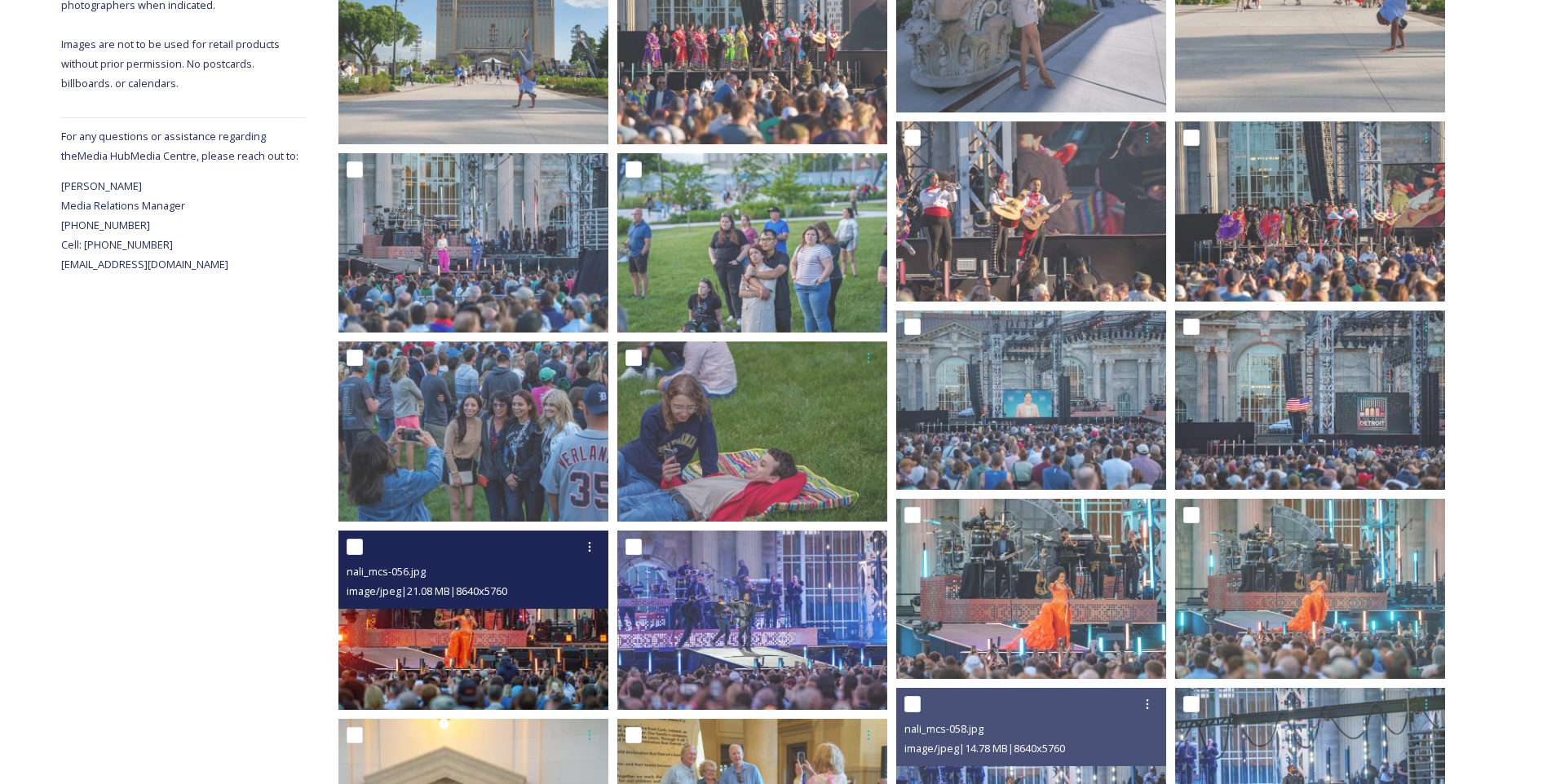
click at [466, 656] on img at bounding box center [473, 620] width 270 height 180
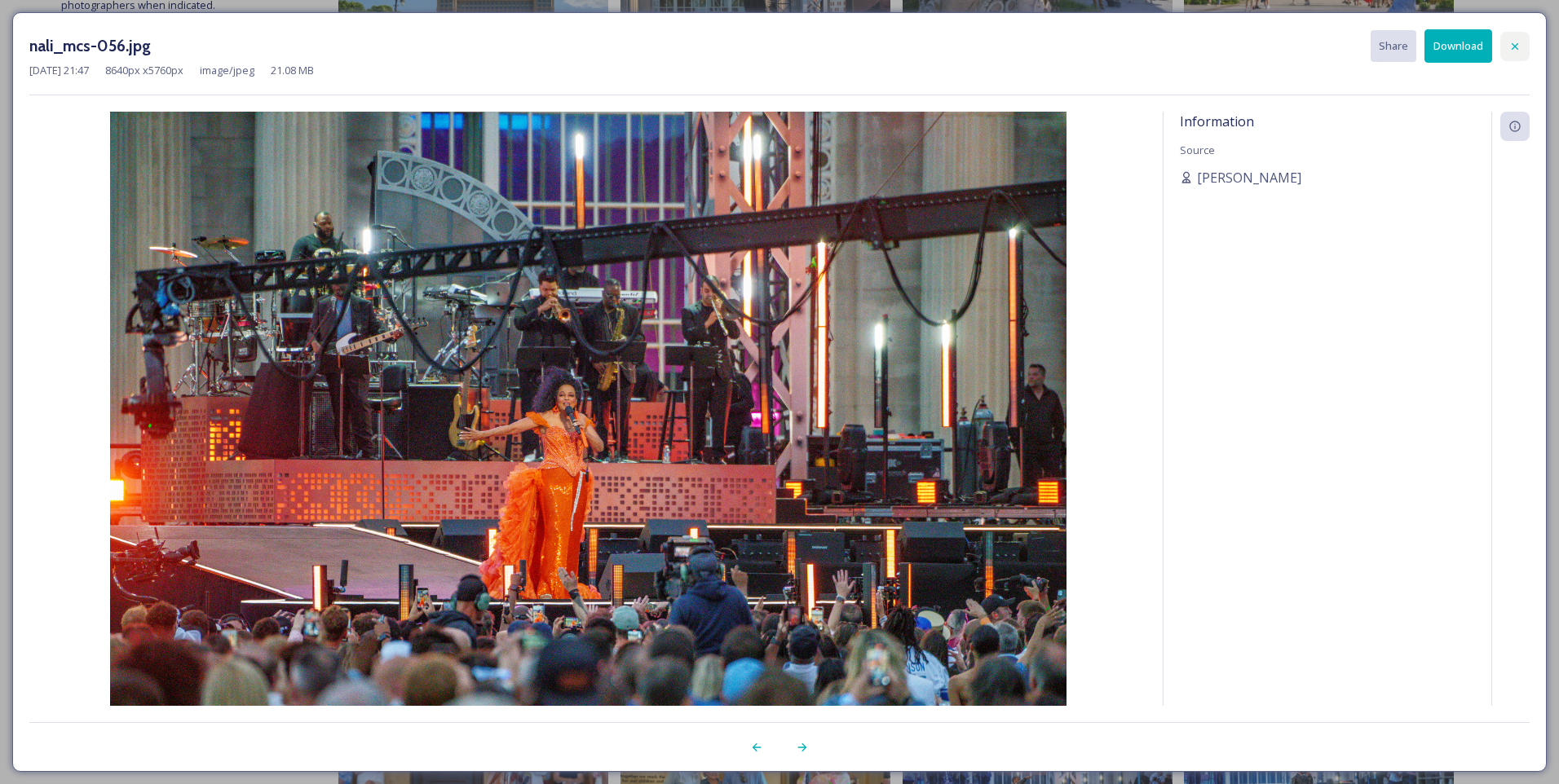
click at [1514, 47] on icon at bounding box center [1514, 45] width 6 height 6
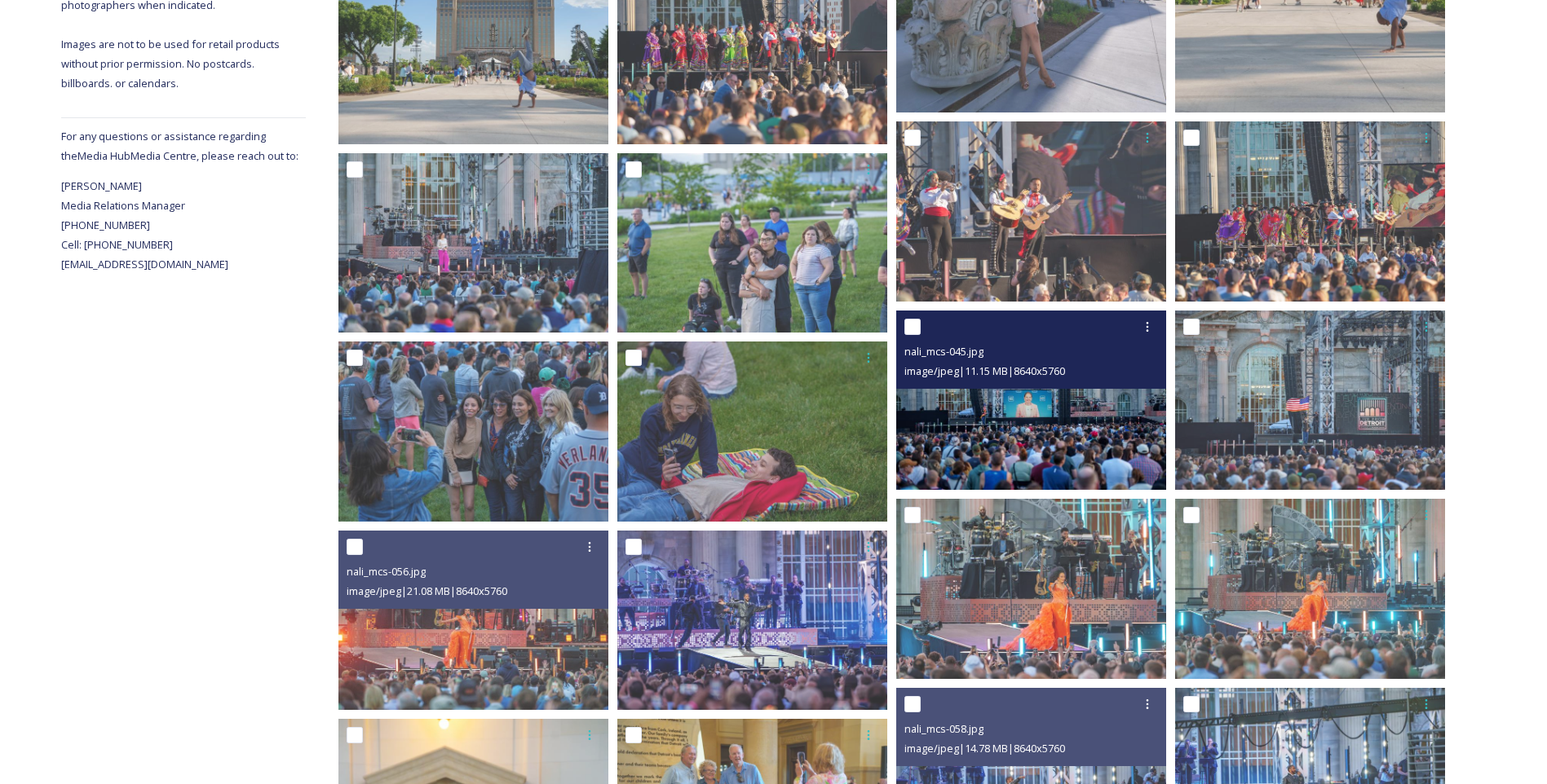
click at [1009, 426] on img at bounding box center [1031, 401] width 270 height 180
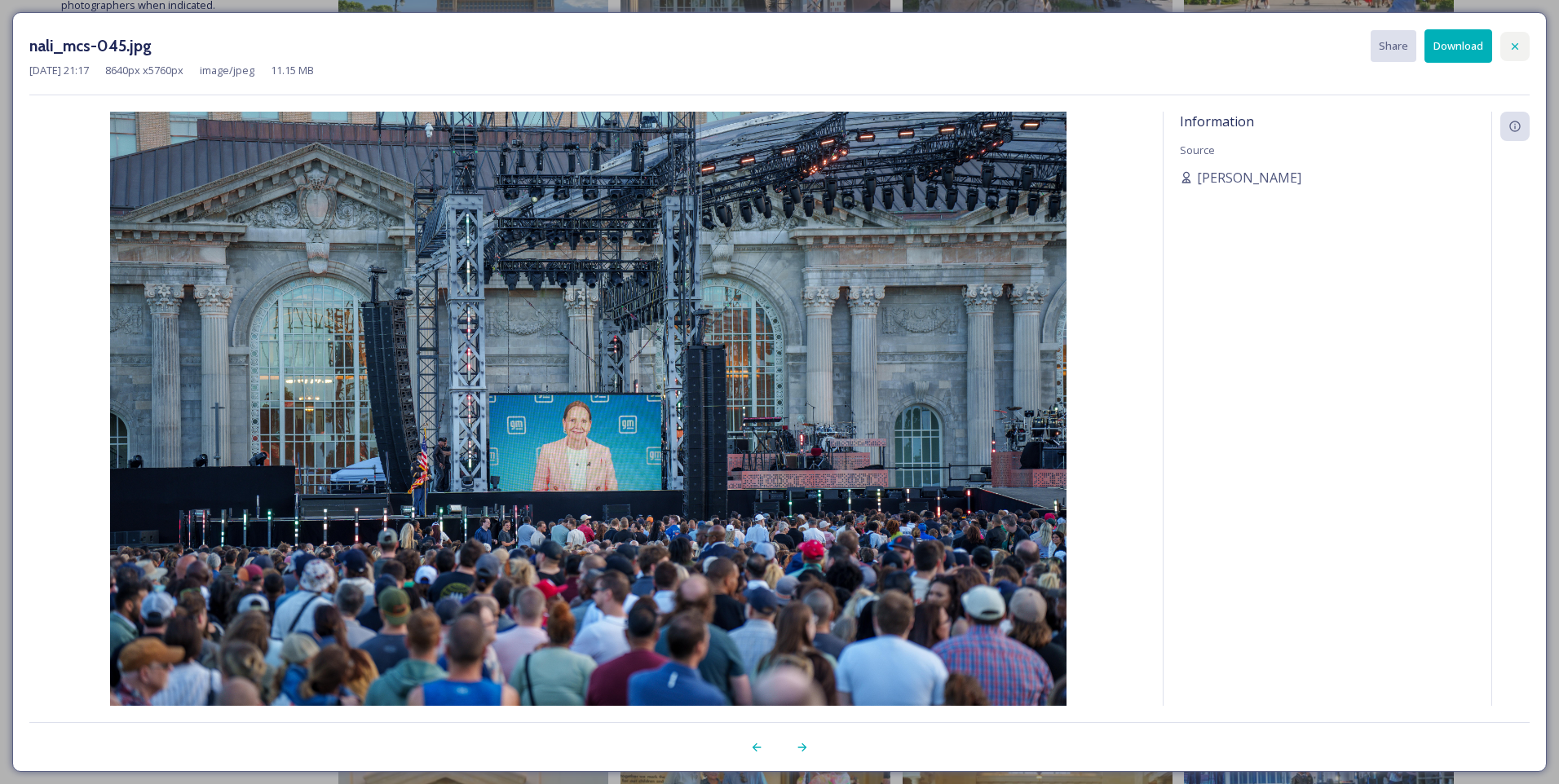
click at [1516, 44] on icon at bounding box center [1515, 46] width 13 height 13
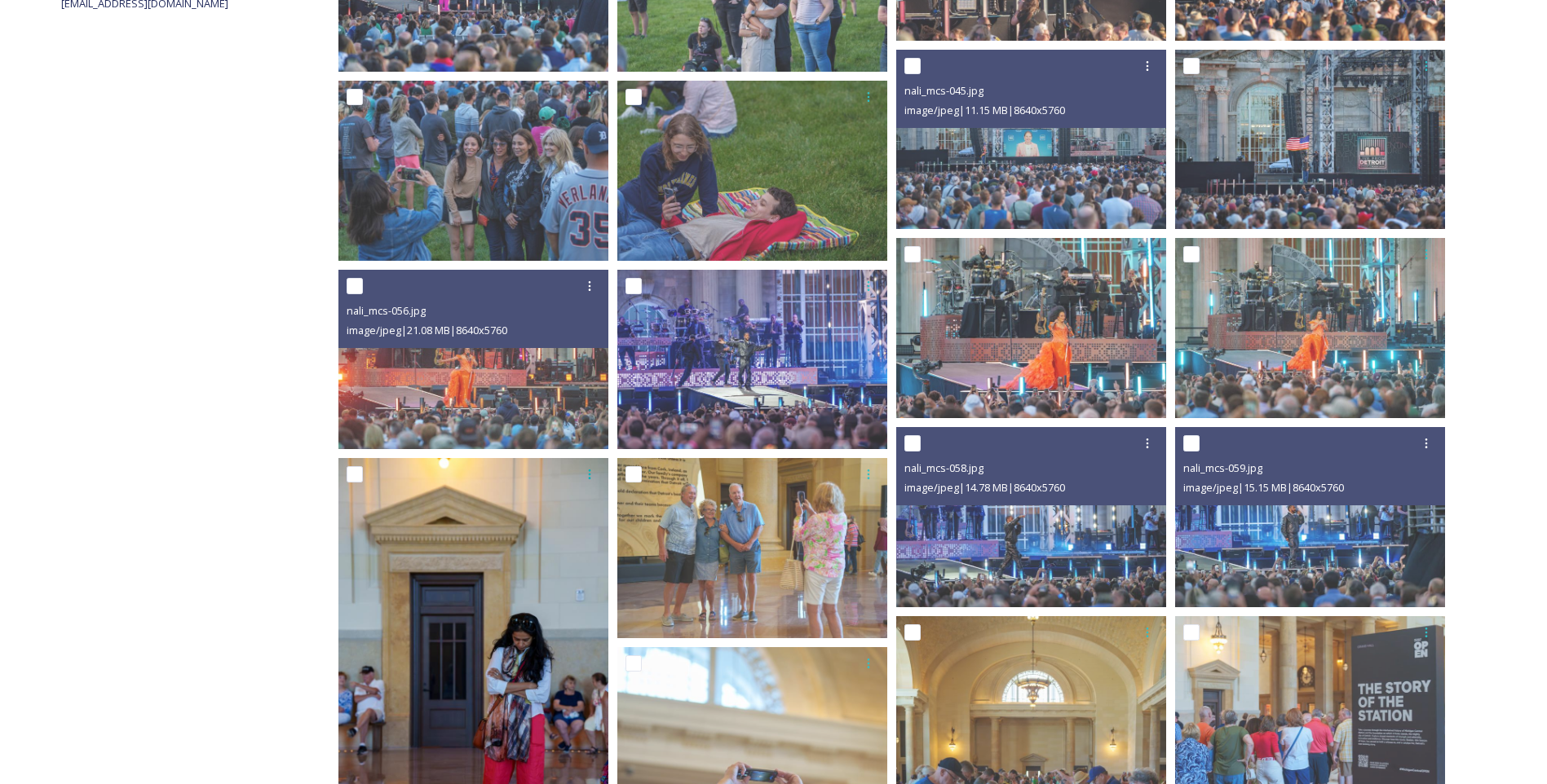
scroll to position [779, 0]
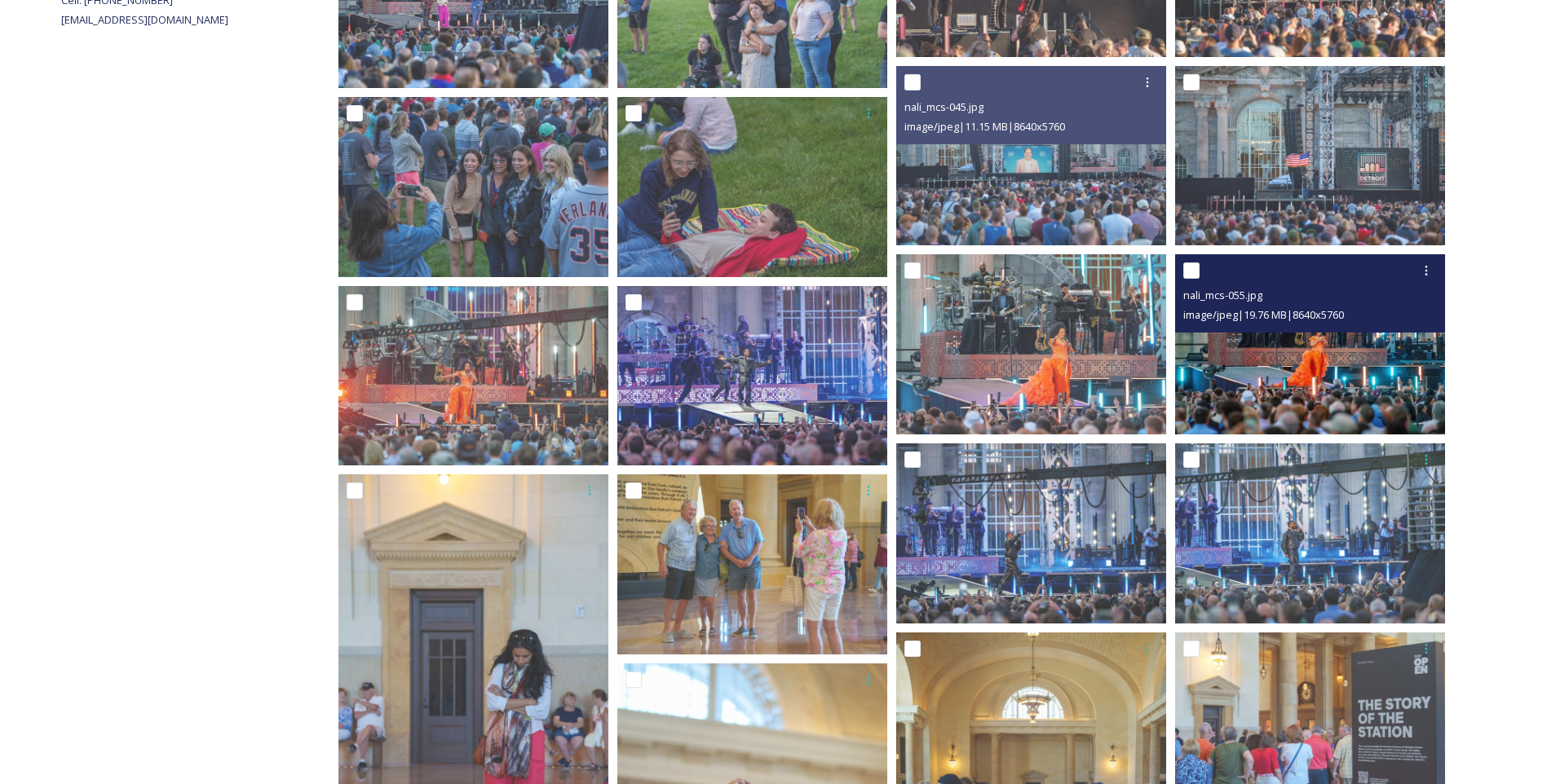
click at [1326, 360] on img at bounding box center [1310, 344] width 270 height 180
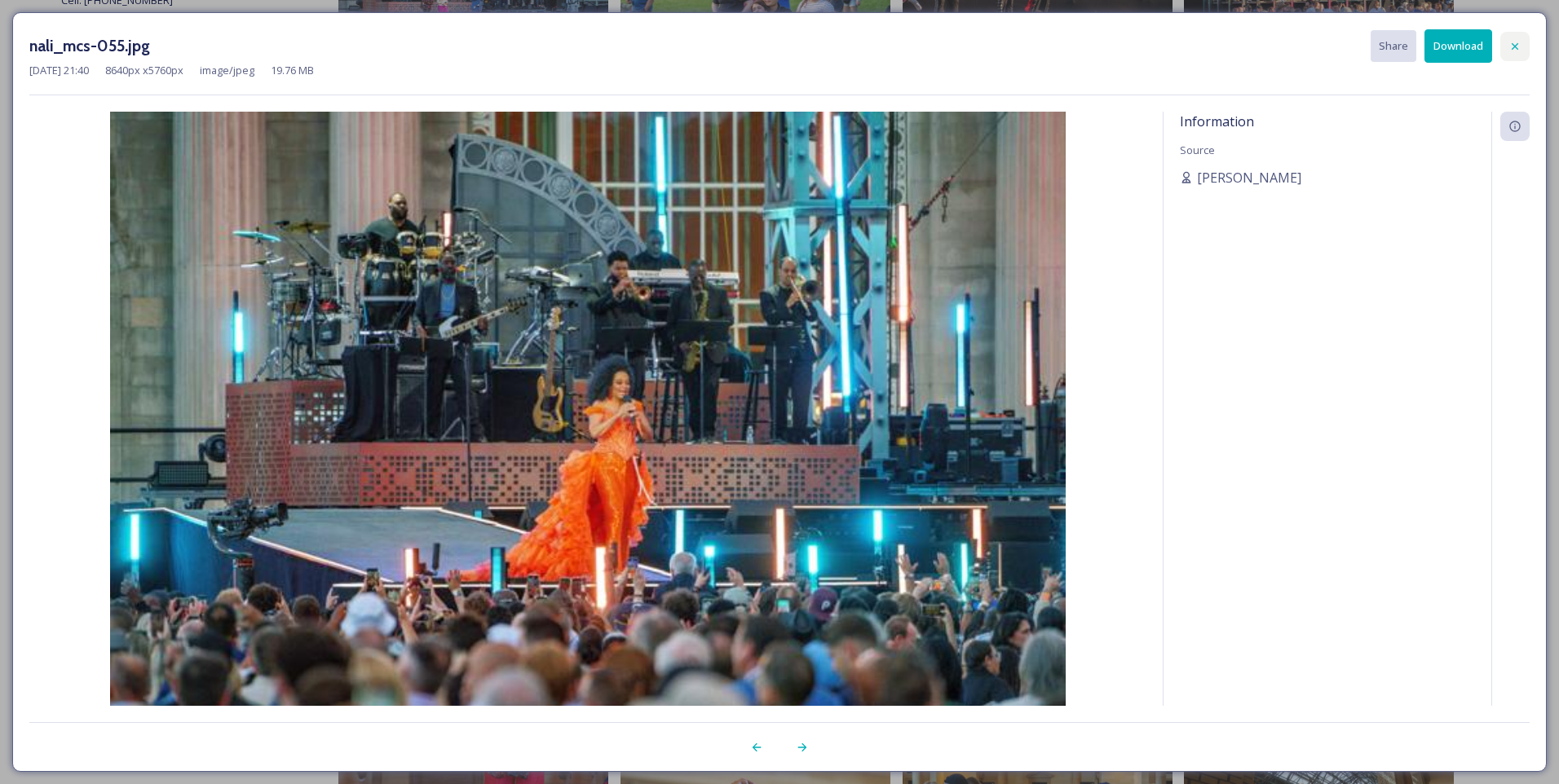
click at [1509, 40] on icon at bounding box center [1515, 46] width 13 height 13
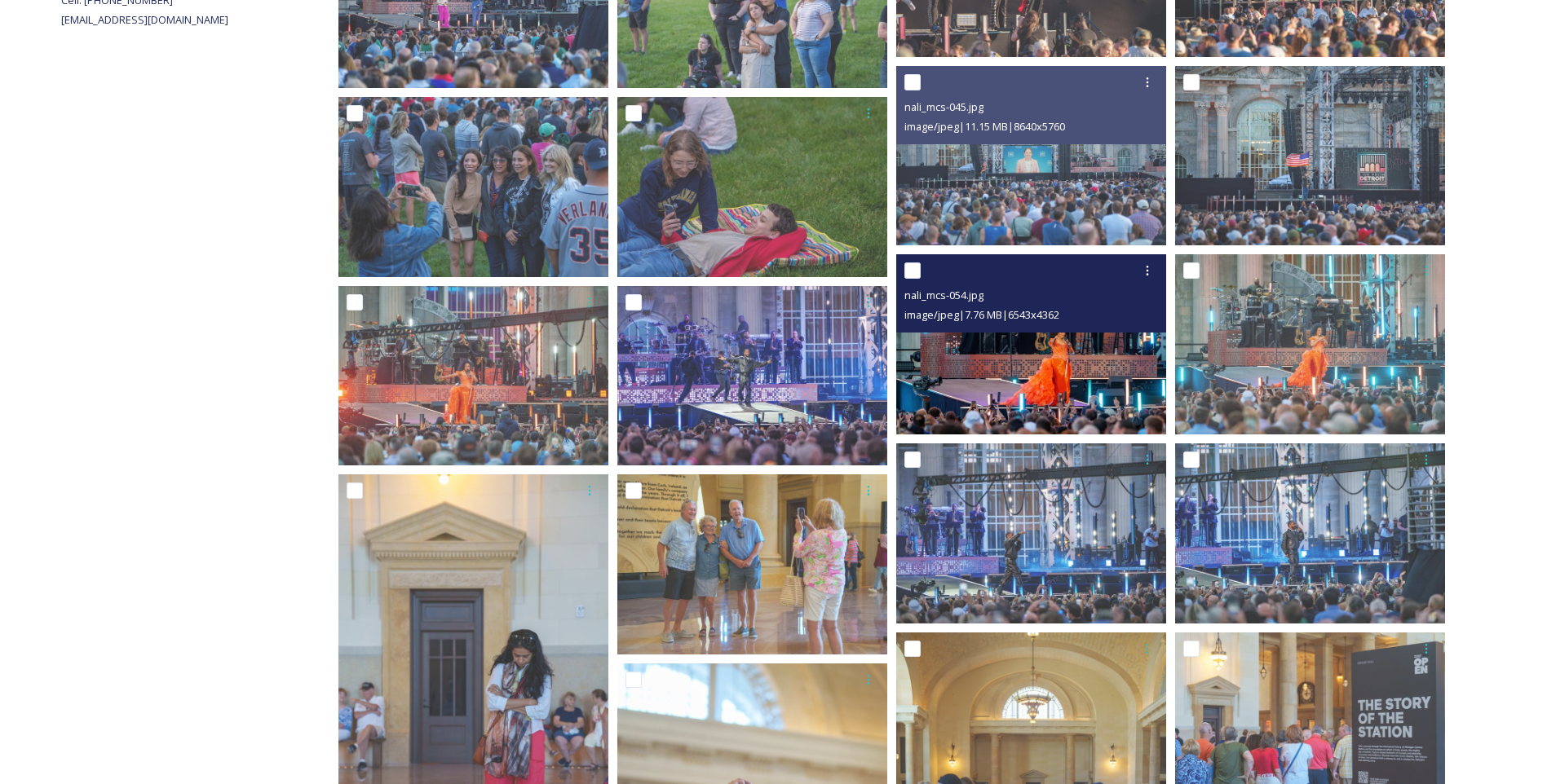
click at [1000, 400] on img at bounding box center [1031, 344] width 270 height 180
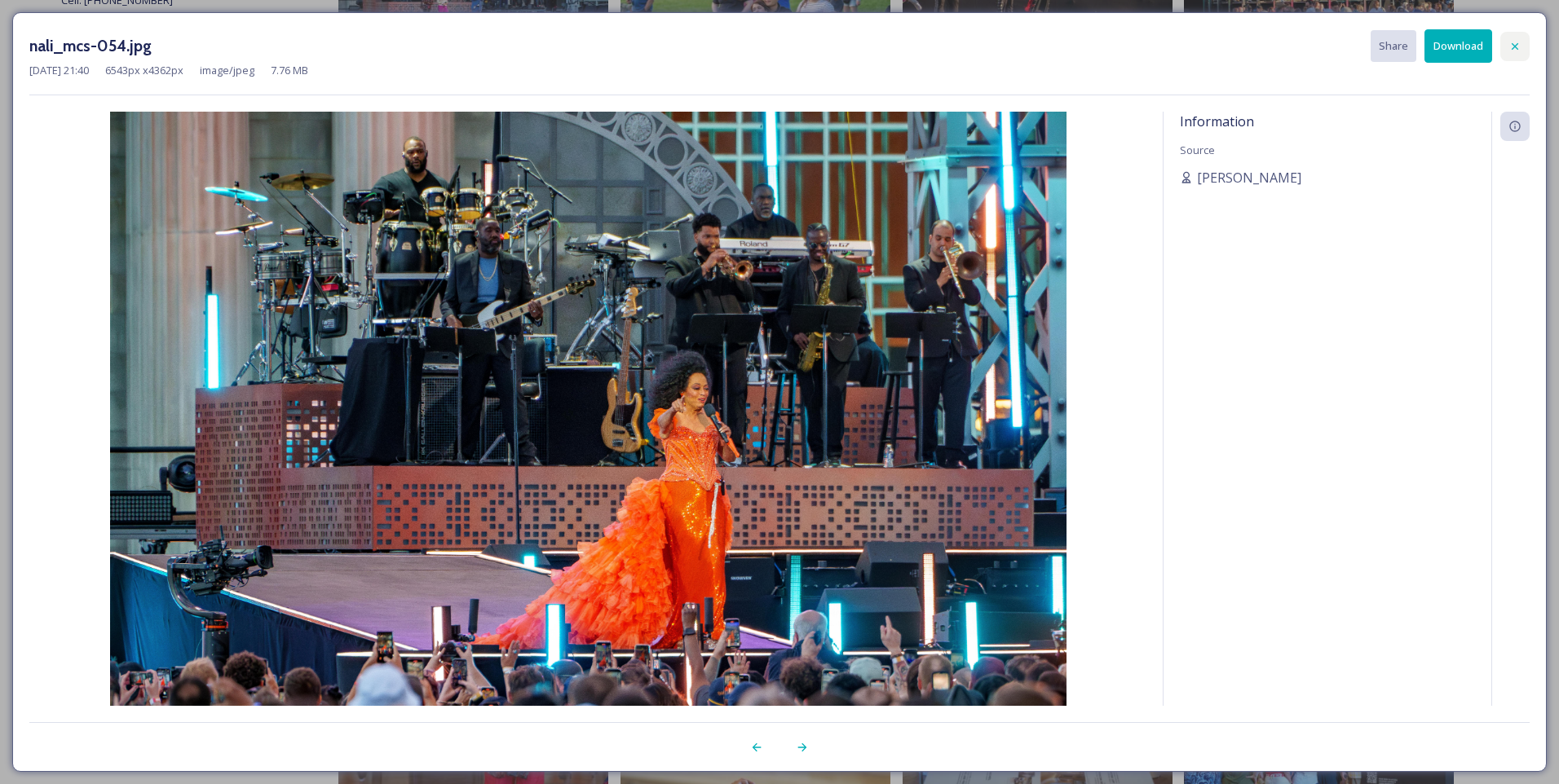
click at [1518, 45] on icon at bounding box center [1515, 46] width 13 height 13
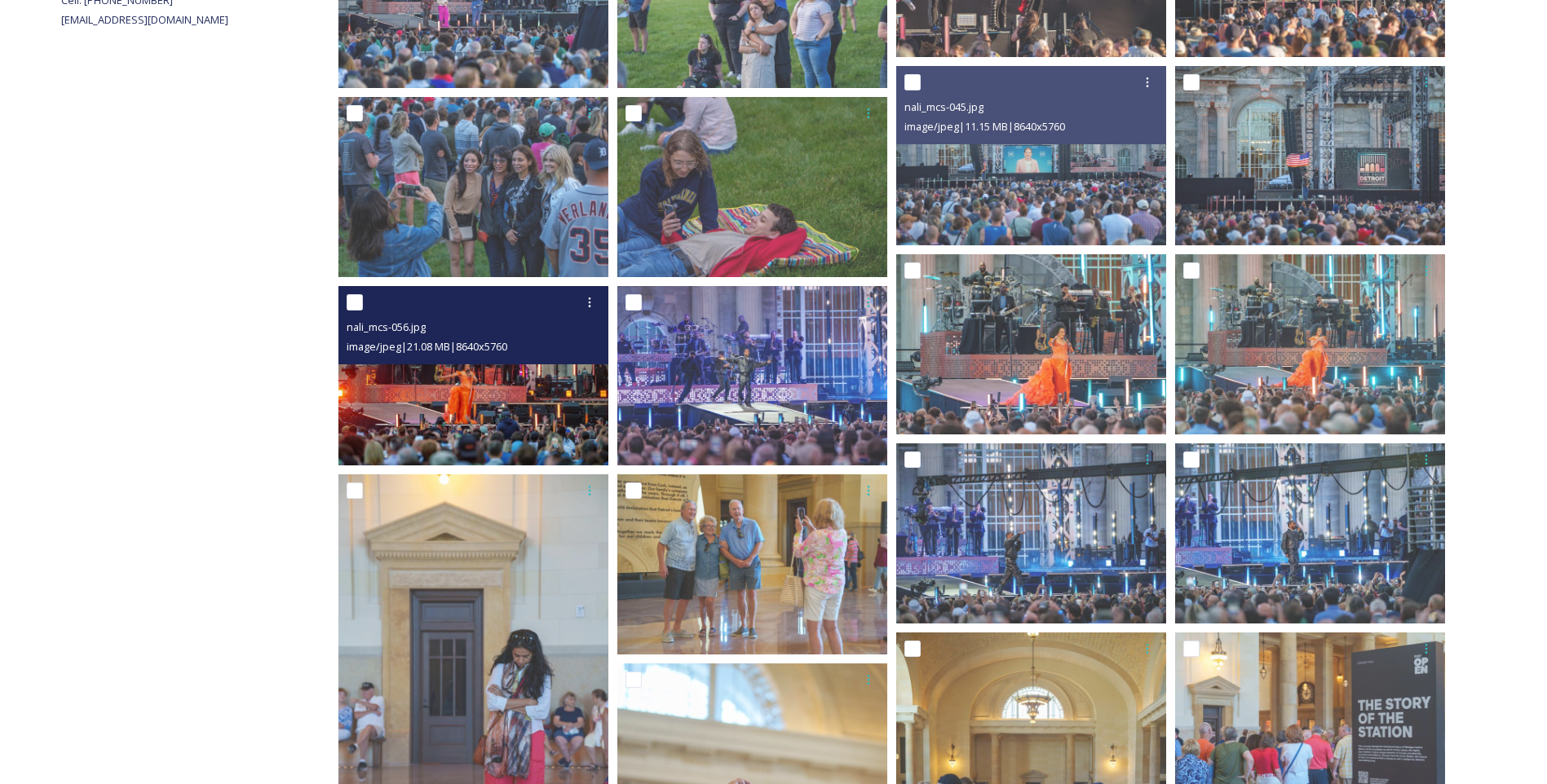
click at [453, 417] on img at bounding box center [473, 376] width 270 height 180
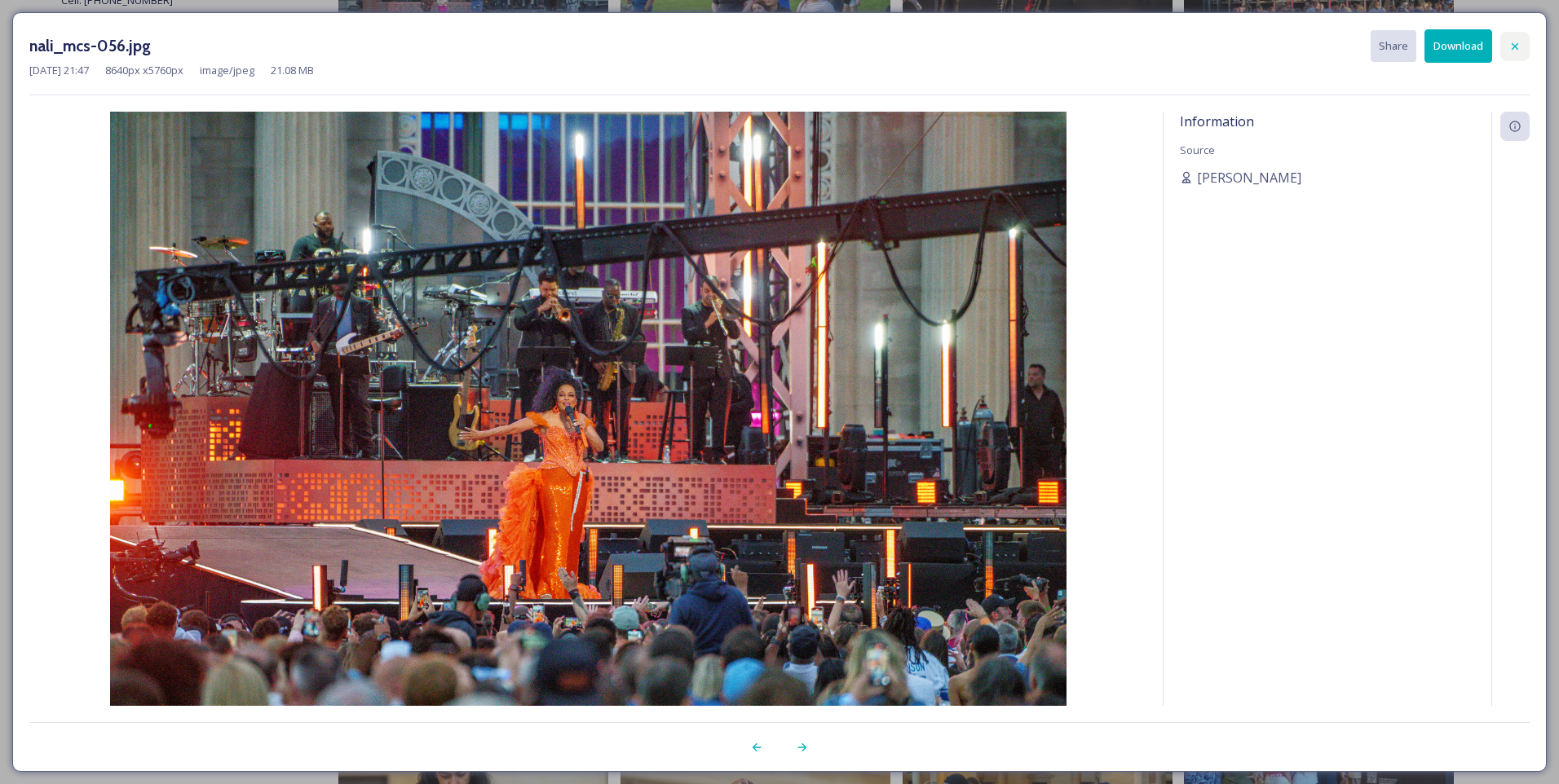
click at [1518, 40] on icon at bounding box center [1515, 46] width 13 height 13
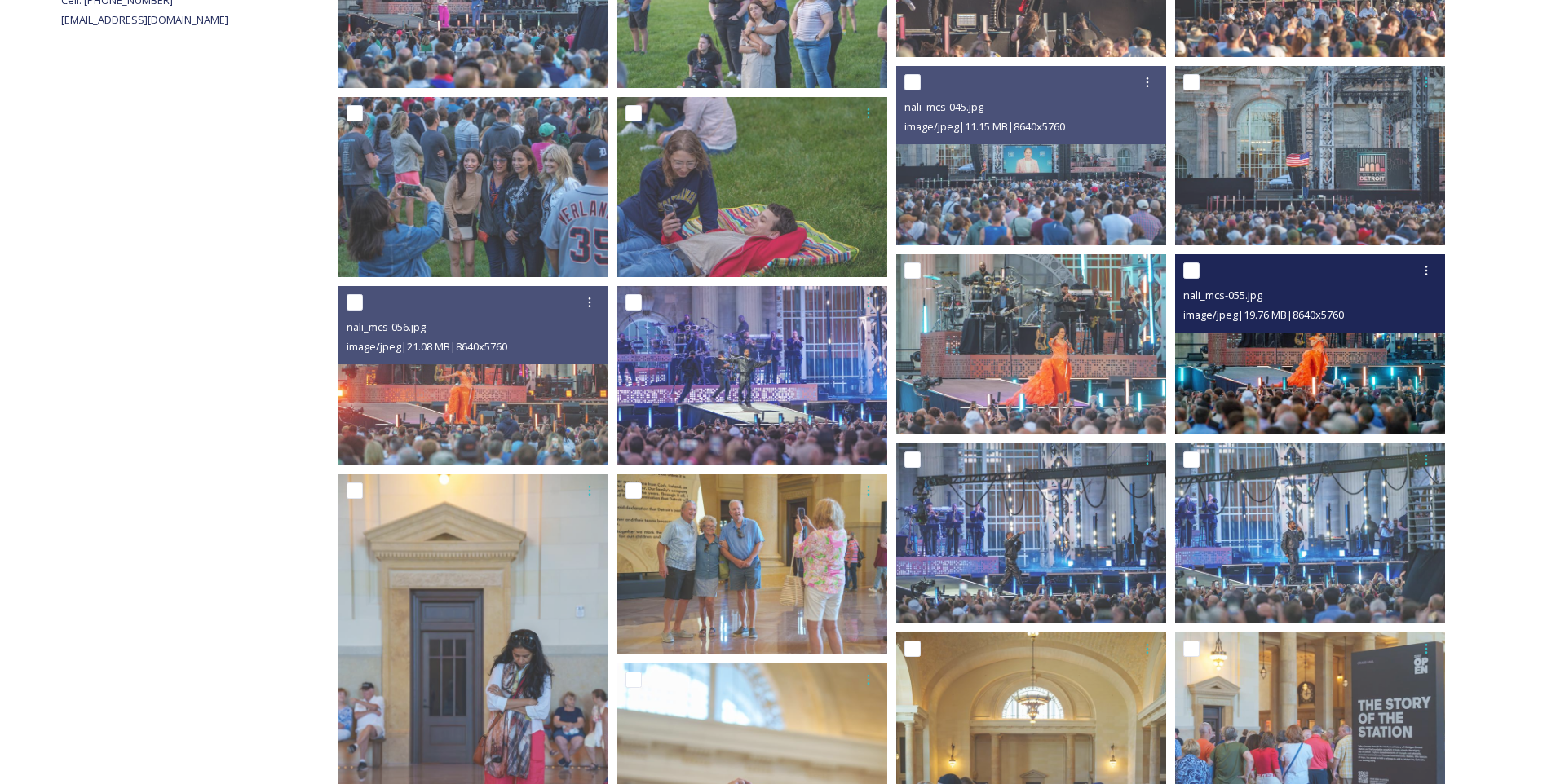
click at [1277, 400] on img at bounding box center [1310, 344] width 270 height 180
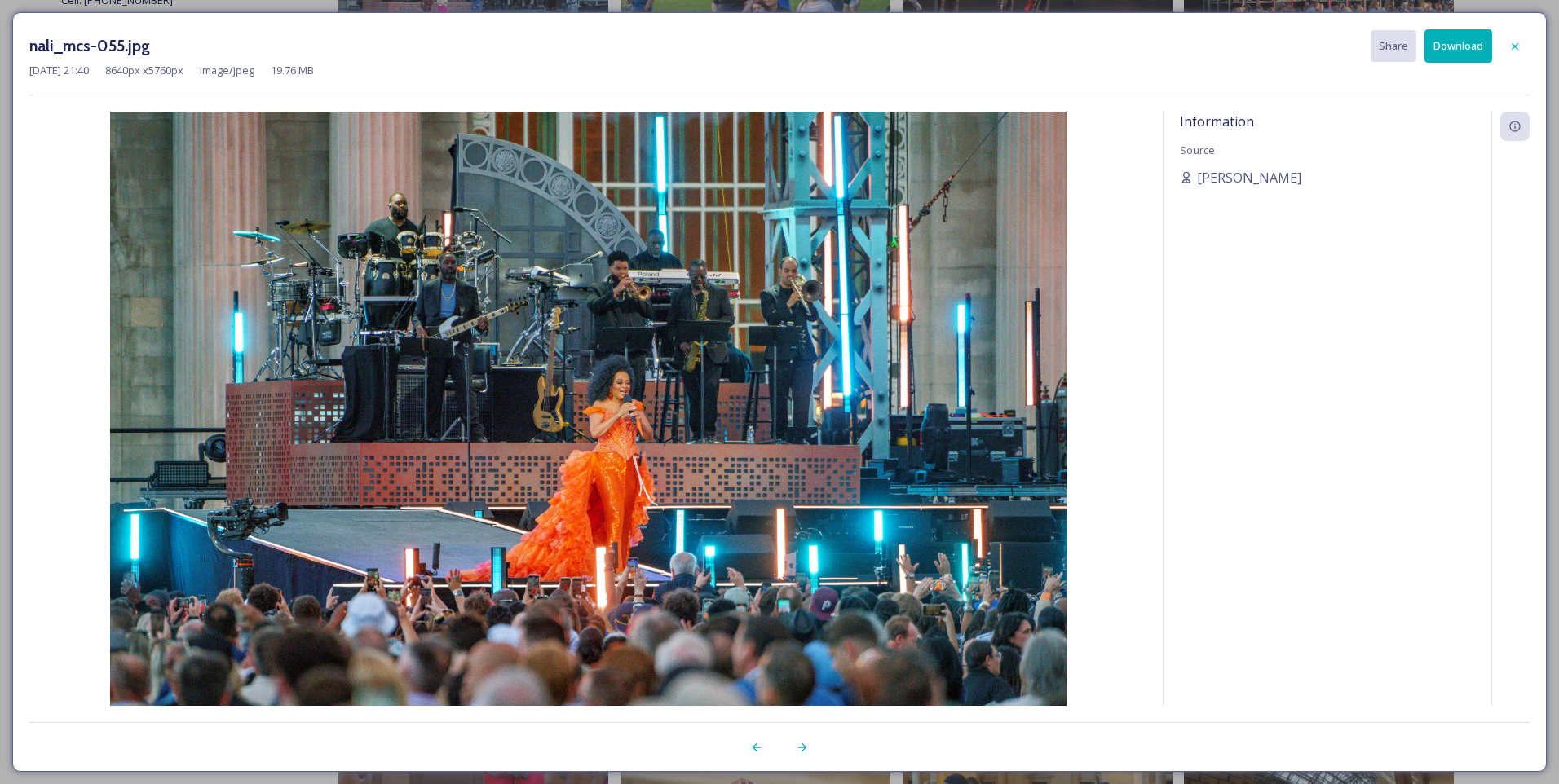
click at [1474, 36] on button "Download" at bounding box center [1458, 45] width 67 height 34
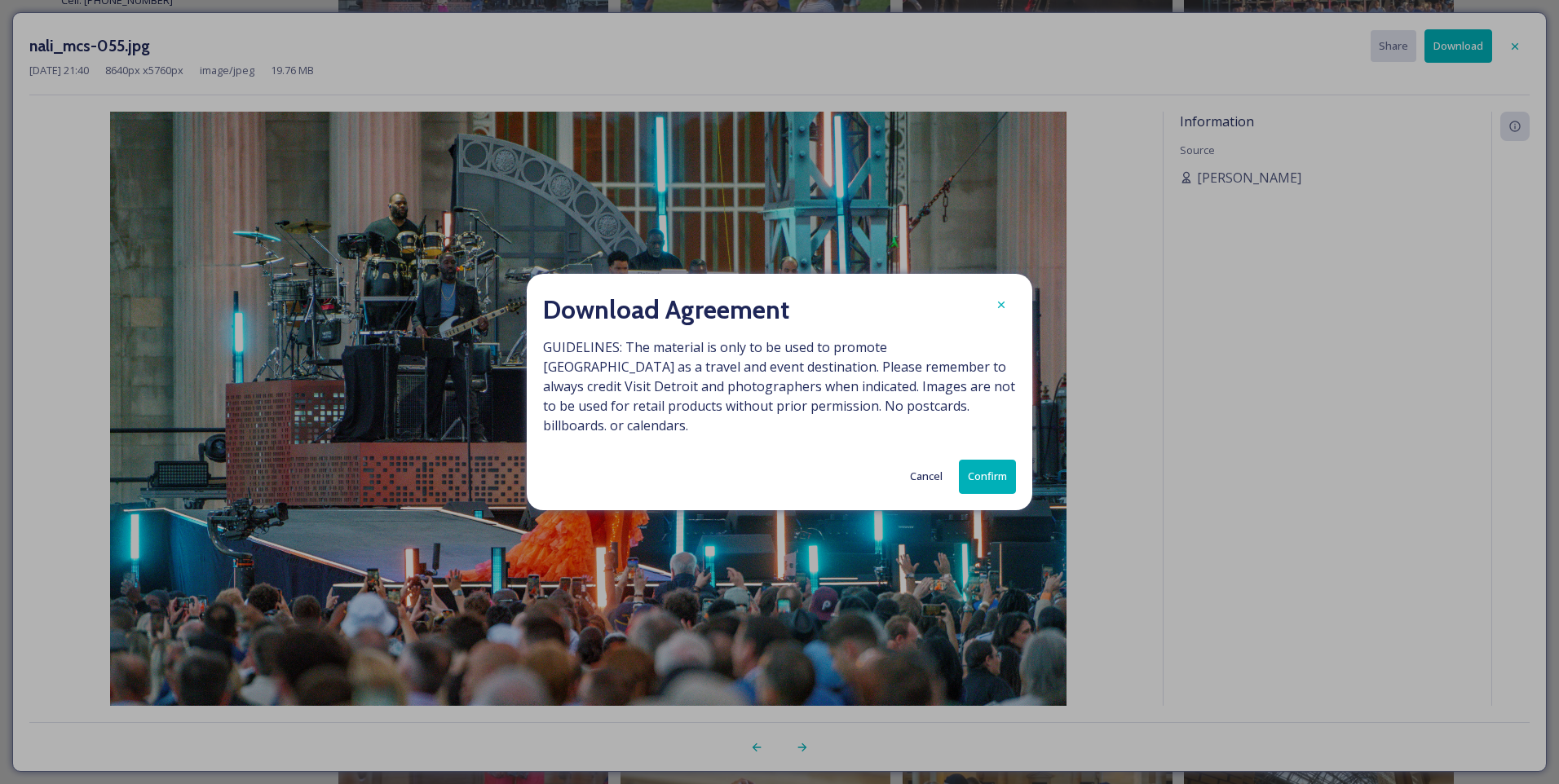
click at [996, 466] on button "Confirm" at bounding box center [987, 476] width 57 height 34
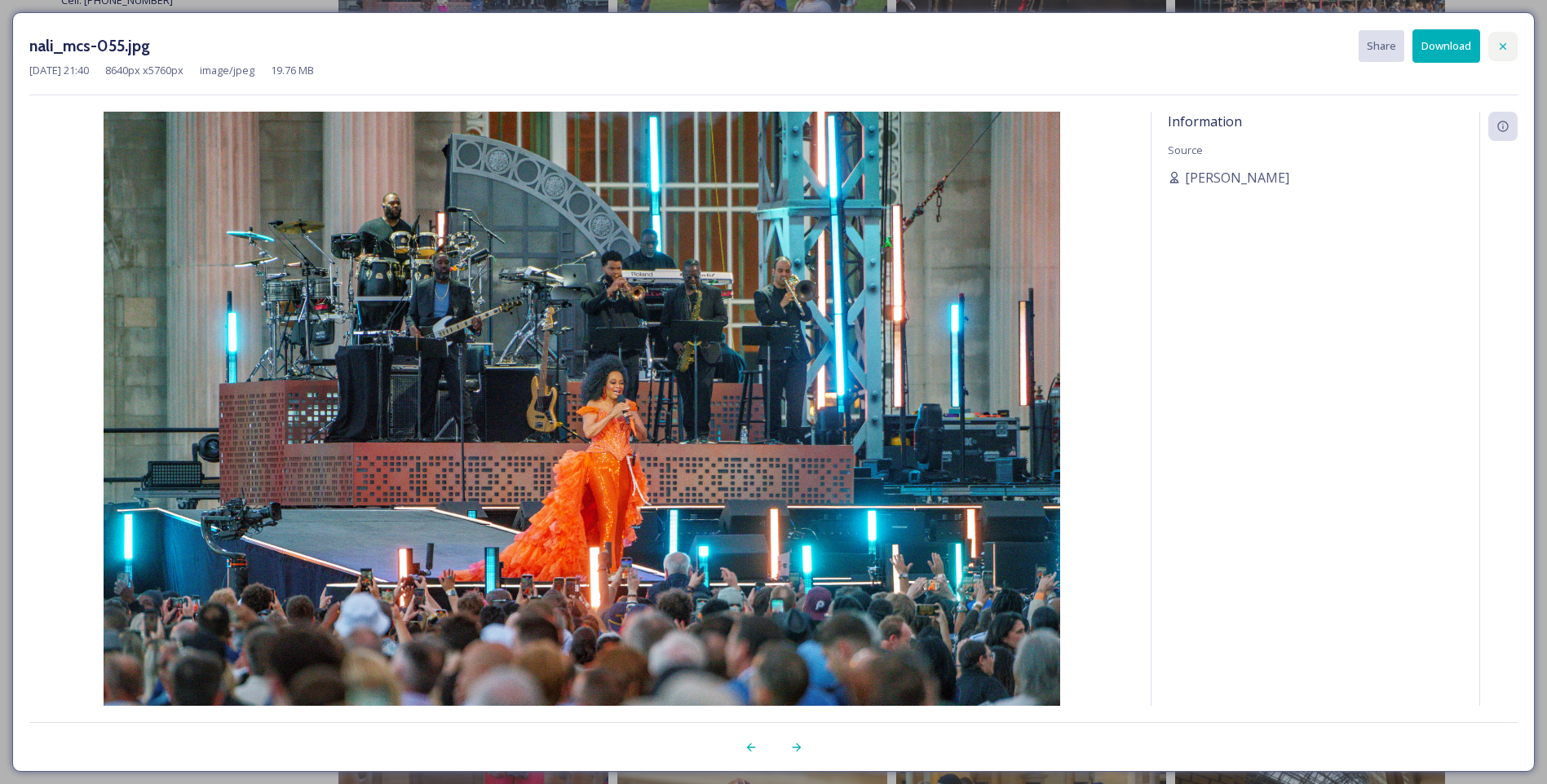
click at [1510, 45] on div at bounding box center [1502, 46] width 29 height 29
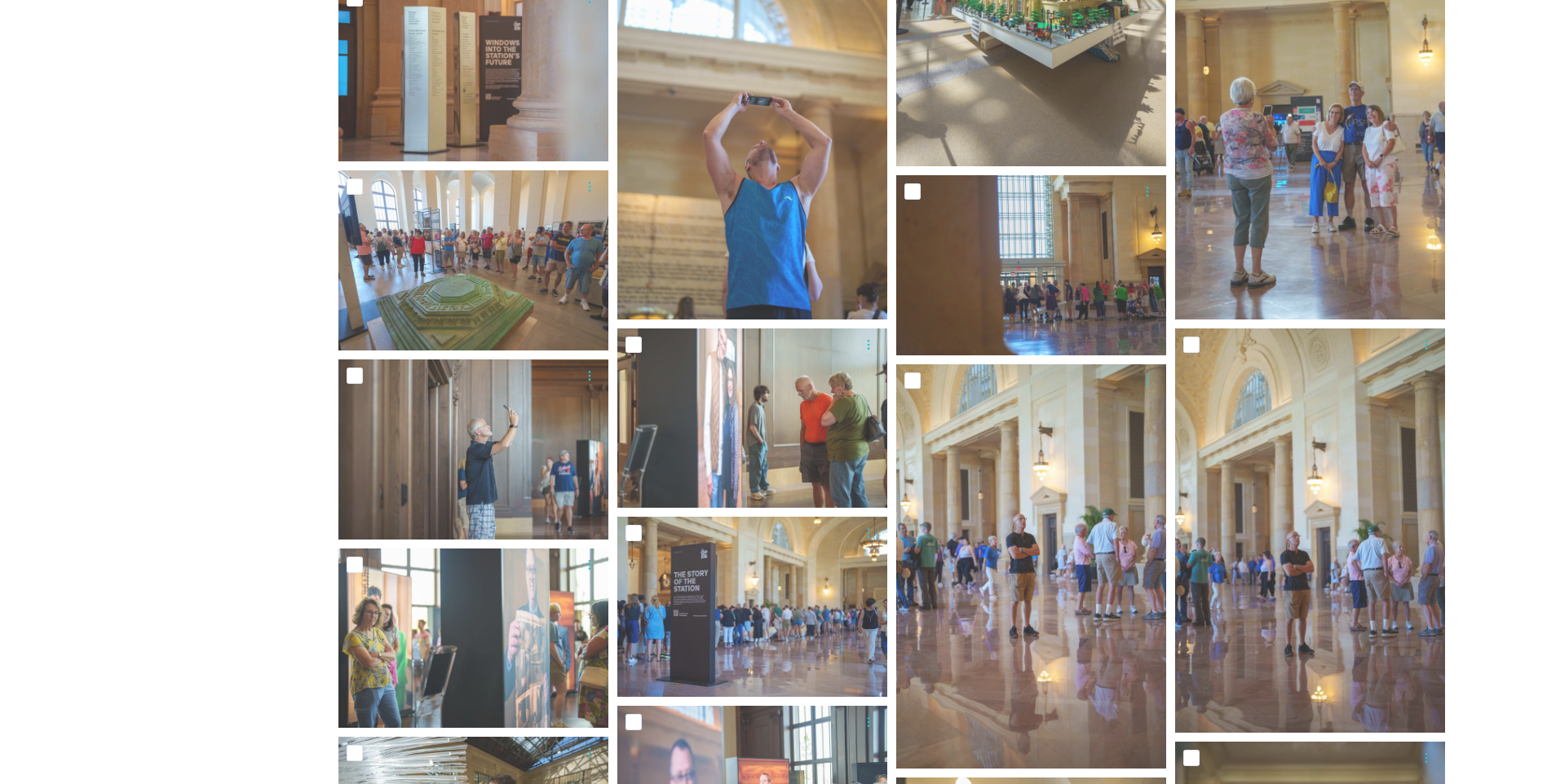
scroll to position [2489, 0]
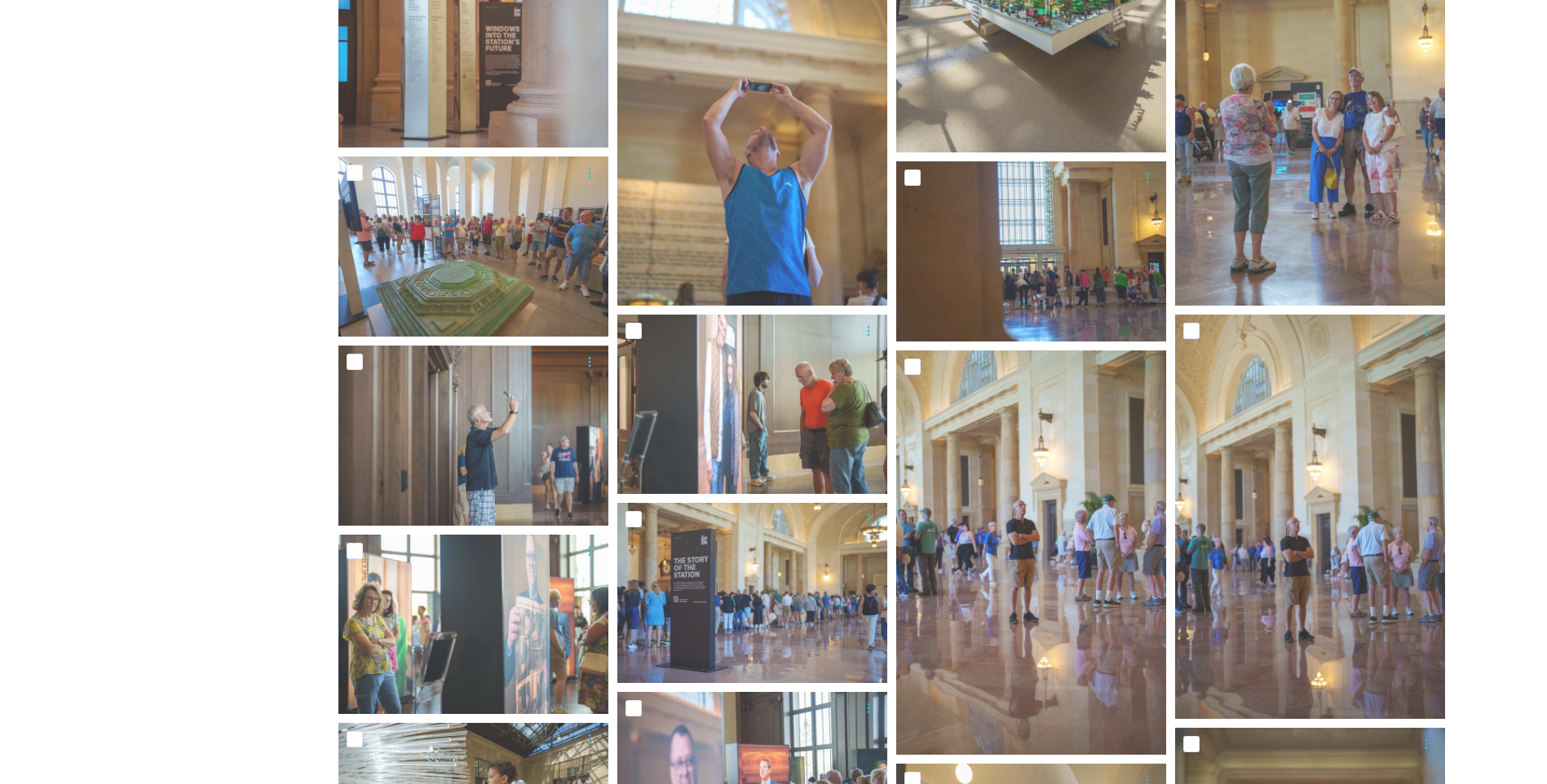
click at [202, 503] on div "Shared by: Visit [GEOGRAPHIC_DATA] Thank you for visiting the Visit [GEOGRAPHIC…" at bounding box center [183, 672] width 245 height 5927
click at [122, 283] on div "Shared by: Visit [GEOGRAPHIC_DATA] Thank you for visiting the Visit [GEOGRAPHIC…" at bounding box center [183, 672] width 245 height 5927
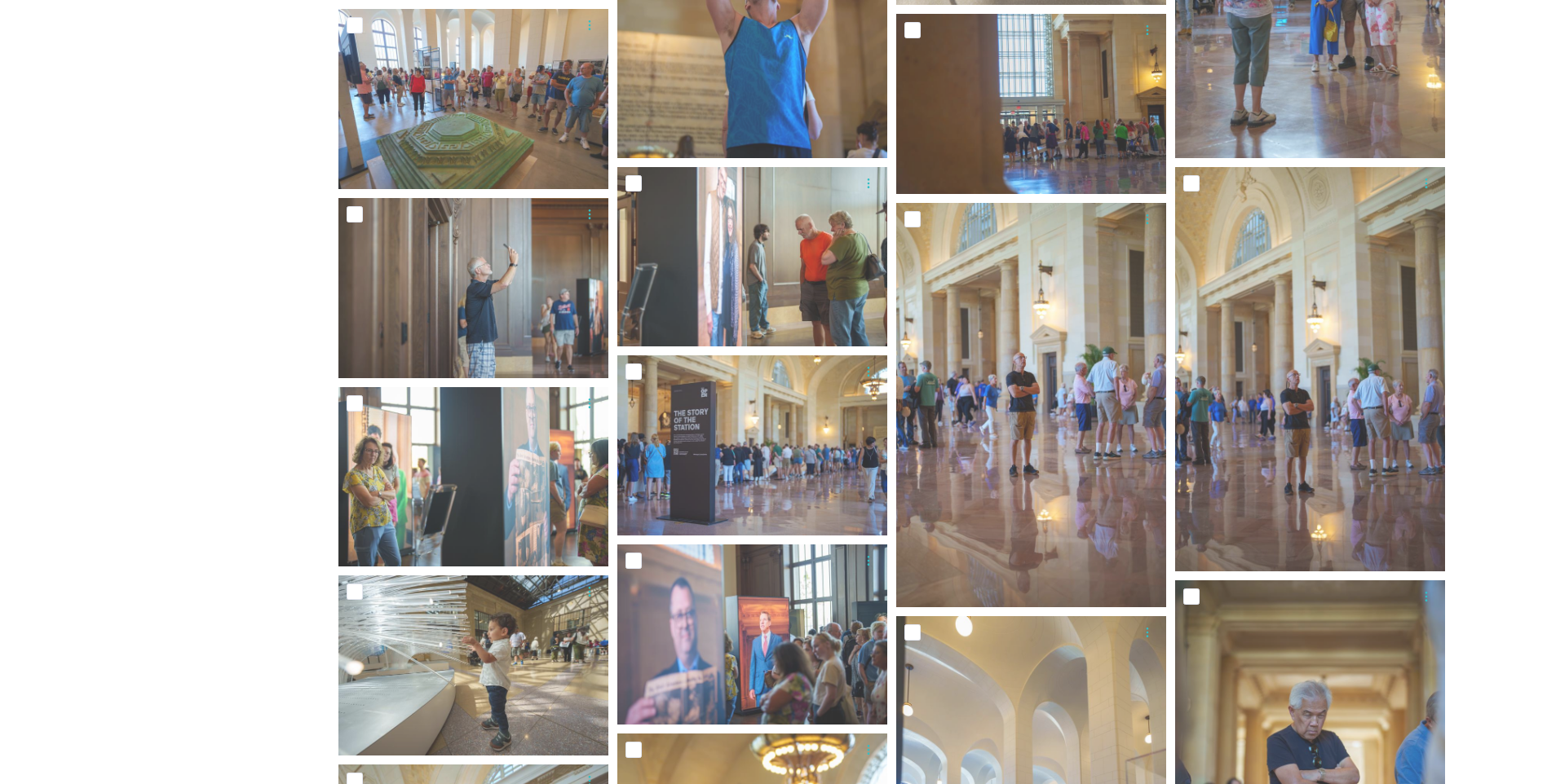
scroll to position [2653, 0]
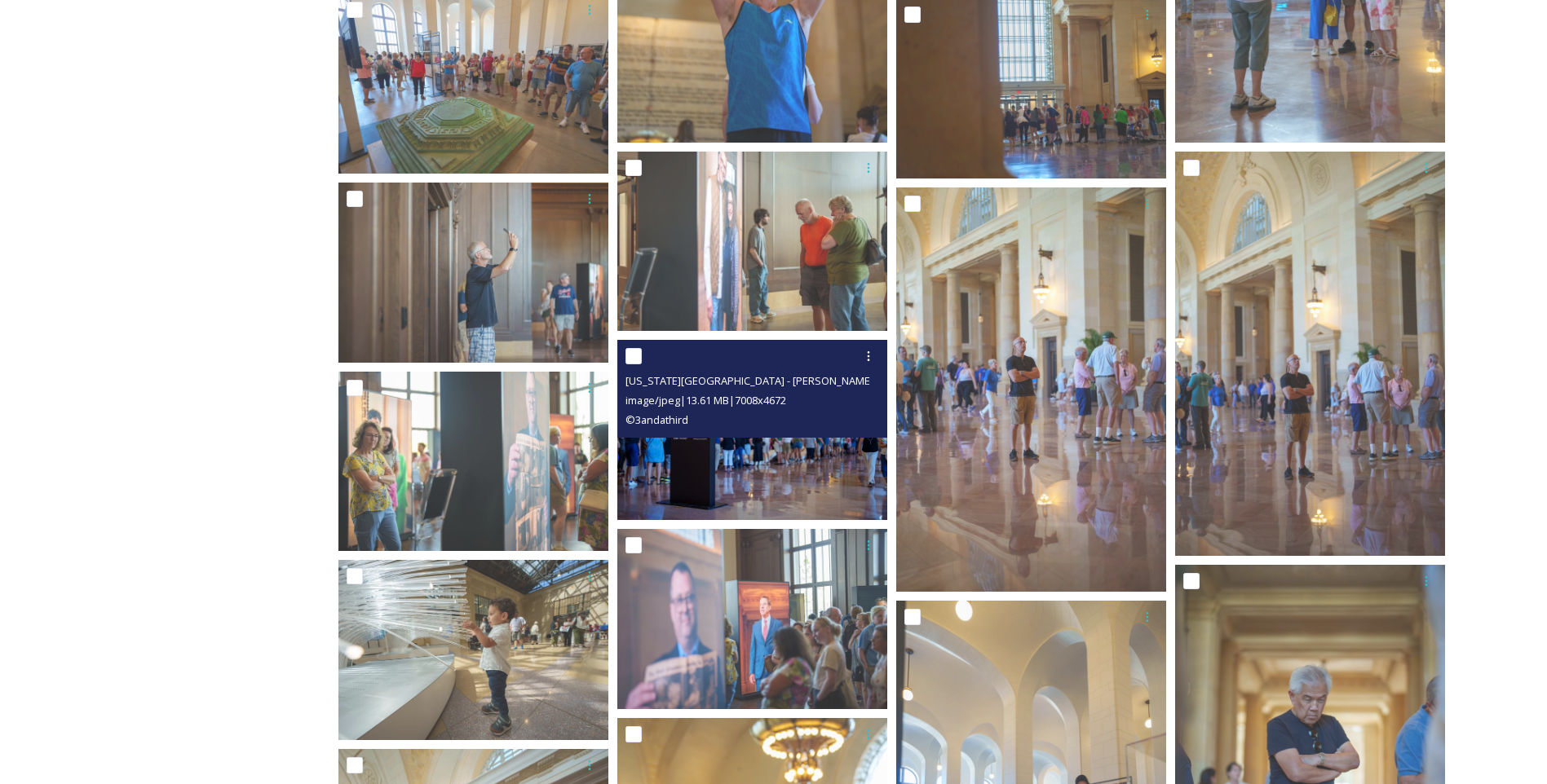
click at [756, 434] on div "[US_STATE][GEOGRAPHIC_DATA] - [PERSON_NAME] (58).jpg image/jpeg | 13.61 MB | 70…" at bounding box center [752, 389] width 270 height 98
click at [756, 481] on img at bounding box center [752, 430] width 270 height 180
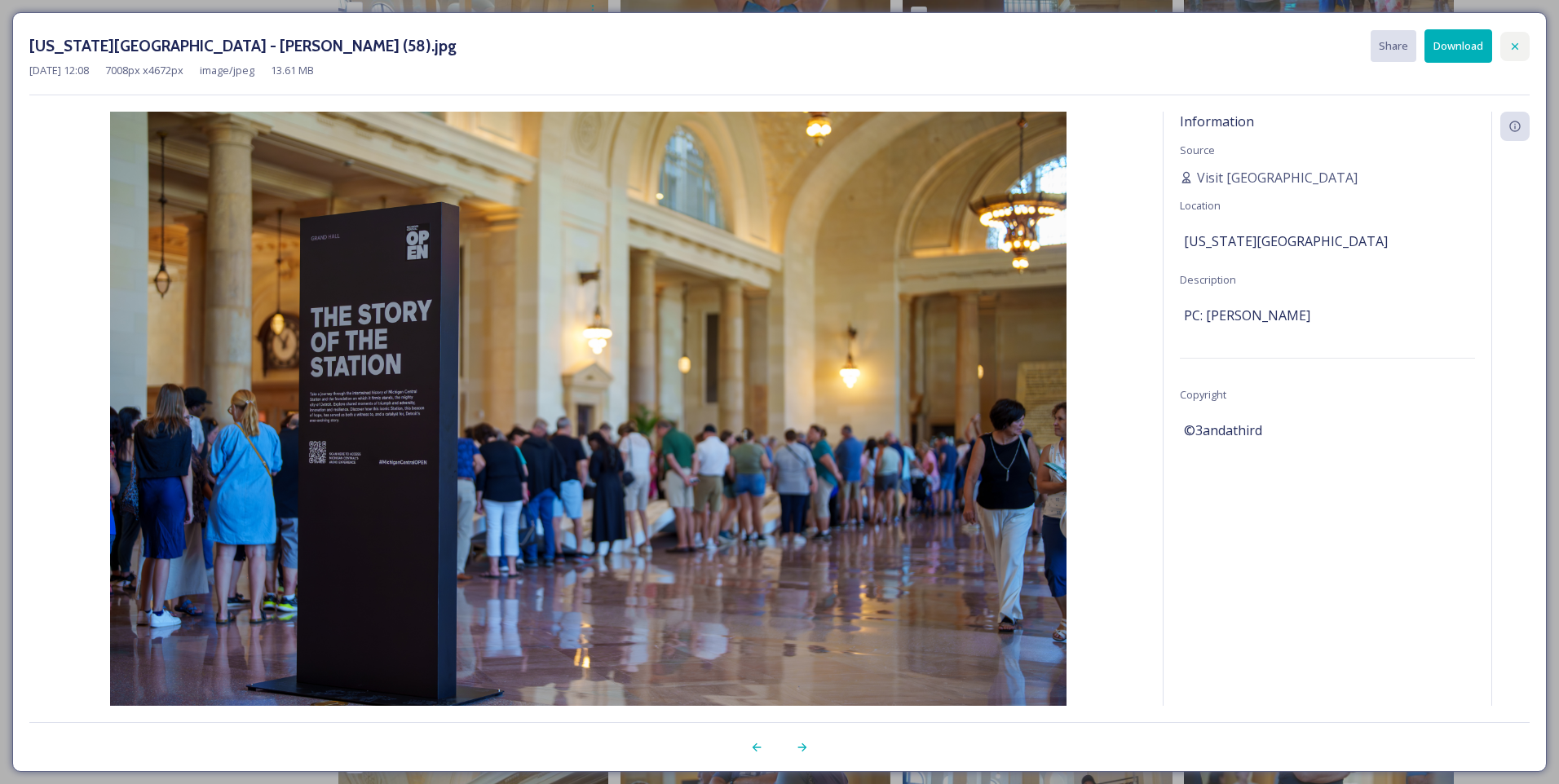
click at [1516, 49] on icon at bounding box center [1515, 46] width 13 height 13
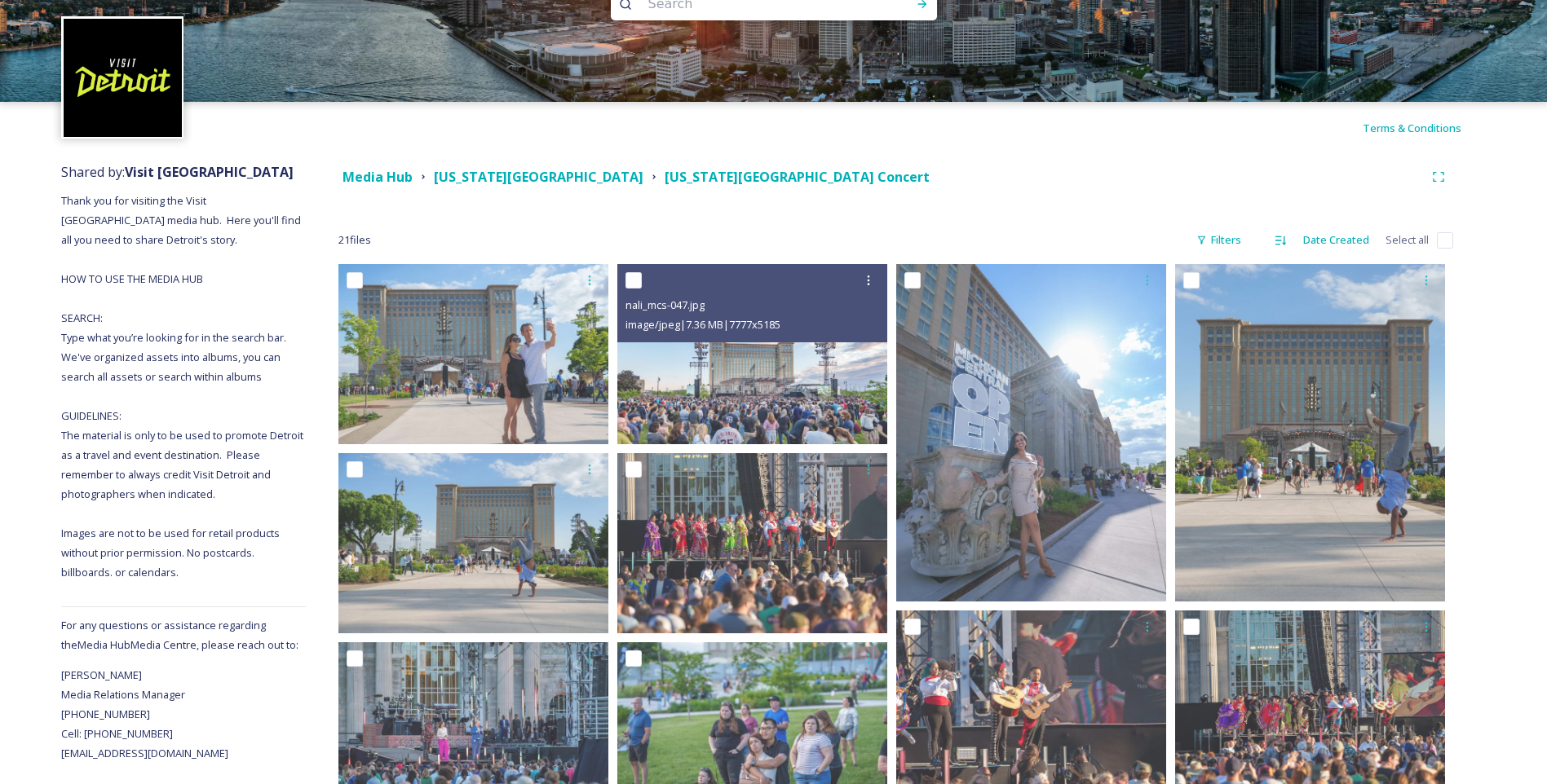
scroll to position [0, 0]
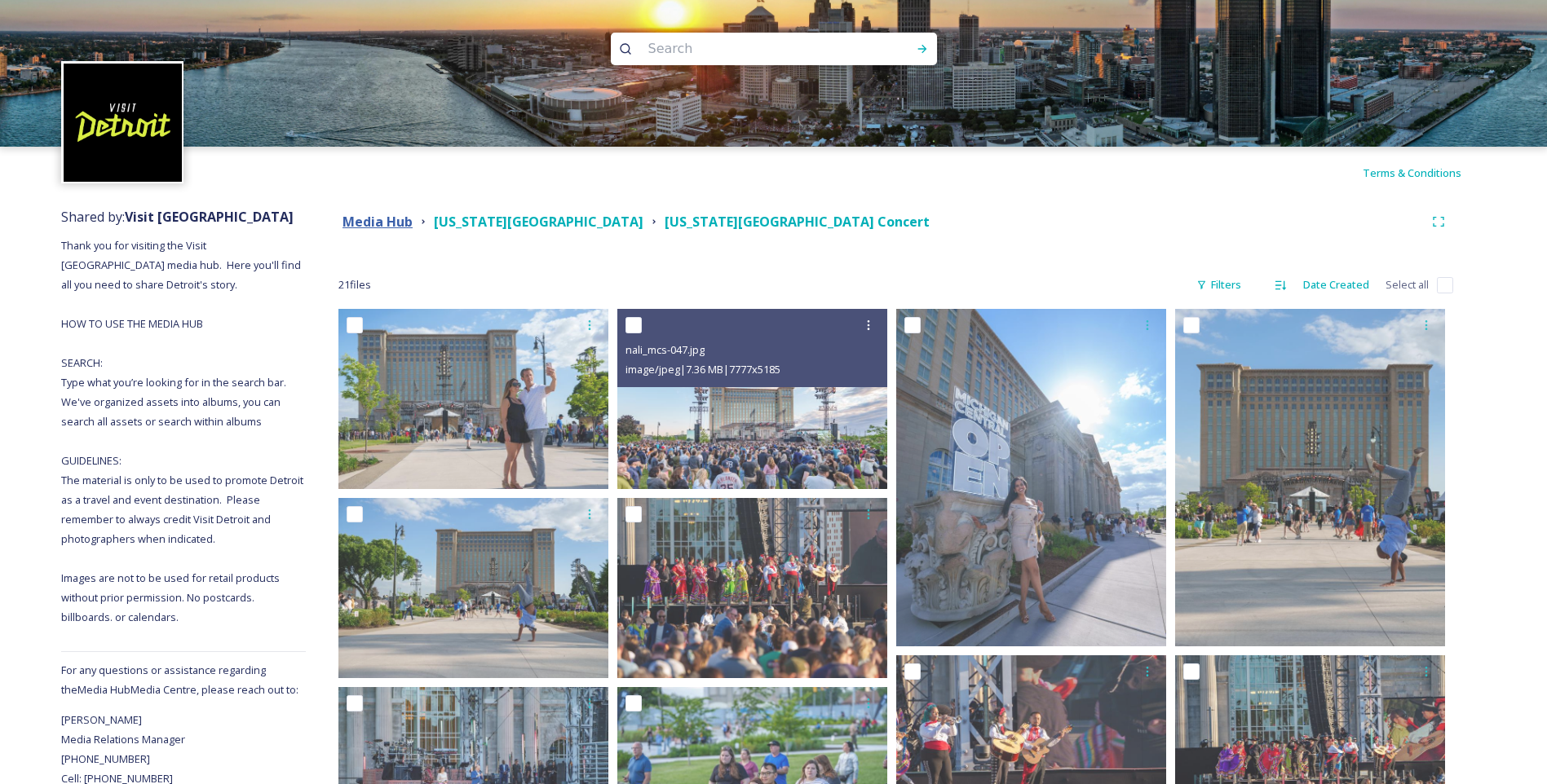
click at [371, 221] on strong "Media Hub" at bounding box center [377, 222] width 70 height 18
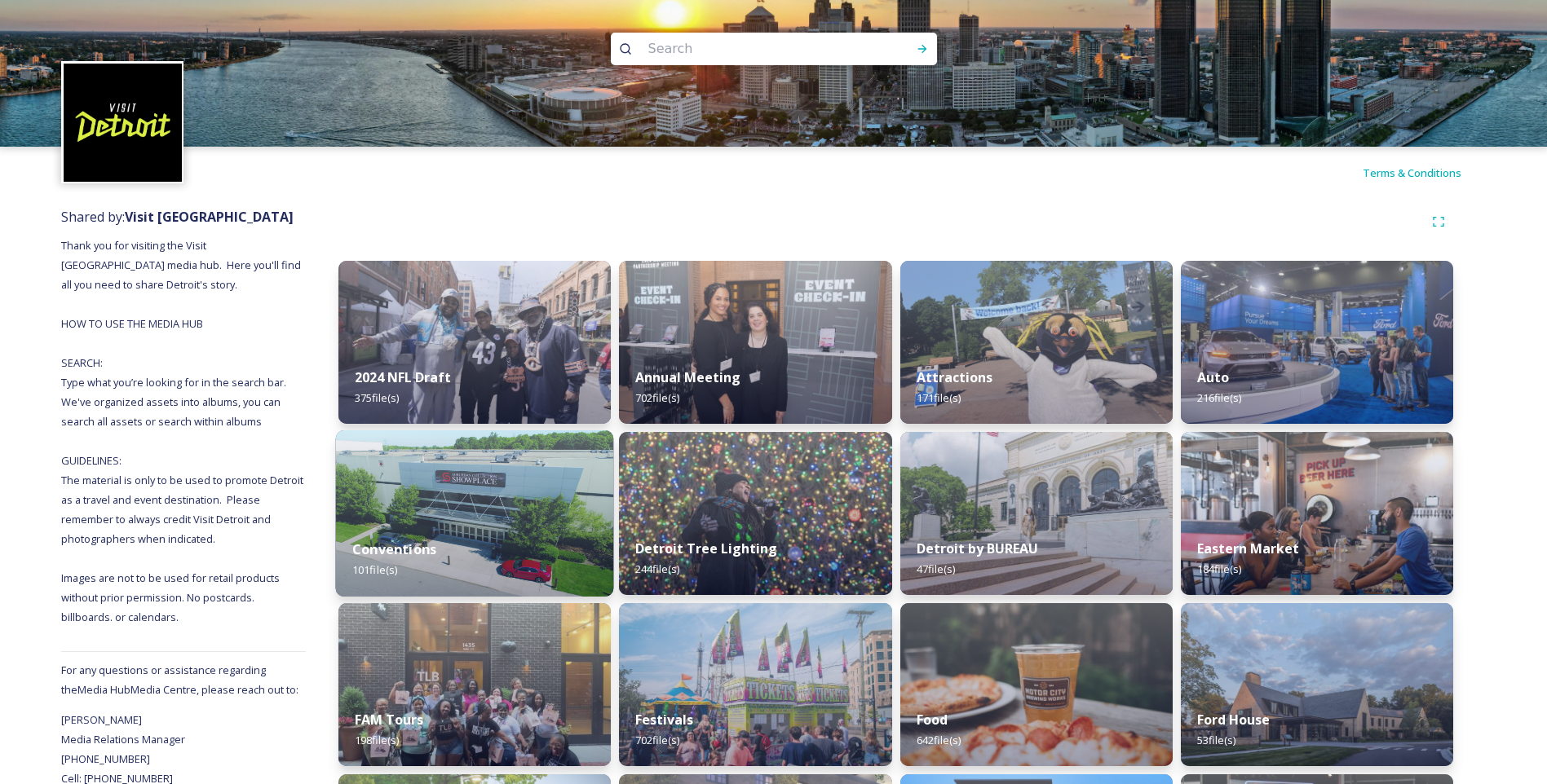
click at [365, 557] on strong "Conventions" at bounding box center [394, 550] width 84 height 18
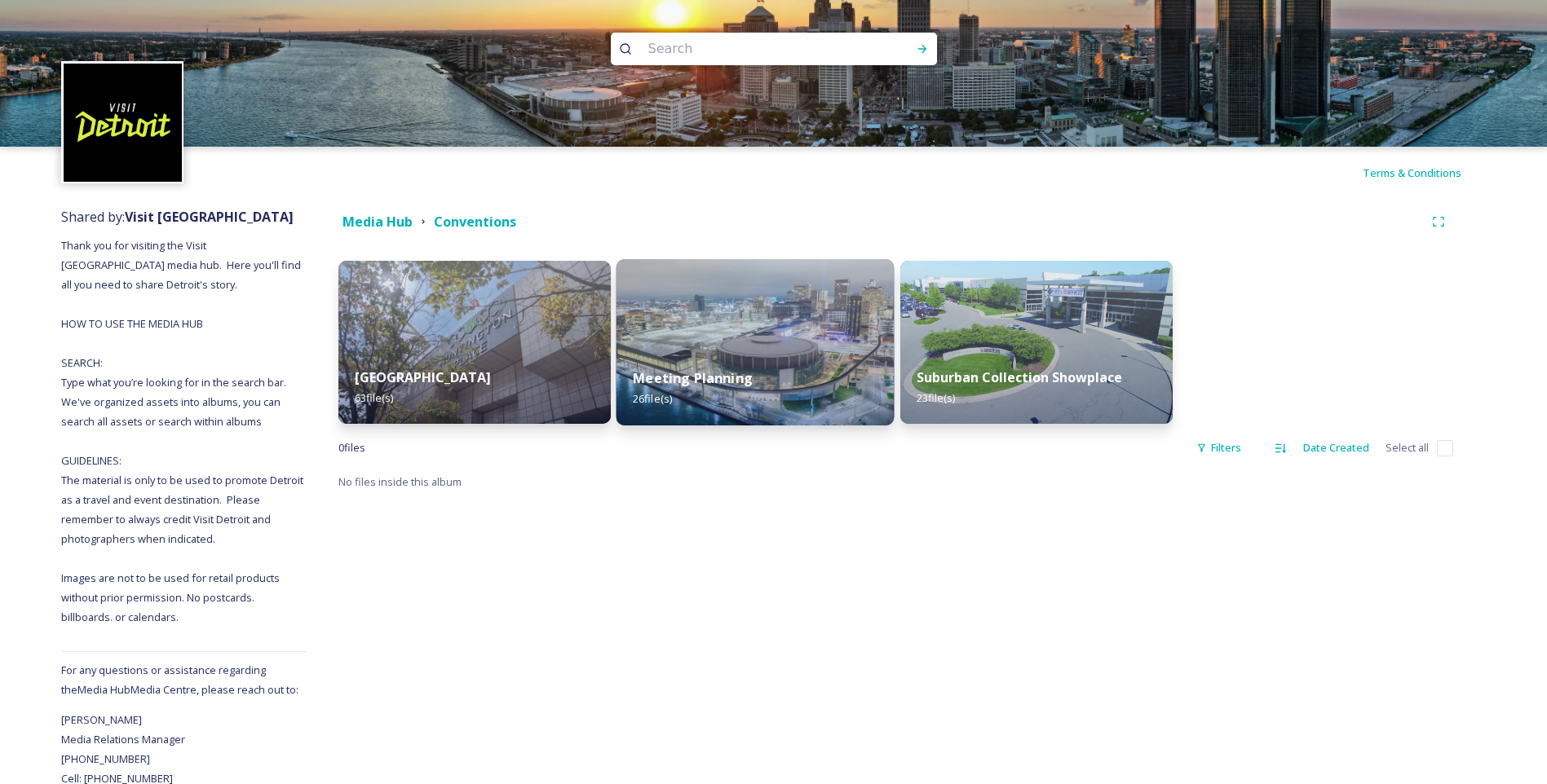
click at [725, 362] on div "Meeting Planning 26 file(s)" at bounding box center [755, 389] width 278 height 74
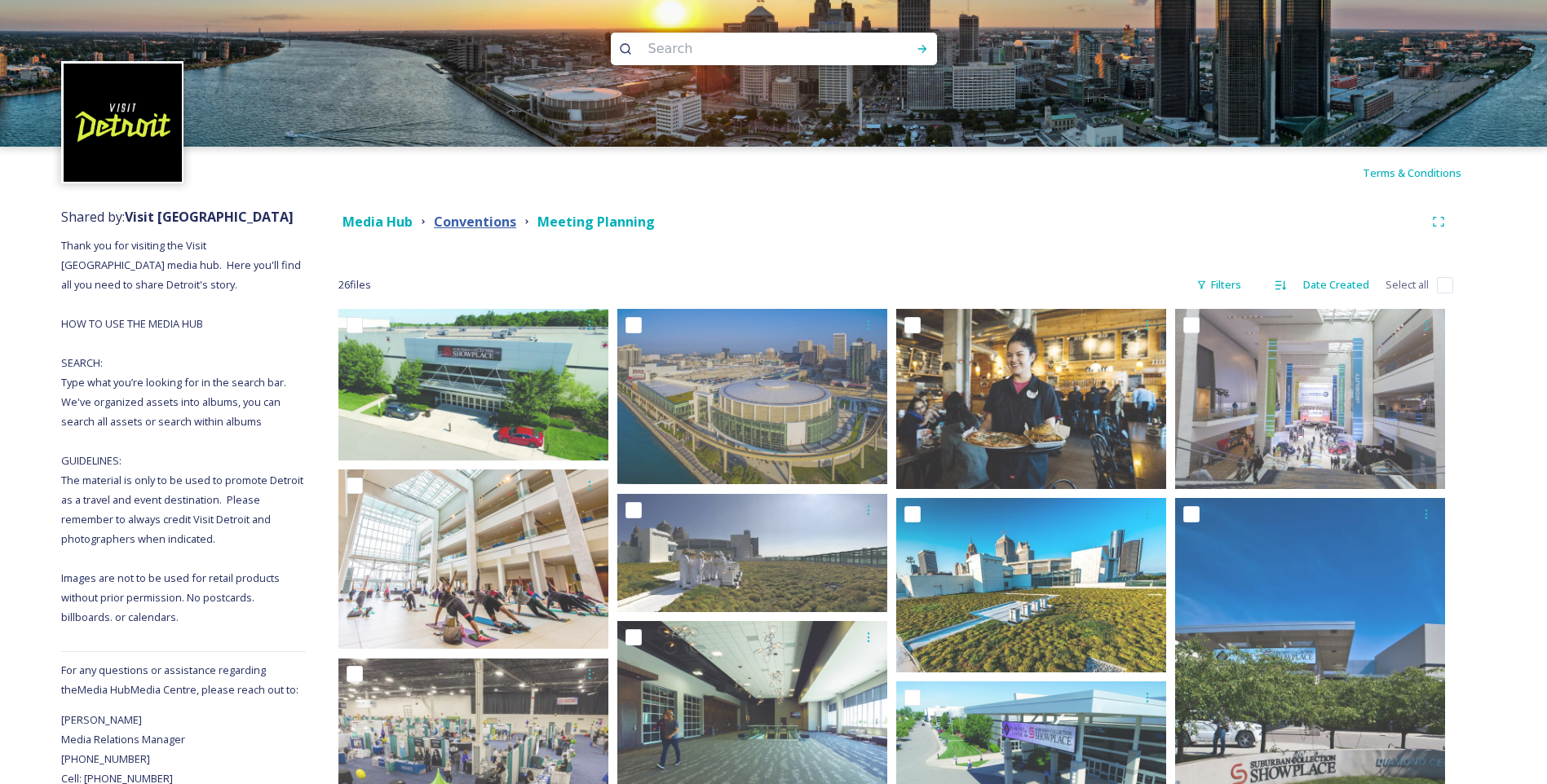
click at [468, 220] on strong "Conventions" at bounding box center [474, 222] width 83 height 18
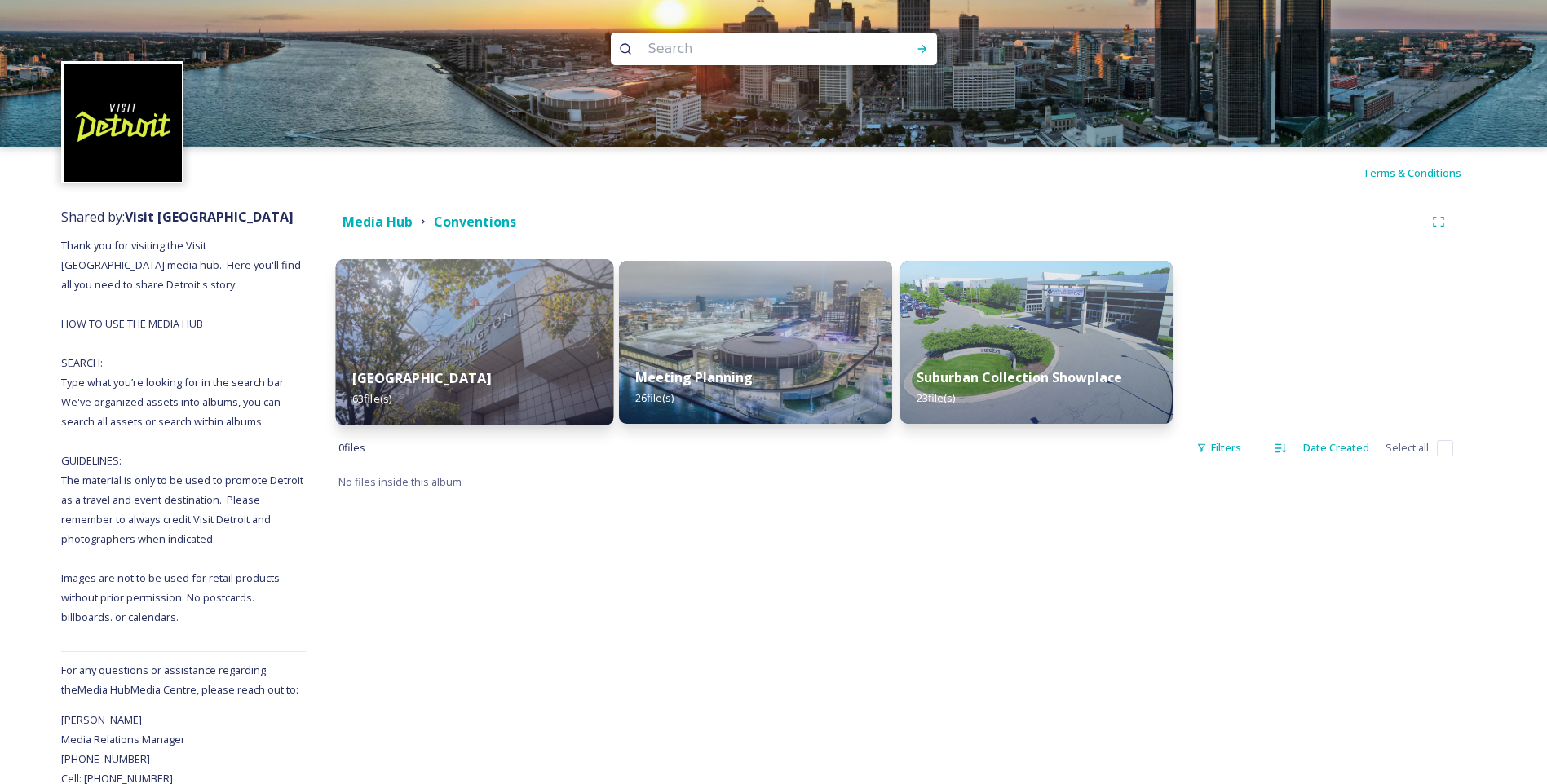
click at [478, 371] on div "Huntington Place 63 file(s)" at bounding box center [475, 389] width 278 height 74
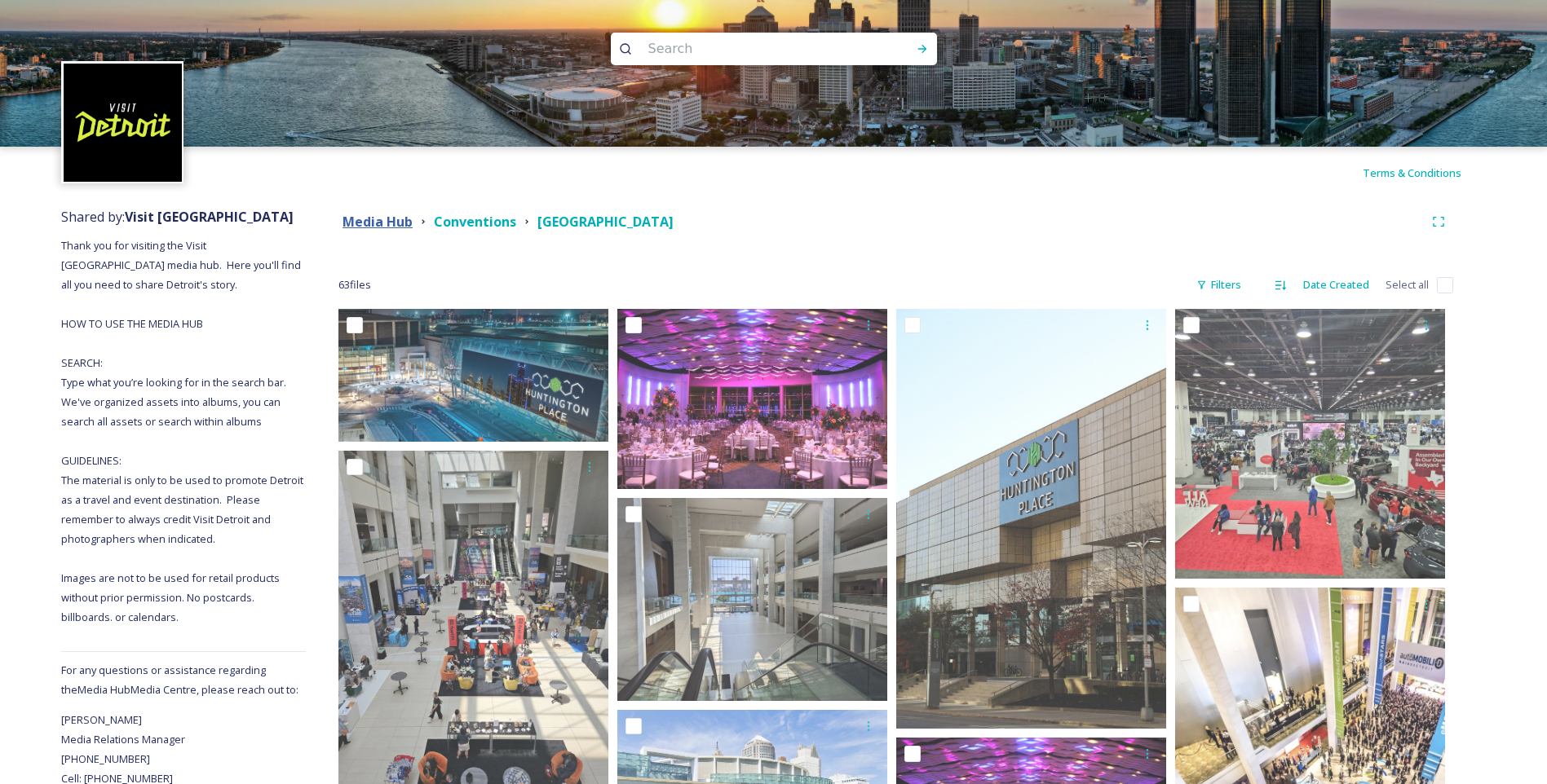
click at [391, 225] on strong "Media Hub" at bounding box center [377, 222] width 70 height 18
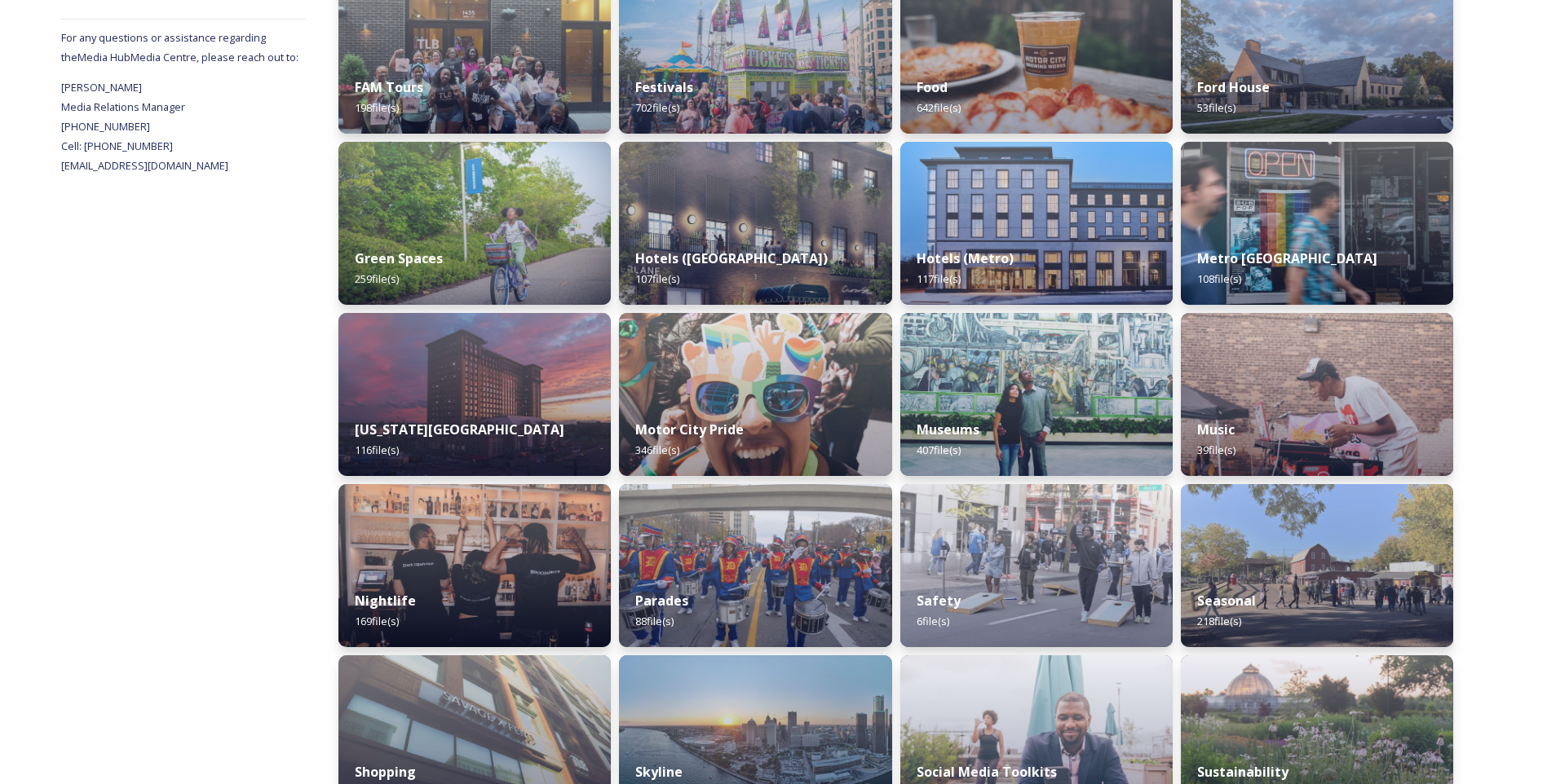
scroll to position [652, 0]
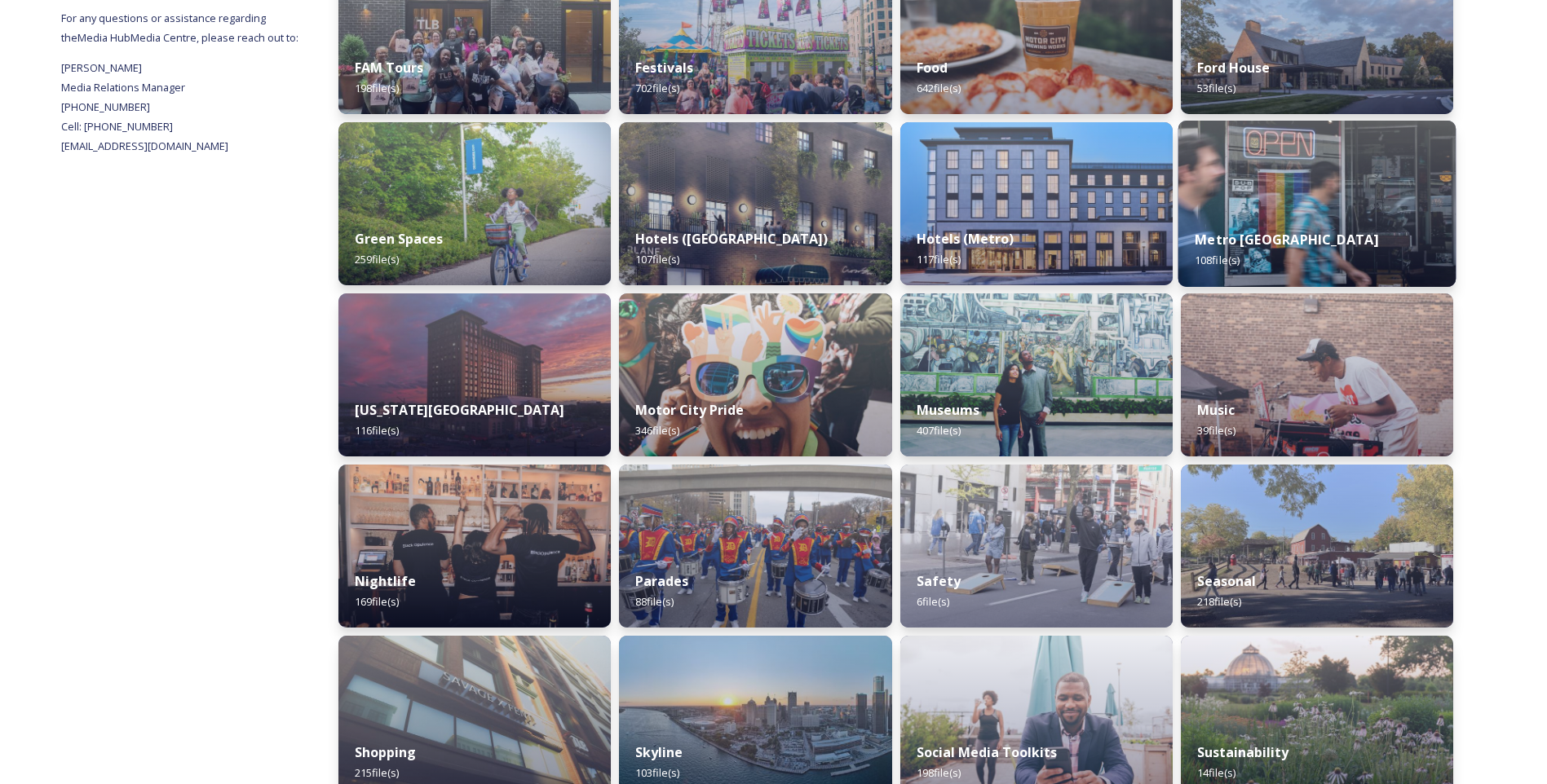
click at [1279, 229] on div "Metro Detroit 108 file(s)" at bounding box center [1316, 250] width 278 height 74
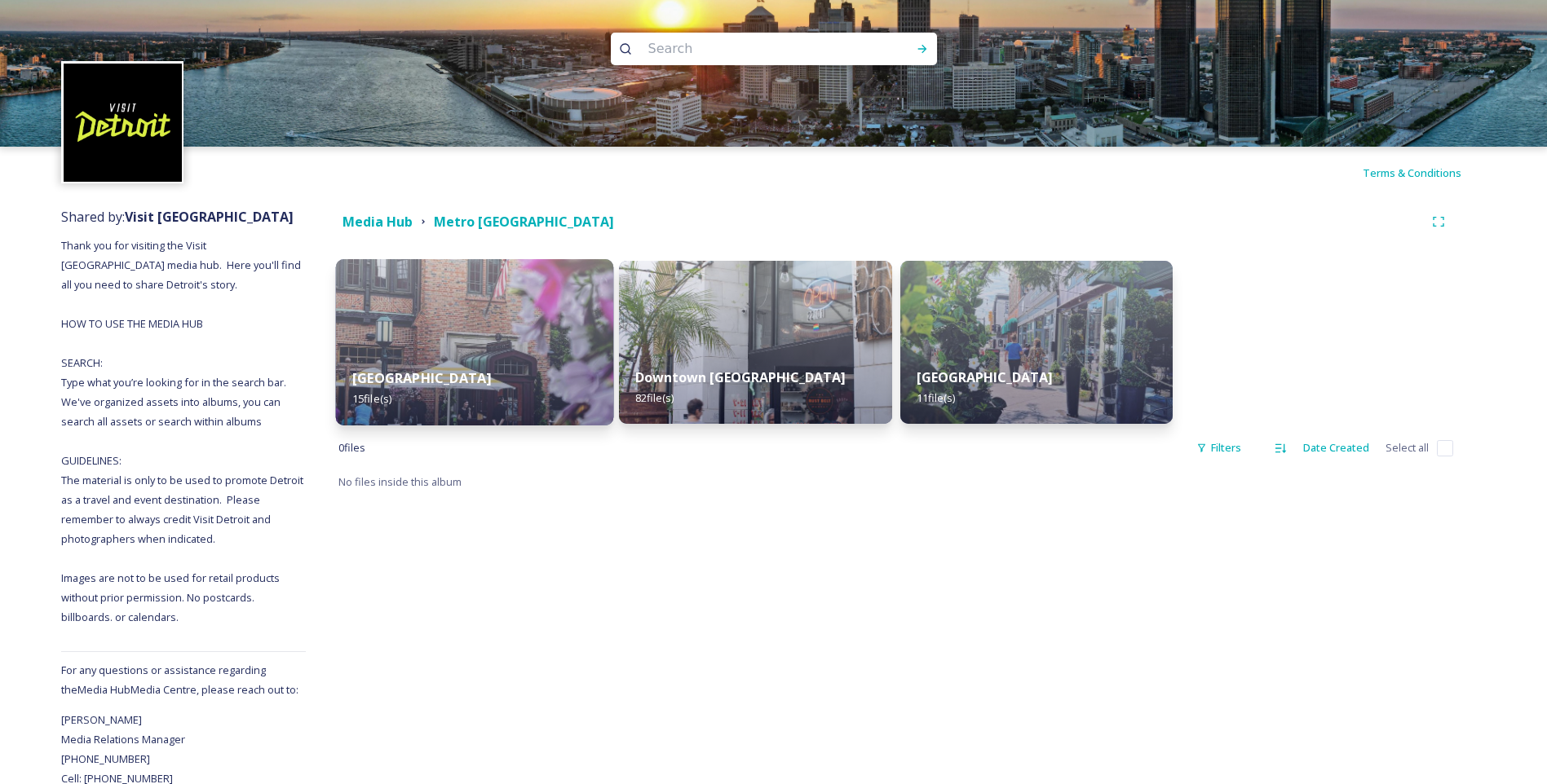
click at [460, 349] on img at bounding box center [475, 342] width 278 height 166
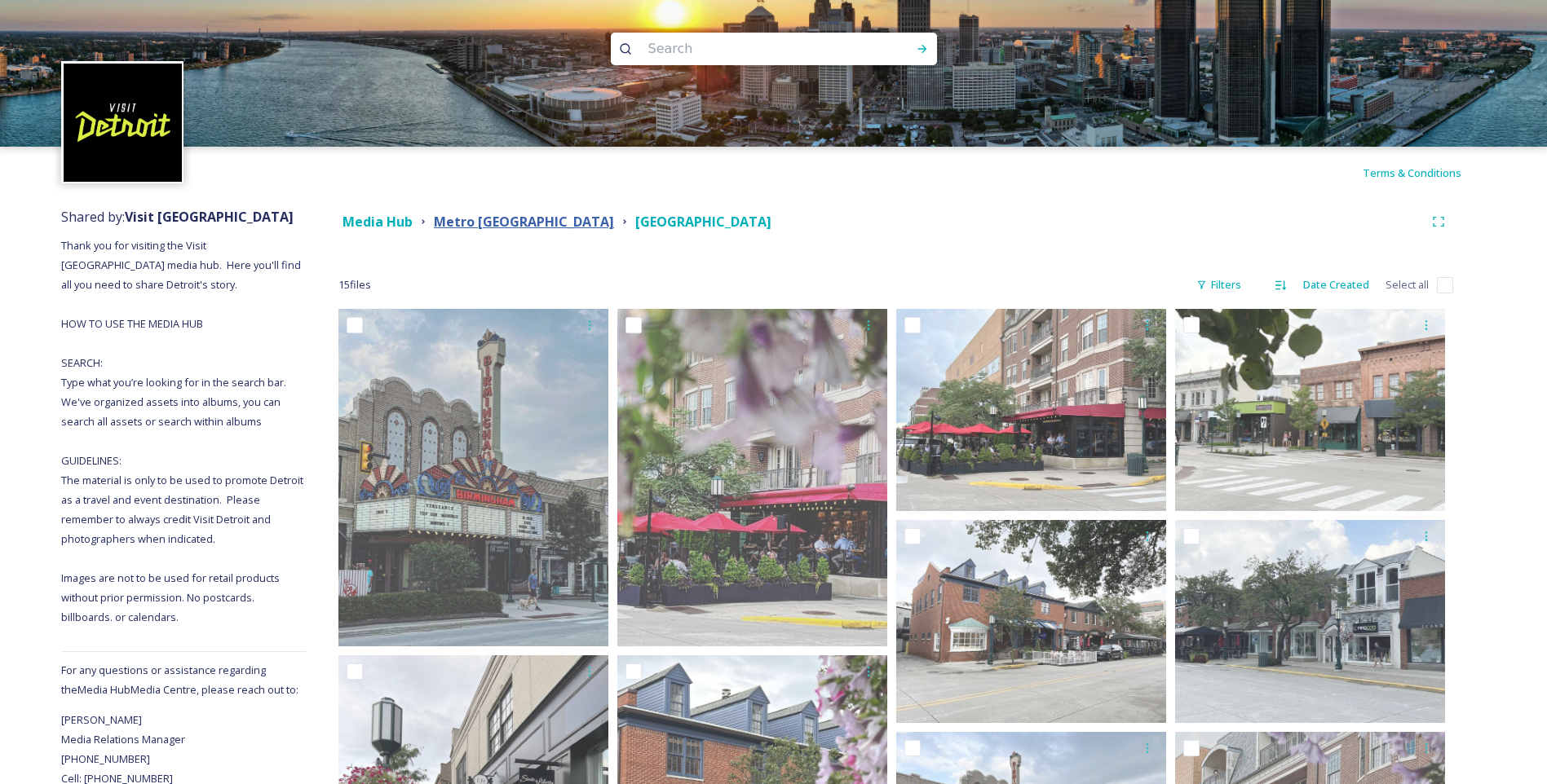
click at [449, 222] on strong "Metro [GEOGRAPHIC_DATA]" at bounding box center [524, 222] width 180 height 18
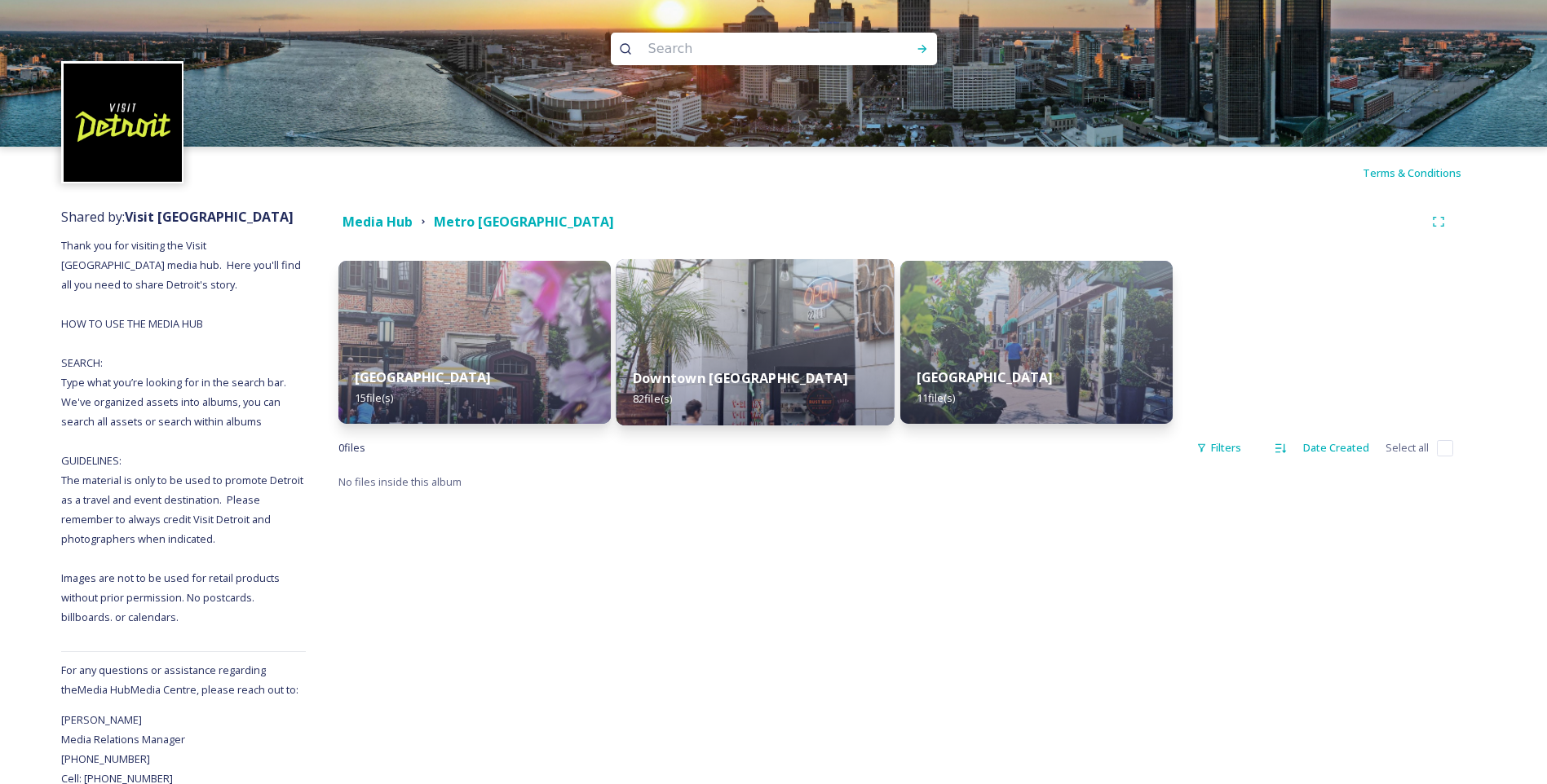
click at [803, 352] on div "Downtown Ferndale 82 file(s)" at bounding box center [755, 389] width 278 height 74
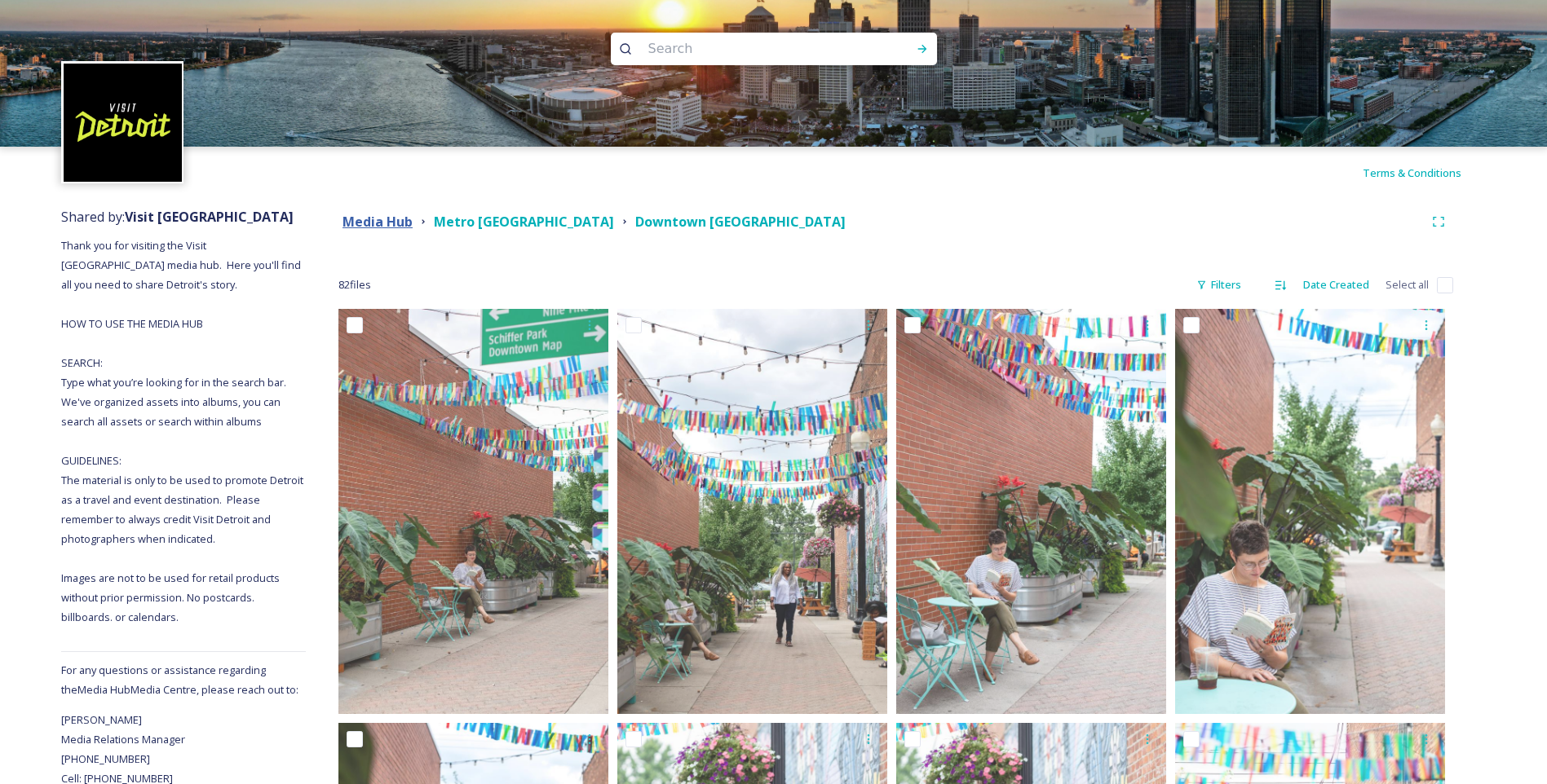
click at [385, 225] on strong "Media Hub" at bounding box center [377, 222] width 70 height 18
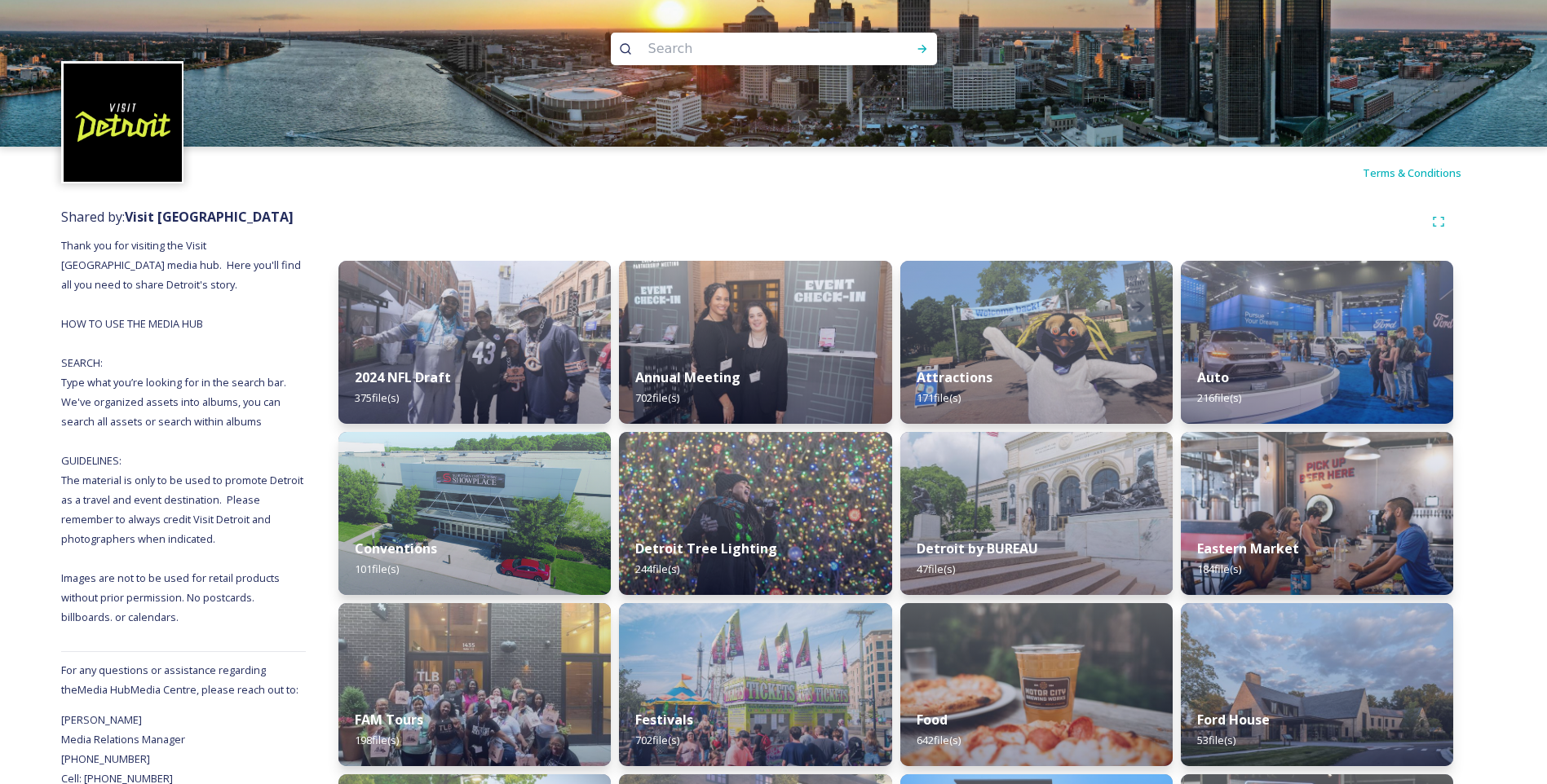
click at [797, 45] on input at bounding box center [752, 48] width 224 height 35
type input "motown"
click at [917, 50] on icon at bounding box center [922, 49] width 13 height 13
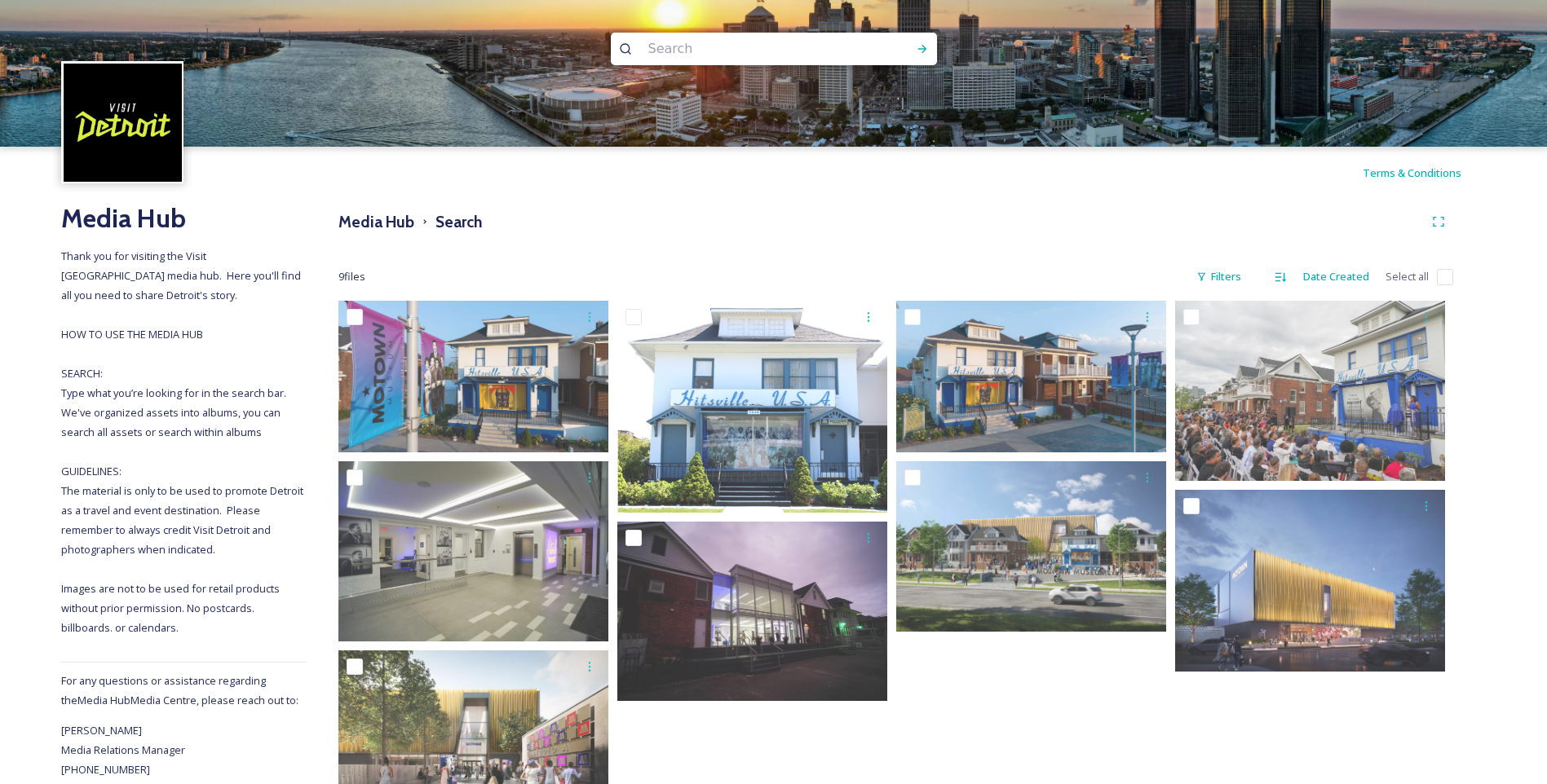
scroll to position [69, 0]
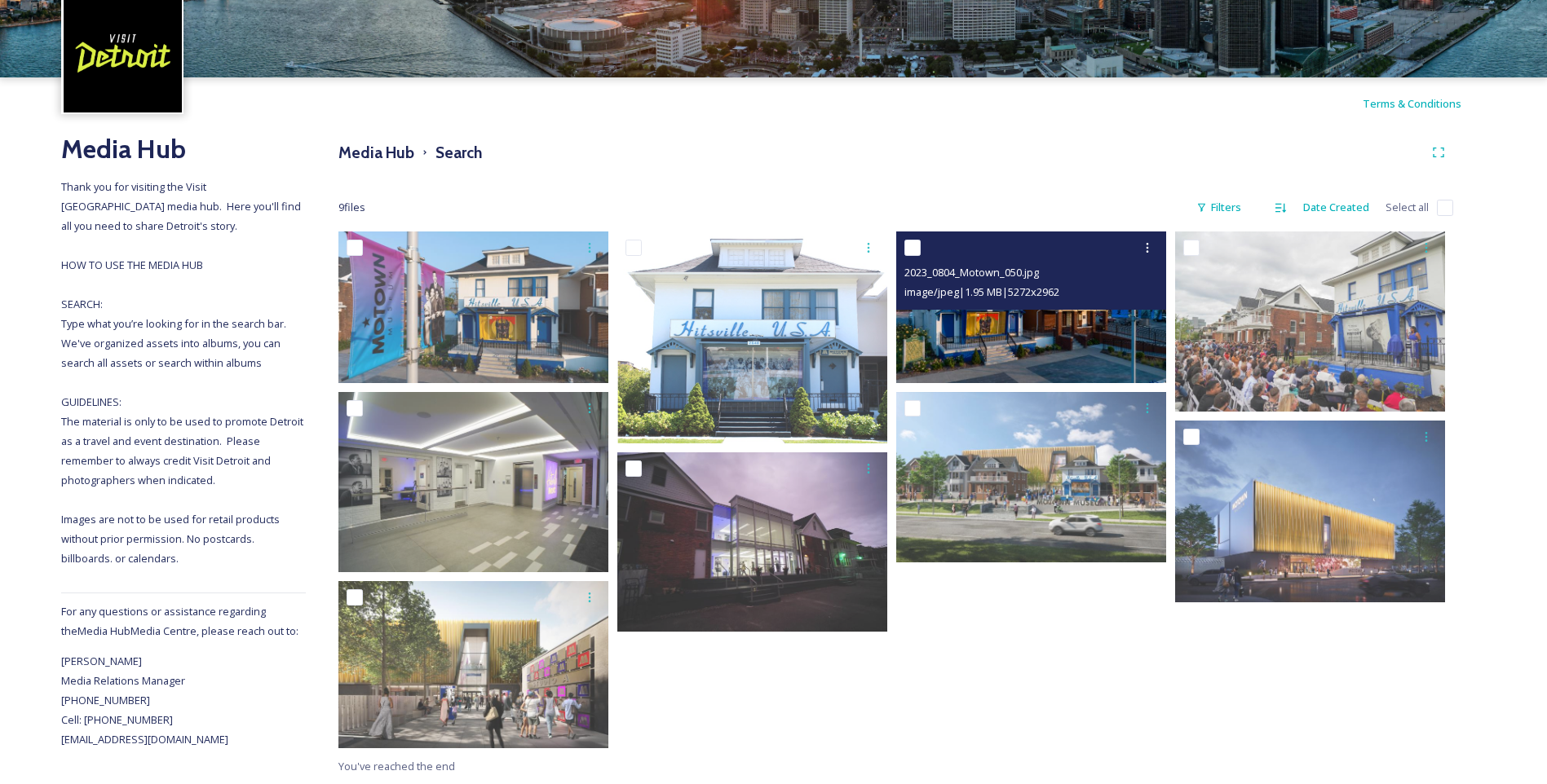
click at [1067, 356] on img at bounding box center [1031, 307] width 270 height 152
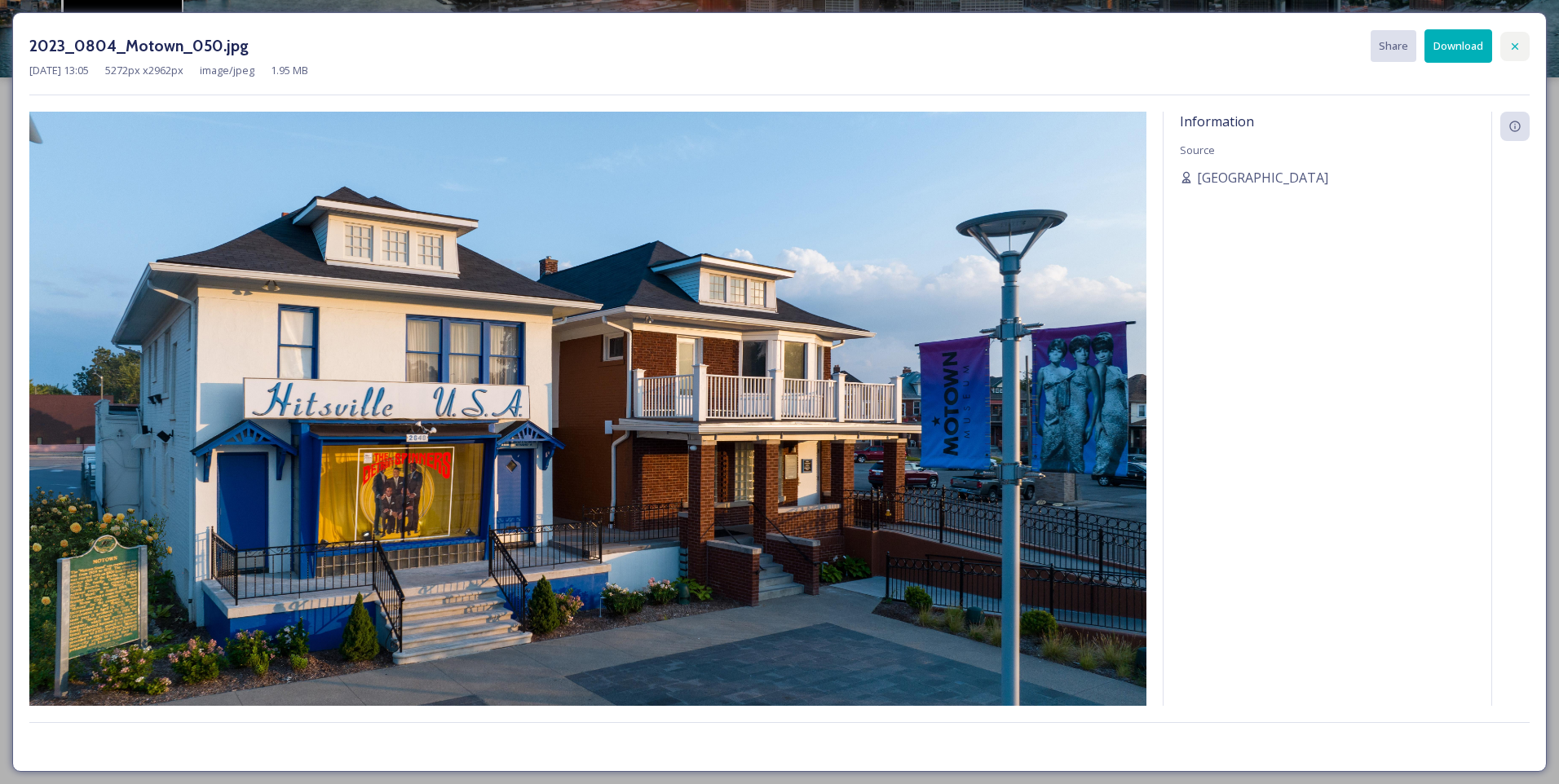
click at [1515, 43] on icon at bounding box center [1515, 46] width 13 height 13
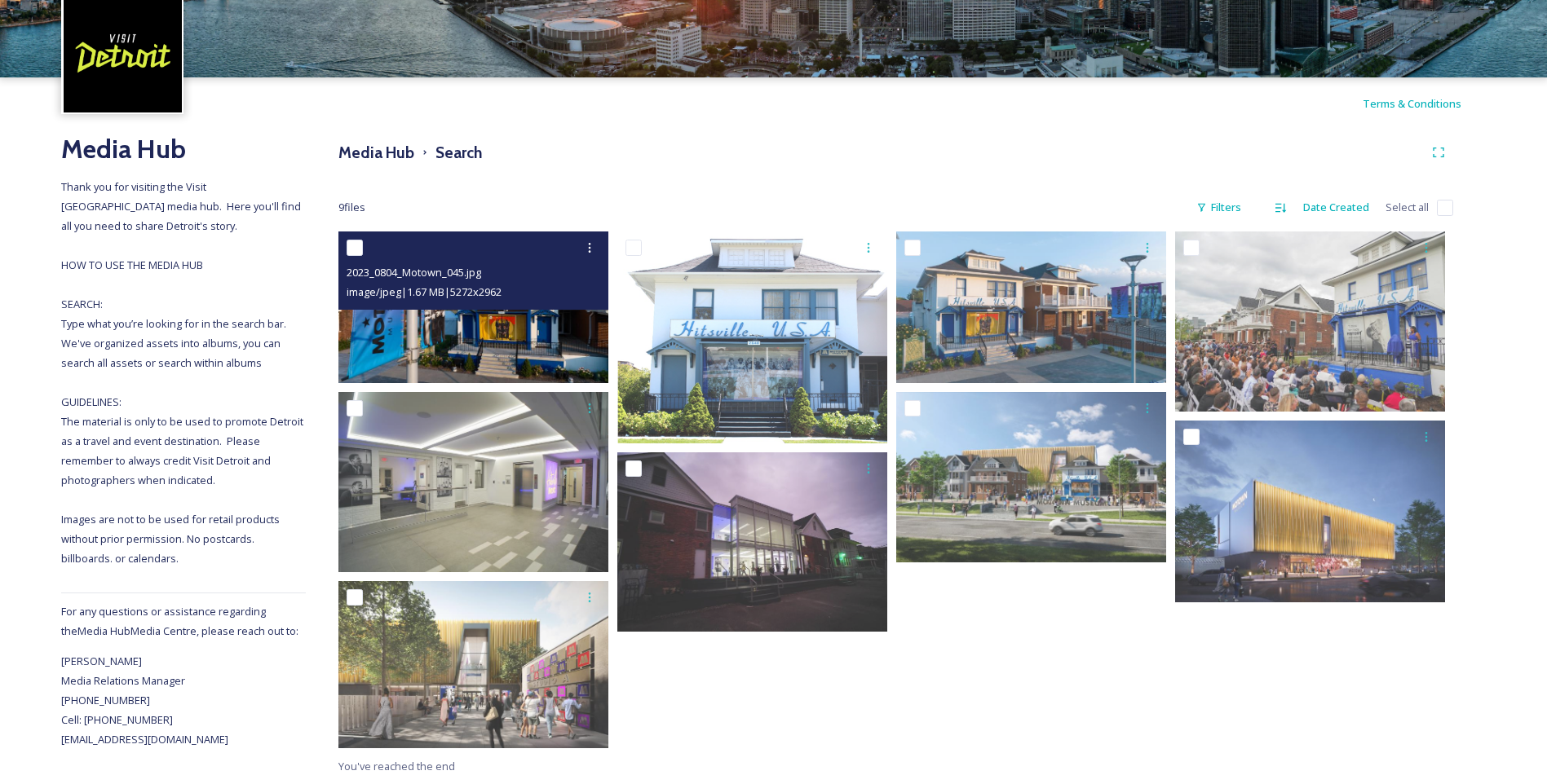
click at [439, 342] on img at bounding box center [473, 307] width 270 height 152
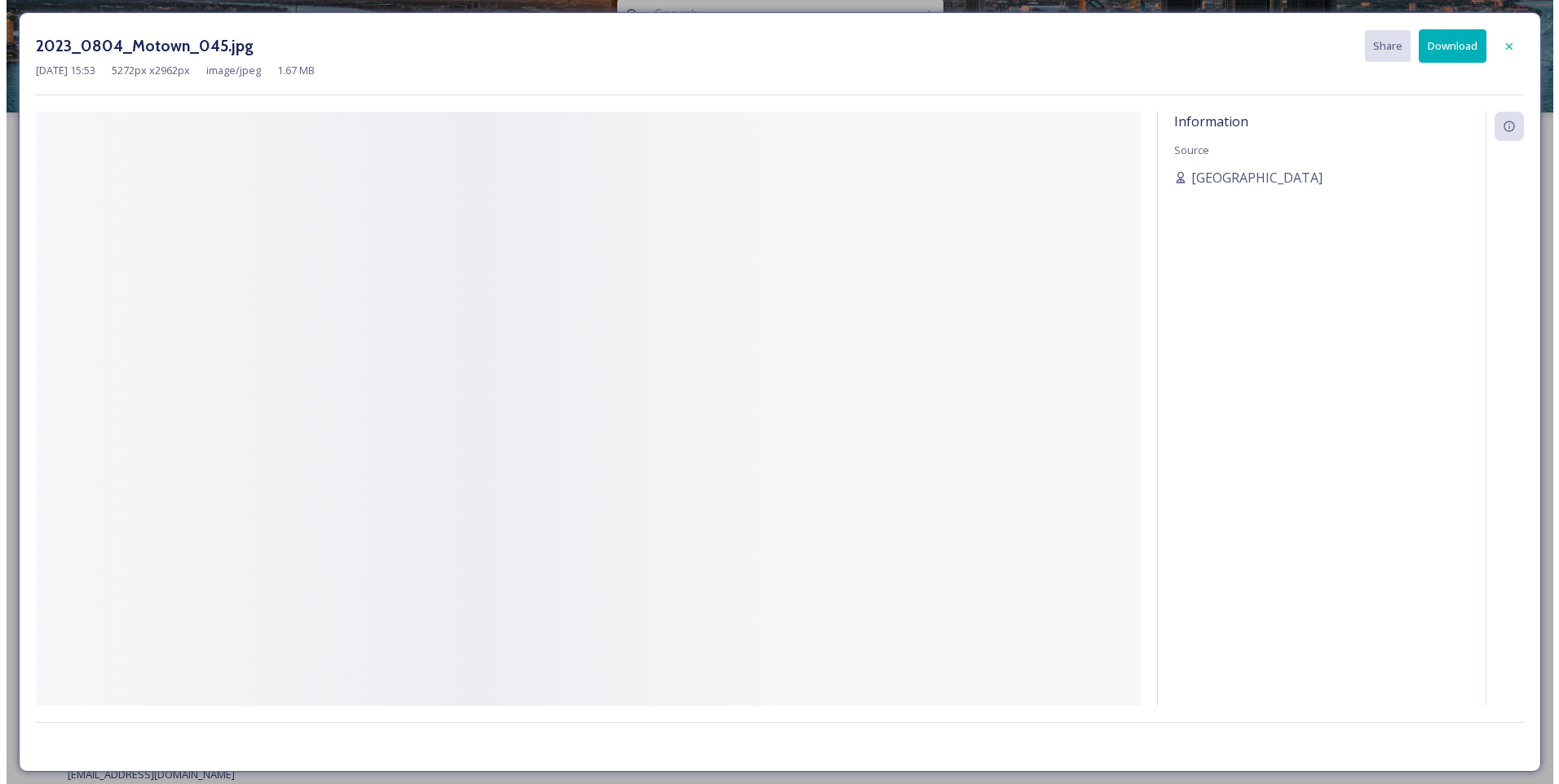
scroll to position [35, 0]
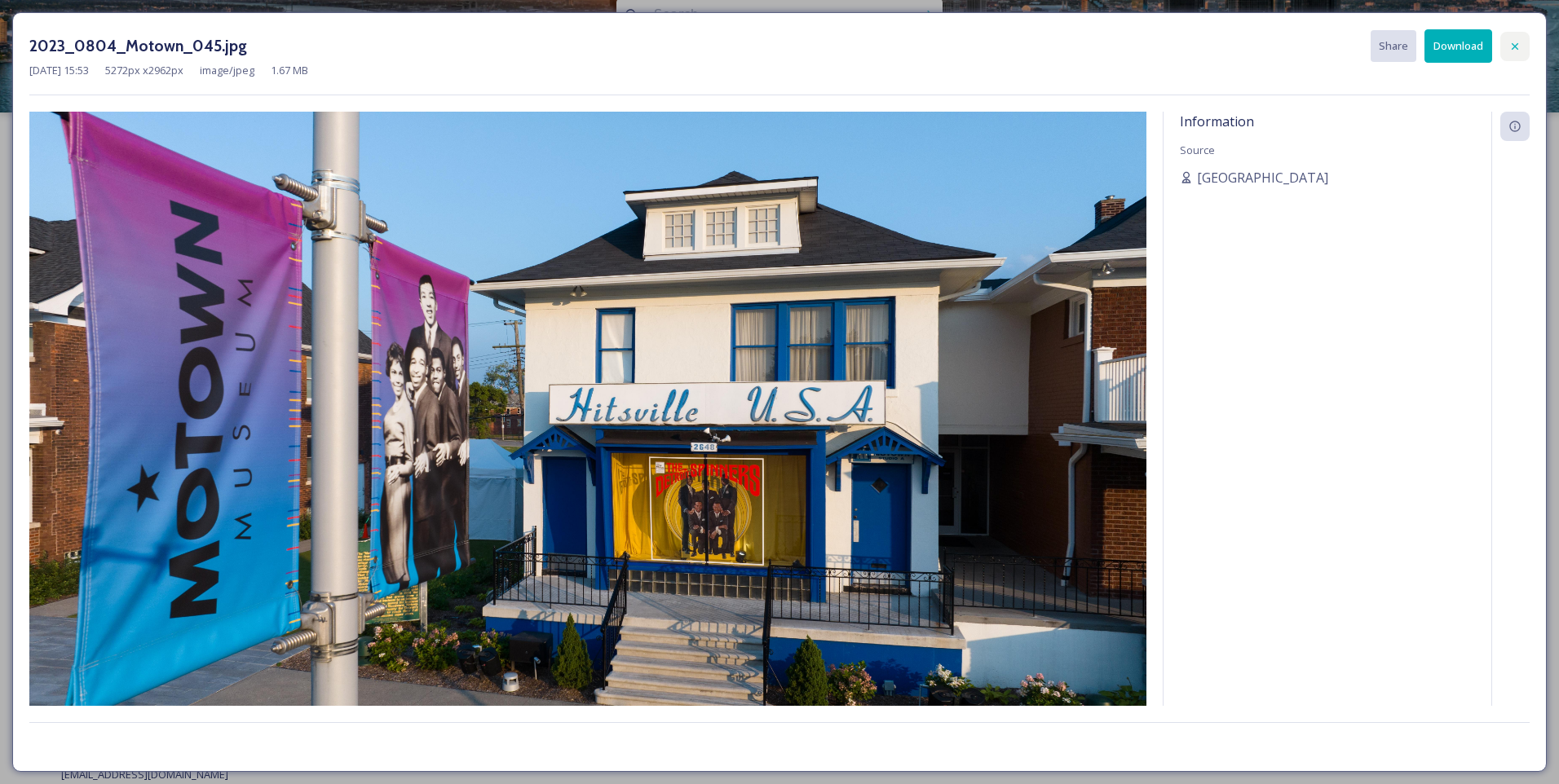
click at [1521, 49] on icon at bounding box center [1515, 46] width 13 height 13
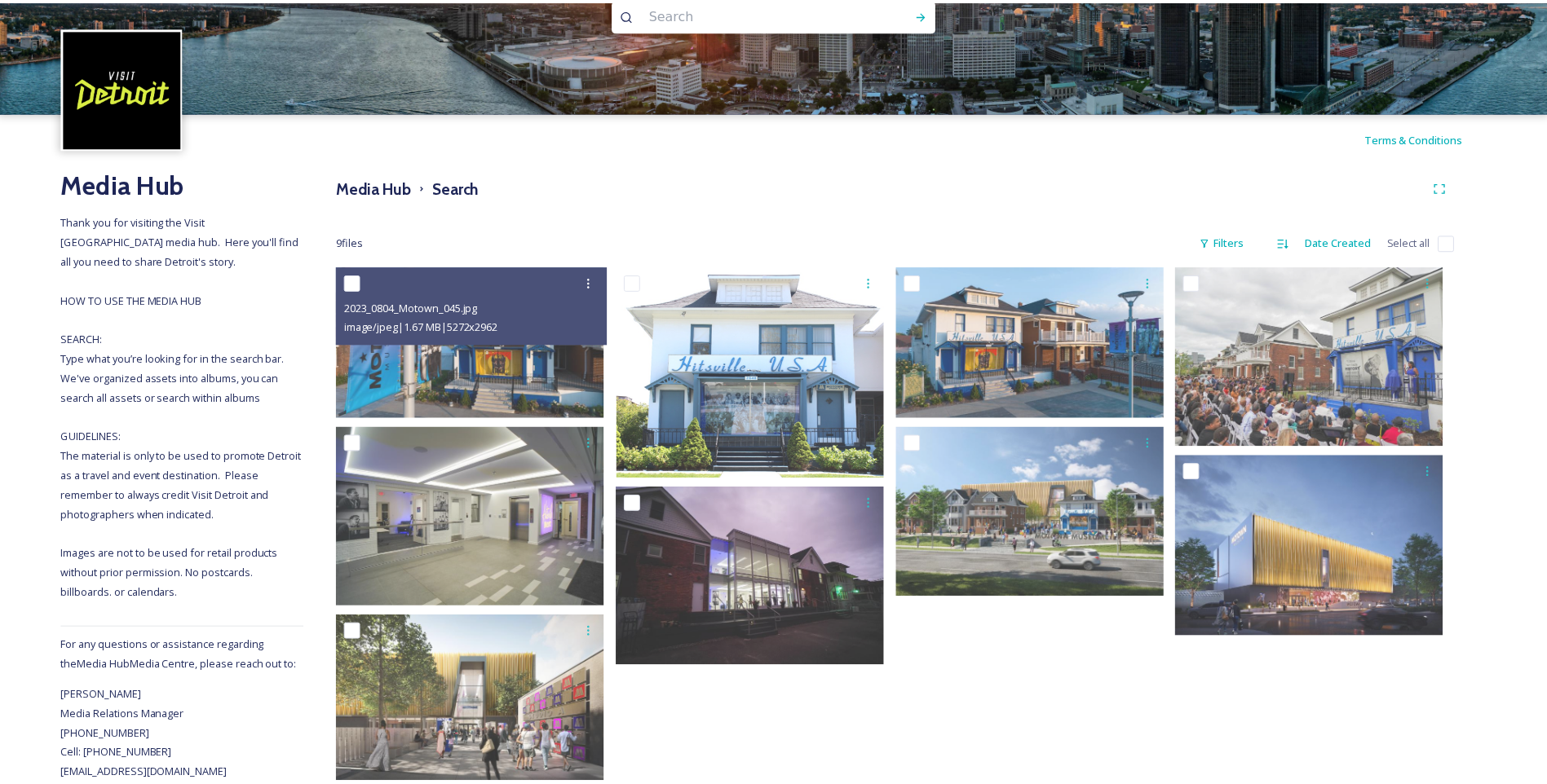
scroll to position [69, 0]
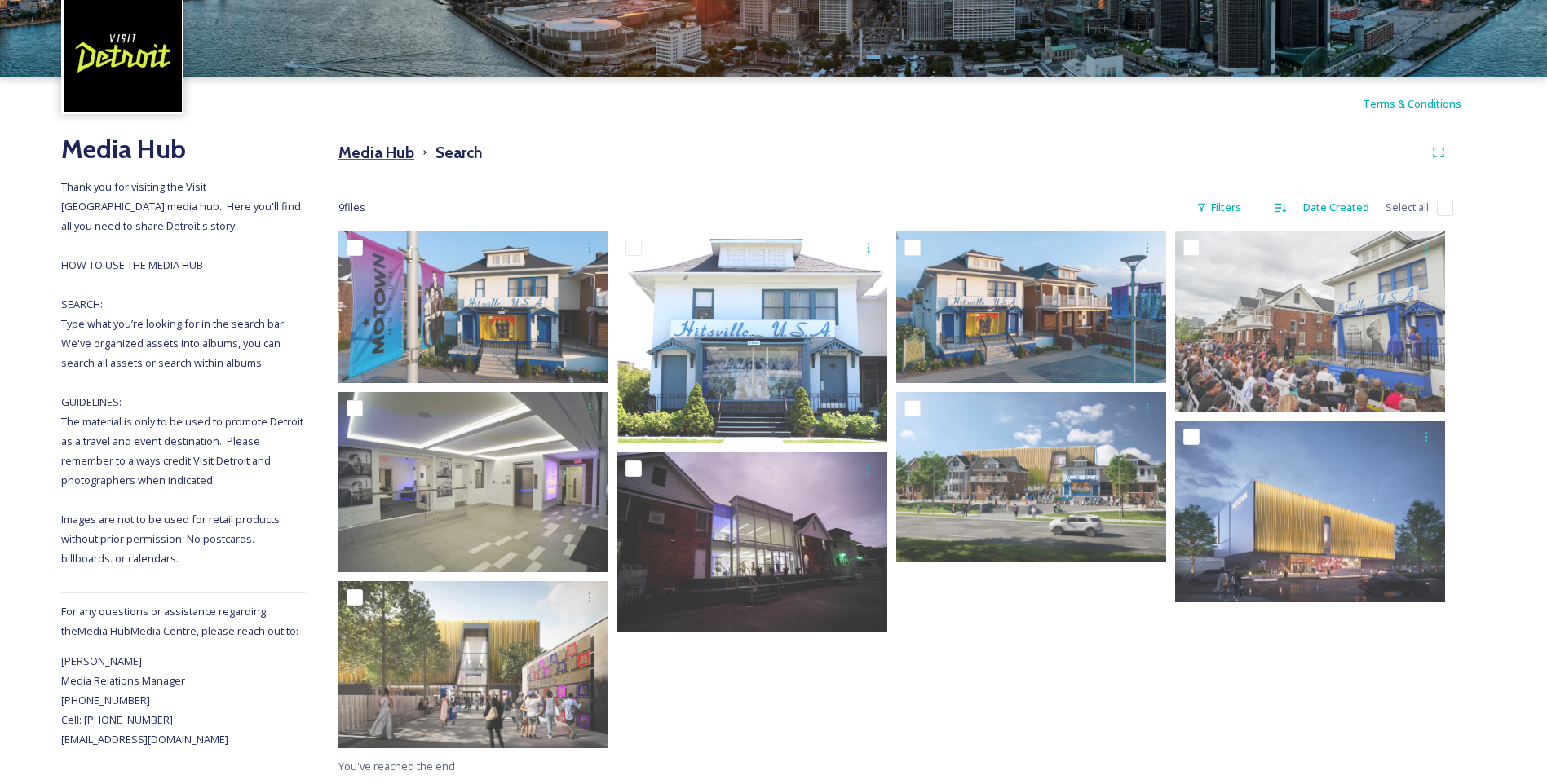
click at [380, 155] on h3 "Media Hub" at bounding box center [375, 153] width 75 height 24
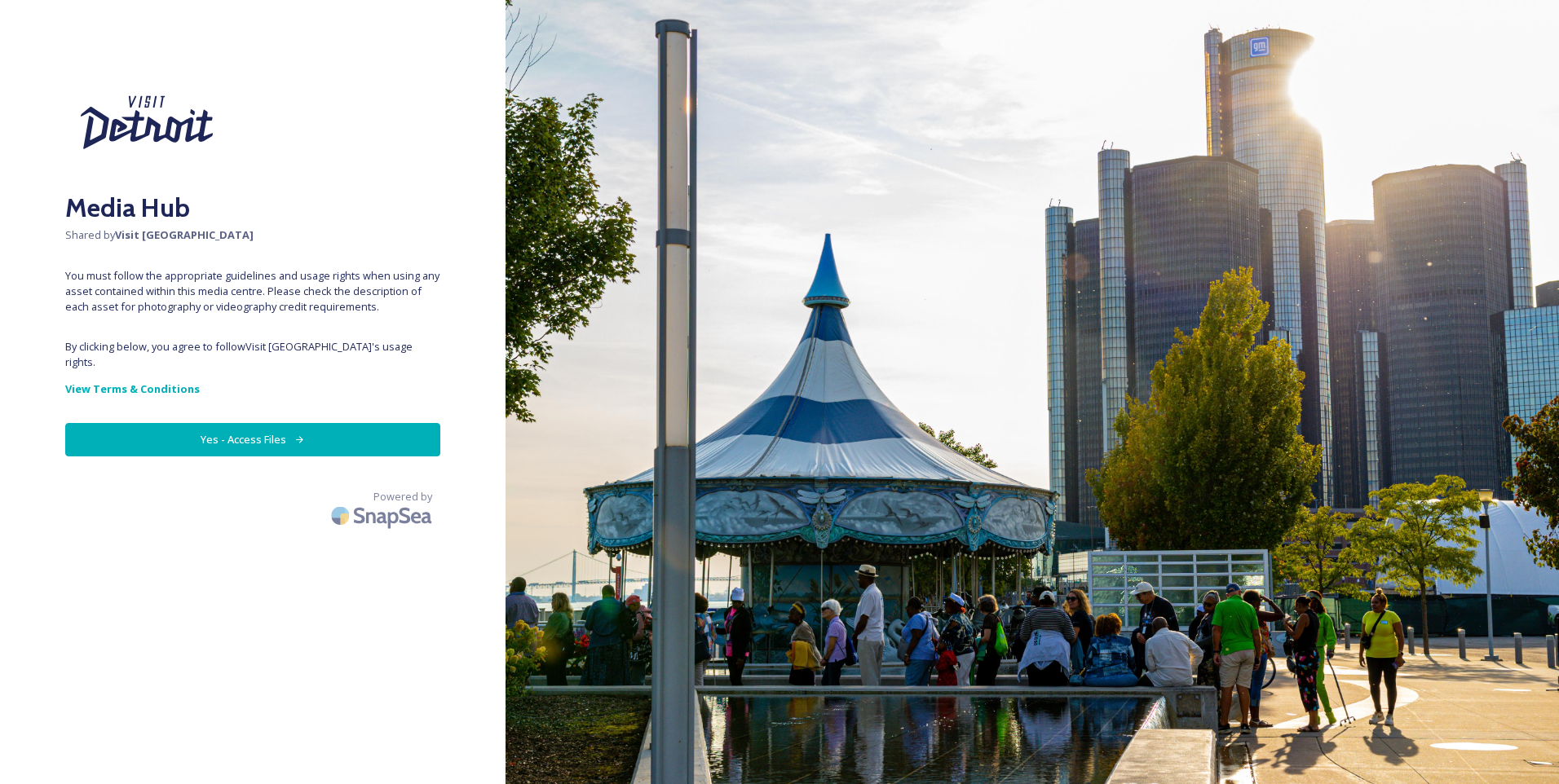
click at [251, 423] on button "Yes - Access Files" at bounding box center [253, 440] width 375 height 34
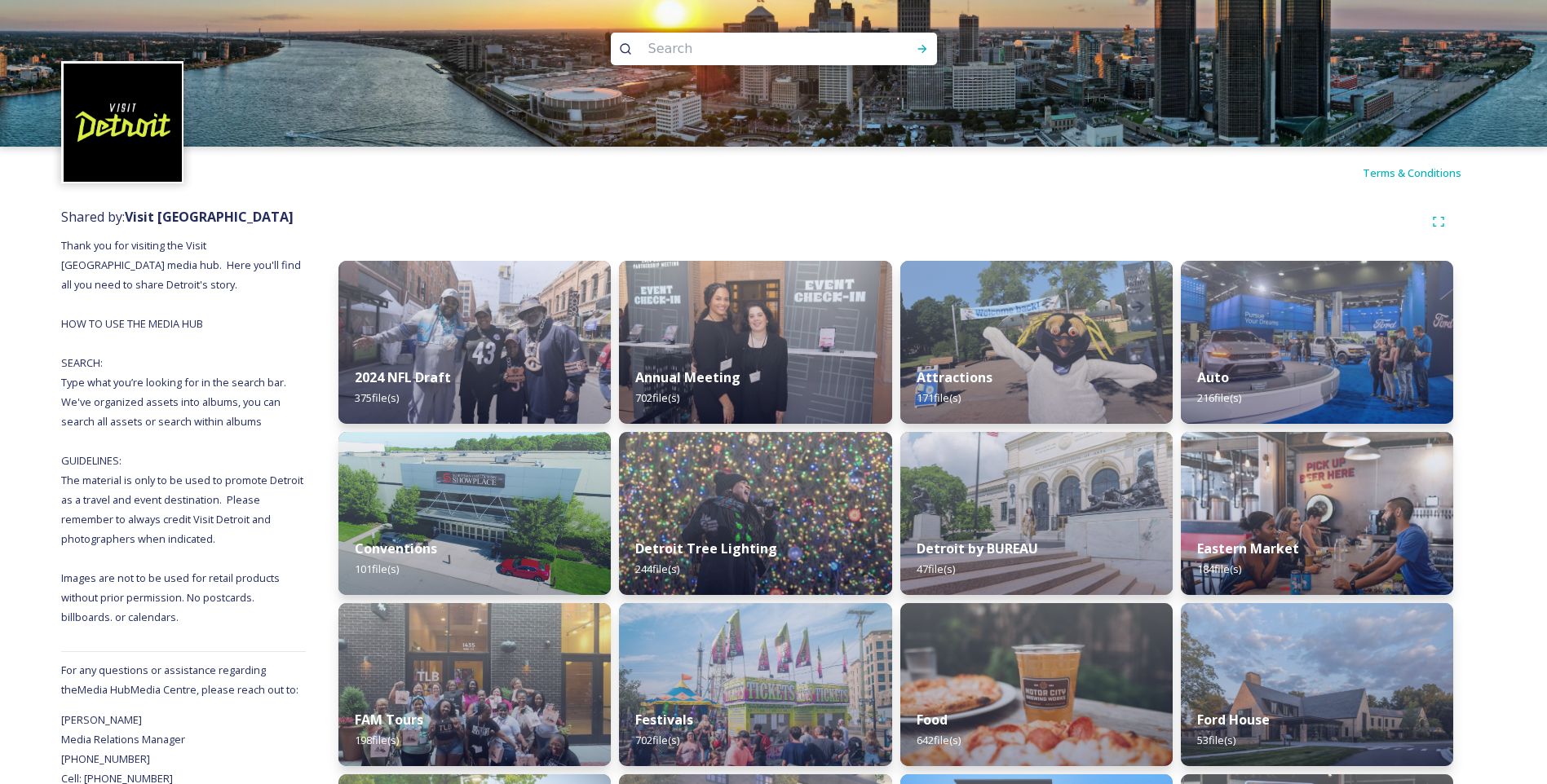
click at [732, 59] on input at bounding box center [752, 48] width 224 height 35
type input "comerica"
click at [916, 52] on icon at bounding box center [922, 49] width 13 height 13
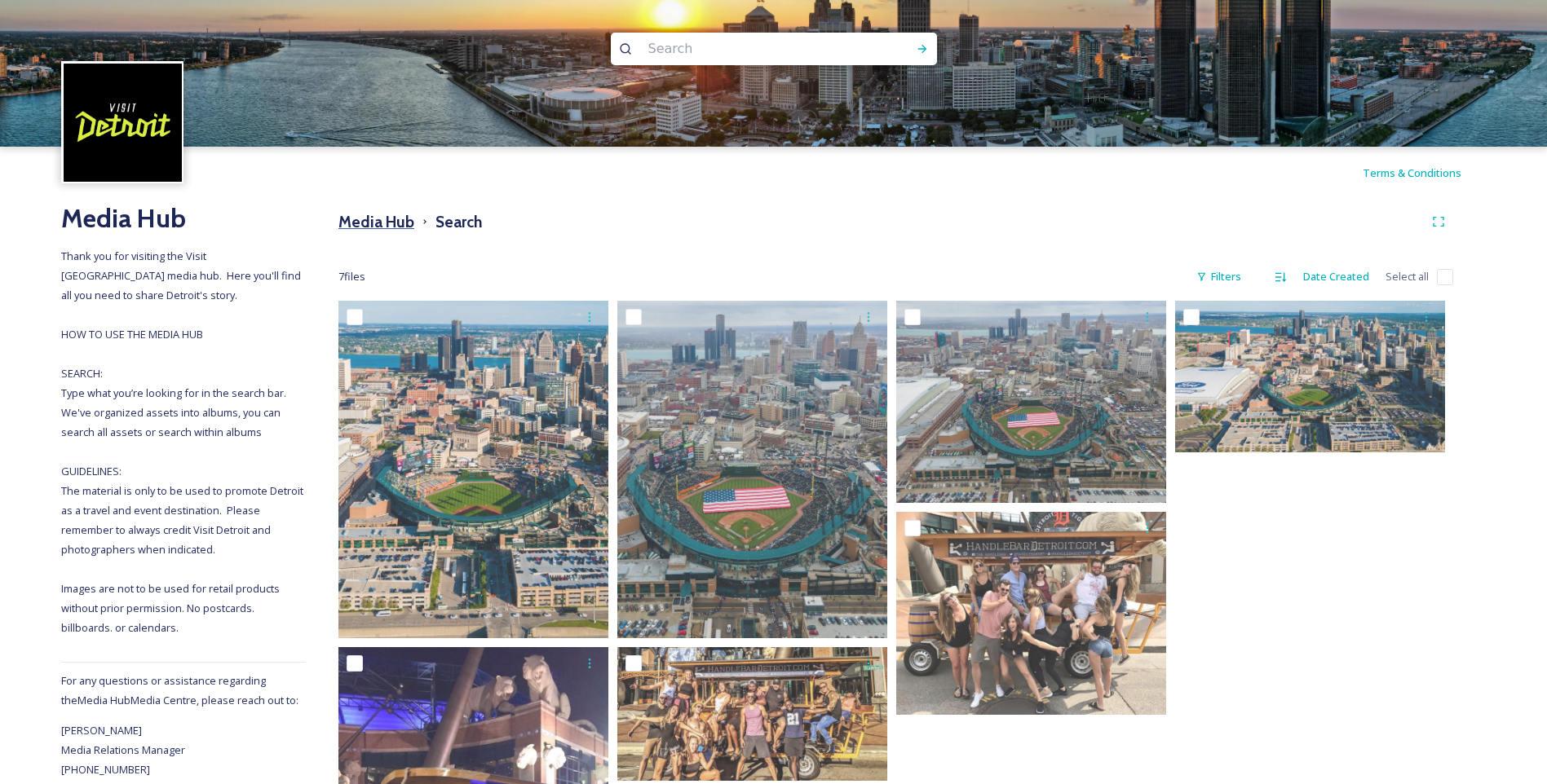
click at [377, 224] on h3 "Media Hub" at bounding box center [375, 222] width 75 height 24
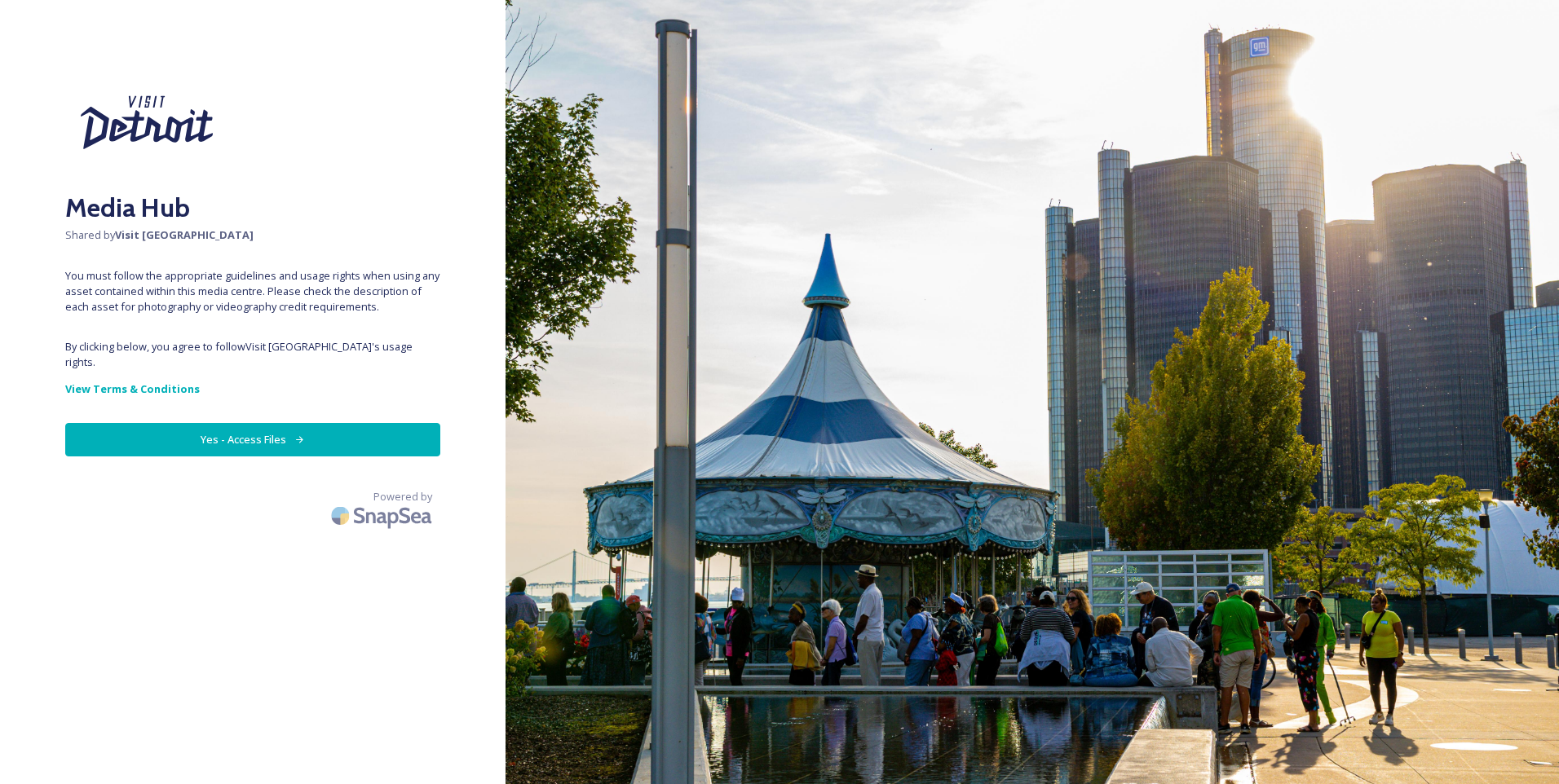
click at [226, 432] on button "Yes - Access Files" at bounding box center [253, 440] width 375 height 34
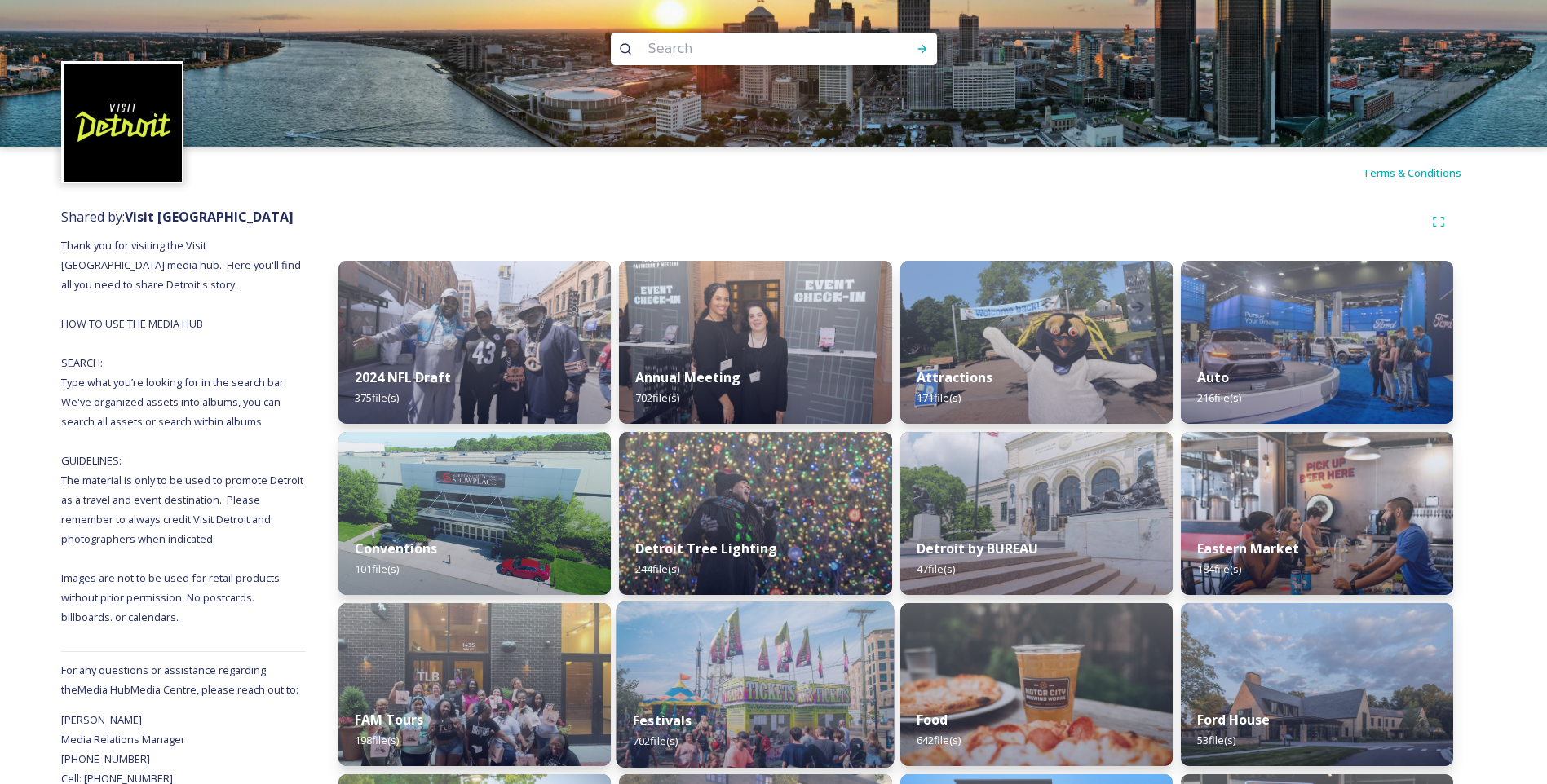
click at [708, 694] on div "Festivals 702 file(s)" at bounding box center [755, 730] width 278 height 74
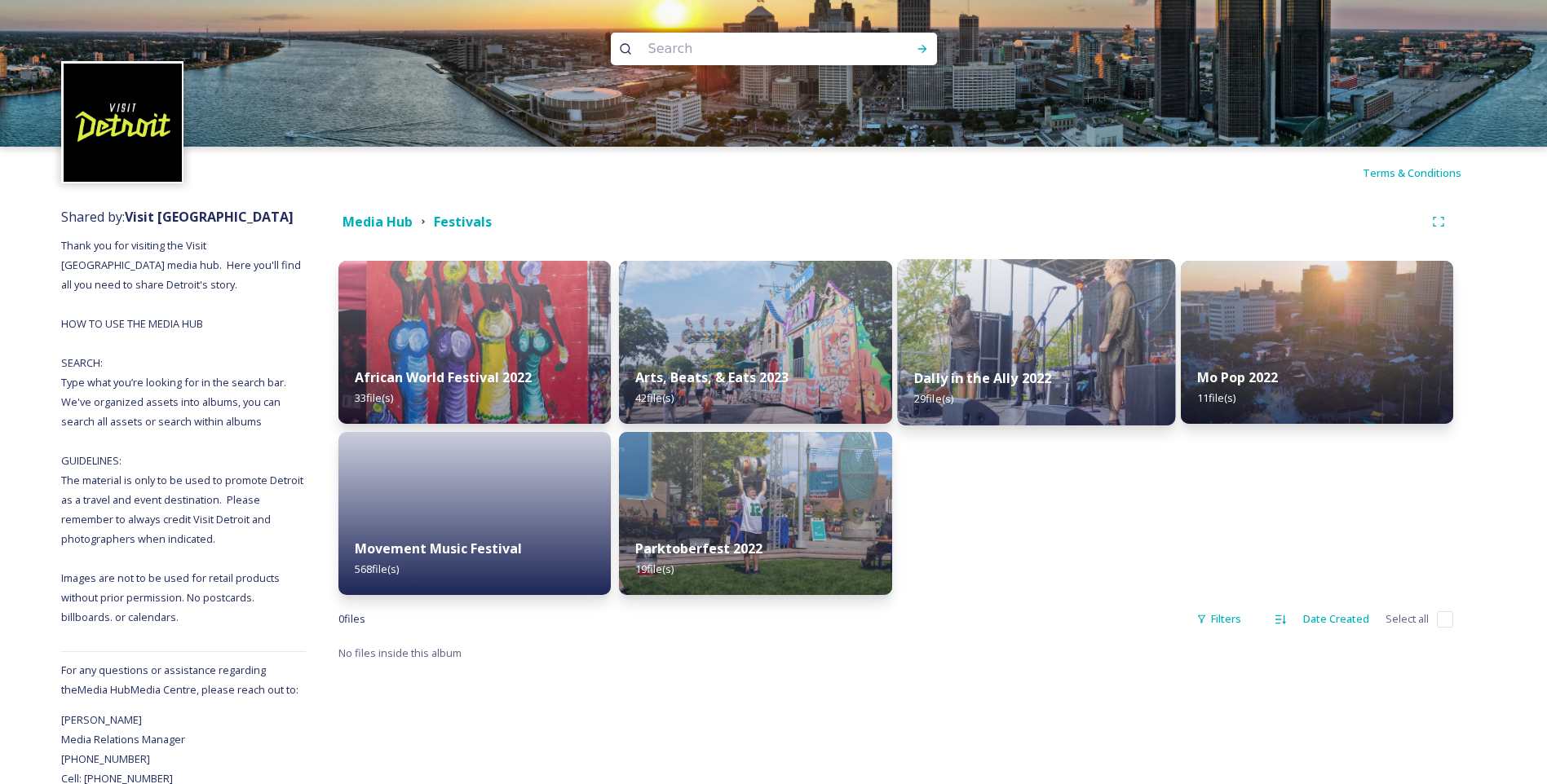
click at [1010, 327] on img at bounding box center [1036, 342] width 278 height 166
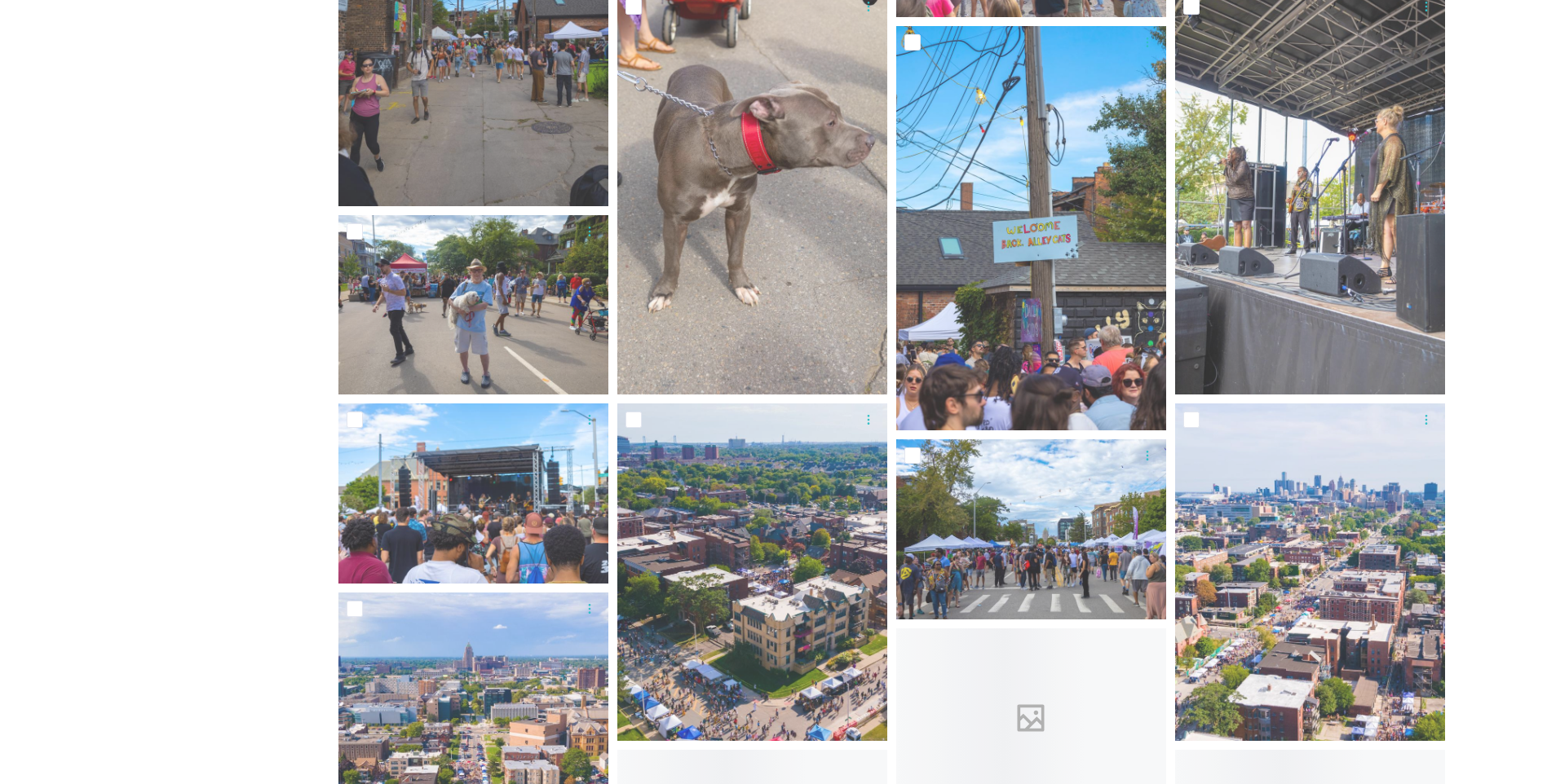
scroll to position [1385, 0]
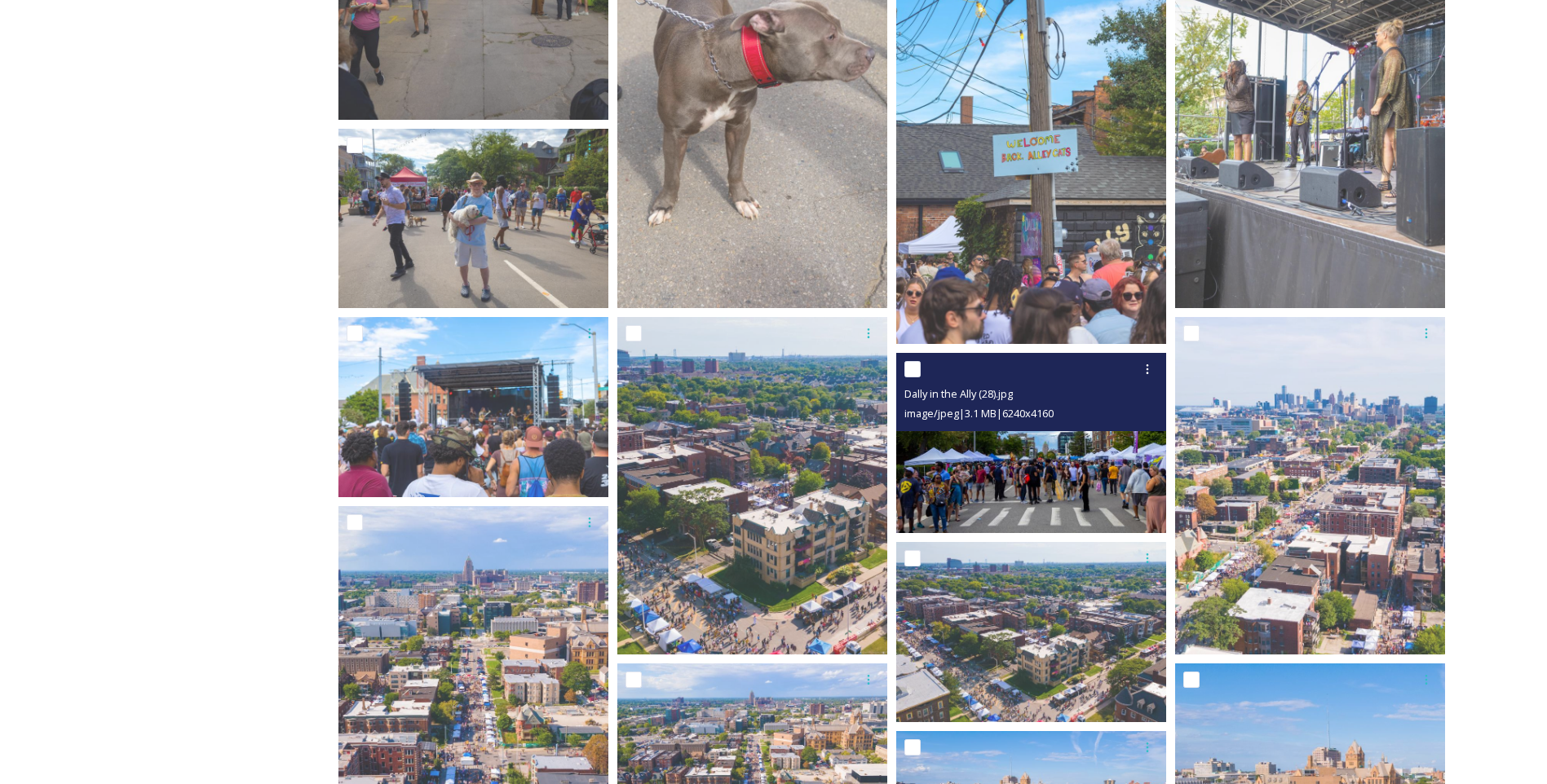
click at [1053, 480] on img at bounding box center [1031, 442] width 270 height 180
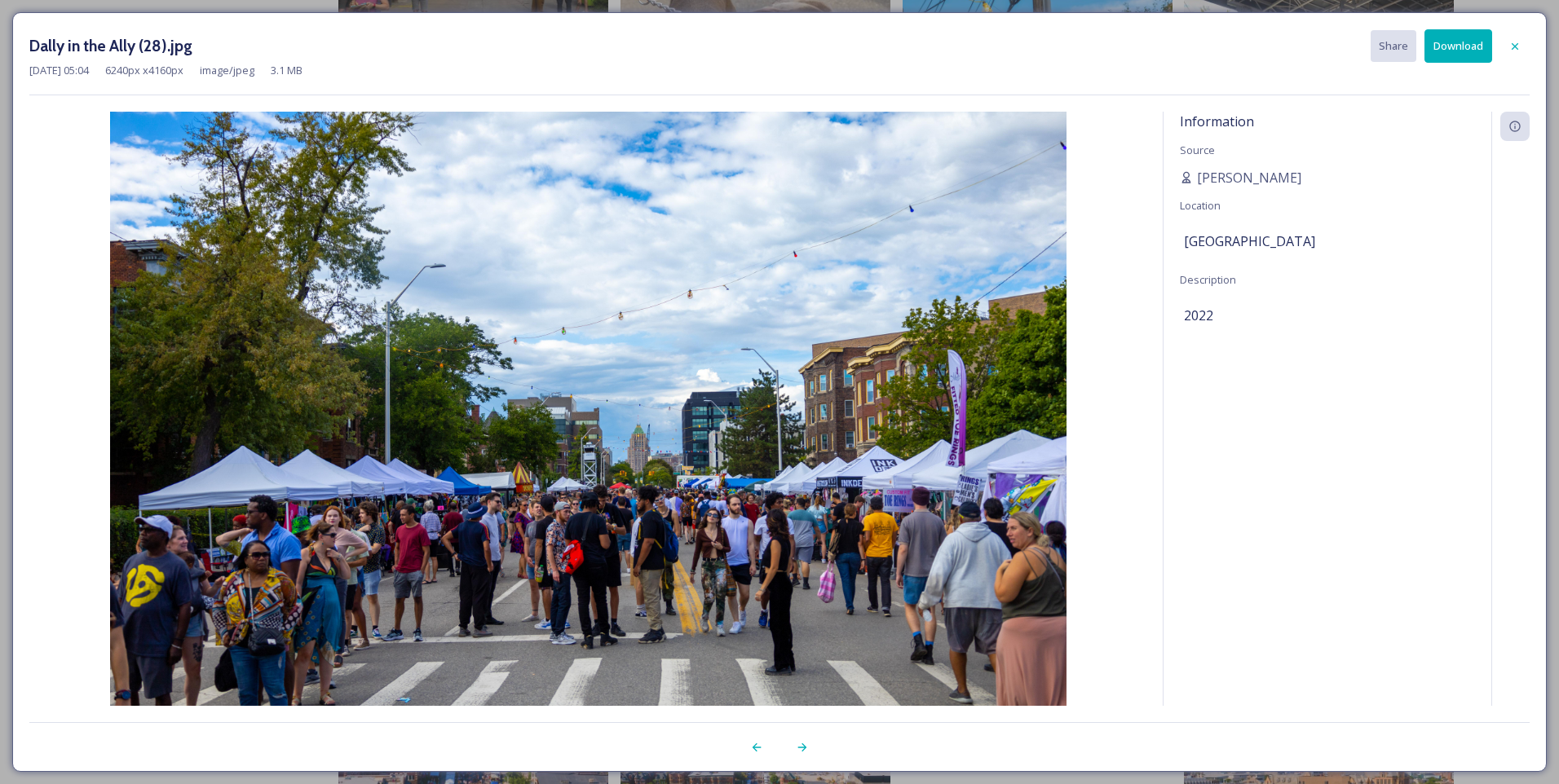
click at [1457, 48] on button "Download" at bounding box center [1458, 45] width 67 height 34
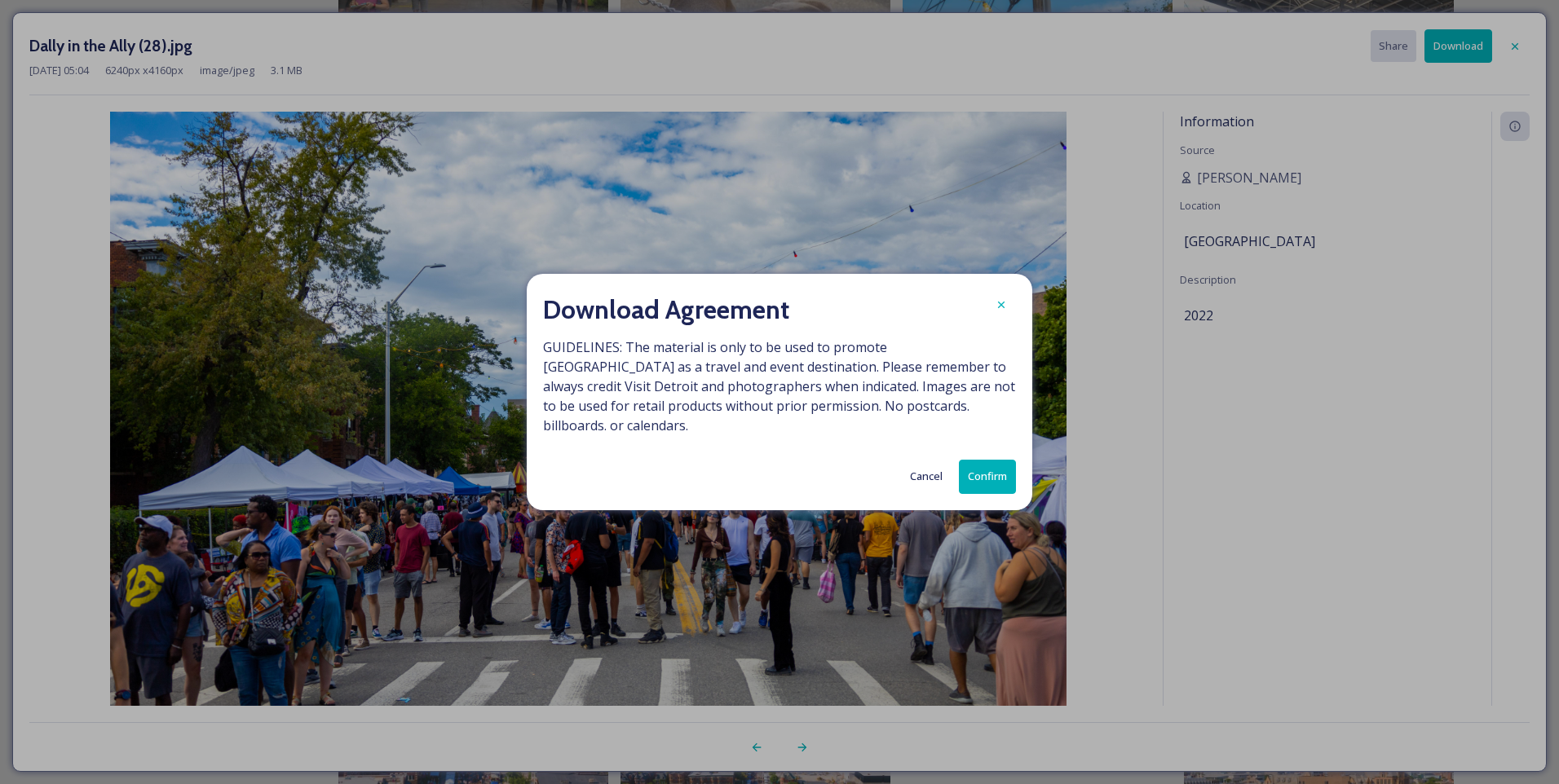
click at [1005, 471] on button "Confirm" at bounding box center [987, 476] width 57 height 34
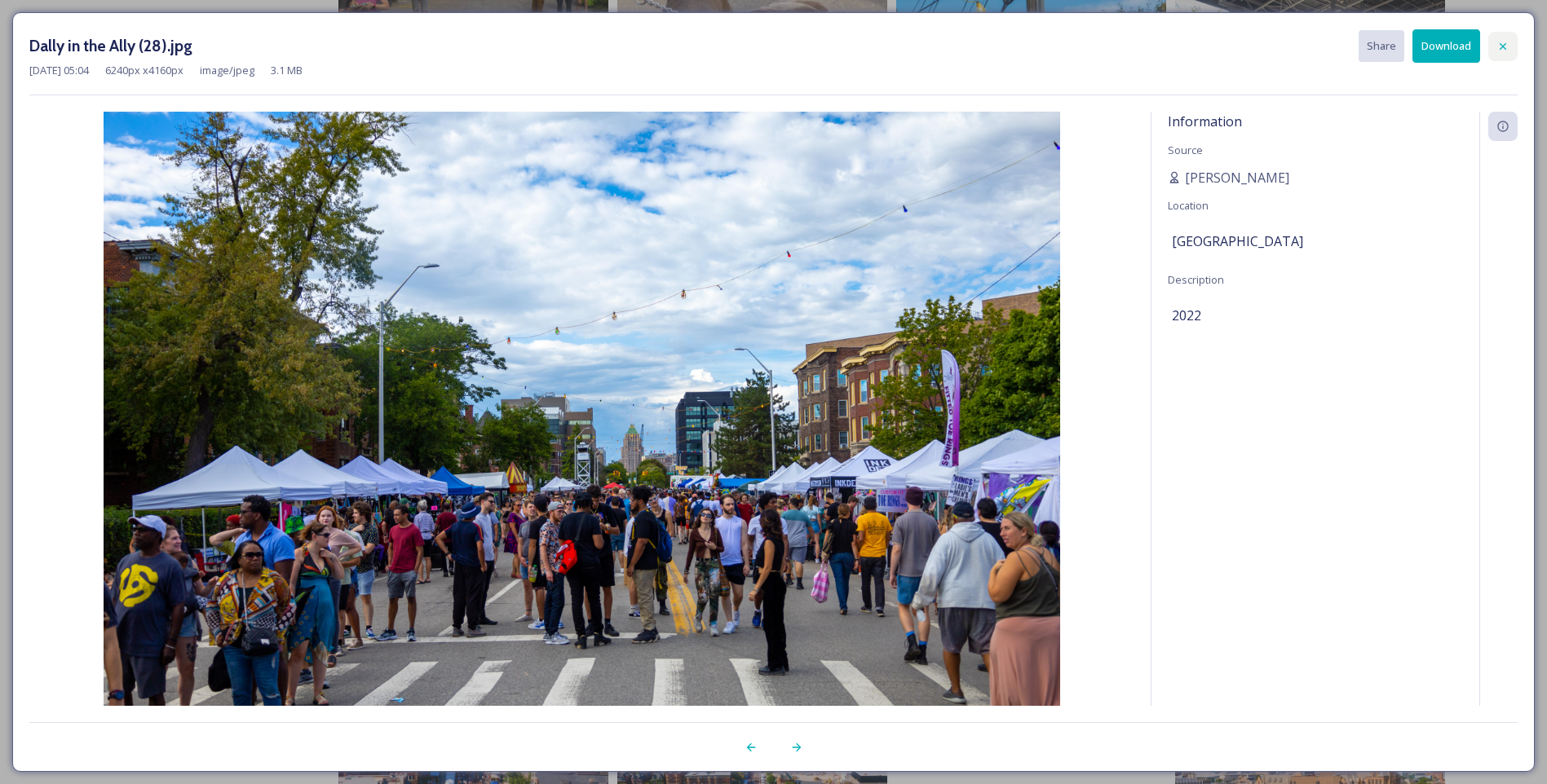
click at [1506, 45] on icon at bounding box center [1502, 46] width 13 height 13
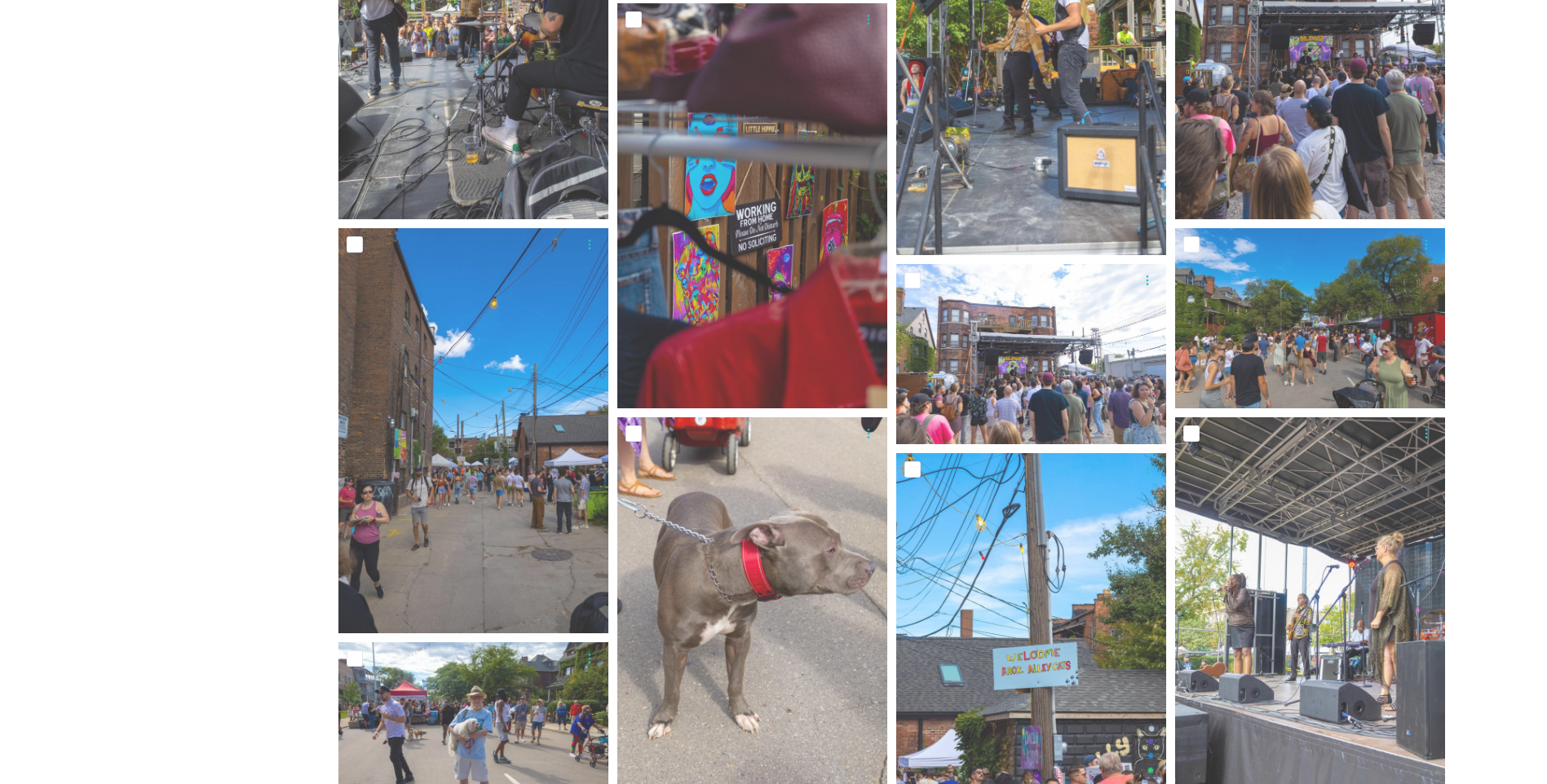
scroll to position [827, 0]
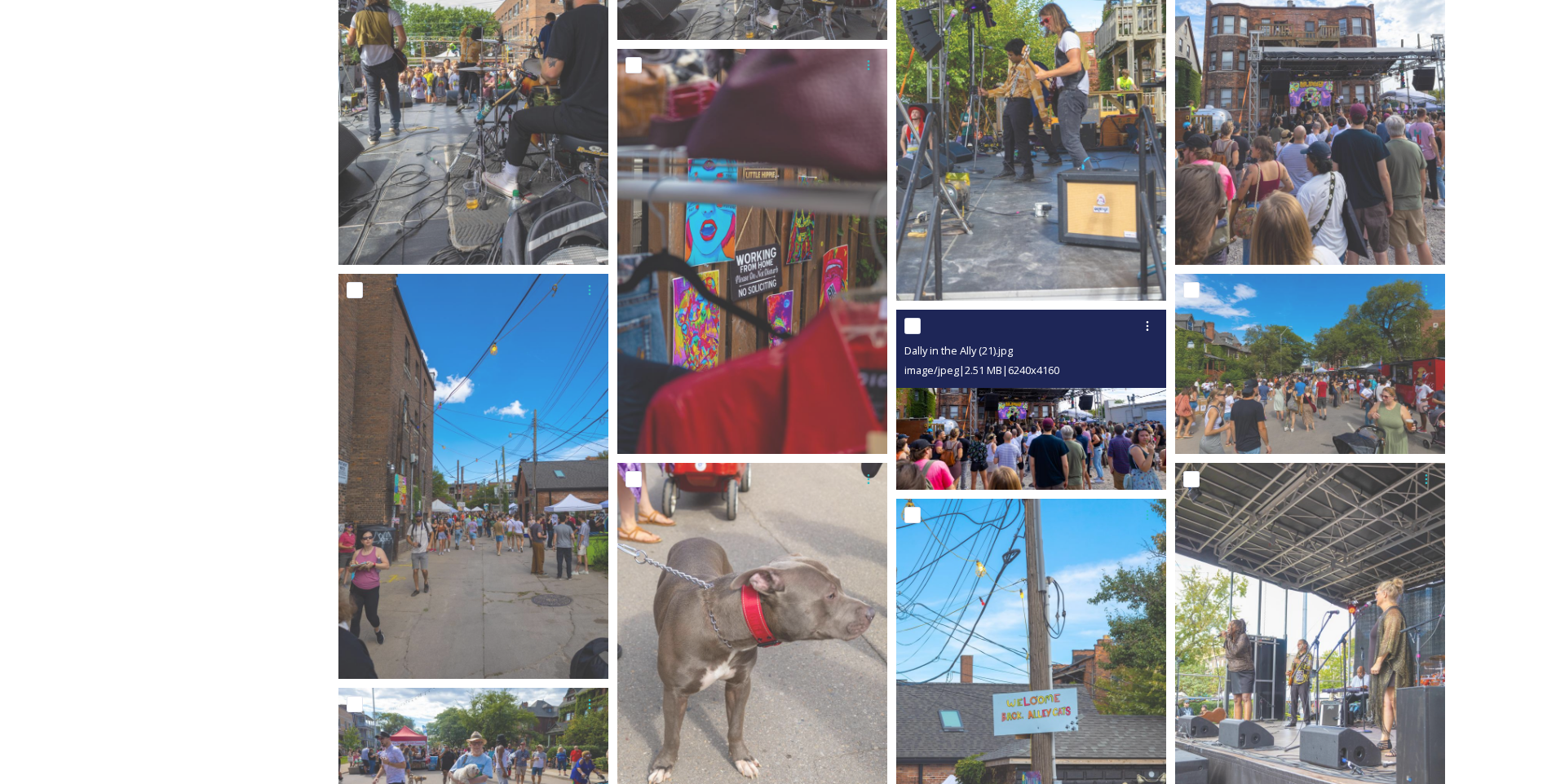
click at [1032, 405] on img at bounding box center [1031, 400] width 270 height 180
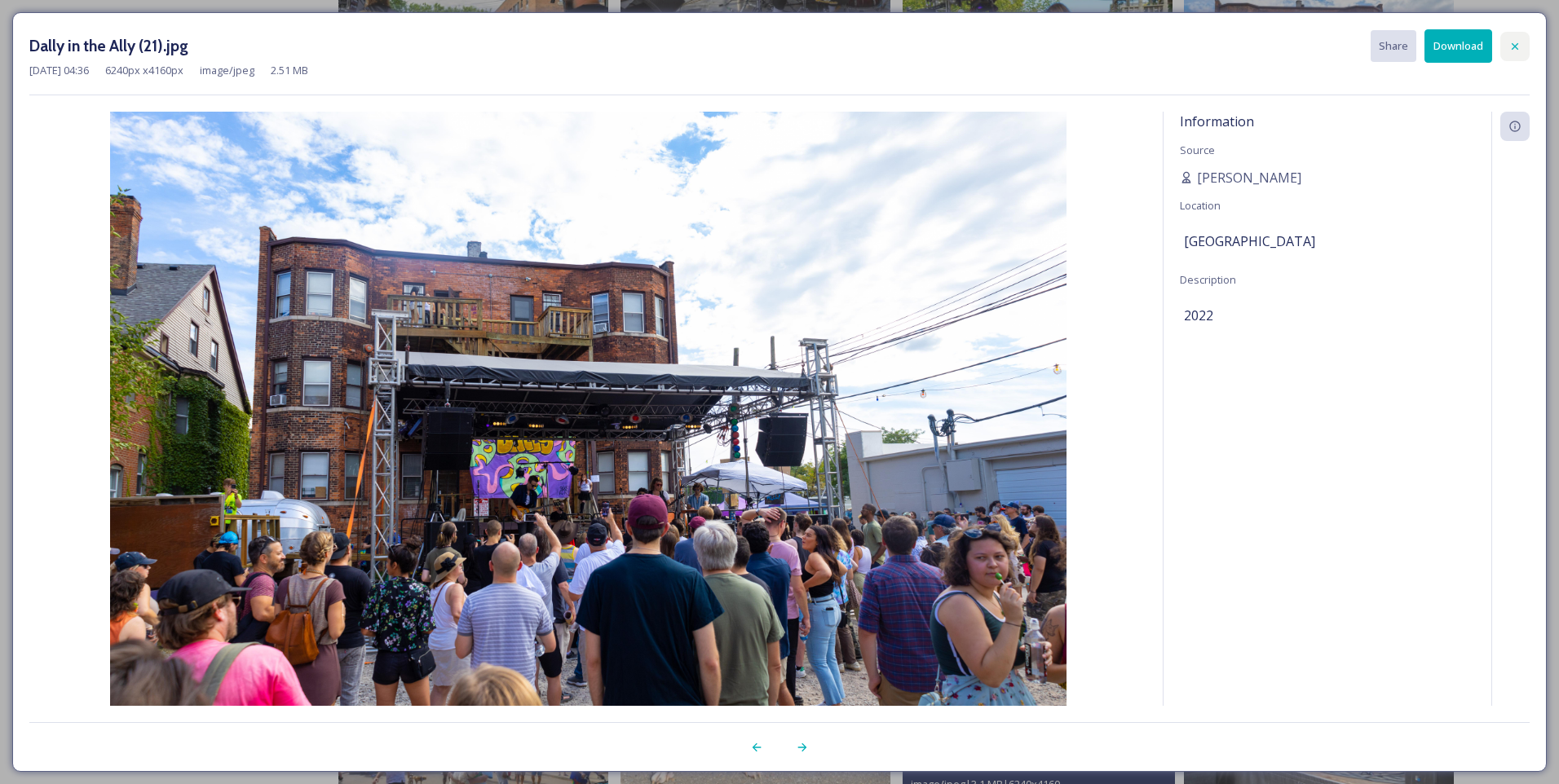
click at [1522, 39] on div at bounding box center [1515, 46] width 29 height 29
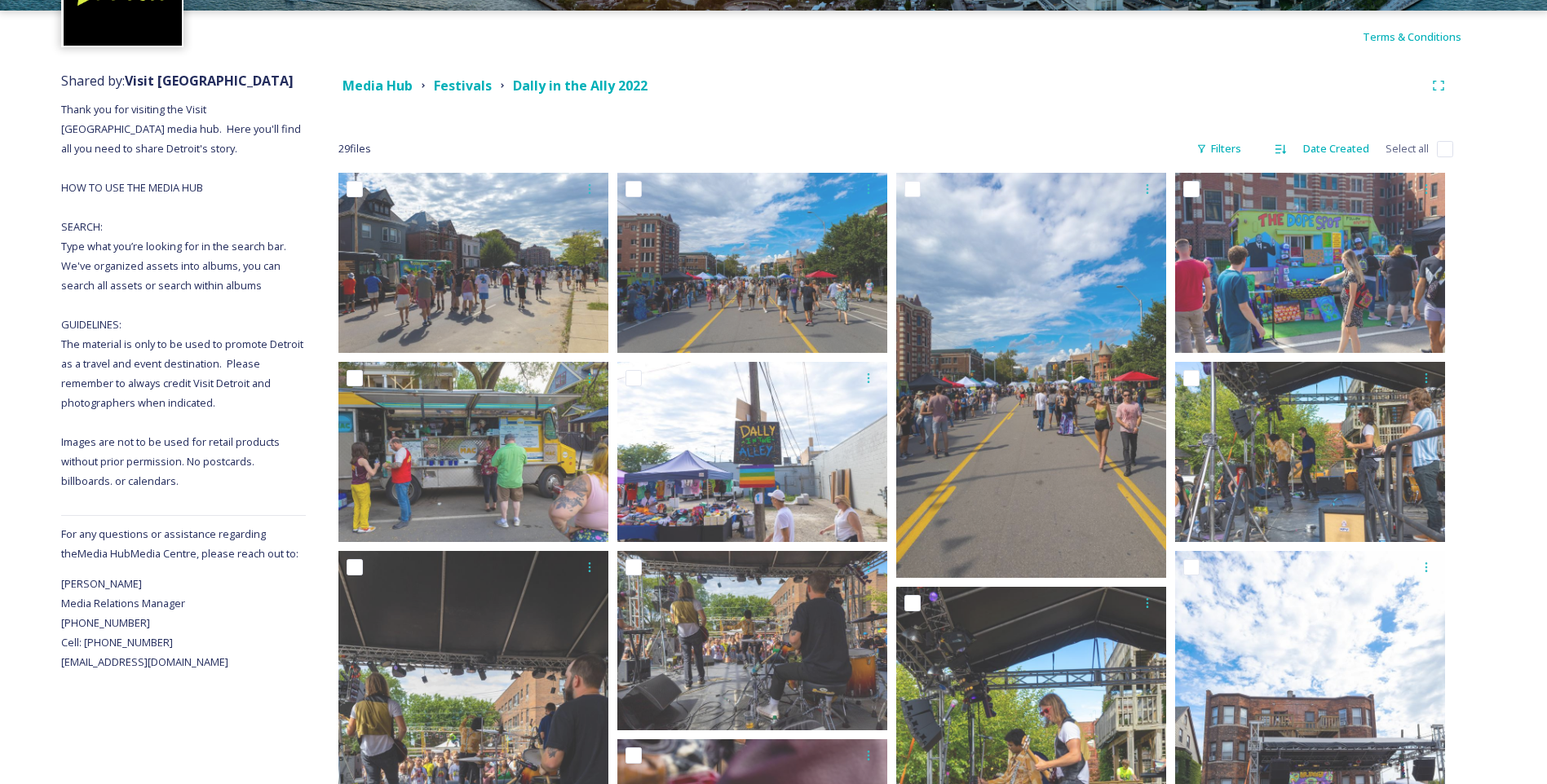
scroll to position [93, 0]
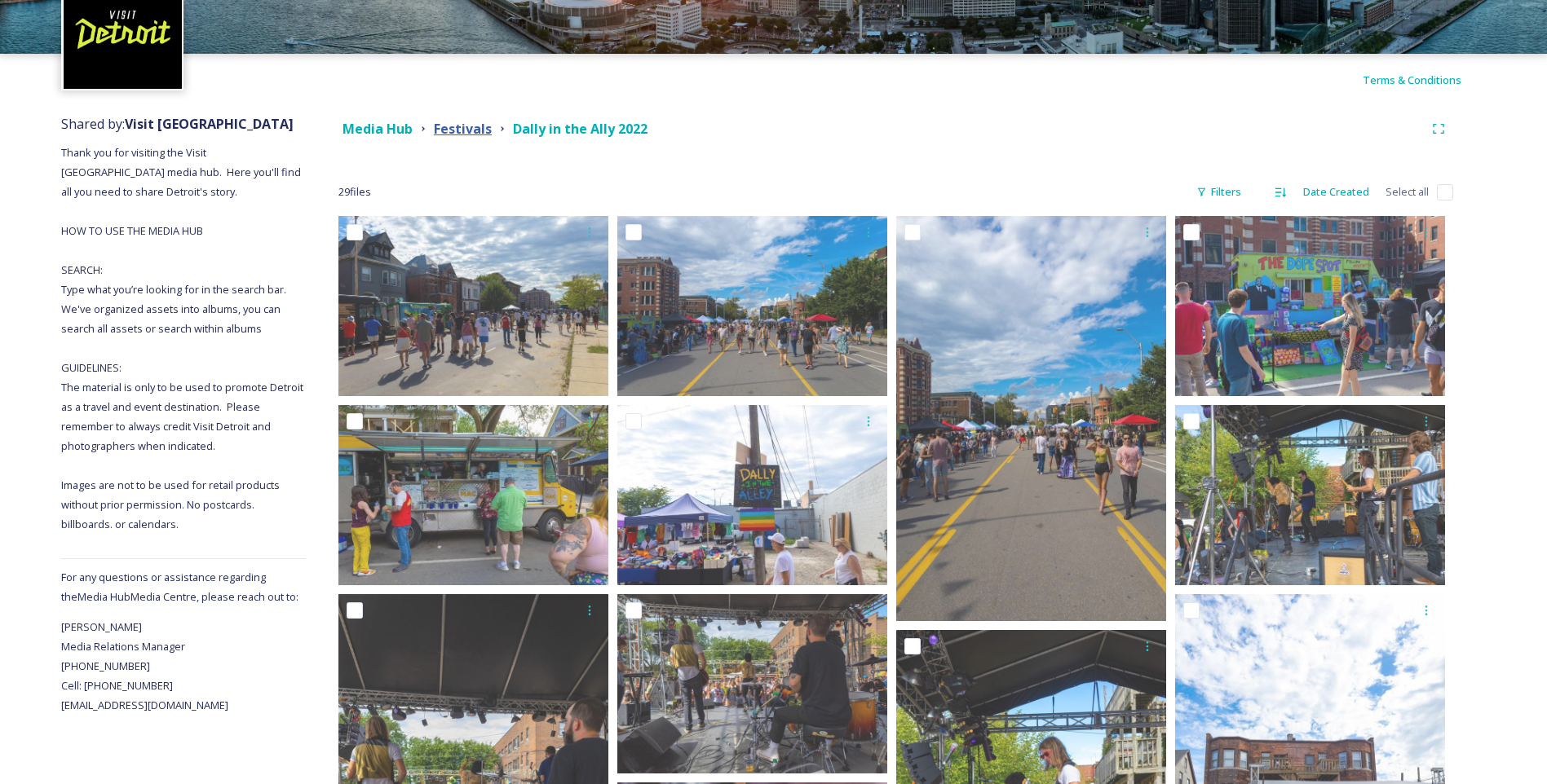
click at [445, 133] on strong "Festivals" at bounding box center [463, 129] width 58 height 18
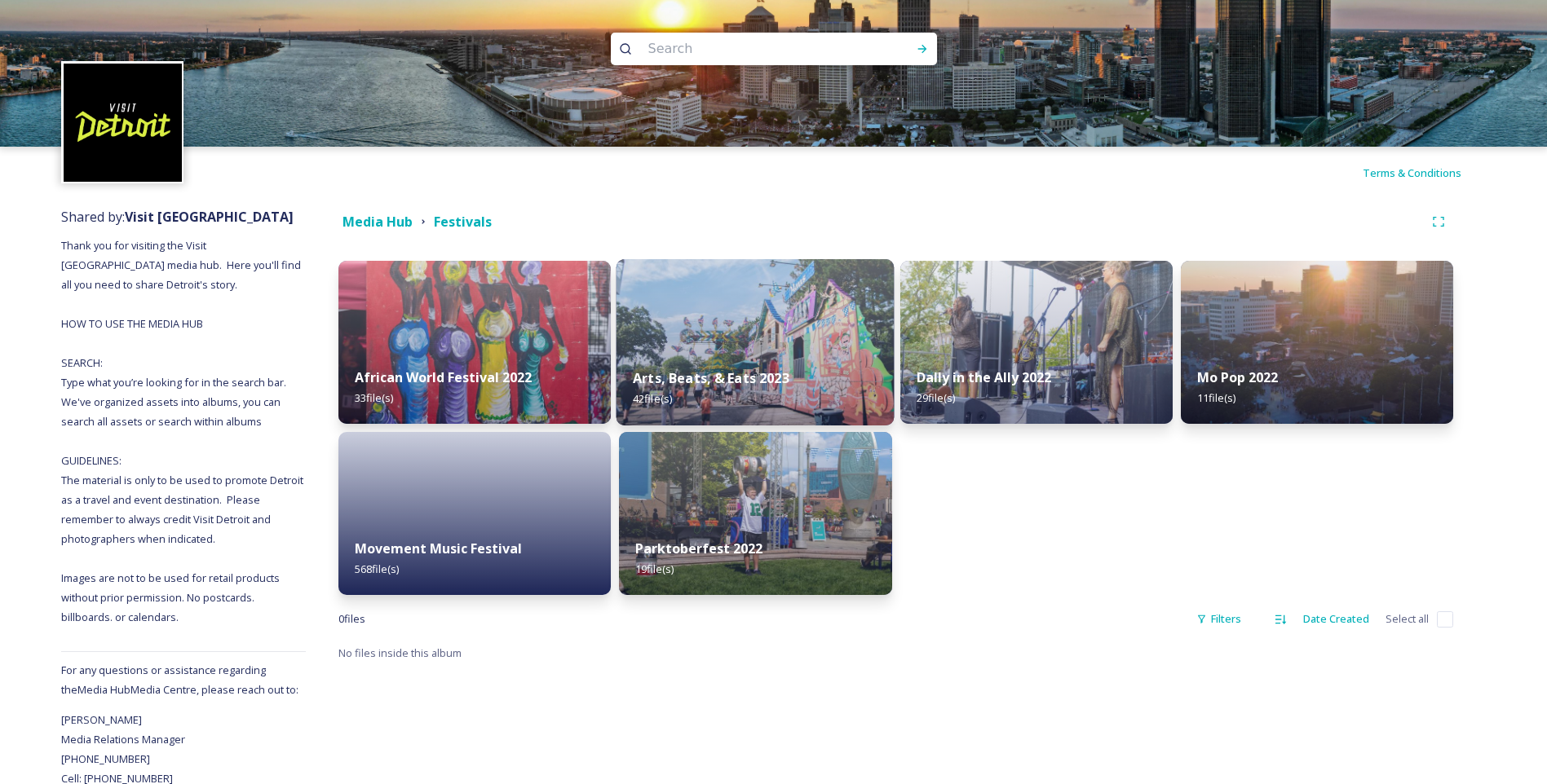
click at [835, 371] on div "Arts, Beats, & Eats 2023 42 file(s)" at bounding box center [755, 389] width 278 height 74
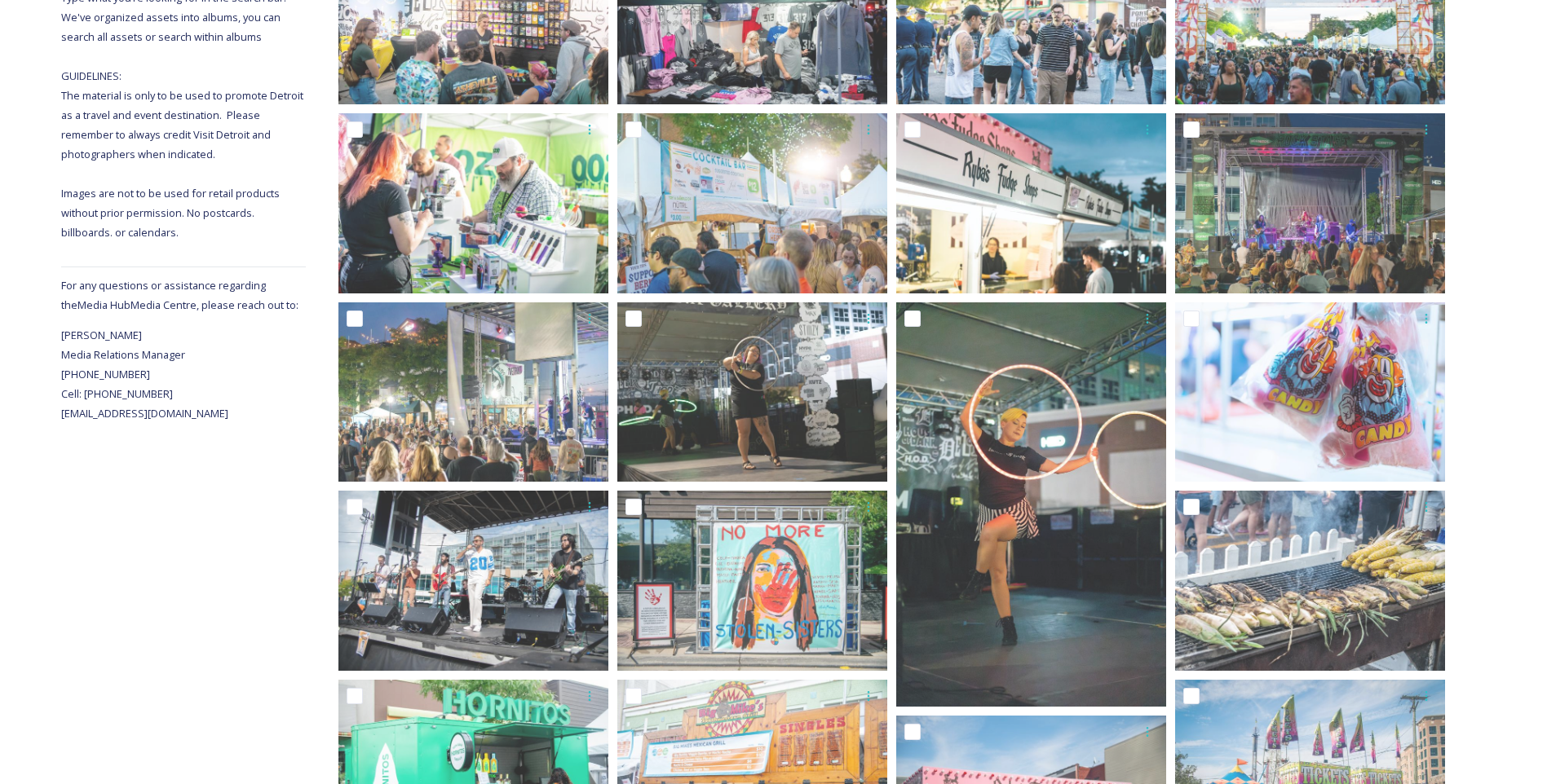
scroll to position [116, 0]
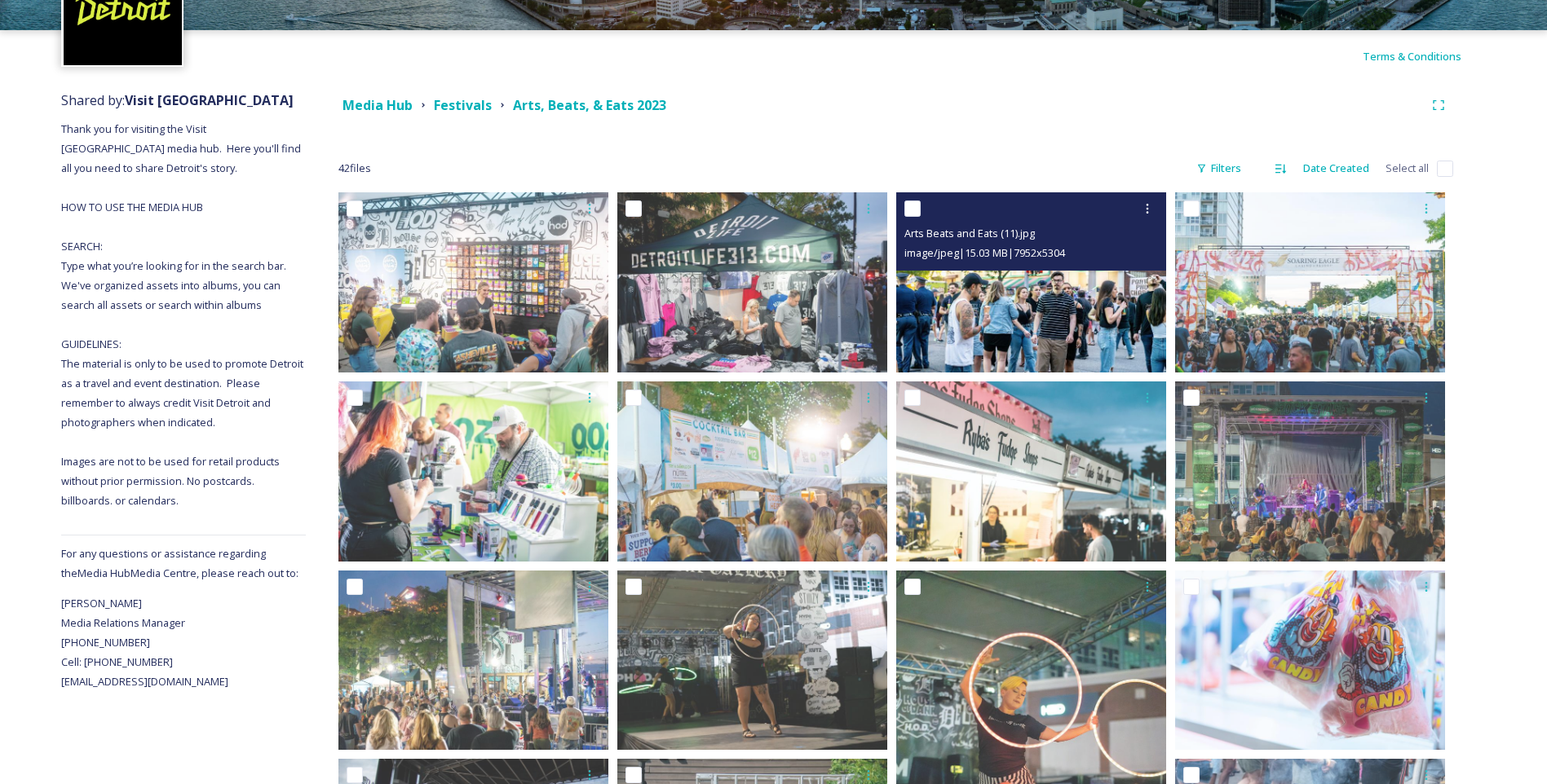
click at [975, 328] on img at bounding box center [1031, 283] width 270 height 180
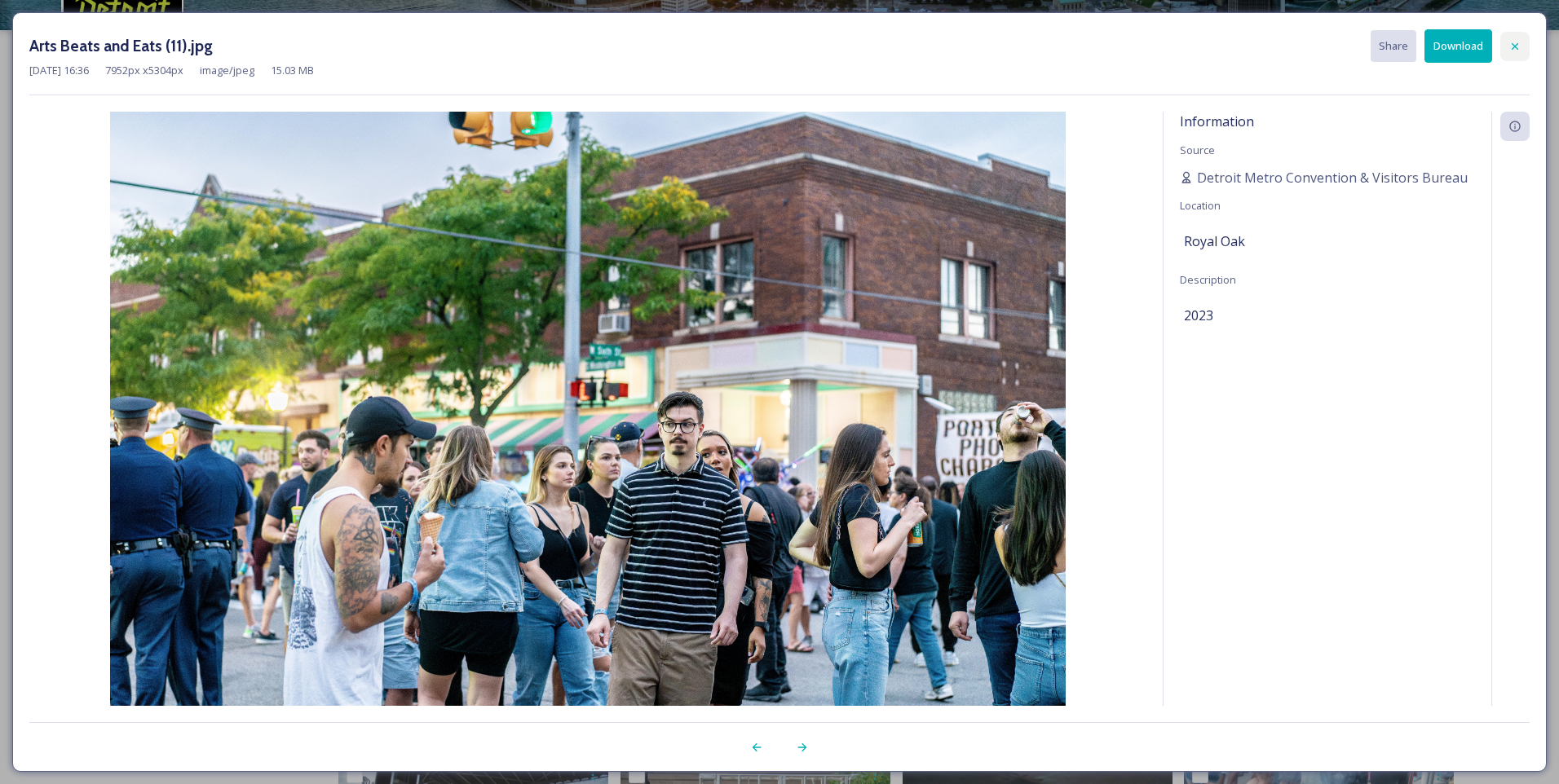
click at [1512, 38] on div at bounding box center [1515, 46] width 29 height 29
